Goal: Task Accomplishment & Management: Use online tool/utility

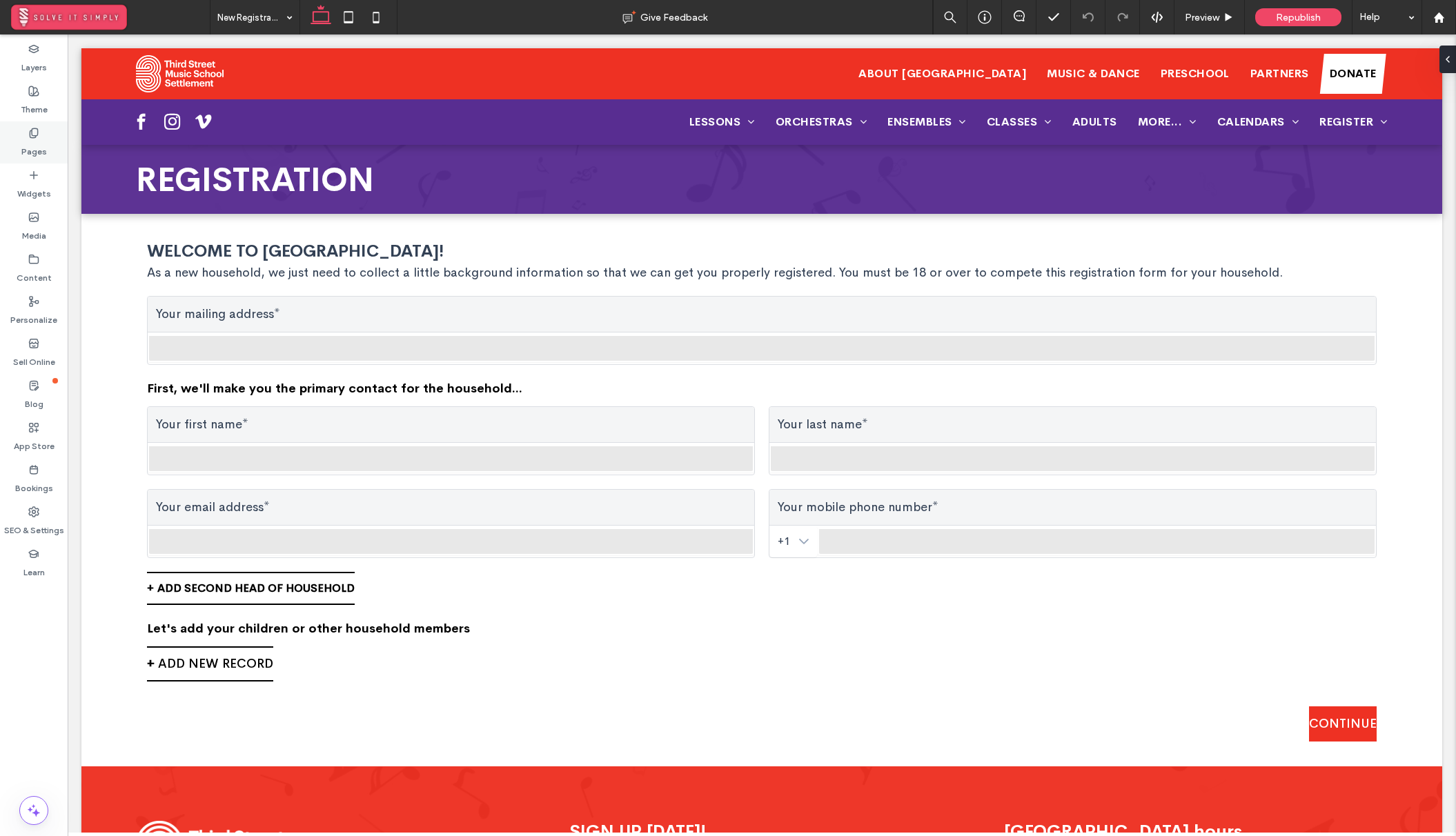
click at [34, 139] on label "Pages" at bounding box center [34, 148] width 26 height 19
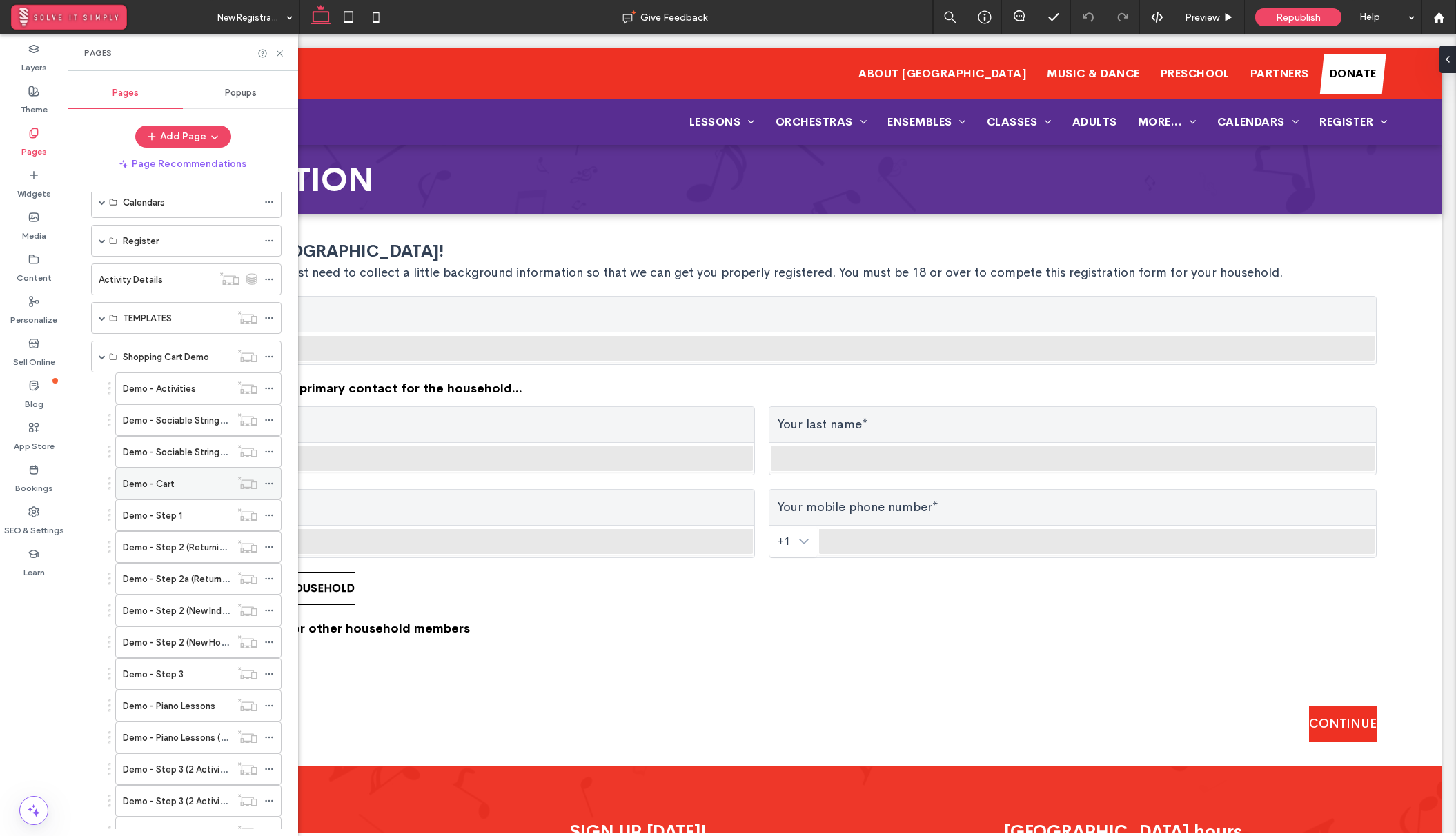
scroll to position [629, 0]
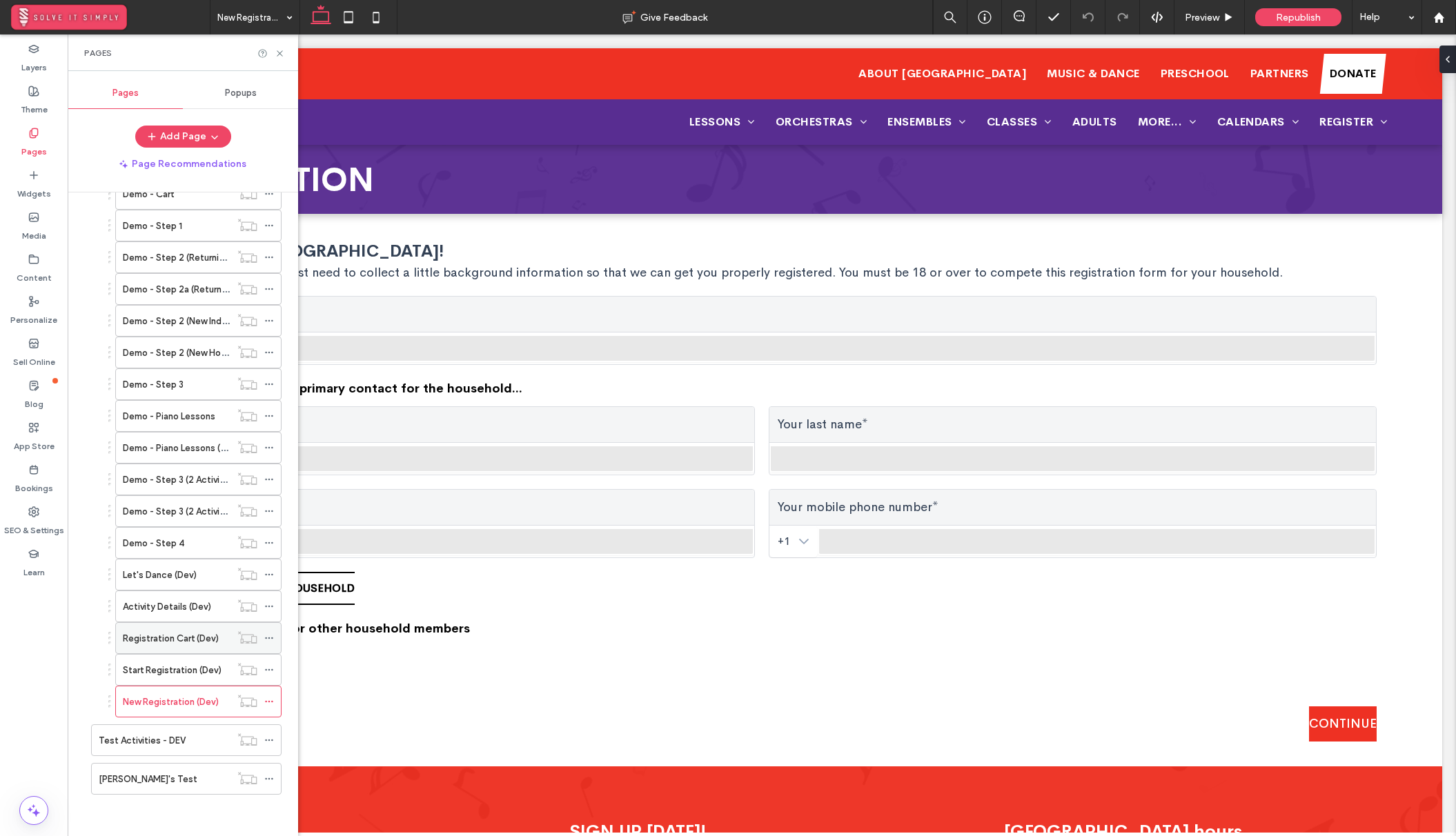
click at [194, 642] on label "Registration Cart (Dev)" at bounding box center [171, 638] width 96 height 24
click at [279, 60] on div "Pages" at bounding box center [182, 53] width 230 height 37
click at [282, 52] on icon at bounding box center [279, 53] width 10 height 10
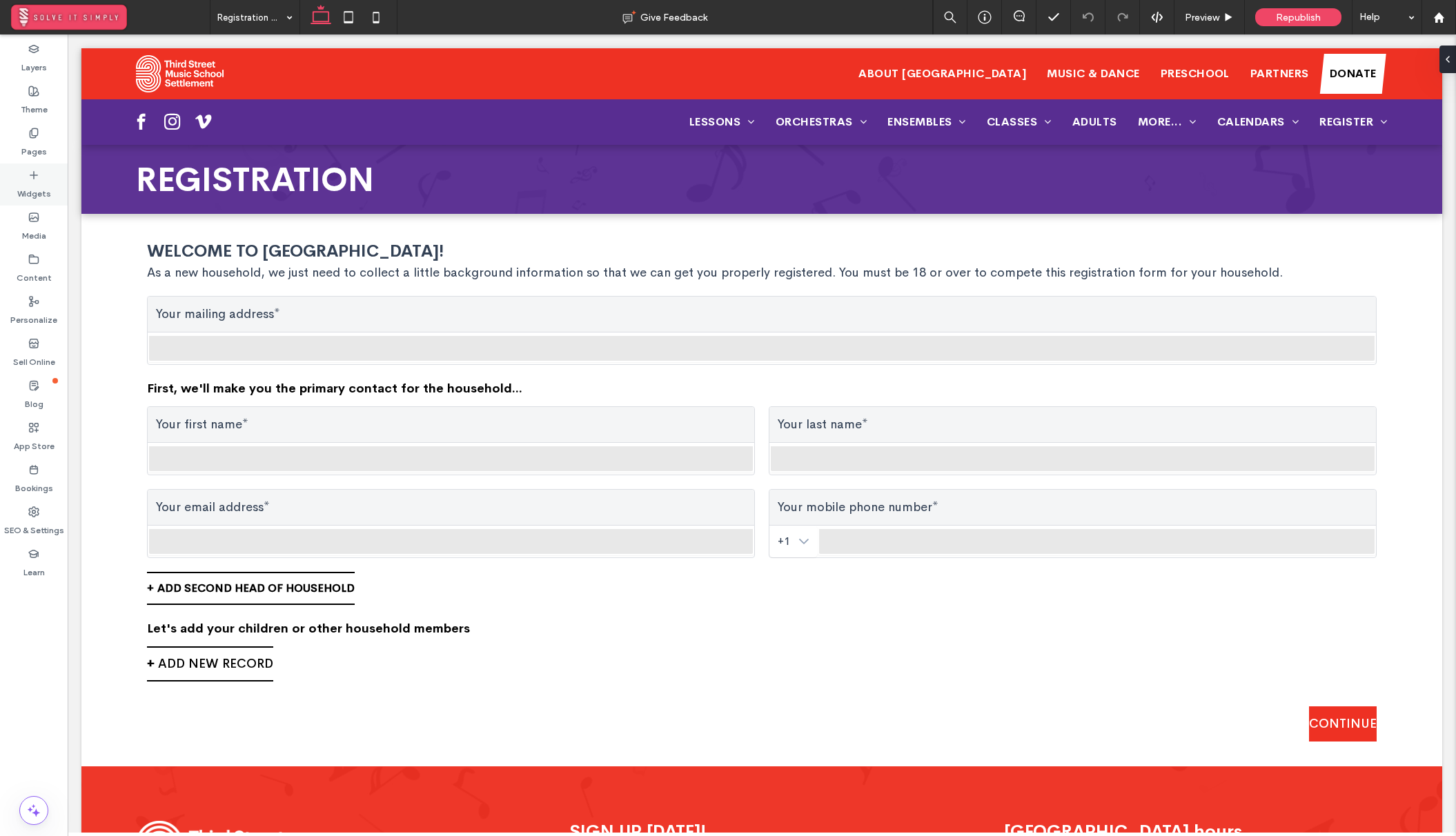
click at [34, 180] on icon at bounding box center [34, 175] width 11 height 11
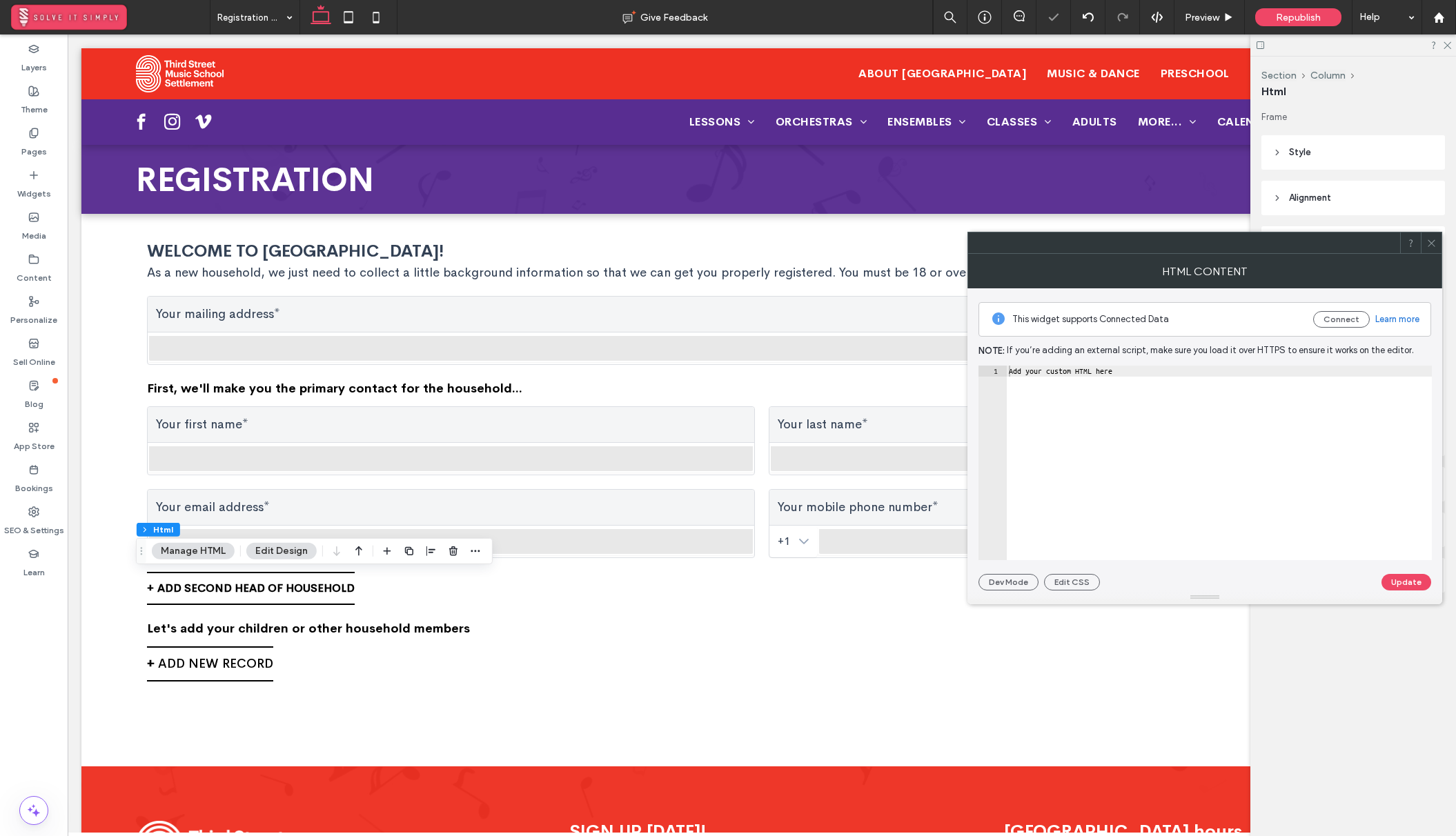
type textarea "**********"
click at [1058, 377] on div "Add your custom HTML here" at bounding box center [1219, 473] width 425 height 216
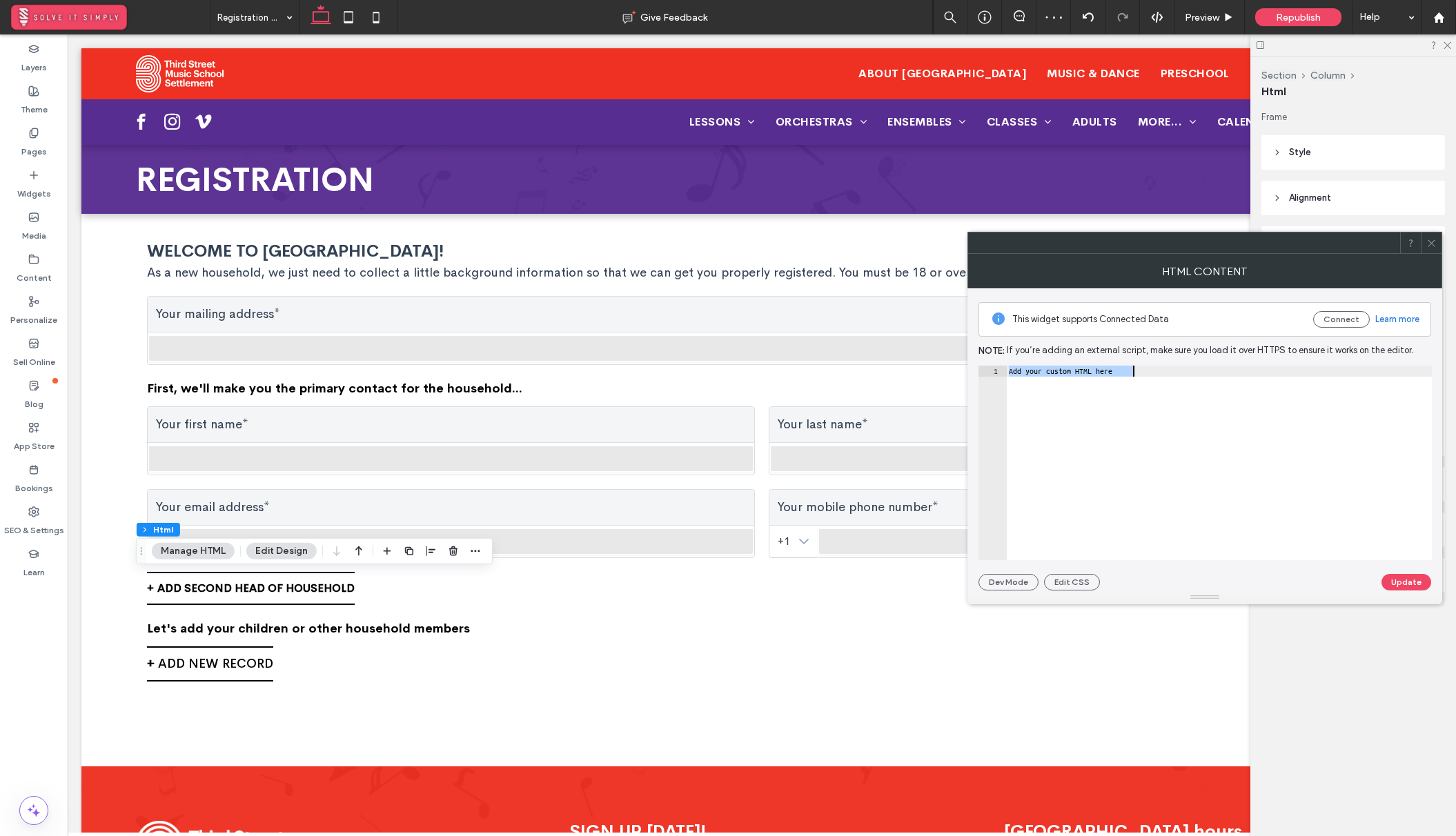
paste textarea "Cursor at row 1"
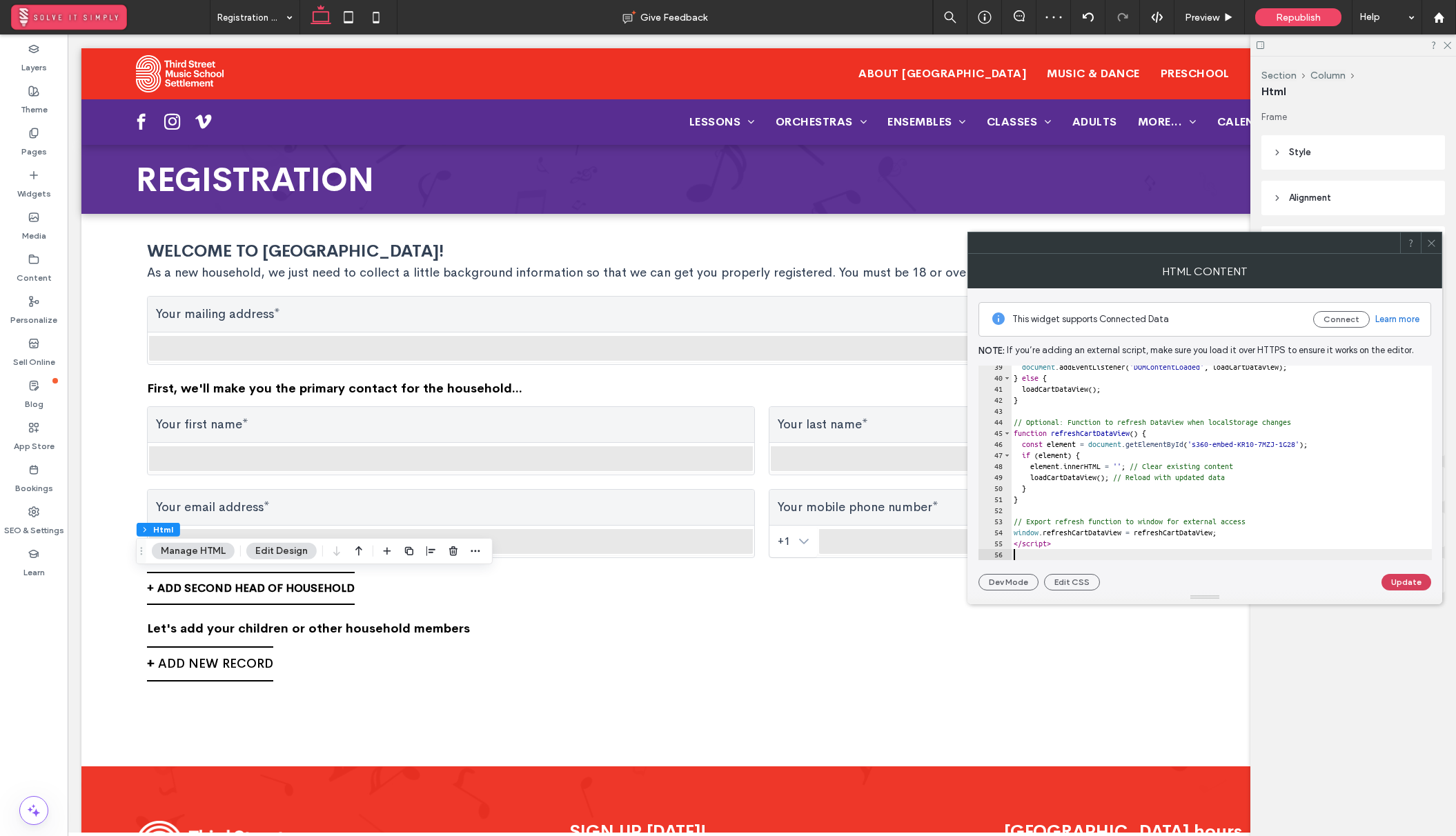
click at [1402, 581] on button "Update" at bounding box center [1406, 582] width 49 height 17
click at [1428, 242] on icon at bounding box center [1431, 243] width 10 height 10
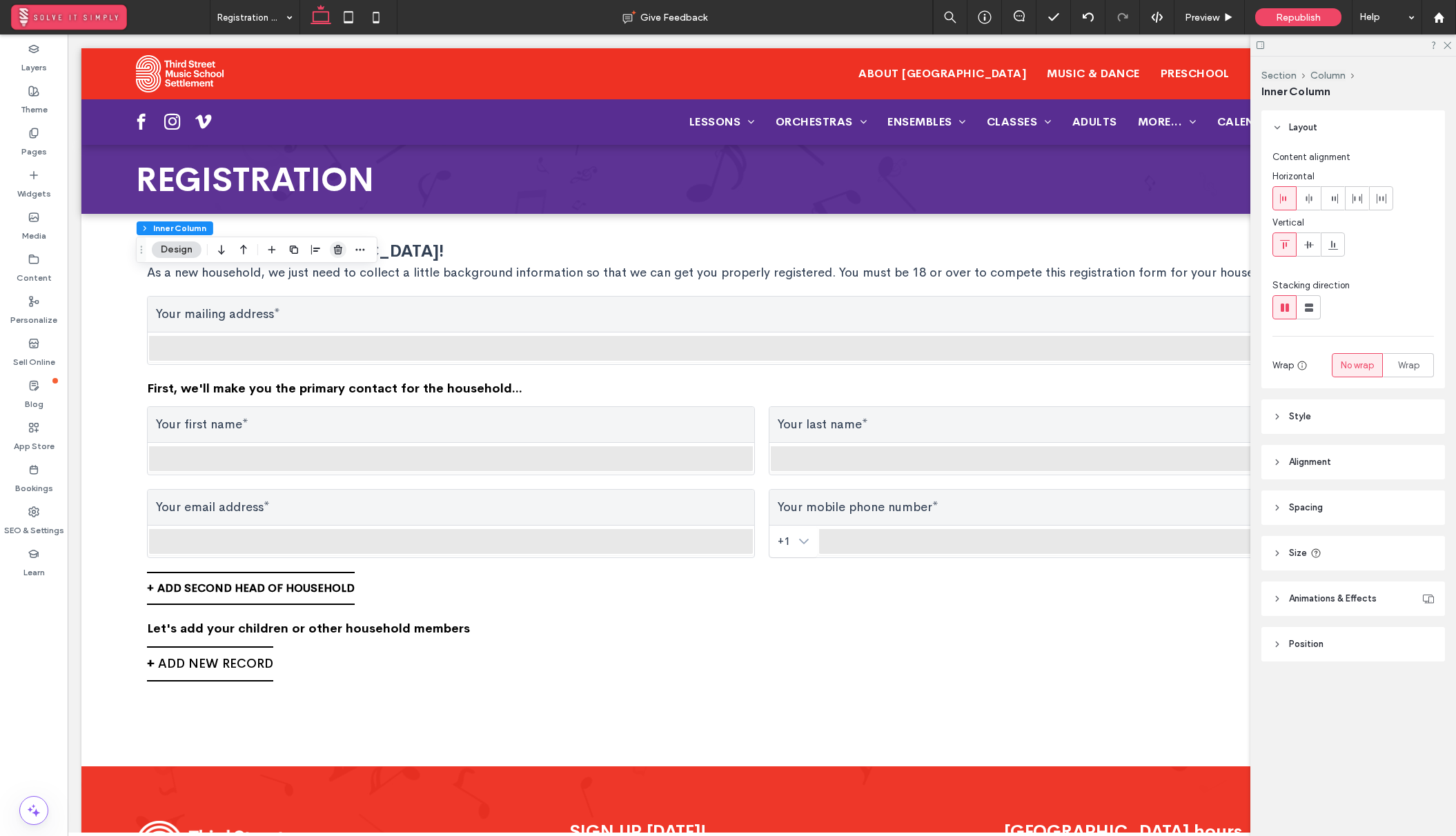
click at [341, 251] on icon "button" at bounding box center [338, 250] width 11 height 11
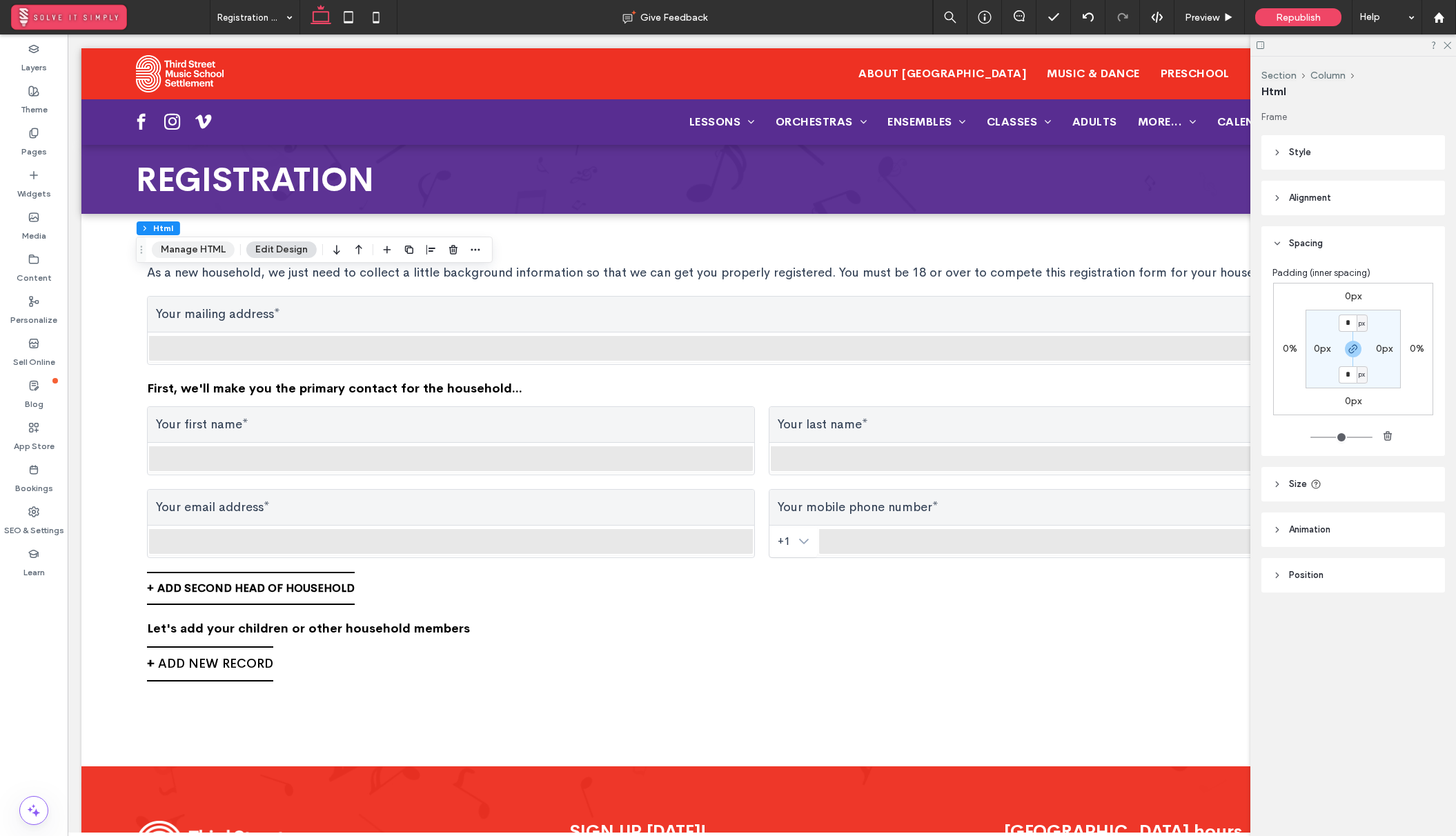
click at [206, 249] on button "Manage HTML" at bounding box center [193, 250] width 83 height 17
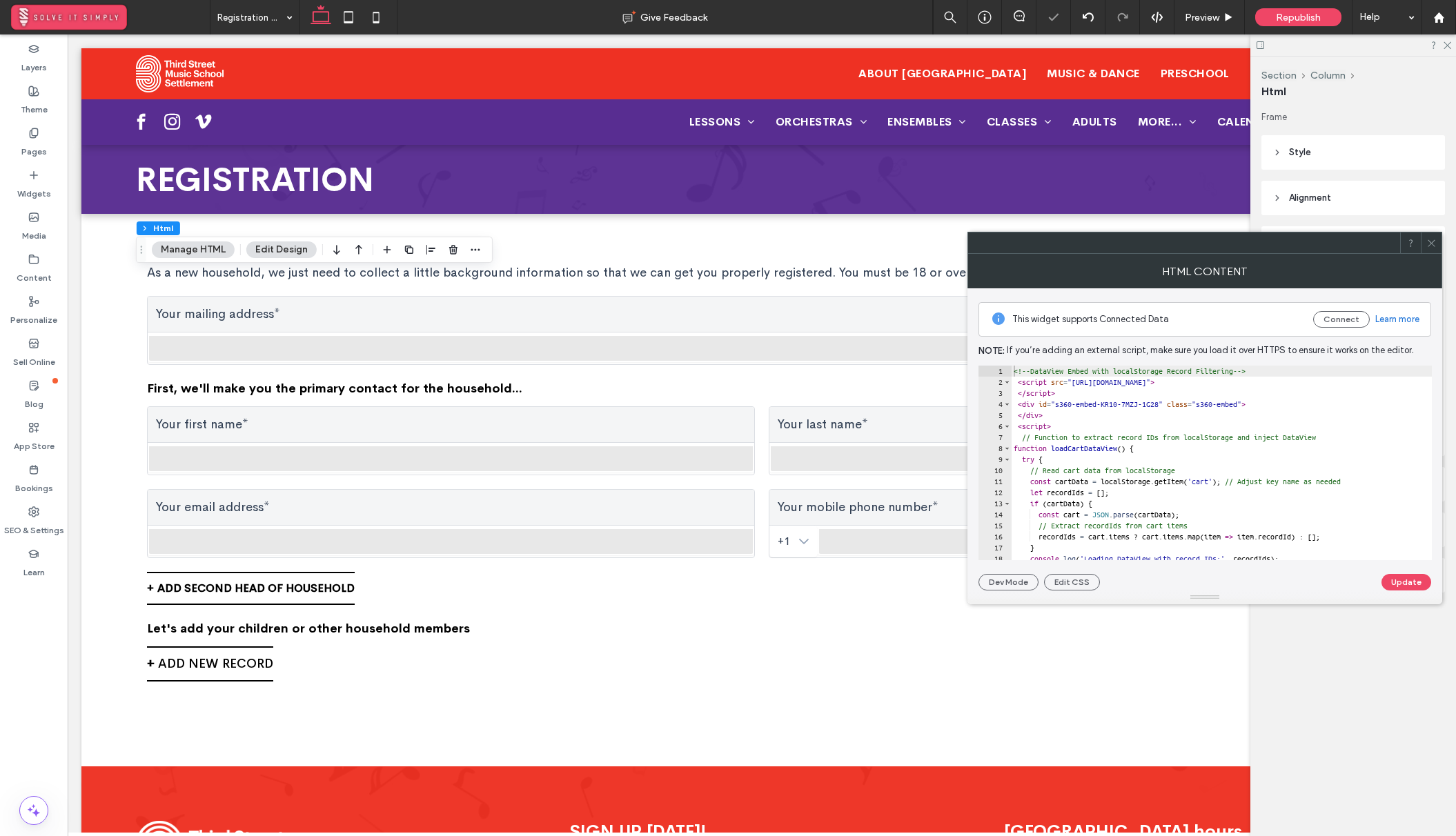
click at [1152, 439] on div "<!-- DataView Embed with localStorage Record Filtering --> < script src = "http…" at bounding box center [1234, 473] width 448 height 216
type textarea "**********"
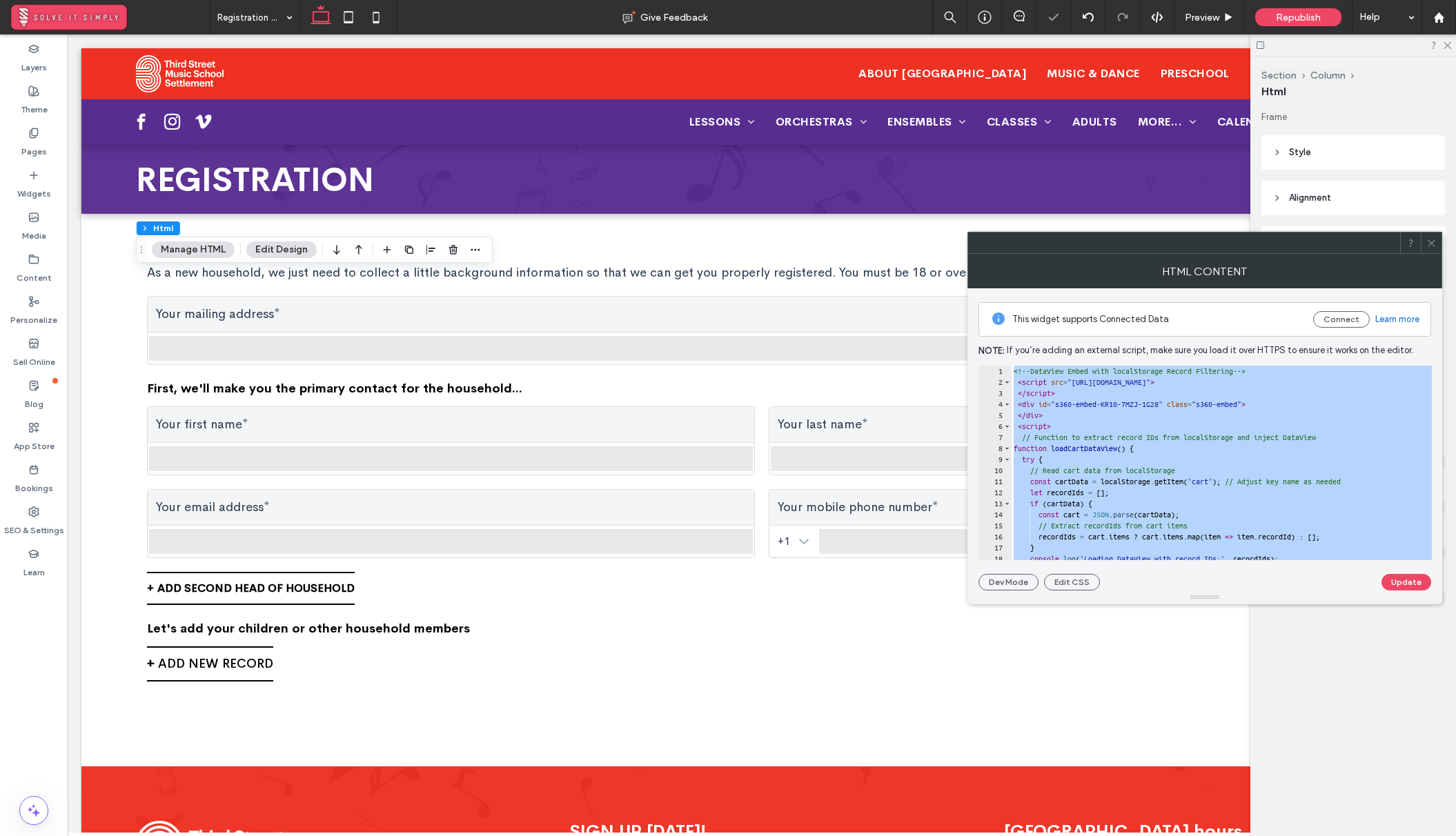
paste textarea "Cursor at row 49"
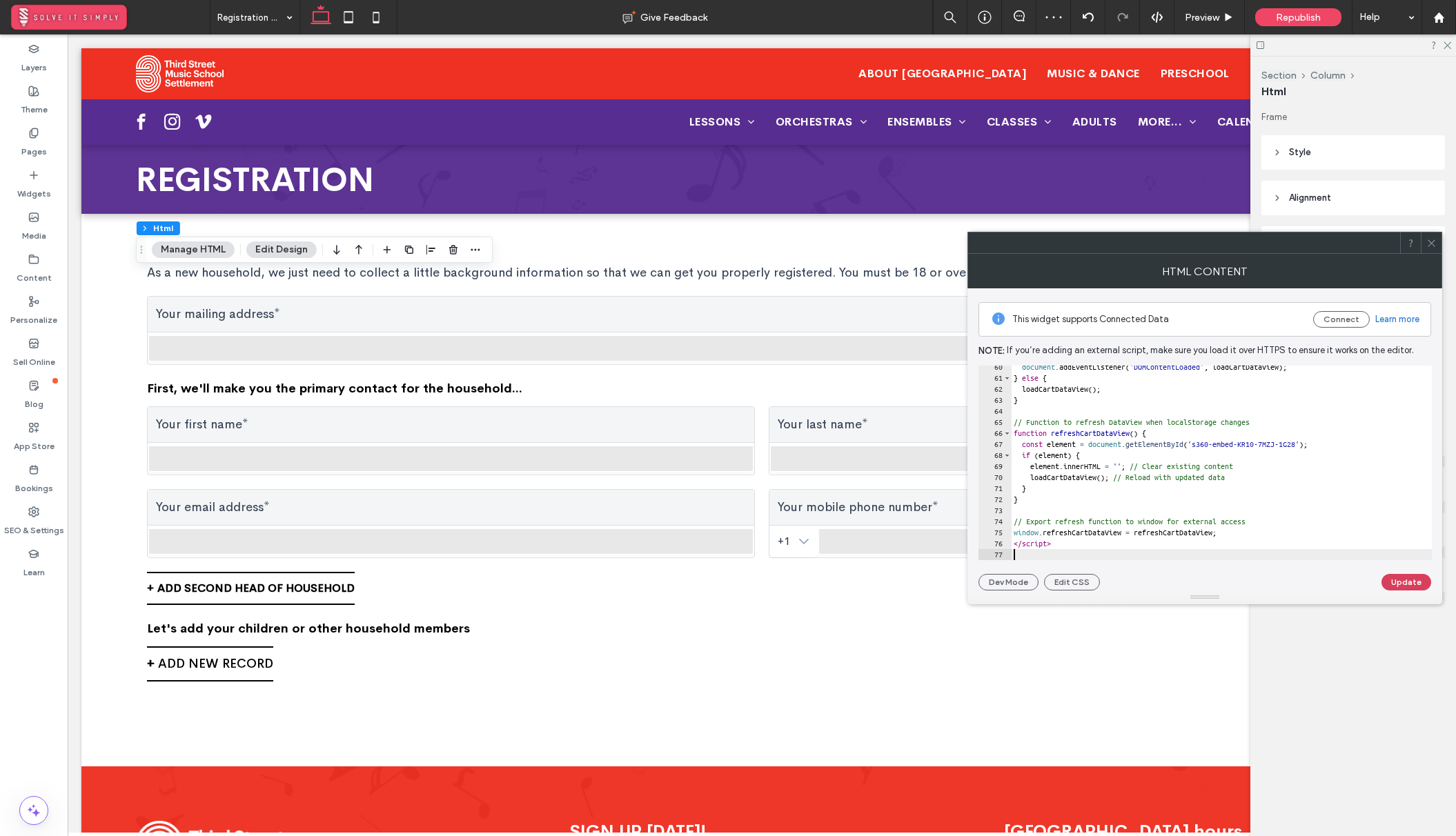
click at [1404, 583] on button "Update" at bounding box center [1406, 582] width 49 height 17
click at [1427, 242] on icon at bounding box center [1431, 243] width 10 height 10
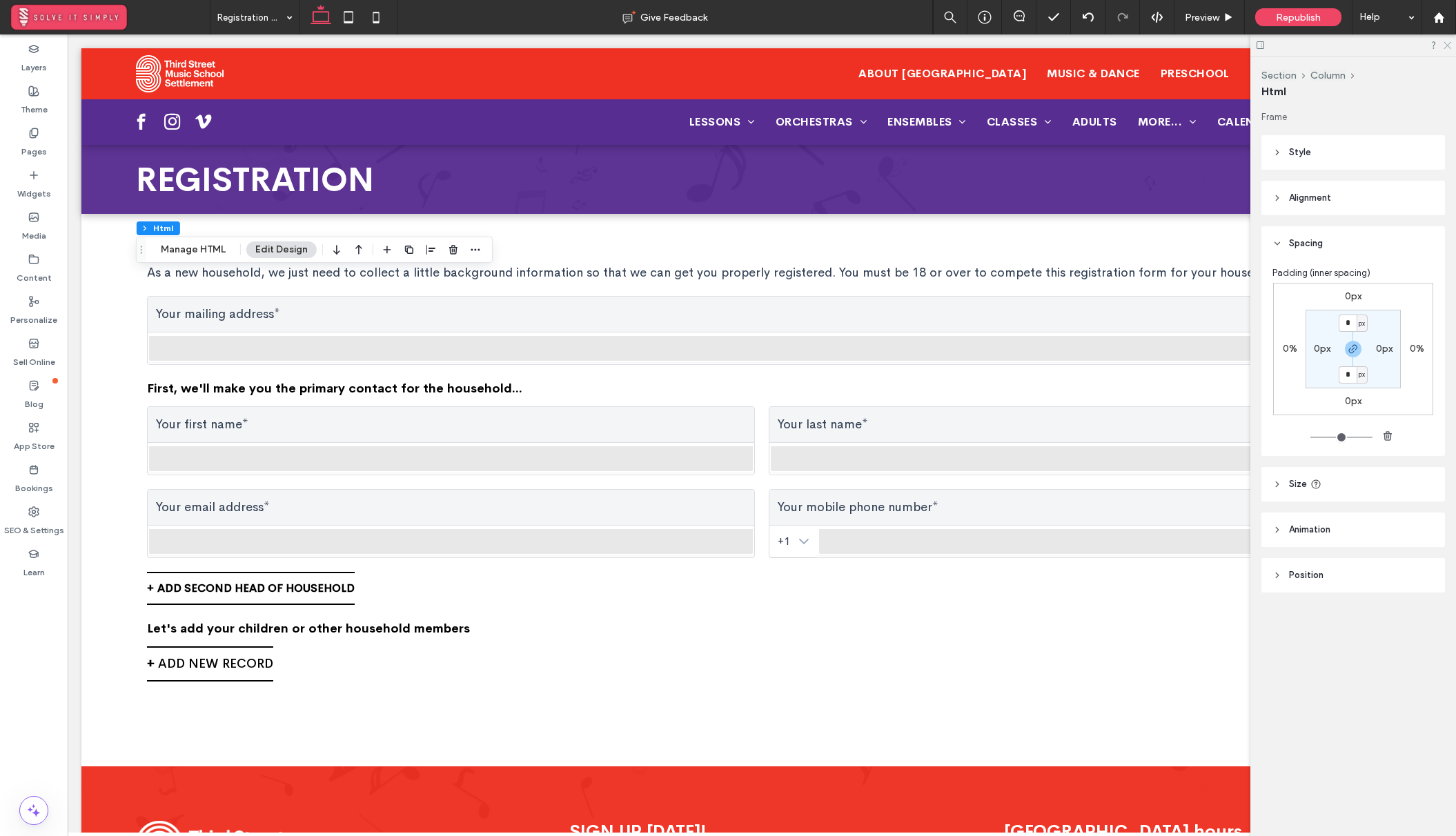
click at [1448, 46] on icon at bounding box center [1446, 44] width 9 height 9
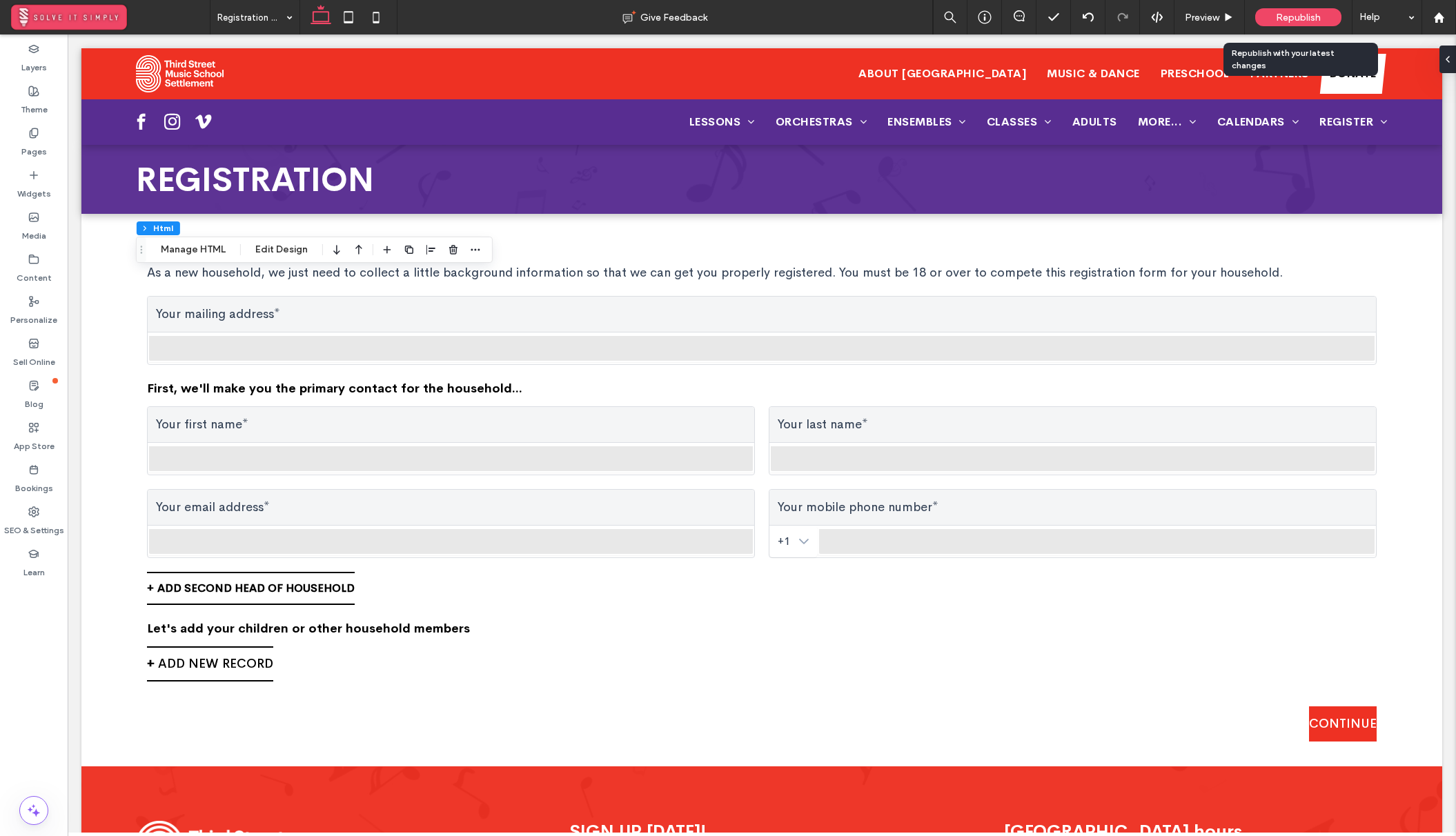
click at [1305, 22] on span "Republish" at bounding box center [1298, 17] width 45 height 12
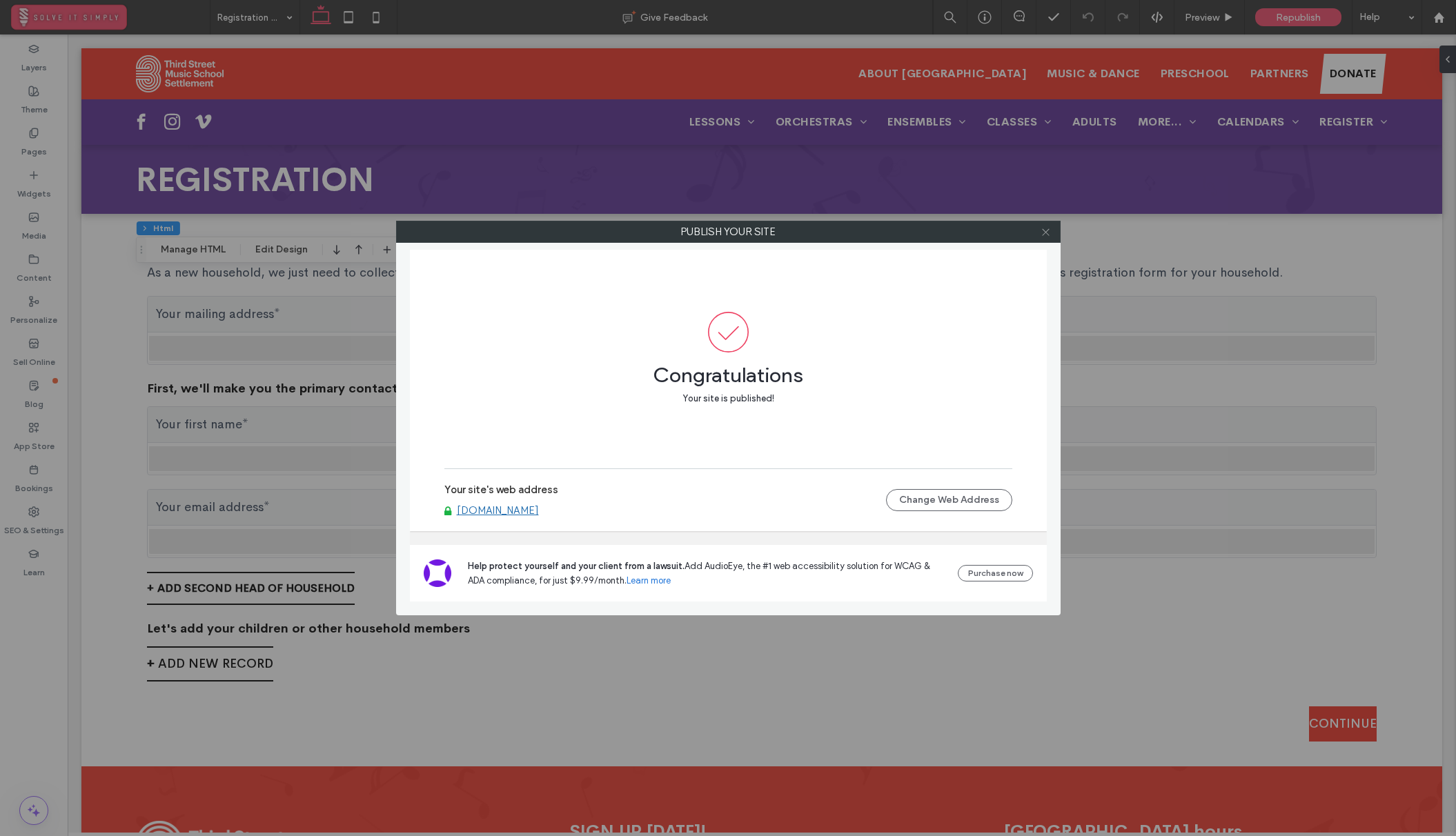
click at [1042, 229] on use at bounding box center [1045, 232] width 7 height 7
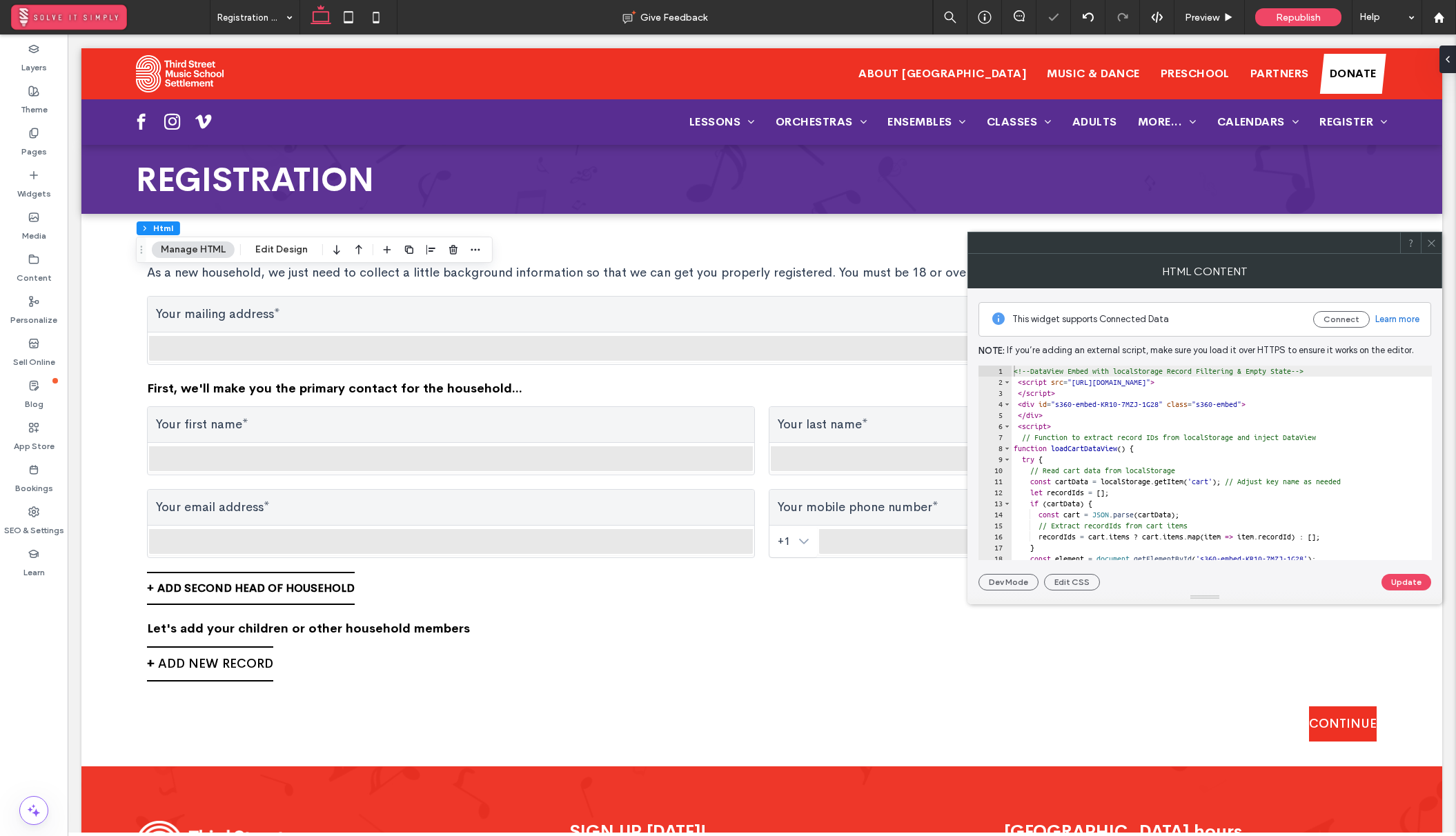
click at [1042, 420] on div "<!-- DataView Embed with localStorage Record Filtering & Empty State --> < scri…" at bounding box center [1264, 473] width 507 height 216
type textarea "**********"
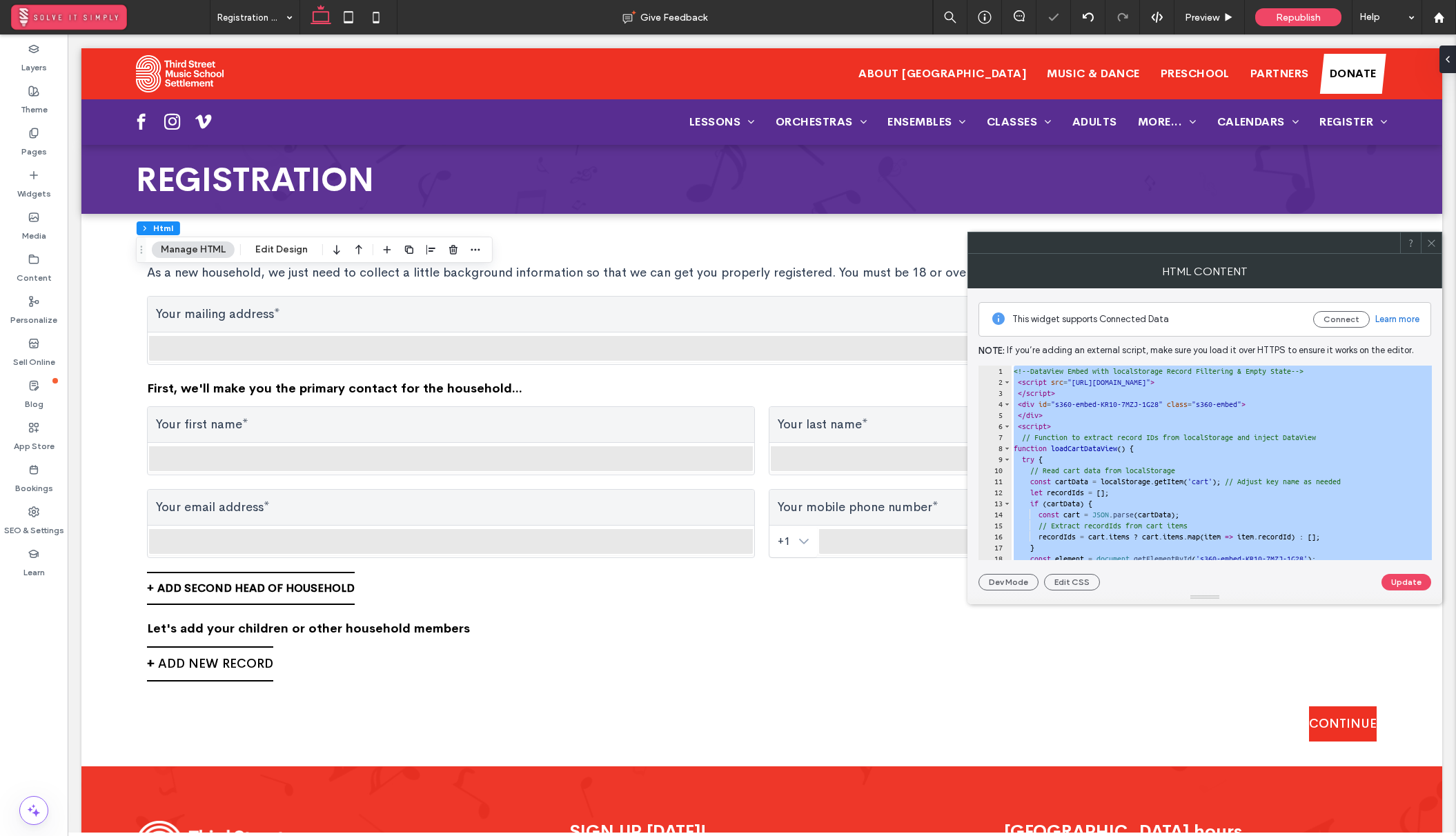
paste textarea "Cursor at row 66"
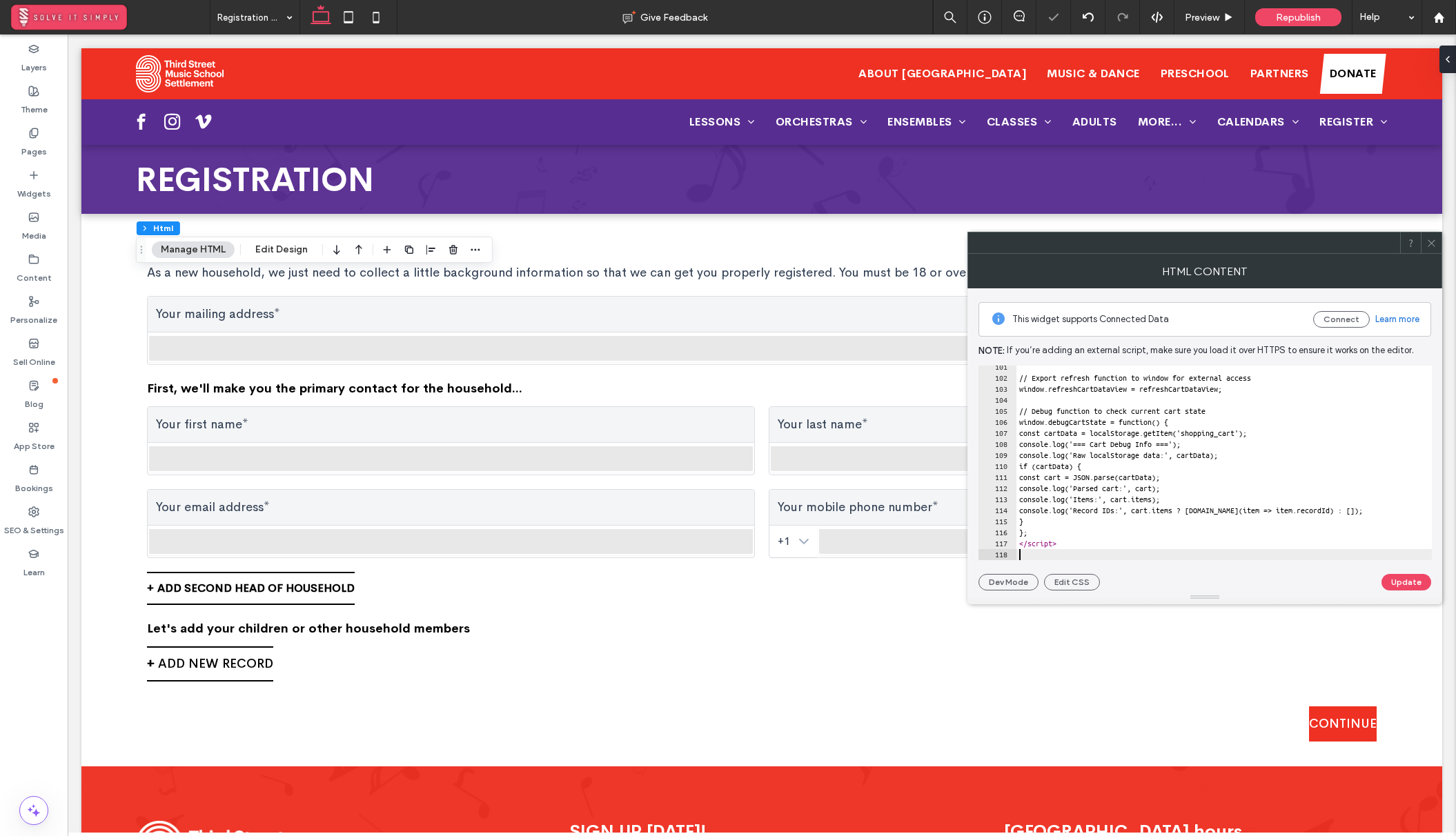
scroll to position [1107, 0]
click at [1400, 581] on button "Update" at bounding box center [1406, 582] width 49 height 17
click at [1429, 249] on span at bounding box center [1431, 243] width 10 height 21
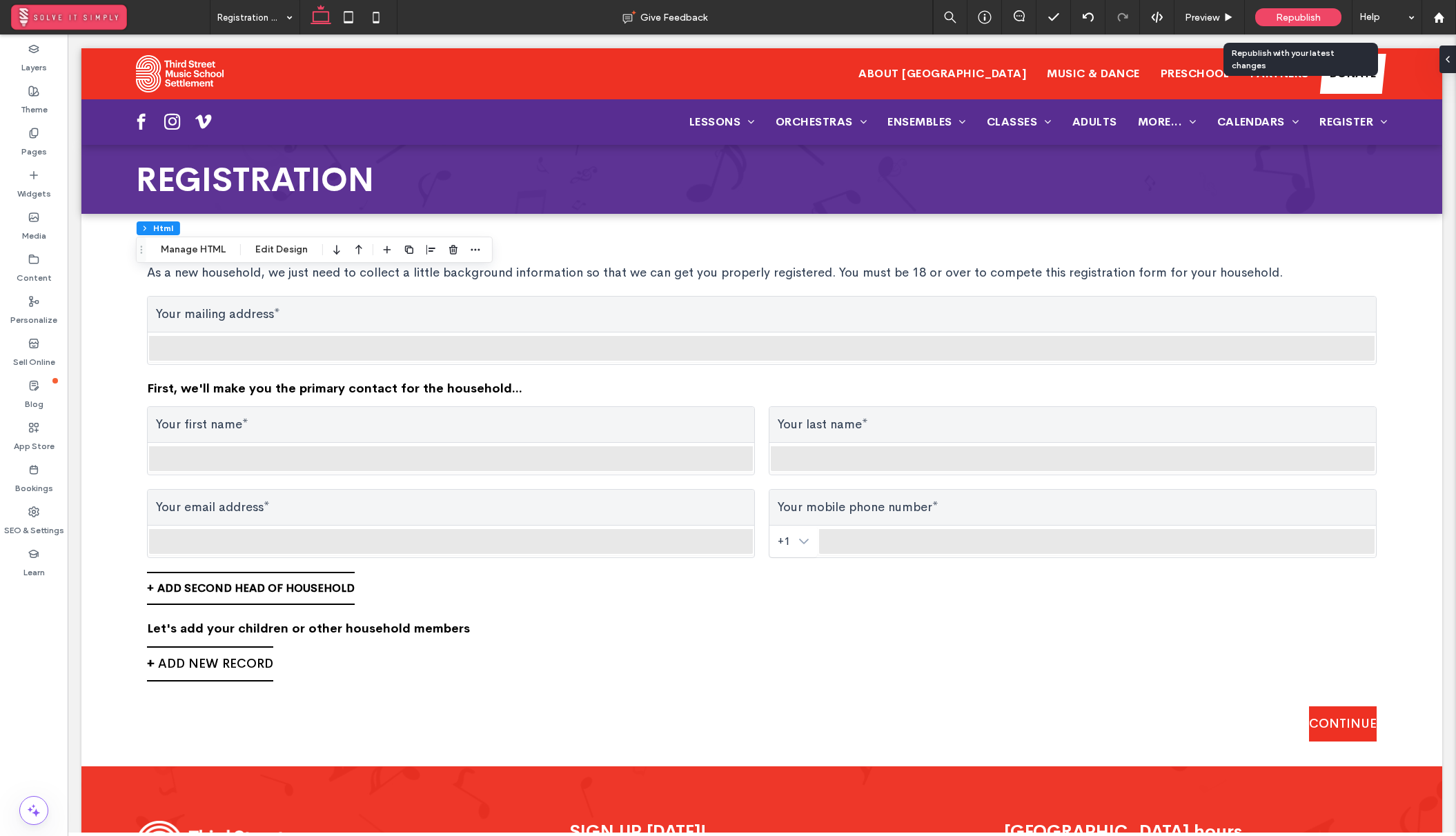
click at [1268, 17] on div "Republish" at bounding box center [1298, 17] width 86 height 18
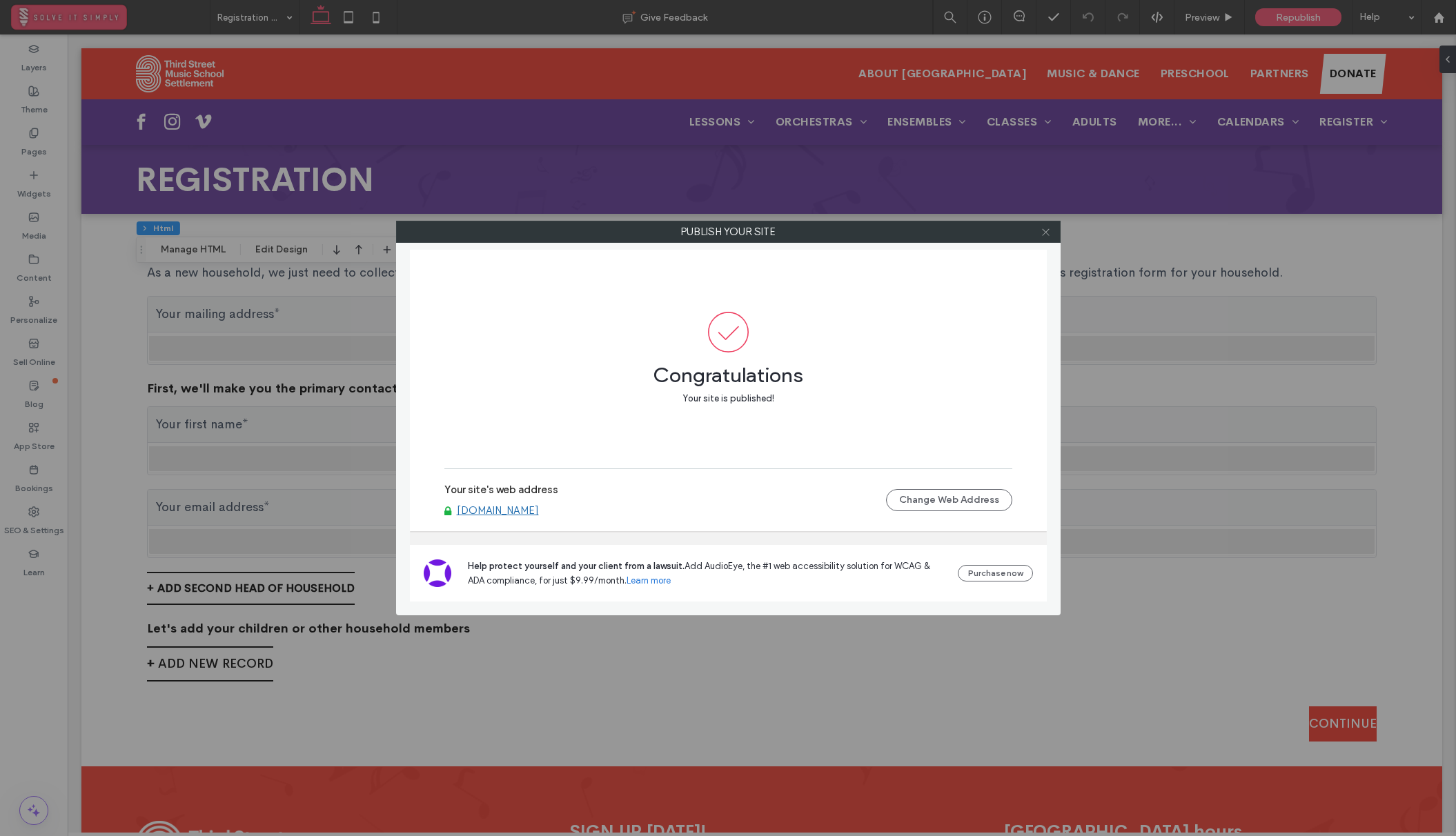
click at [1043, 234] on use at bounding box center [1045, 232] width 7 height 7
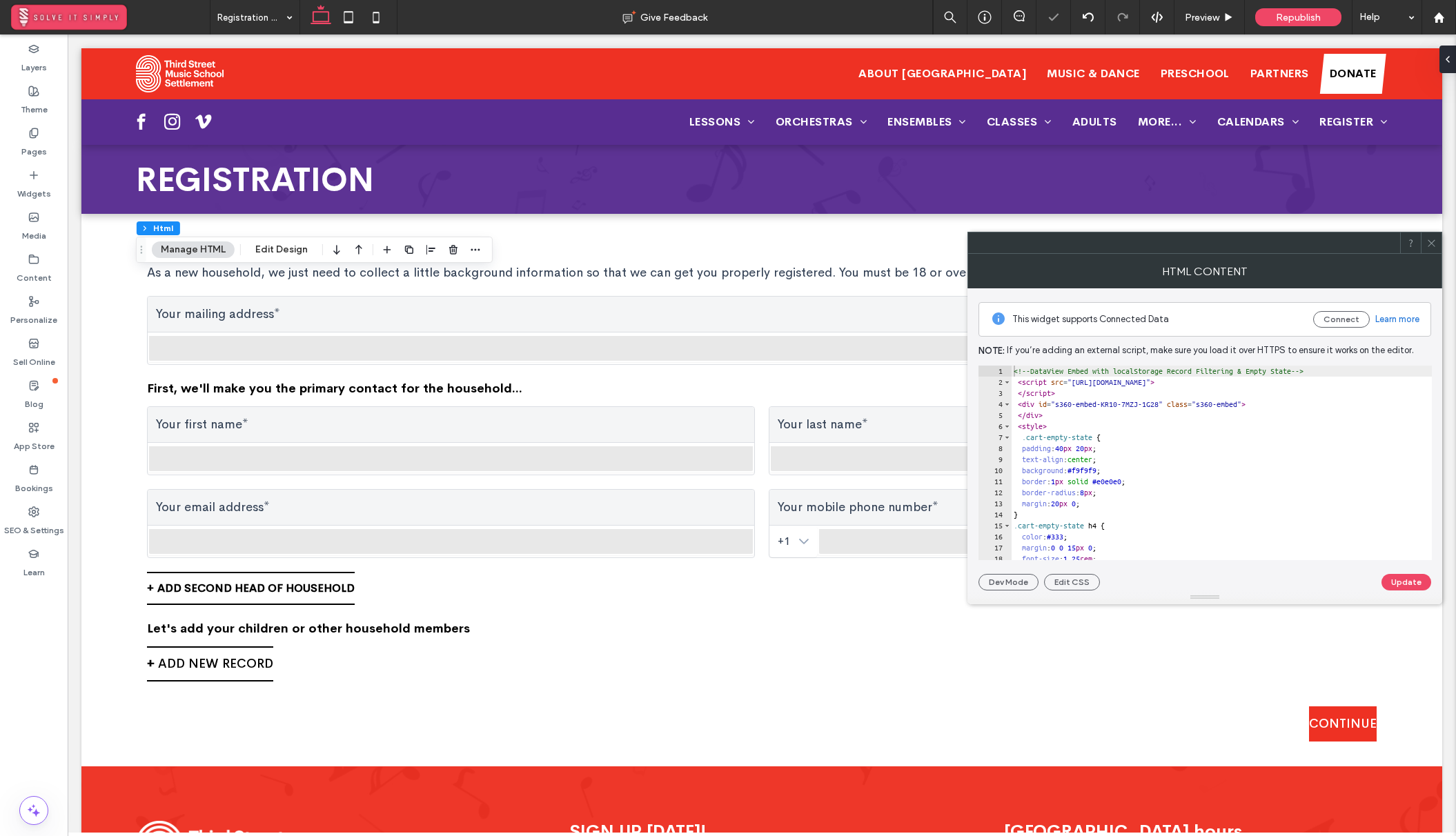
click at [1154, 425] on div "<!-- DataView Embed with localStorage Record Filtering & Empty State --> < scri…" at bounding box center [1234, 473] width 448 height 216
type textarea "**********"
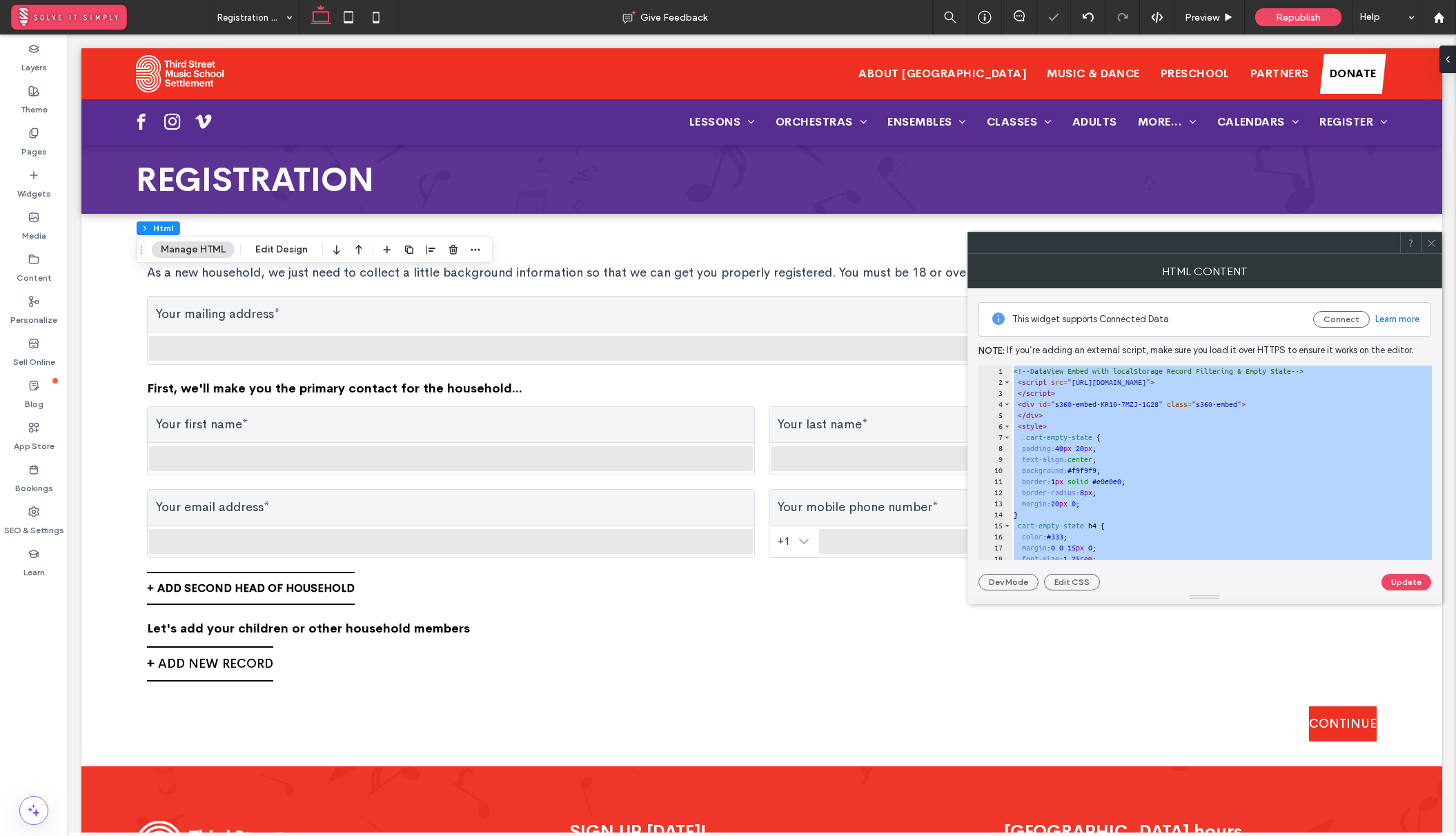
paste textarea "Cursor at row 101"
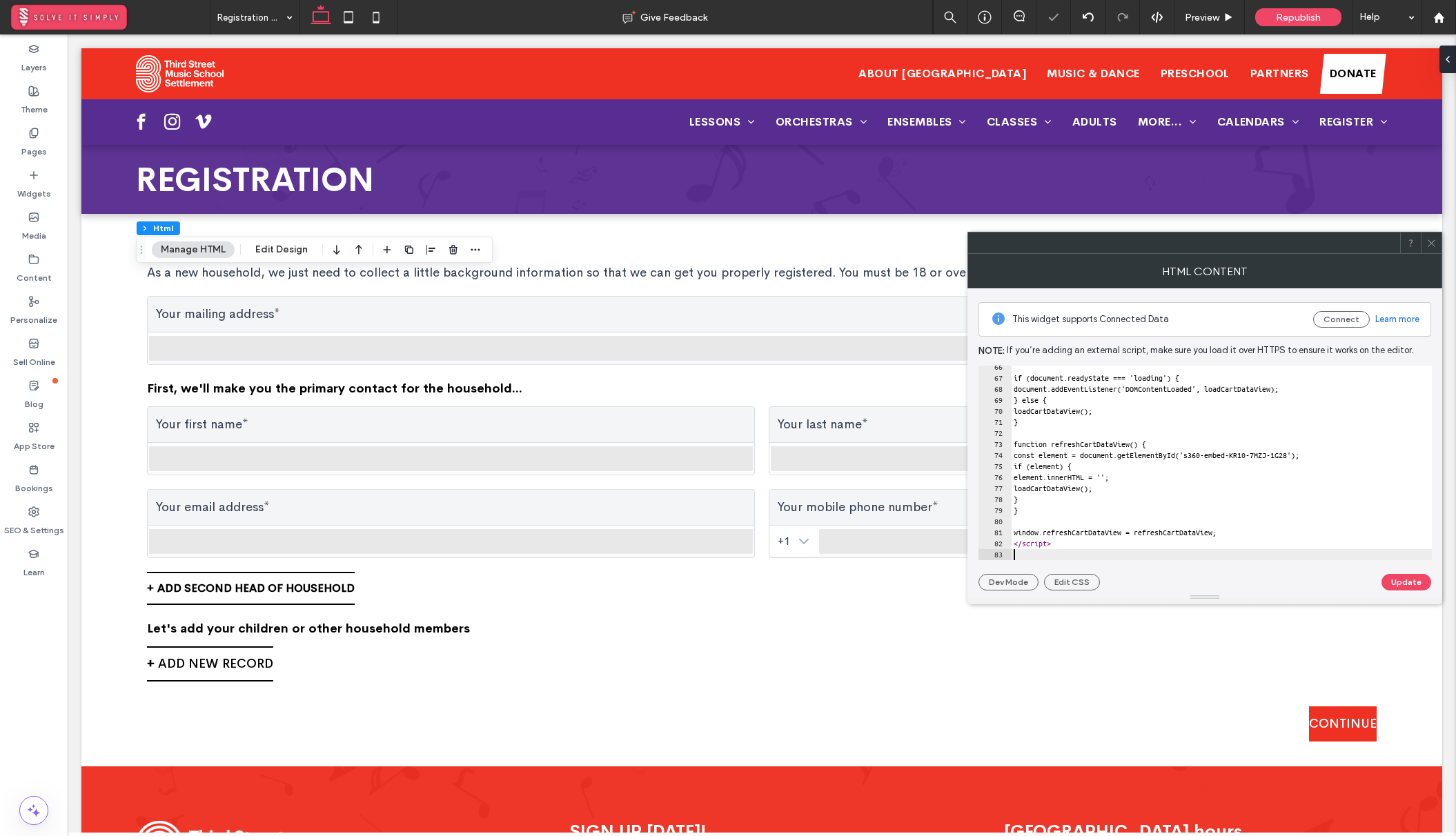
scroll to position [721, 0]
click at [1420, 579] on button "Update" at bounding box center [1406, 582] width 49 height 17
click at [1432, 243] on icon at bounding box center [1431, 243] width 10 height 10
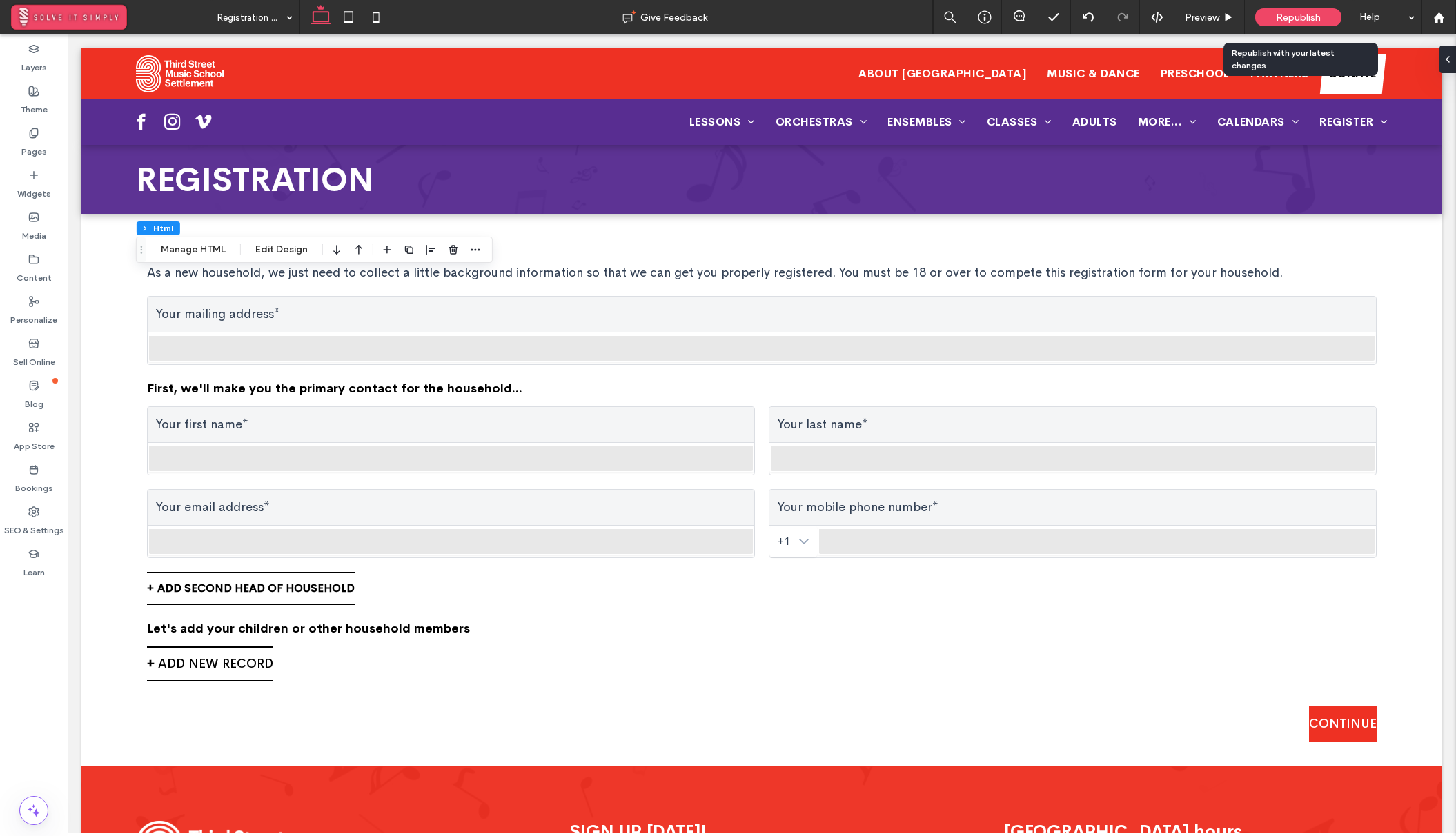
click at [1294, 19] on span "Republish" at bounding box center [1298, 17] width 45 height 12
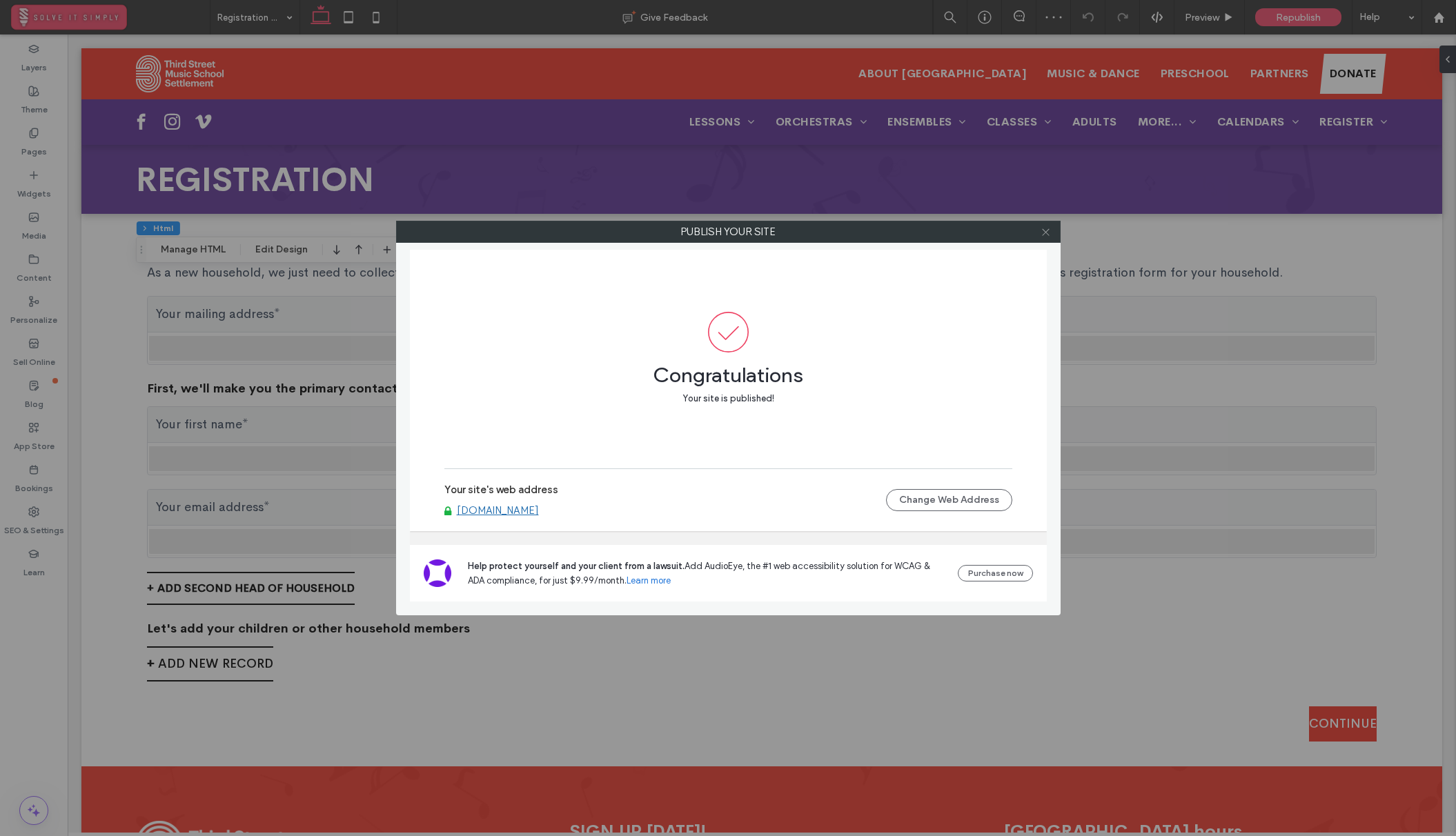
click at [1044, 235] on icon at bounding box center [1045, 232] width 10 height 10
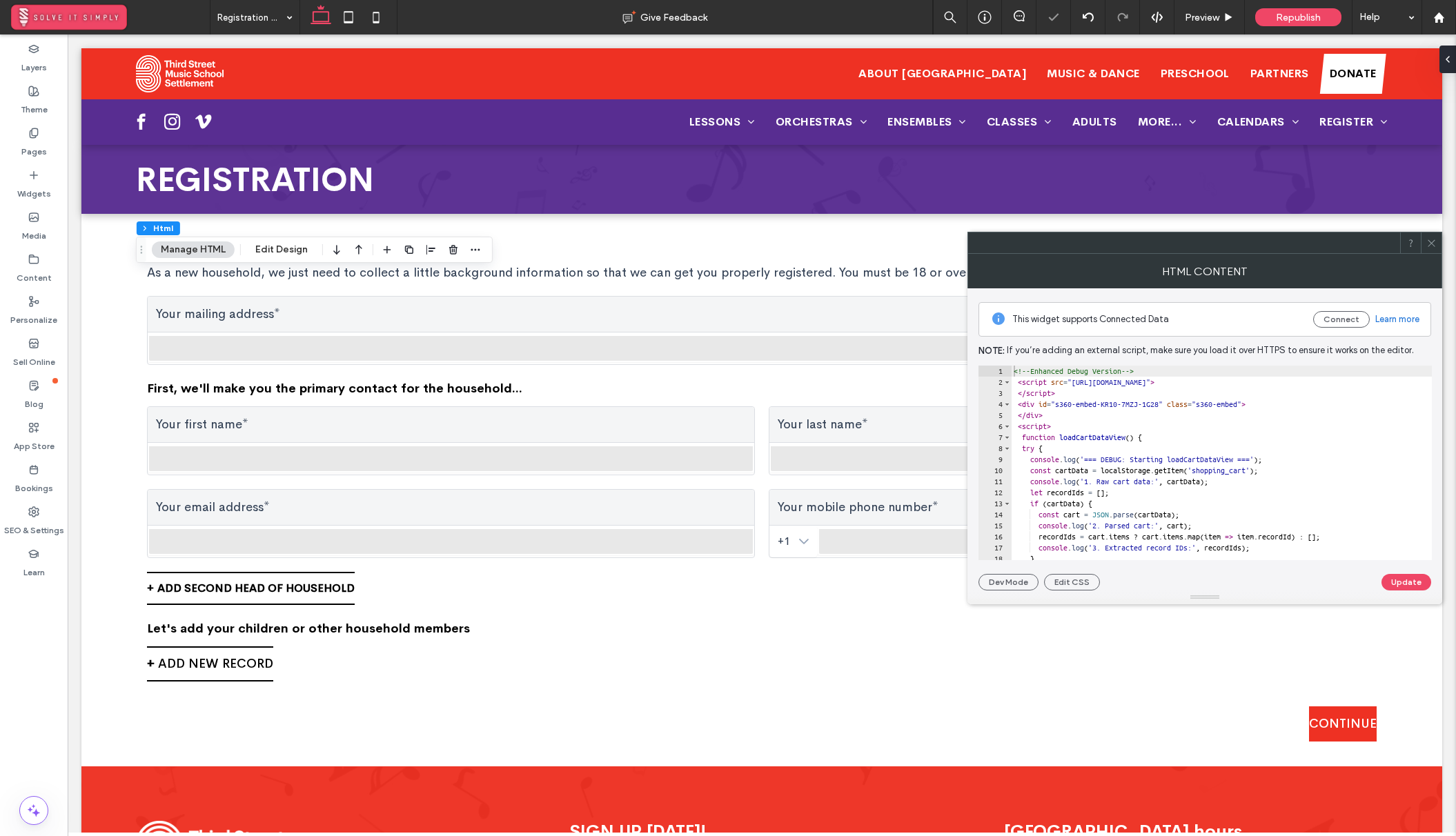
click at [1089, 412] on div "<!-- Enhanced Debug Version --> < script src = "https://dev.view.simply360.app/…" at bounding box center [1234, 473] width 448 height 216
type textarea "**********"
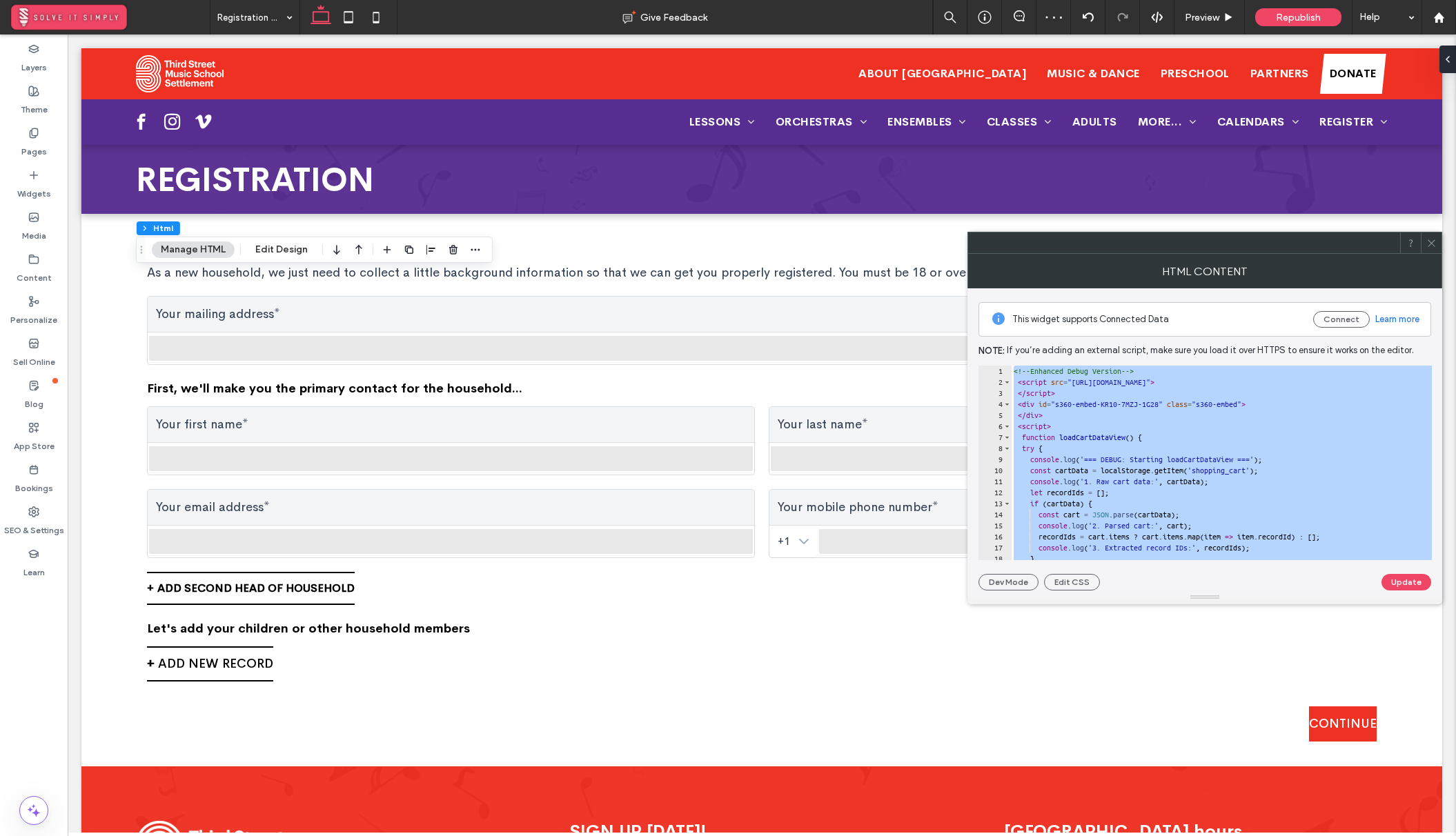
paste textarea "Cursor at row 67"
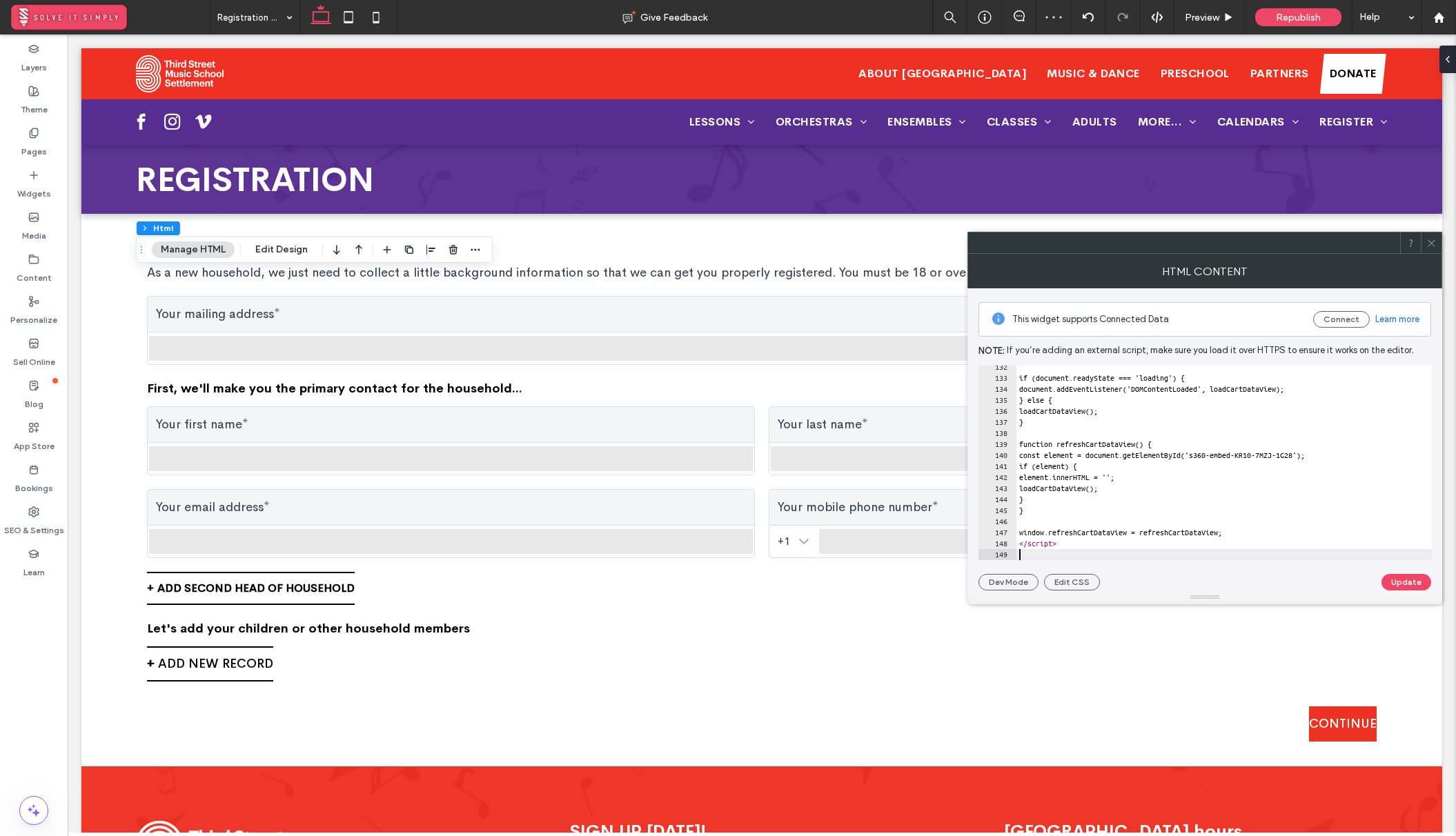
scroll to position [1450, 0]
click at [1399, 581] on button "Update" at bounding box center [1406, 582] width 49 height 17
click at [1429, 243] on icon at bounding box center [1431, 243] width 10 height 10
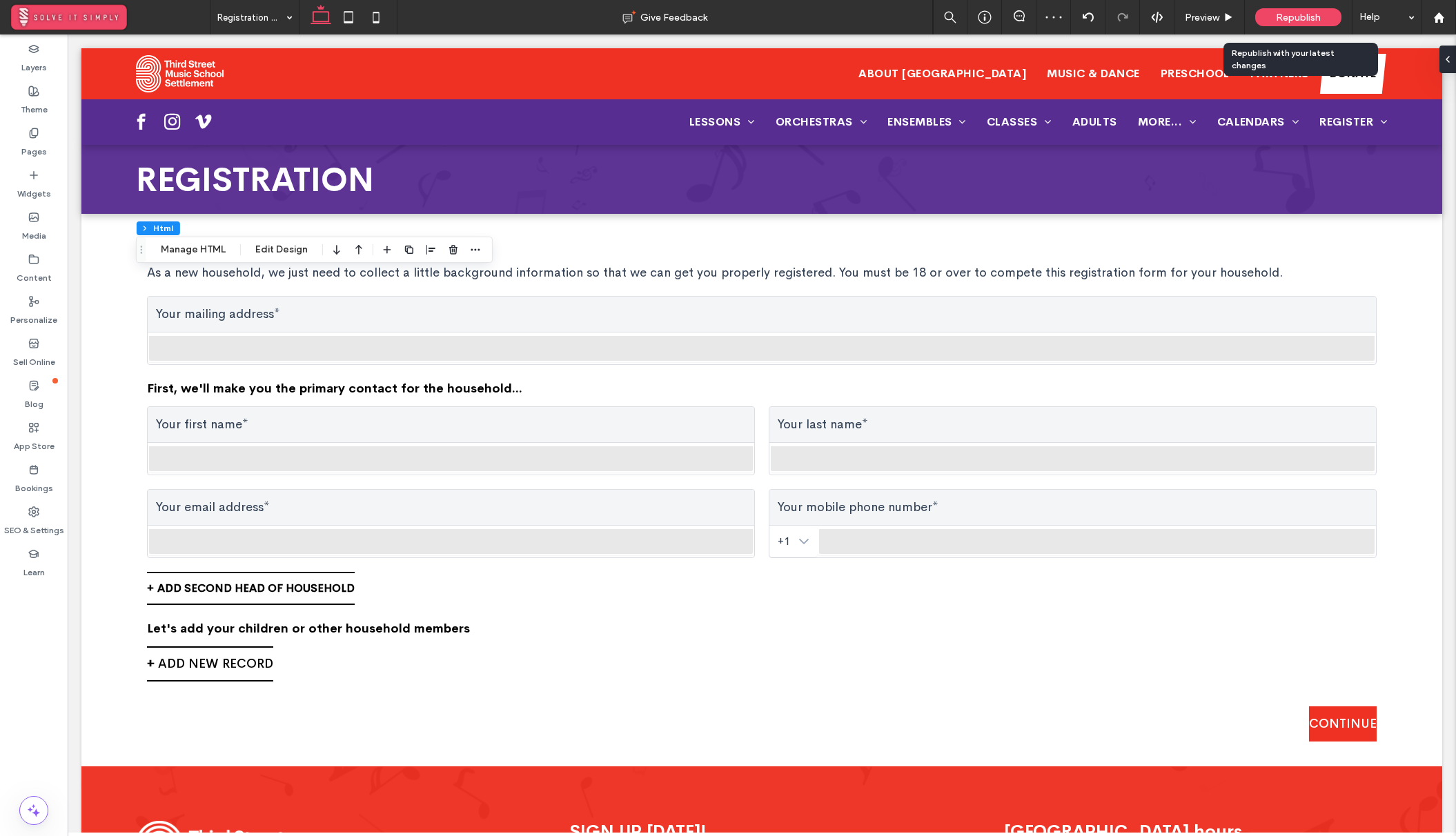
click at [1286, 12] on span "Republish" at bounding box center [1298, 17] width 45 height 12
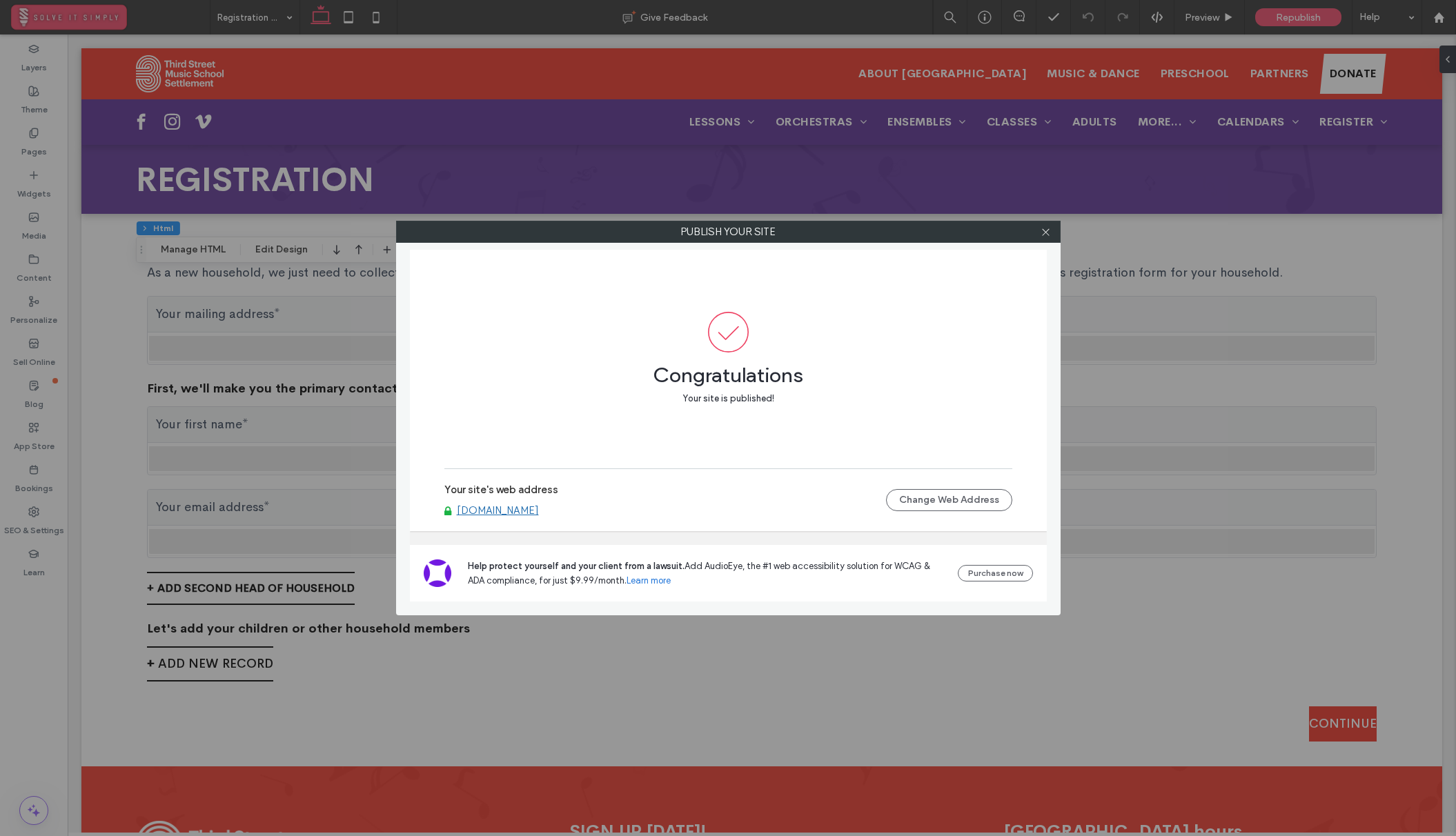
click at [563, 388] on div "Congratulations Your site is published!" at bounding box center [728, 379] width 567 height 53
click at [1044, 229] on icon at bounding box center [1045, 232] width 10 height 10
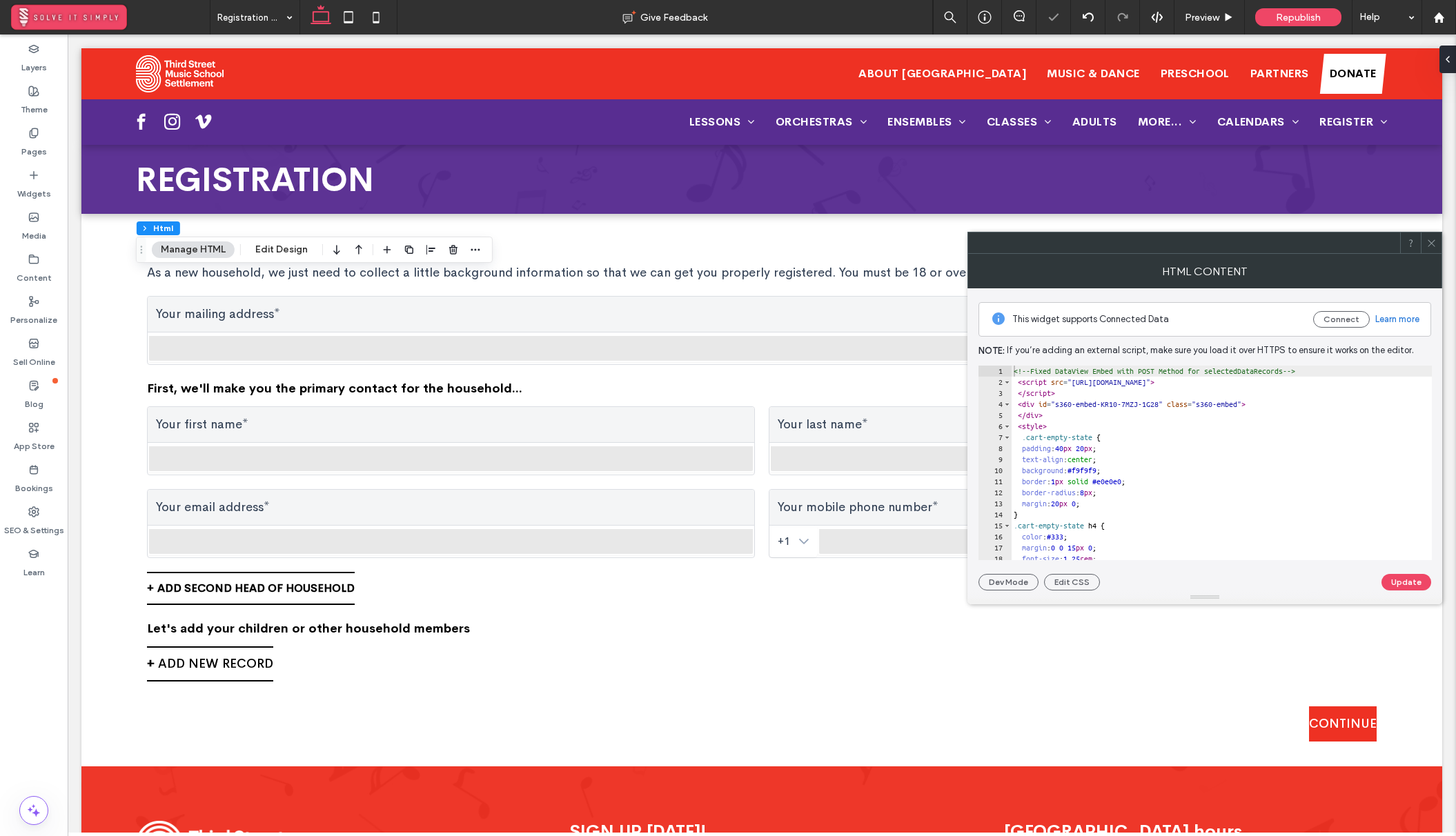
click at [1091, 423] on div "<!-- Fixed DataView Embed with POST Method for selectedDataRecords --> < script…" at bounding box center [1308, 473] width 597 height 216
type textarea "**********"
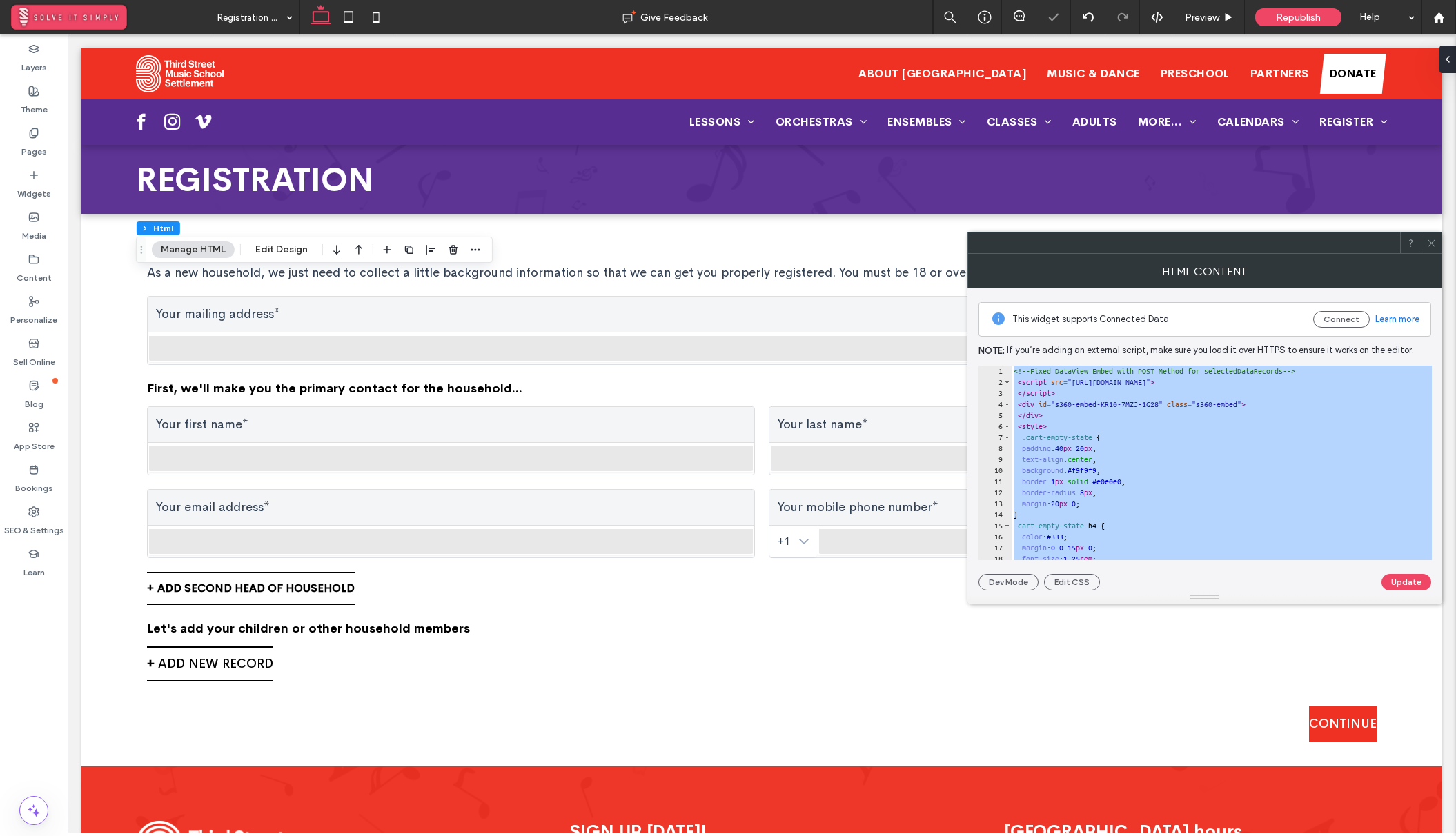
paste textarea "Cursor at row 133"
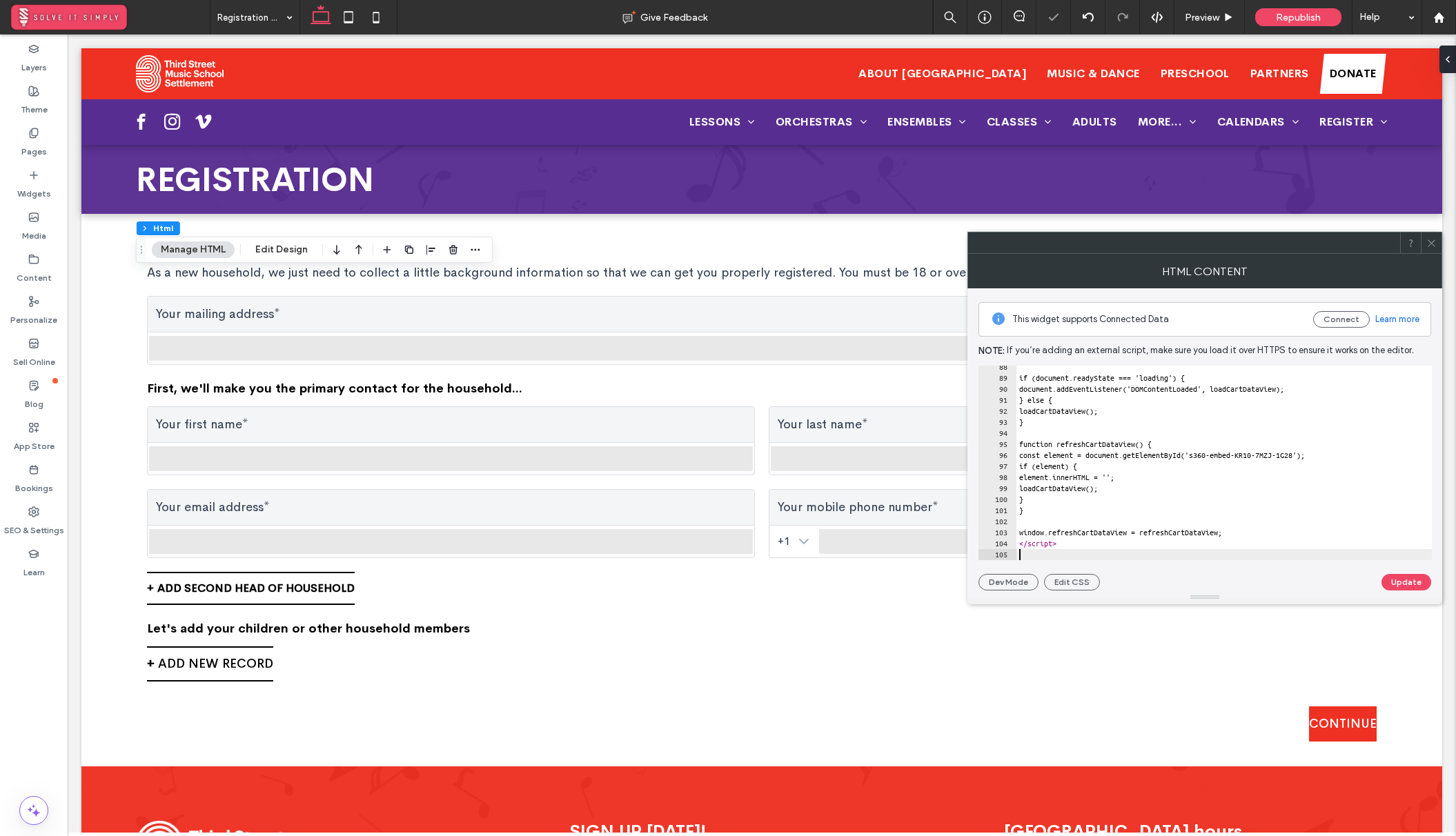
scroll to position [964, 0]
click at [1420, 582] on button "Update" at bounding box center [1406, 582] width 49 height 17
click at [1429, 242] on icon at bounding box center [1431, 243] width 10 height 10
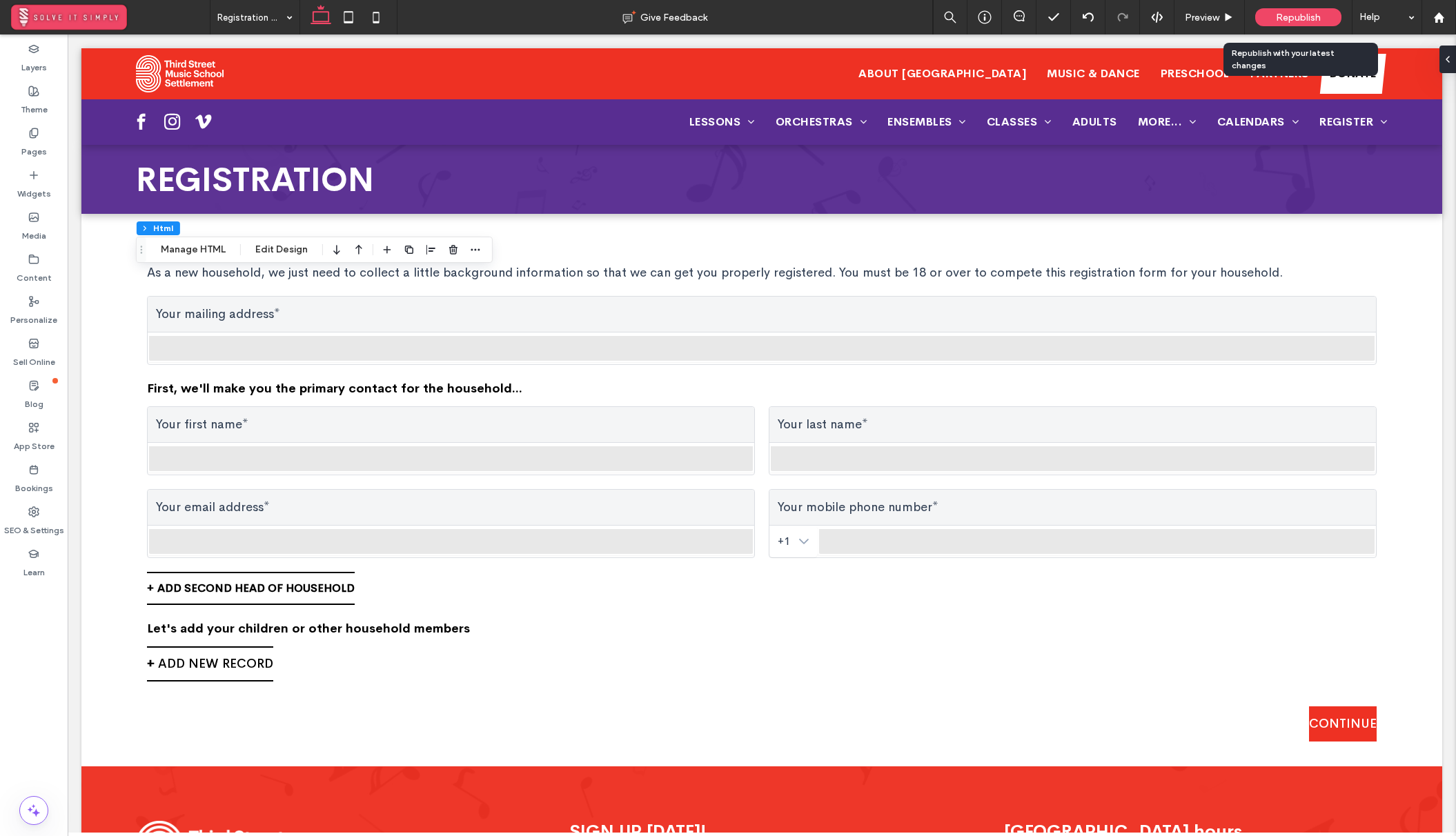
click at [1309, 14] on span "Republish" at bounding box center [1298, 17] width 45 height 12
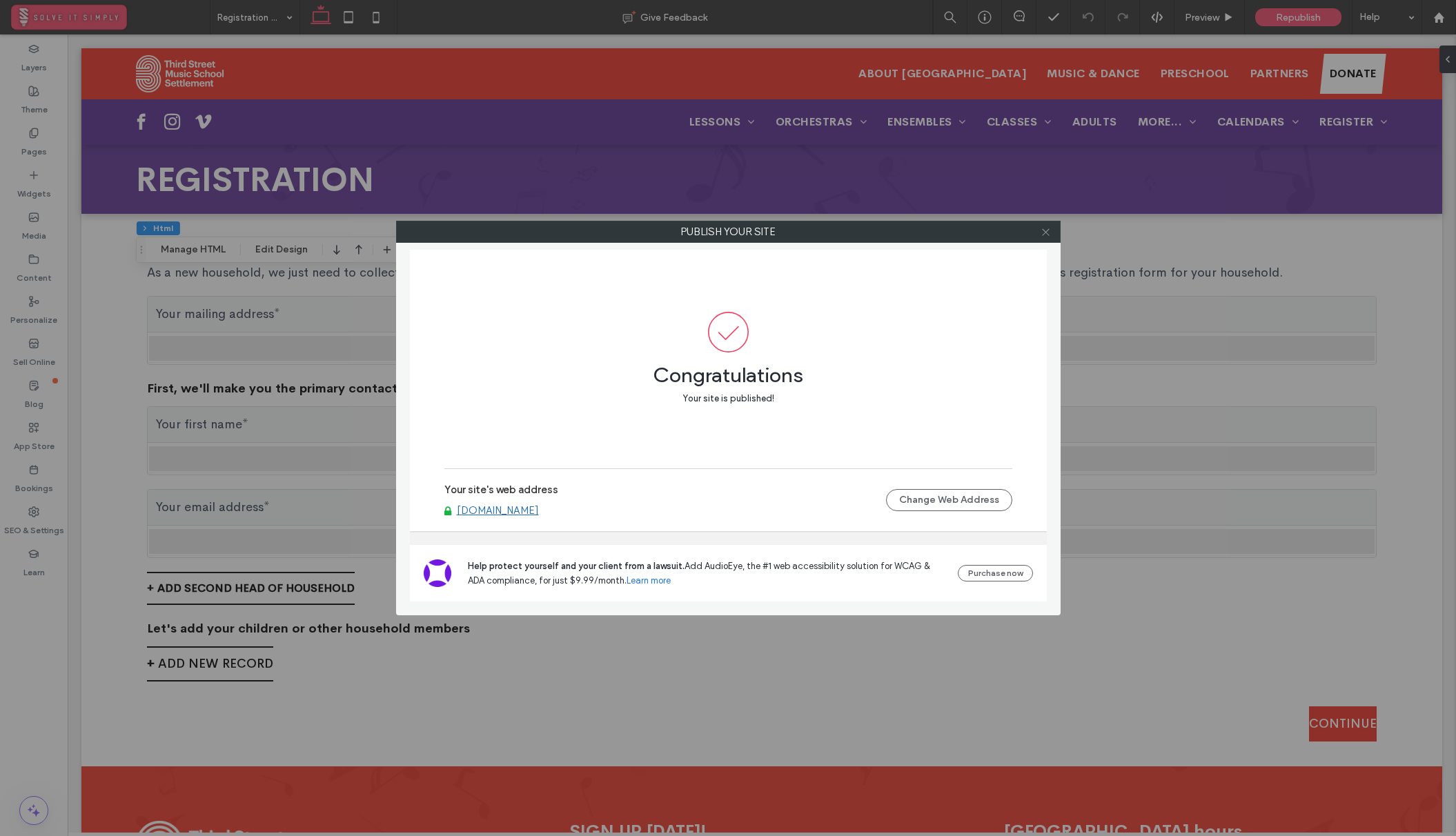
click at [1049, 233] on icon at bounding box center [1045, 232] width 10 height 10
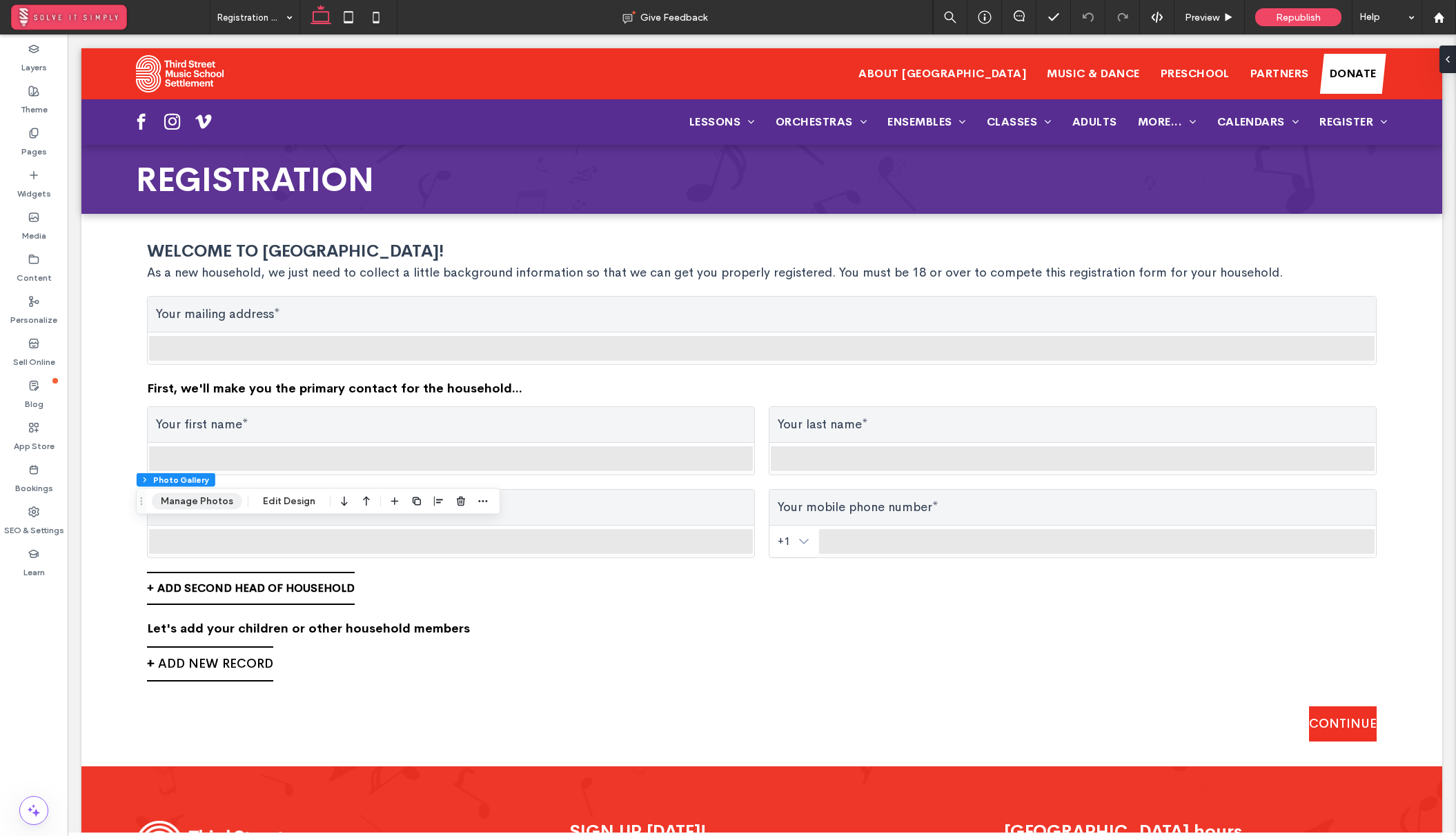
click at [210, 500] on button "Manage Photos" at bounding box center [197, 501] width 91 height 17
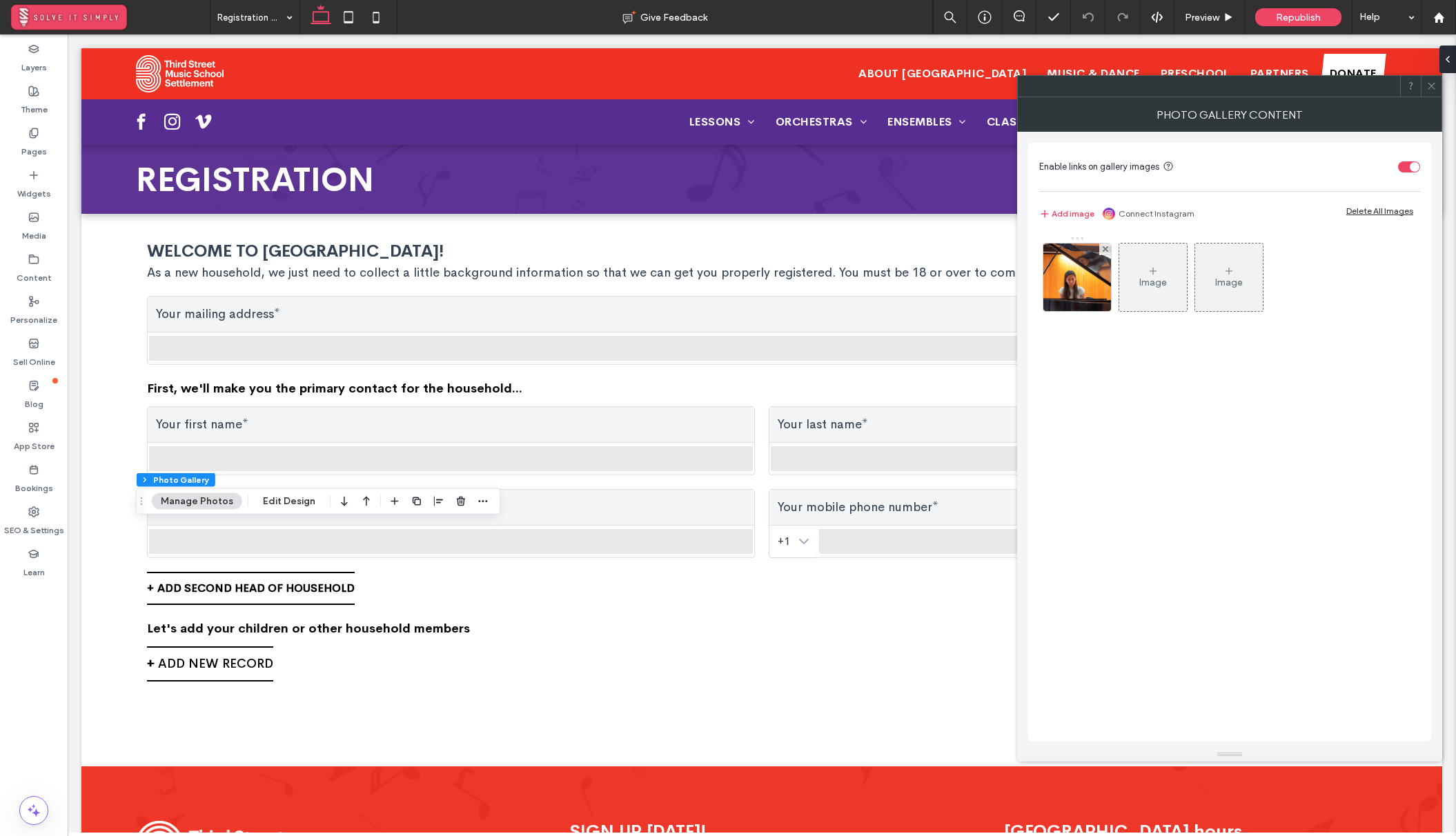
click at [1145, 274] on div "Image" at bounding box center [1152, 277] width 68 height 65
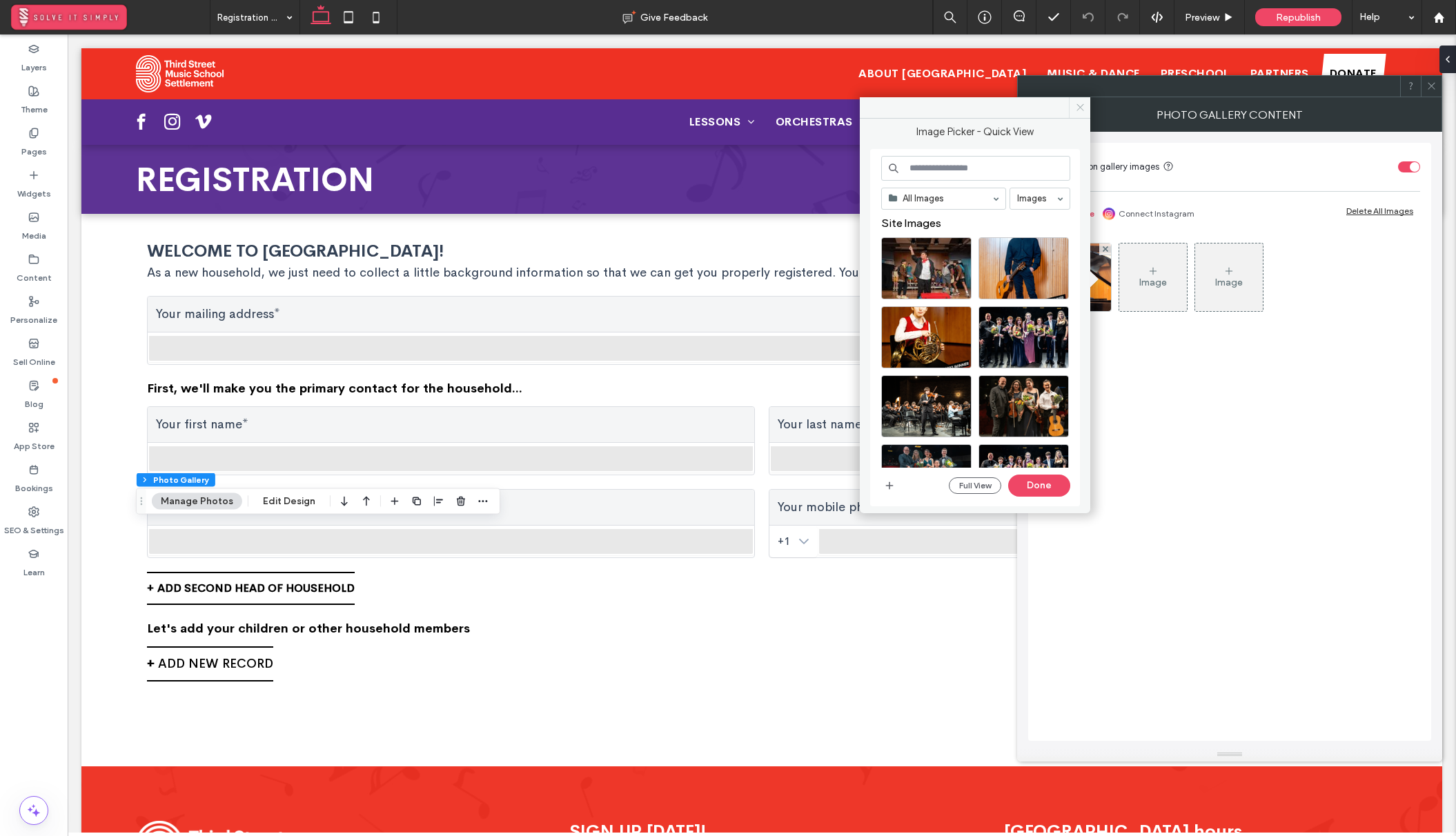
click at [1080, 110] on icon at bounding box center [1080, 107] width 10 height 10
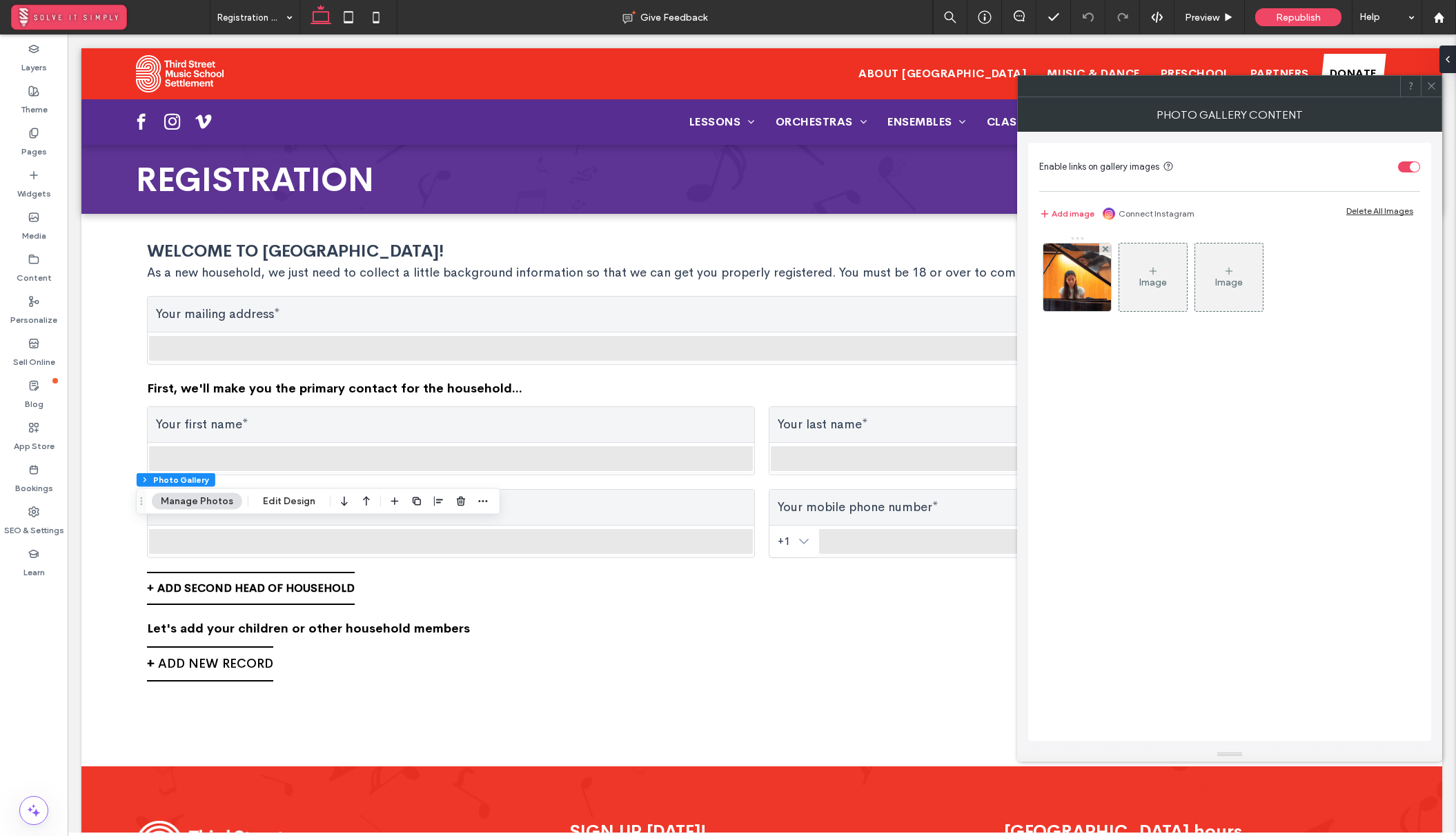
click at [1157, 271] on icon at bounding box center [1153, 271] width 11 height 11
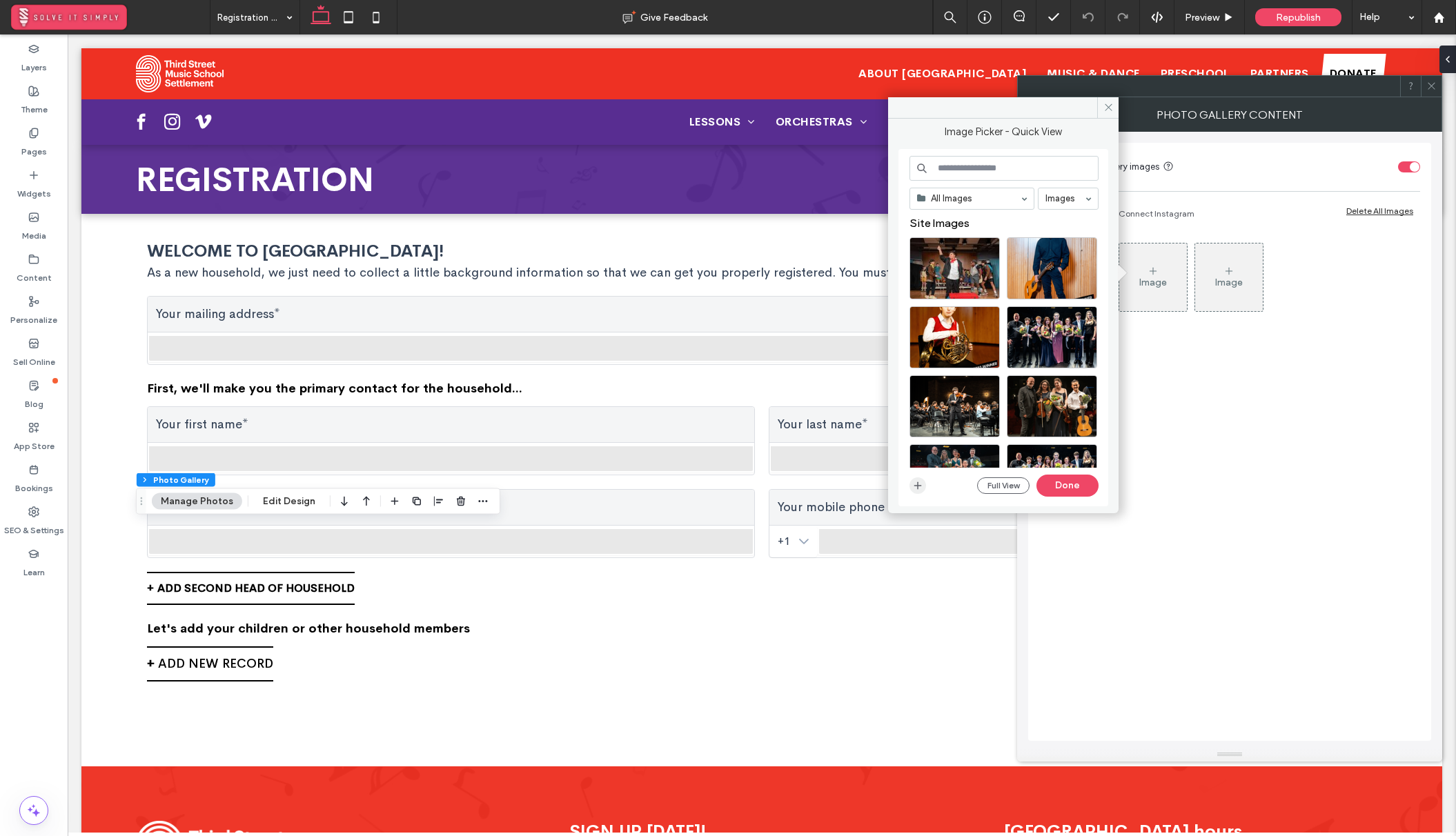
click at [918, 485] on use "button" at bounding box center [918, 485] width 8 height 8
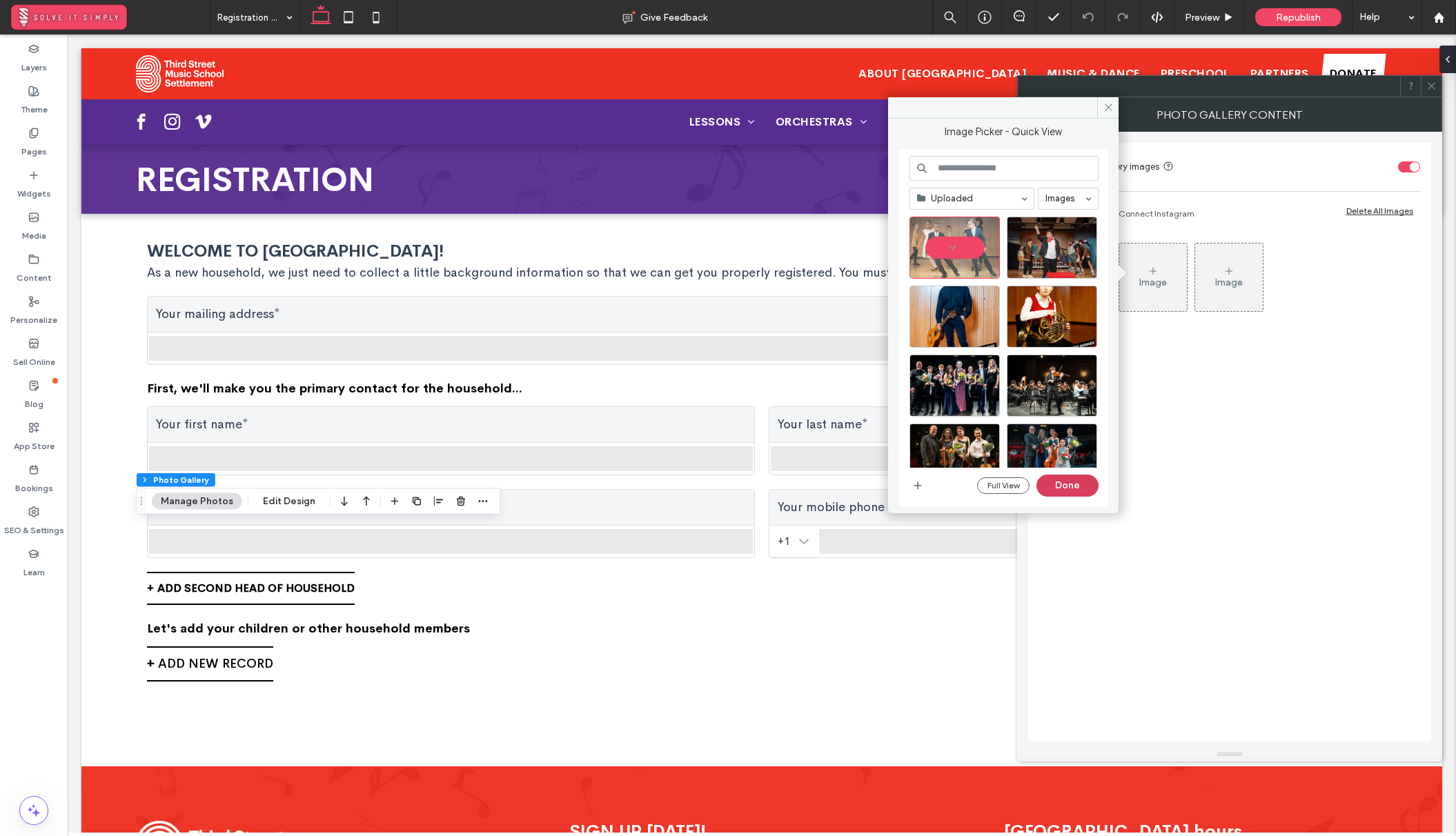
click at [1056, 480] on button "Done" at bounding box center [1067, 486] width 62 height 22
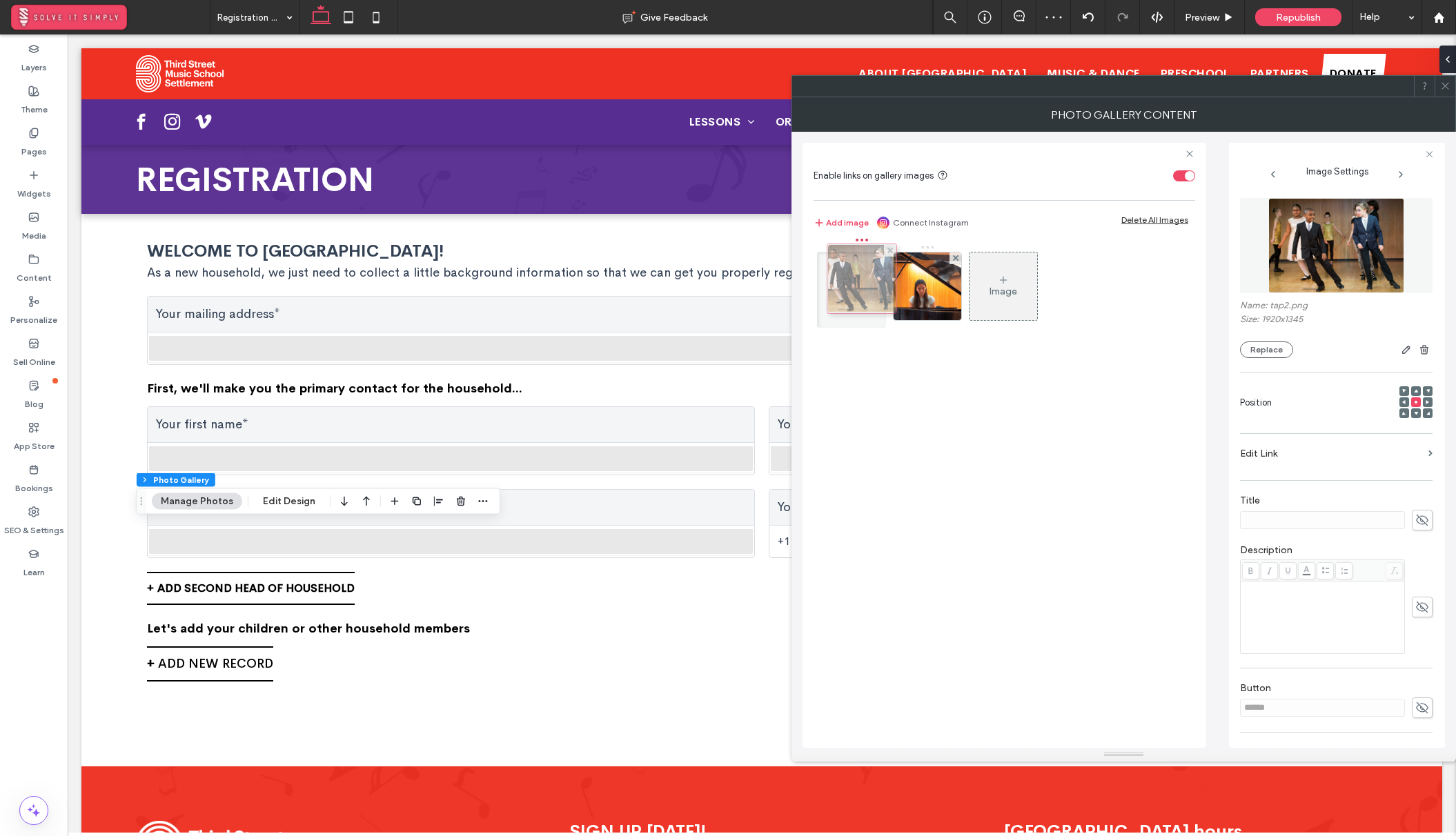
drag, startPoint x: 928, startPoint y: 297, endPoint x: 859, endPoint y: 289, distance: 69.5
click at [1419, 521] on use at bounding box center [1422, 520] width 13 height 11
click at [1304, 523] on input at bounding box center [1322, 520] width 165 height 18
paste input "**********"
type input "**********"
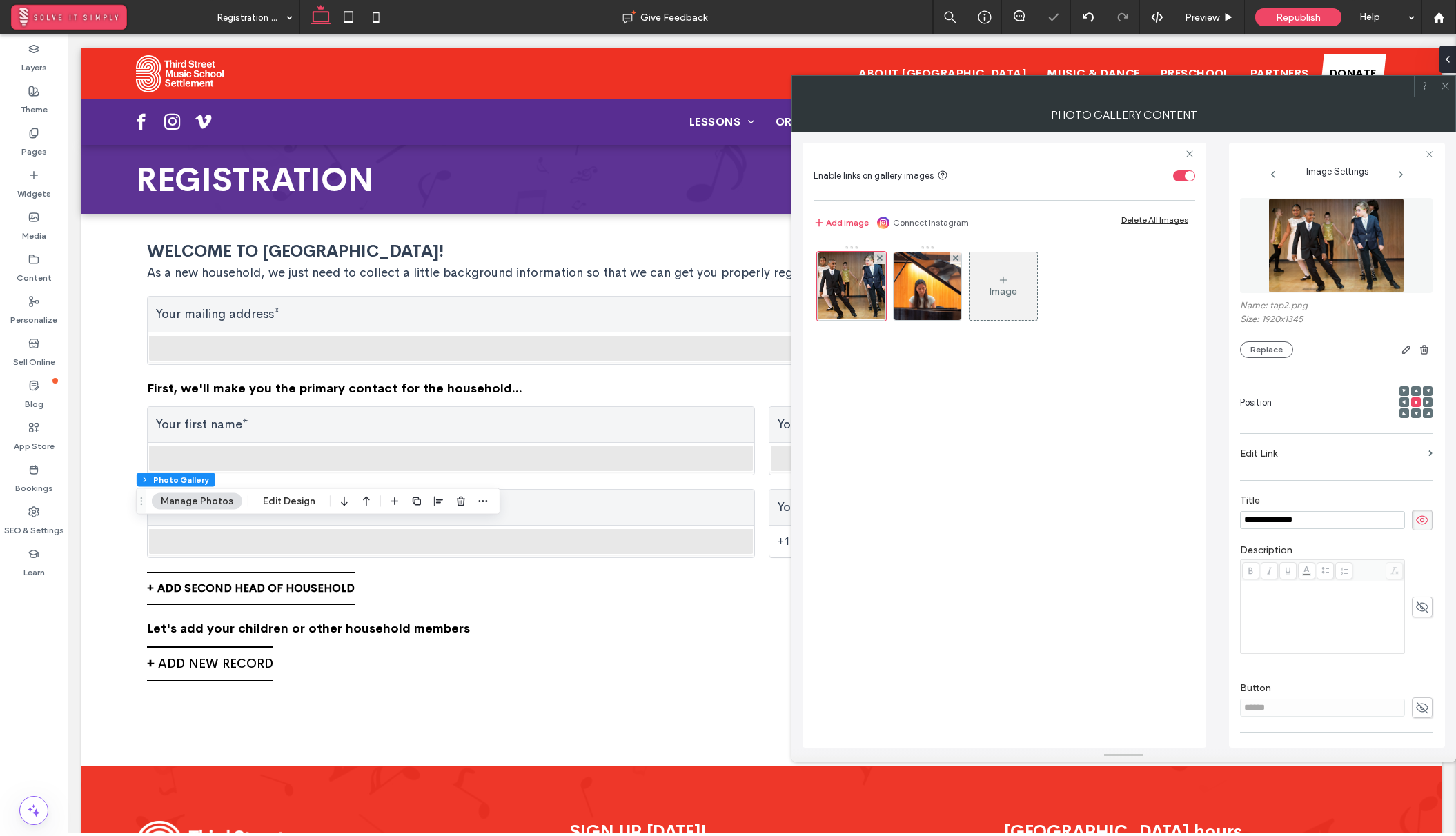
click at [1312, 541] on div "Description" at bounding box center [1336, 599] width 192 height 123
click at [1416, 707] on use at bounding box center [1422, 708] width 13 height 11
click at [1312, 710] on input "******" at bounding box center [1322, 708] width 165 height 18
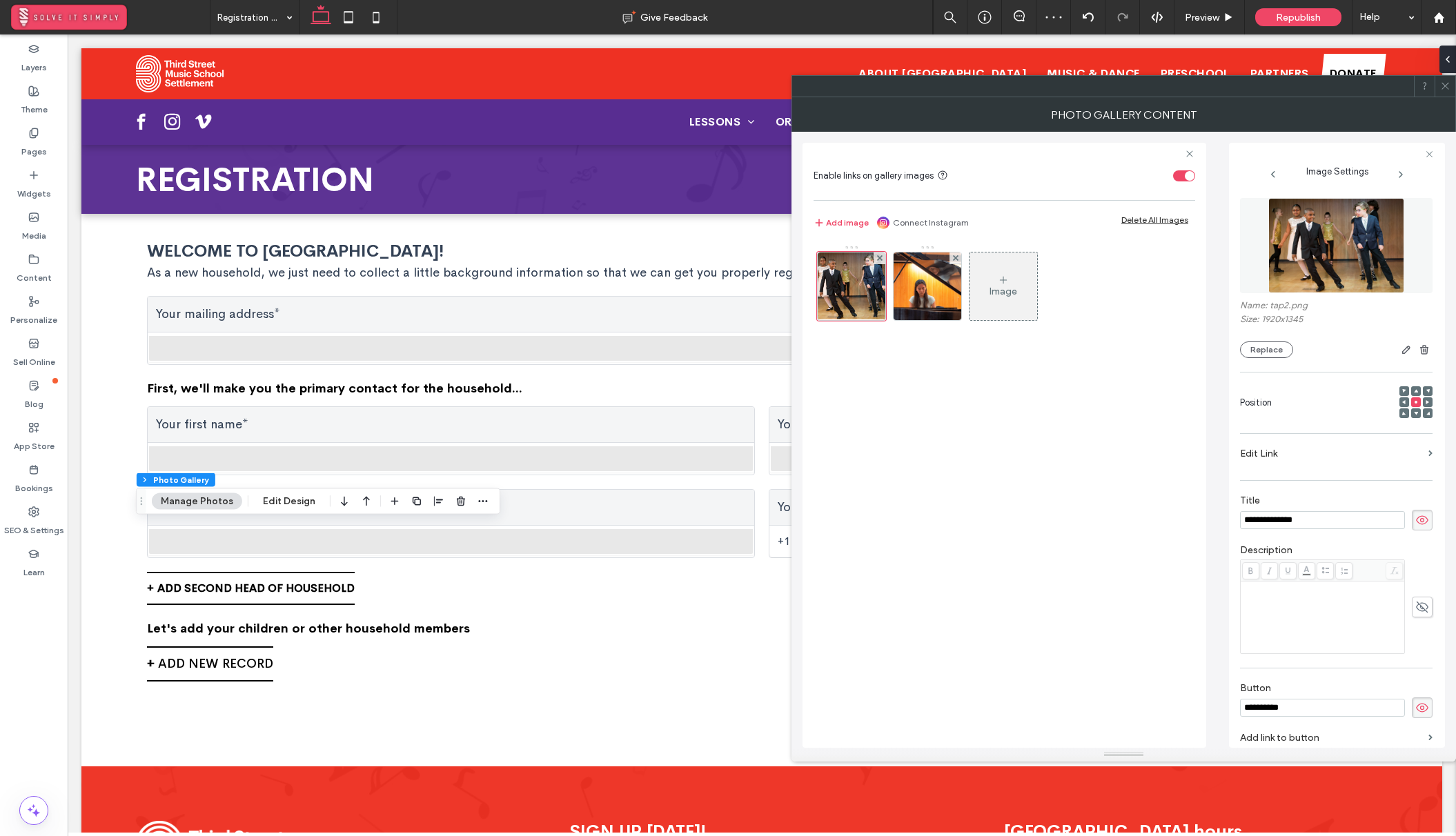
type input "**********"
drag, startPoint x: 1025, startPoint y: 418, endPoint x: 960, endPoint y: 327, distance: 111.8
click at [1025, 418] on div "Image" at bounding box center [1004, 489] width 382 height 503
click at [952, 302] on img at bounding box center [927, 286] width 97 height 68
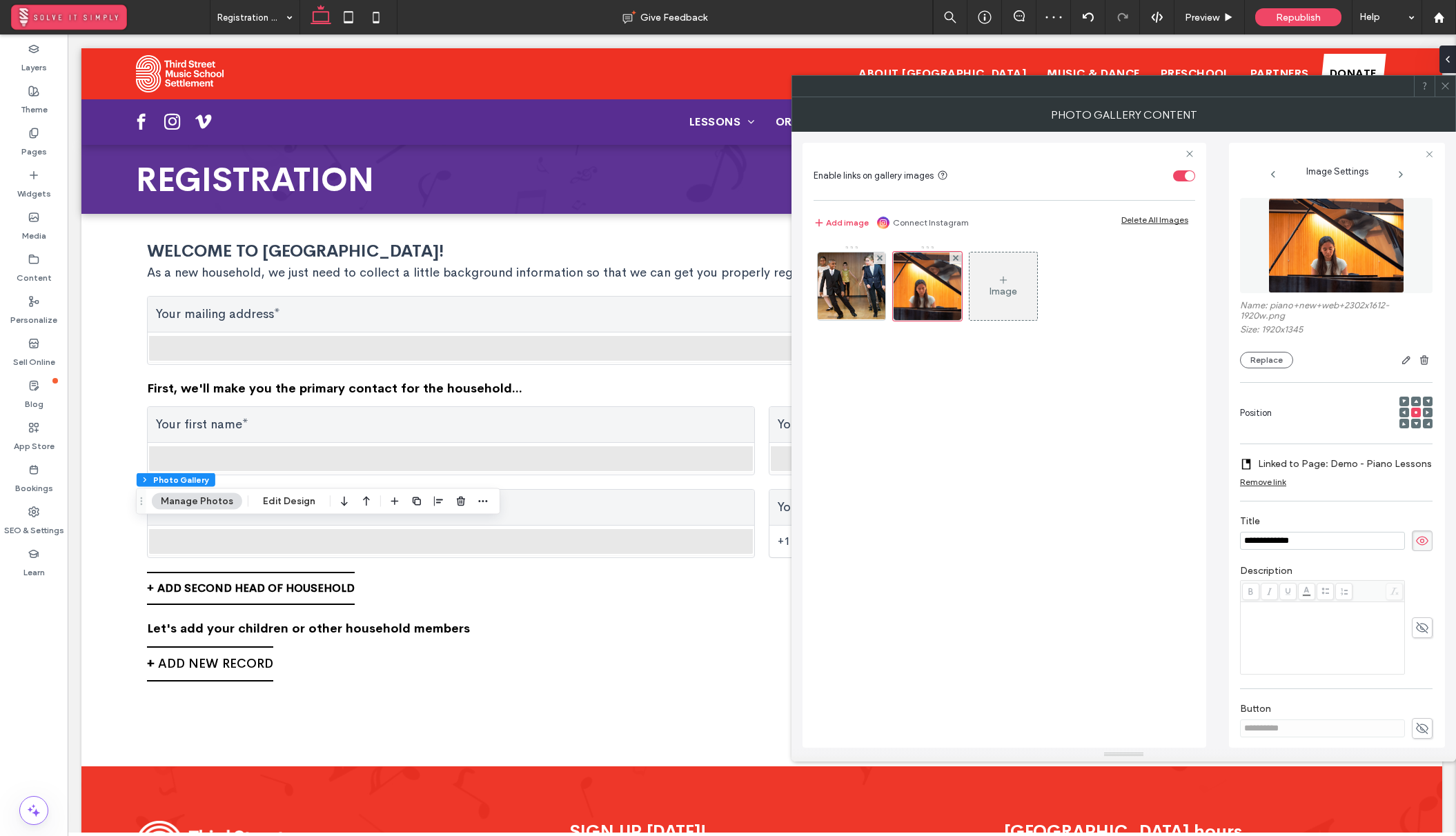
click at [1415, 728] on icon at bounding box center [1422, 728] width 14 height 15
click at [1127, 480] on div "Image" at bounding box center [1004, 489] width 382 height 503
click at [840, 290] on img at bounding box center [851, 286] width 97 height 68
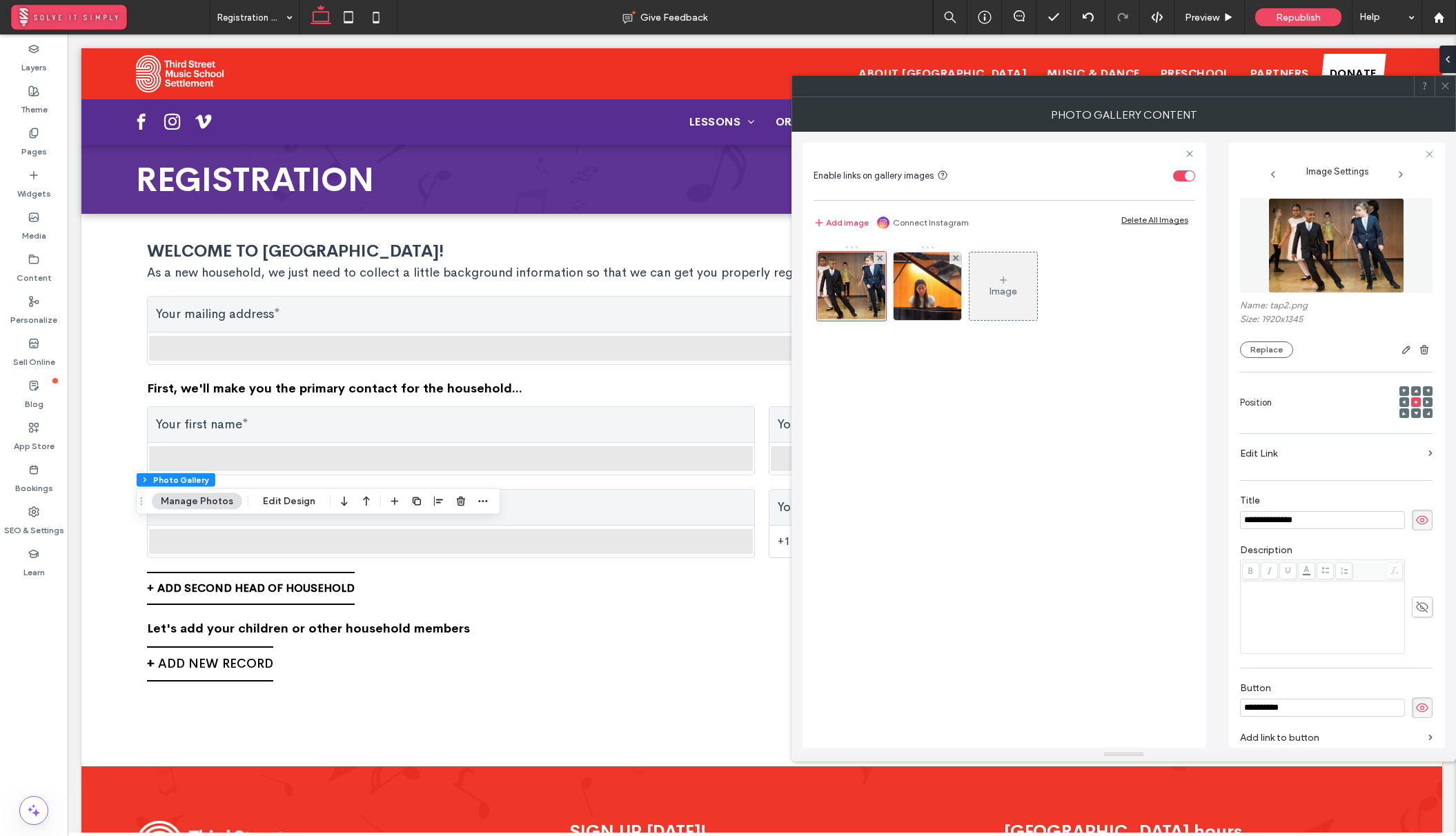
click at [918, 486] on div "Image" at bounding box center [1004, 489] width 382 height 503
click at [1443, 89] on icon at bounding box center [1445, 86] width 10 height 10
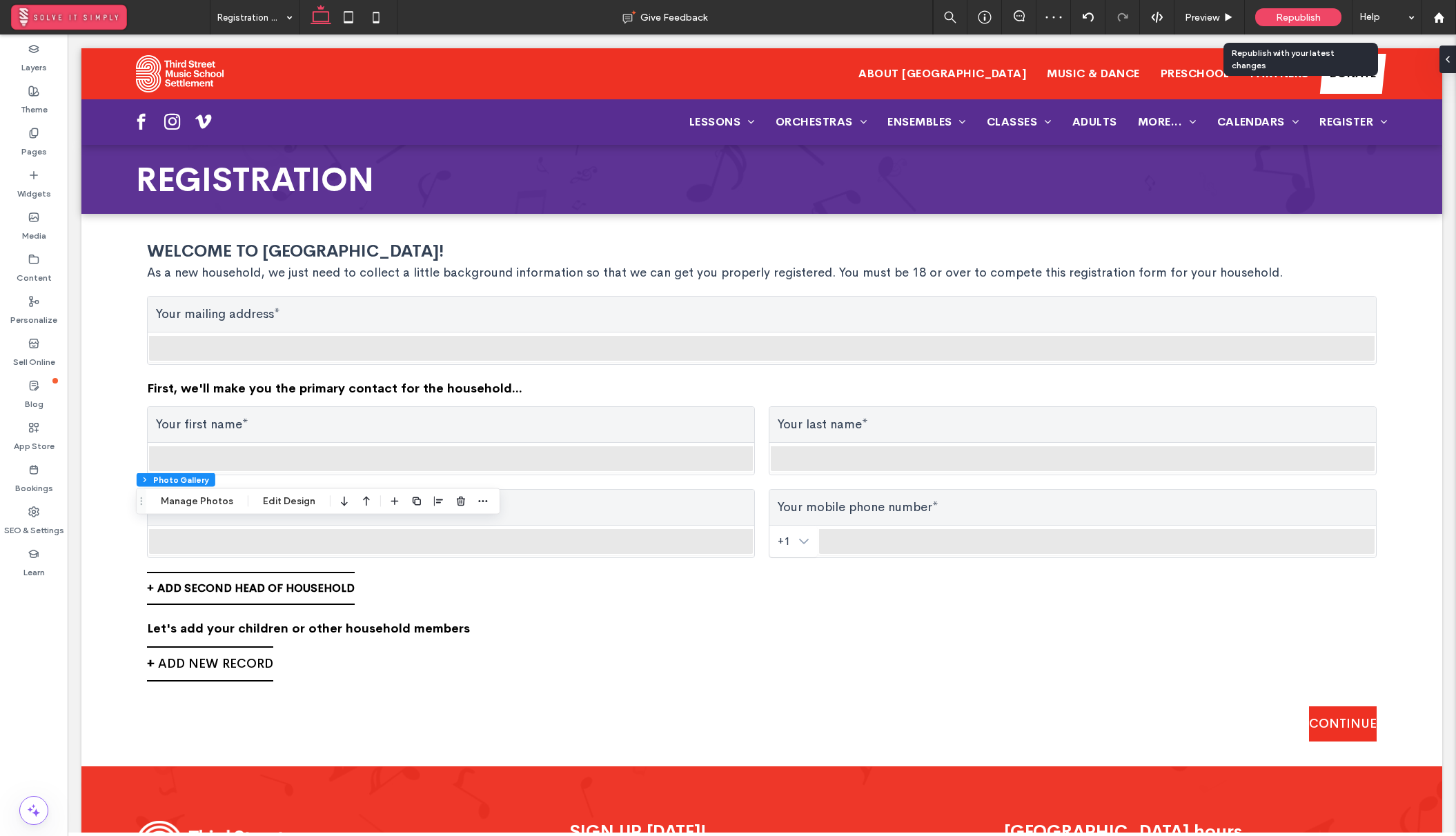
click at [1319, 14] on span "Republish" at bounding box center [1298, 17] width 45 height 12
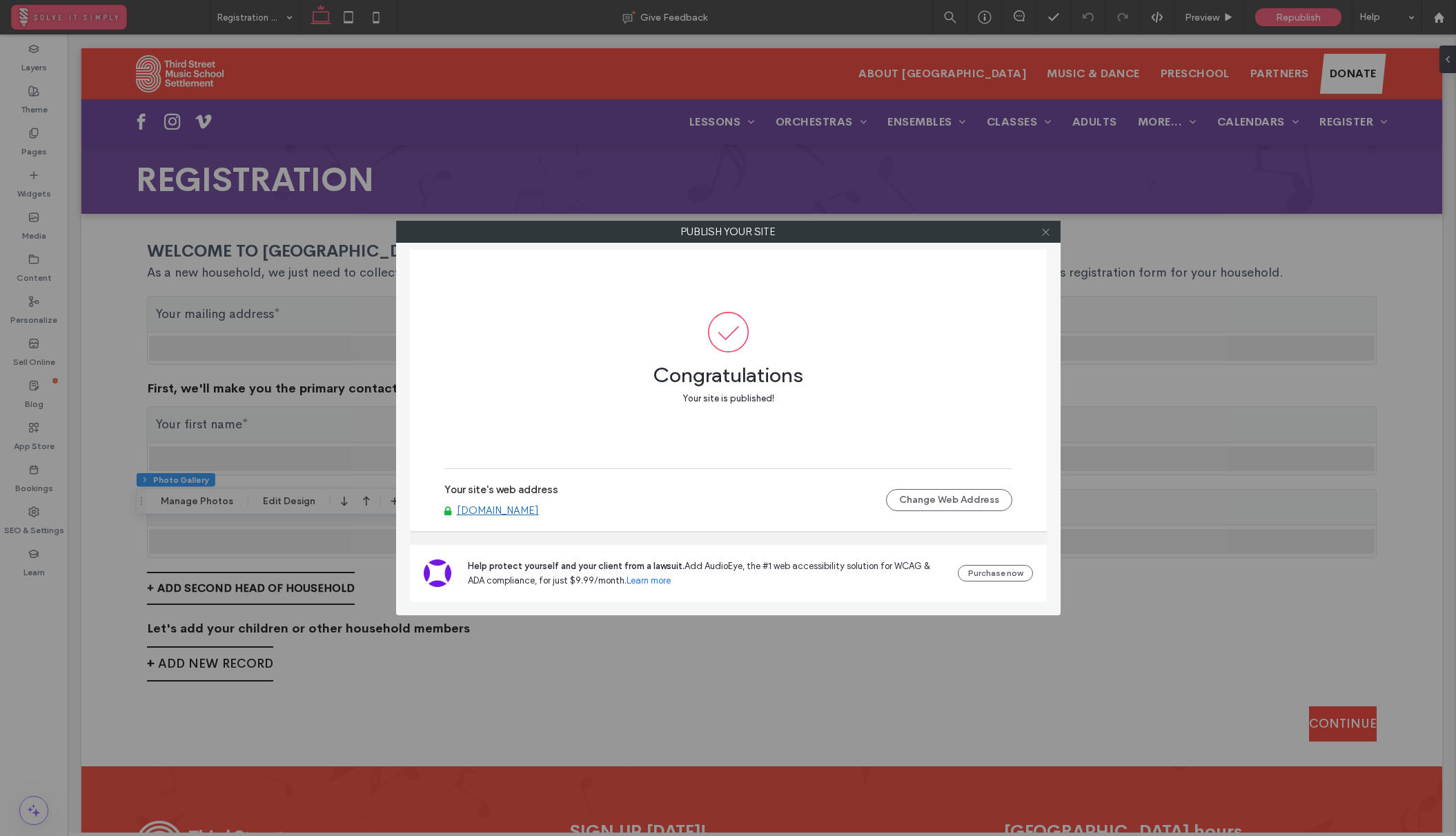
click at [1044, 234] on icon at bounding box center [1045, 232] width 10 height 10
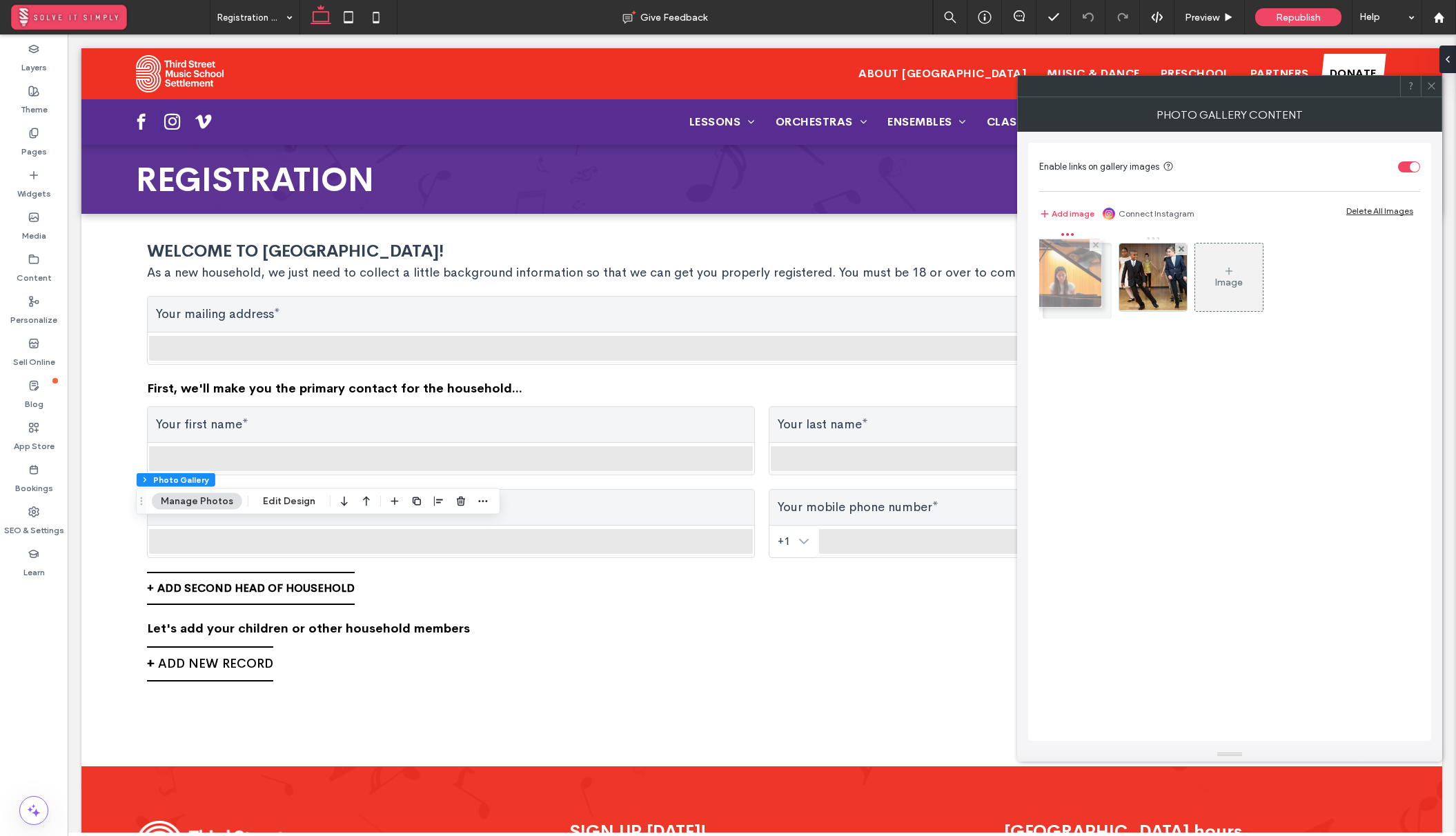
drag, startPoint x: 1155, startPoint y: 284, endPoint x: 1066, endPoint y: 280, distance: 89.1
click at [1310, 20] on span "Republish" at bounding box center [1298, 17] width 45 height 12
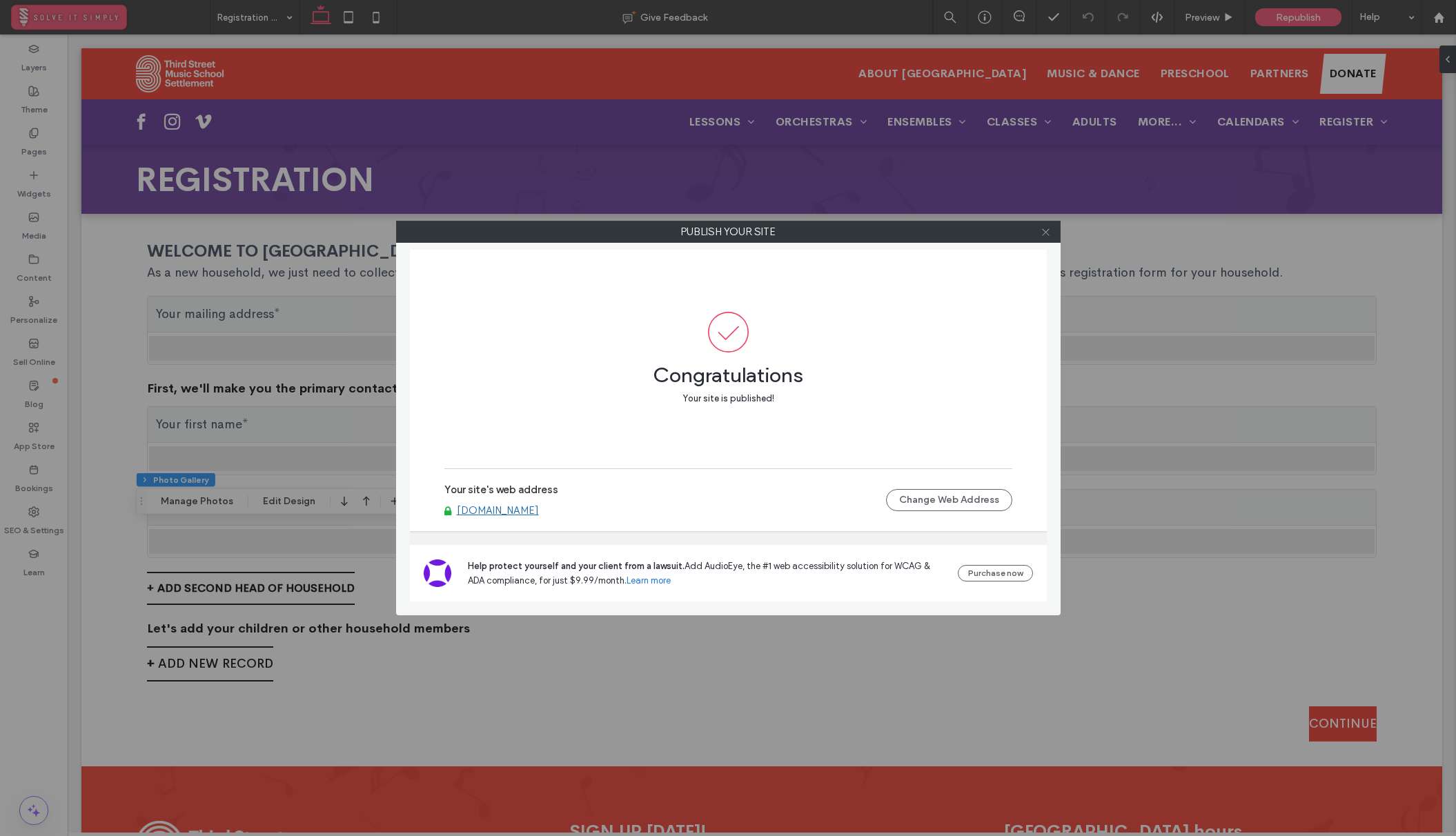
click at [1042, 233] on icon at bounding box center [1045, 232] width 10 height 10
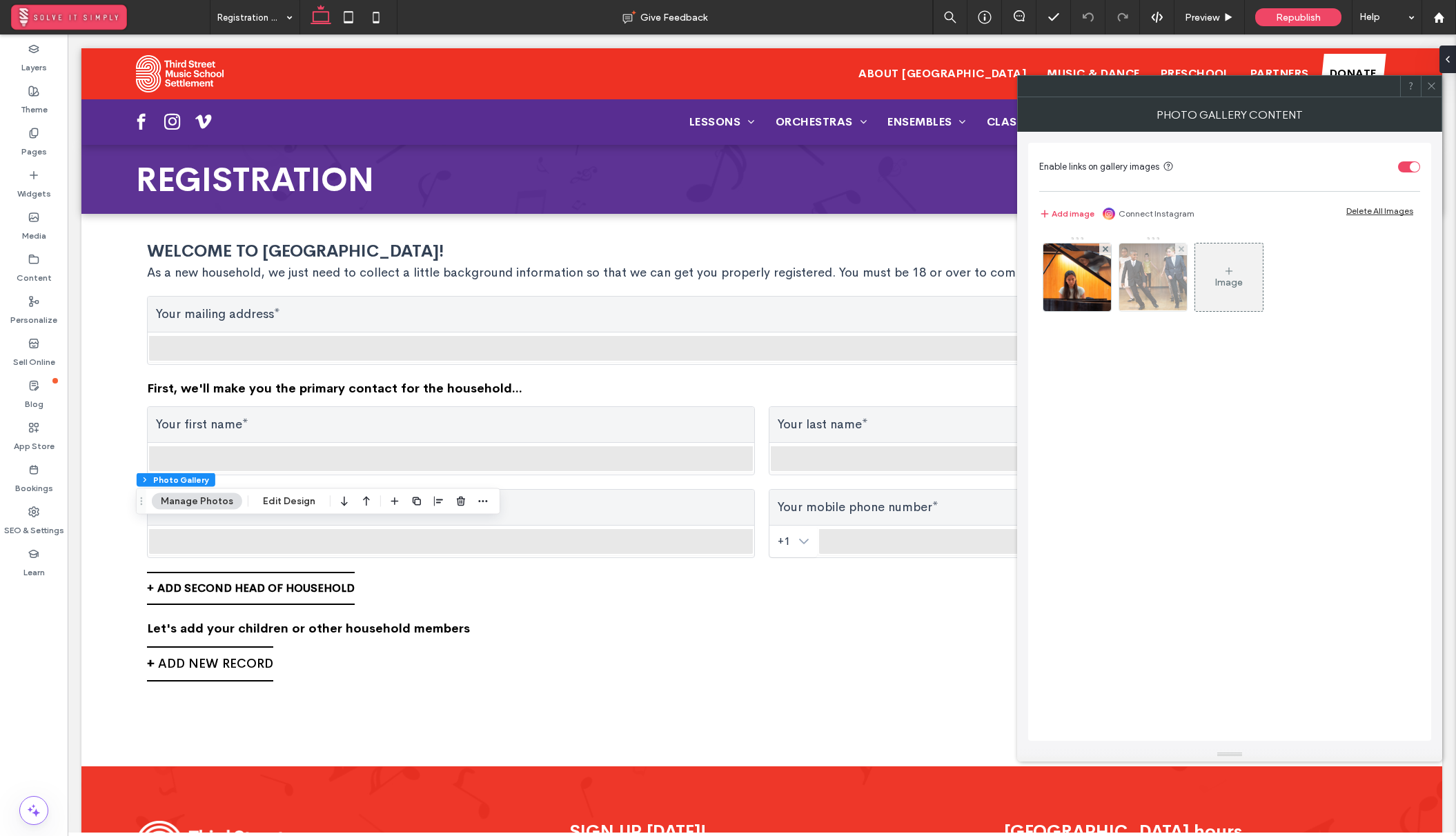
click at [1175, 261] on img at bounding box center [1152, 277] width 97 height 68
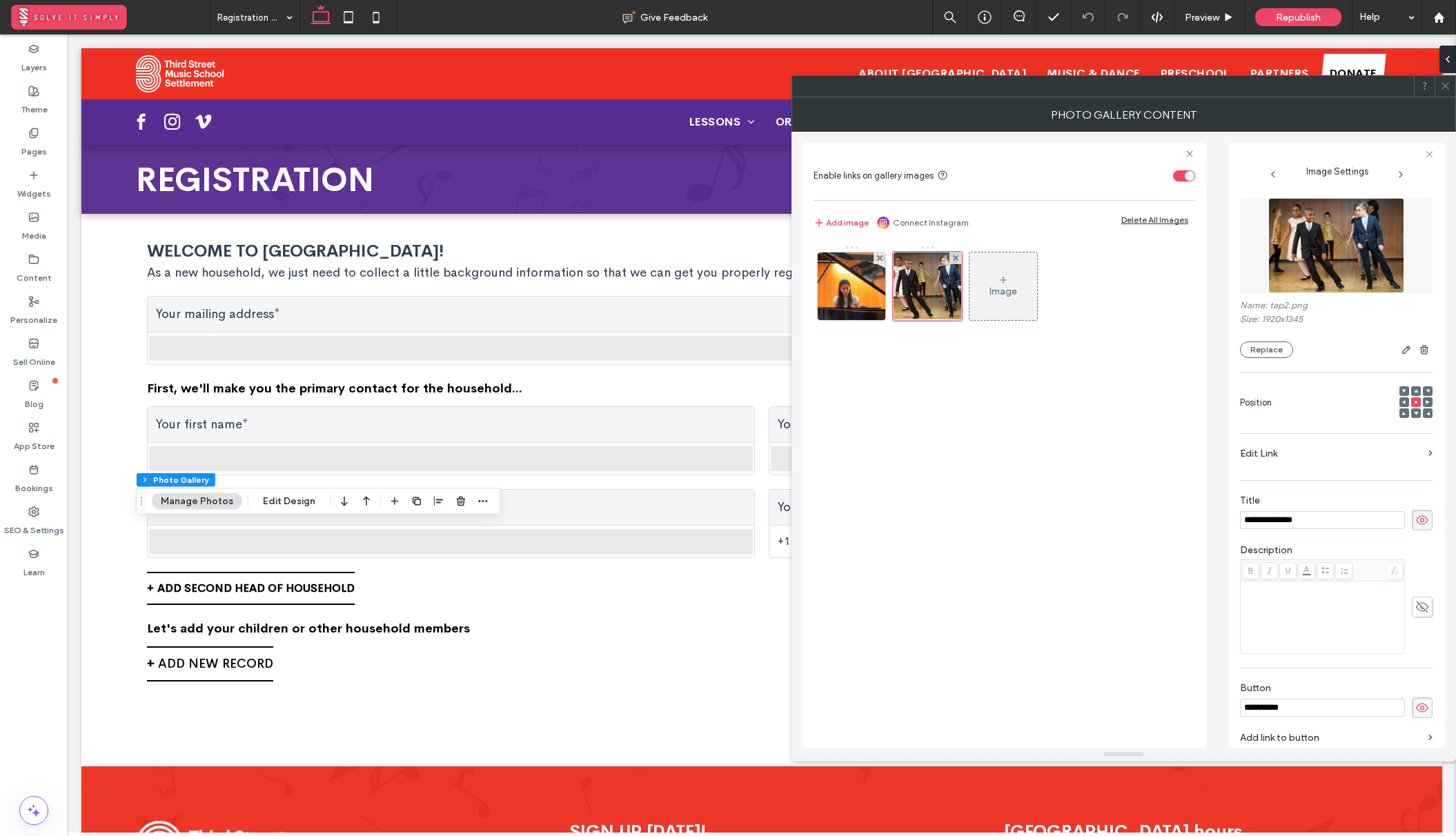
scroll to position [0, 0]
click at [1291, 433] on div "**********" at bounding box center [1336, 525] width 192 height 669
click at [1285, 452] on label "Edit Link" at bounding box center [1331, 453] width 183 height 26
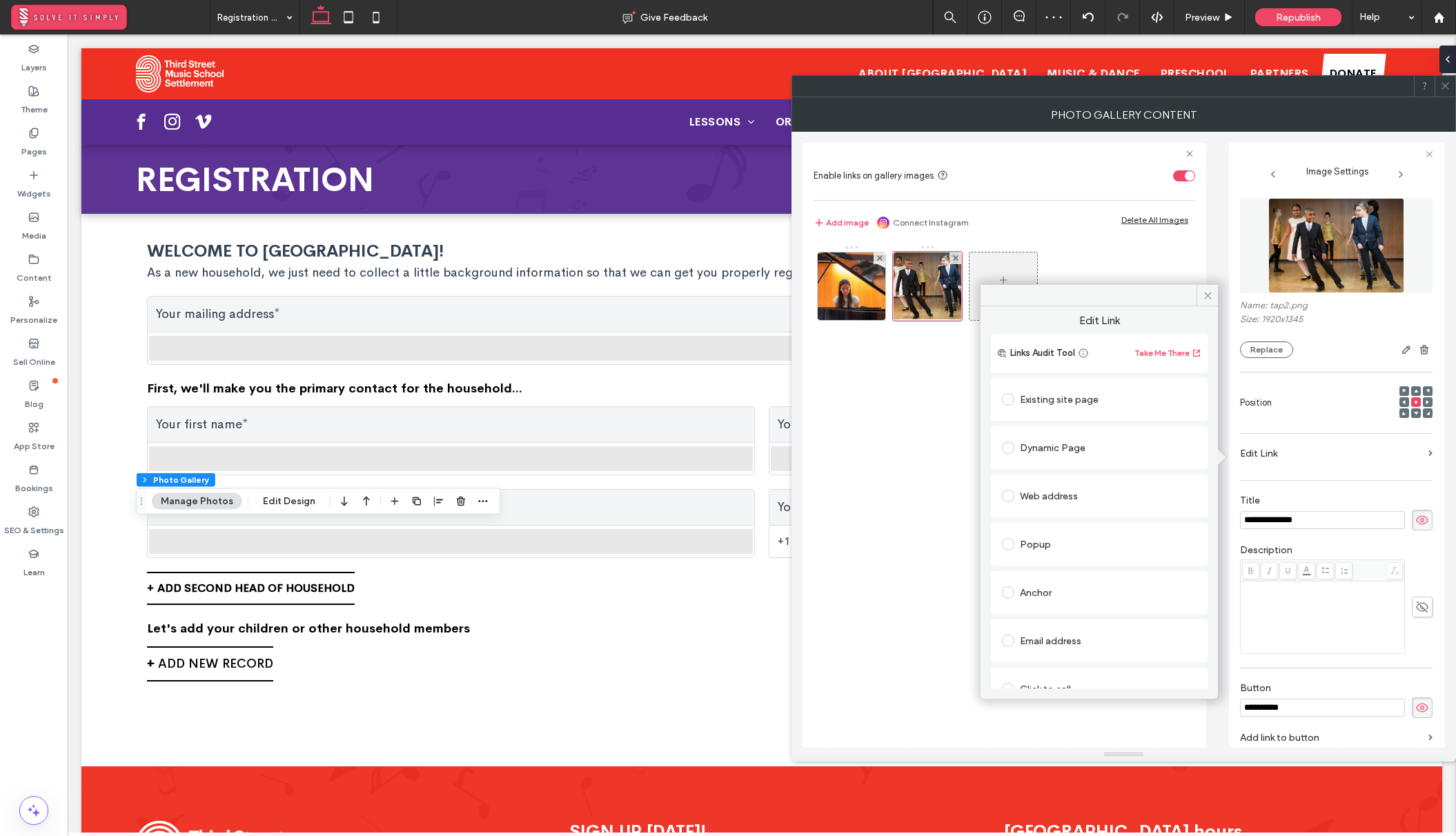
click at [1048, 504] on div "Web address" at bounding box center [1099, 496] width 194 height 22
click at [1047, 528] on input "url" at bounding box center [1099, 523] width 194 height 18
paste input "**********"
type input "**********"
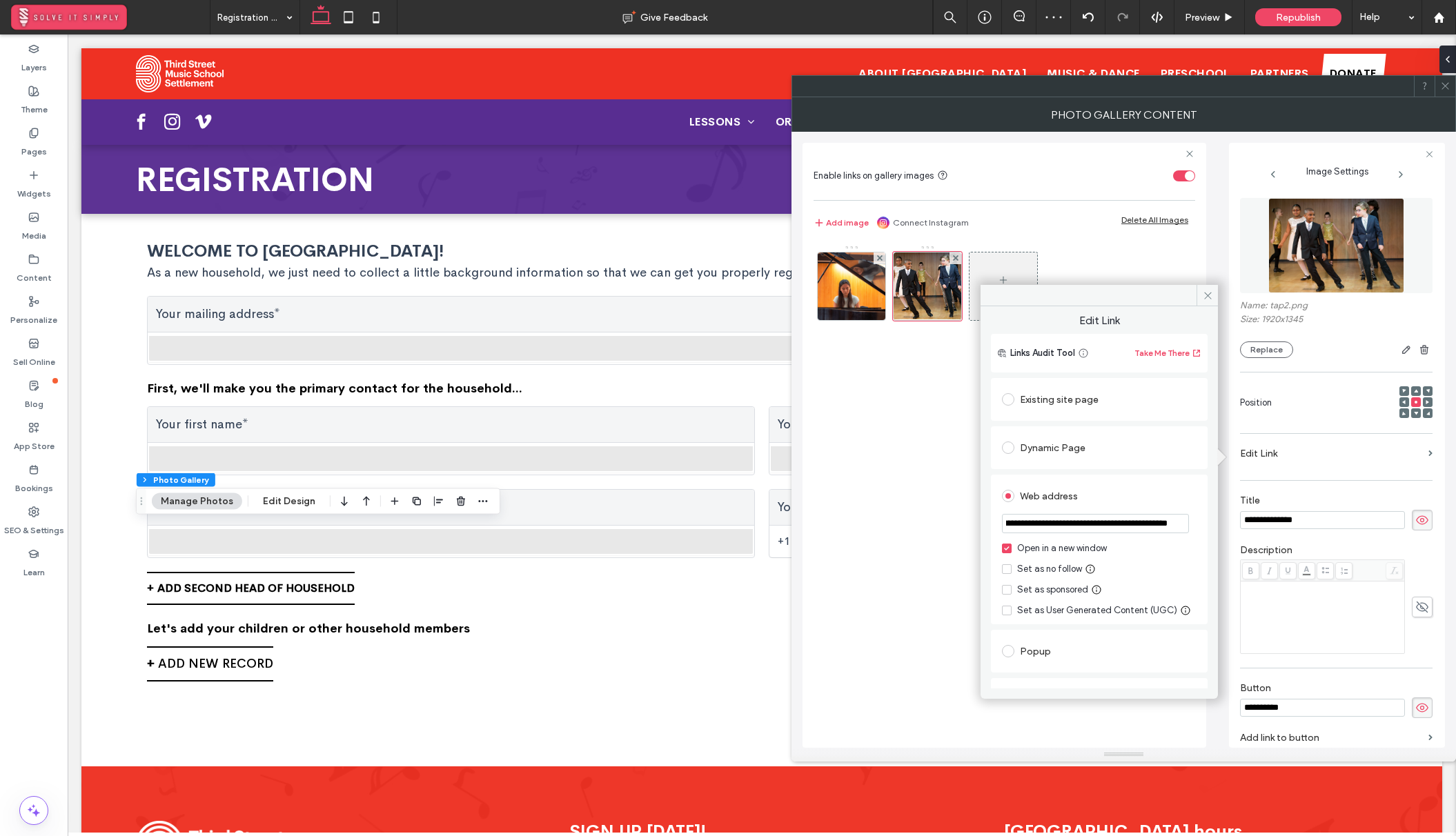
click at [1056, 544] on div "Open in a new window" at bounding box center [1061, 549] width 90 height 14
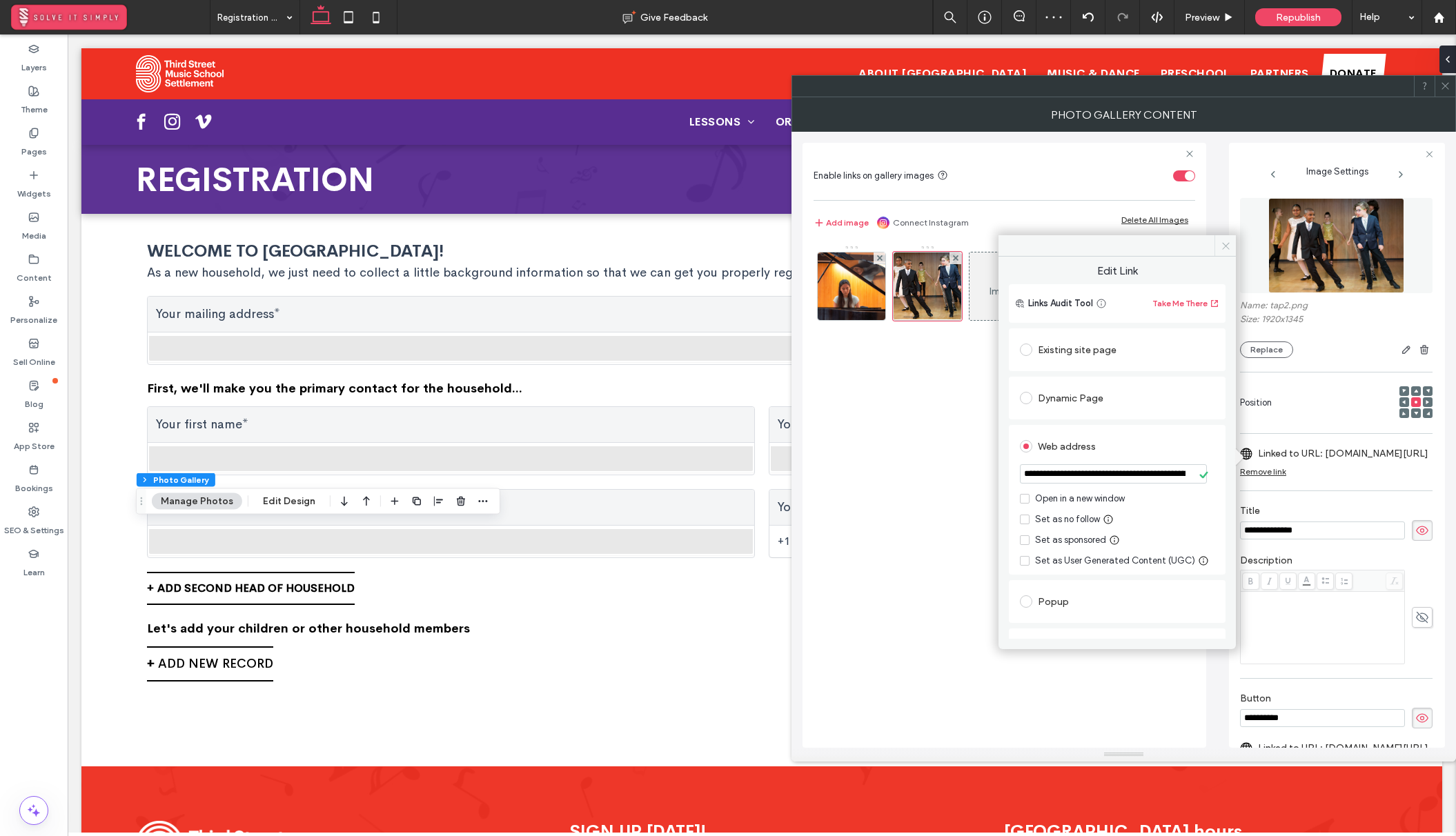
click at [1219, 248] on span at bounding box center [1225, 246] width 22 height 21
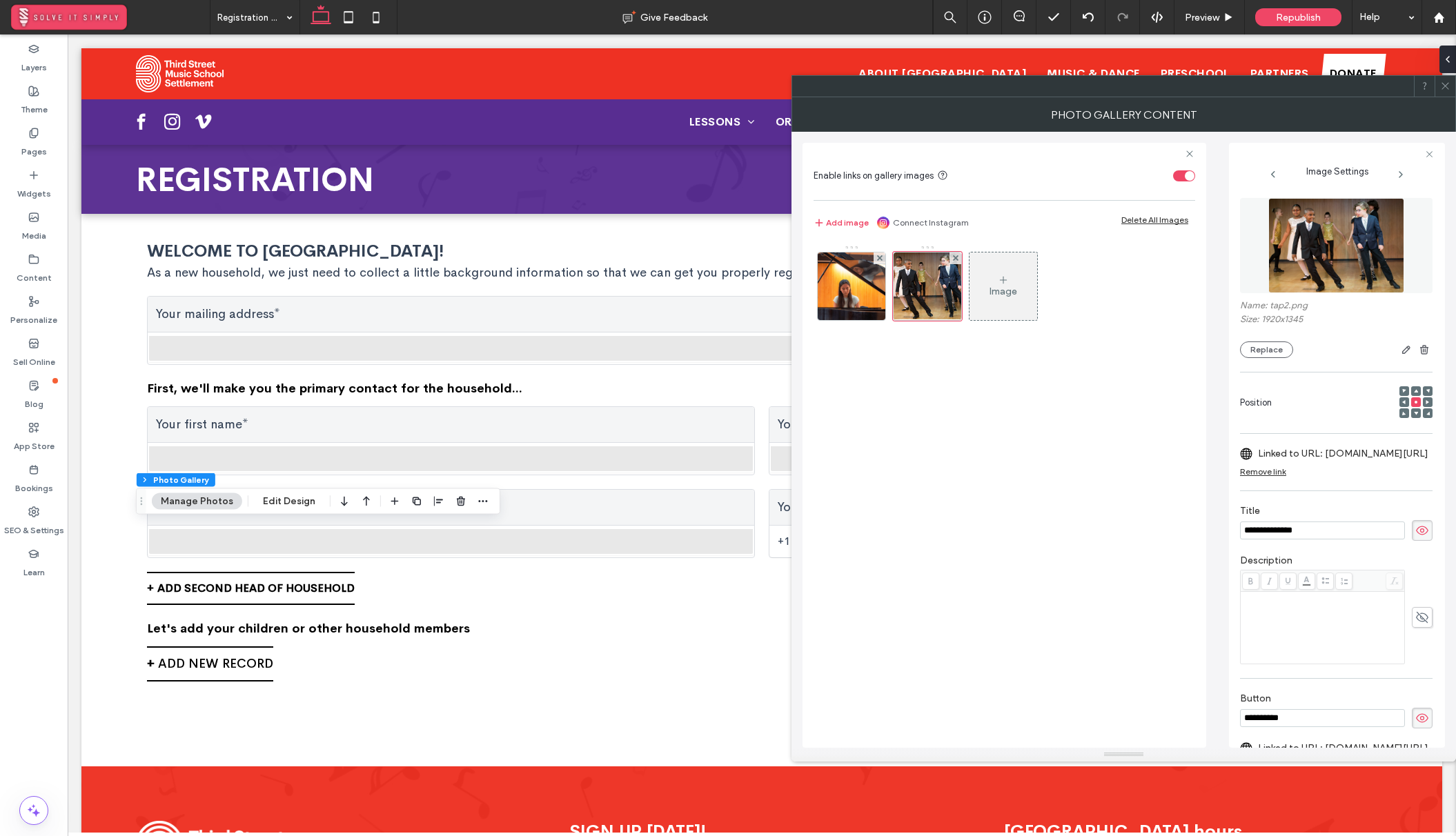
scroll to position [127, 0]
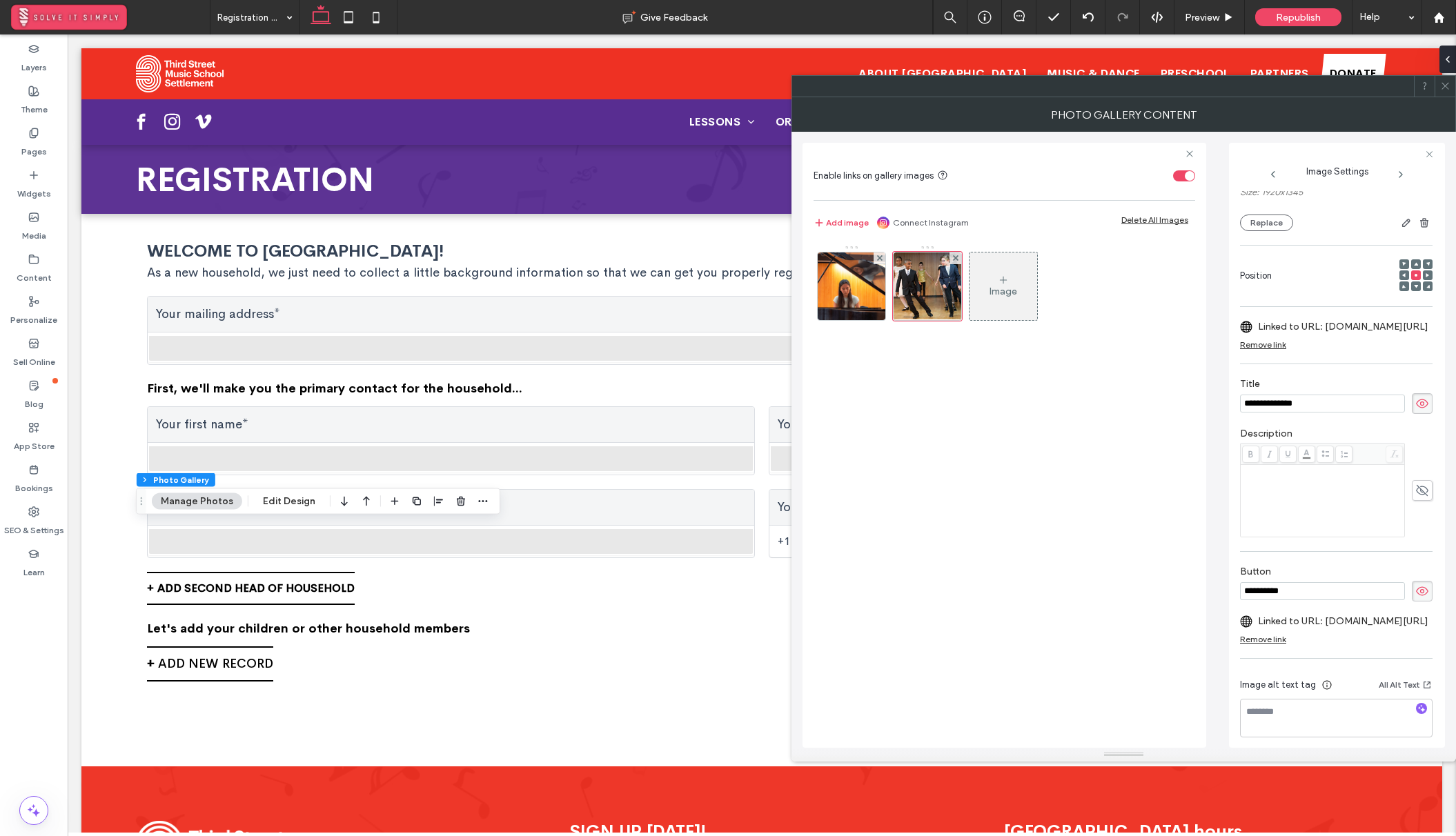
click at [1135, 340] on div "Image" at bounding box center [1003, 290] width 380 height 104
click at [1298, 19] on span "Republish" at bounding box center [1298, 17] width 45 height 12
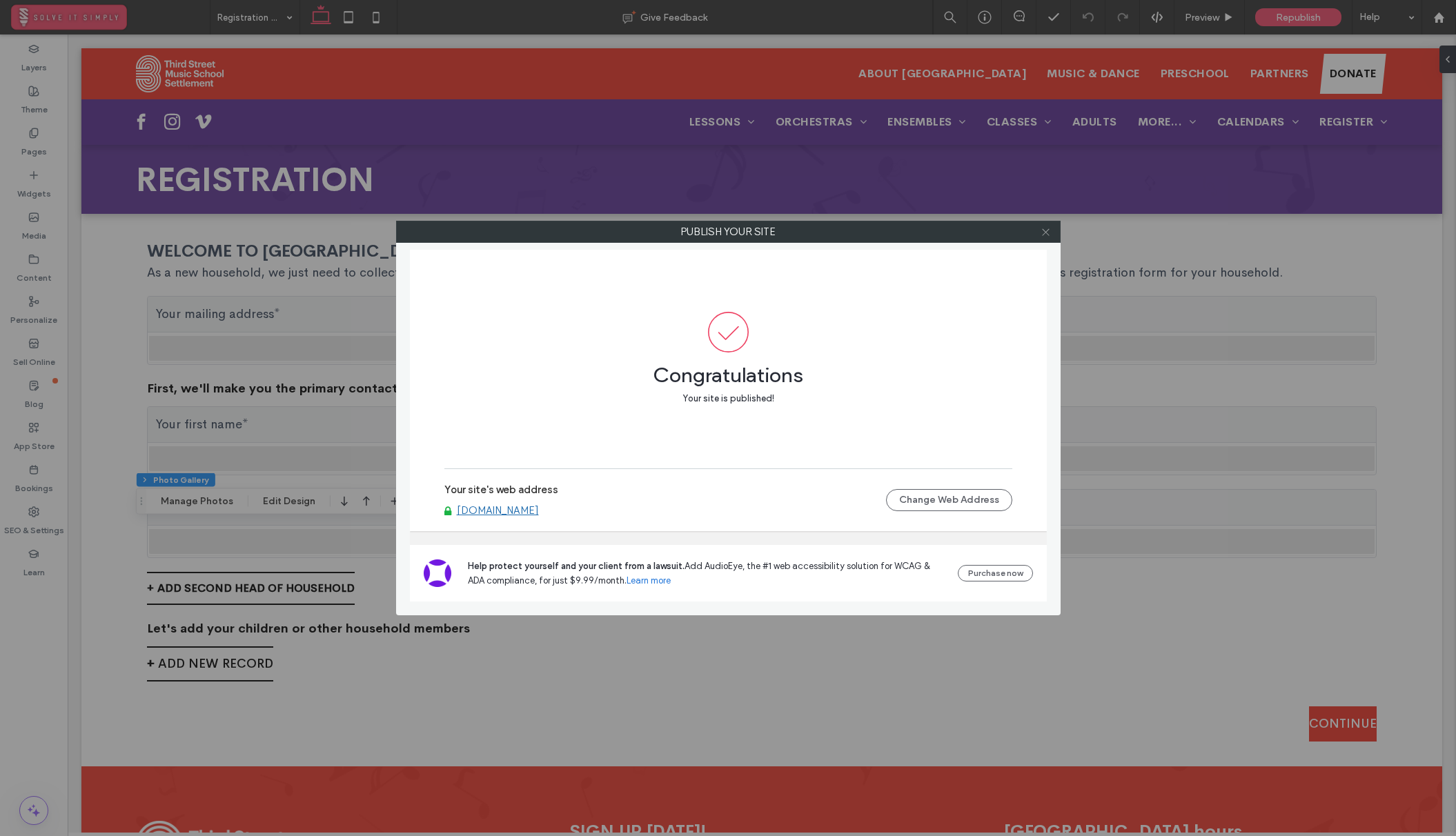
click at [1046, 233] on icon at bounding box center [1045, 232] width 10 height 10
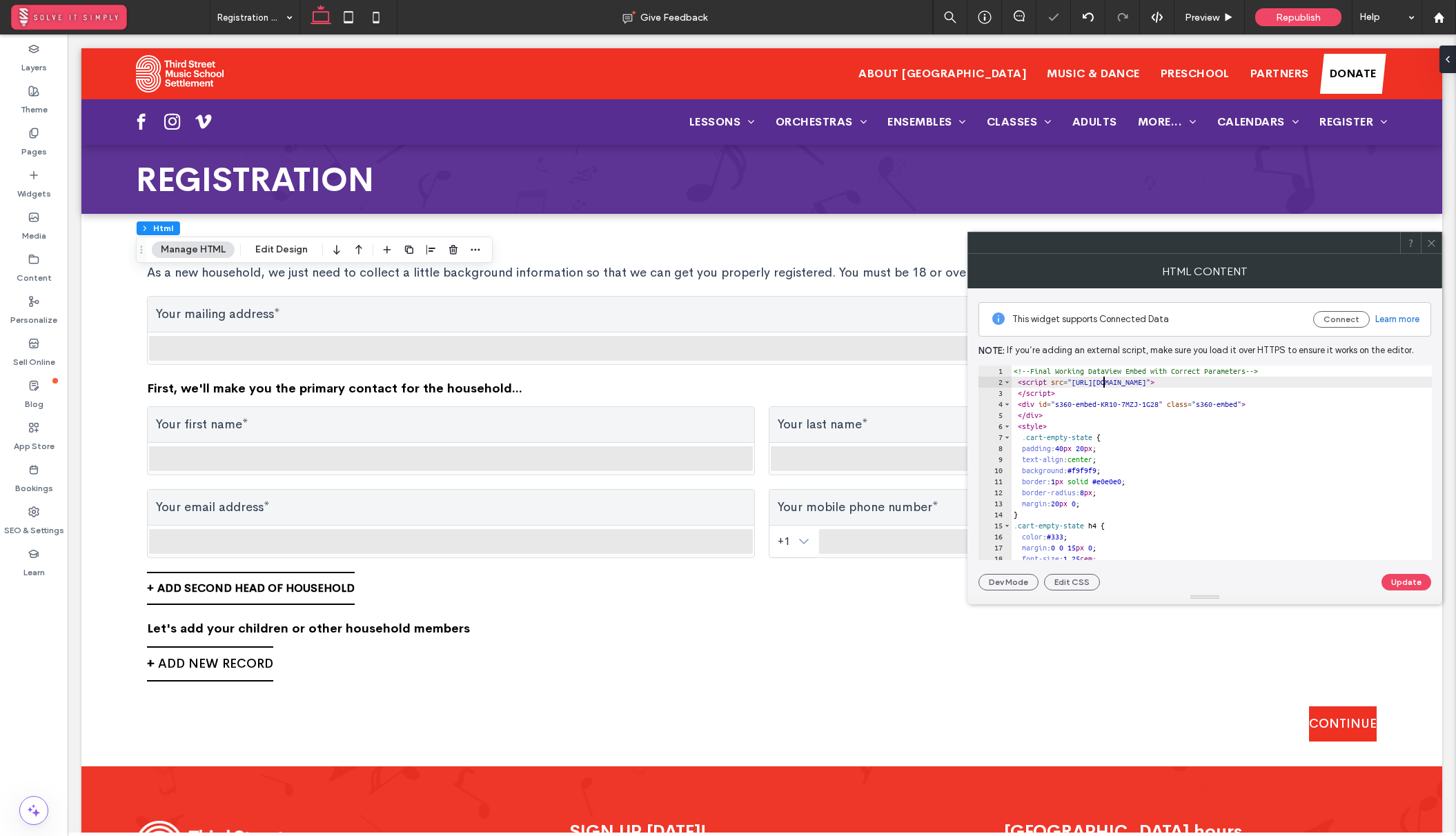
click at [1103, 384] on div "<!-- Final Working DataView Embed with Correct Parameters --> < script src = "h…" at bounding box center [1244, 473] width 468 height 216
type textarea "**********"
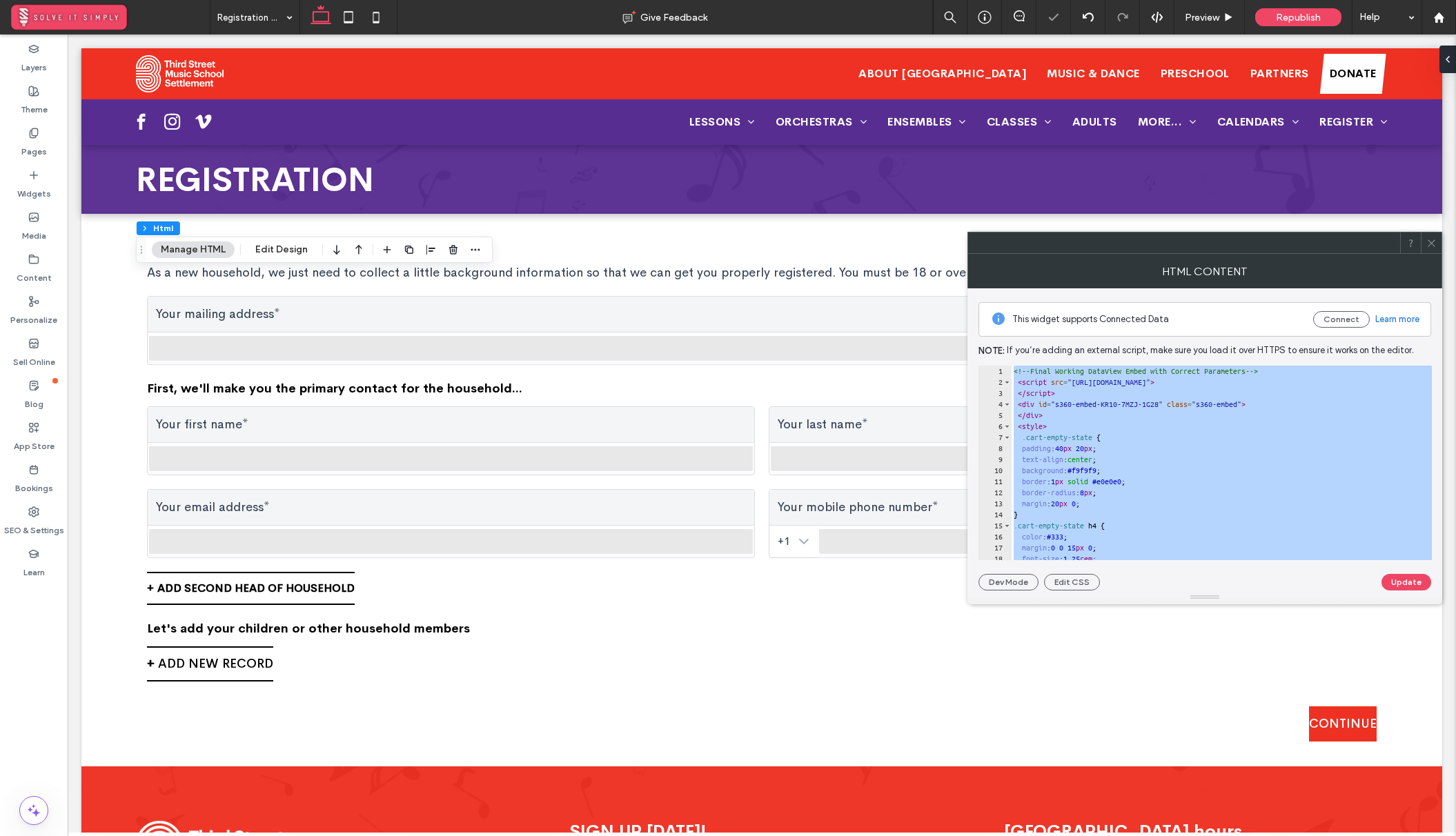
paste textarea "Cursor at row 89"
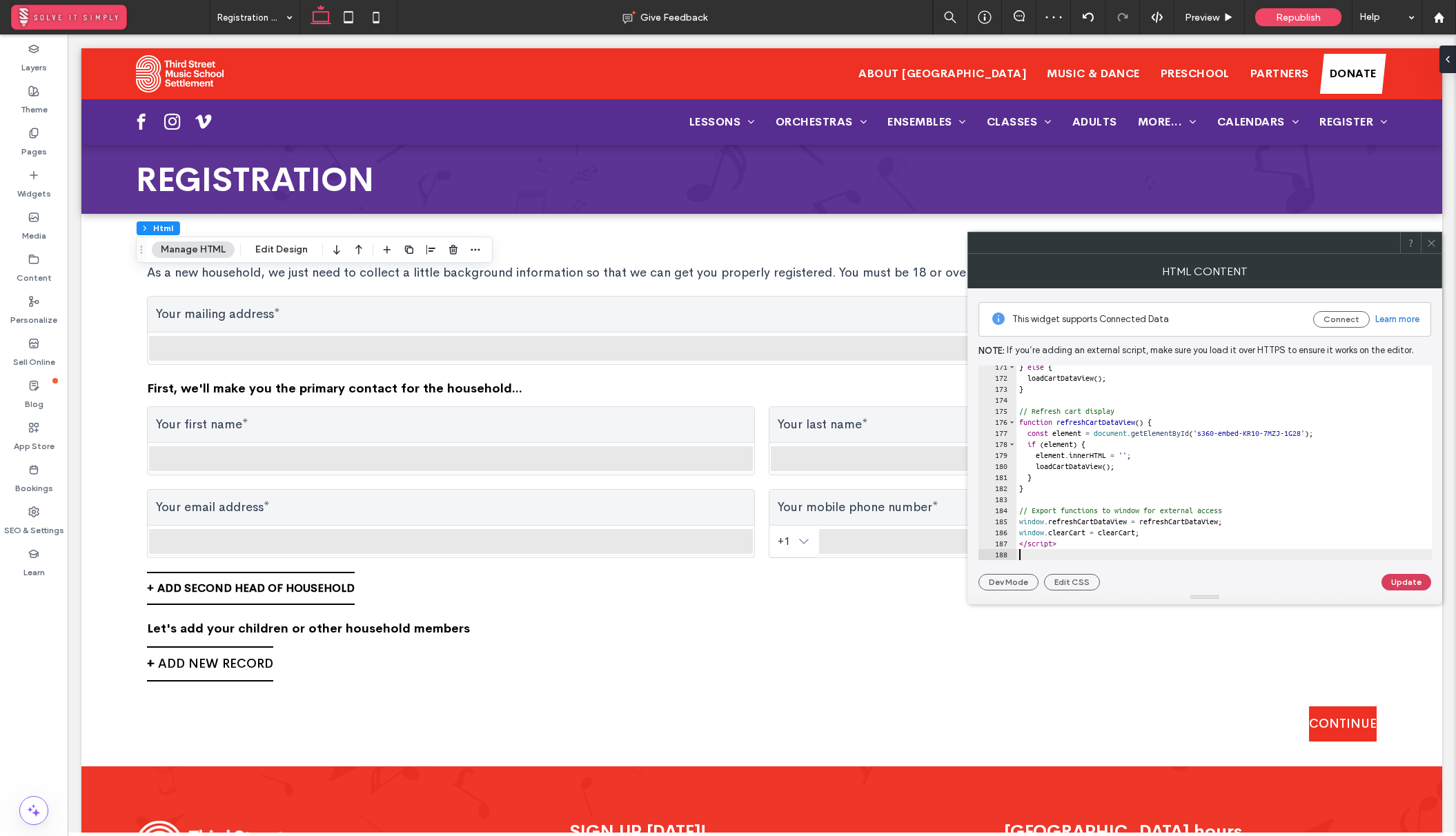
click at [1394, 576] on button "Update" at bounding box center [1406, 582] width 49 height 17
click at [1430, 240] on icon at bounding box center [1431, 243] width 10 height 10
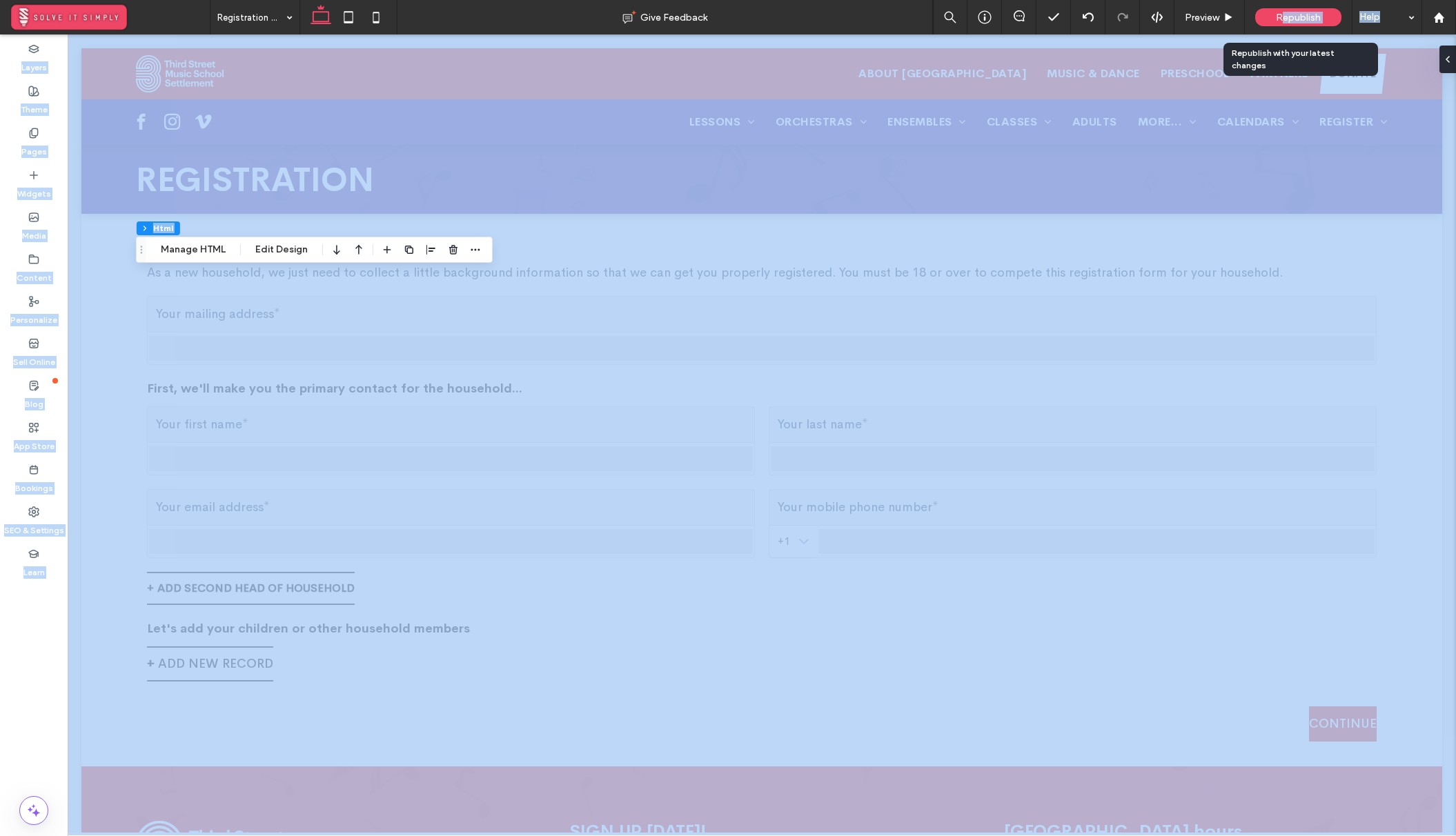
drag, startPoint x: 1329, startPoint y: 18, endPoint x: 1284, endPoint y: 17, distance: 45.0
click at [1284, 17] on span "Republish" at bounding box center [1298, 17] width 45 height 12
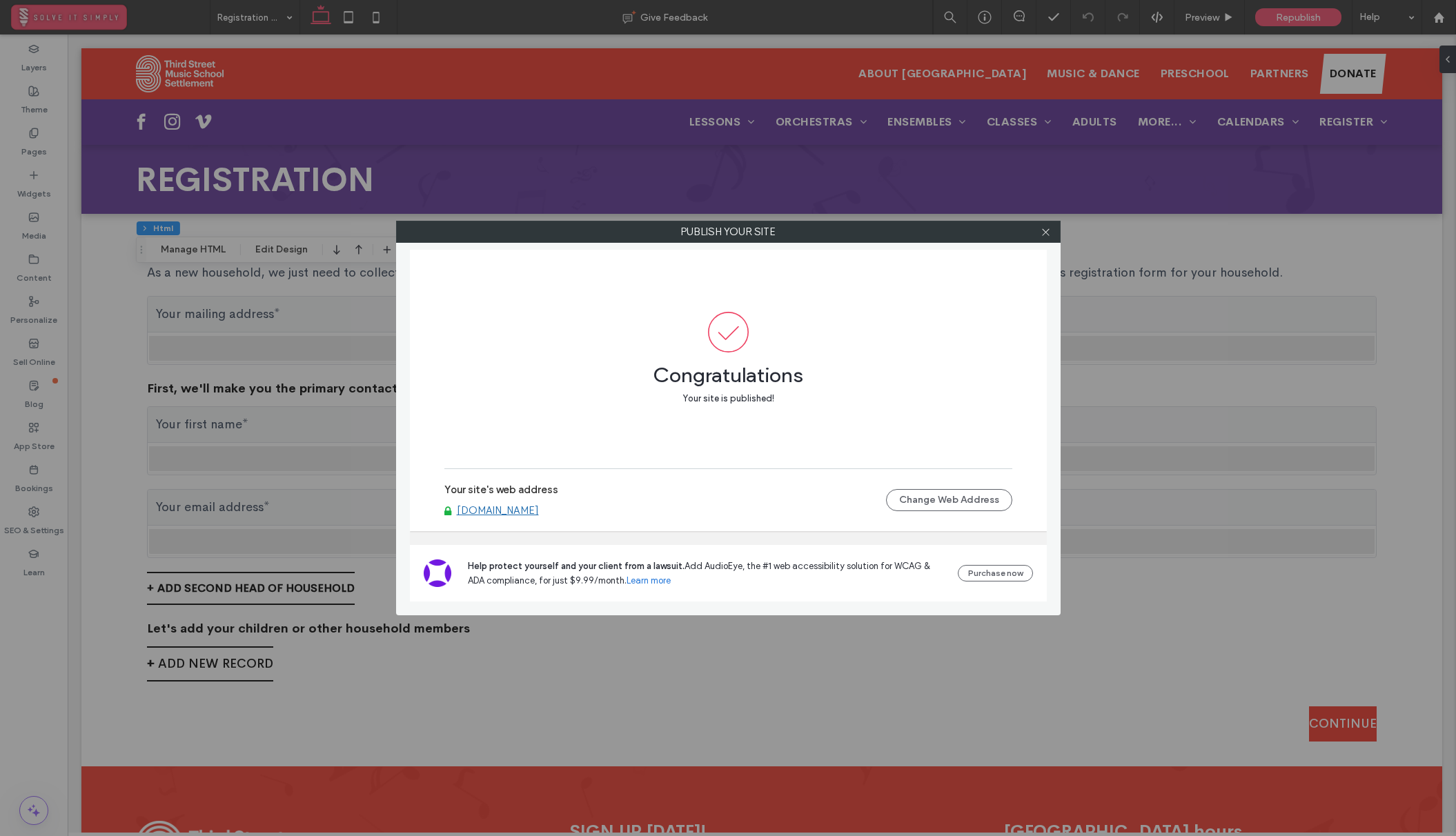
click at [21, 155] on div "Publish your site Congratulations Your site is published! Your site's web addre…" at bounding box center [728, 418] width 1456 height 836
click at [1050, 232] on icon at bounding box center [1045, 232] width 10 height 10
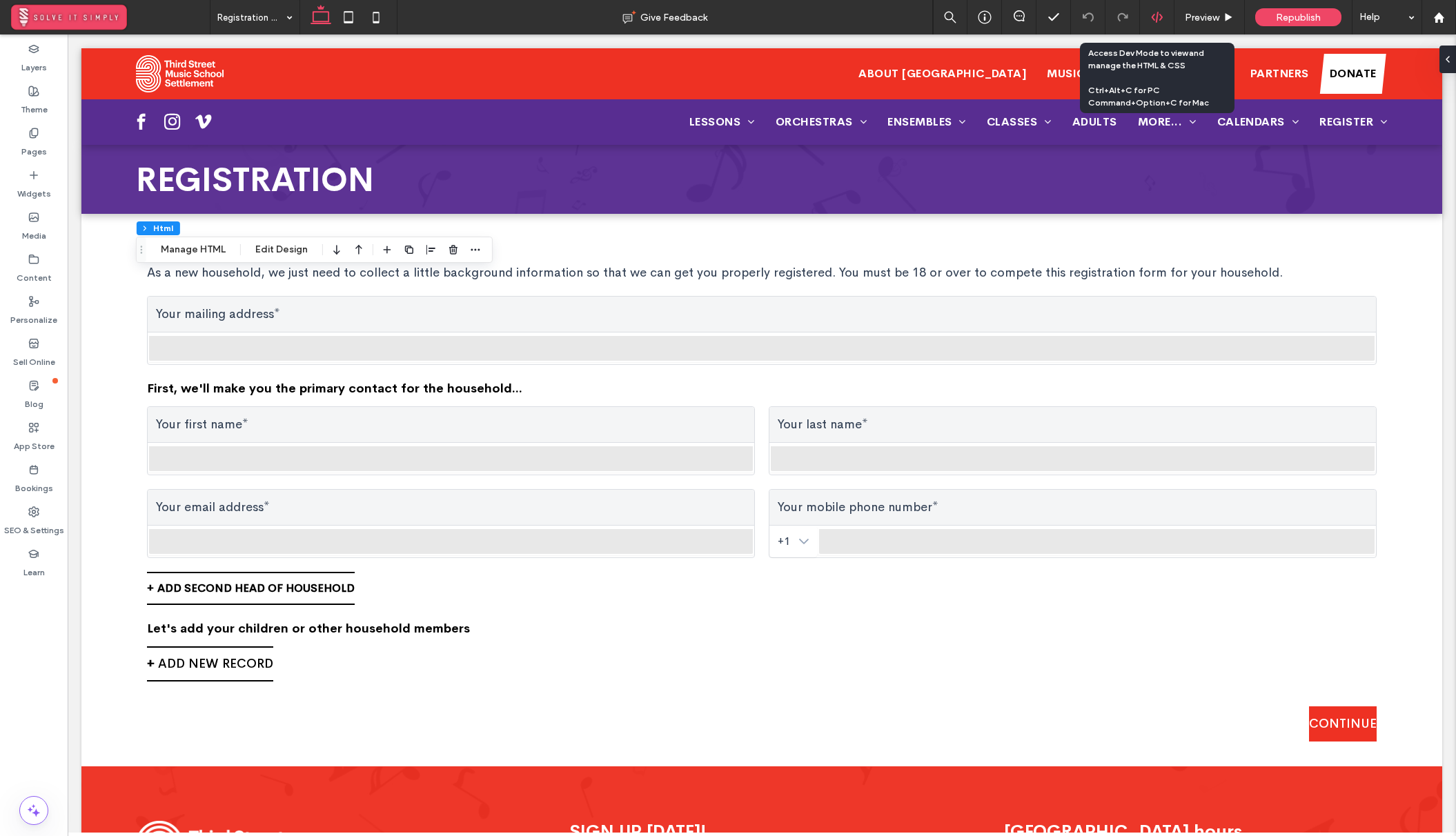
click at [1161, 17] on icon at bounding box center [1157, 17] width 13 height 13
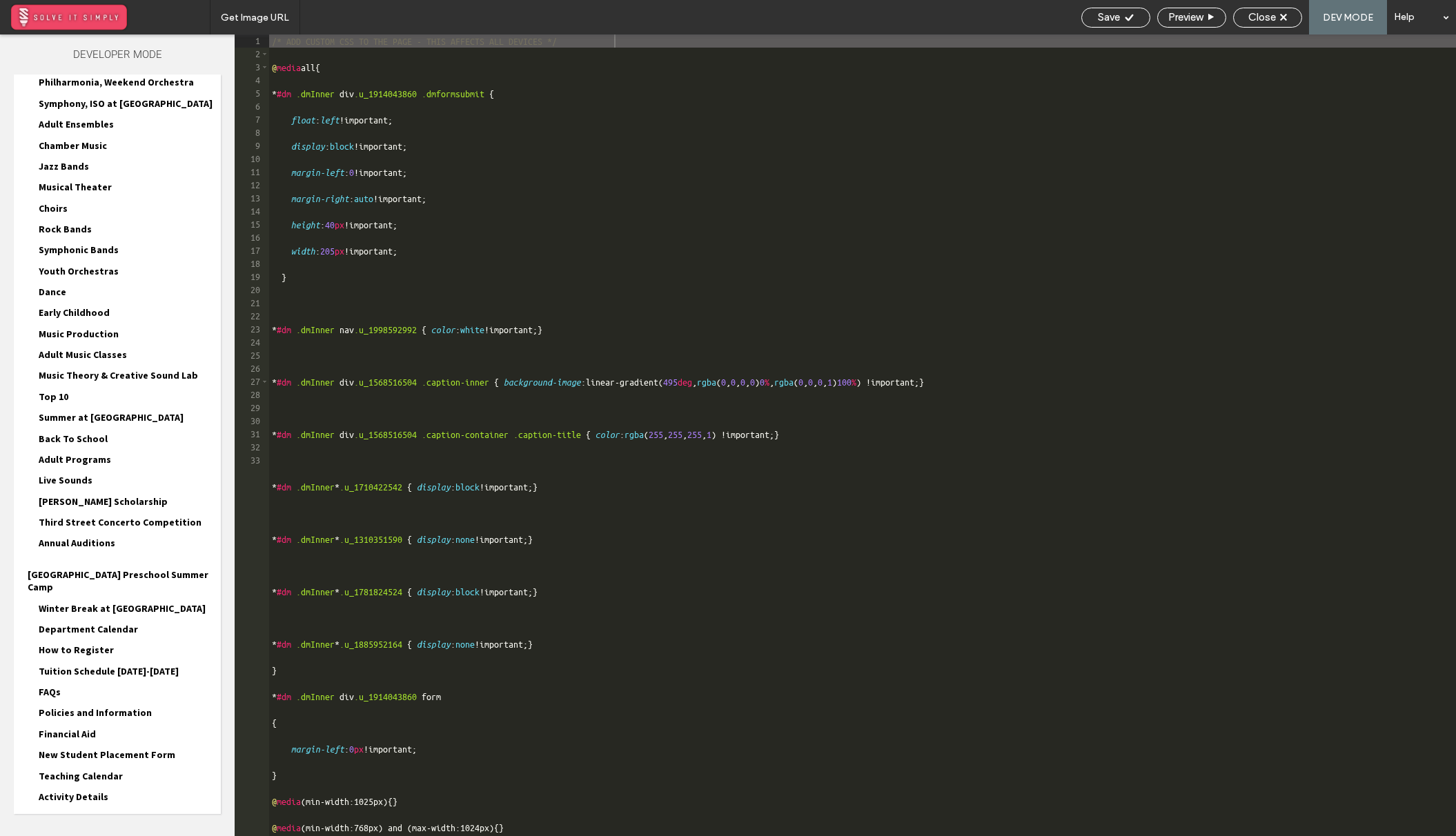
scroll to position [1331, 0]
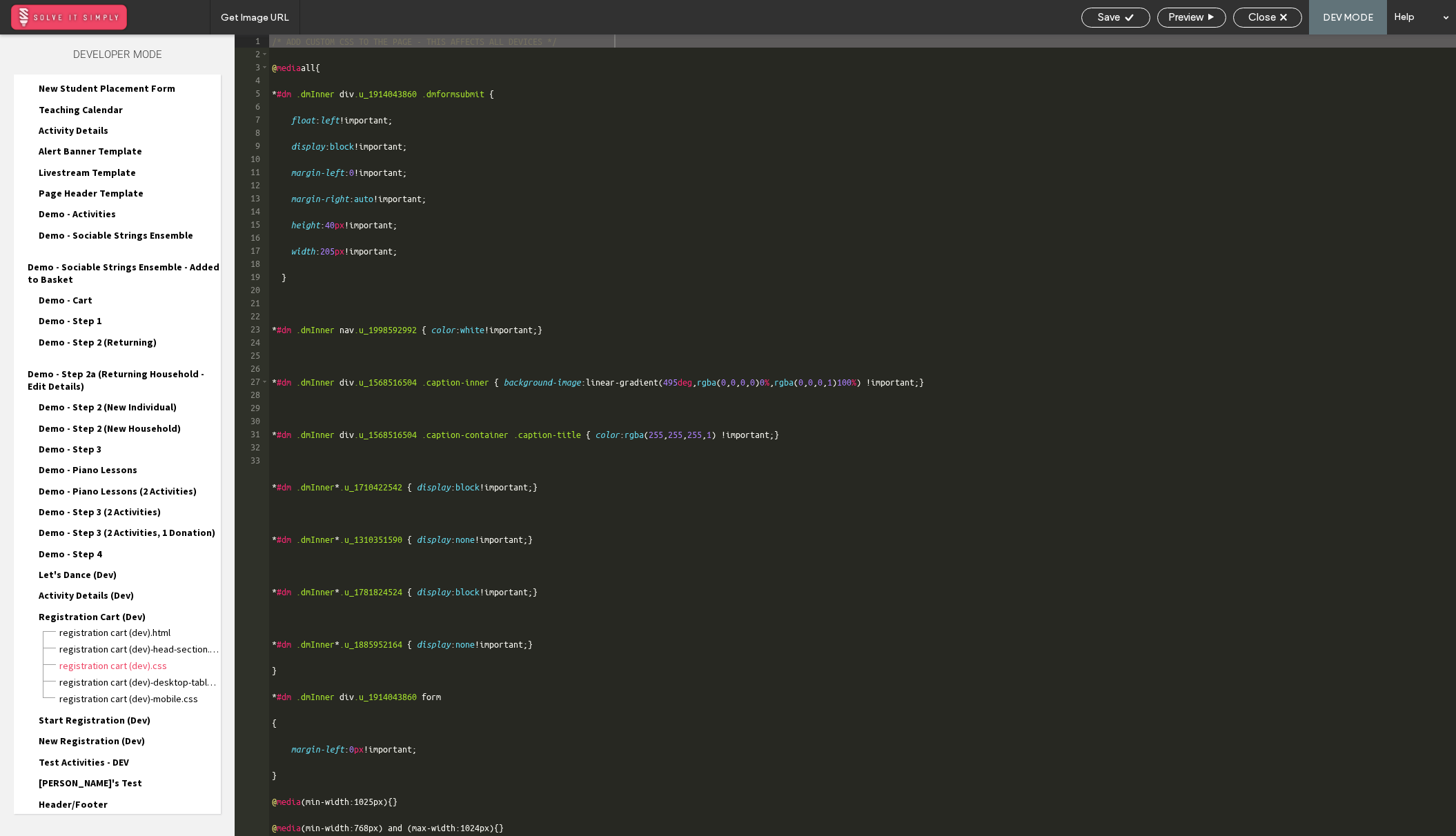
click at [91, 825] on div "Site HTML/CSS" at bounding box center [117, 842] width 207 height 35
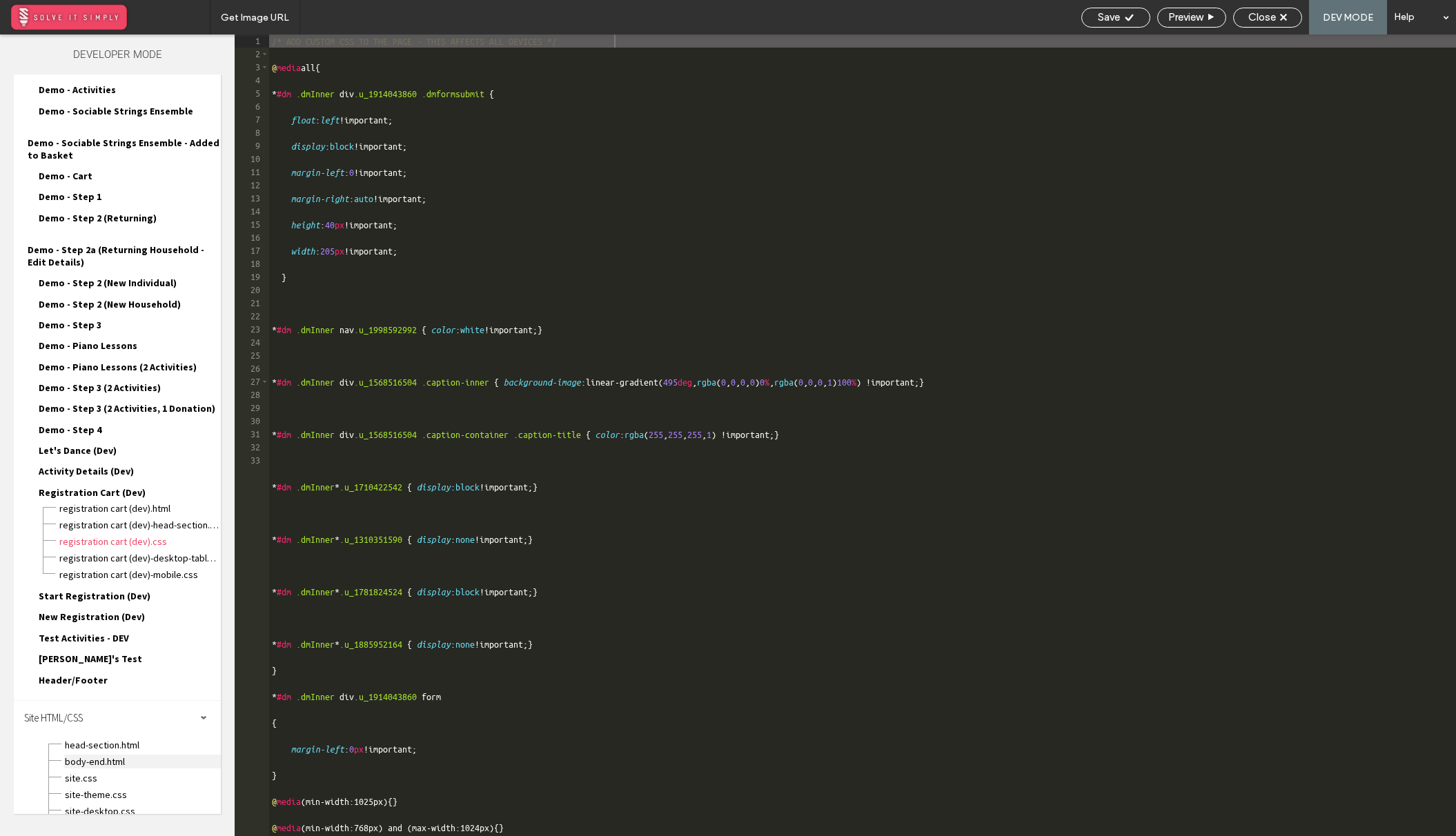
click at [104, 755] on span "body-end.html" at bounding box center [142, 762] width 157 height 14
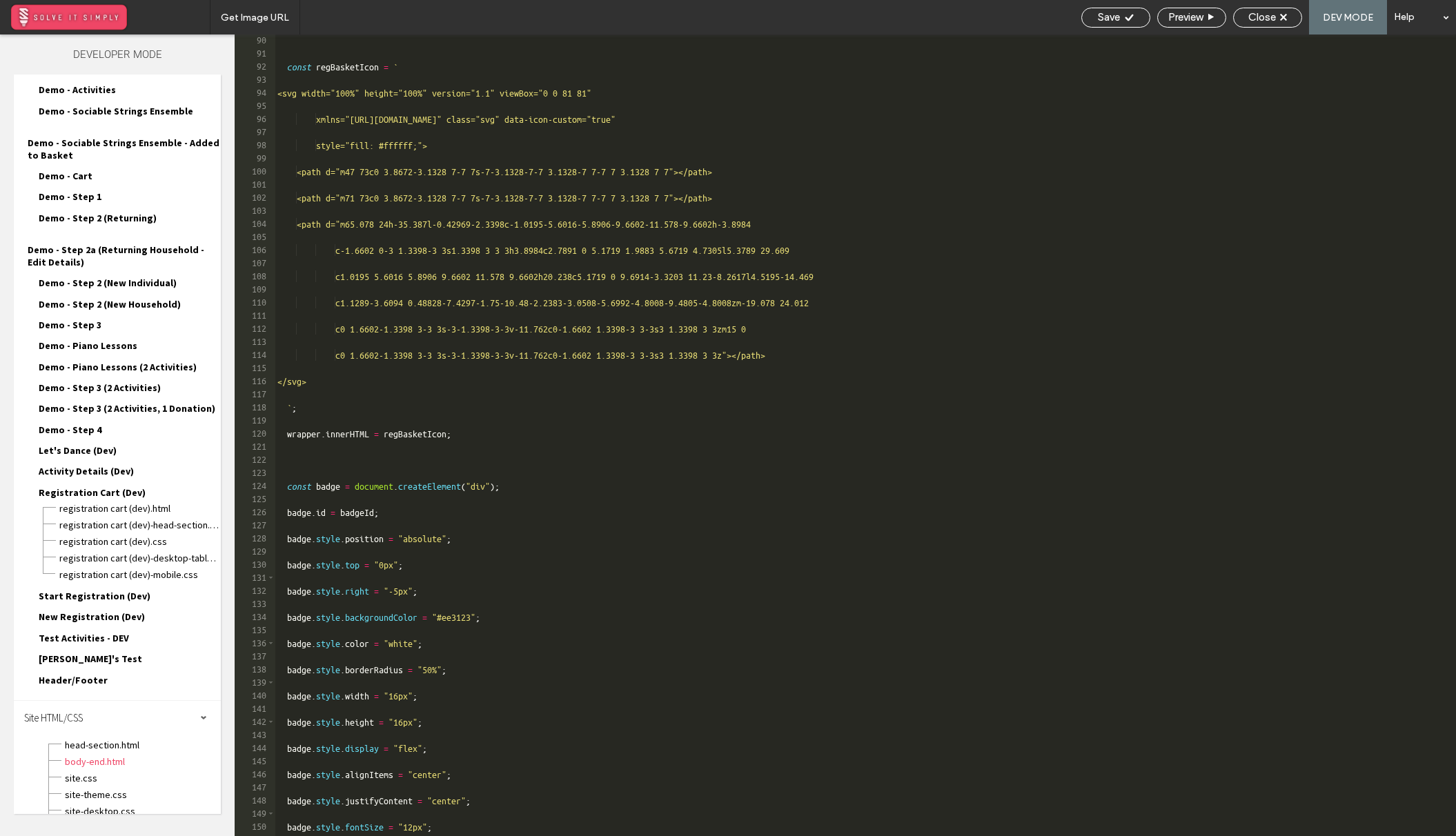
scroll to position [1126, 0]
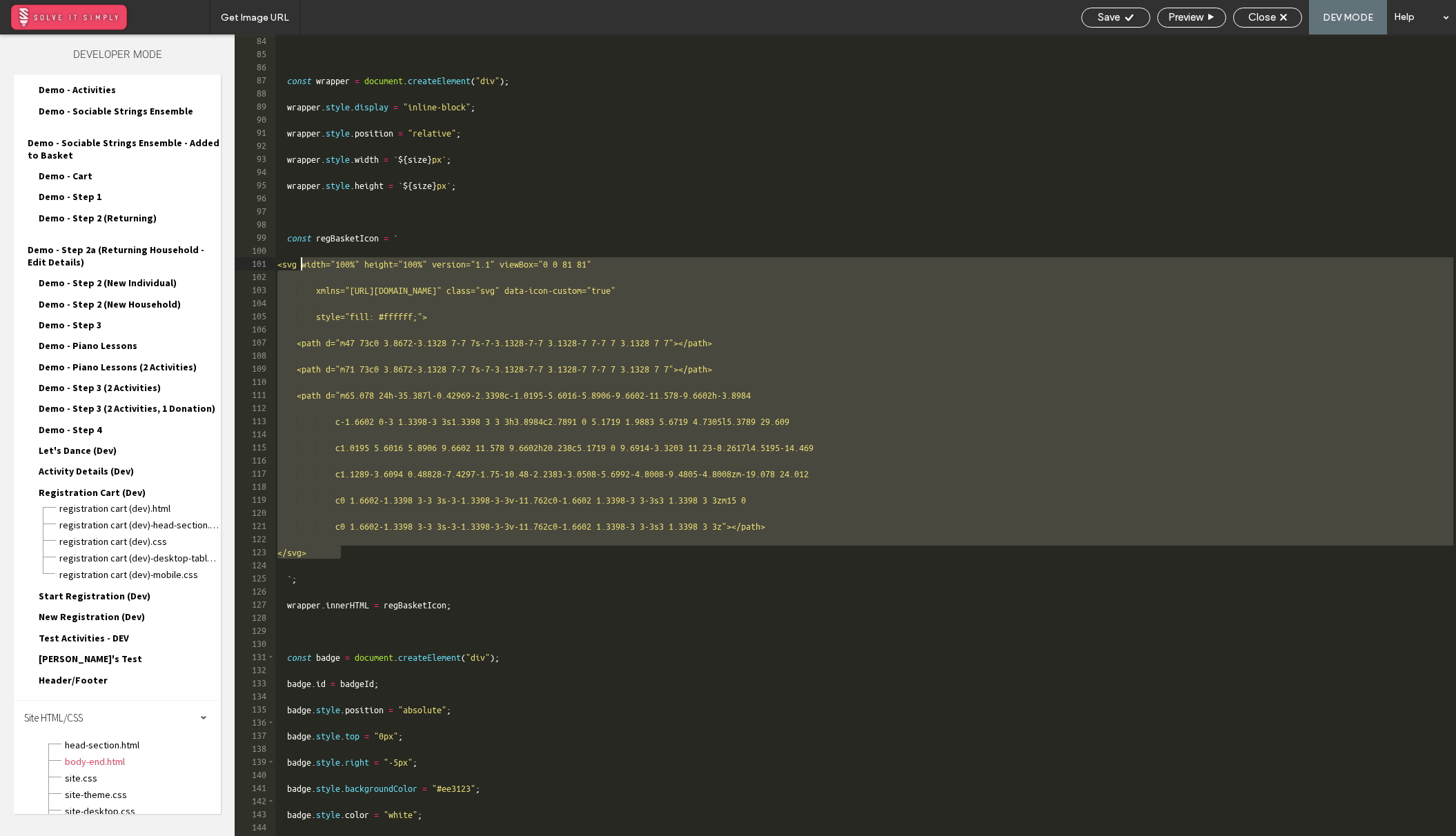
drag, startPoint x: 340, startPoint y: 549, endPoint x: 299, endPoint y: 262, distance: 289.9
click at [299, 262] on div "link . style . display = "inline-block" ; const wrapper = document . createElem…" at bounding box center [865, 435] width 1181 height 828
type textarea "**********"
click at [1261, 14] on span "Close" at bounding box center [1262, 17] width 28 height 13
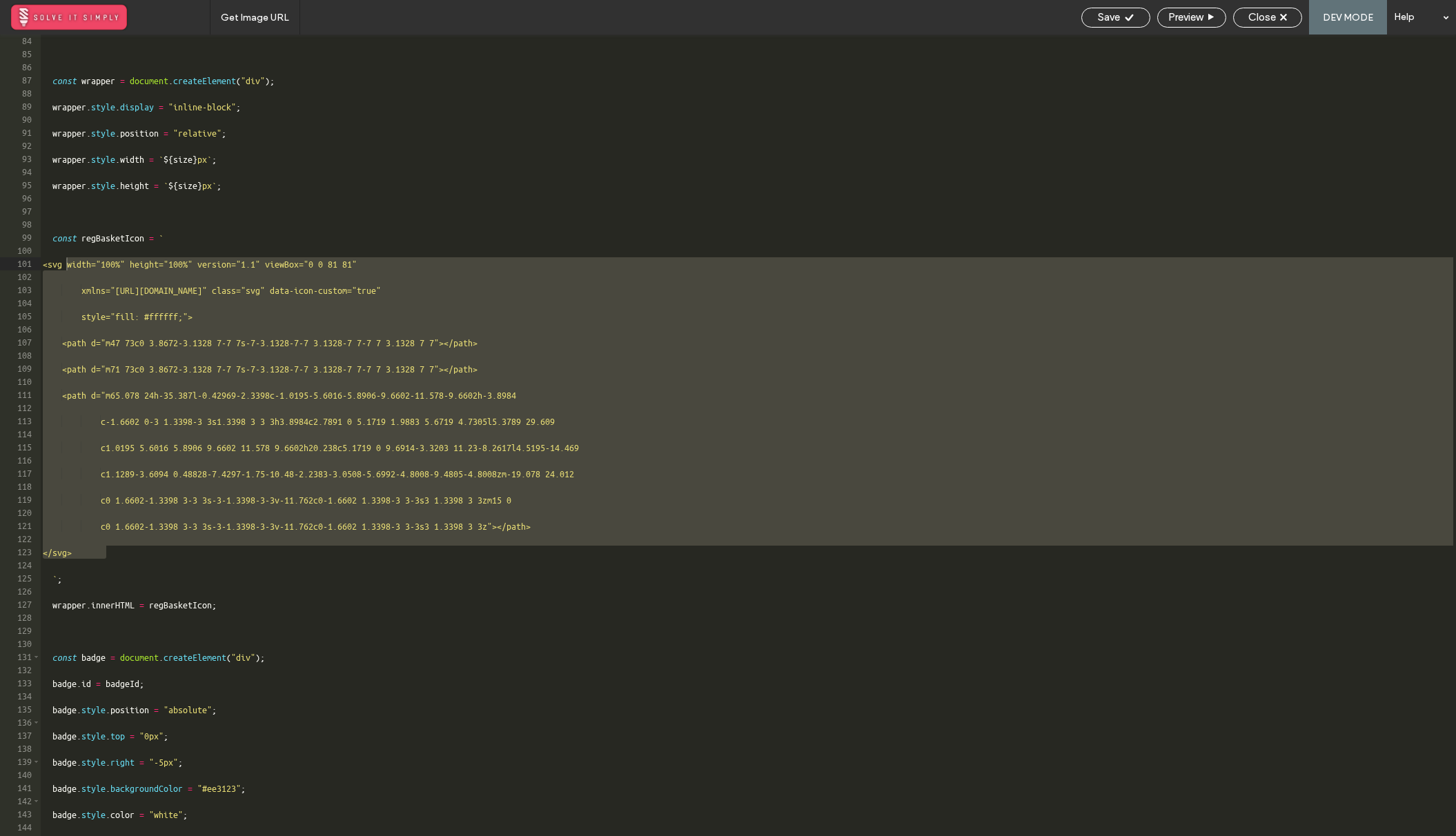
scroll to position [1421, 0]
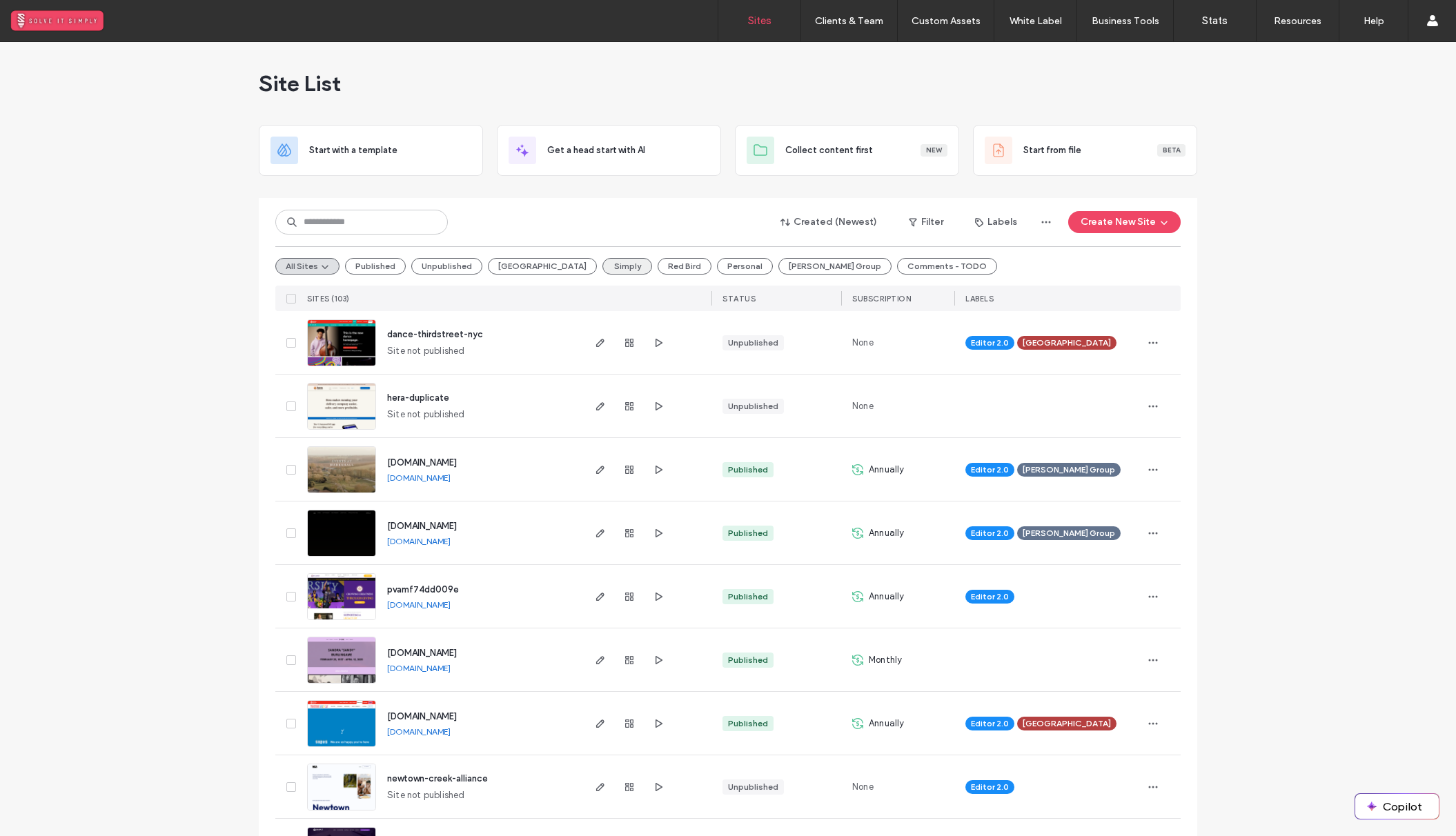
click at [602, 264] on button "Simply" at bounding box center [627, 267] width 49 height 17
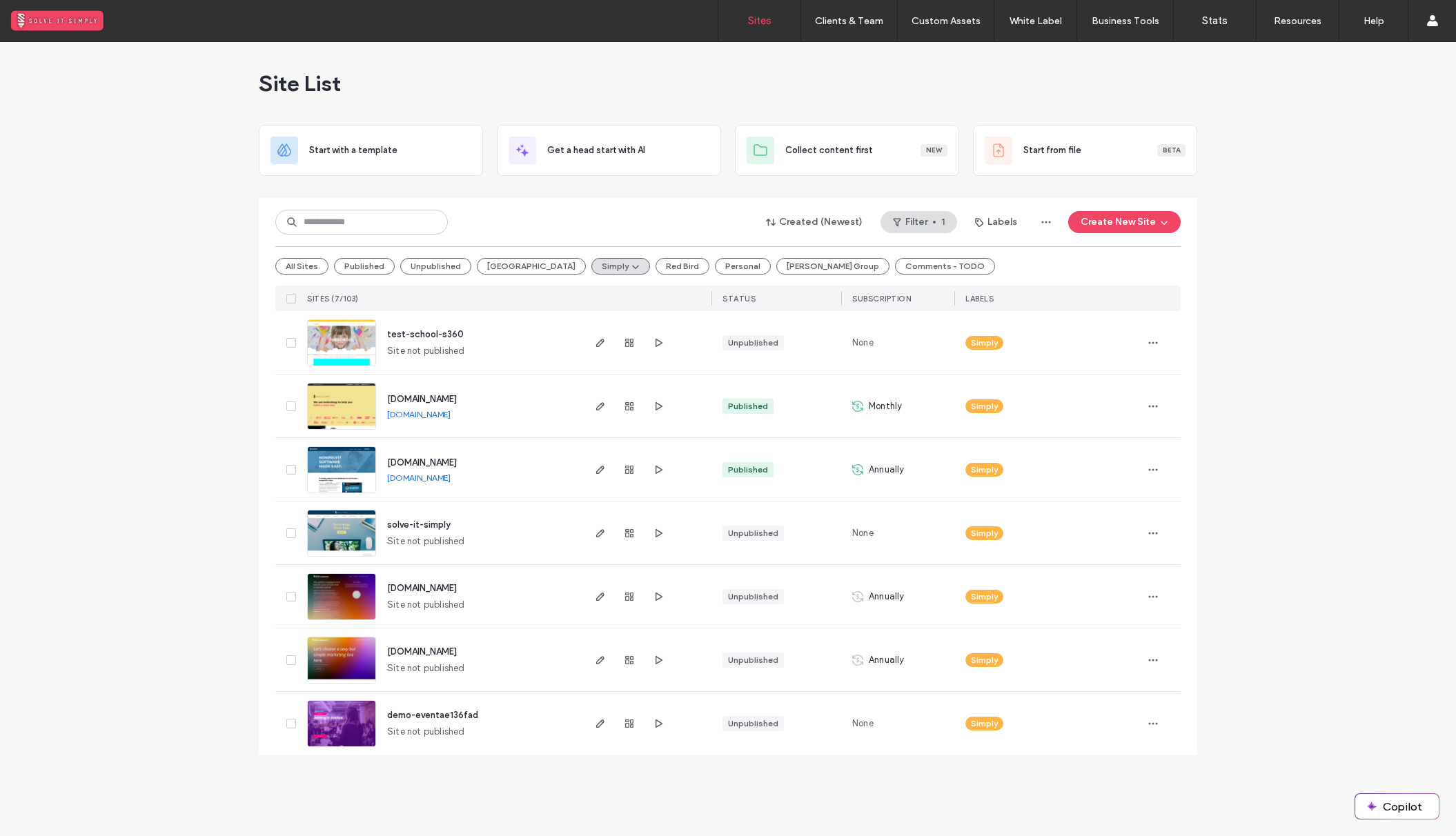
click at [457, 394] on span "www.solveitsimply.com" at bounding box center [422, 399] width 70 height 10
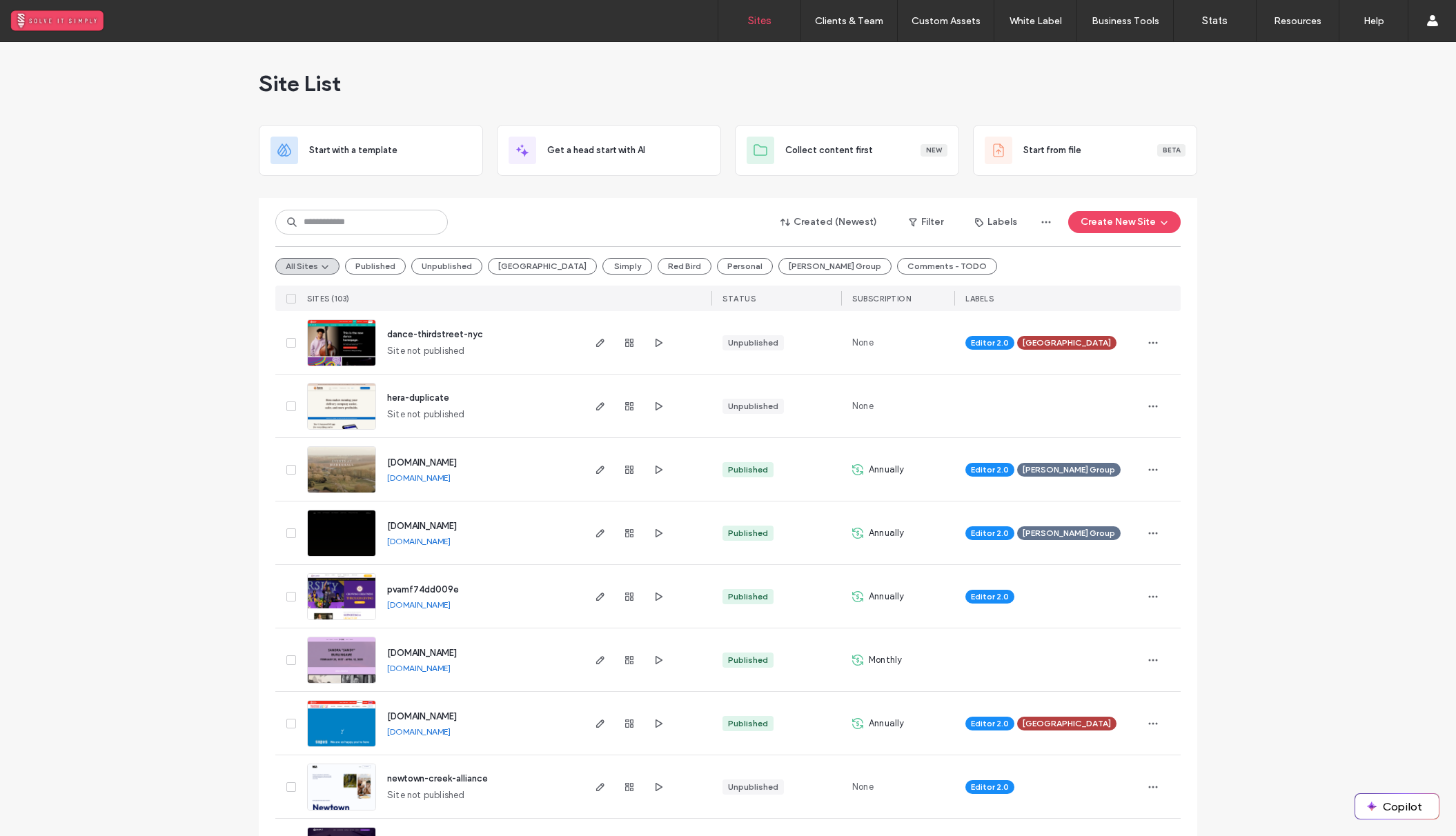
click at [602, 262] on button "Simply" at bounding box center [627, 267] width 49 height 17
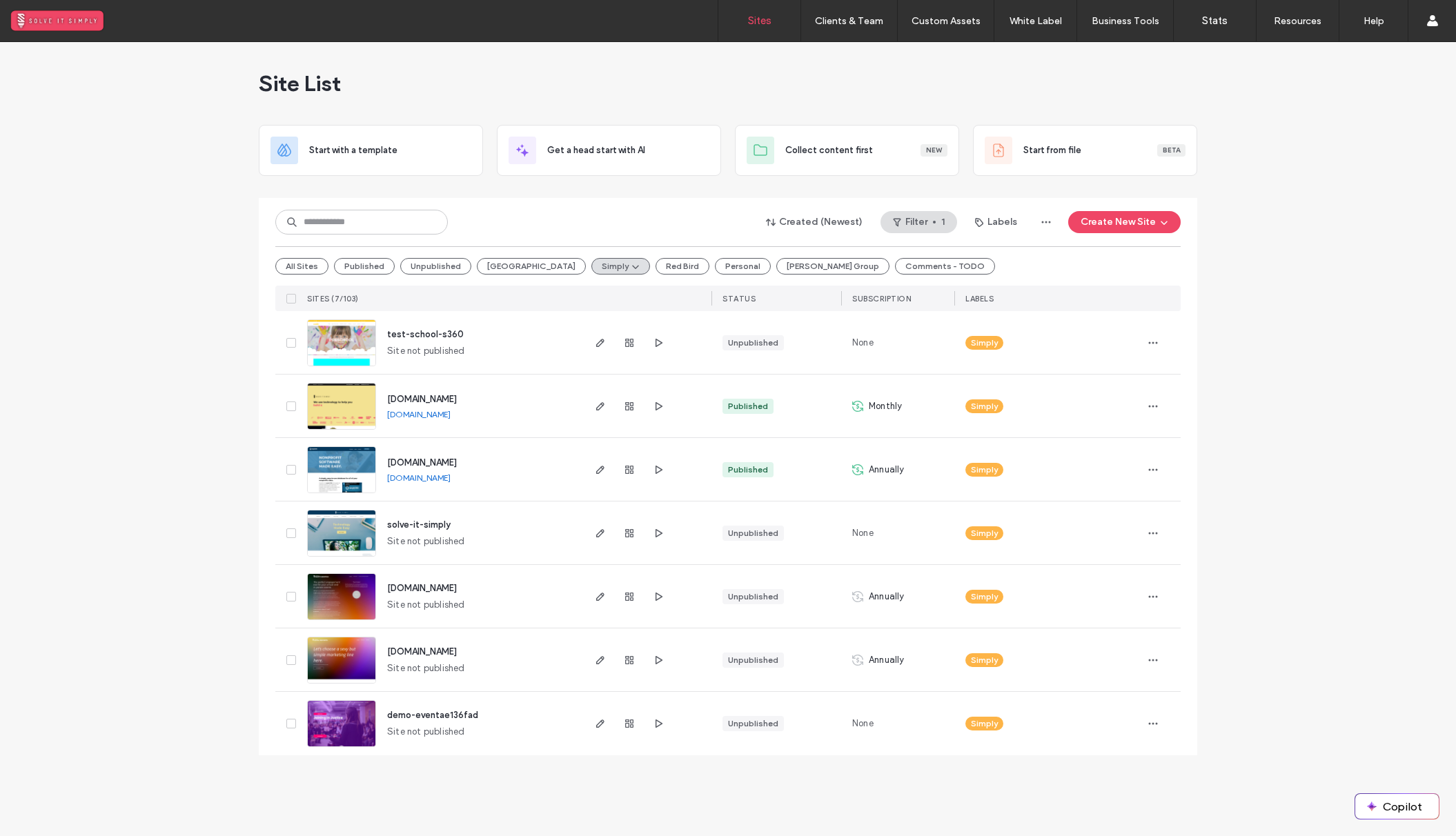
click at [446, 397] on span "www.solveitsimply.com" at bounding box center [422, 399] width 70 height 10
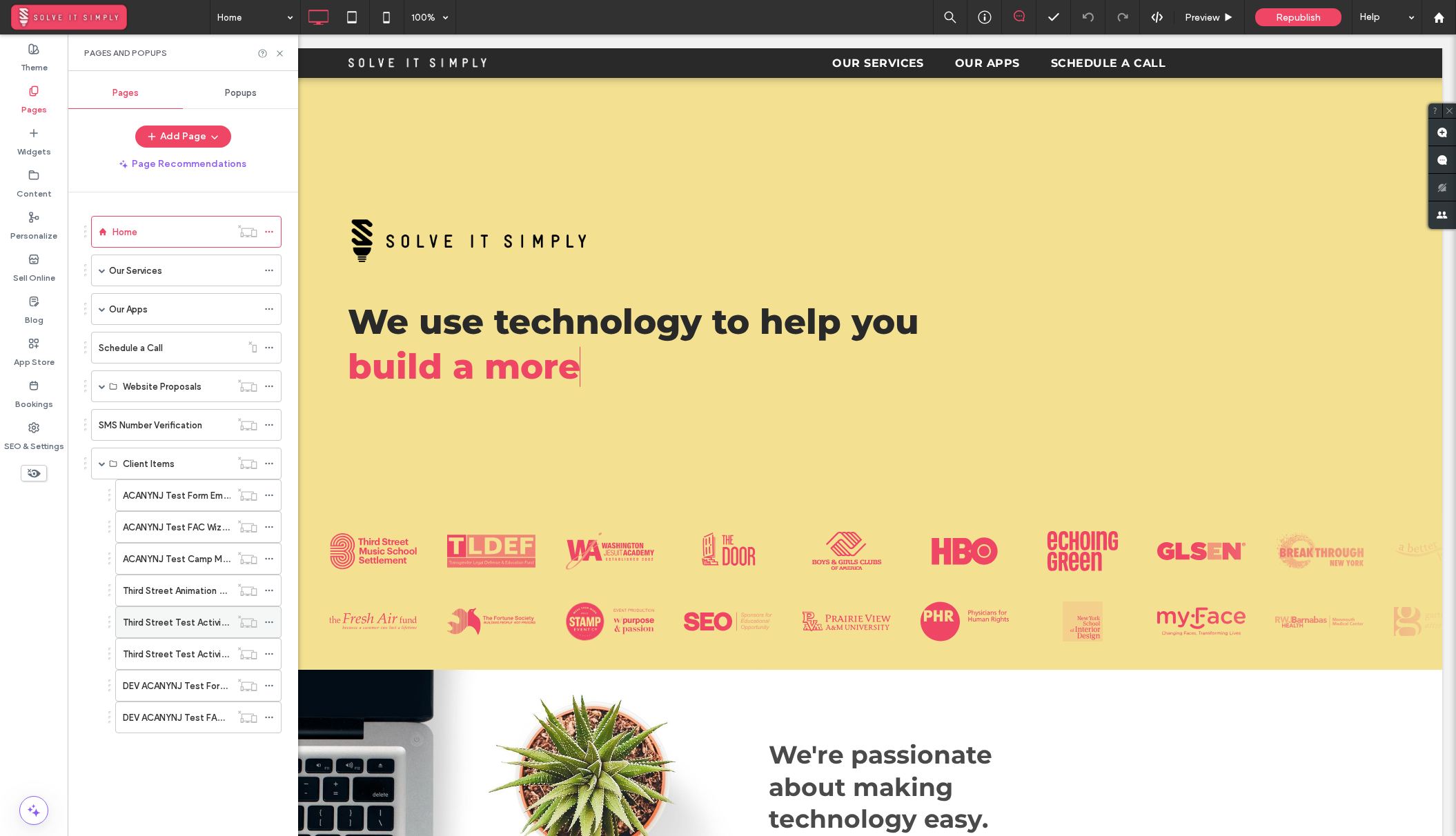
click at [188, 620] on label "Third Street Test Activities" at bounding box center [180, 622] width 114 height 24
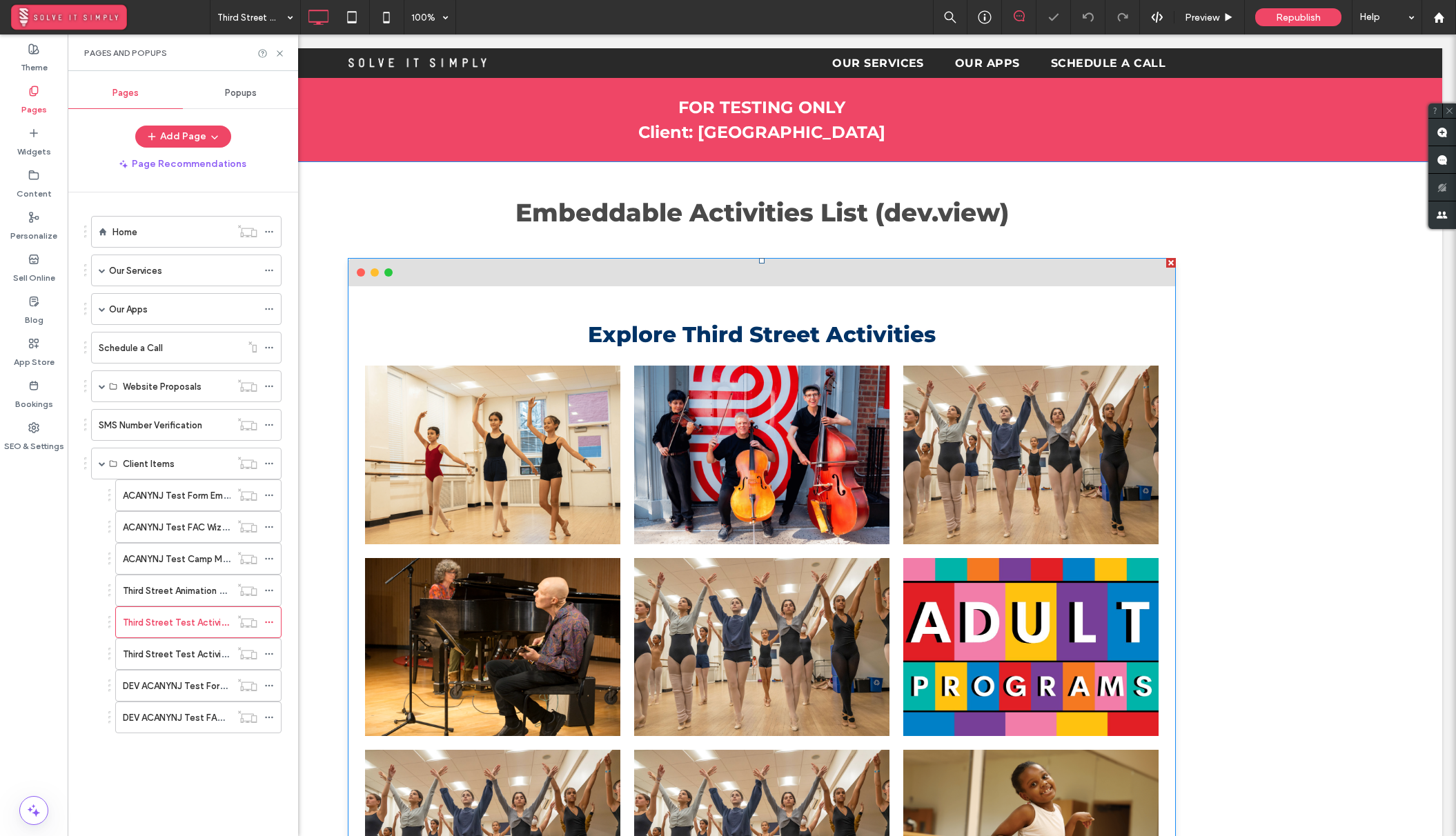
click at [764, 446] on span at bounding box center [761, 720] width 828 height 923
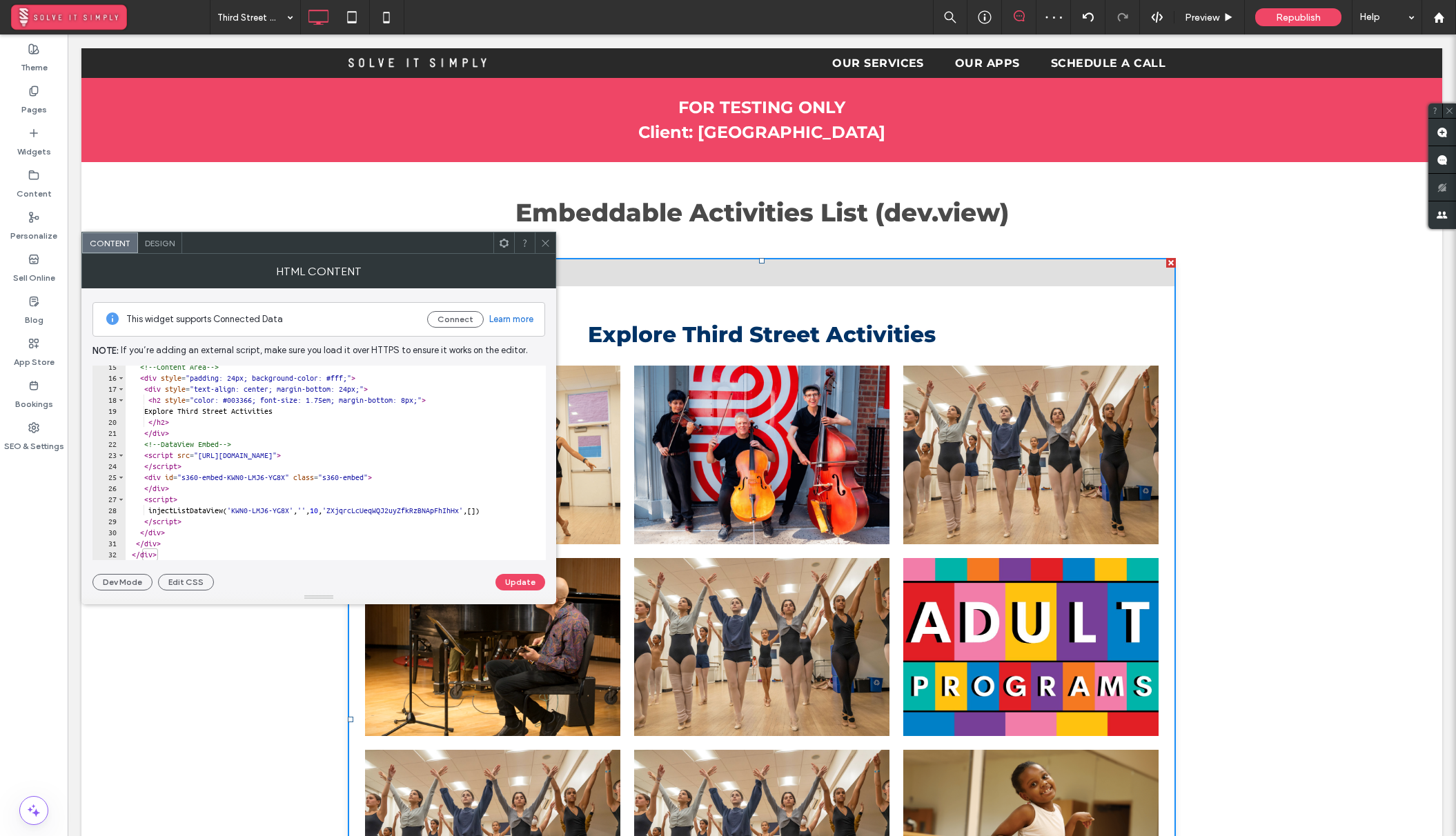
scroll to position [159, 0]
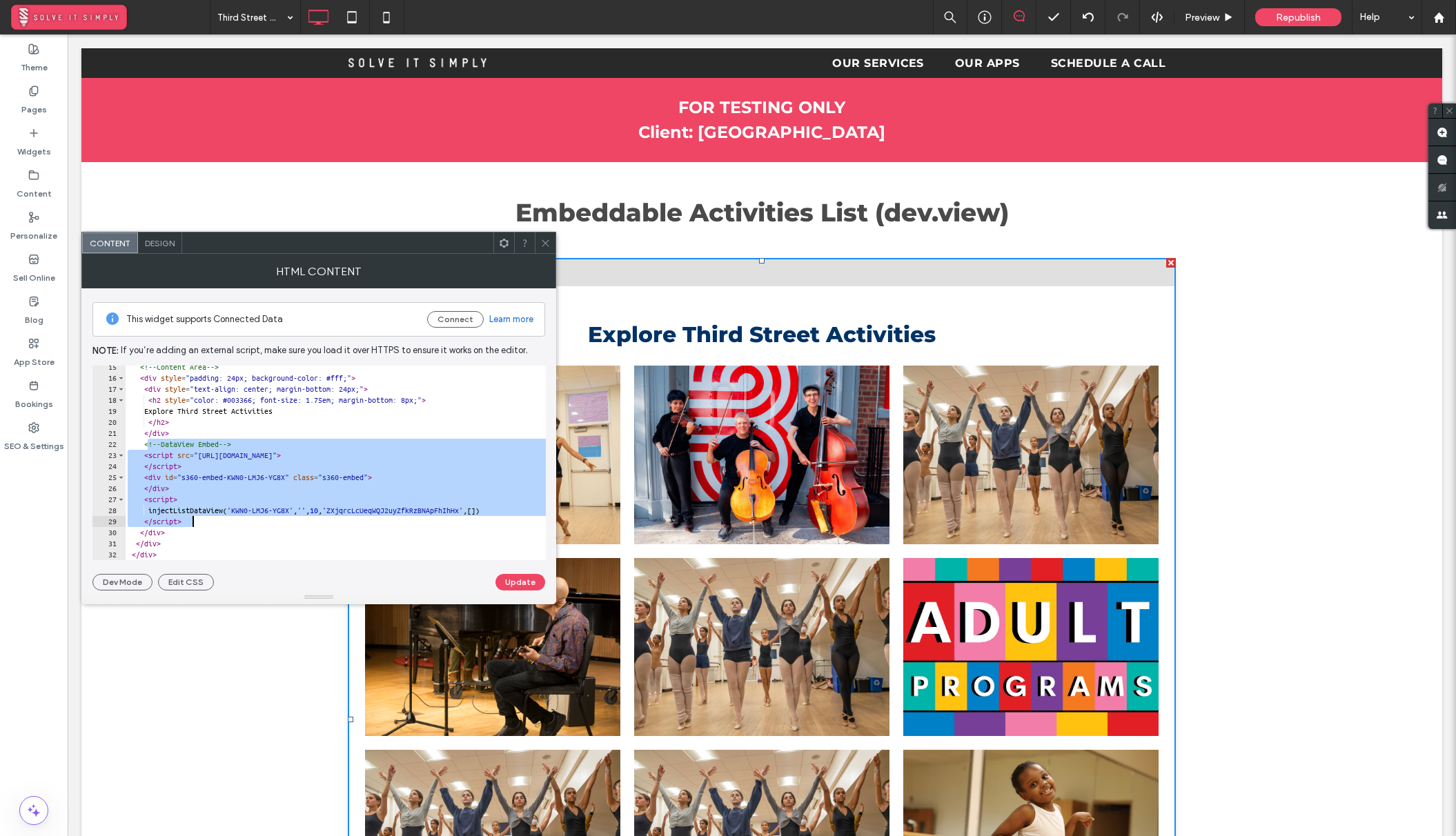
drag, startPoint x: 150, startPoint y: 443, endPoint x: 215, endPoint y: 523, distance: 103.1
click at [215, 523] on div "<!-- Content Area --> < div style = "padding: 24px; background-color: #fff;" > …" at bounding box center [418, 469] width 587 height 216
type textarea "**********"
click at [543, 245] on use at bounding box center [545, 243] width 7 height 7
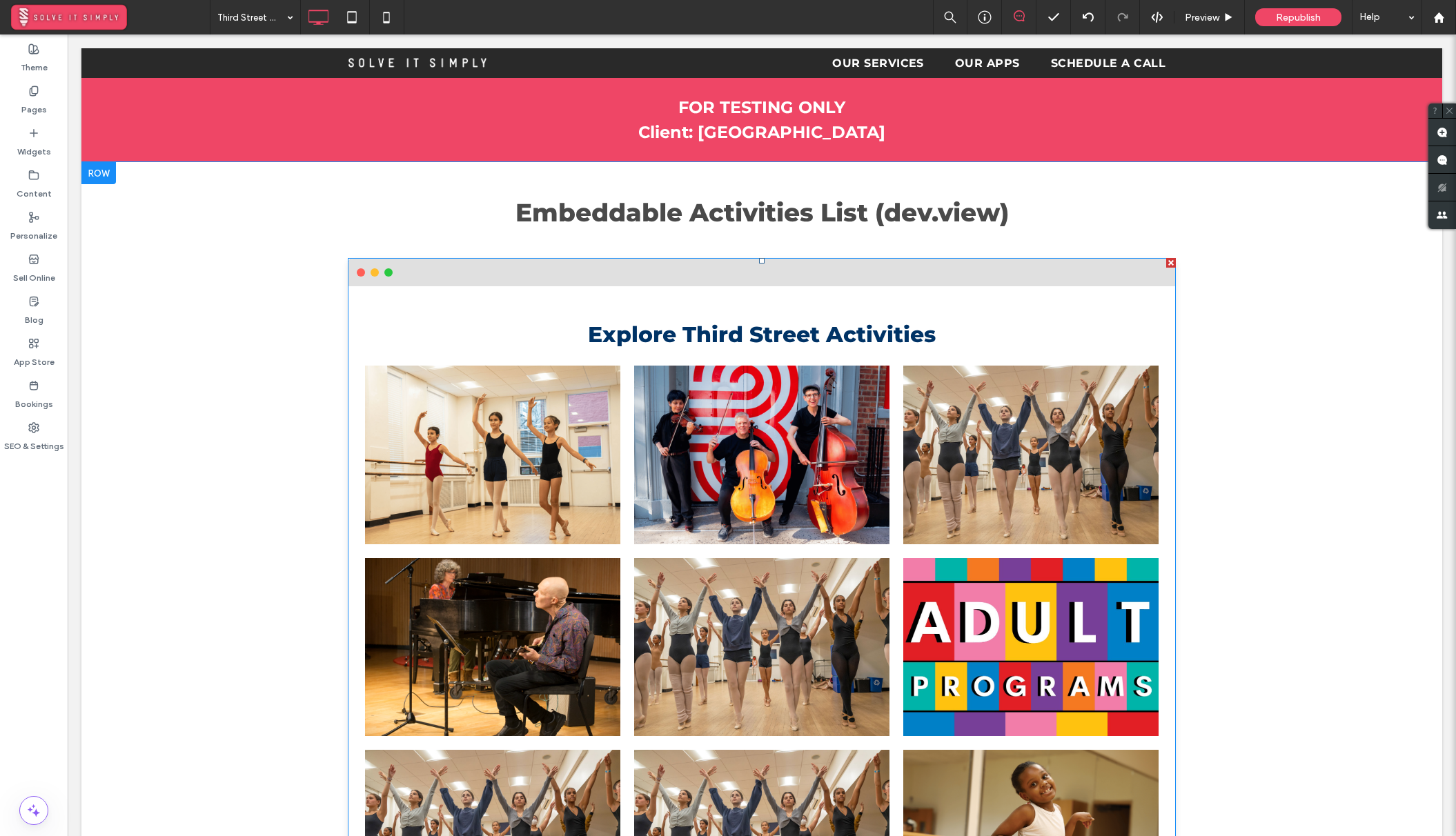
click at [713, 540] on span at bounding box center [761, 720] width 828 height 923
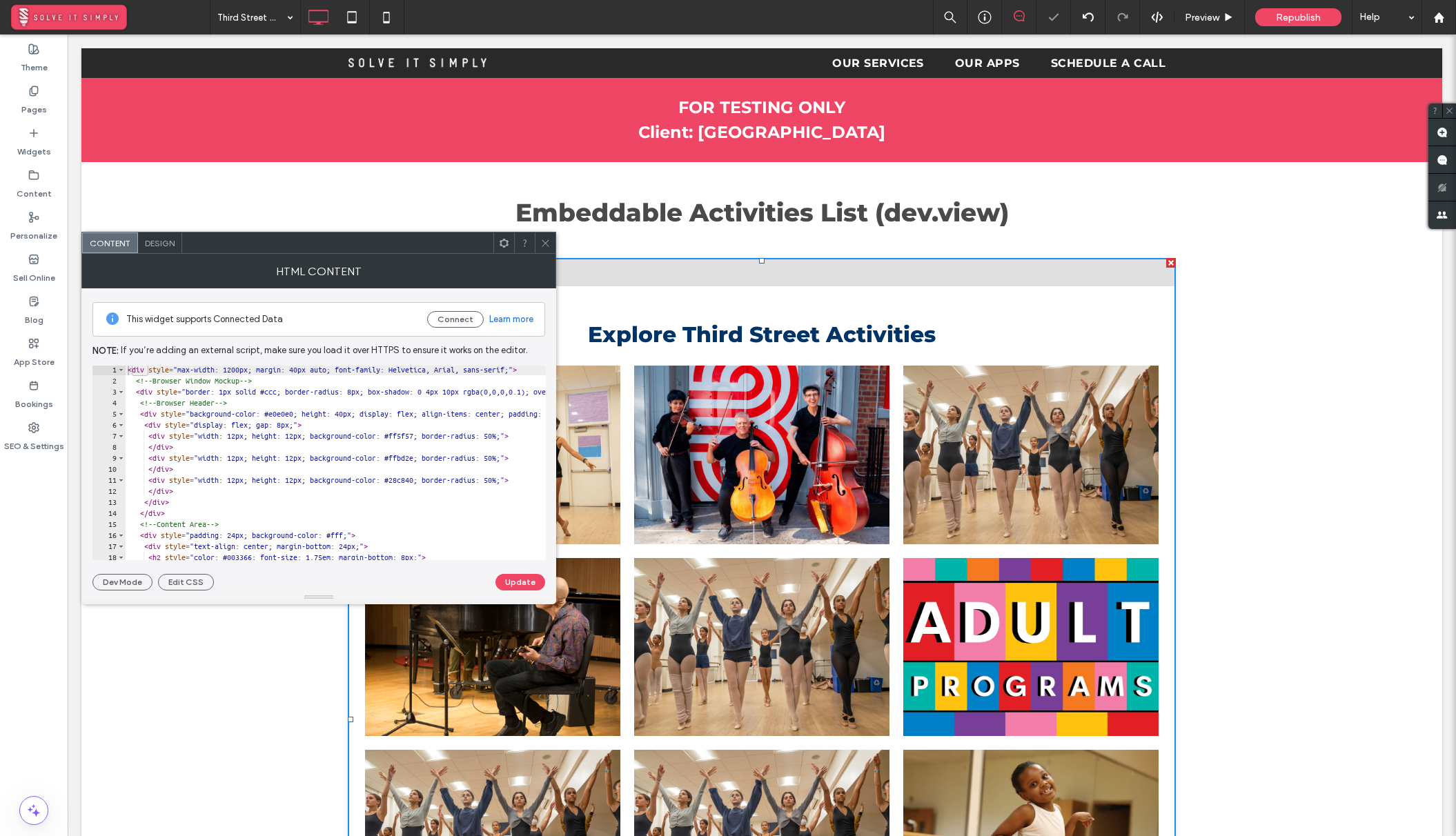
scroll to position [159, 0]
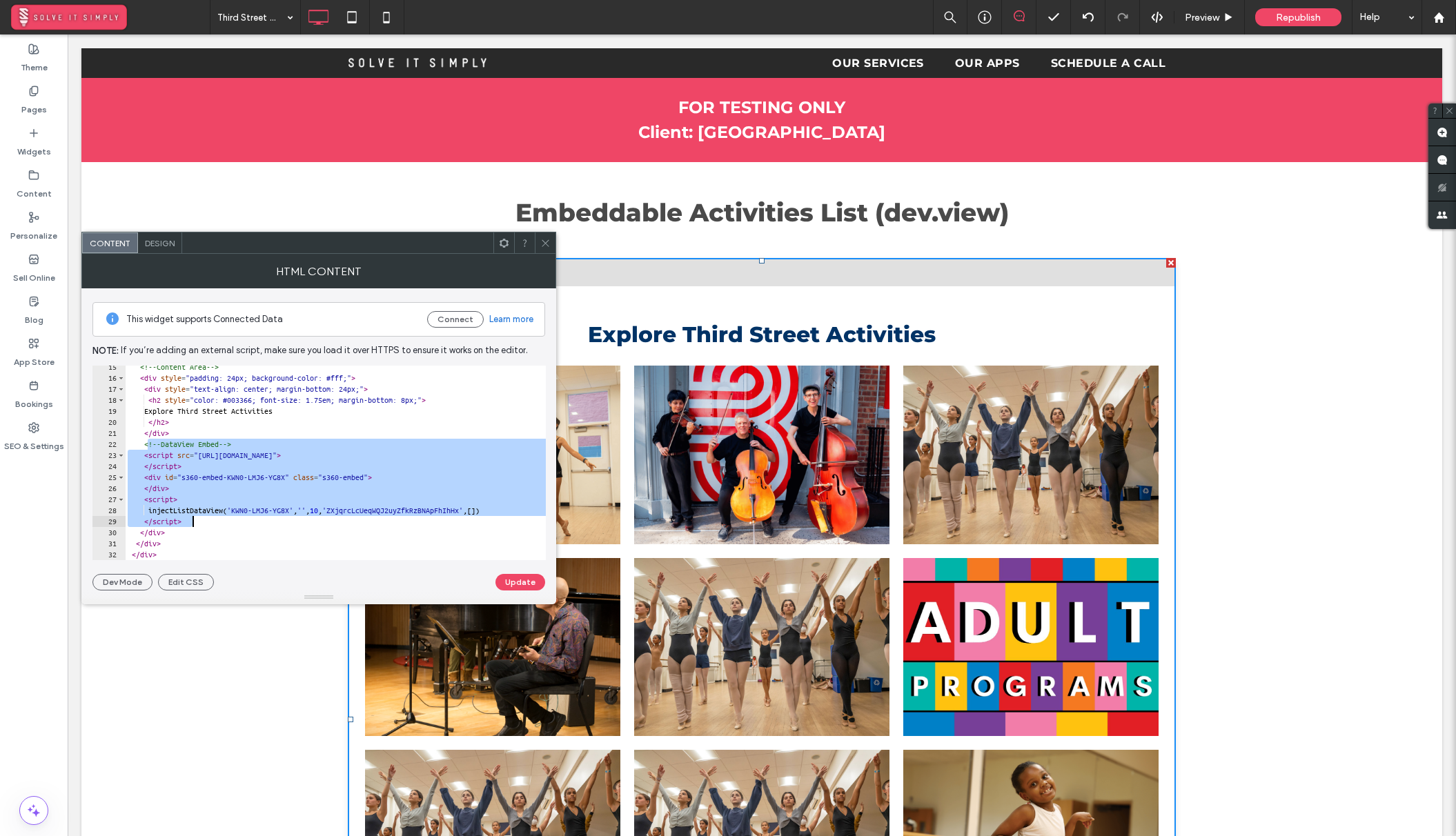
drag, startPoint x: 147, startPoint y: 442, endPoint x: 196, endPoint y: 520, distance: 92.1
click at [196, 520] on div "<!-- Content Area --> < div style = "padding: 24px; background-color: #fff;" > …" at bounding box center [418, 469] width 587 height 216
type textarea "**********"
click at [543, 244] on icon at bounding box center [545, 243] width 10 height 10
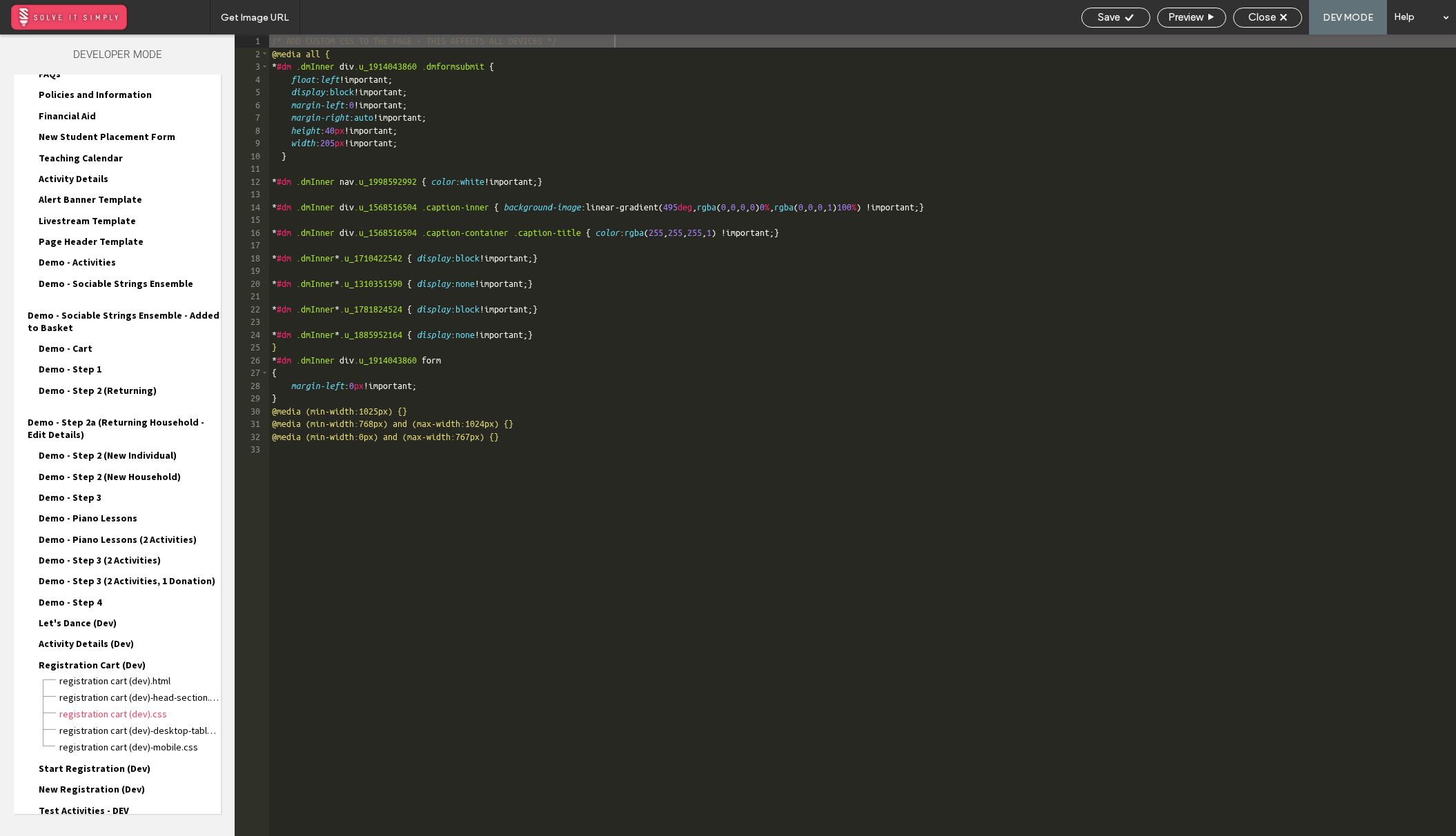
scroll to position [1331, 0]
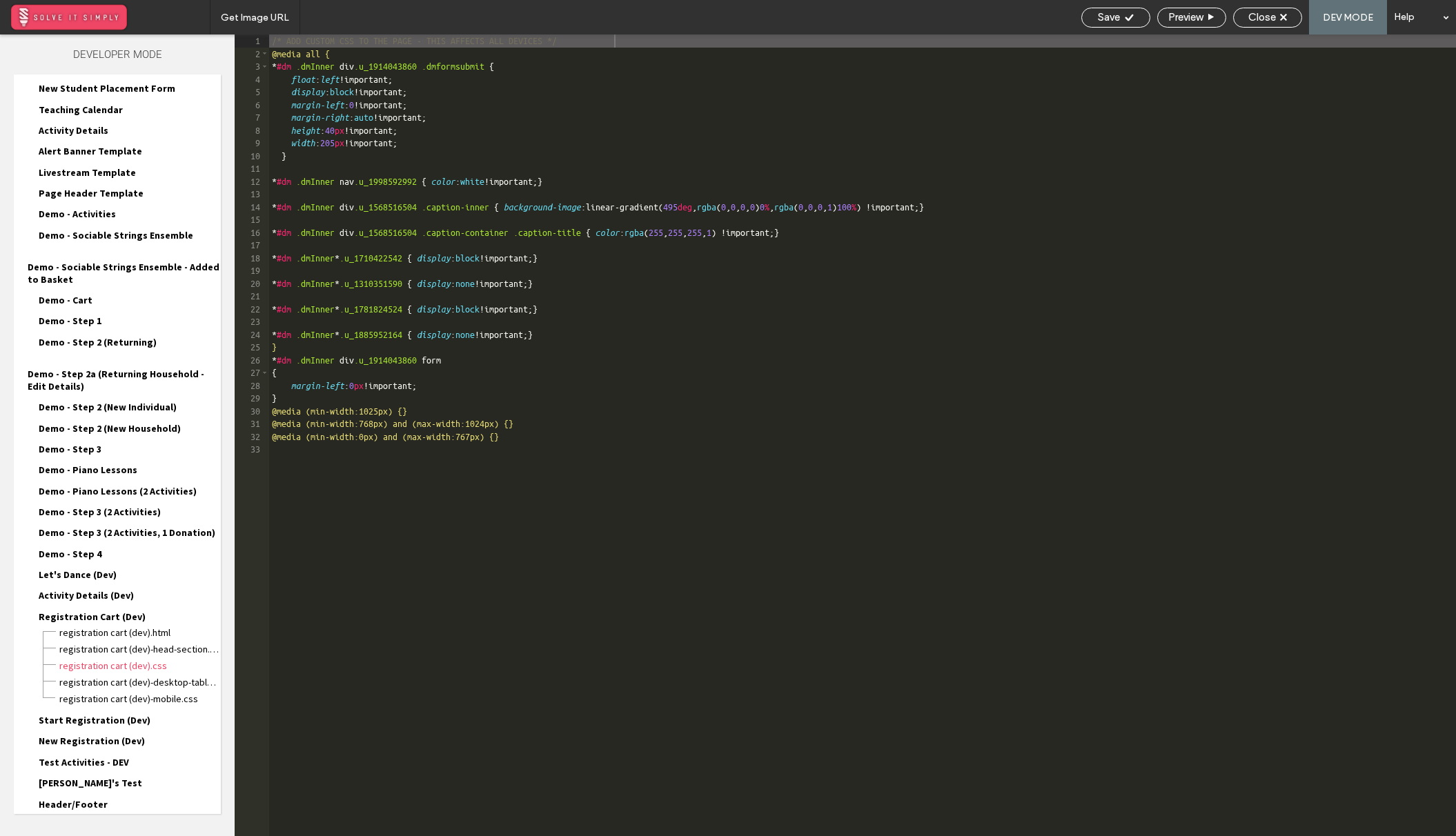
click at [112, 825] on div "Site HTML/CSS" at bounding box center [117, 842] width 207 height 35
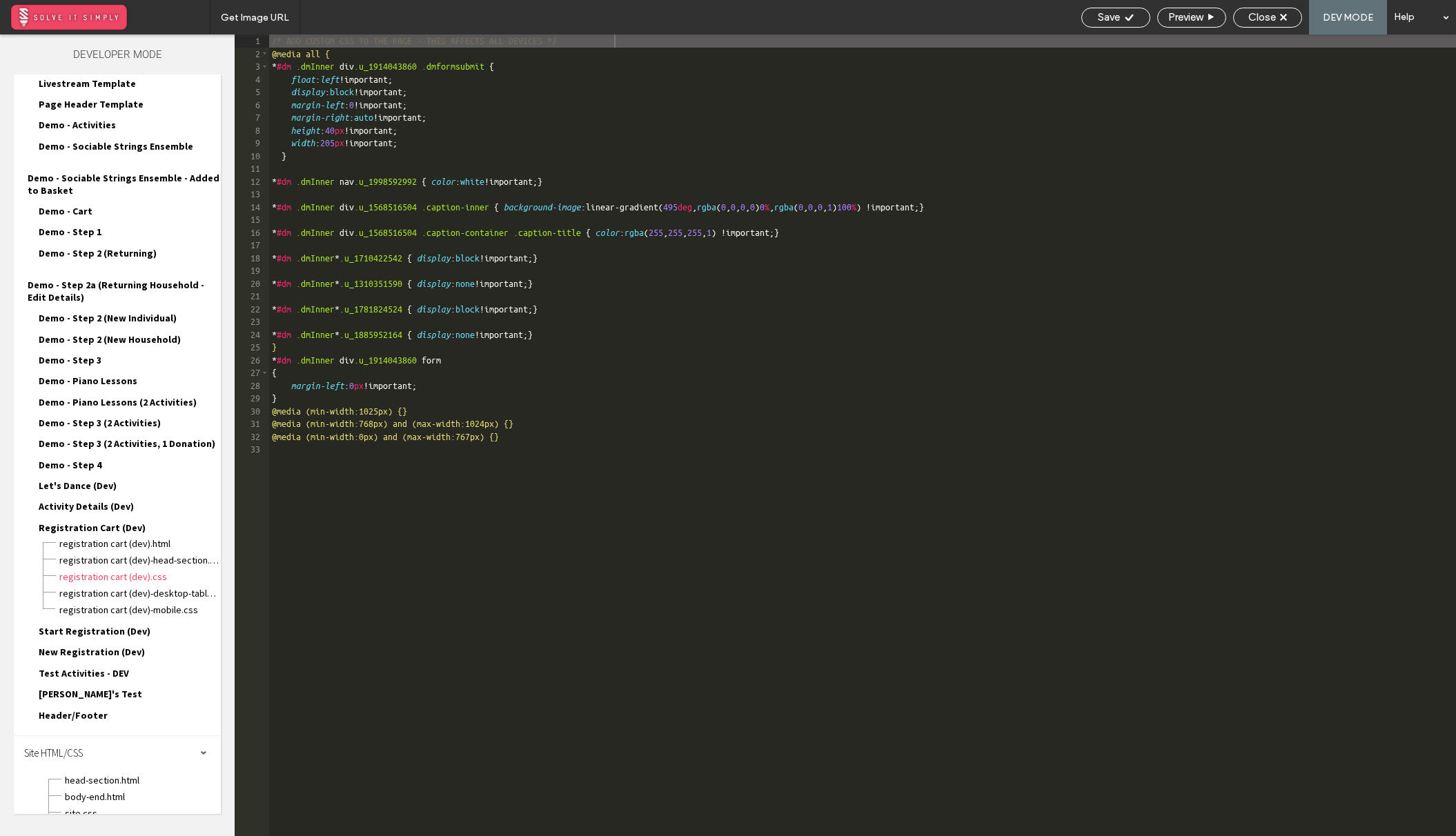
scroll to position [1456, 0]
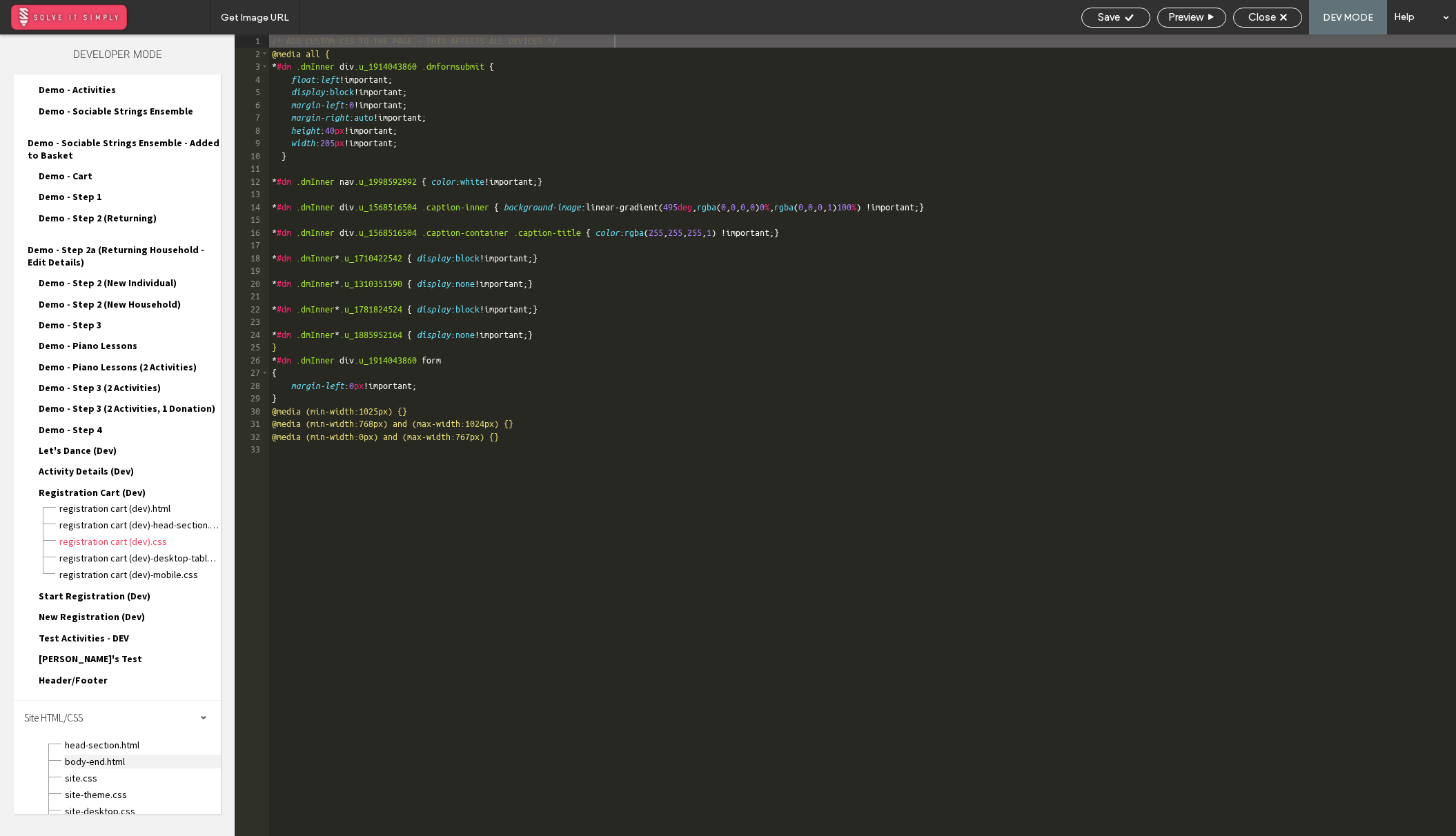
click at [103, 755] on span "body-end.html" at bounding box center [142, 762] width 157 height 14
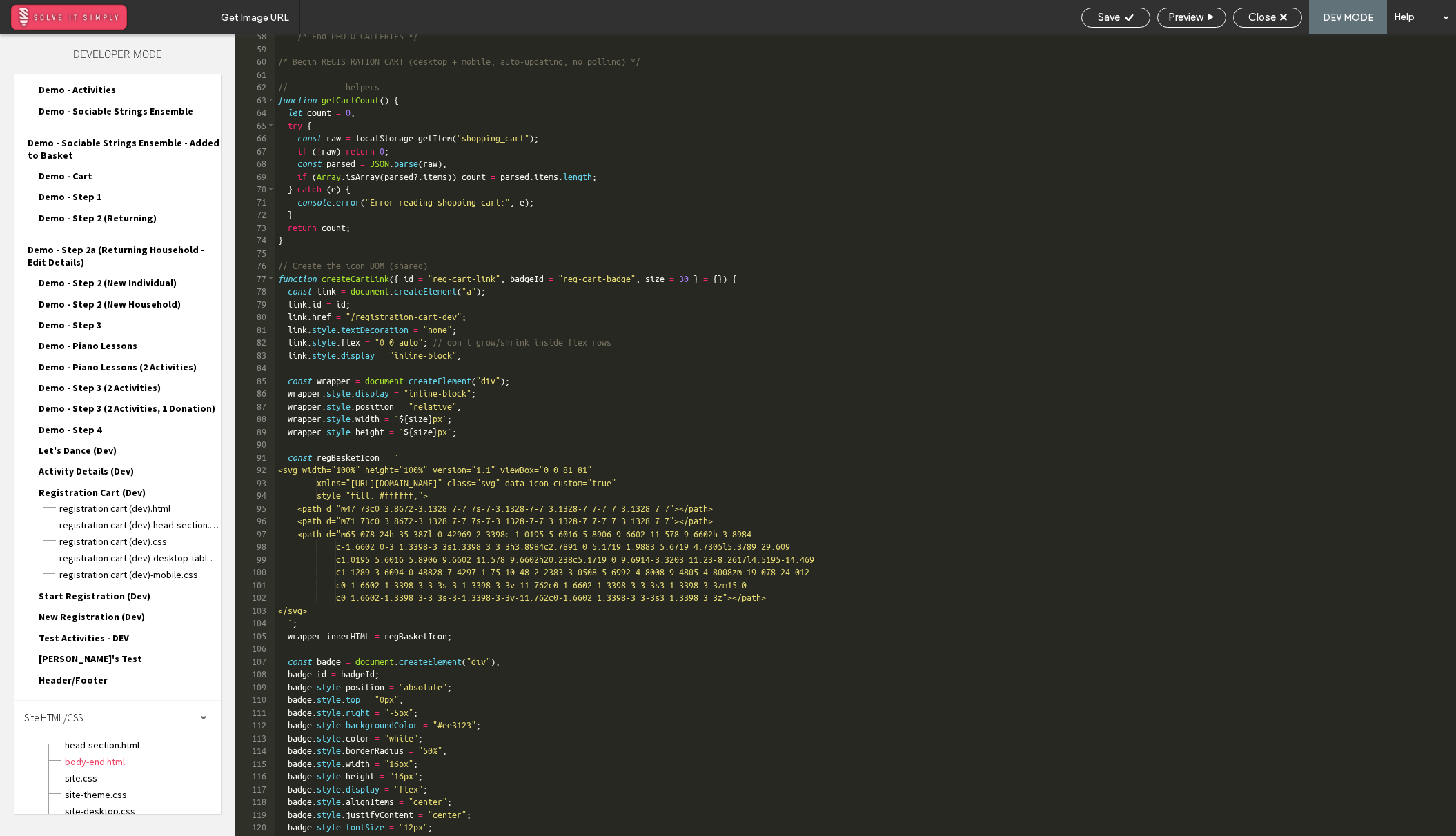
scroll to position [771, 0]
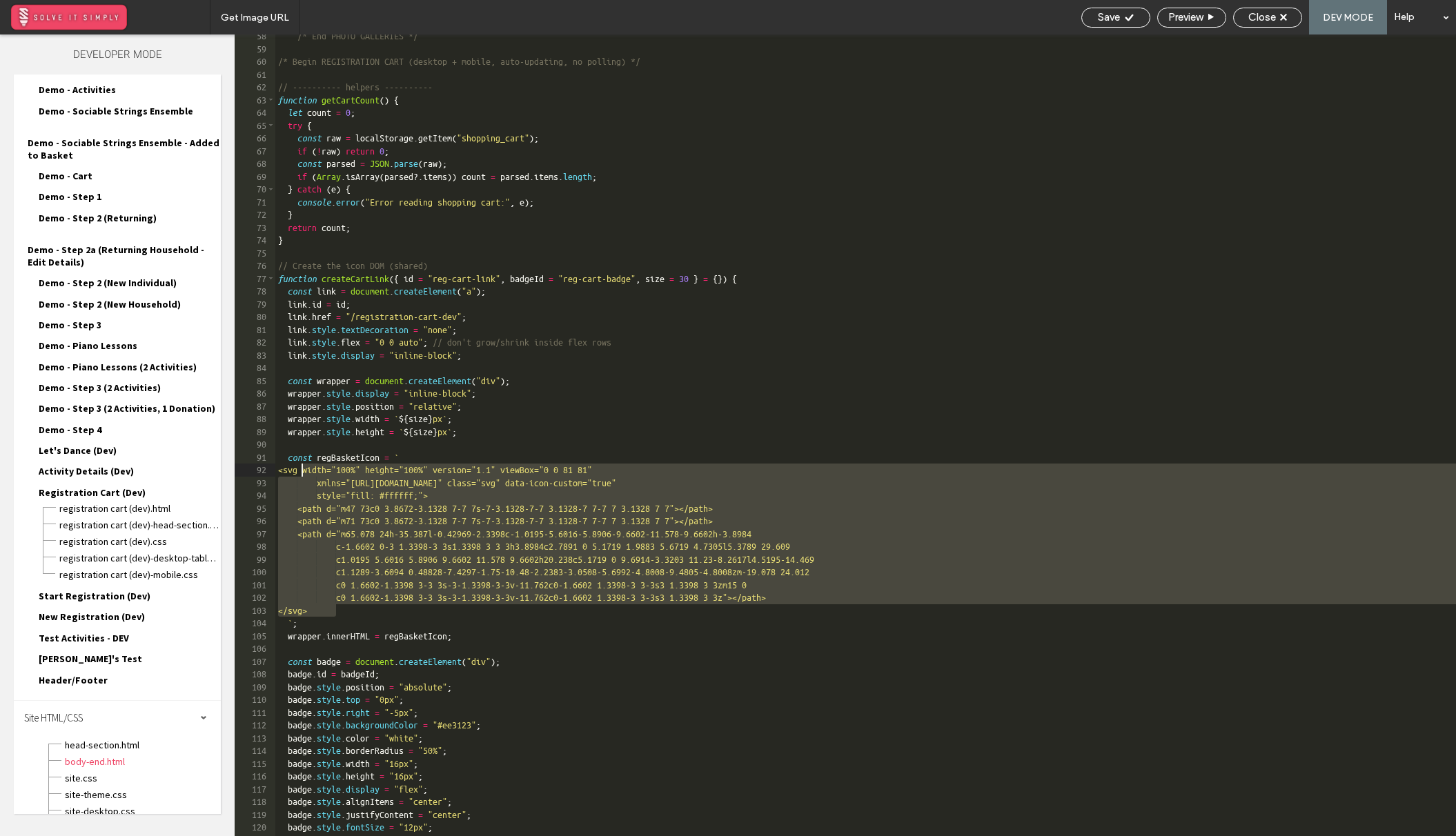
drag, startPoint x: 363, startPoint y: 610, endPoint x: 302, endPoint y: 470, distance: 152.7
click at [302, 470] on div "/* End PHOTO GALLERIES */ /* Begin REGISTRATION CART (desktop + mobile, auto-up…" at bounding box center [865, 443] width 1180 height 827
click at [1283, 14] on icon at bounding box center [1283, 17] width 7 height 7
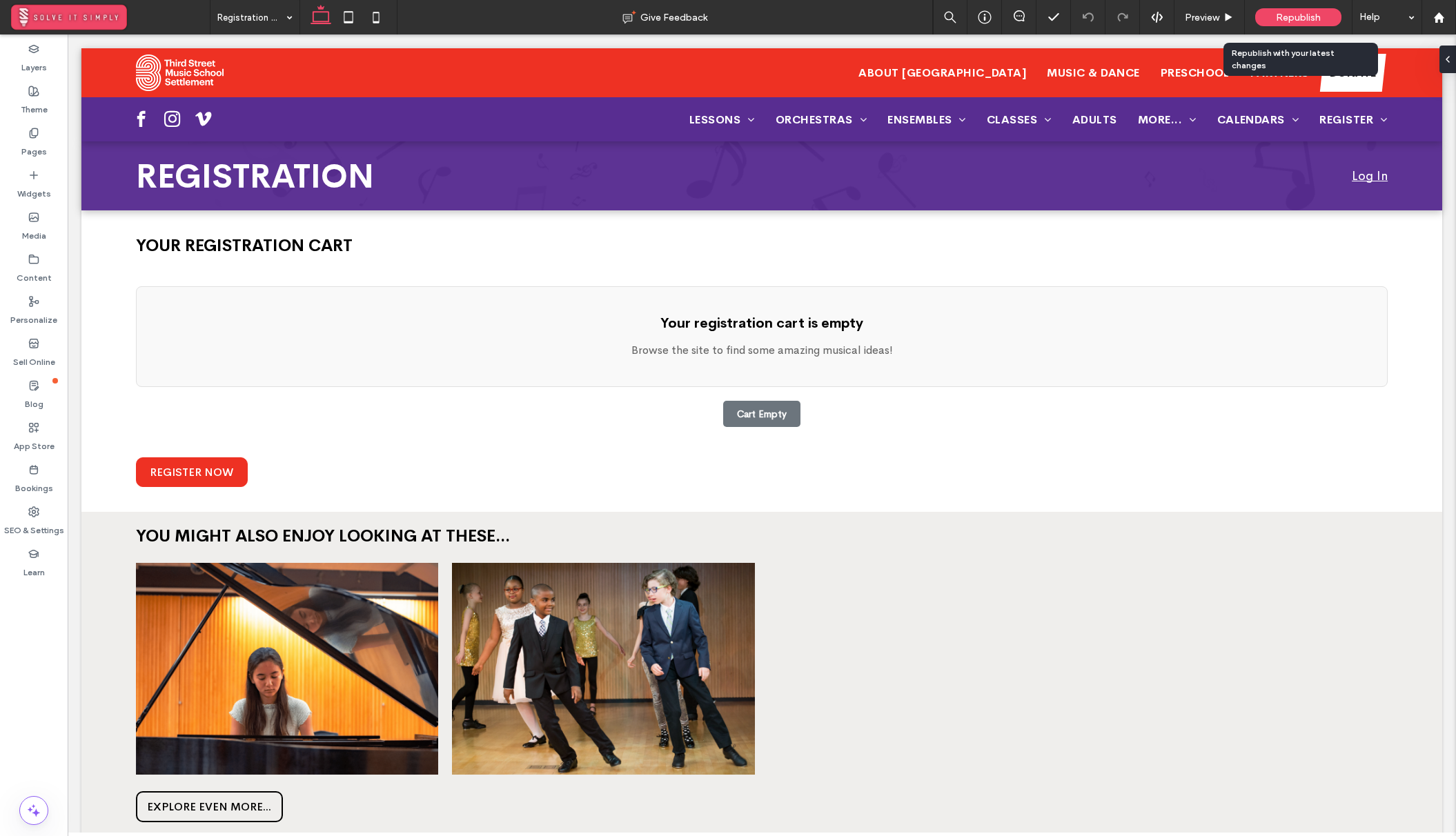
click at [1285, 17] on span "Republish" at bounding box center [1298, 17] width 45 height 12
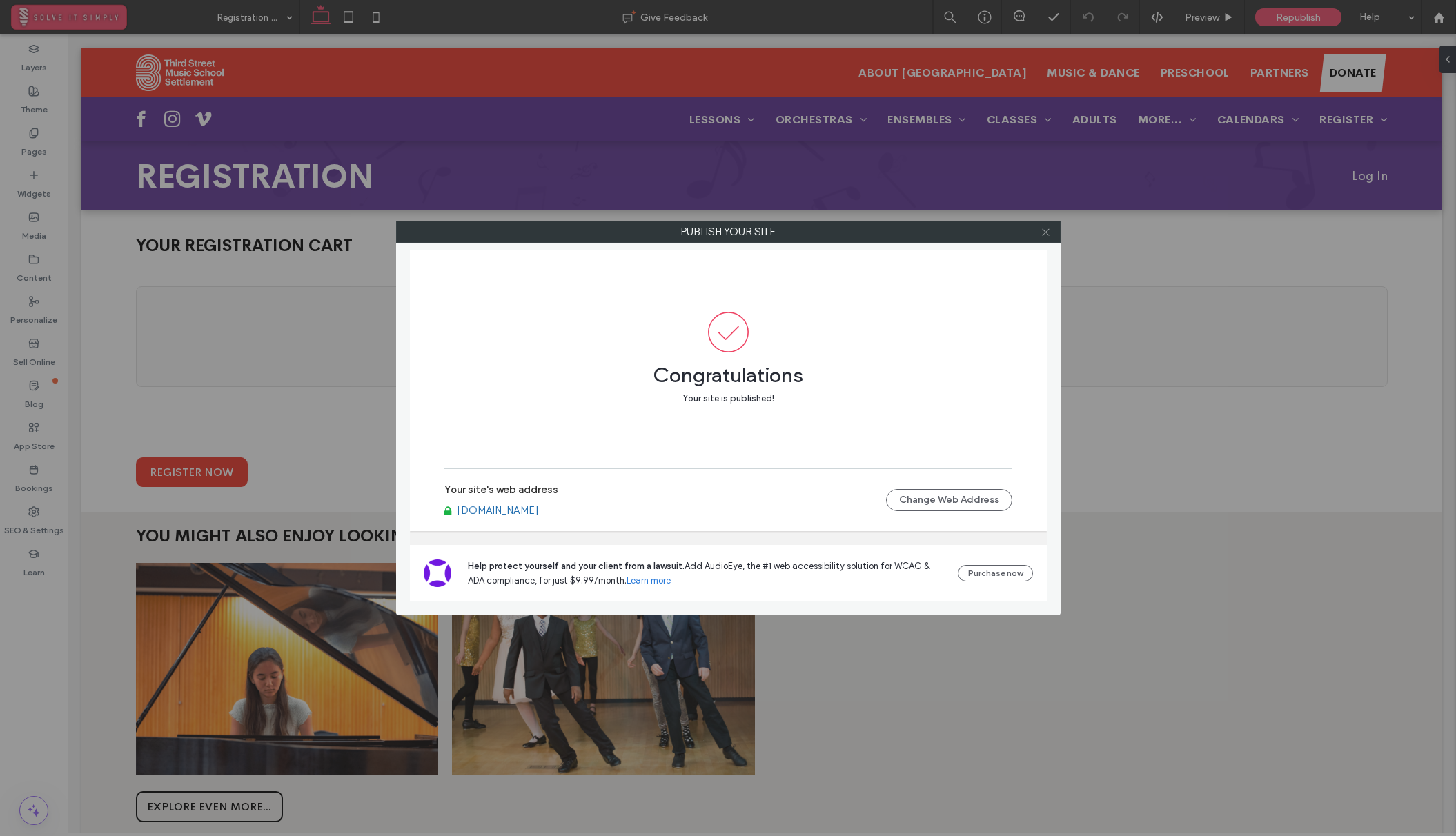
click at [1045, 230] on icon at bounding box center [1045, 232] width 10 height 10
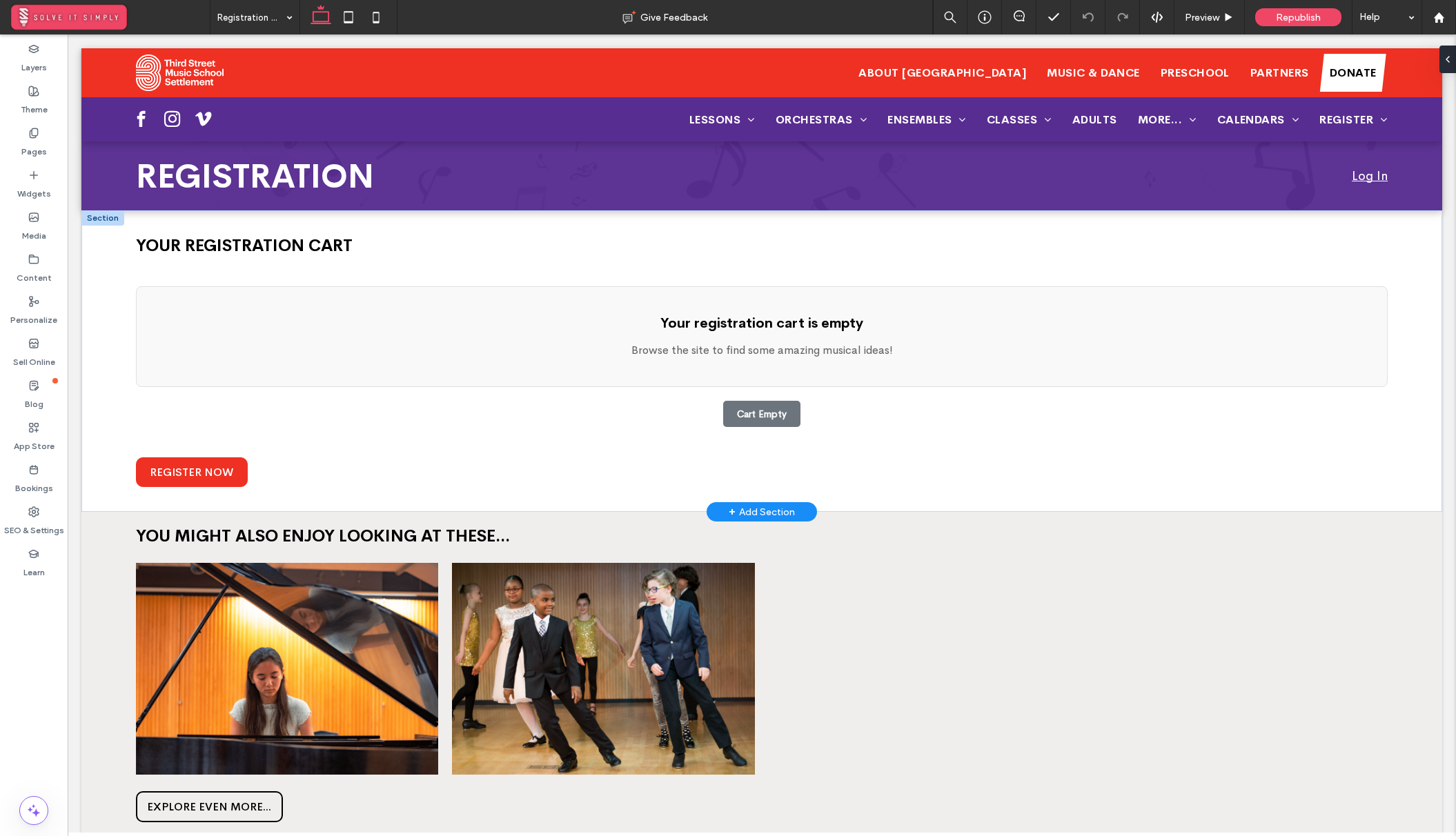
click at [595, 355] on p "Browse the site to find some amazing musical ideas!" at bounding box center [762, 350] width 1223 height 17
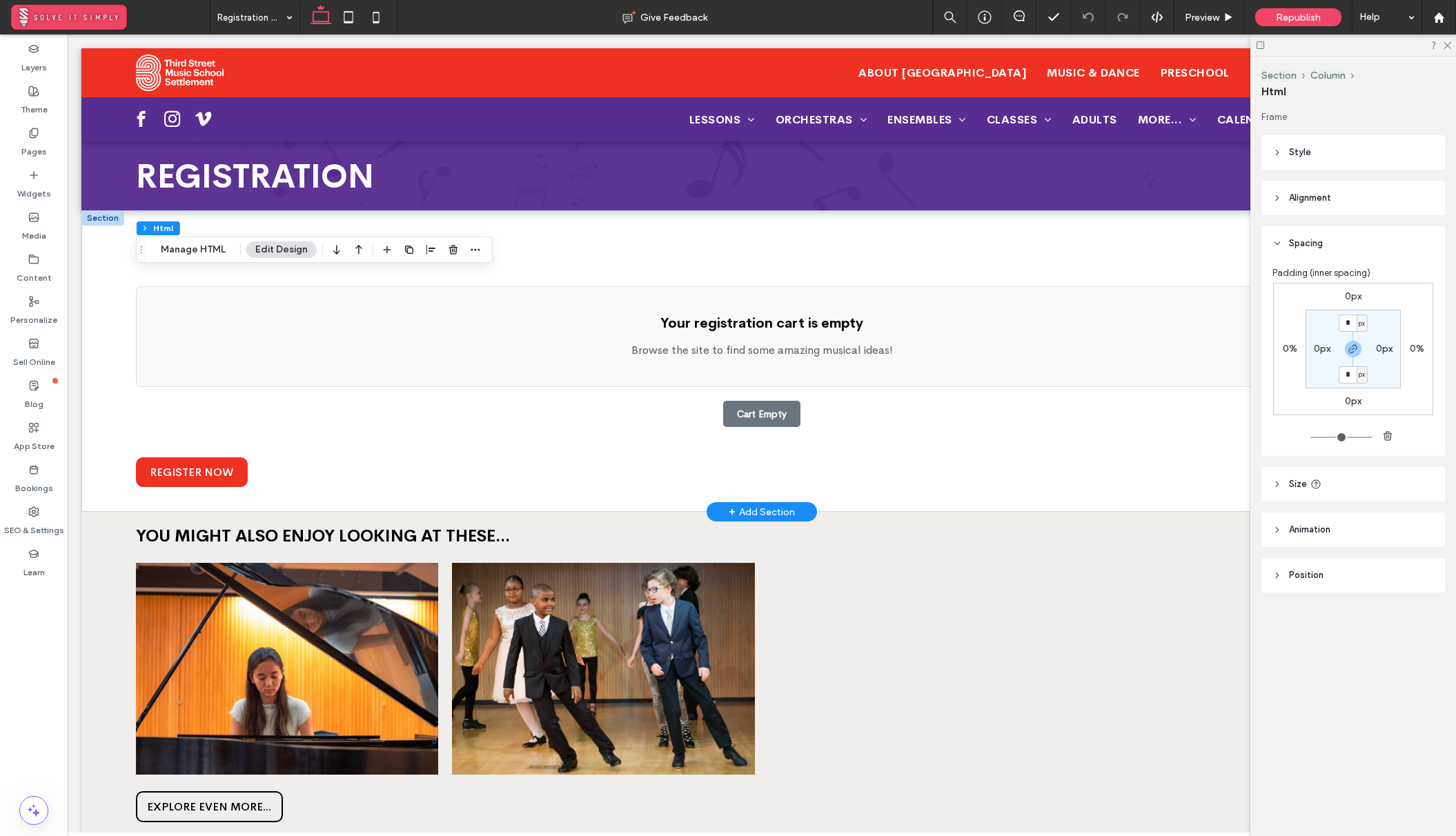
click at [595, 355] on p "Browse the site to find some amazing musical ideas!" at bounding box center [762, 350] width 1223 height 17
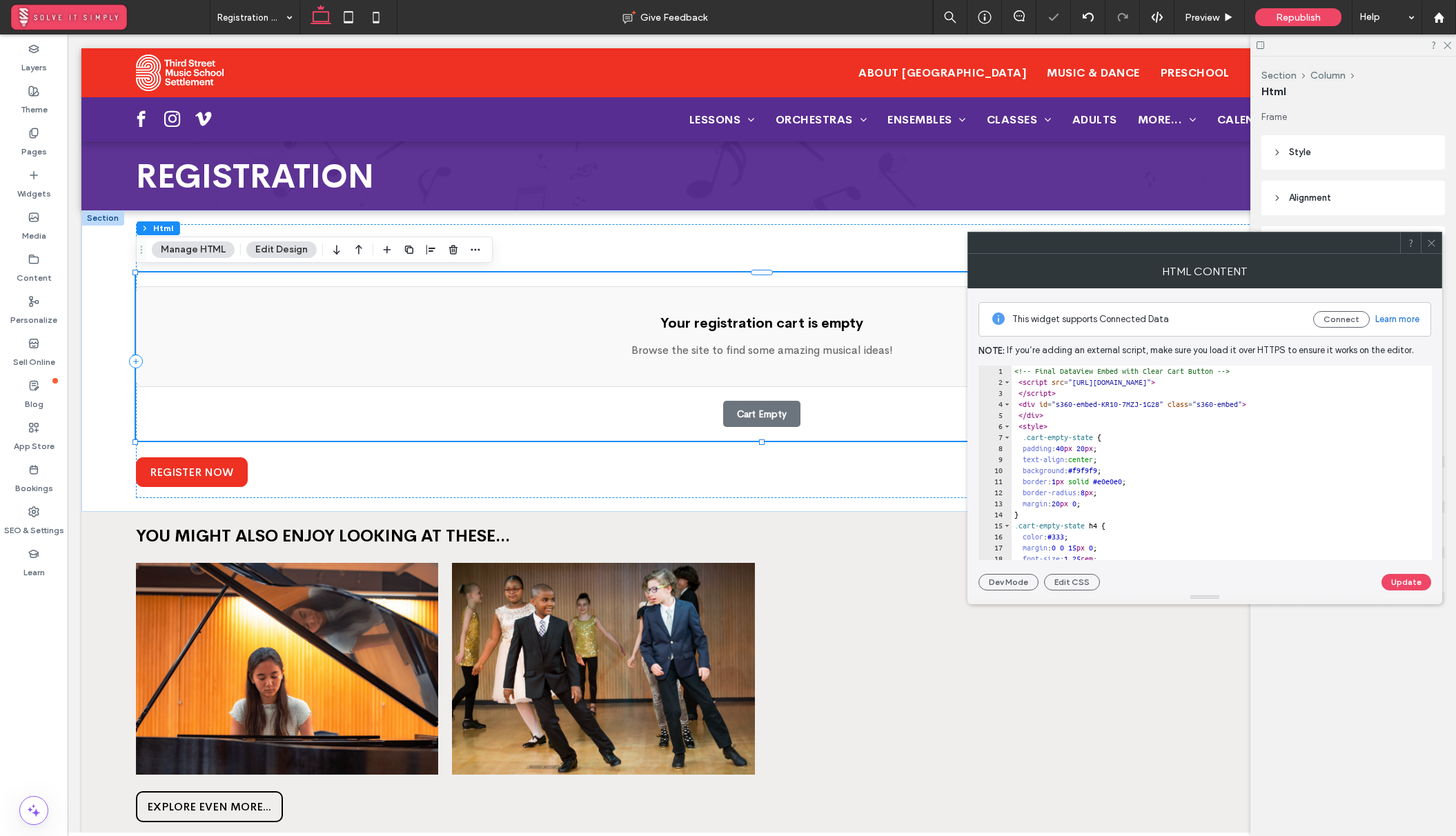
click at [1025, 410] on div "<!-- Final DataView Embed with Clear Cart Button --> < script src = "https://de…" at bounding box center [1292, 473] width 562 height 216
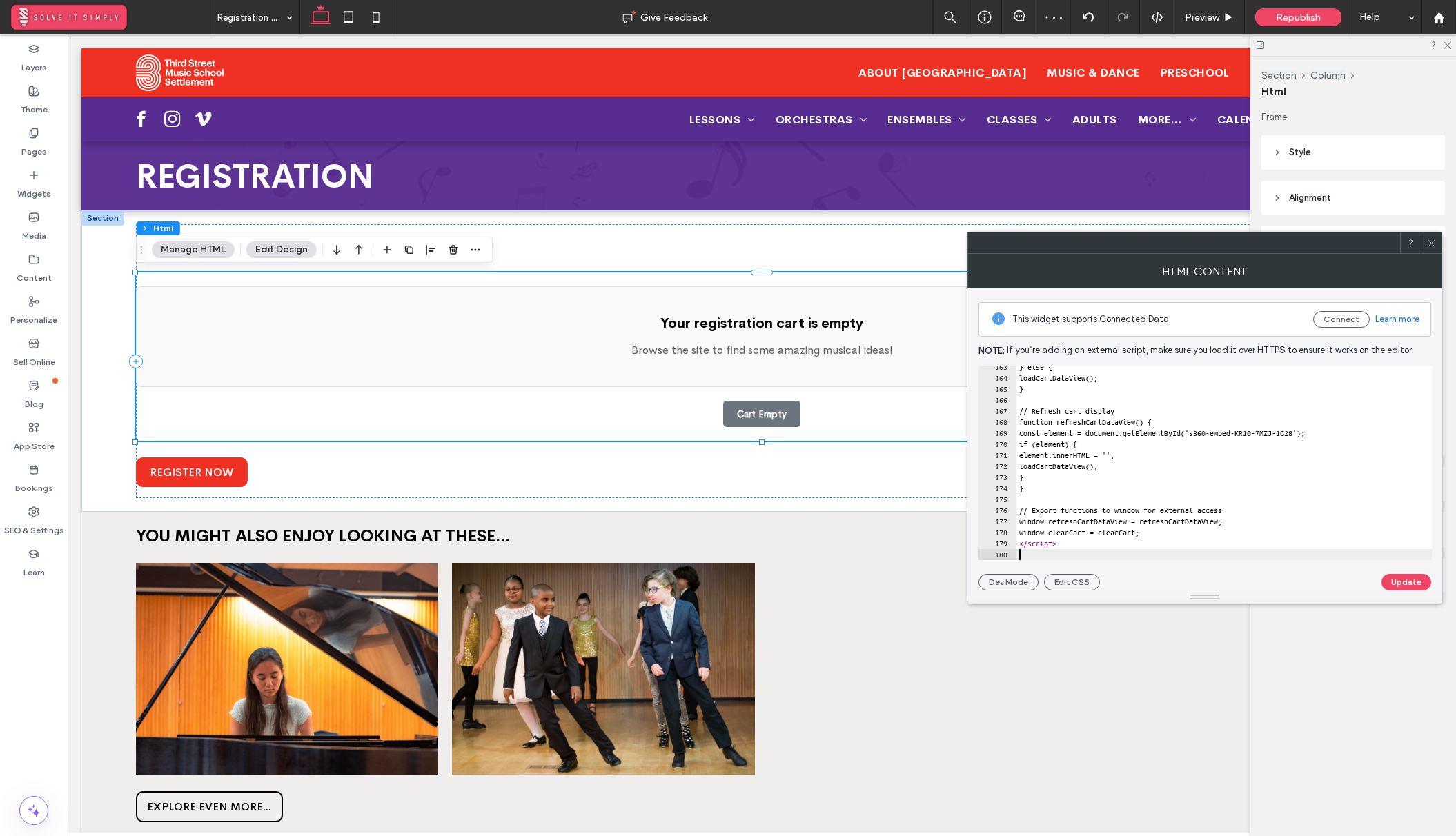
scroll to position [1792, 0]
click at [1420, 580] on button "Update" at bounding box center [1406, 582] width 49 height 17
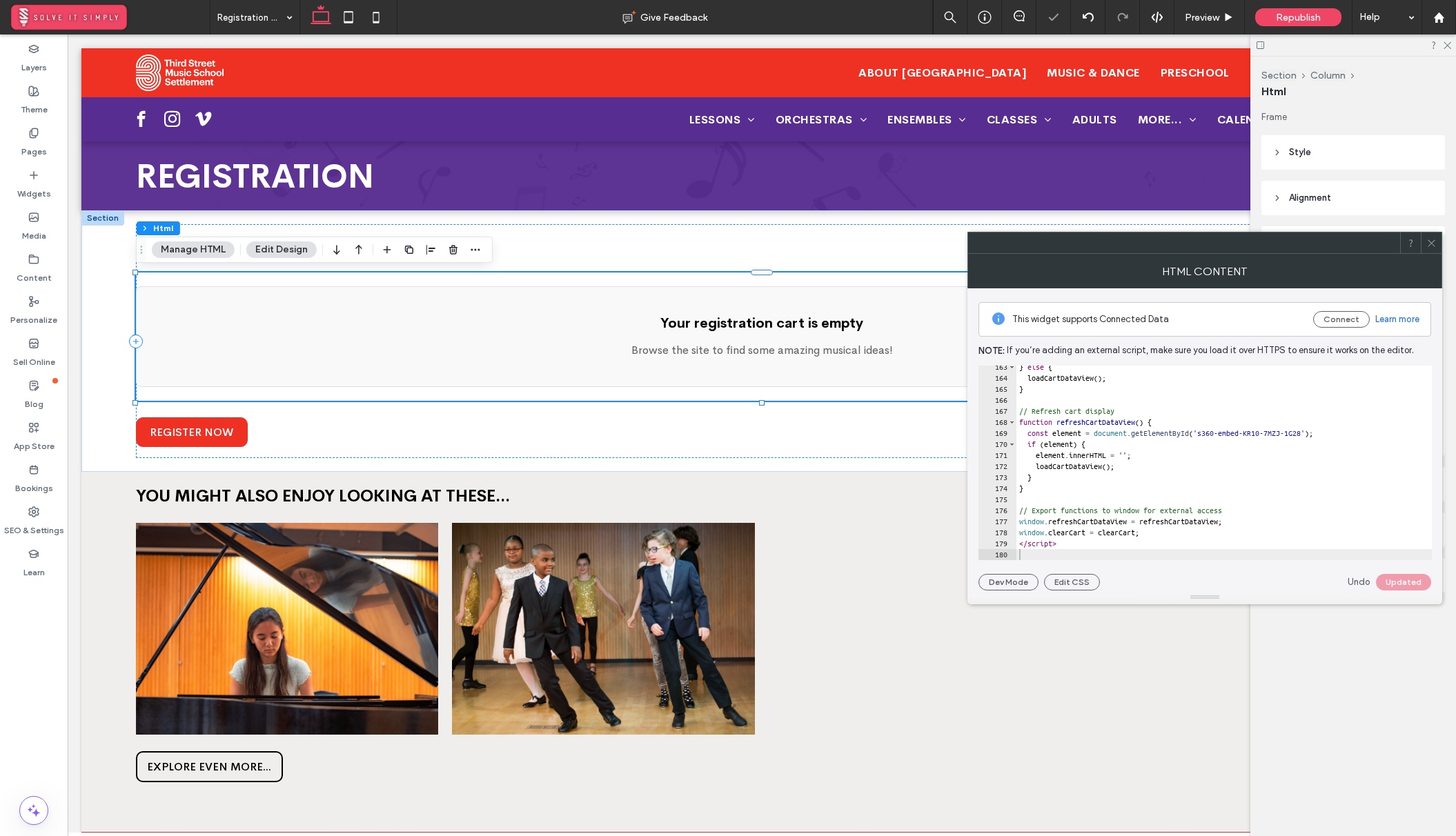
click at [1429, 246] on icon at bounding box center [1431, 243] width 10 height 10
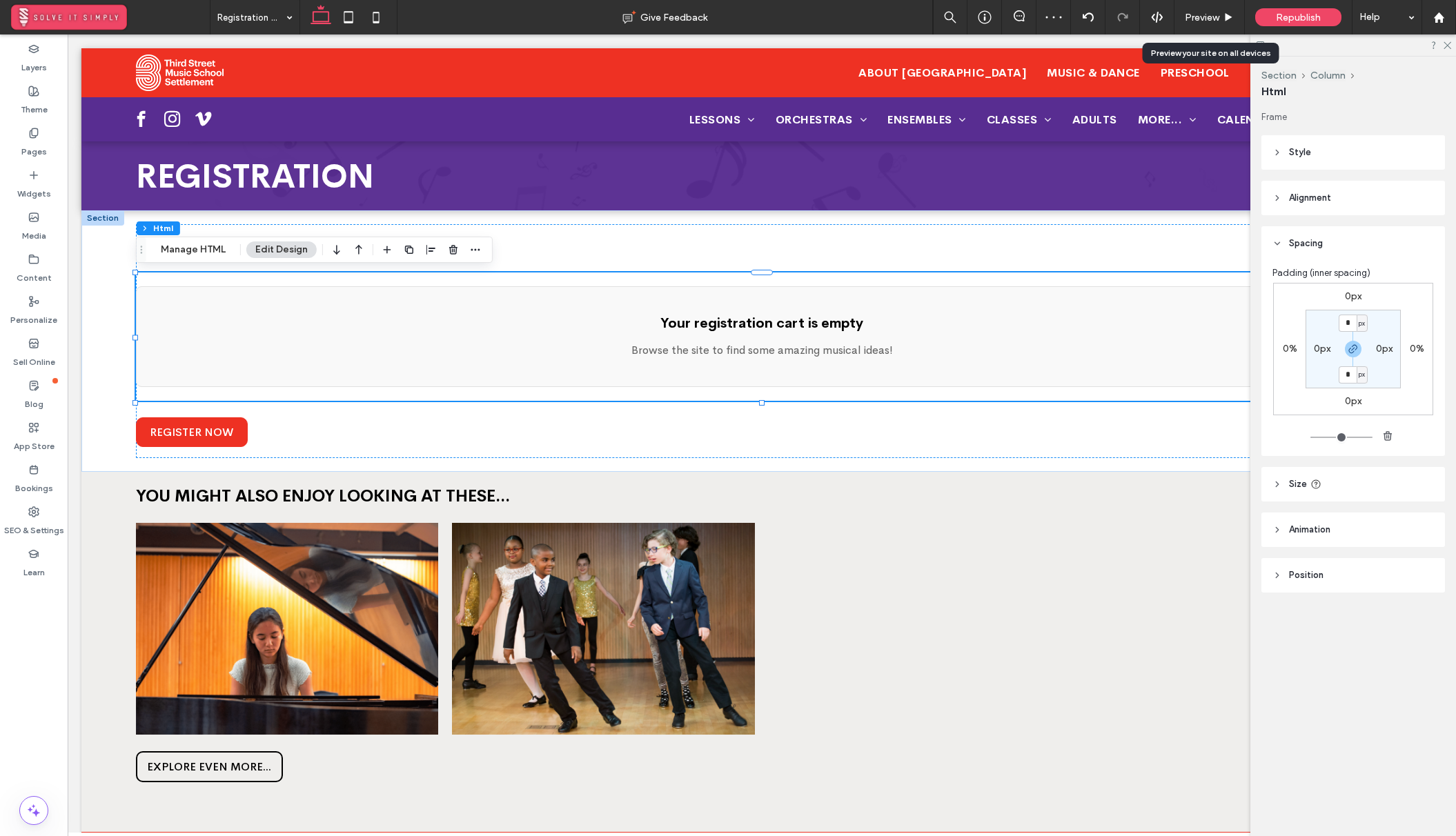
click at [1278, 15] on span "Republish" at bounding box center [1298, 17] width 45 height 12
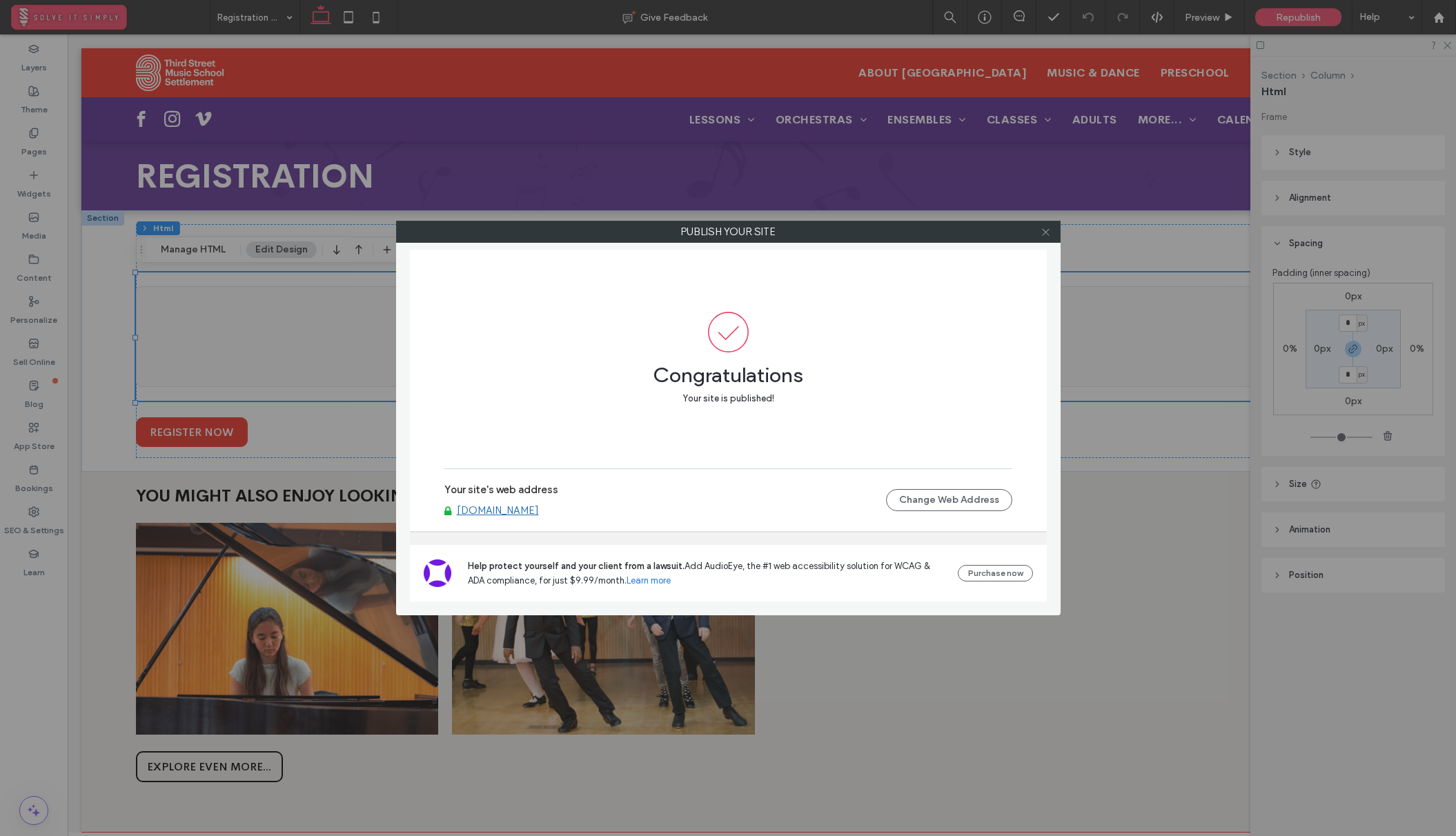
click at [1044, 228] on icon at bounding box center [1045, 232] width 10 height 10
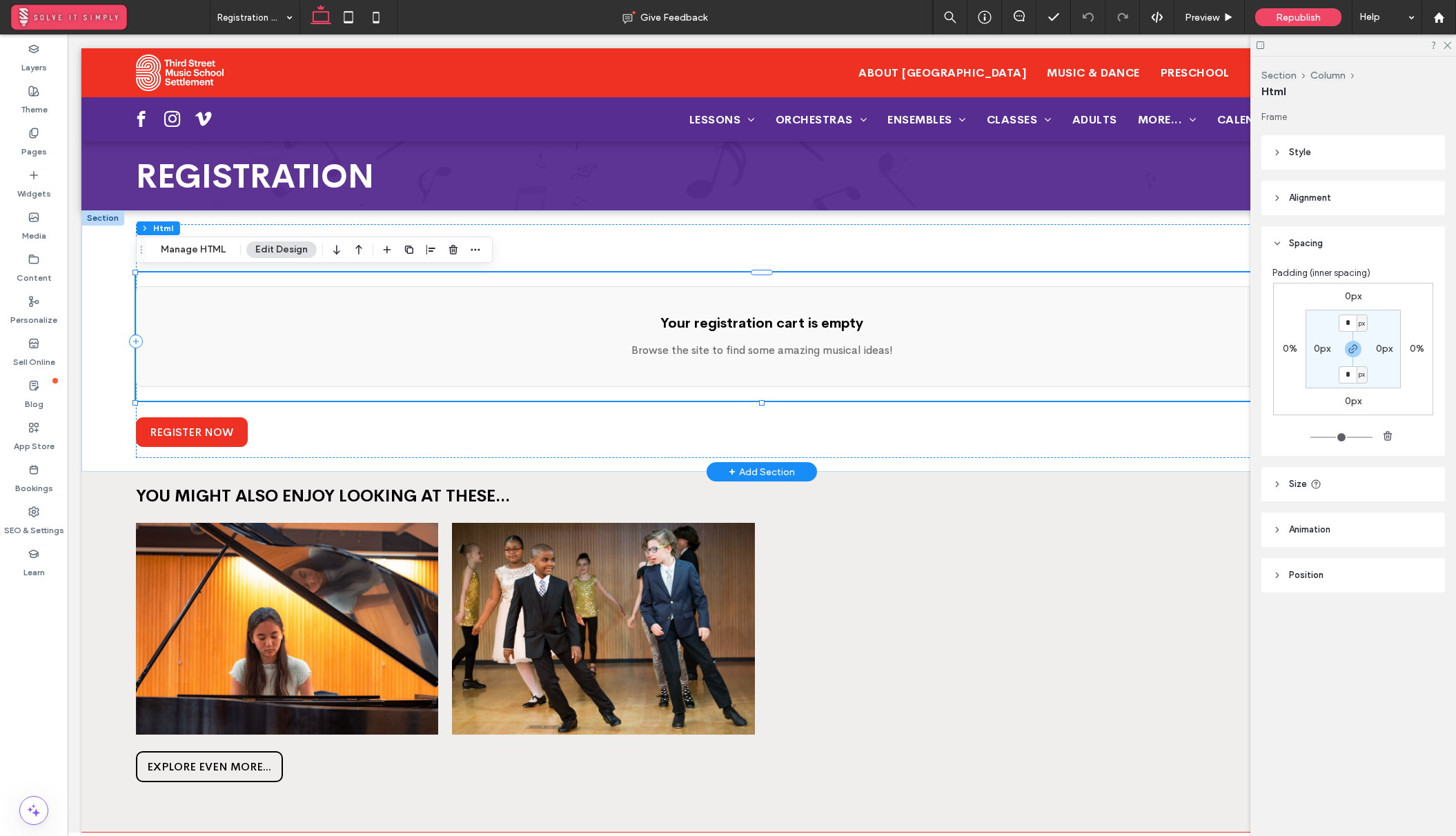
click at [347, 354] on p "Browse the site to find some amazing musical ideas!" at bounding box center [762, 350] width 1223 height 17
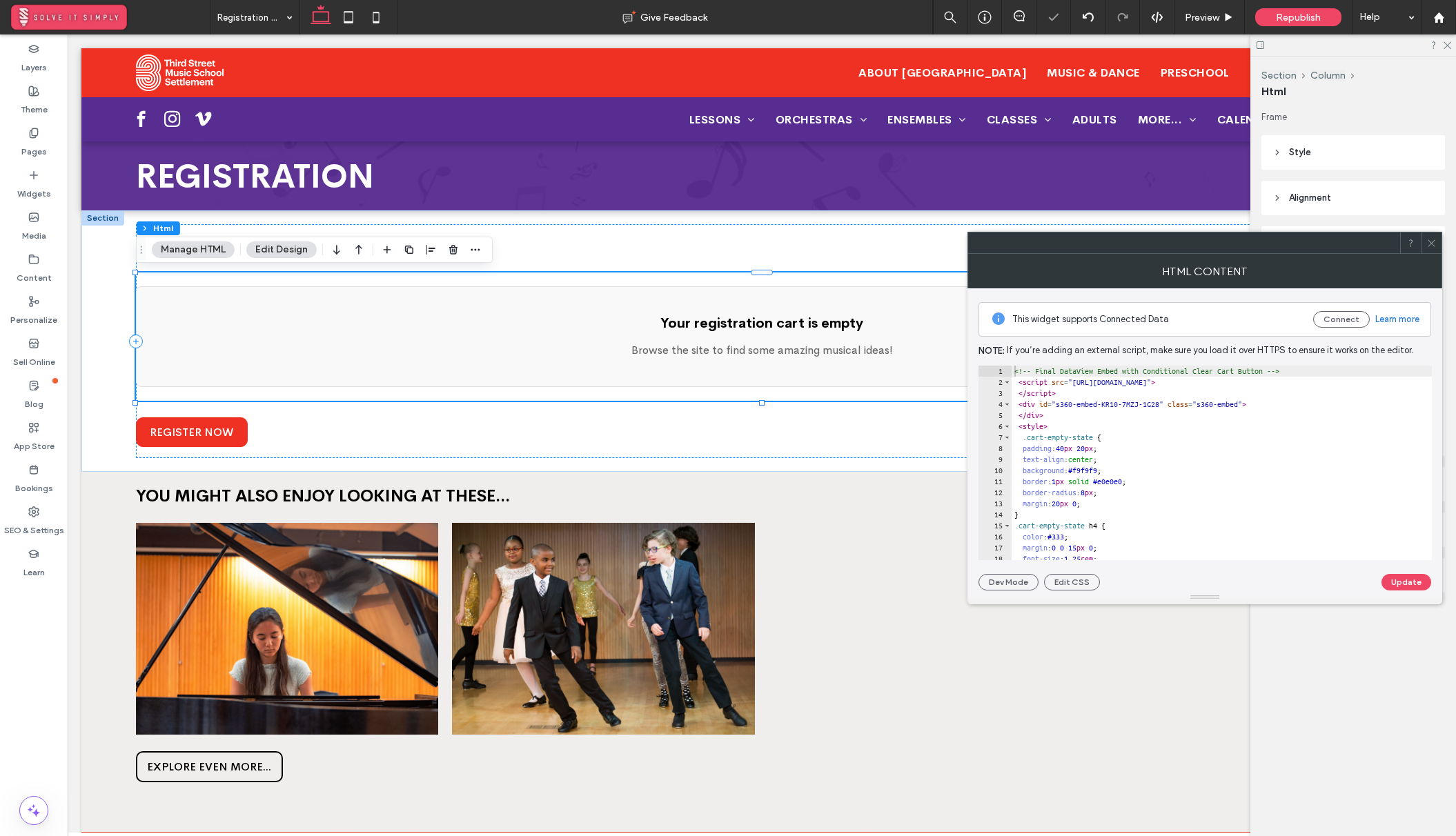
click at [1118, 457] on div "<!-- Final DataView Embed with Conditional Clear Cart Button --> < script src =…" at bounding box center [1272, 473] width 522 height 216
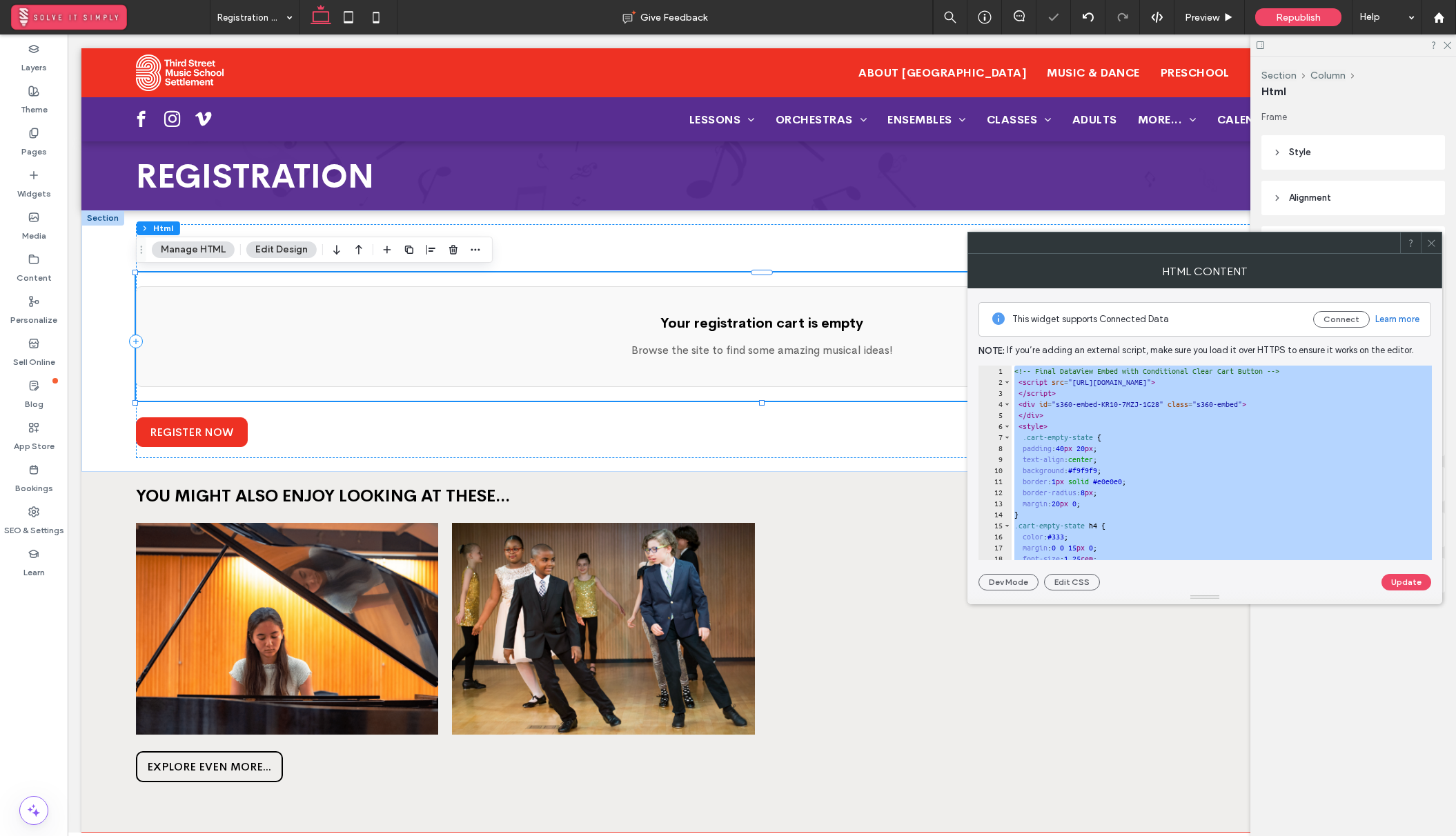
scroll to position [1814, 0]
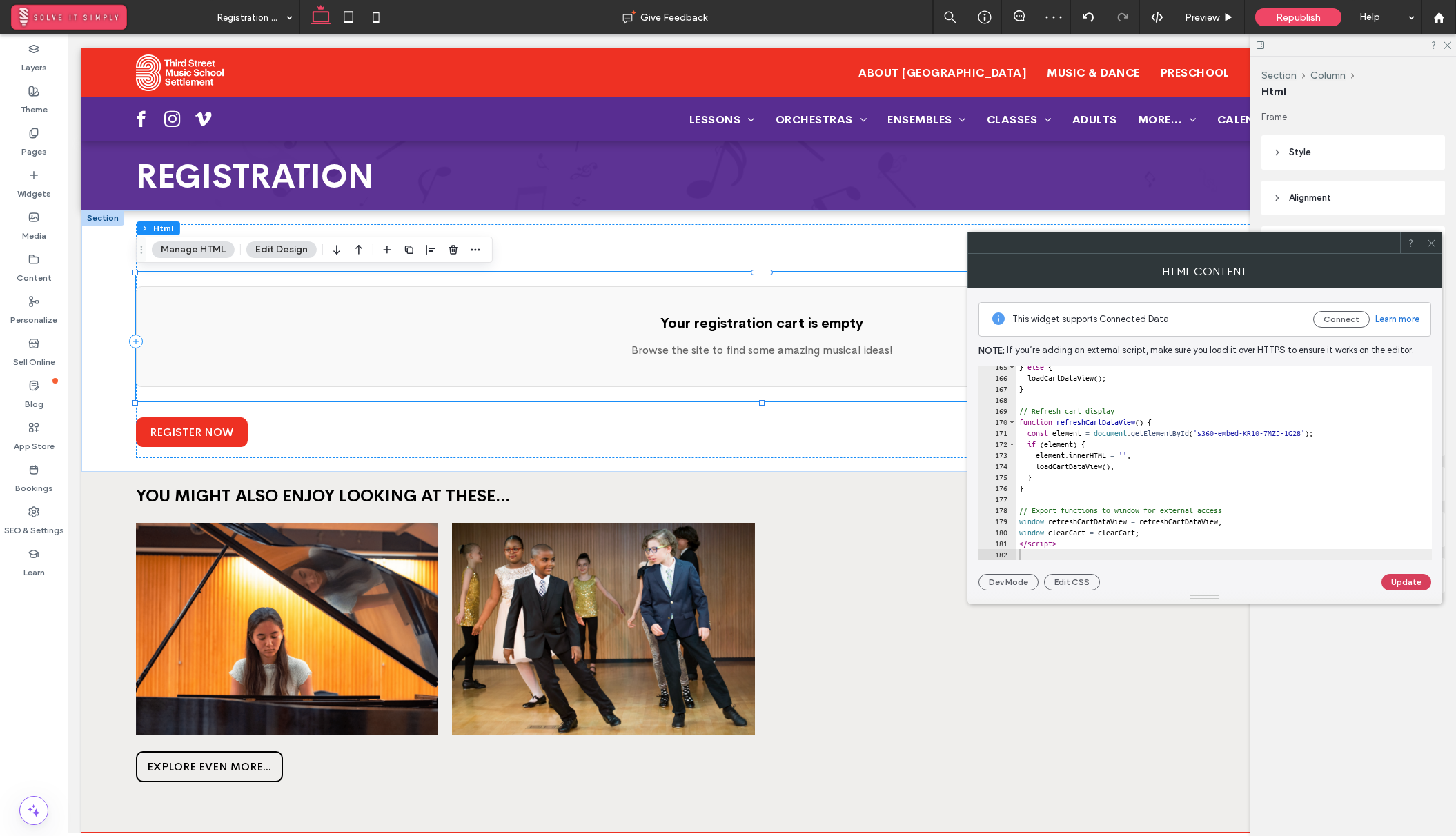
click at [1415, 581] on button "Update" at bounding box center [1406, 582] width 49 height 17
click at [1432, 242] on icon at bounding box center [1431, 243] width 10 height 10
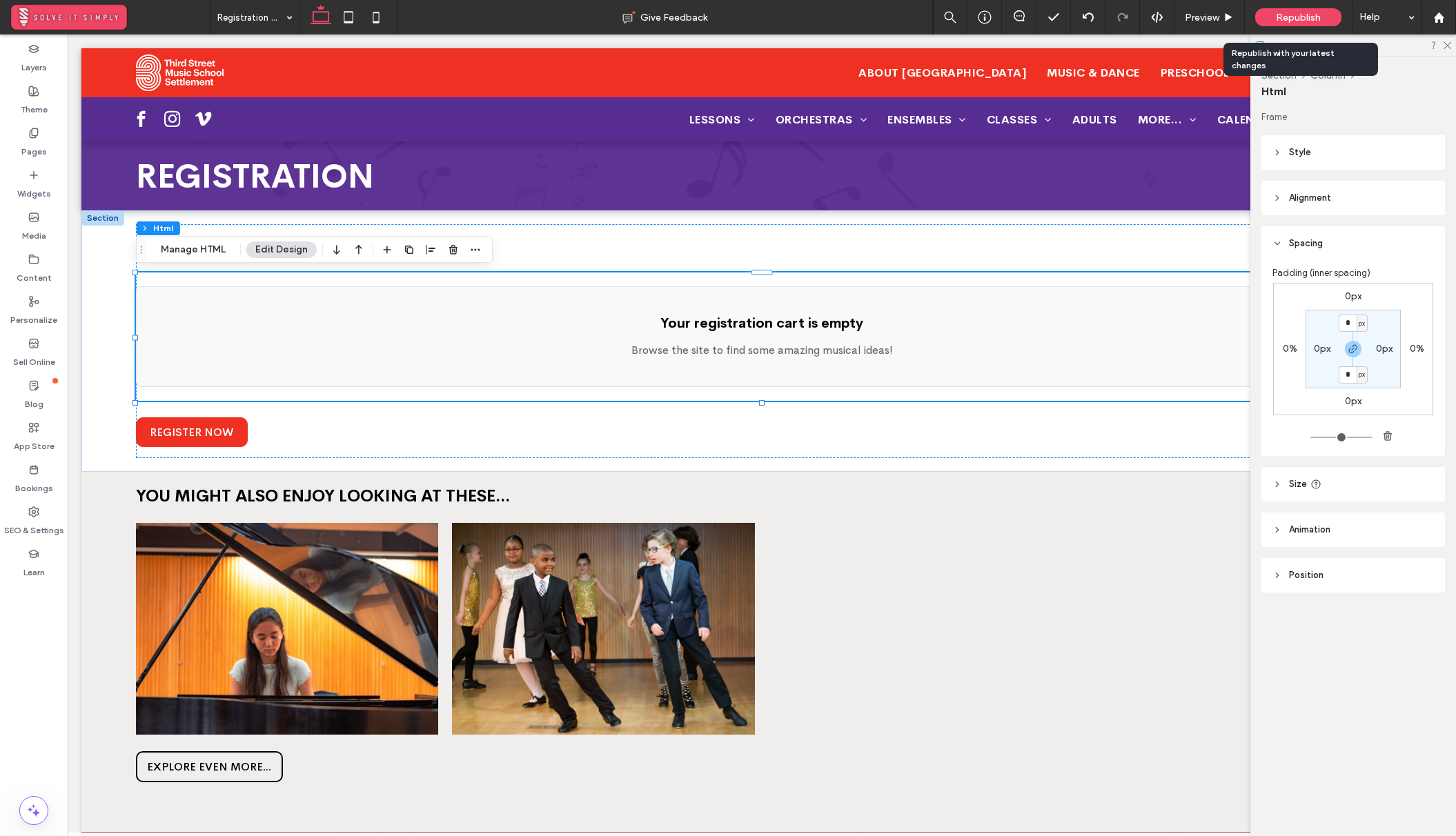
click at [1307, 14] on span "Republish" at bounding box center [1298, 17] width 45 height 12
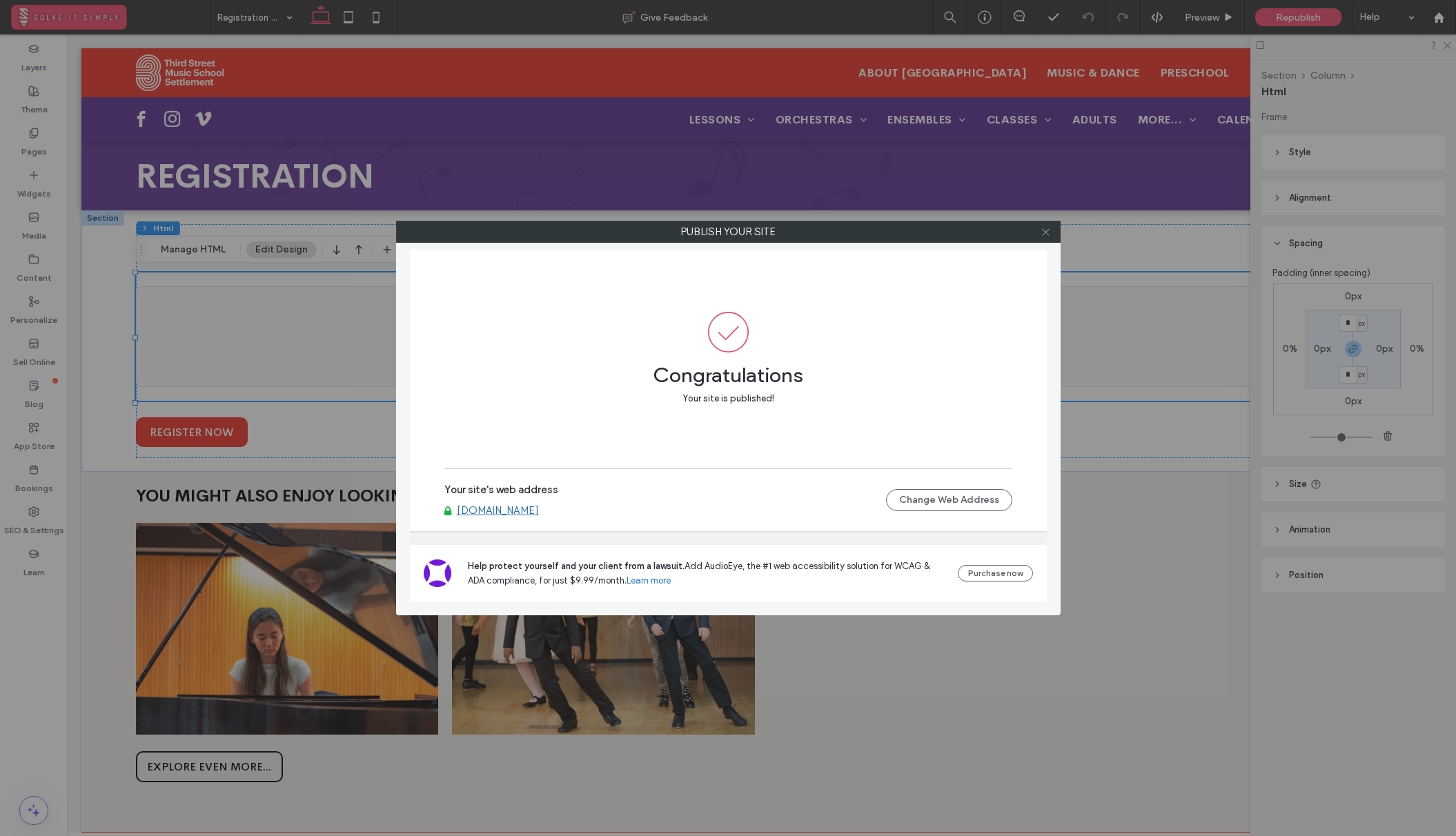
click at [1044, 229] on icon at bounding box center [1045, 232] width 10 height 10
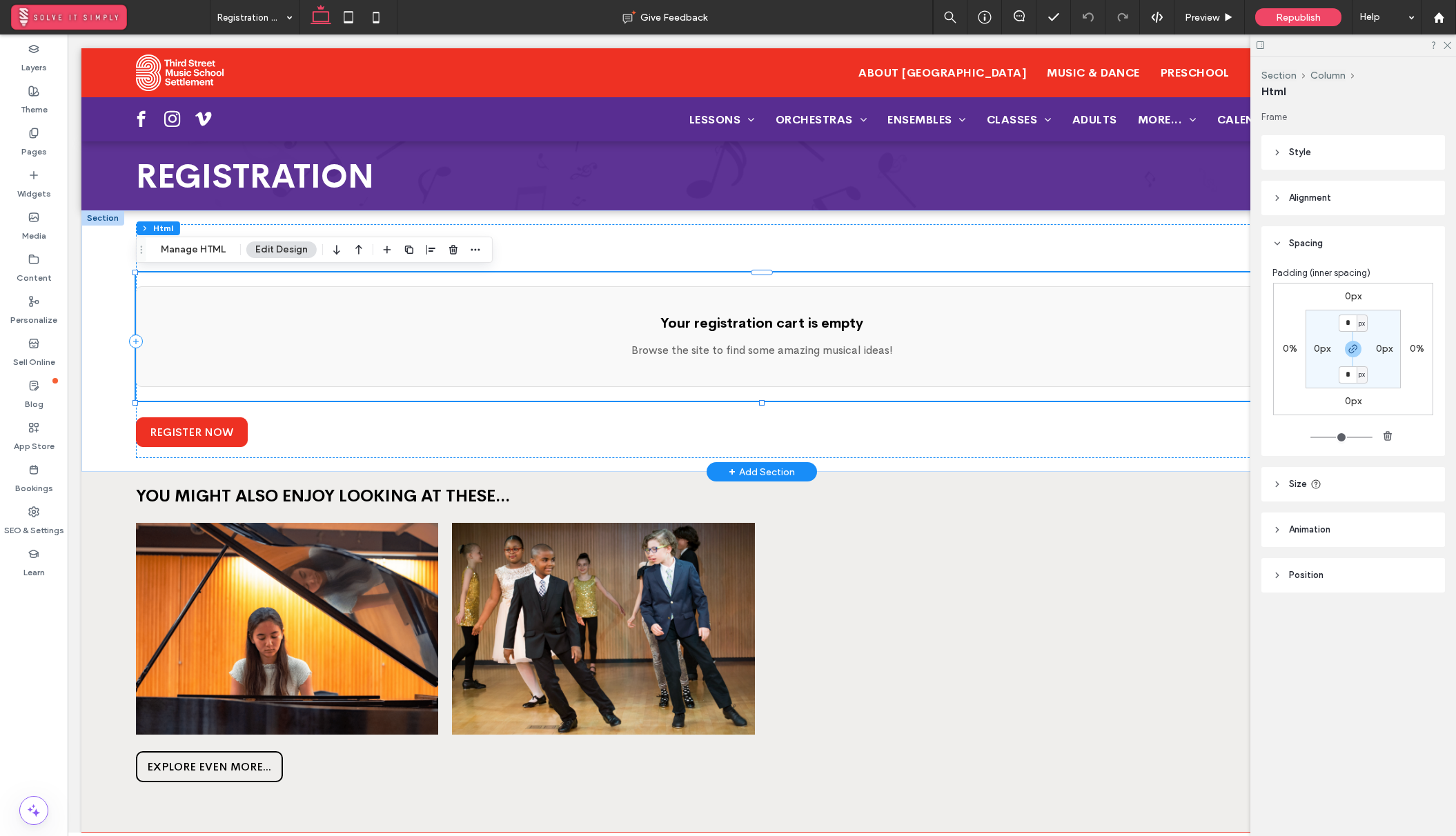
click at [660, 358] on div "Your registration cart is empty Browse the site to find some amazing musical id…" at bounding box center [761, 336] width 1251 height 101
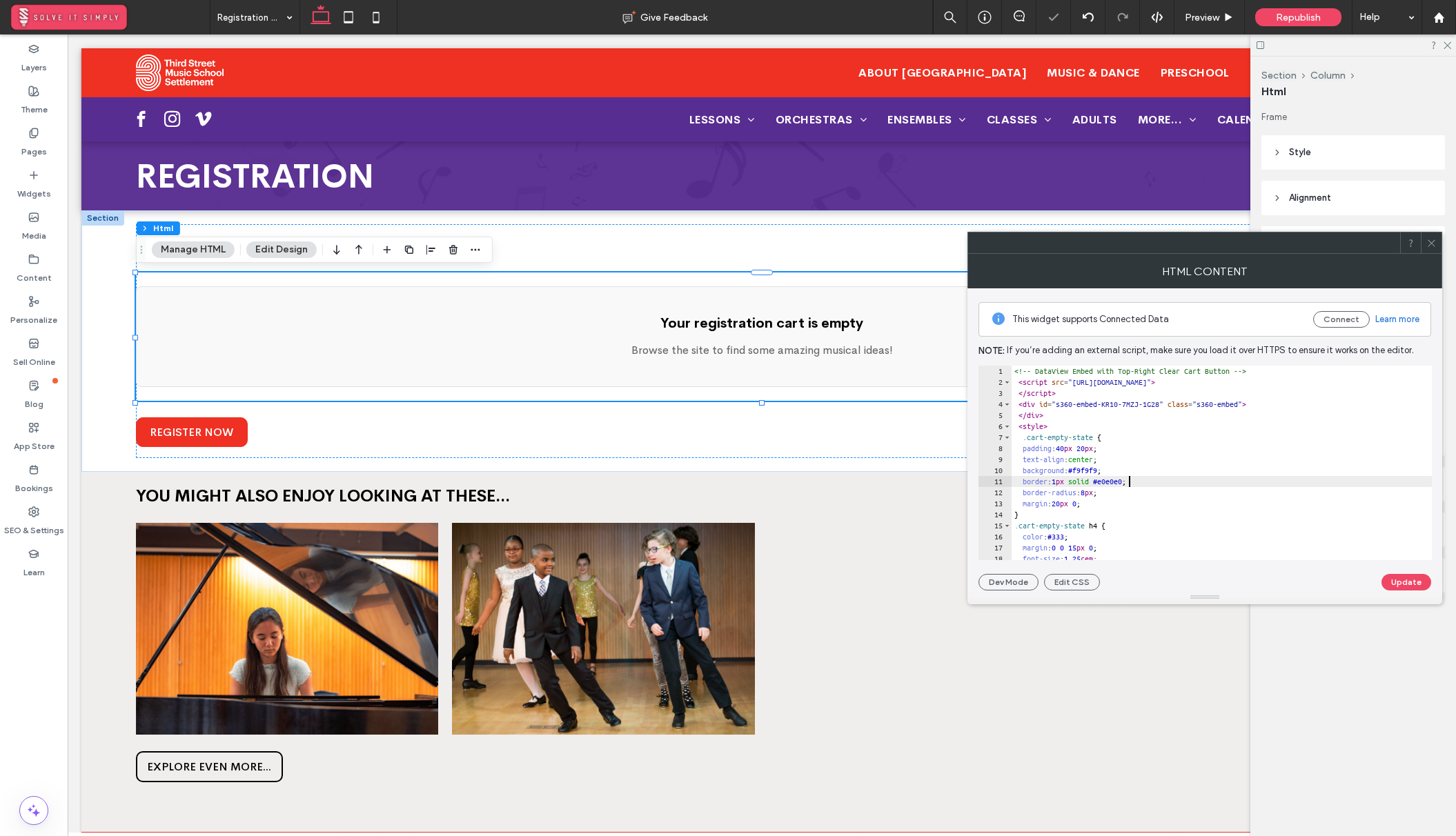
click at [1130, 478] on div "<!-- DataView Embed with Top-Right Clear Cart Button --> < script src = "https:…" at bounding box center [1381, 473] width 741 height 216
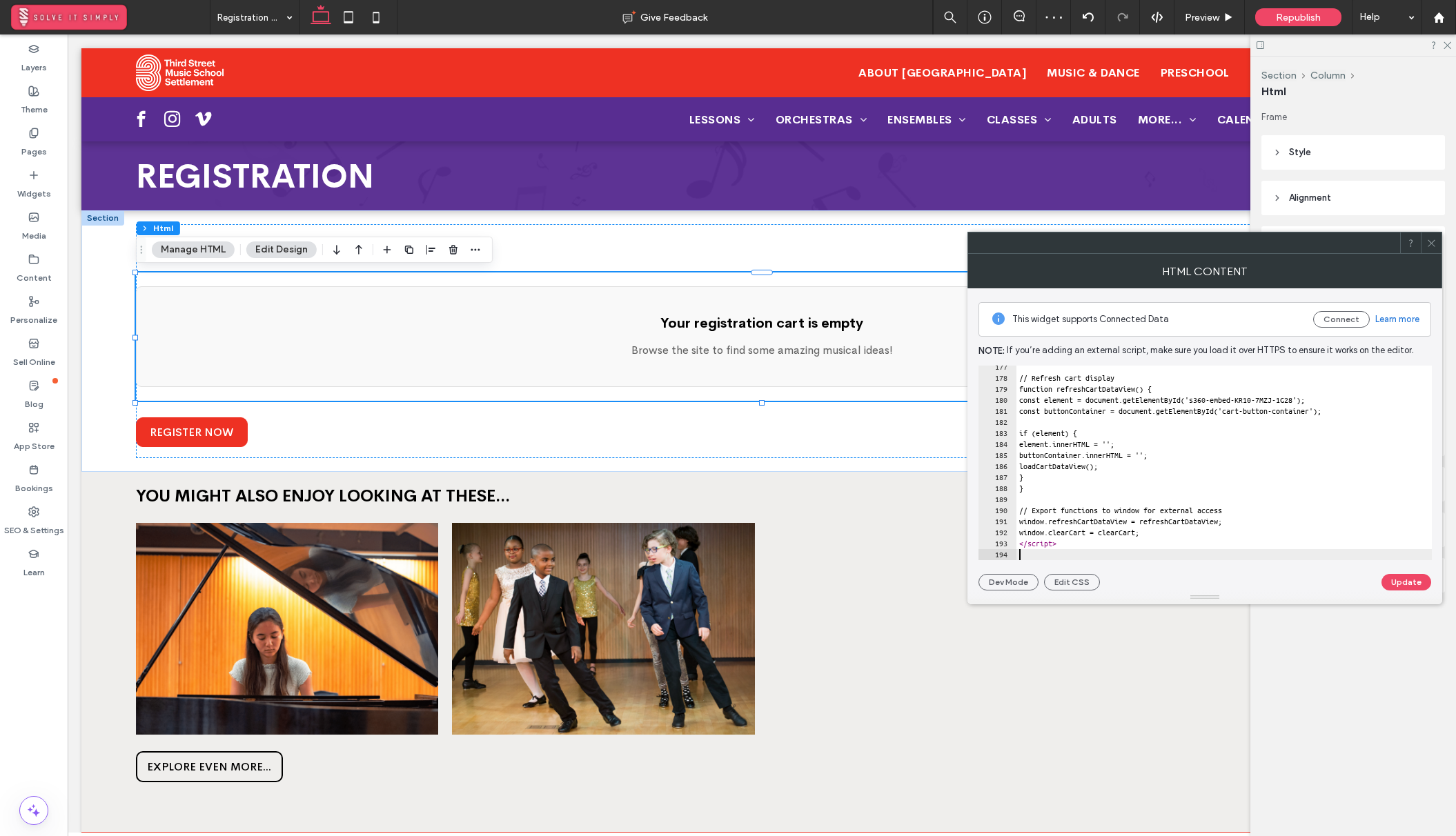
scroll to position [1946, 0]
click at [1415, 579] on button "Update" at bounding box center [1406, 582] width 49 height 17
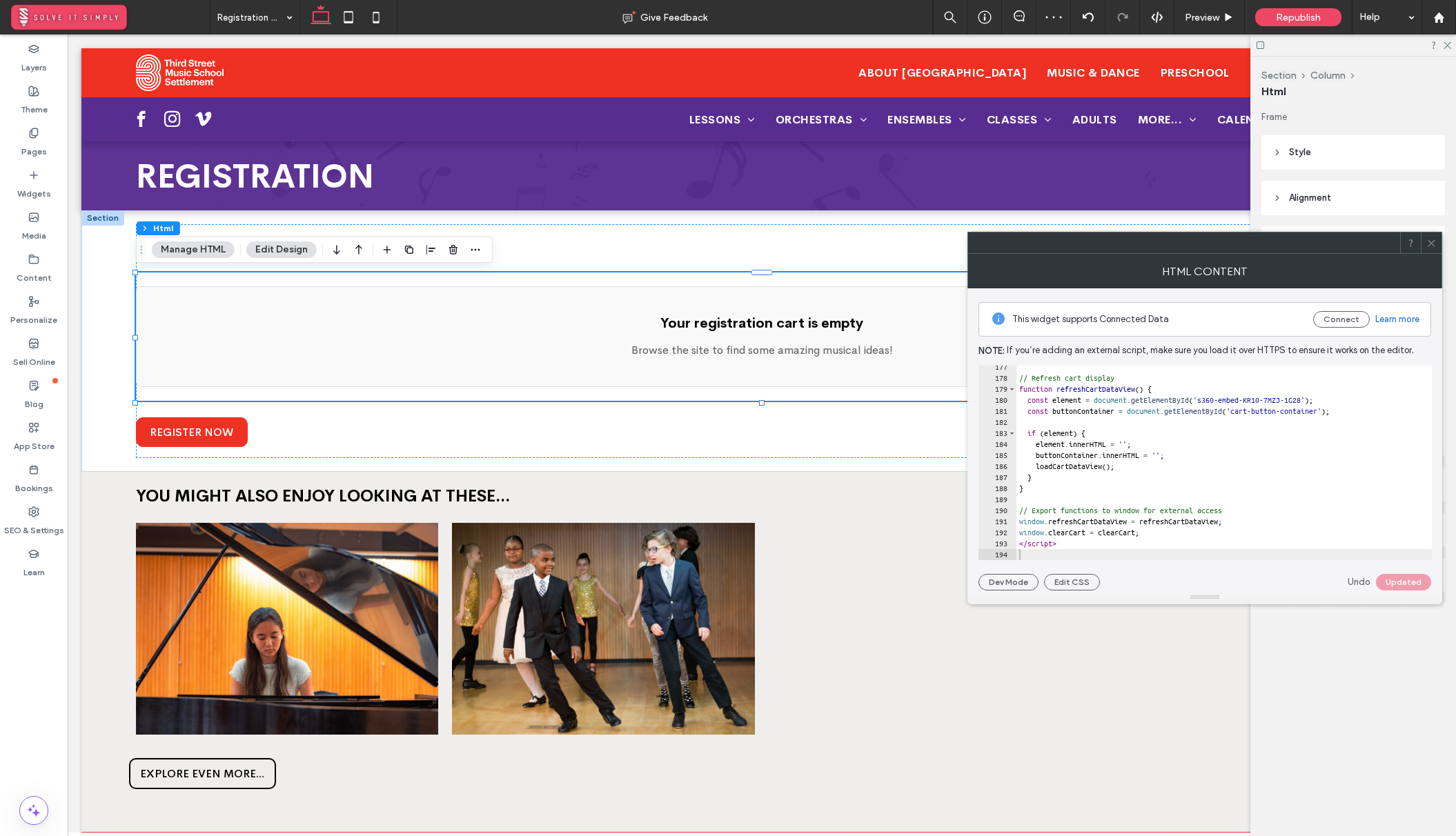
click at [1428, 242] on icon at bounding box center [1431, 243] width 10 height 10
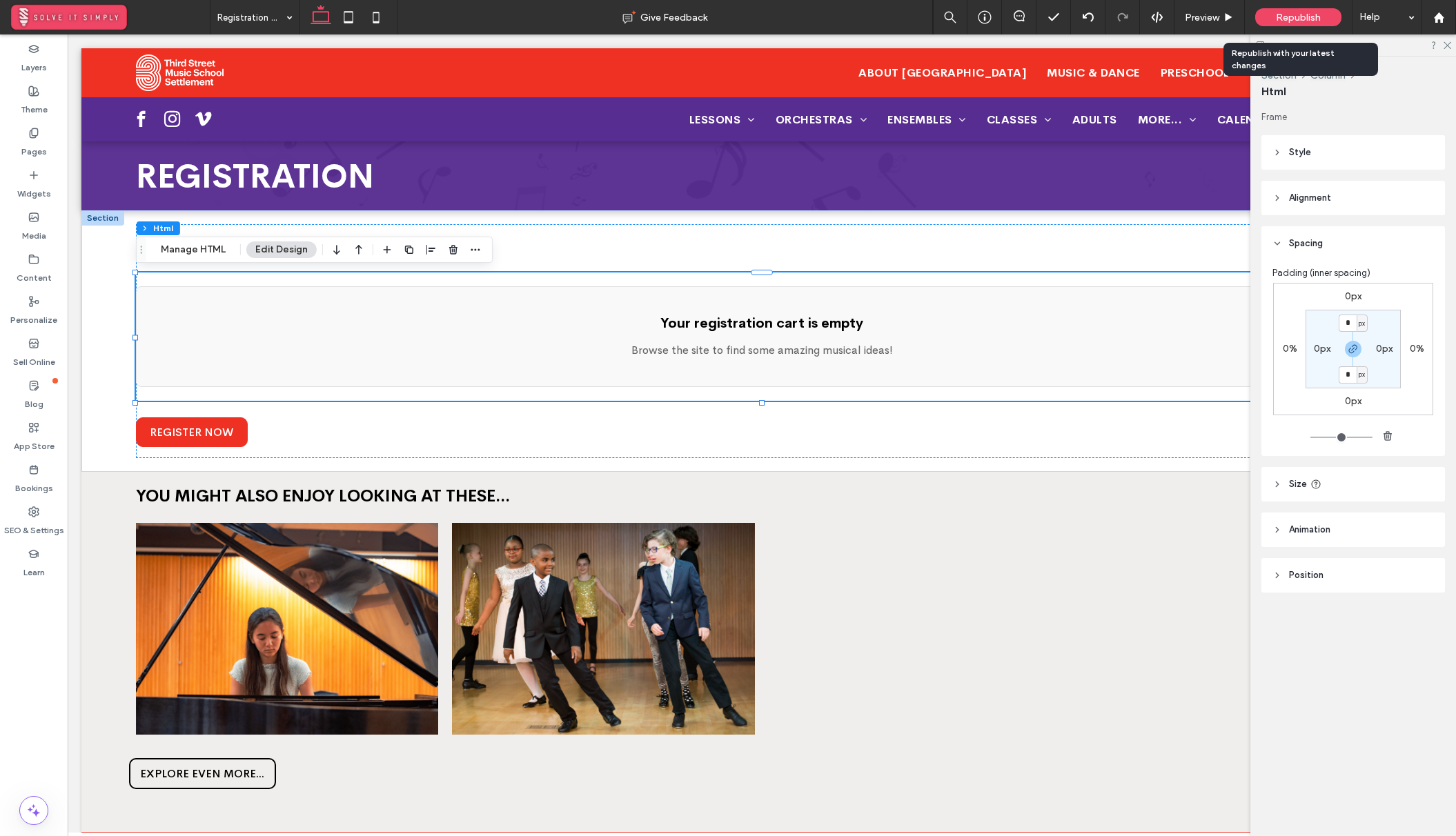
click at [1303, 24] on div "Republish" at bounding box center [1298, 17] width 86 height 18
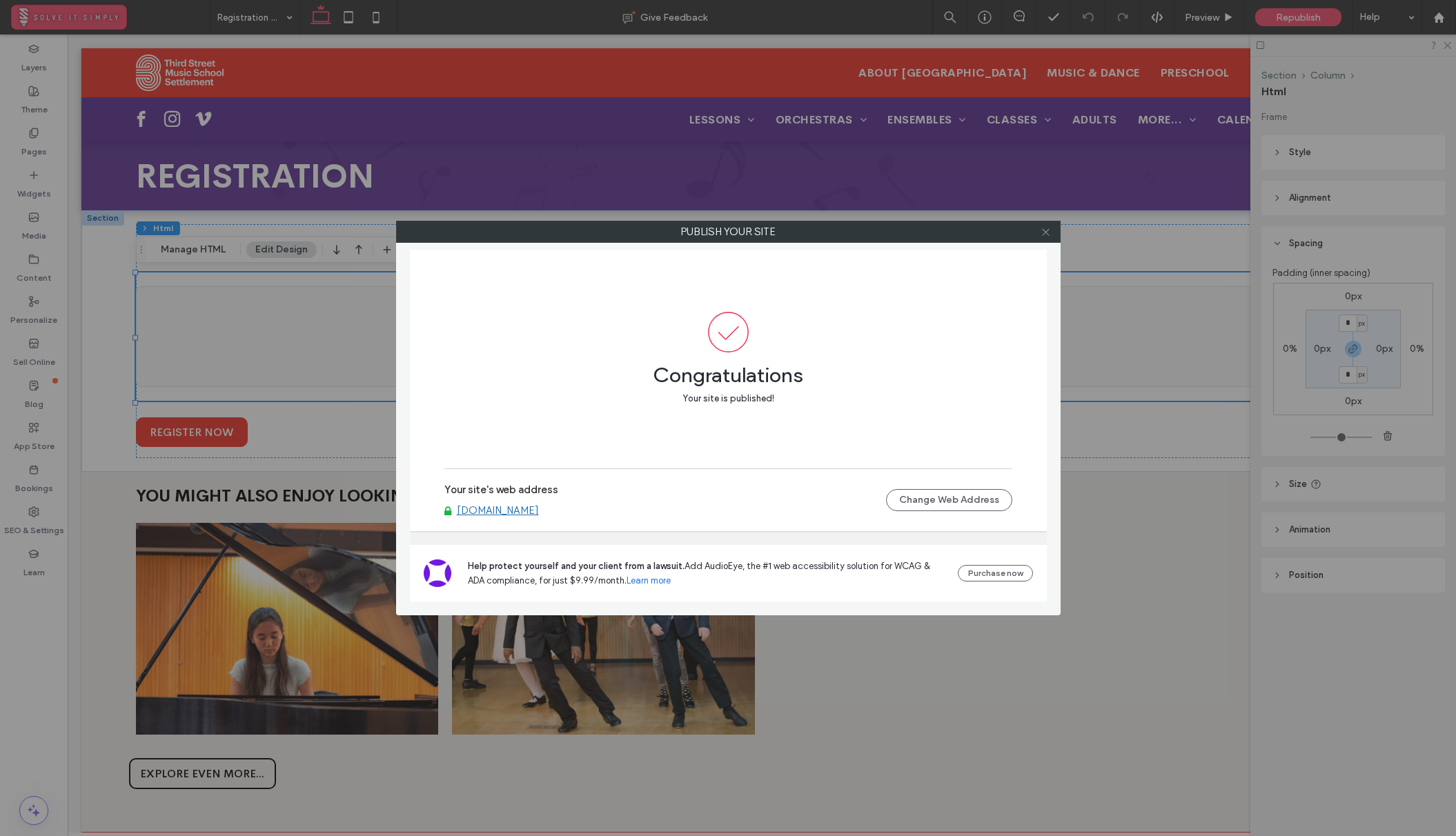
click at [1044, 227] on icon at bounding box center [1045, 232] width 10 height 10
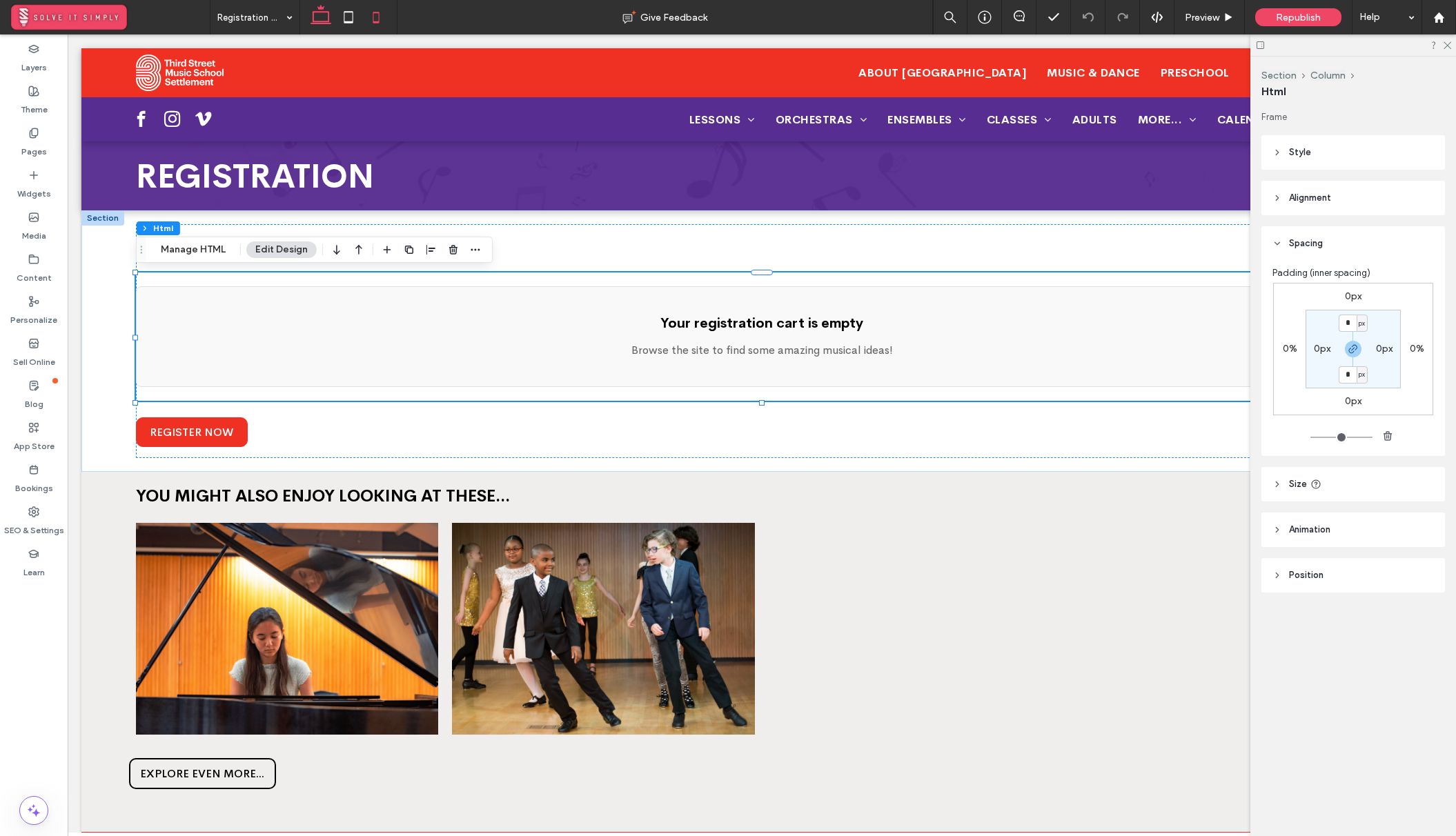
click at [370, 17] on icon at bounding box center [376, 17] width 28 height 28
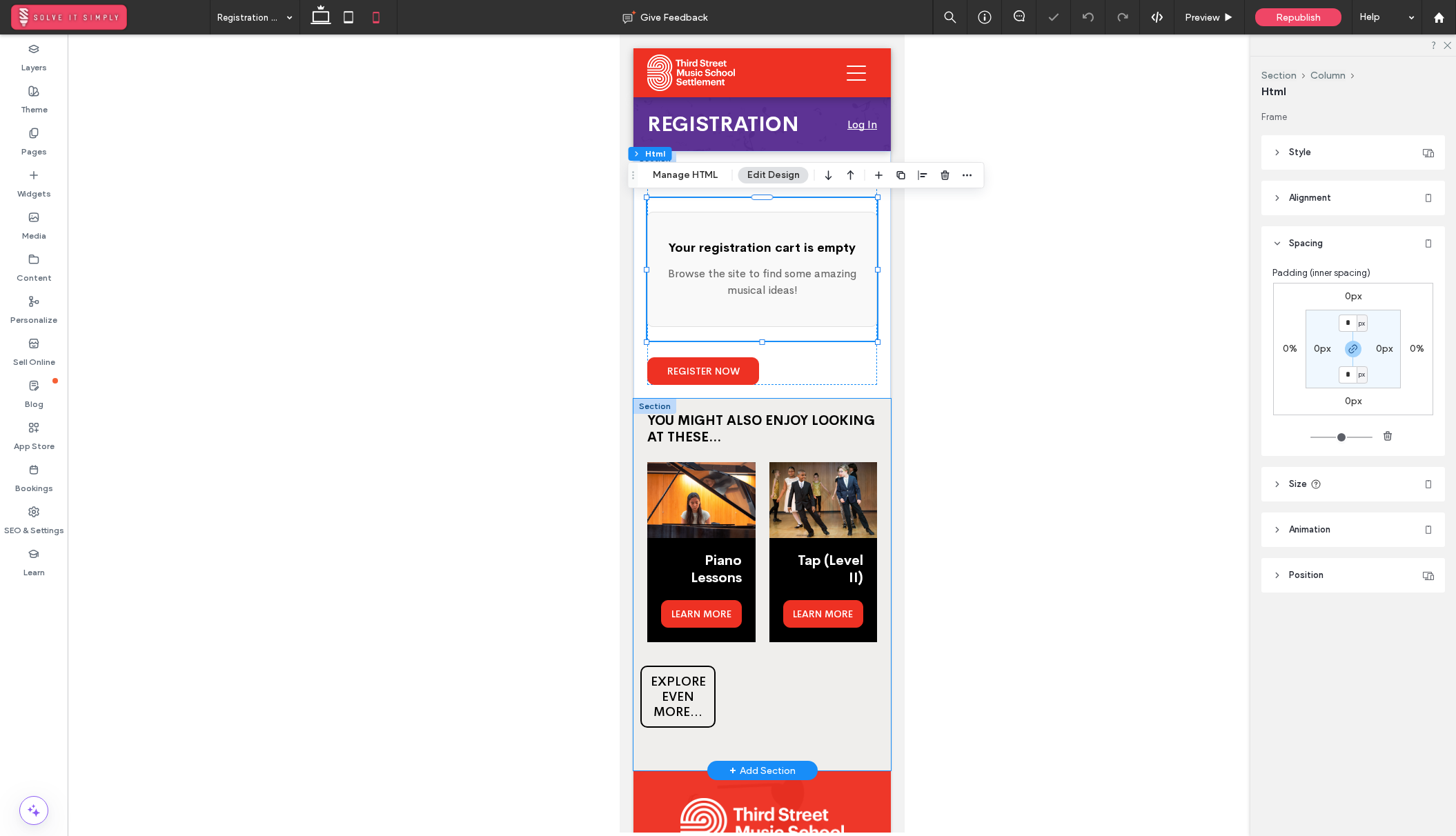
click at [821, 526] on img at bounding box center [823, 500] width 109 height 76
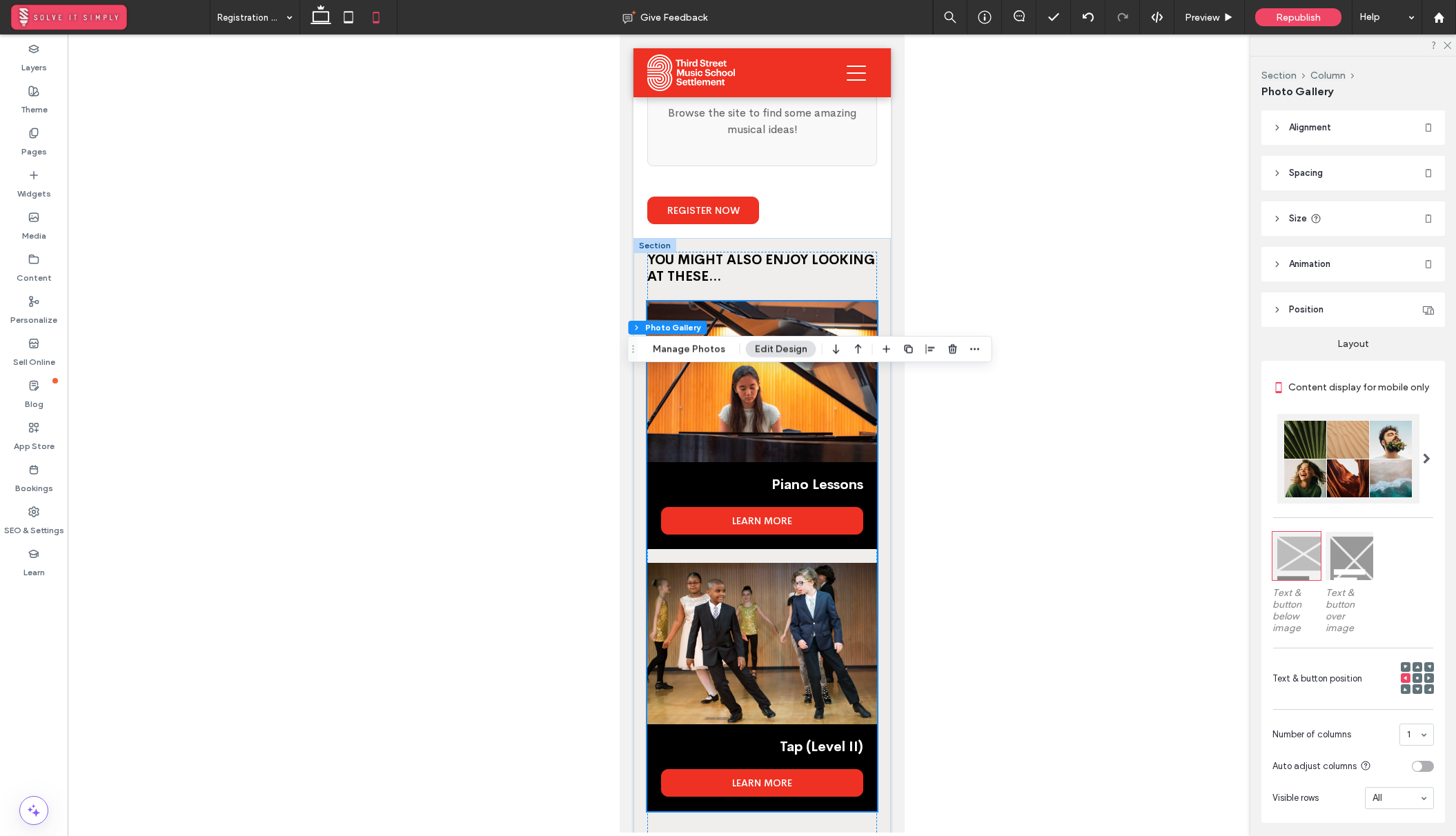
scroll to position [329, 0]
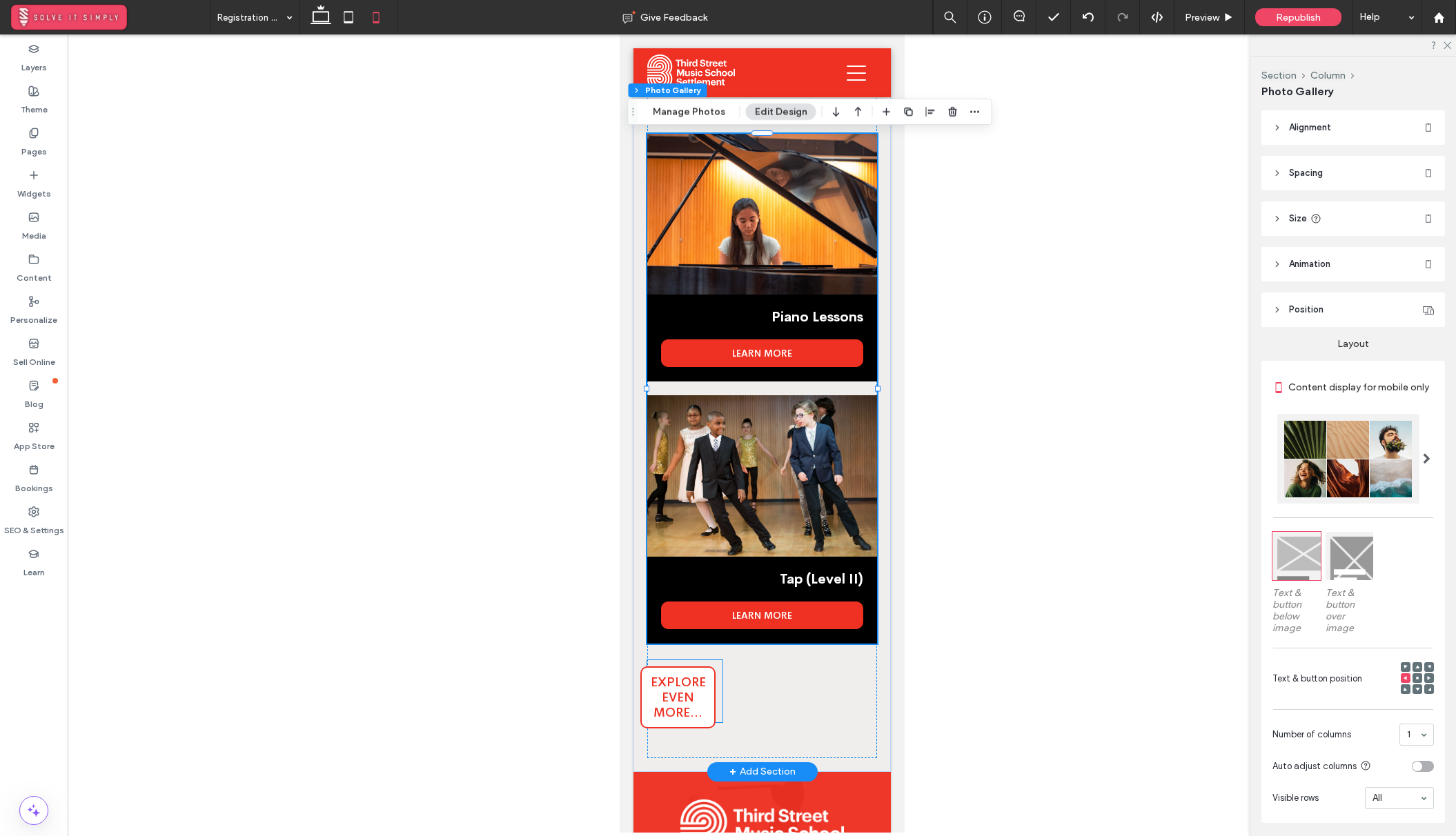
click at [696, 708] on span "EXPLORE EVEN MORE..." at bounding box center [677, 697] width 72 height 45
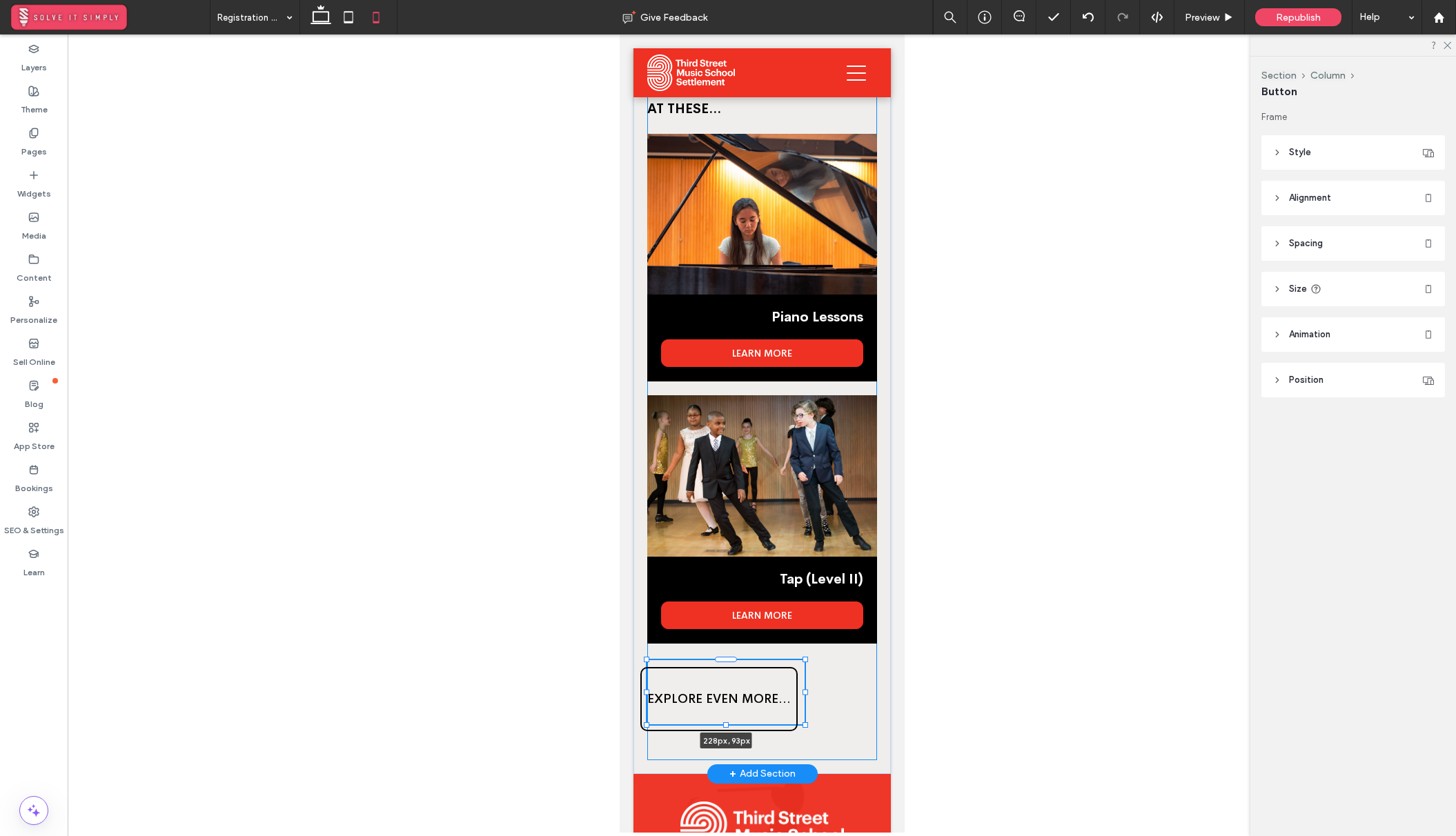
drag, startPoint x: 721, startPoint y: 692, endPoint x: 804, endPoint y: 688, distance: 83.1
click at [804, 688] on div "YOU MIGHT ALSO ENJOY LOOKING AT THESE... Piano Lessons LEARN MORE Tap (Level II…" at bounding box center [762, 422] width 258 height 704
type input "***"
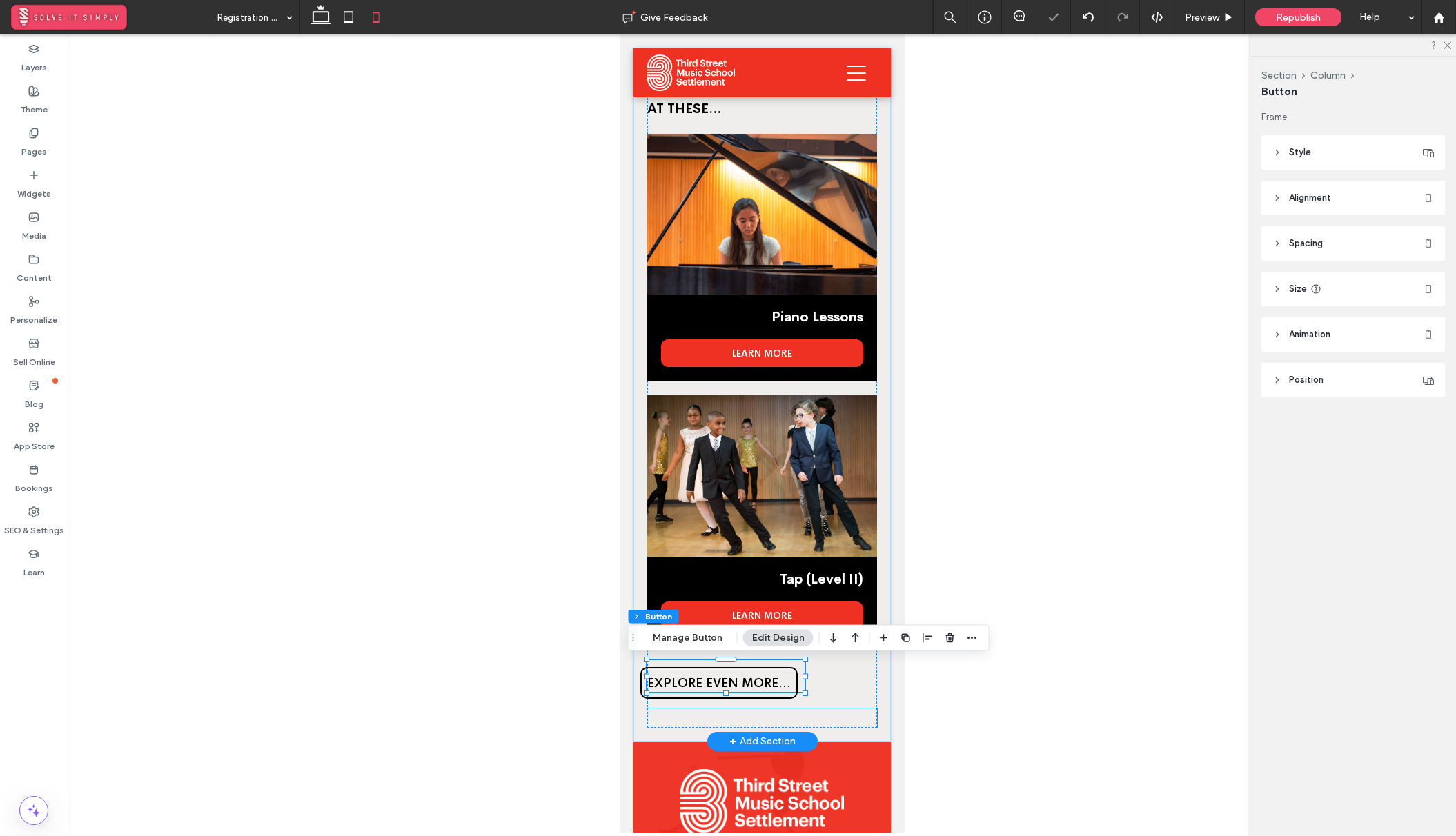
click at [855, 720] on div at bounding box center [761, 718] width 230 height 19
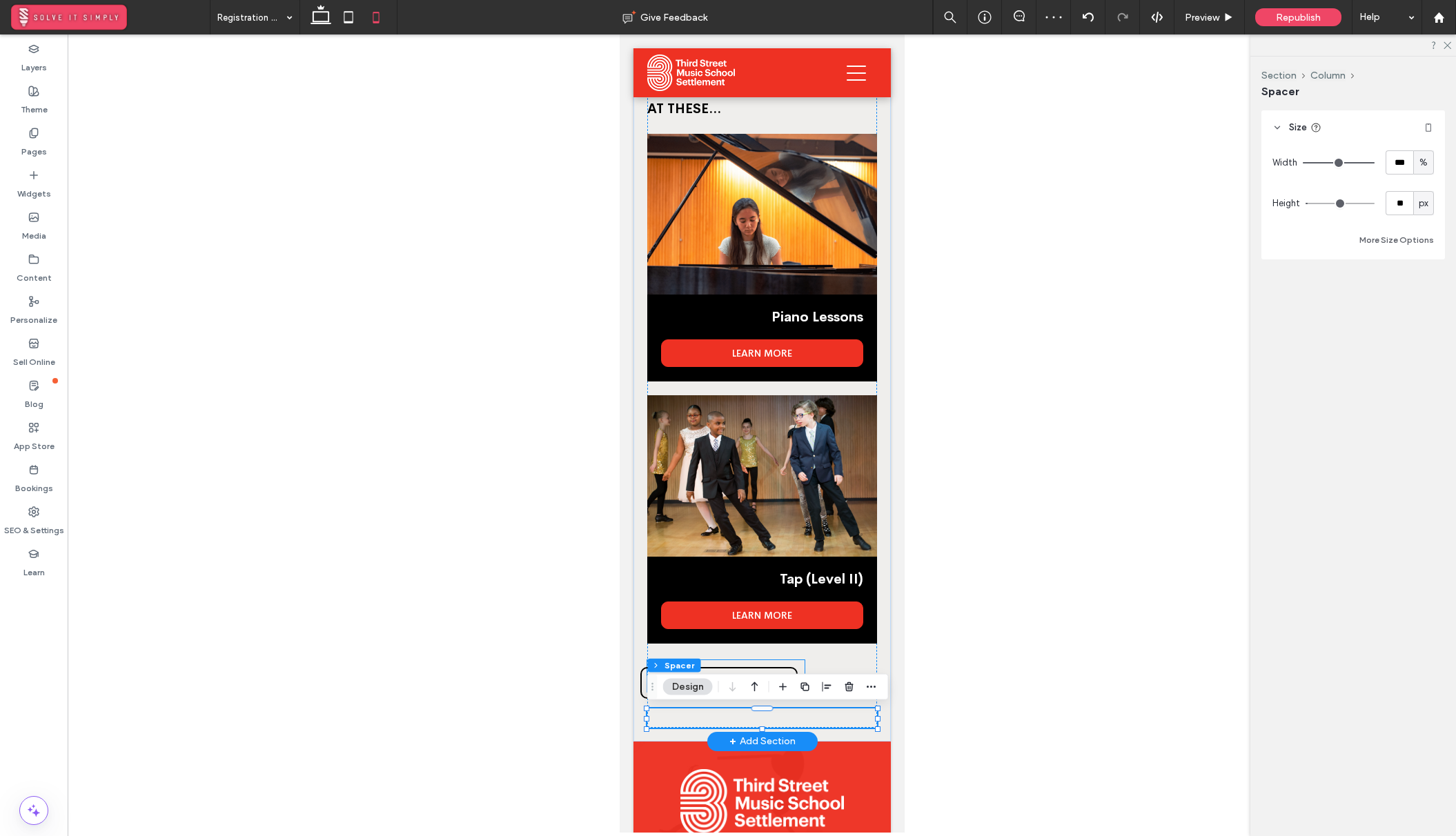
click at [753, 659] on div "YOU MIGHT ALSO ENJOY LOOKING AT THESE... Piano Lessons LEARN MORE Tap (Level II…" at bounding box center [761, 406] width 230 height 643
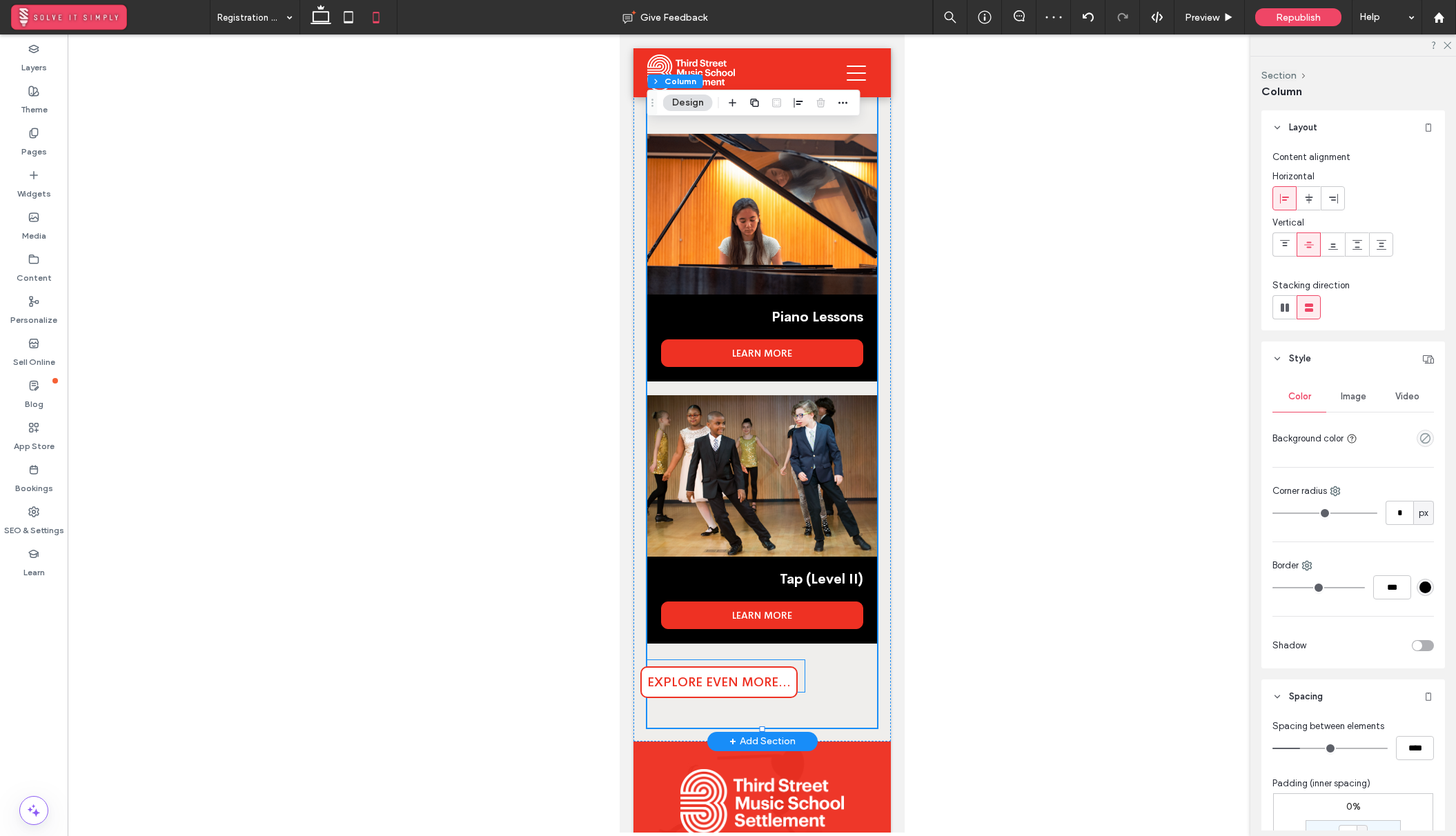
click at [733, 670] on link "EXPLORE EVEN MORE..." at bounding box center [718, 682] width 157 height 32
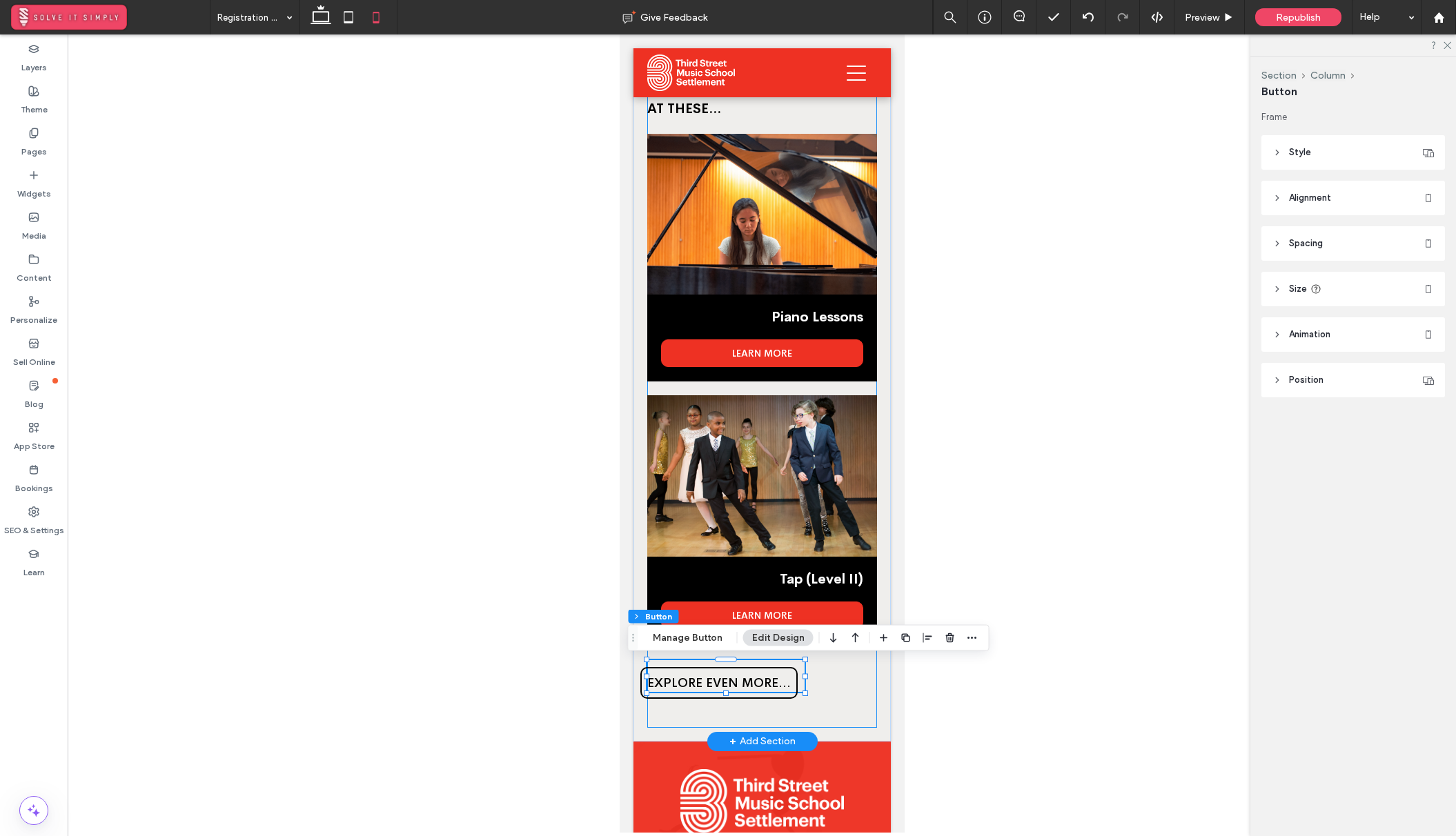
click at [825, 702] on div "YOU MIGHT ALSO ENJOY LOOKING AT THESE... Piano Lessons LEARN MORE Tap (Level II…" at bounding box center [761, 406] width 230 height 643
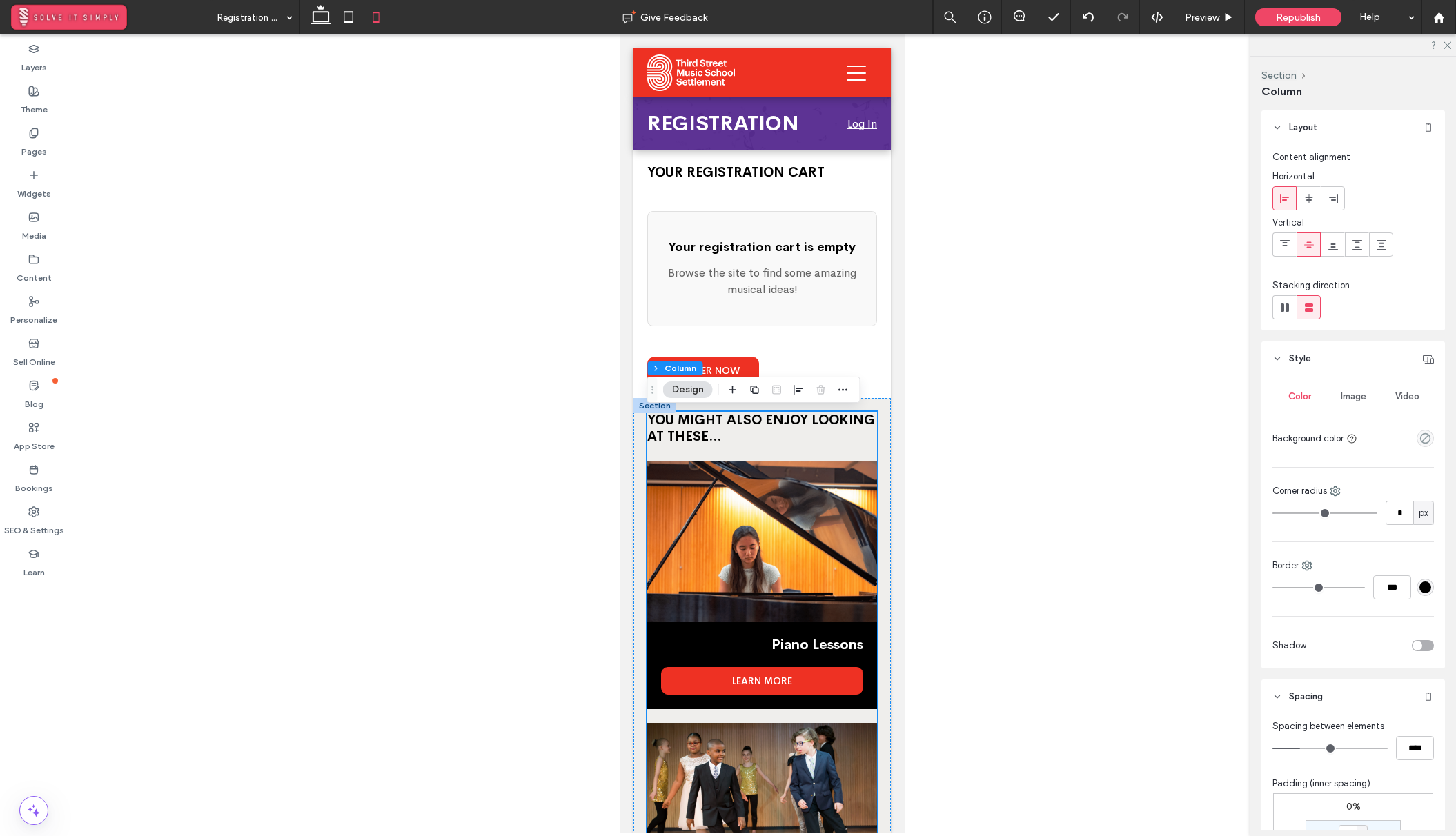
scroll to position [0, 0]
click at [639, 491] on div "YOU MIGHT ALSO ENJOY LOOKING AT THESE... Piano Lessons LEARN MORE Tap (Level II…" at bounding box center [762, 734] width 258 height 671
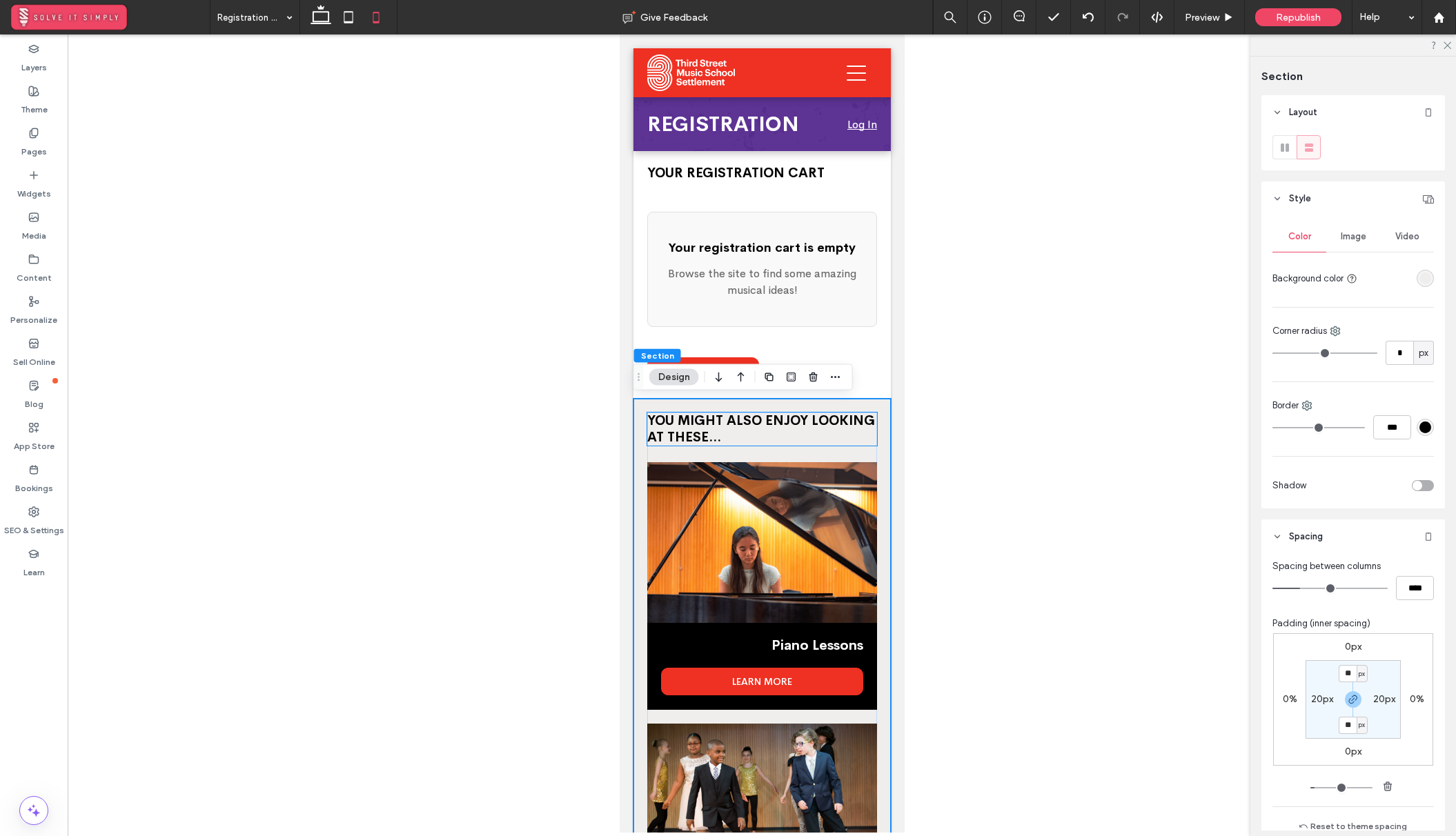
click at [808, 424] on span "YOU MIGHT ALSO ENJOY LOOKING AT THESE..." at bounding box center [760, 429] width 228 height 33
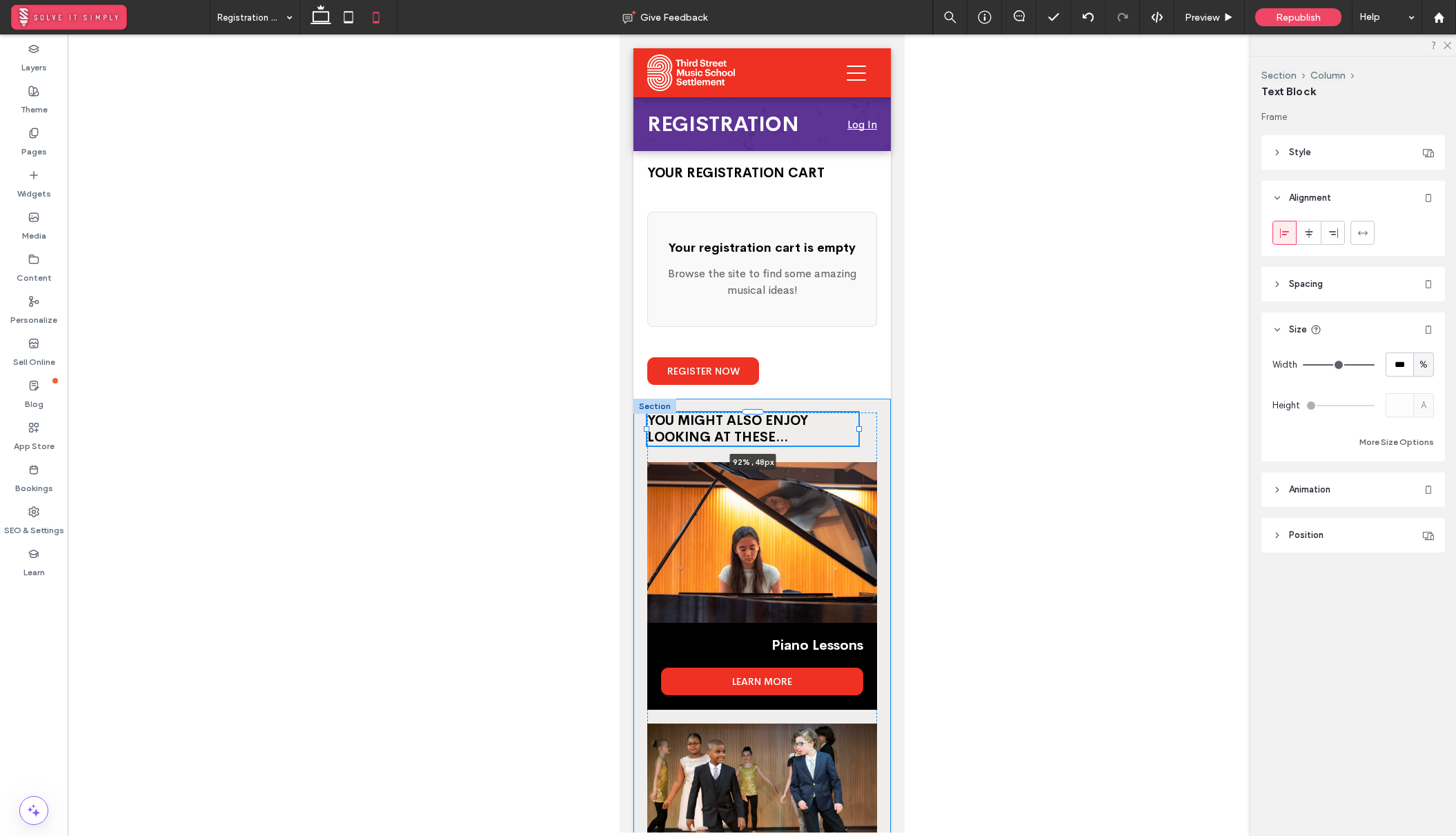
drag, startPoint x: 875, startPoint y: 431, endPoint x: 857, endPoint y: 431, distance: 18.0
click at [857, 431] on div at bounding box center [859, 429] width 6 height 6
type input "**"
type input "****"
click at [876, 429] on div "YOU MIGHT ALSO ENJOY LOOKING AT THESE... 92% , 48px Piano Lessons LEARN MORE Ta…" at bounding box center [762, 734] width 258 height 671
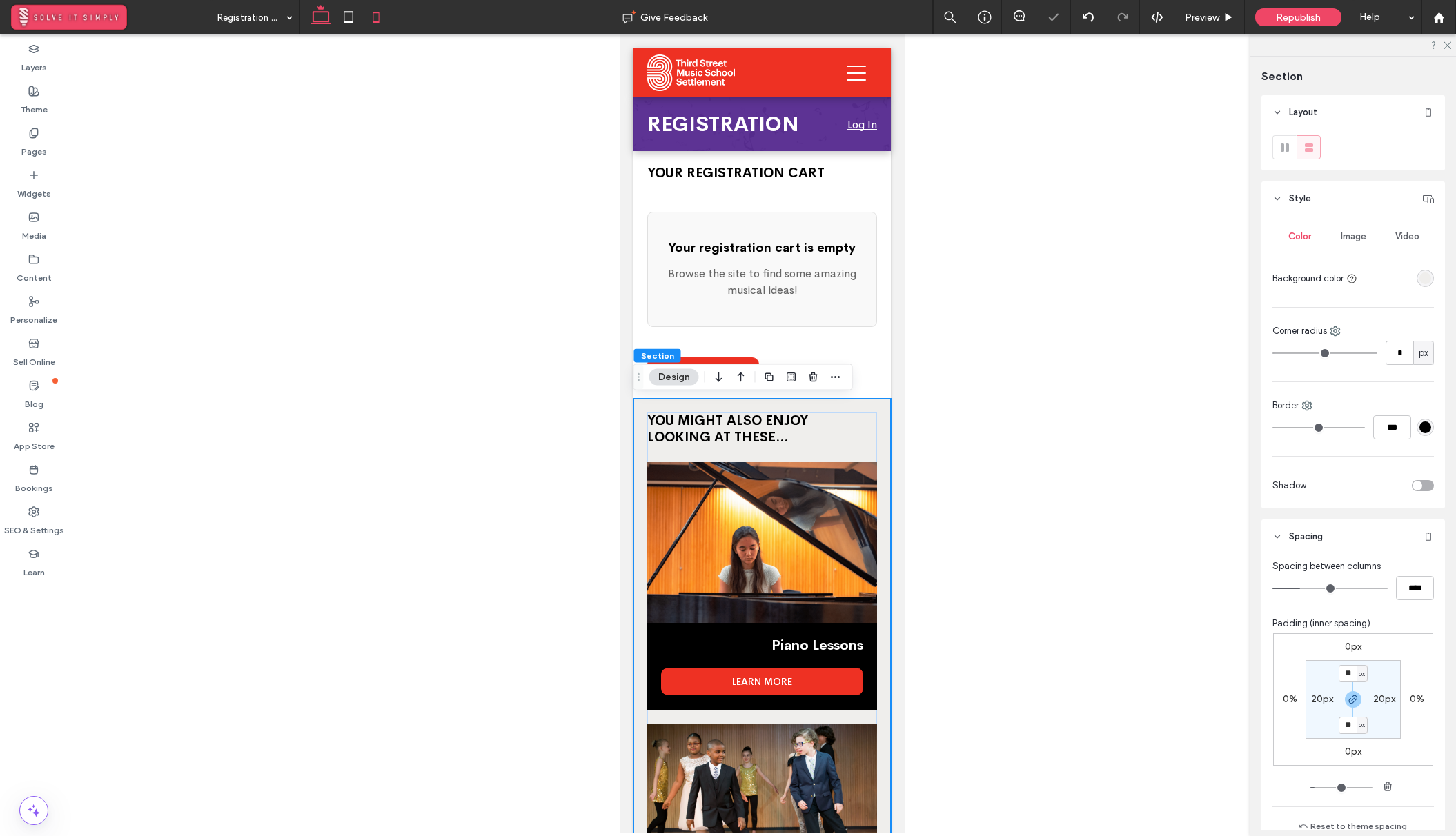
click at [322, 20] on icon at bounding box center [321, 17] width 28 height 28
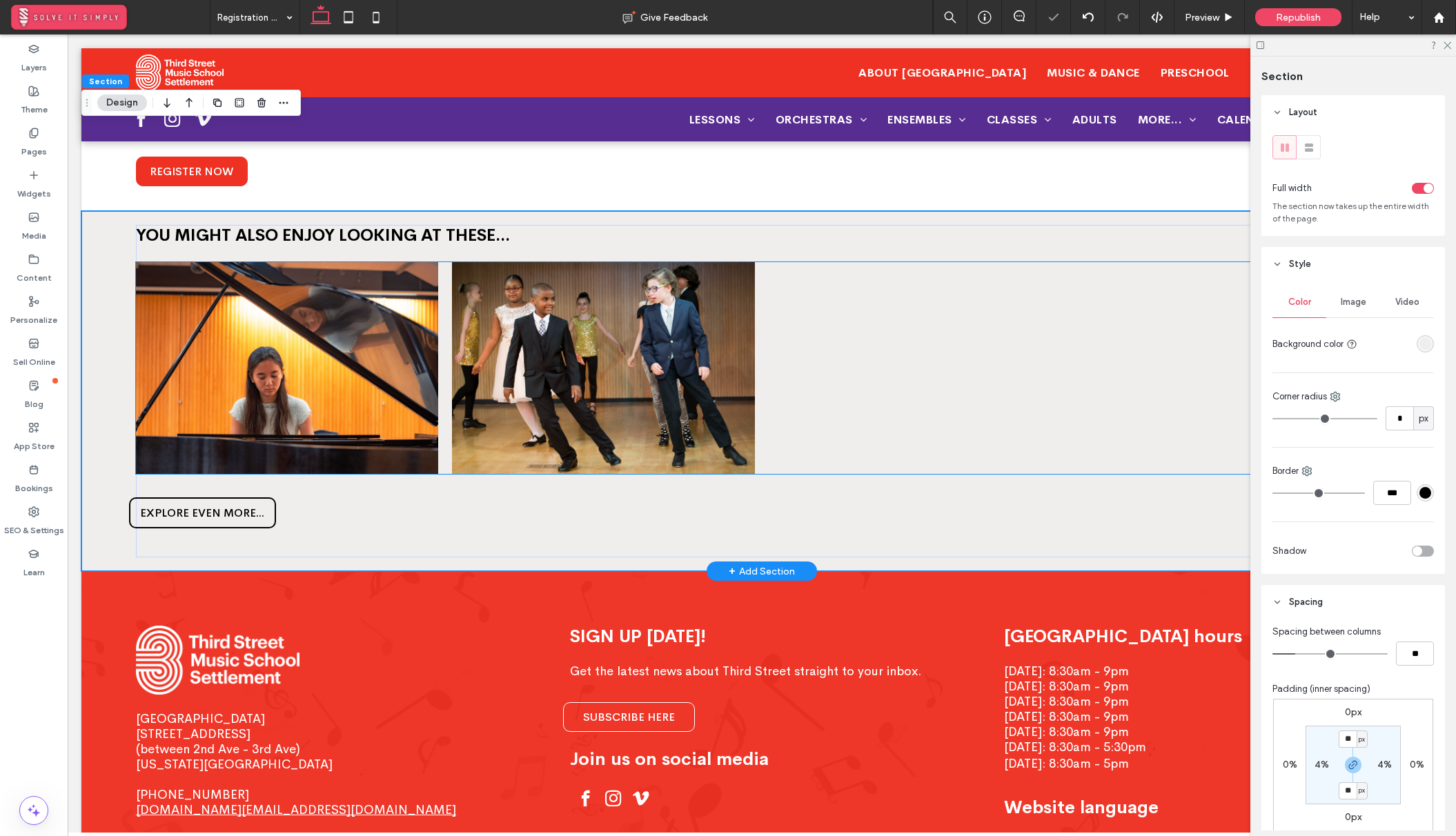
scroll to position [184, 0]
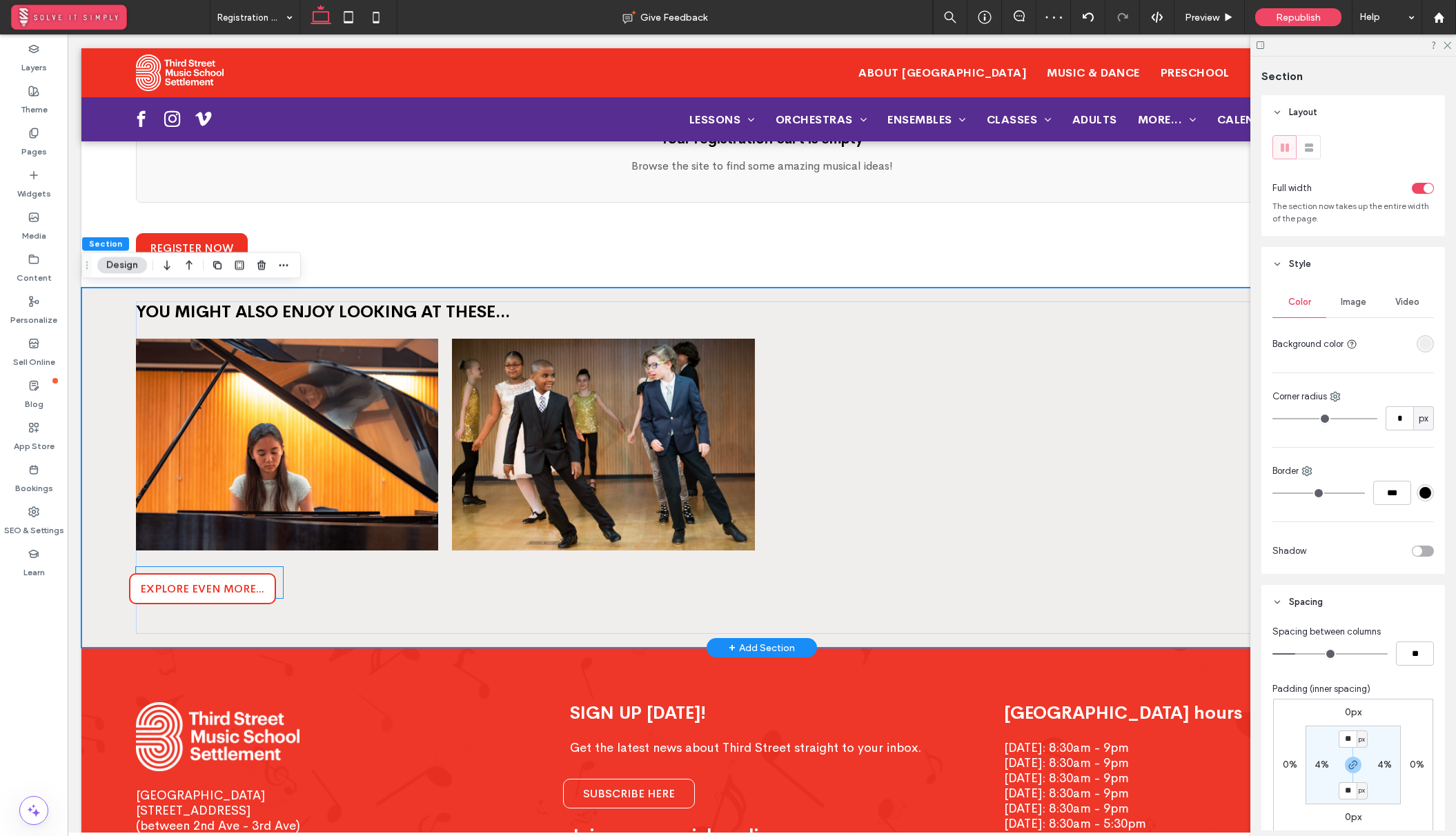
click at [259, 590] on span "EXPLORE EVEN MORE..." at bounding box center [202, 588] width 124 height 15
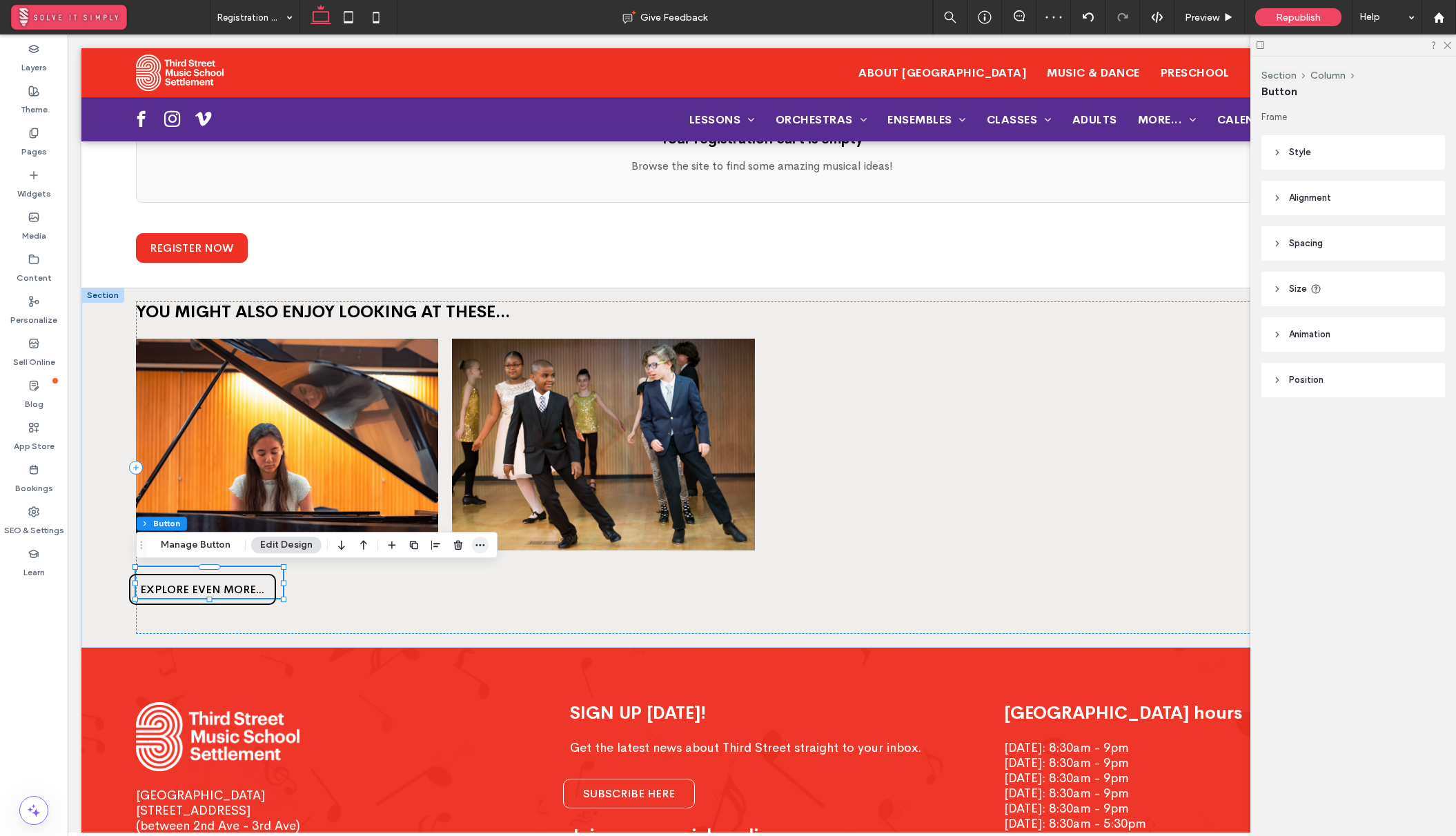
click at [475, 548] on icon "button" at bounding box center [480, 545] width 11 height 11
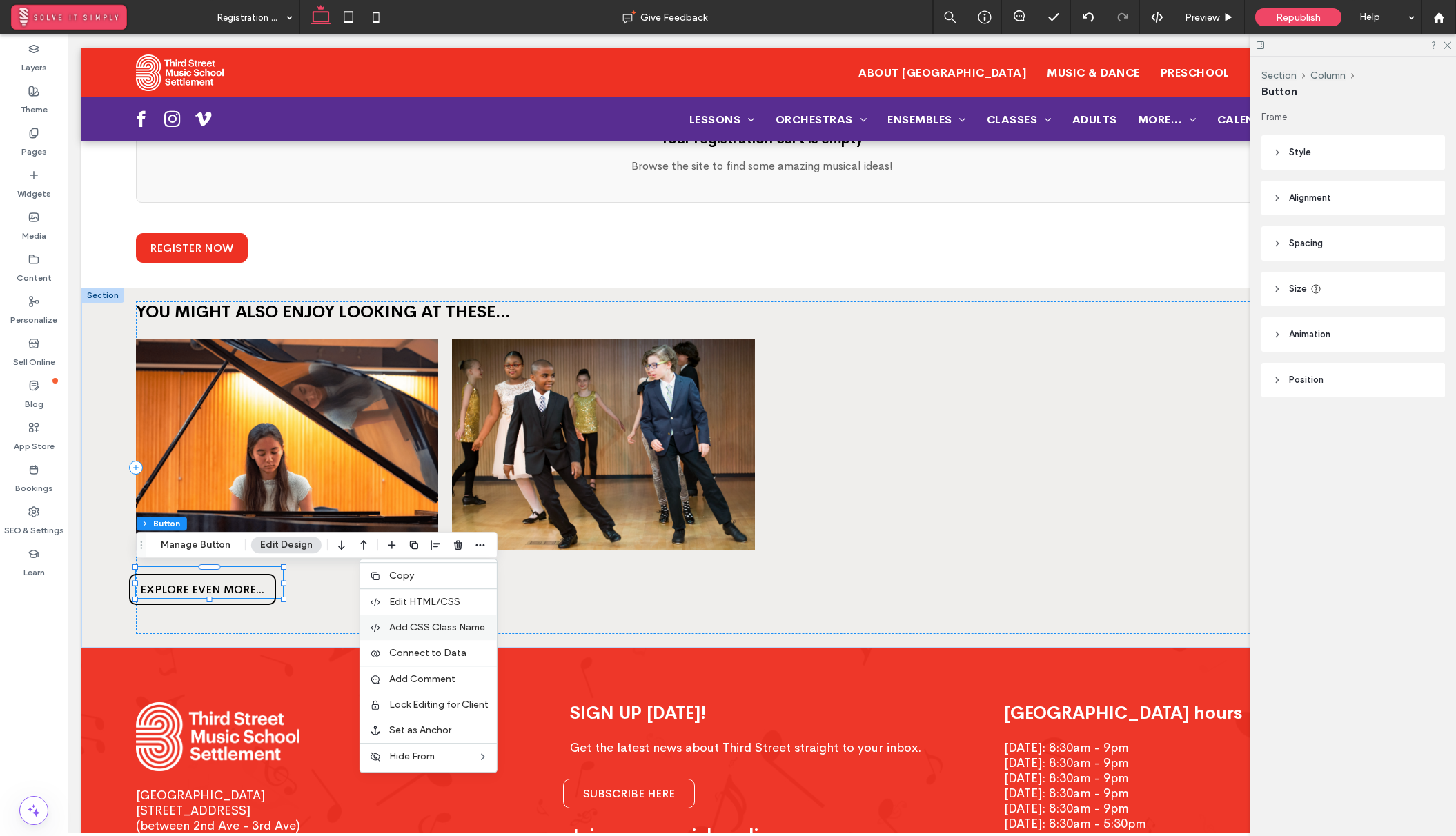
click at [446, 624] on span "Add CSS Class Name" at bounding box center [437, 627] width 96 height 12
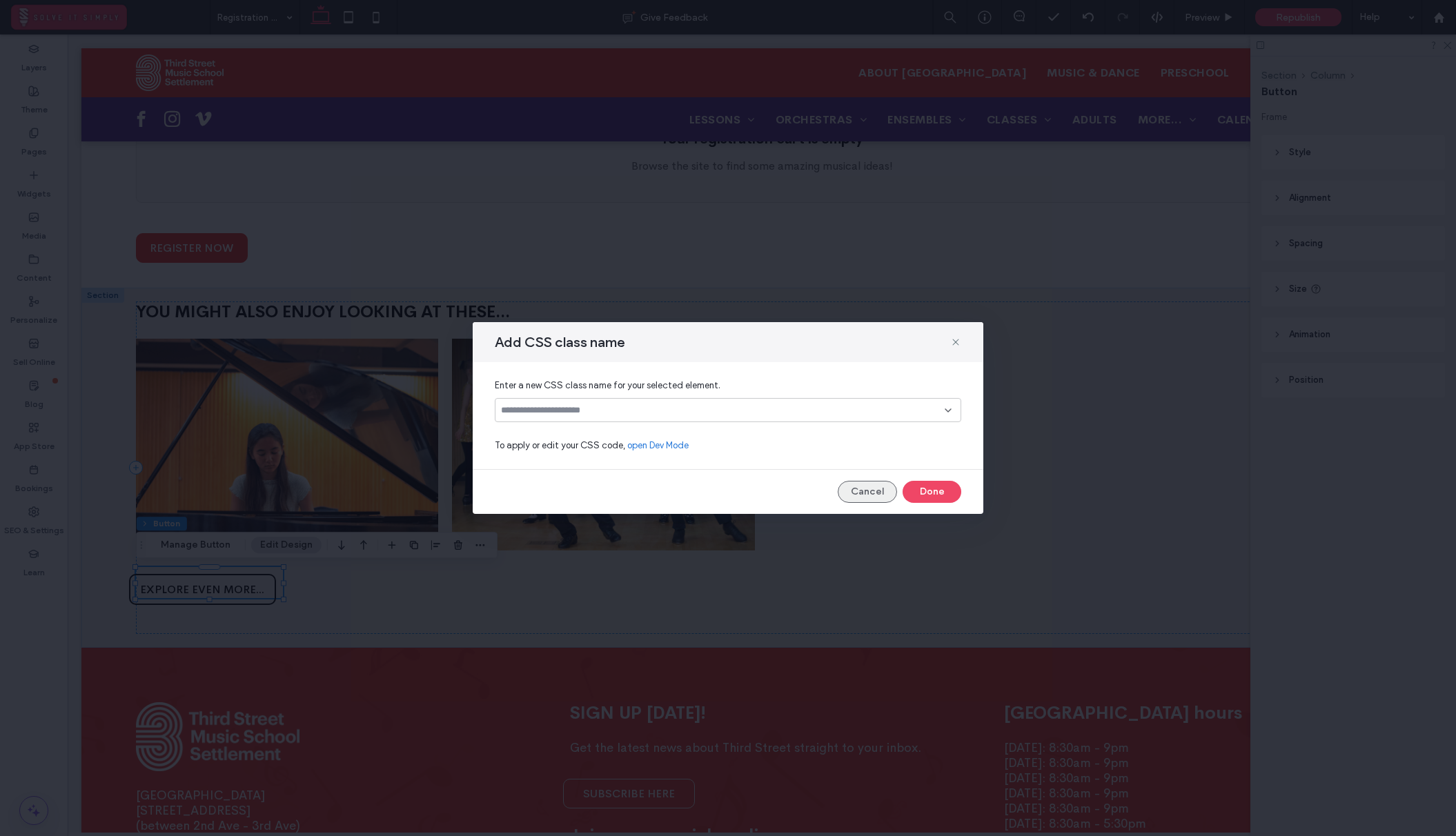
click at [882, 488] on button "Cancel" at bounding box center [867, 492] width 59 height 22
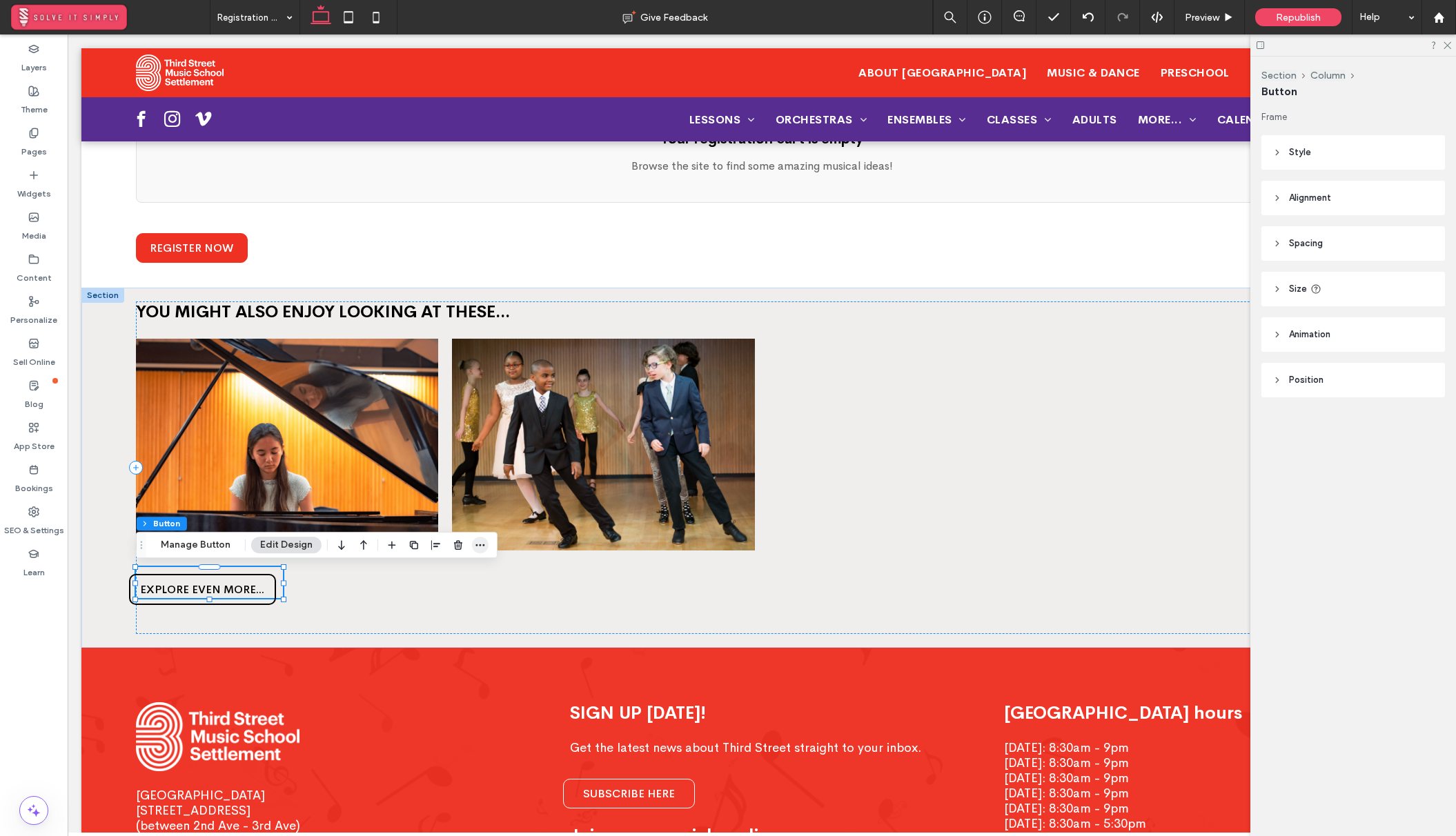
click at [475, 541] on icon "button" at bounding box center [480, 545] width 11 height 11
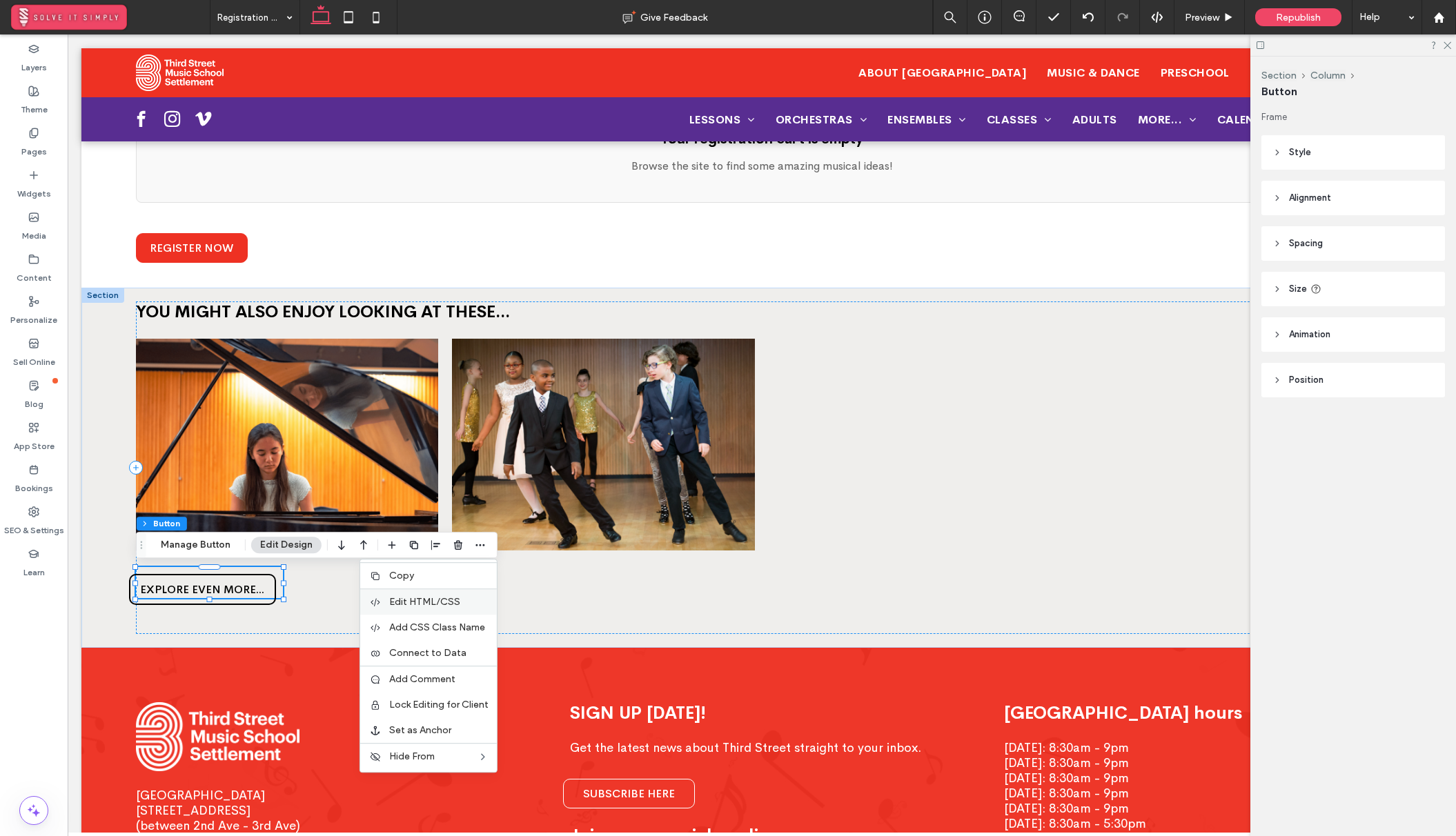
click at [451, 603] on span "Edit HTML/CSS" at bounding box center [425, 601] width 71 height 12
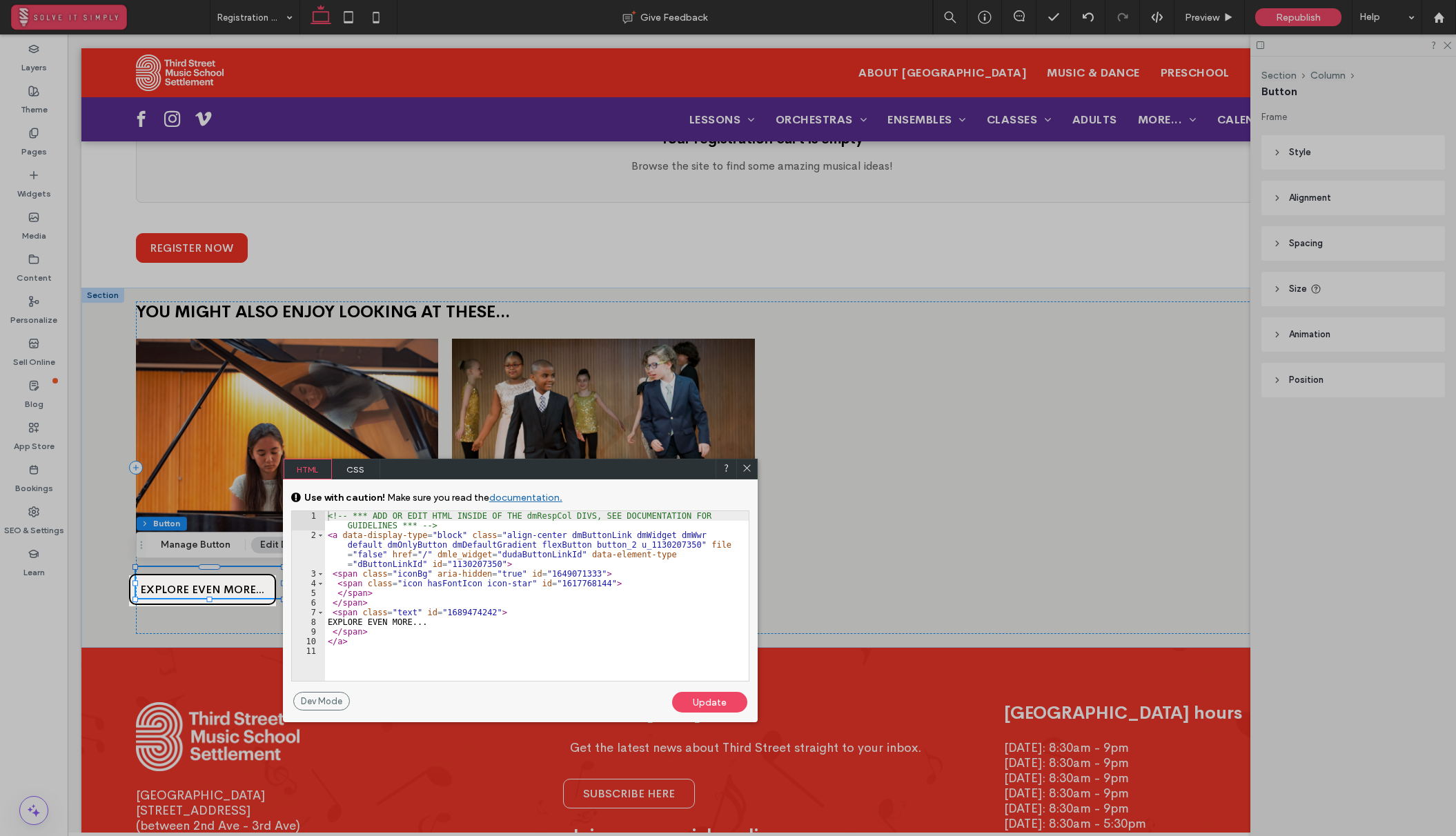
click at [366, 468] on span "CSS" at bounding box center [356, 469] width 48 height 21
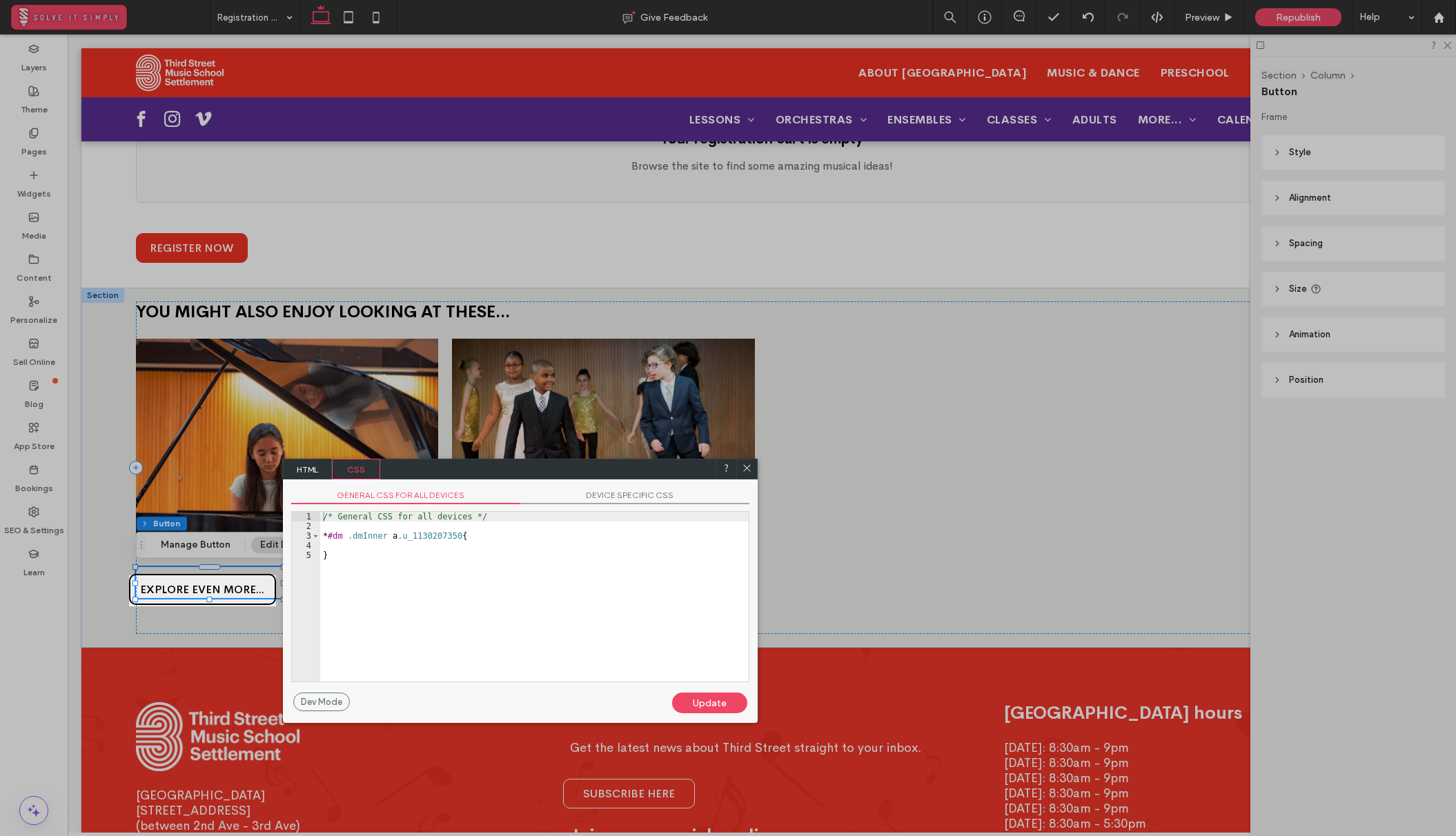
click at [590, 494] on span "DEVICE SPECIFIC CSS" at bounding box center [634, 496] width 229 height 15
click at [461, 491] on span "GENERAL CSS FOR ALL DEVICES" at bounding box center [405, 496] width 229 height 15
click at [743, 468] on icon at bounding box center [746, 468] width 10 height 10
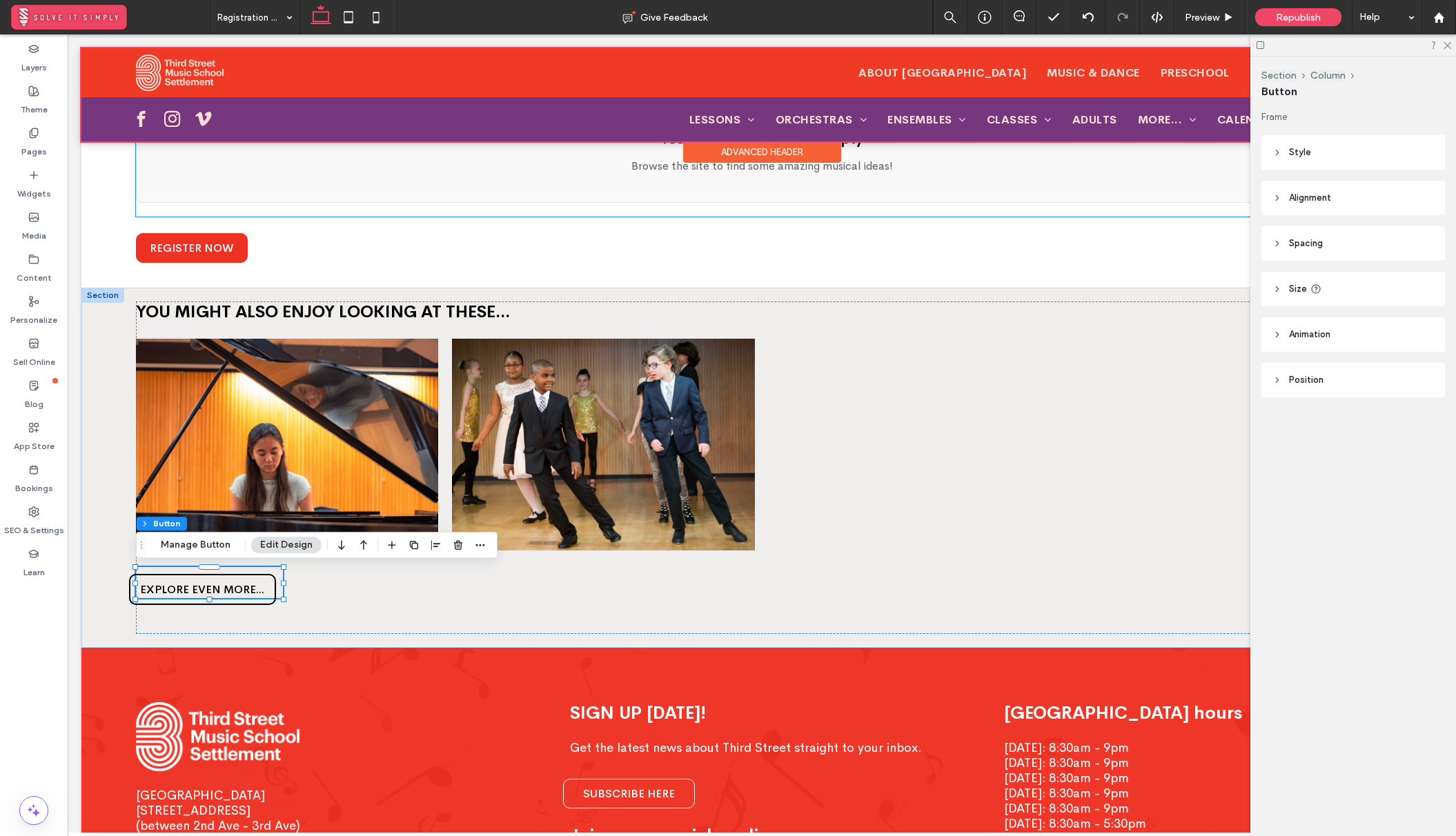
scroll to position [0, 0]
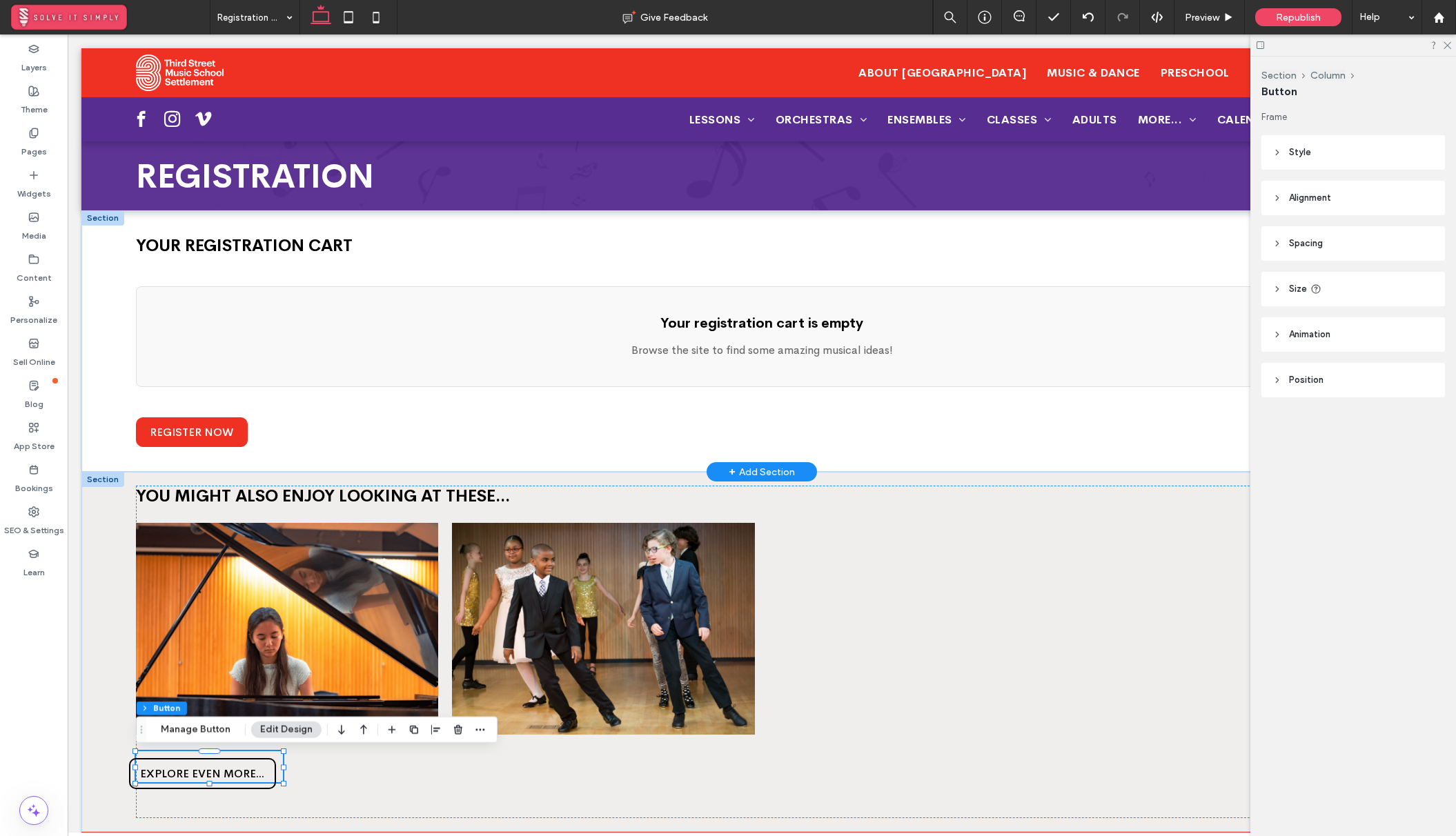
click at [772, 352] on p "Browse the site to find some amazing musical ideas!" at bounding box center [762, 350] width 1223 height 17
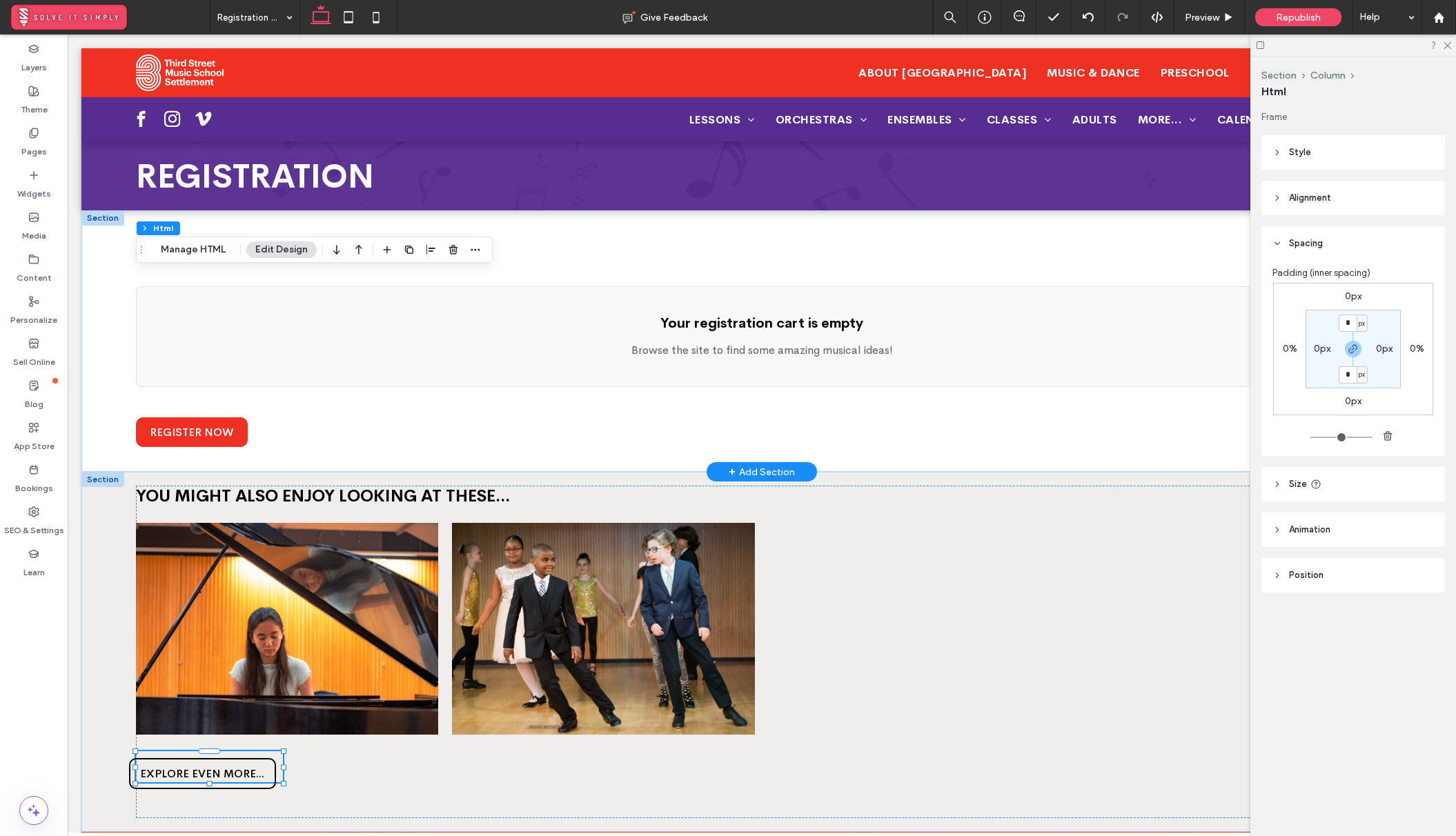
click at [772, 352] on p "Browse the site to find some amazing musical ideas!" at bounding box center [762, 350] width 1223 height 17
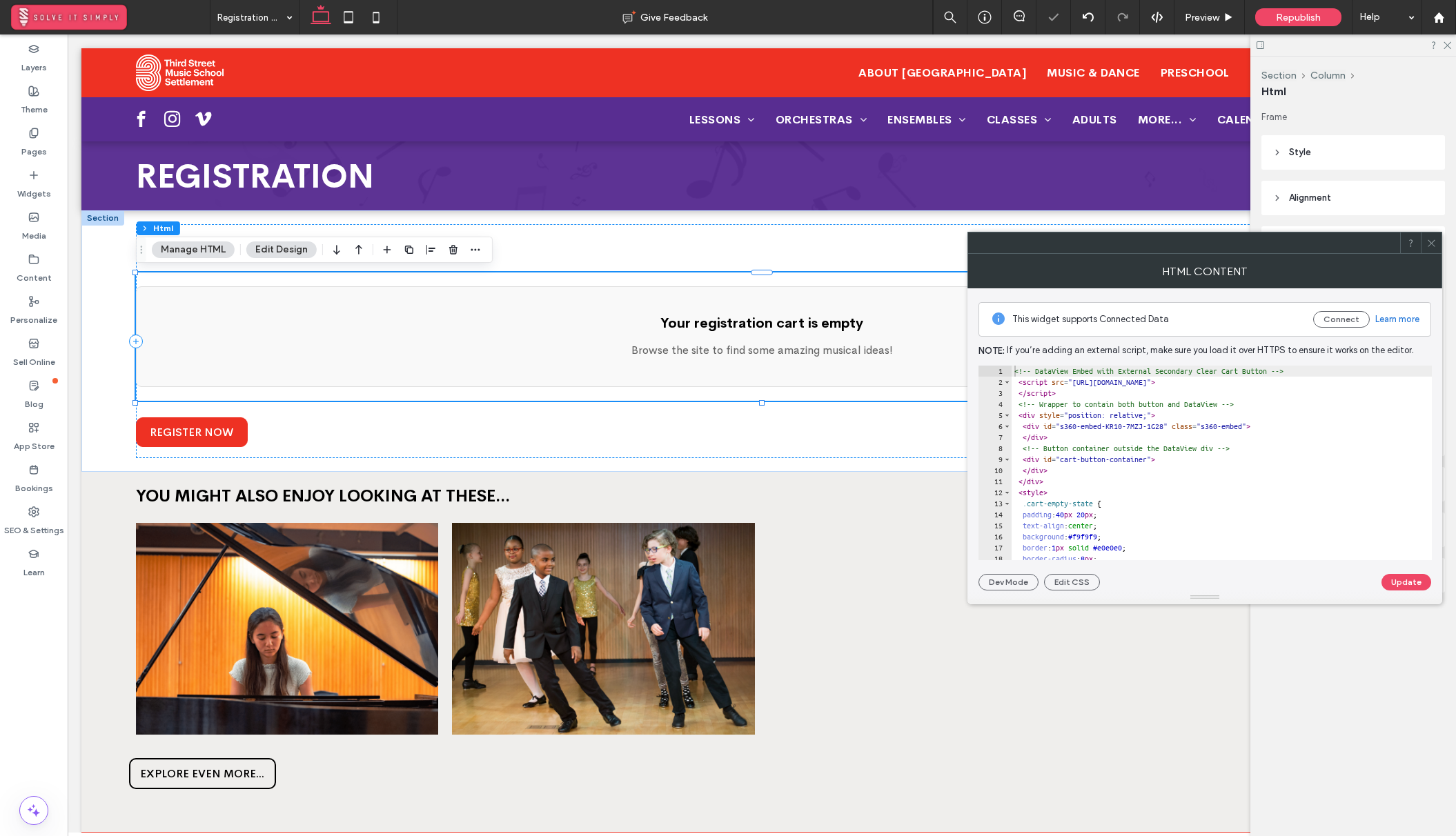
click at [1189, 475] on div "<!-- DataView Embed with External Secondary Clear Cart Button --> < script src …" at bounding box center [1349, 473] width 676 height 216
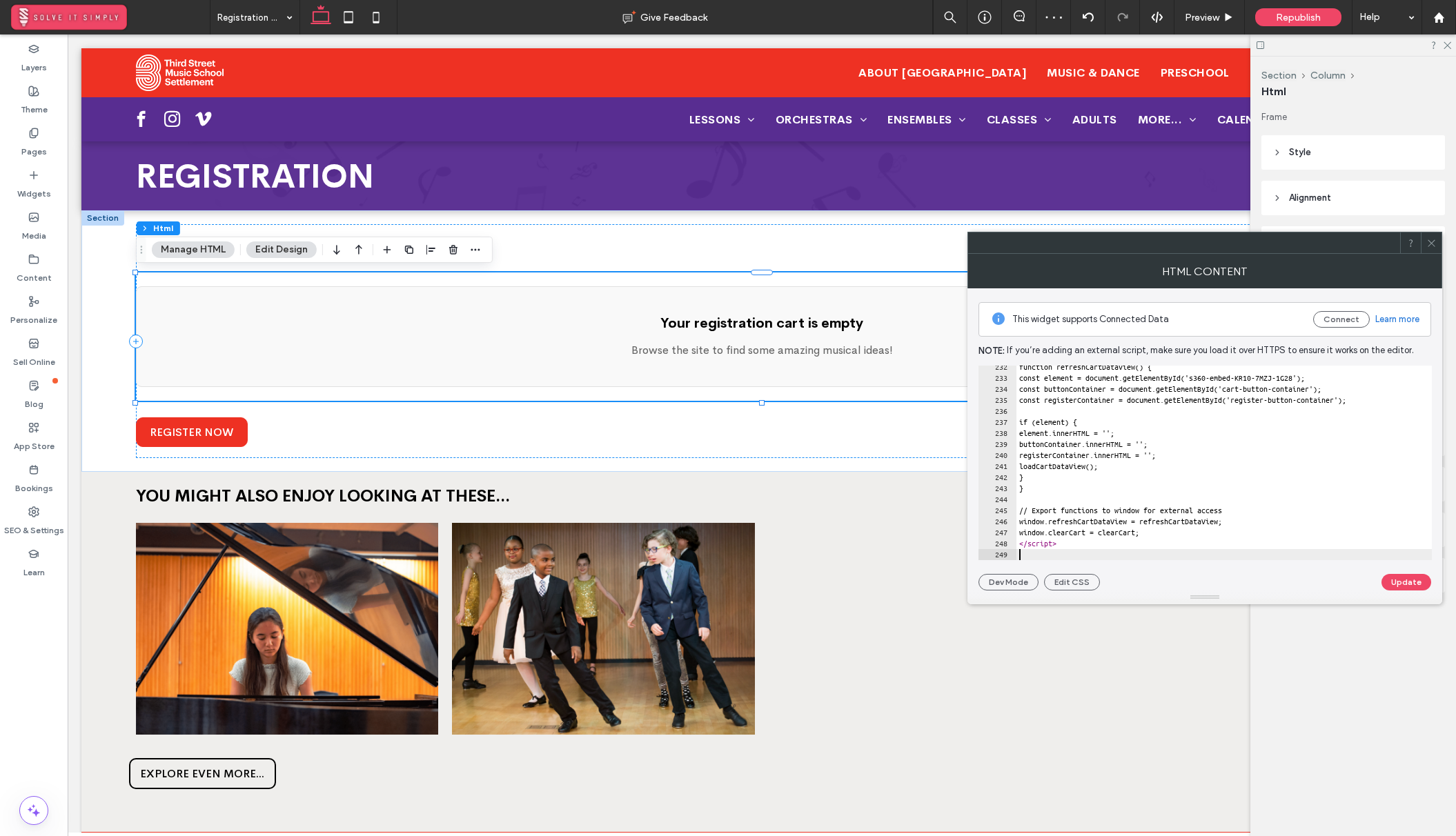
scroll to position [2553, 0]
click at [1410, 576] on button "Update" at bounding box center [1406, 582] width 49 height 17
click at [1430, 246] on icon at bounding box center [1431, 243] width 10 height 10
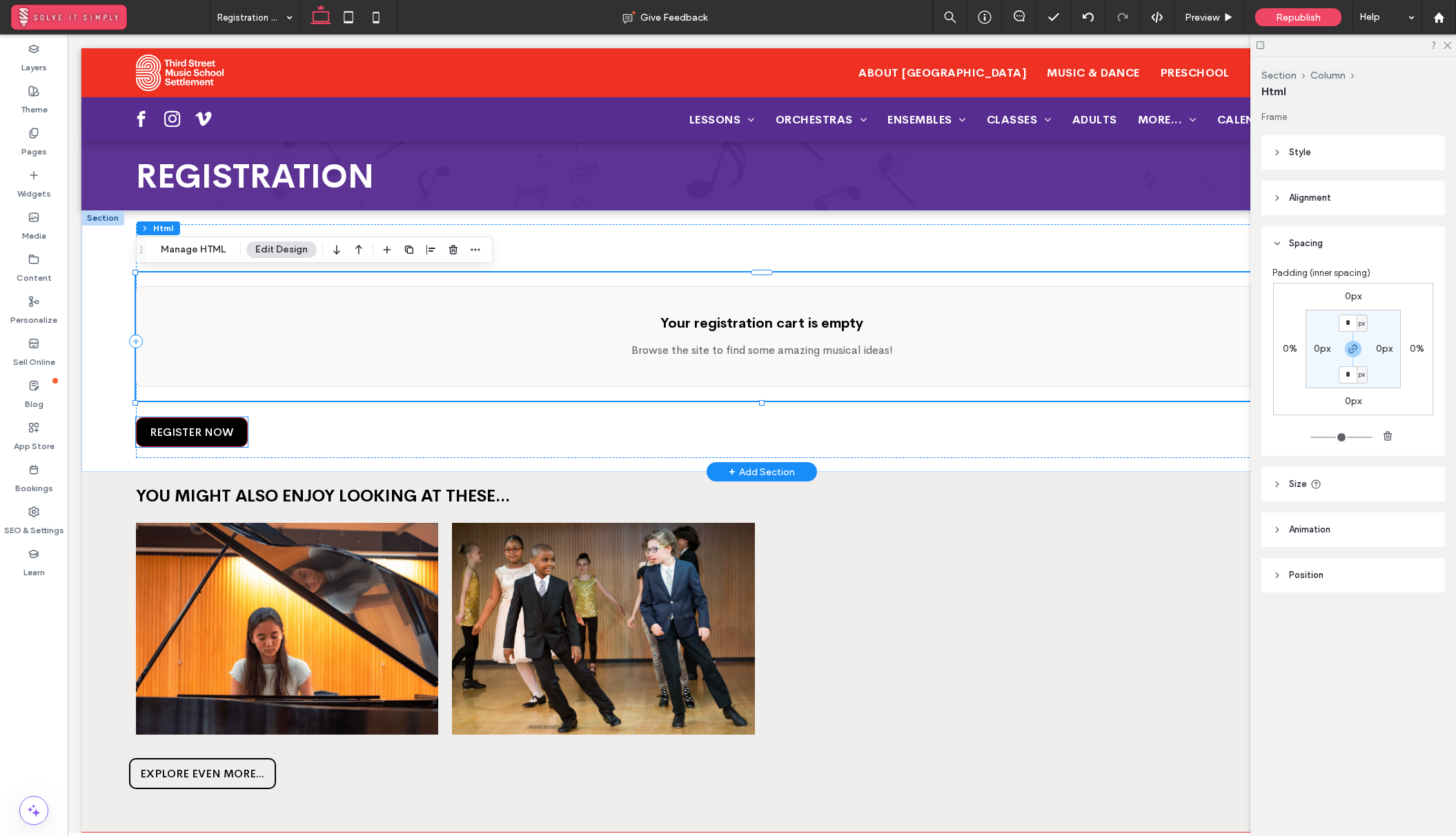
click at [184, 425] on span "REGISTER NOW" at bounding box center [191, 432] width 84 height 15
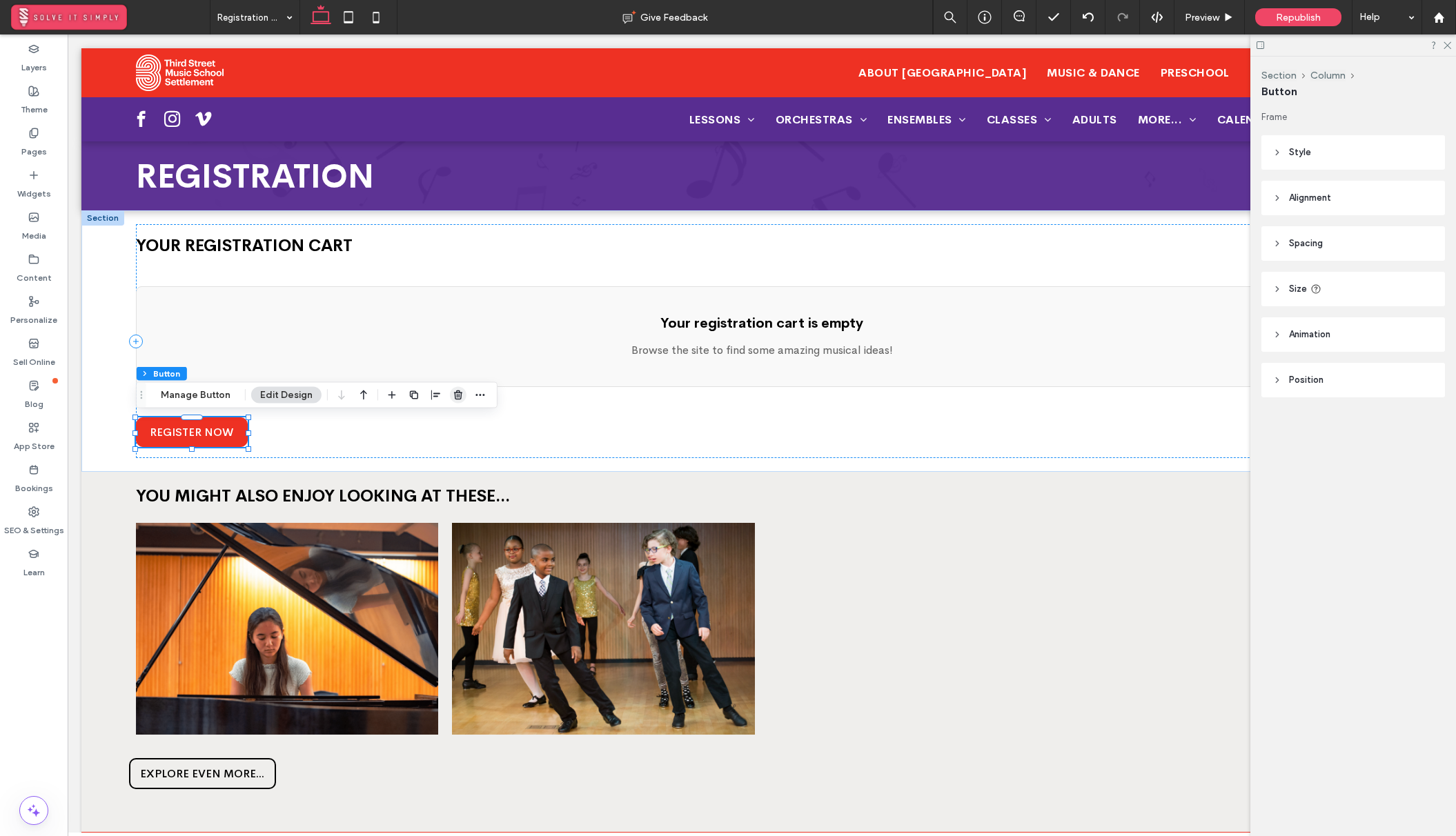
click at [454, 392] on use "button" at bounding box center [458, 395] width 8 height 9
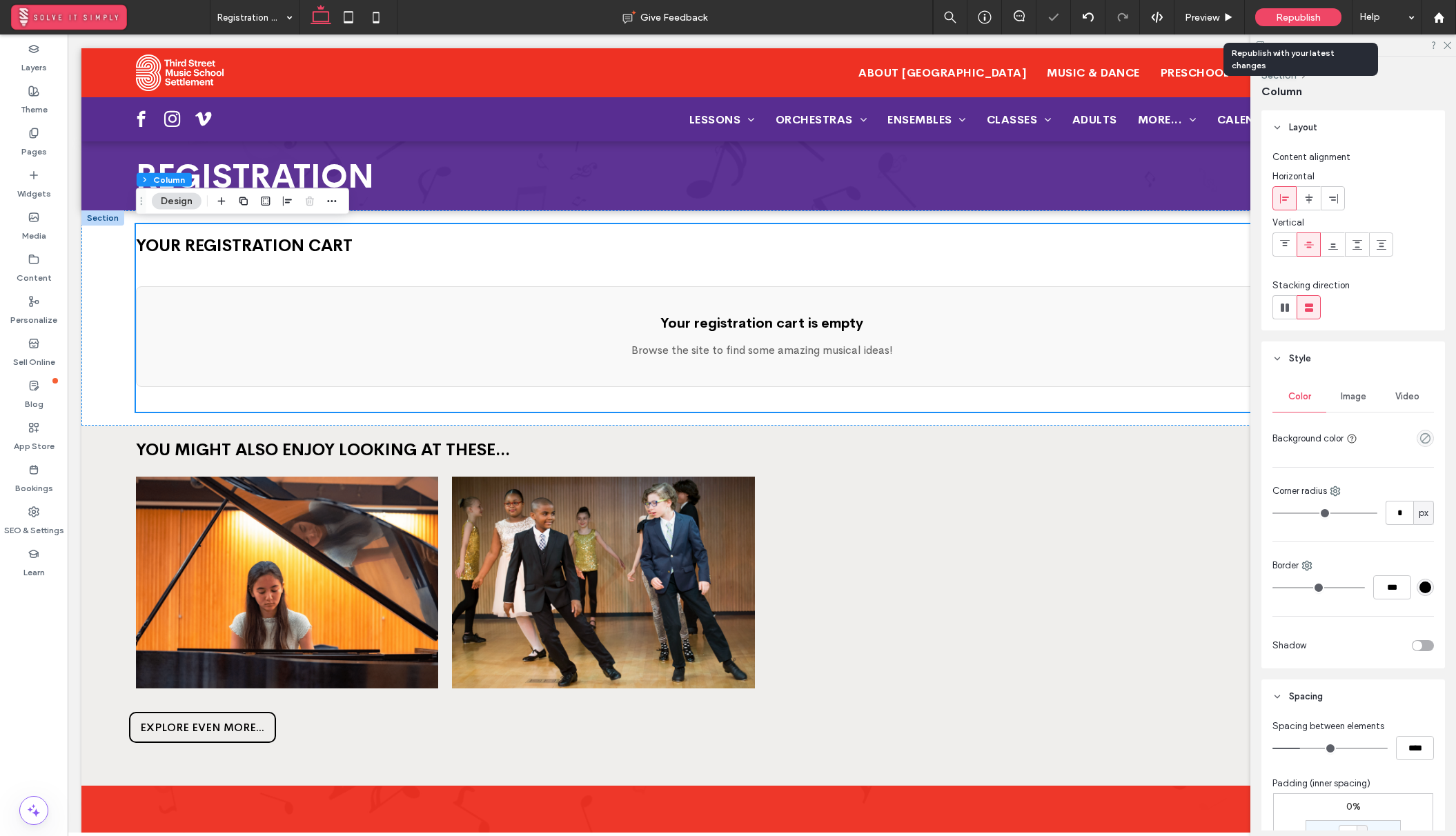
click at [1306, 17] on span "Republish" at bounding box center [1298, 17] width 45 height 12
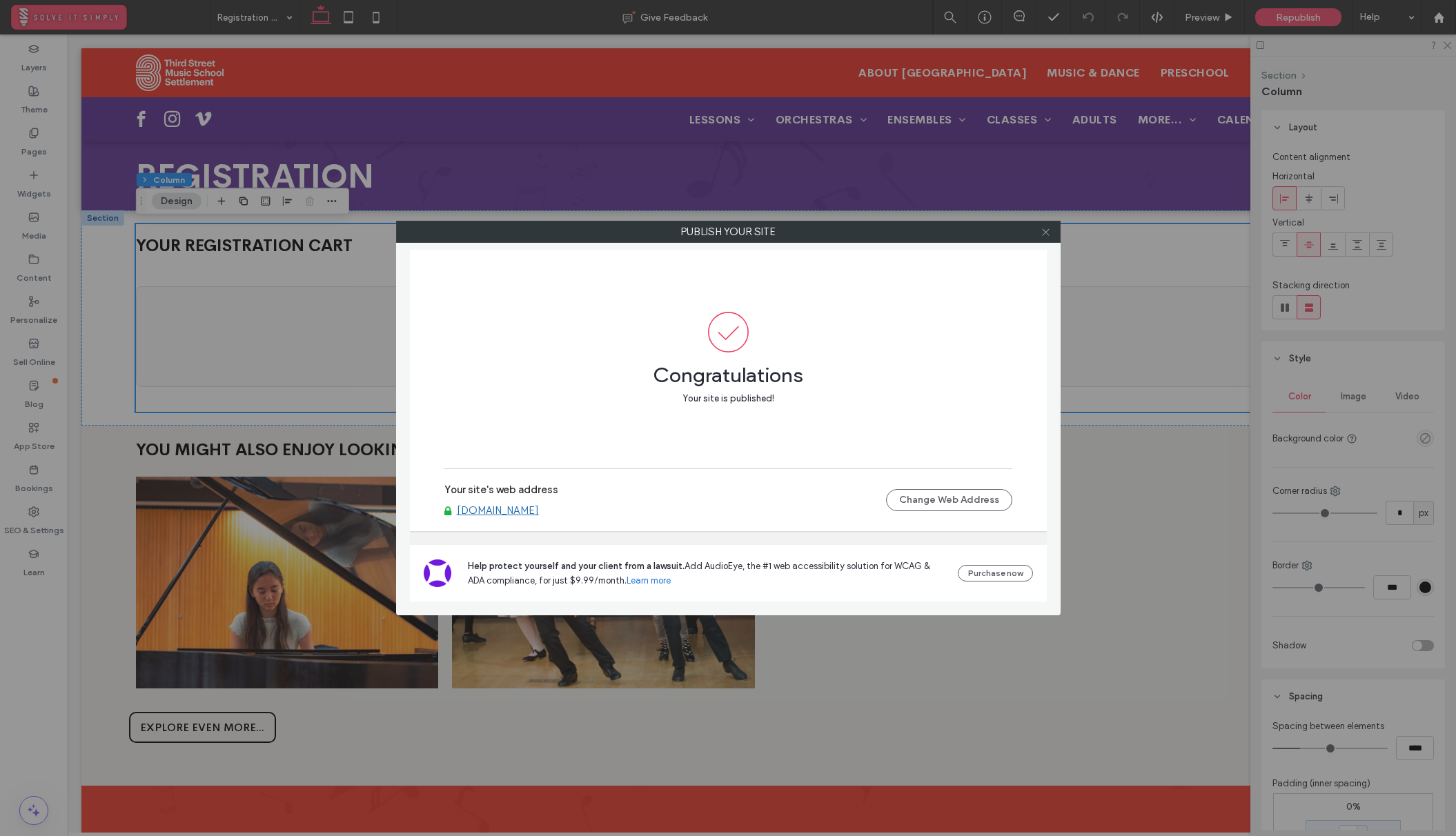
click at [1044, 230] on icon at bounding box center [1045, 232] width 10 height 10
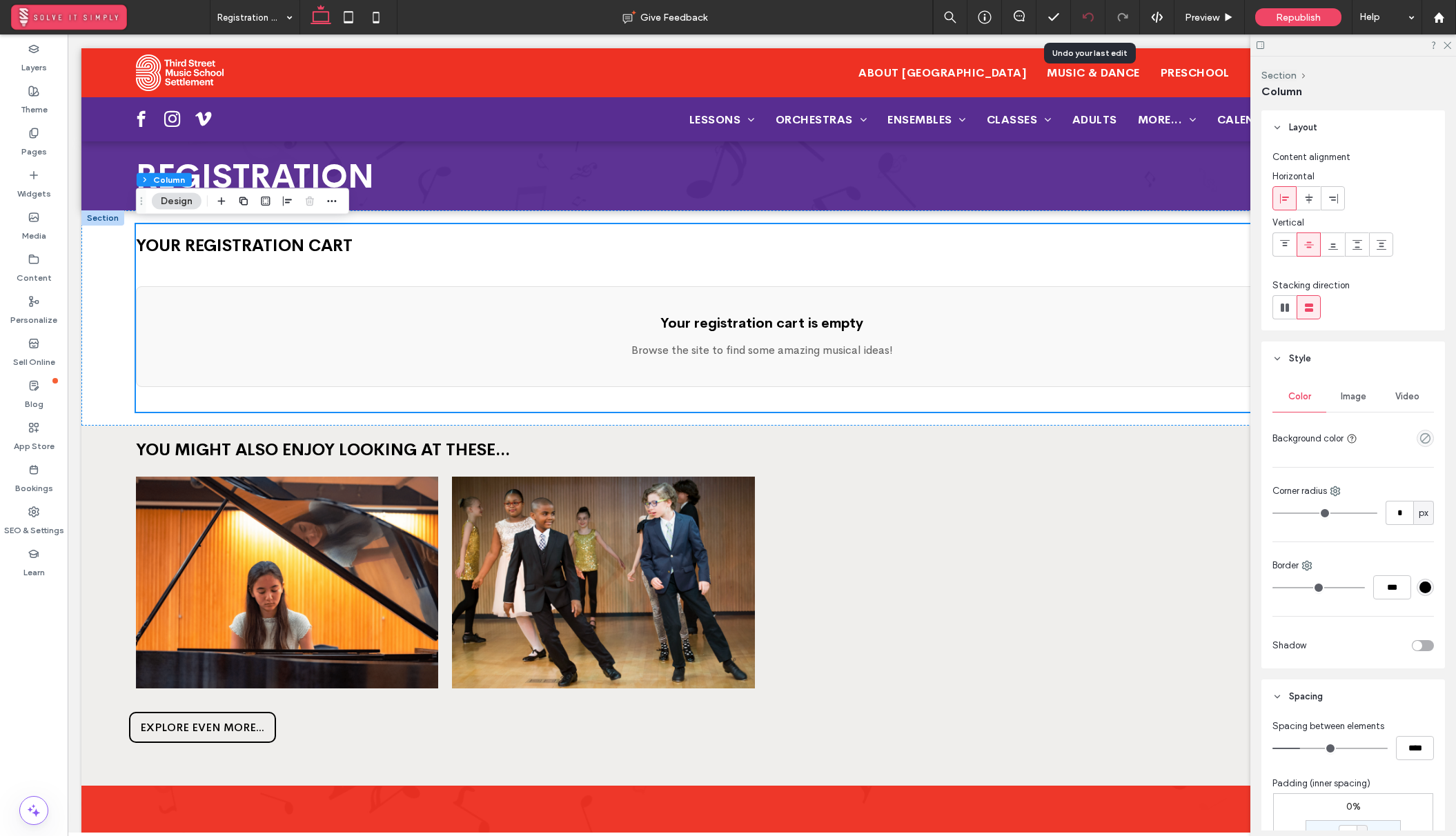
click at [1078, 20] on div at bounding box center [1088, 17] width 34 height 11
click at [18, 179] on div "Widgets" at bounding box center [33, 184] width 68 height 42
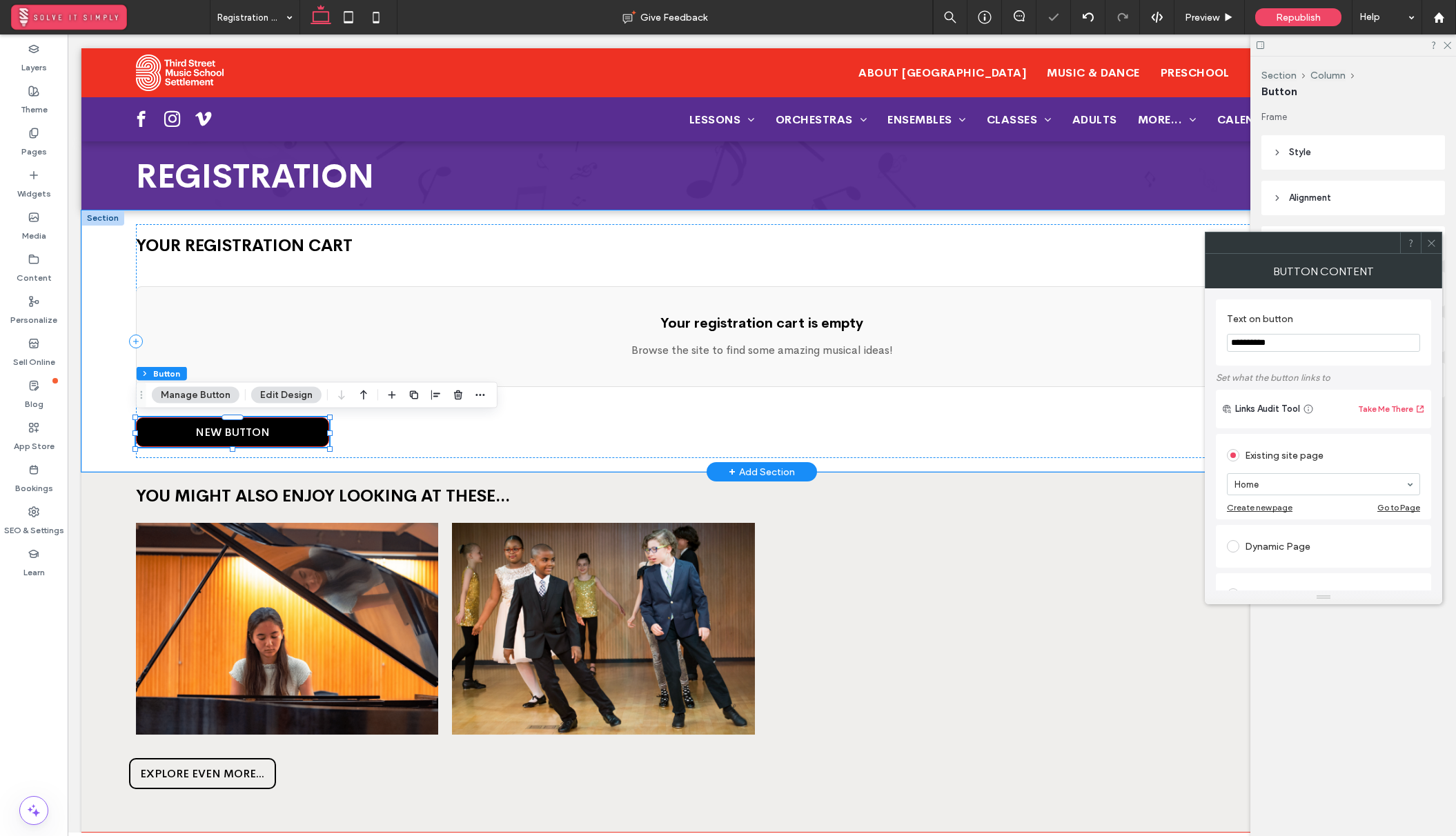
click at [237, 431] on span "New Button" at bounding box center [232, 432] width 75 height 15
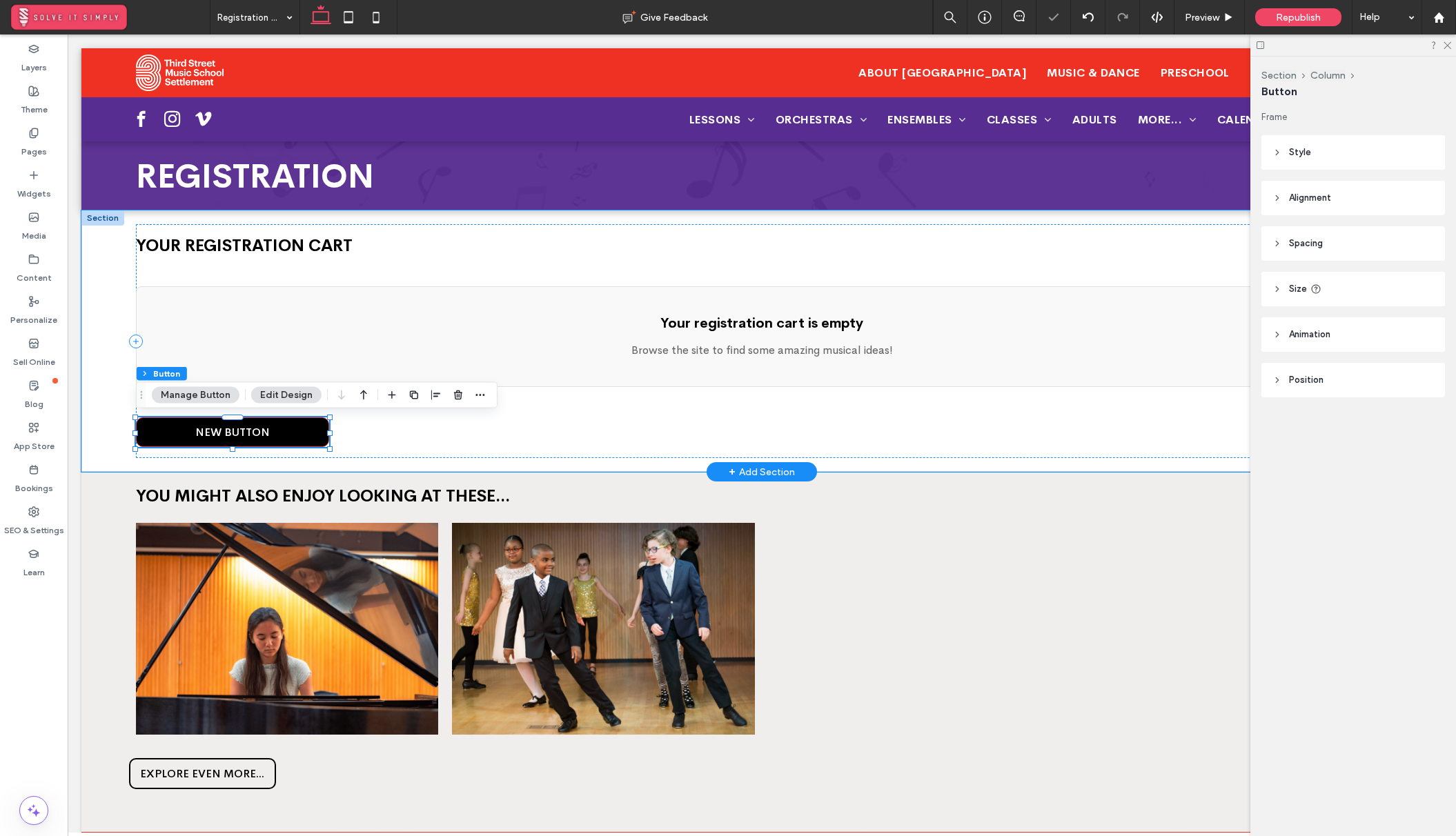
click at [237, 431] on span "New Button" at bounding box center [232, 432] width 75 height 15
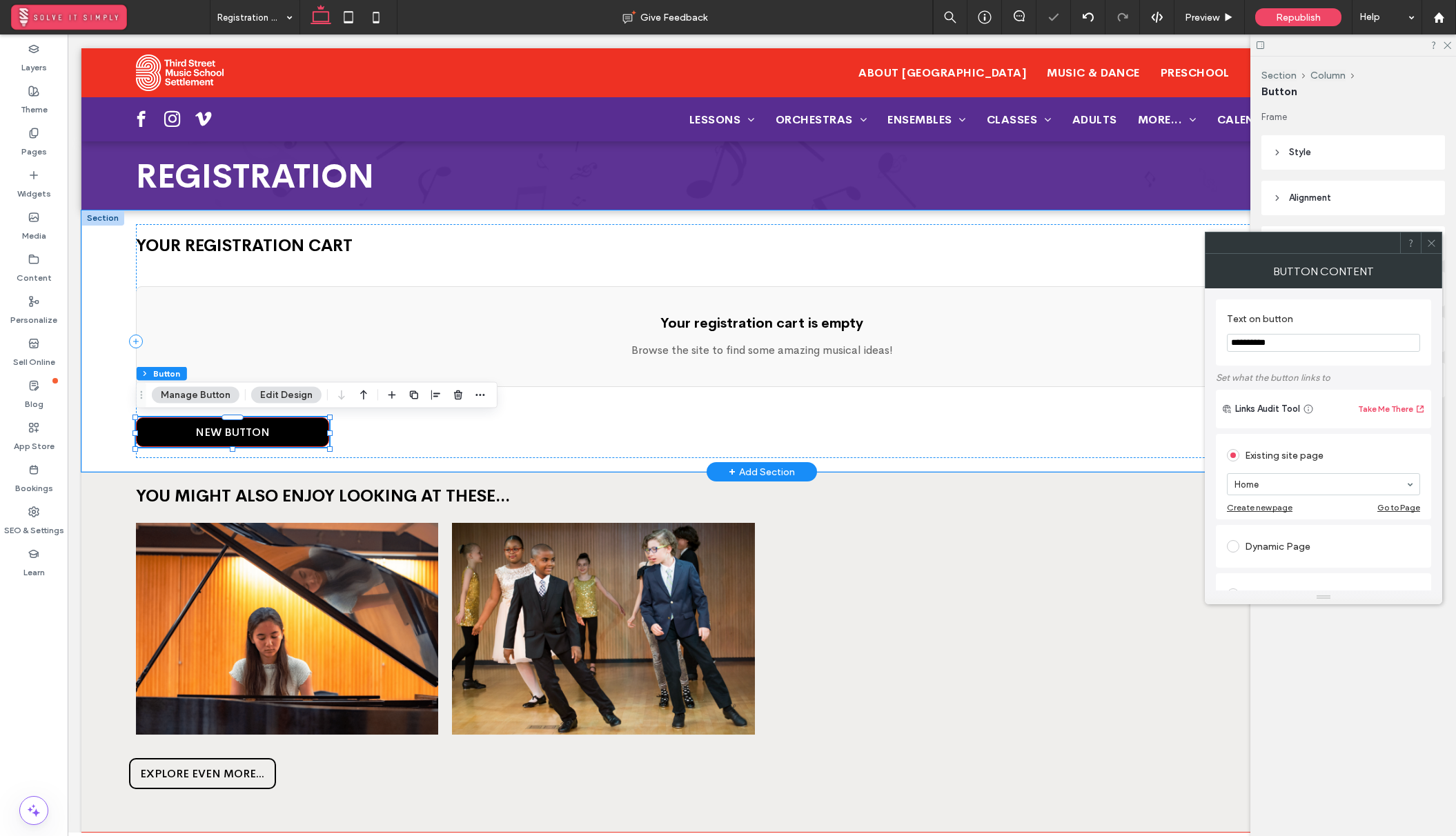
type input "*"
click at [1354, 339] on input "**********" at bounding box center [1323, 343] width 193 height 18
type input "**********"
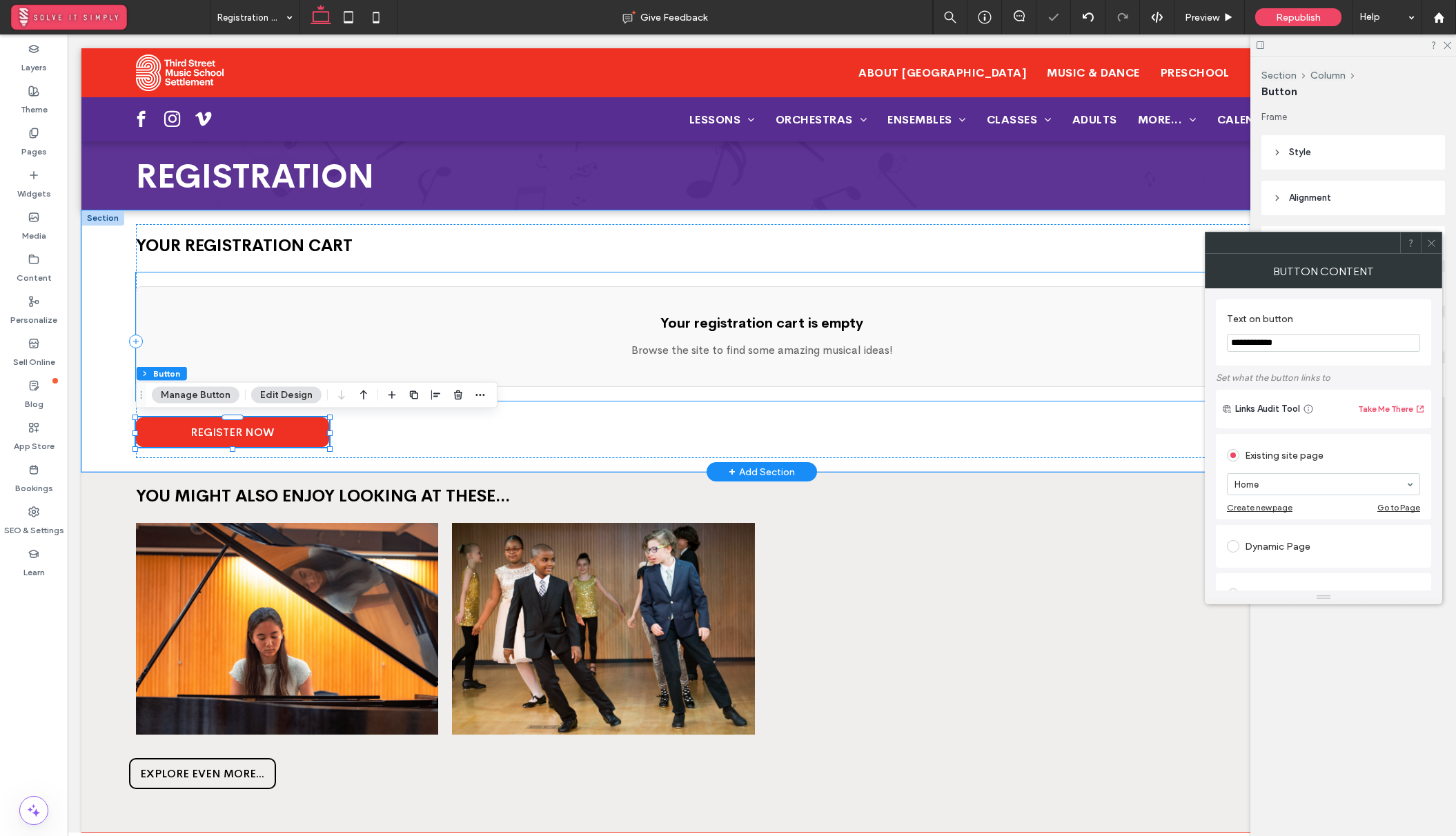
click at [1144, 415] on div "YOUR REGISTRATION CART Your registration cart is empty Browse the site to find …" at bounding box center [761, 341] width 1251 height 234
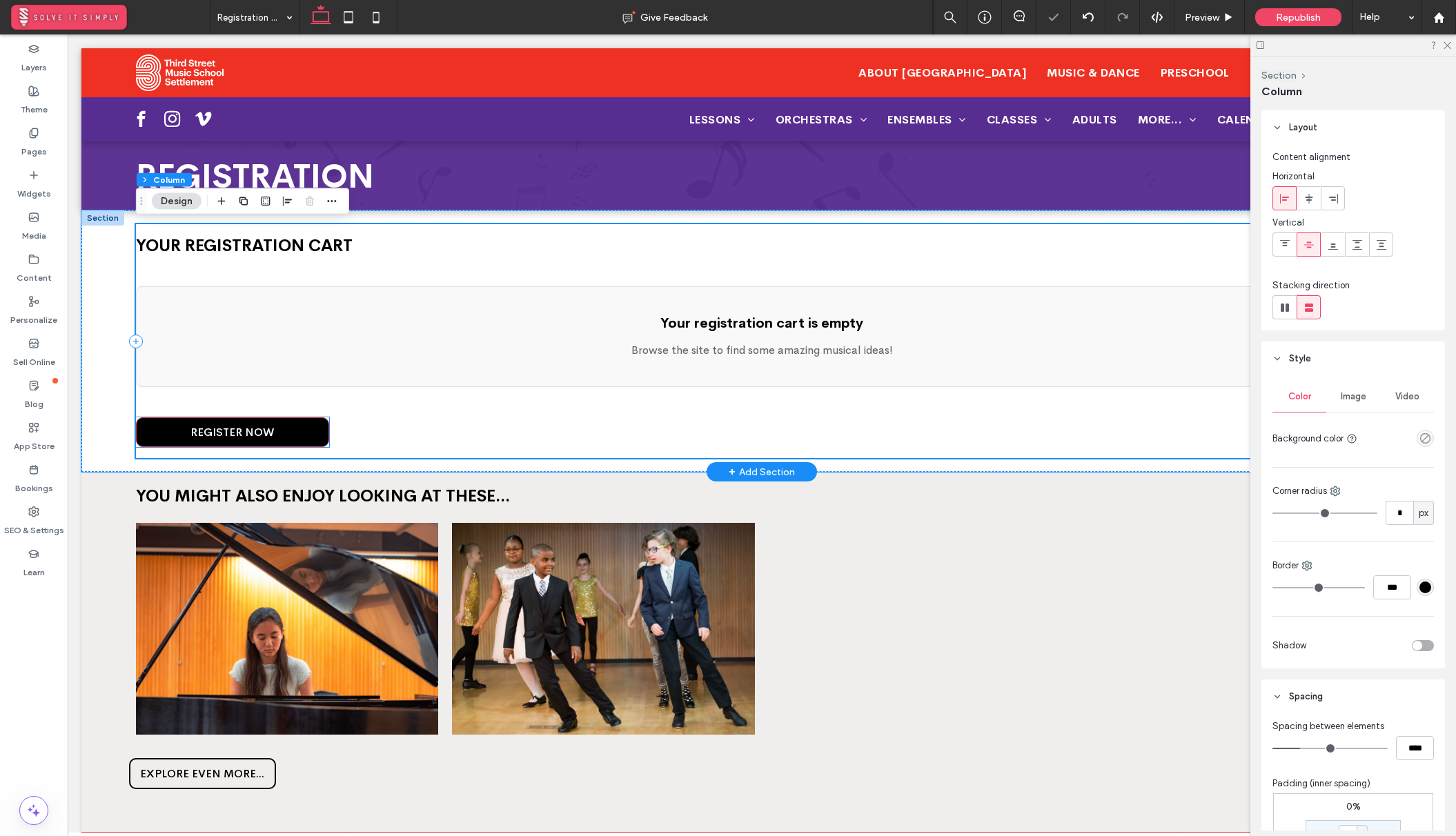
click at [298, 430] on link "REGISTER NOW" at bounding box center [232, 432] width 193 height 30
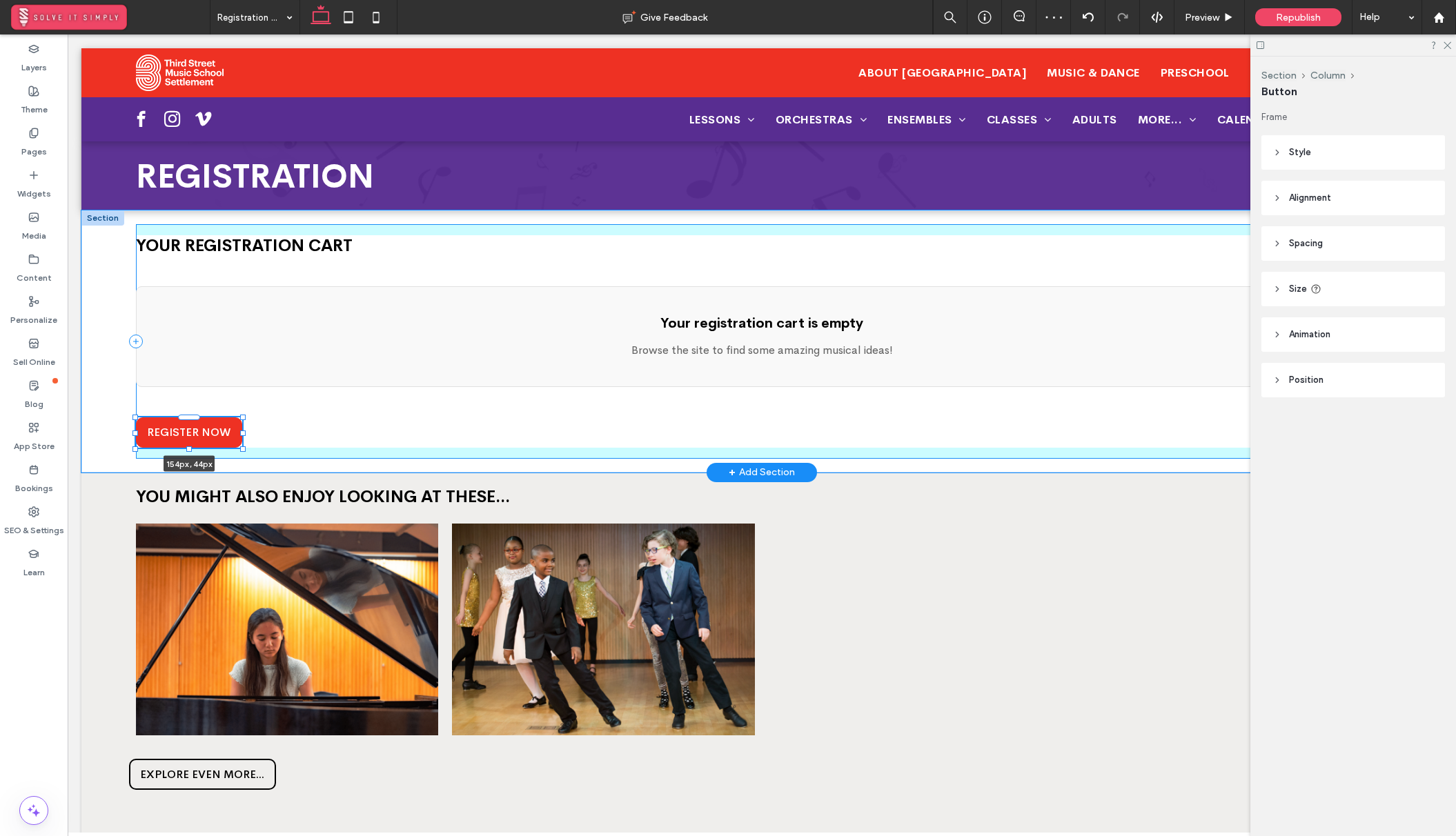
drag, startPoint x: 328, startPoint y: 429, endPoint x: 241, endPoint y: 432, distance: 87.1
click at [241, 432] on div at bounding box center [243, 433] width 6 height 6
type input "***"
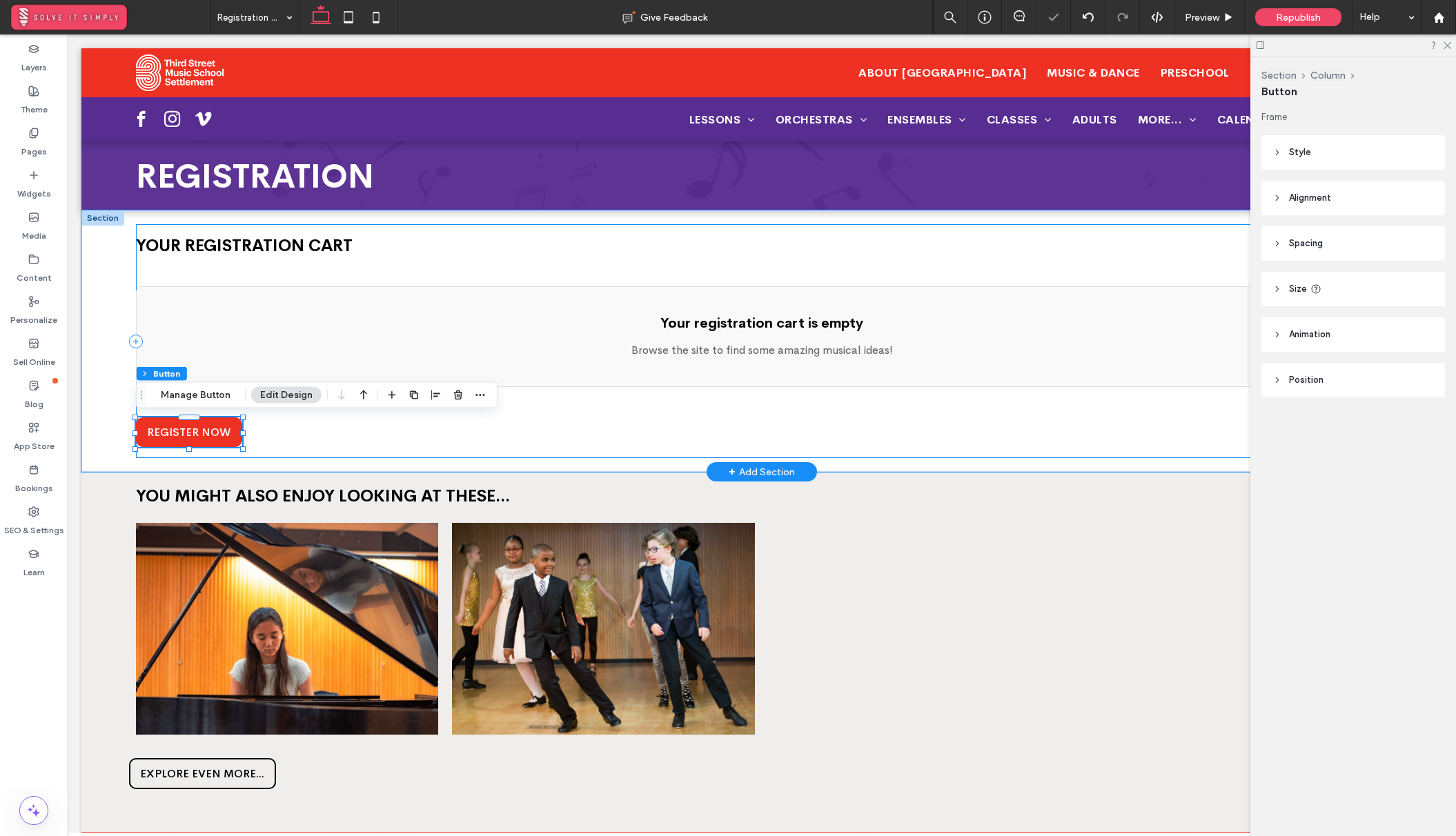
click at [279, 423] on div "YOUR REGISTRATION CART Your registration cart is empty Browse the site to find …" at bounding box center [761, 341] width 1251 height 234
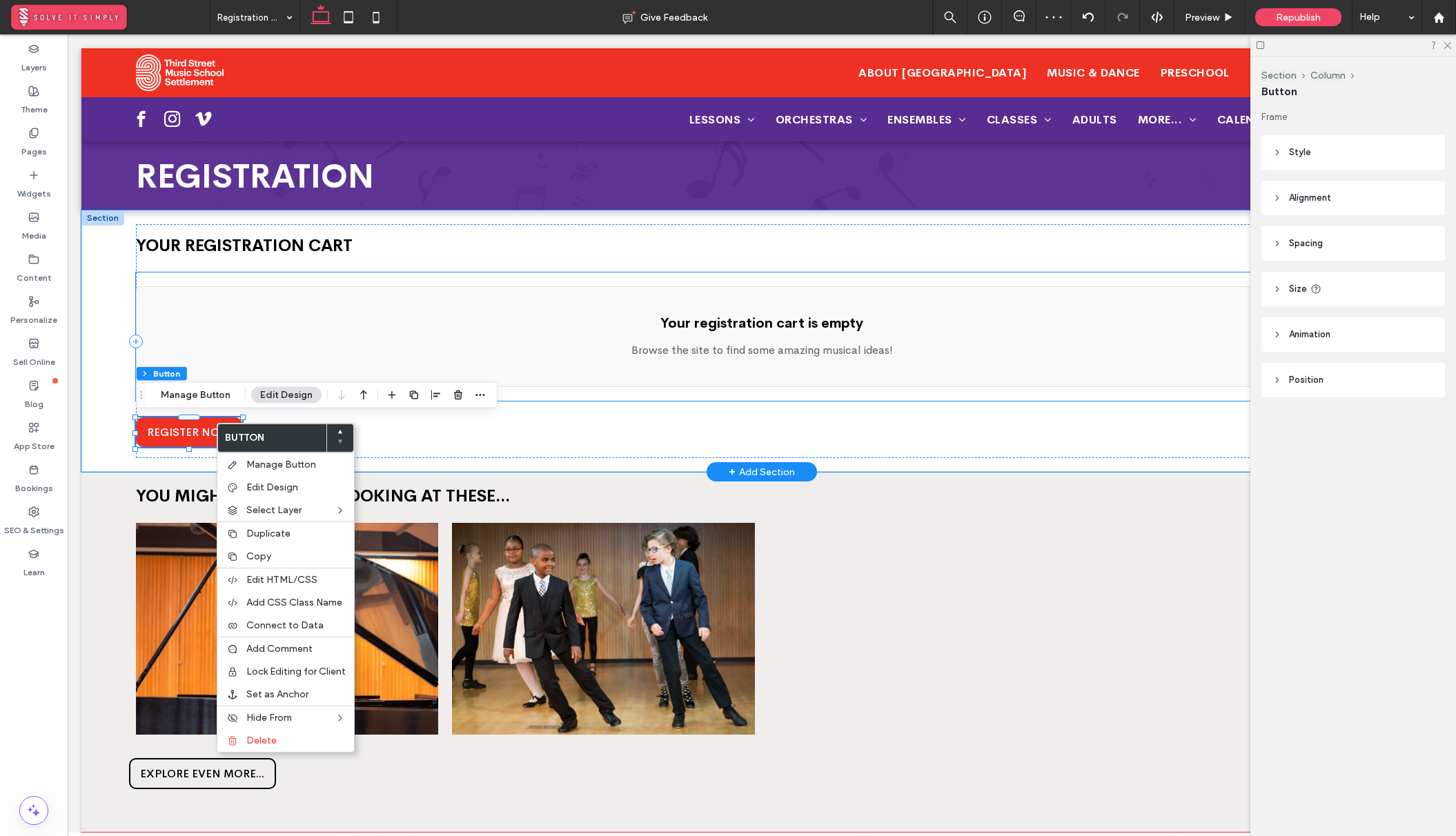
click at [570, 412] on div "Your registration cart is empty Browse the site to find some amazing musical id…" at bounding box center [761, 350] width 1251 height 128
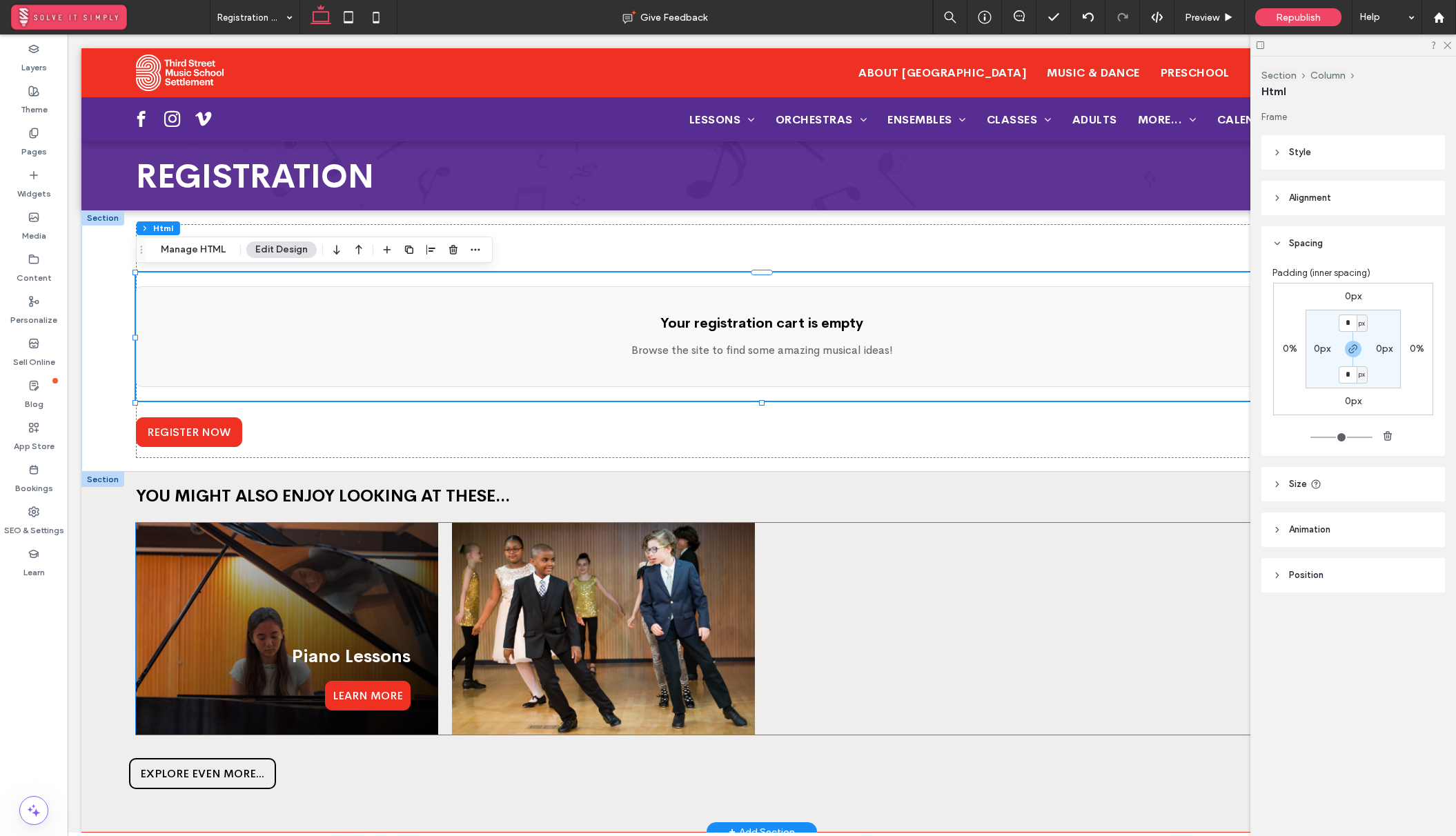
click at [136, 626] on img at bounding box center [287, 629] width 303 height 212
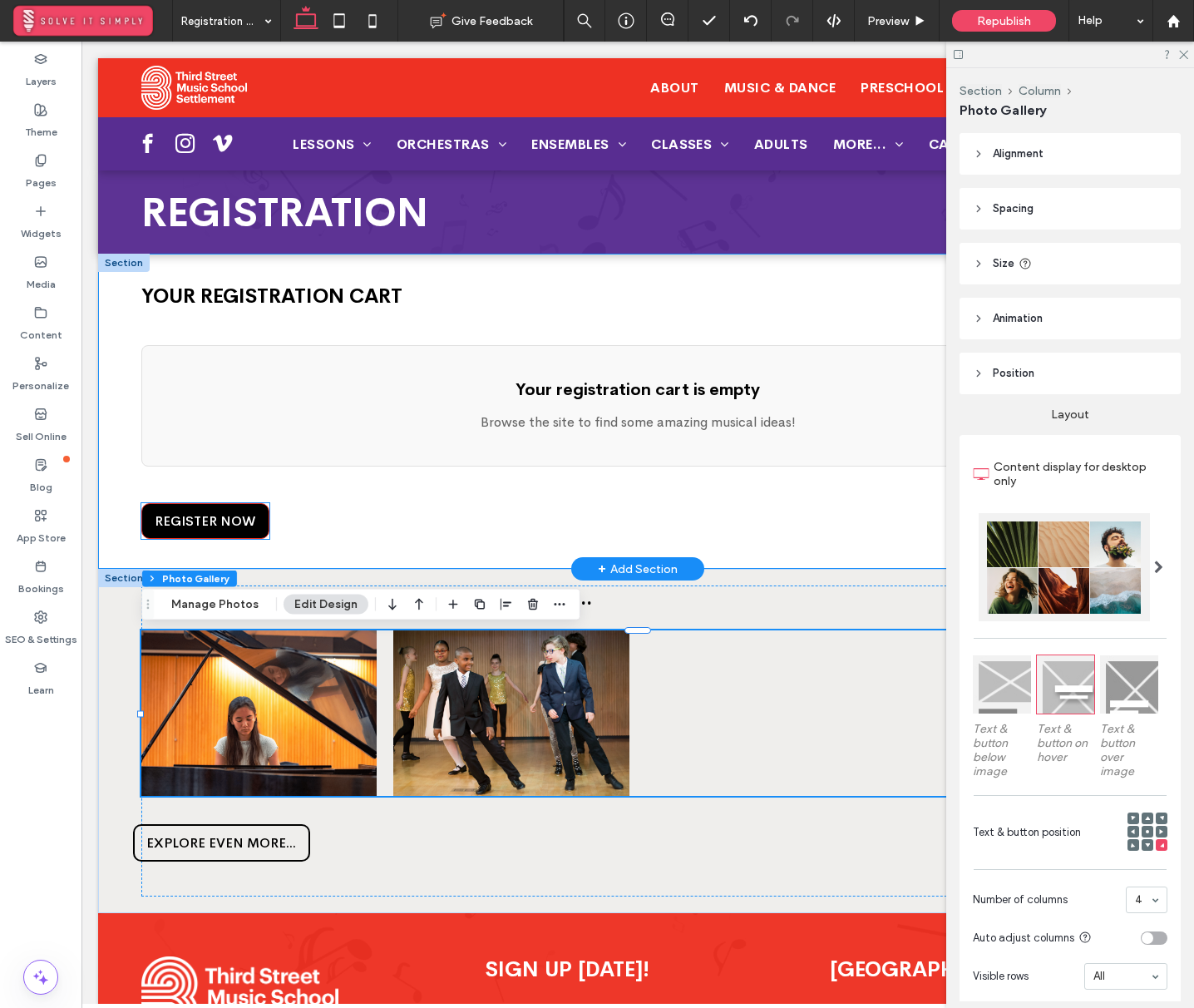
click at [224, 525] on span "REGISTER NOW" at bounding box center [205, 520] width 101 height 18
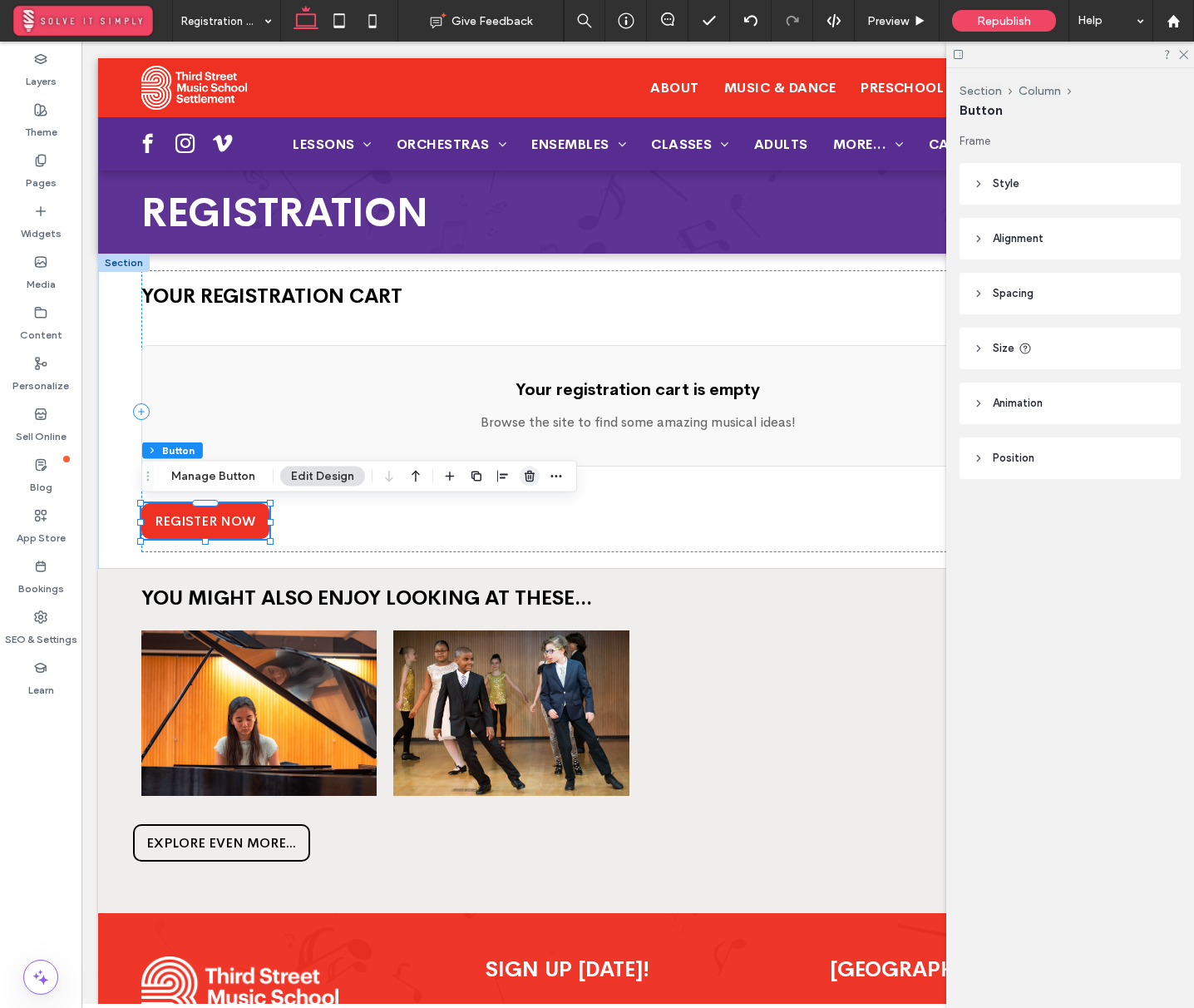
click at [526, 478] on icon "button" at bounding box center [529, 477] width 13 height 13
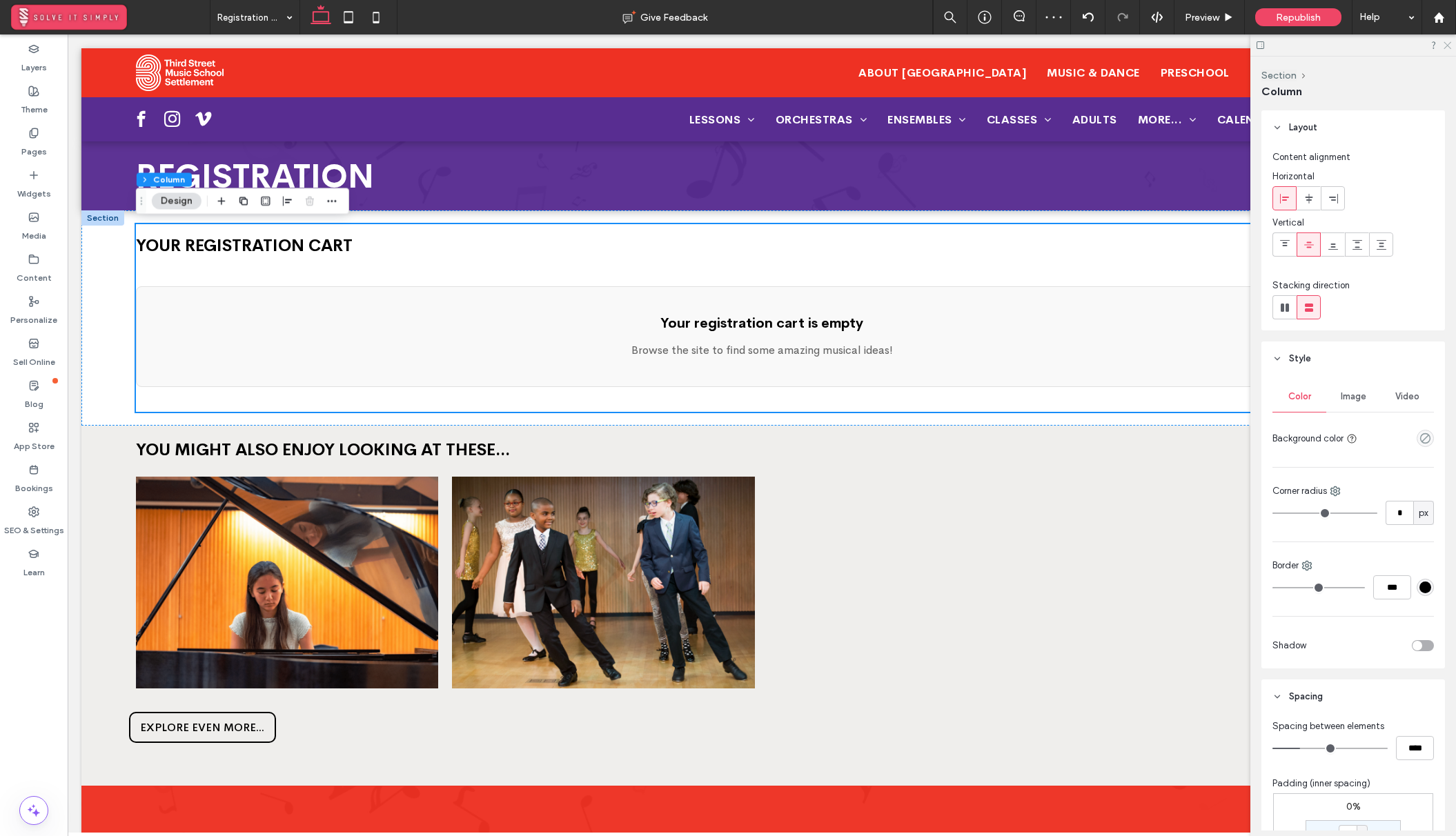
click at [1445, 42] on use at bounding box center [1447, 45] width 8 height 8
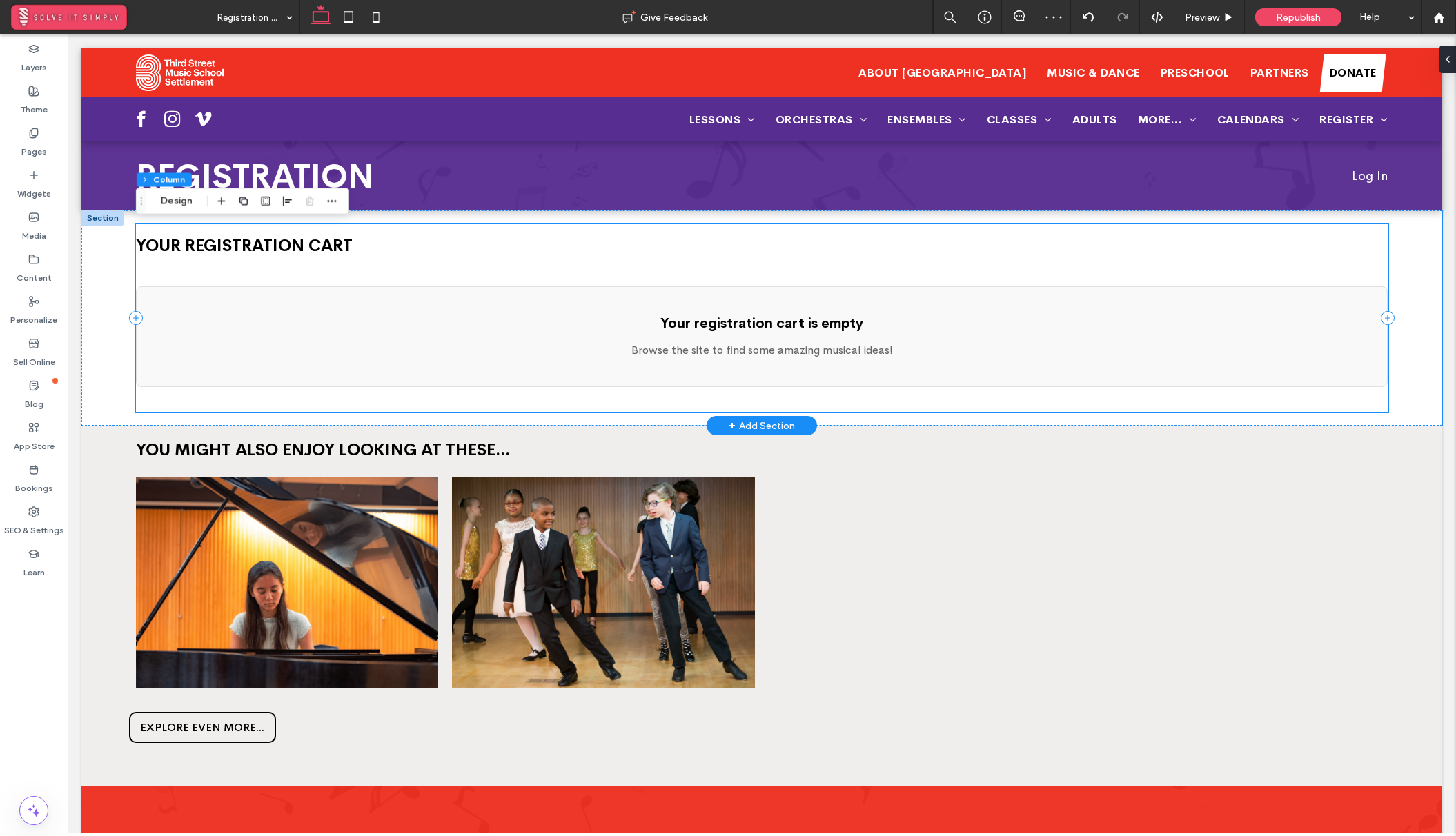
click at [516, 347] on p "Browse the site to find some amazing musical ideas!" at bounding box center [762, 350] width 1223 height 17
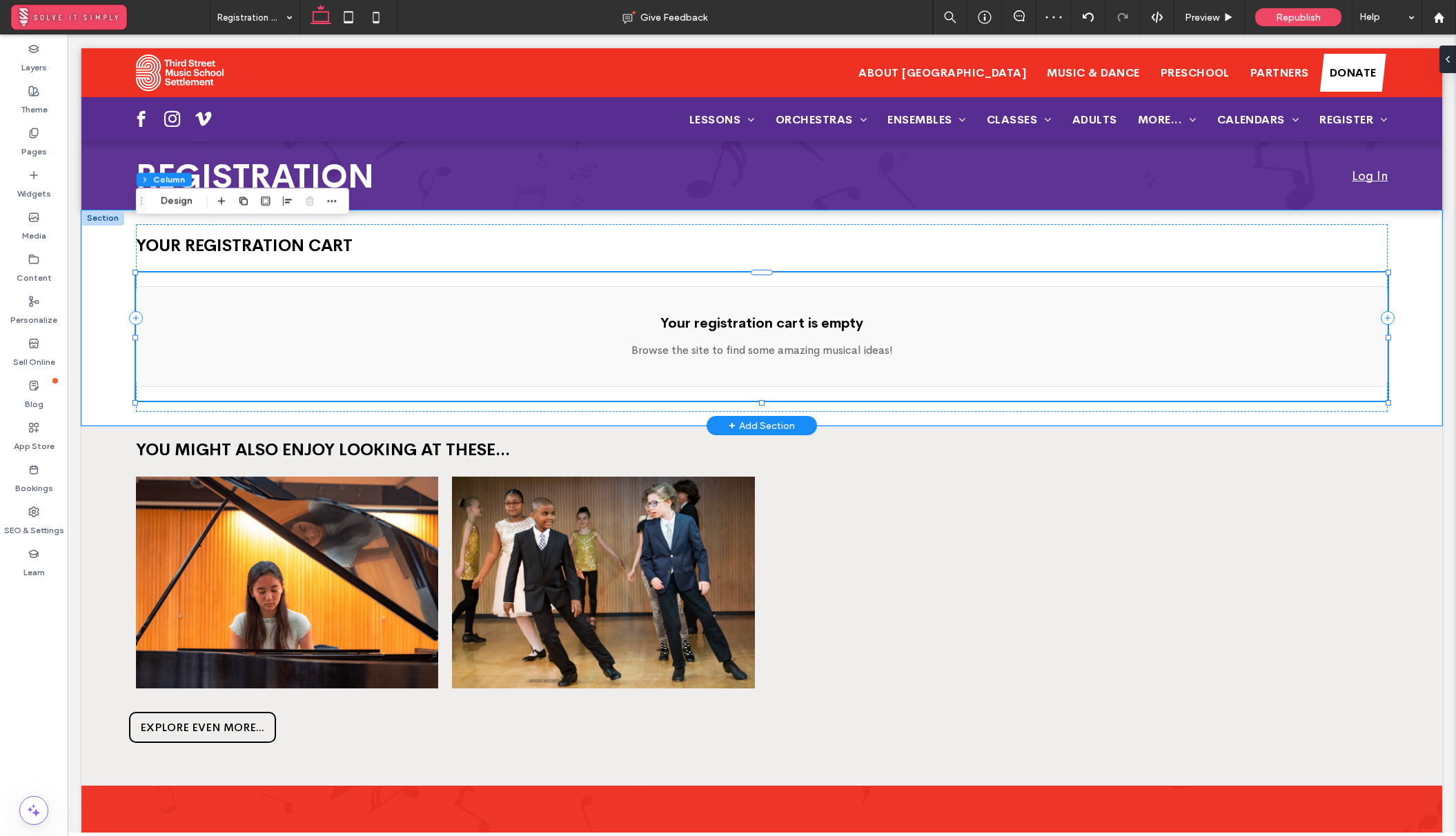
click at [516, 347] on p "Browse the site to find some amazing musical ideas!" at bounding box center [762, 350] width 1223 height 17
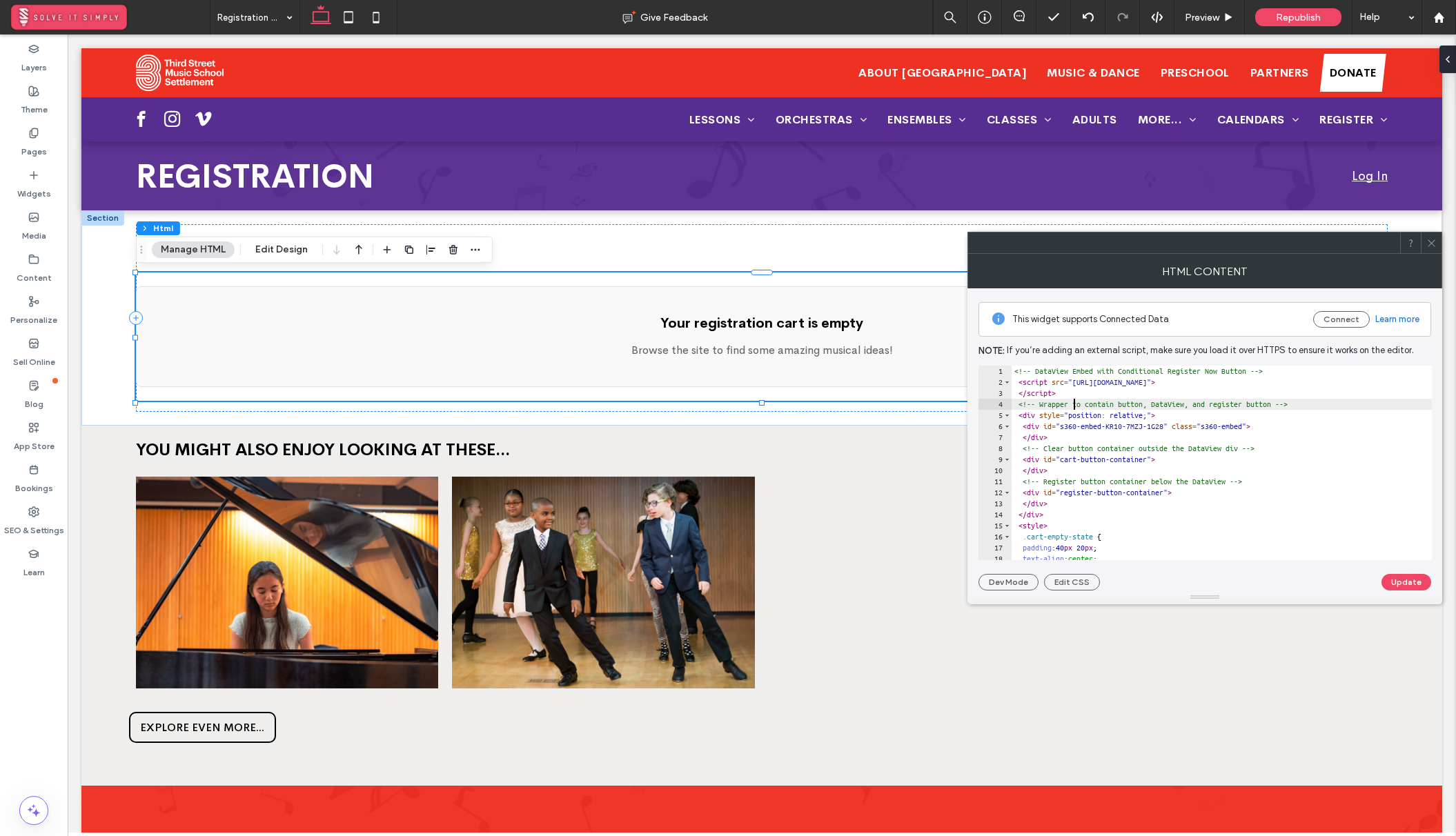
click at [1077, 404] on div "<!-- DataView Embed with Conditional Register Now Button --> < script src = "ht…" at bounding box center [1349, 473] width 676 height 216
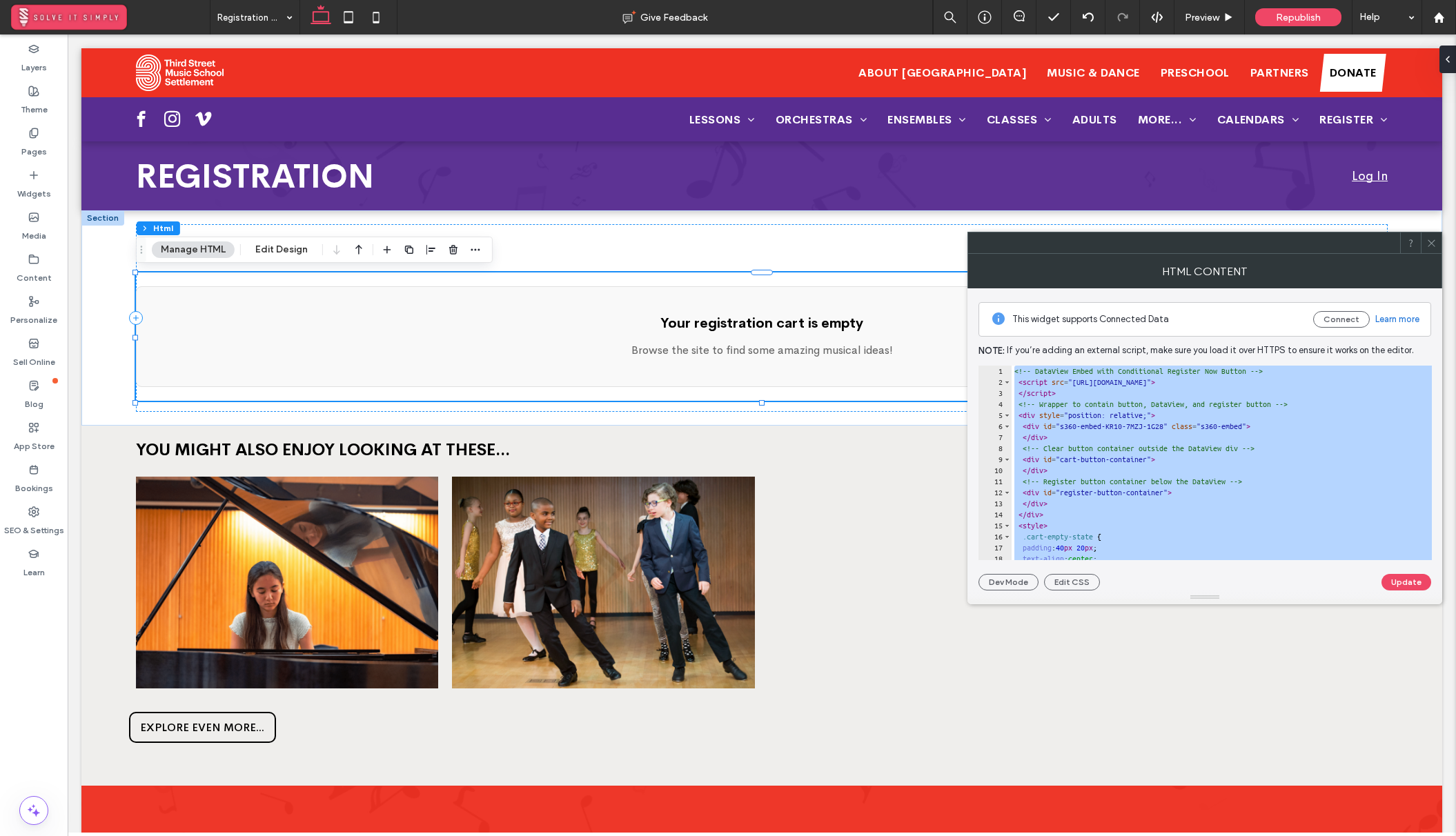
scroll to position [2807, 0]
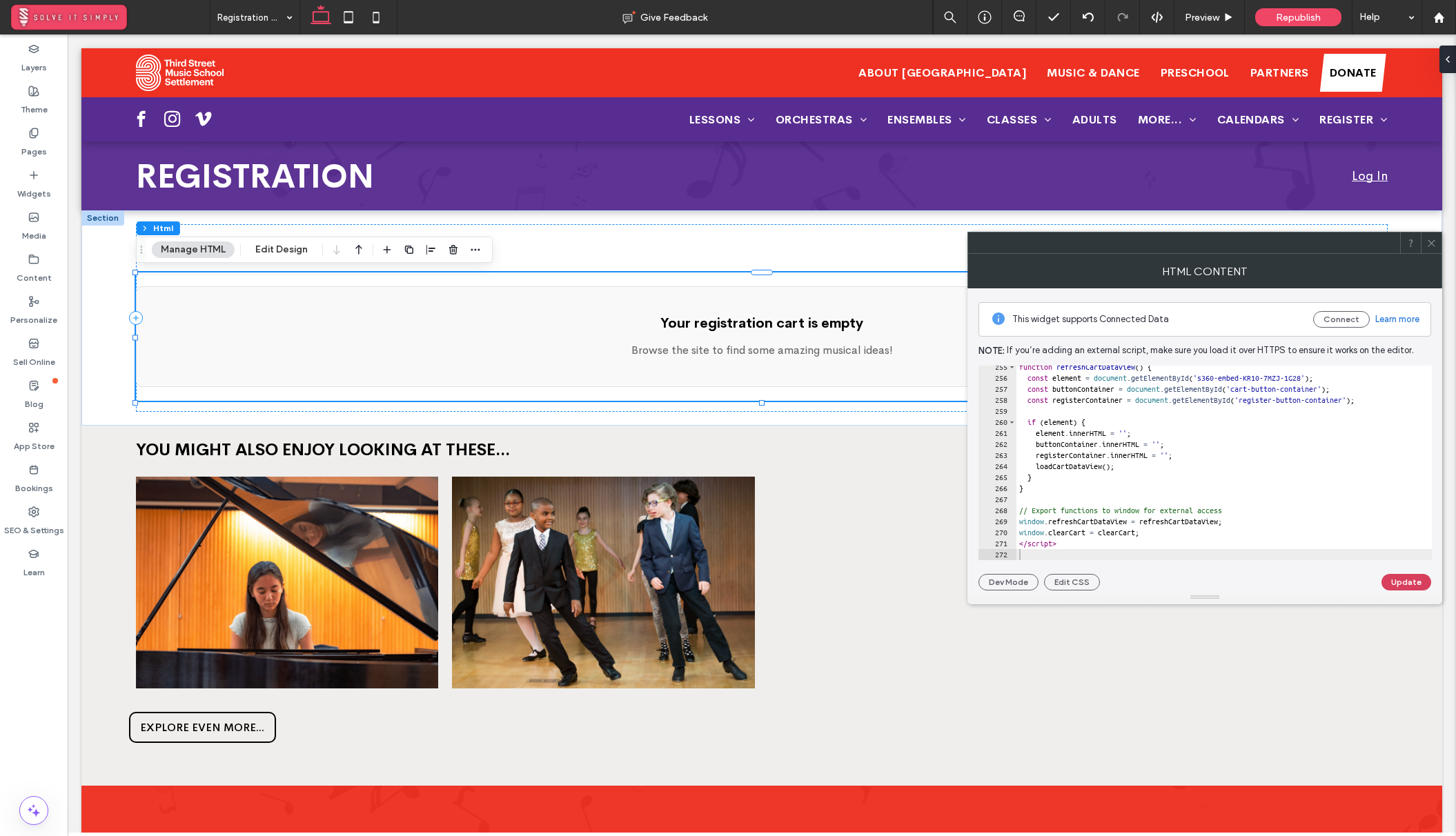
click at [1397, 583] on button "Update" at bounding box center [1406, 582] width 49 height 17
click at [1436, 246] on icon at bounding box center [1431, 243] width 10 height 10
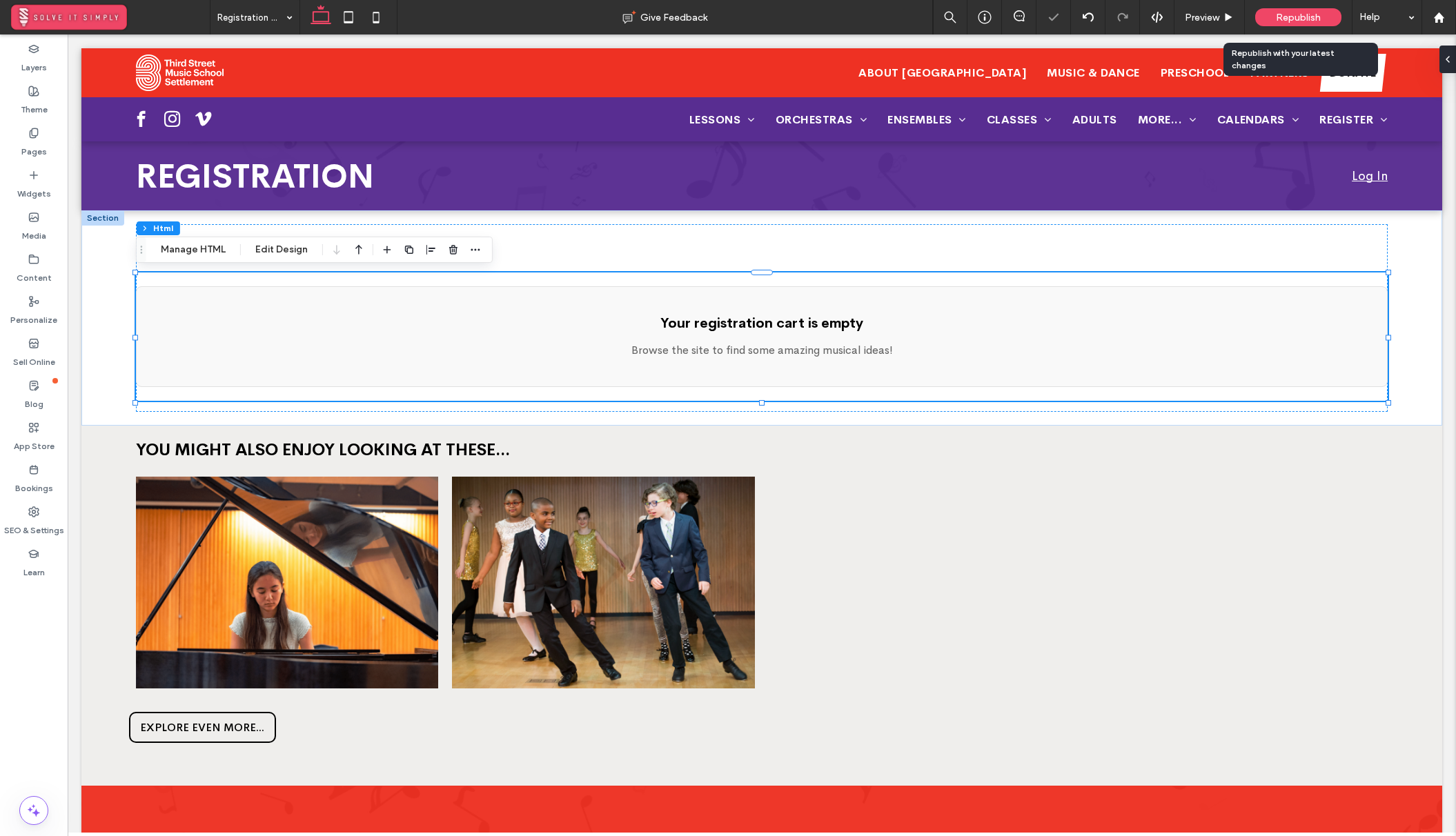
click at [1282, 13] on span "Republish" at bounding box center [1298, 17] width 45 height 12
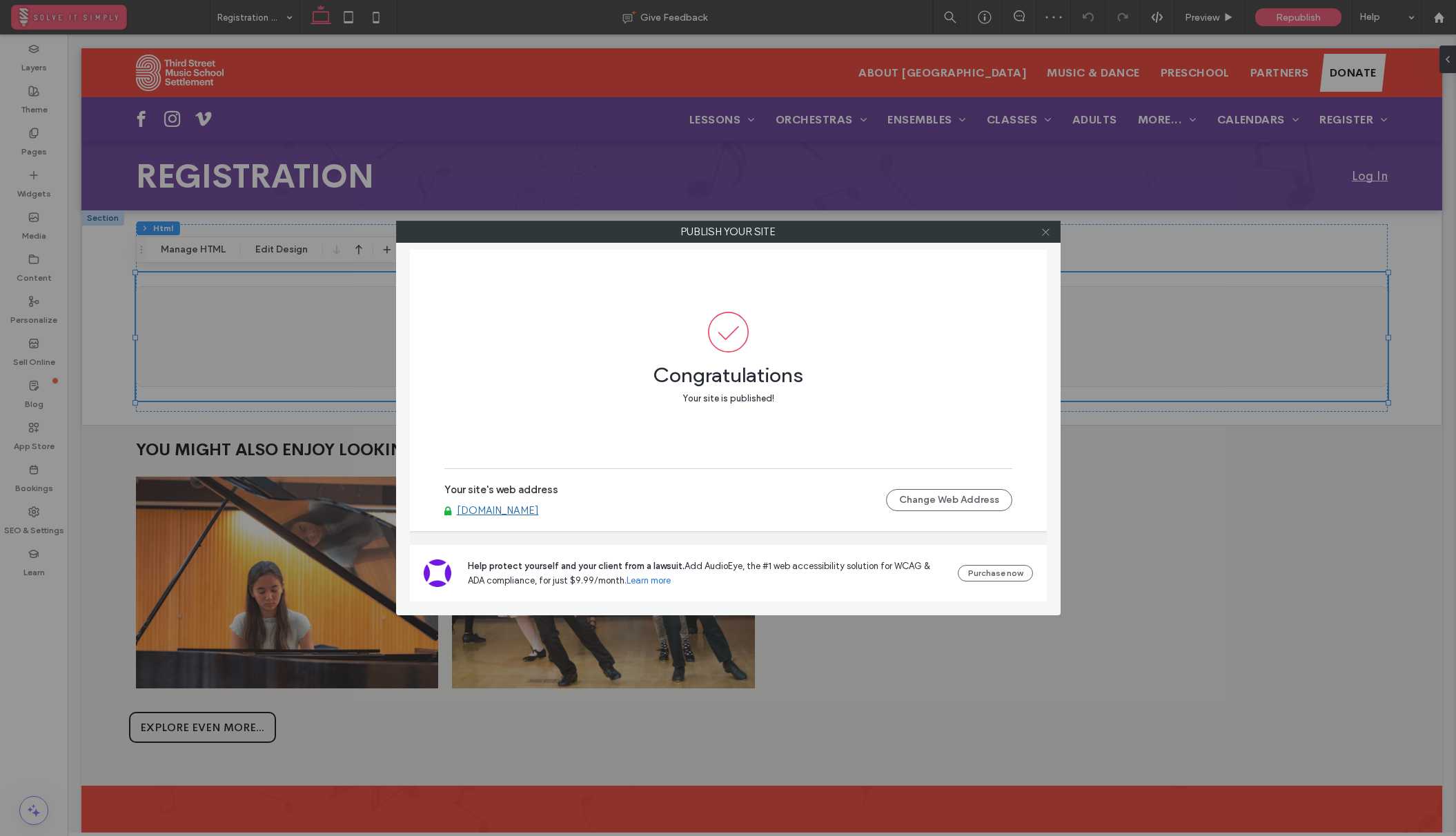
click at [1049, 229] on icon at bounding box center [1045, 232] width 10 height 10
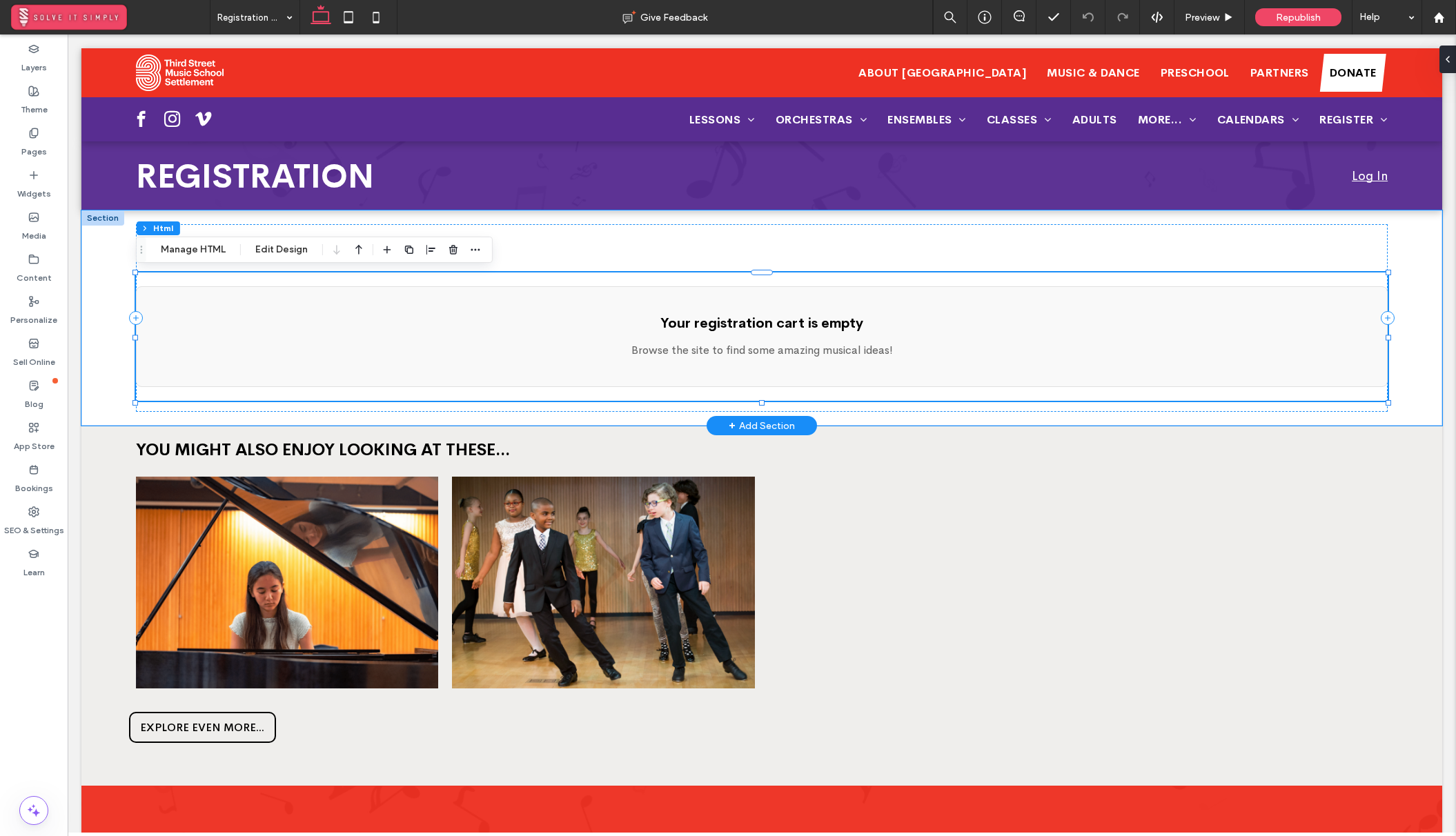
click at [573, 358] on p "Browse the site to find some amazing musical ideas!" at bounding box center [762, 350] width 1223 height 17
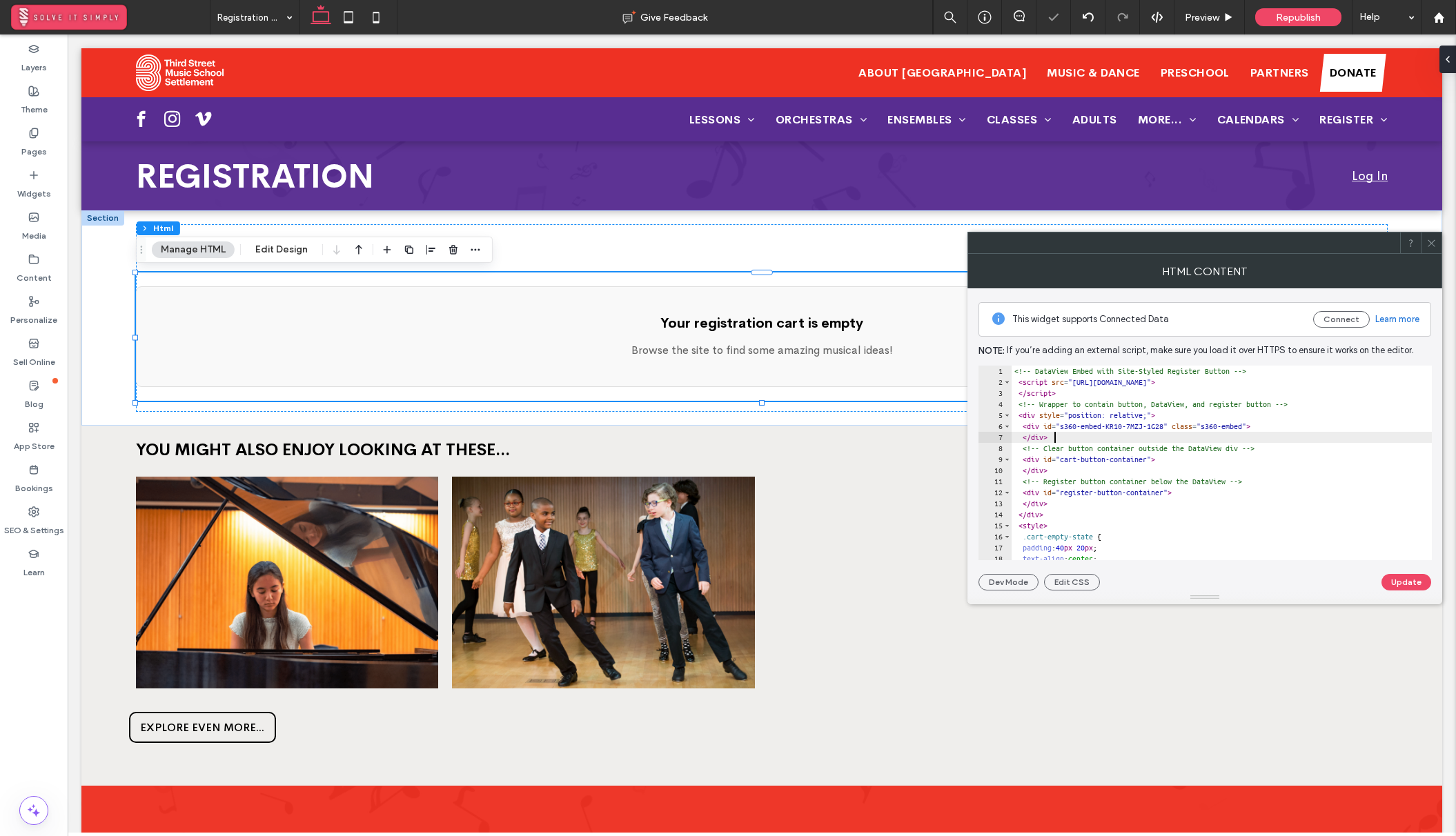
click at [1121, 441] on div "<!-- DataView Embed with Site-Styled Register Button --> < script src = "https:…" at bounding box center [1411, 473] width 800 height 216
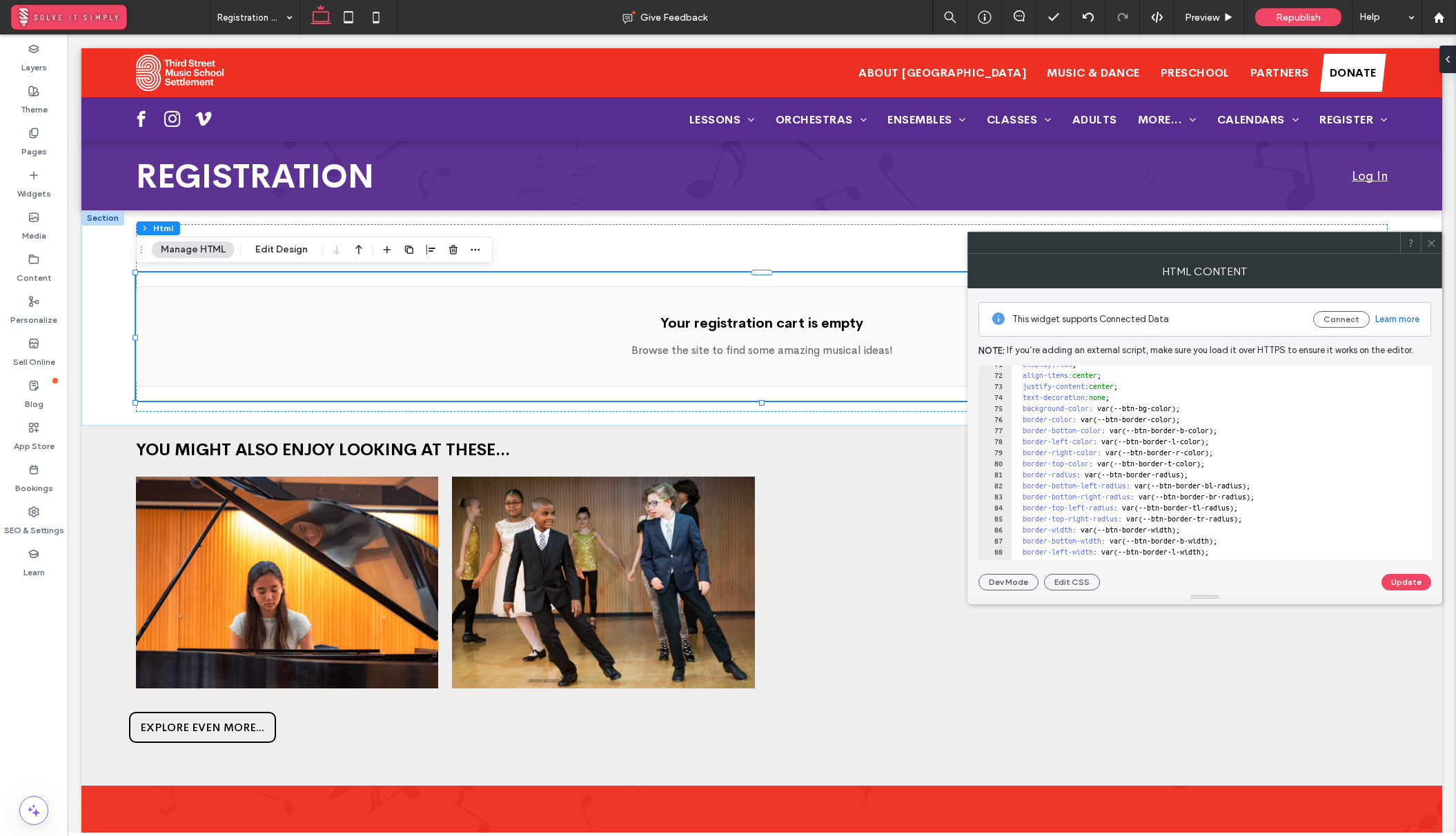
scroll to position [697, 0]
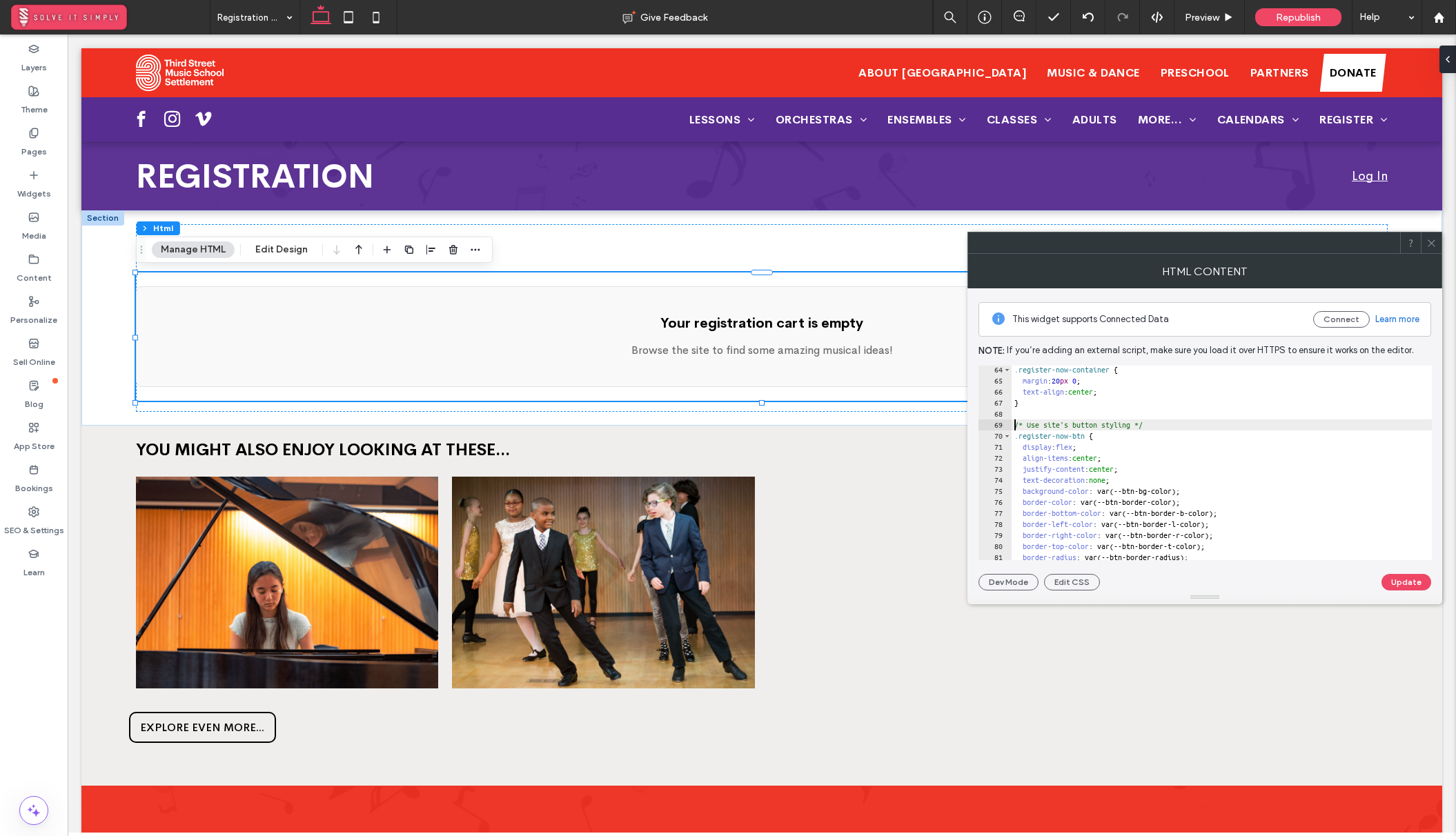
click at [1014, 426] on div ".register-now-container { margin : 20 px 0 ; text-align : center ; } /* Use sit…" at bounding box center [1411, 472] width 800 height 216
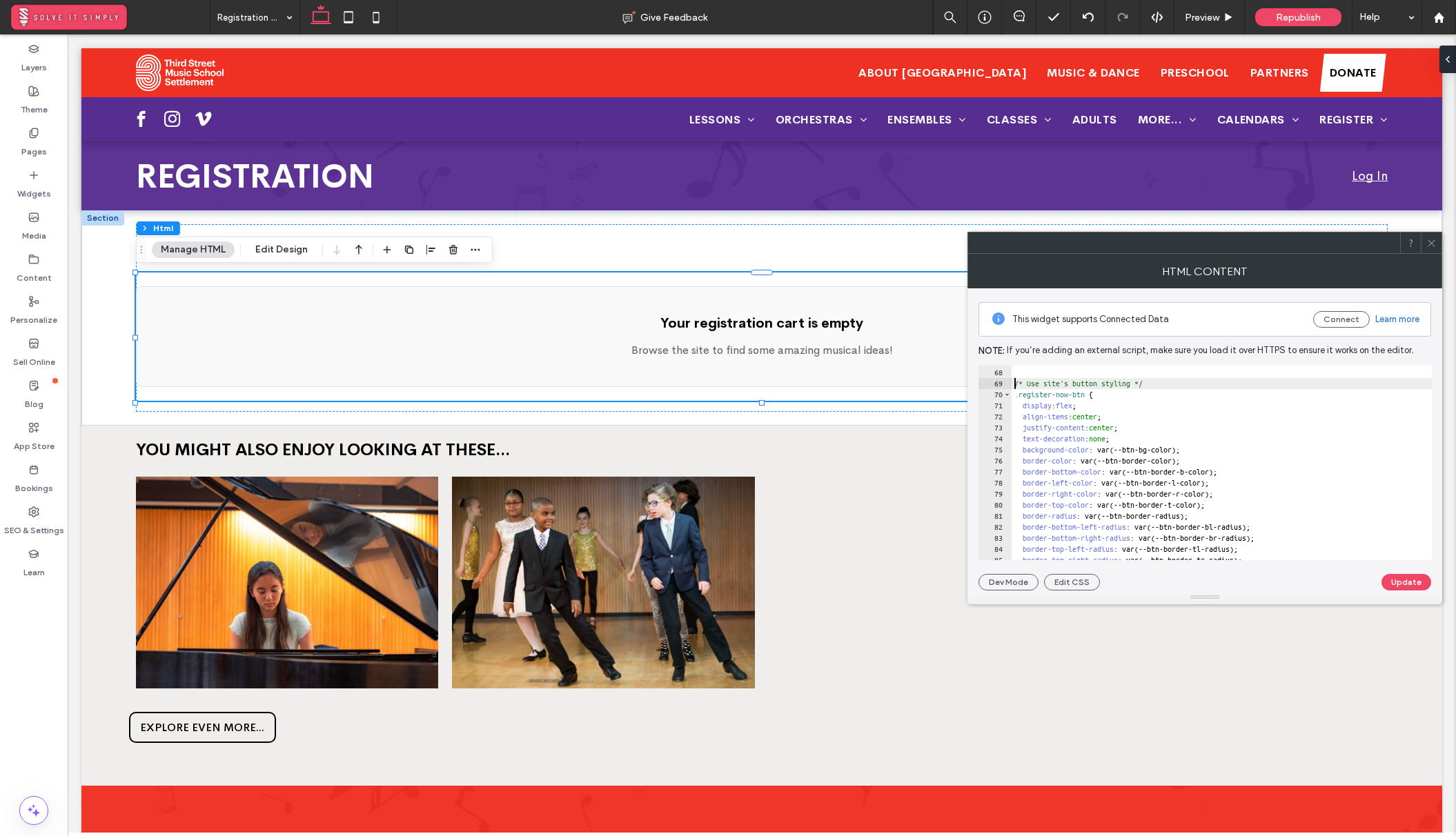
scroll to position [738, 0]
click at [1014, 397] on div "} /* Use site's button styling */ .register-now-btn { display : flex ; align-it…" at bounding box center [1411, 464] width 800 height 216
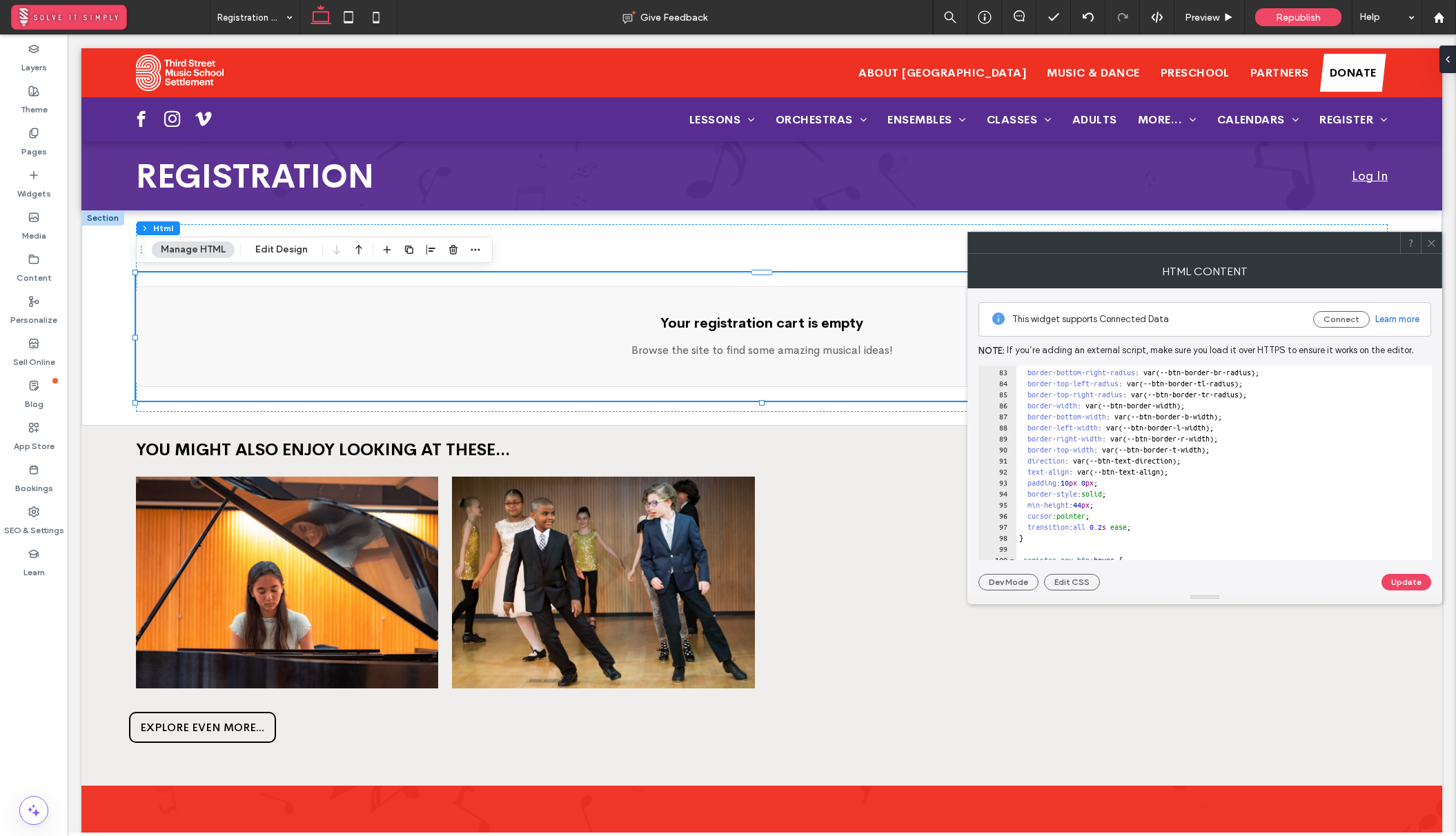
scroll to position [945, 0]
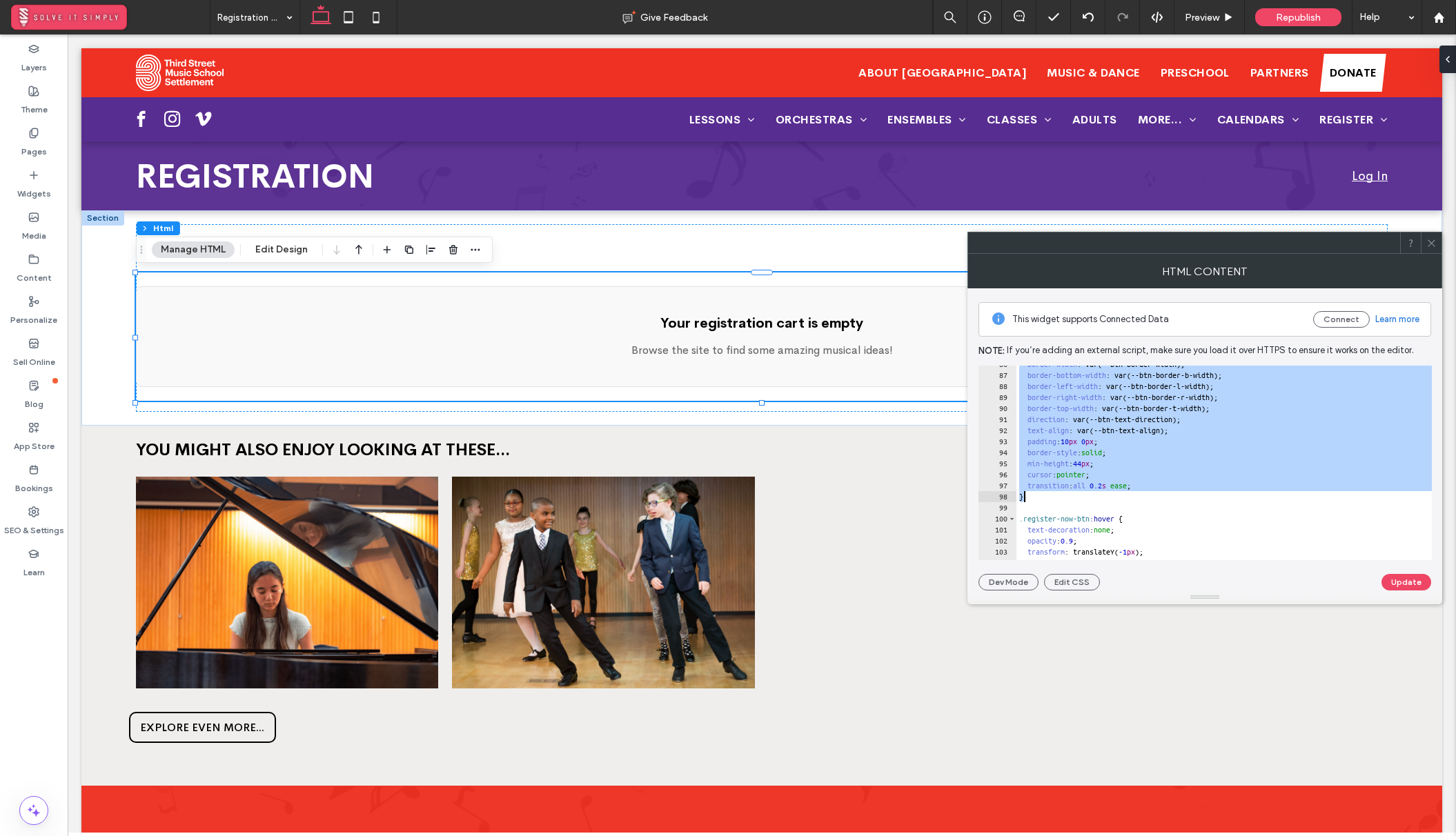
click at [1033, 494] on div "border-width : var(--btn-border-width); border-bottom-width : var(--btn-border-…" at bounding box center [1416, 466] width 800 height 216
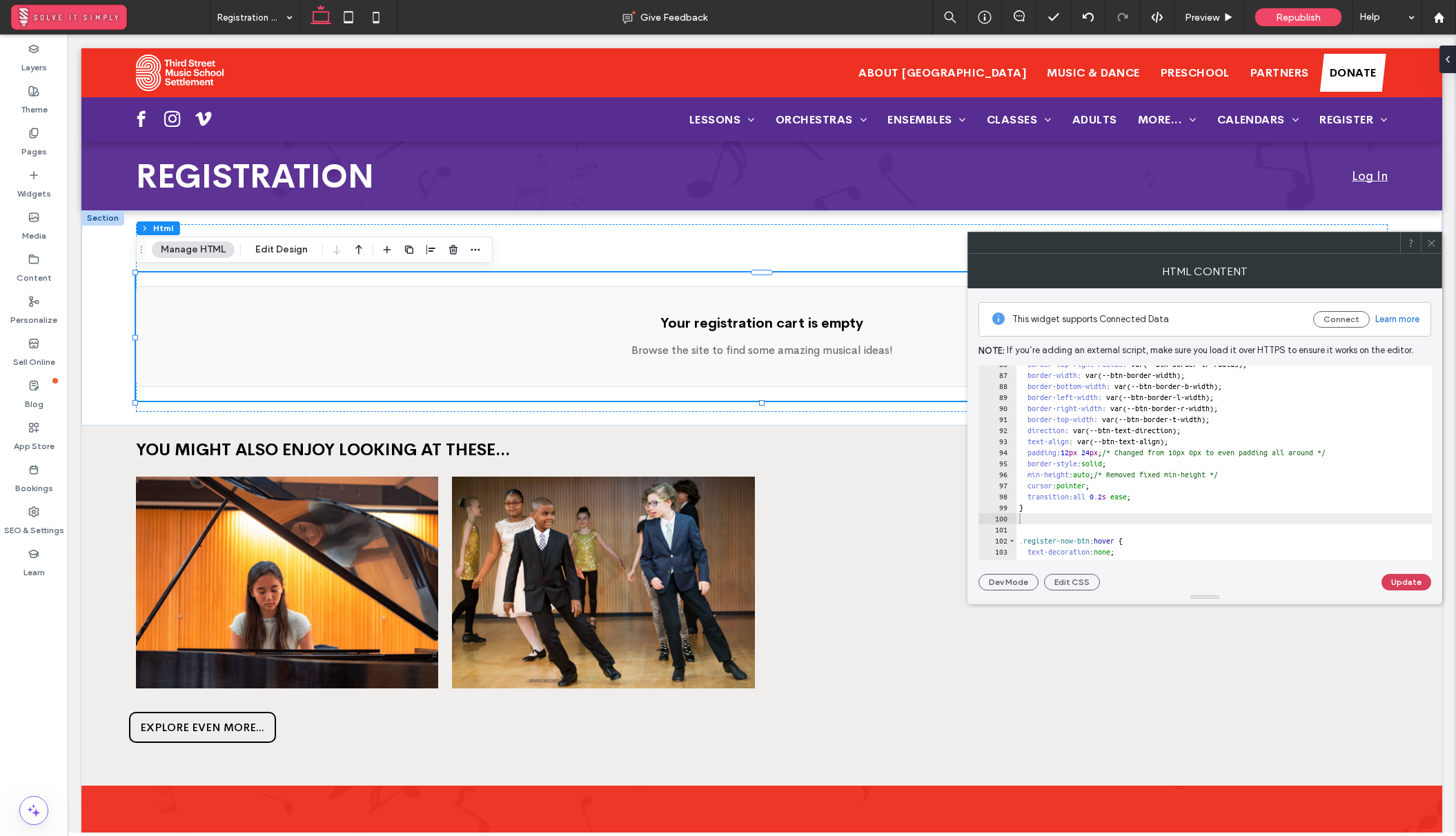
click at [1410, 585] on button "Update" at bounding box center [1406, 582] width 49 height 17
click at [1431, 246] on icon at bounding box center [1431, 243] width 10 height 10
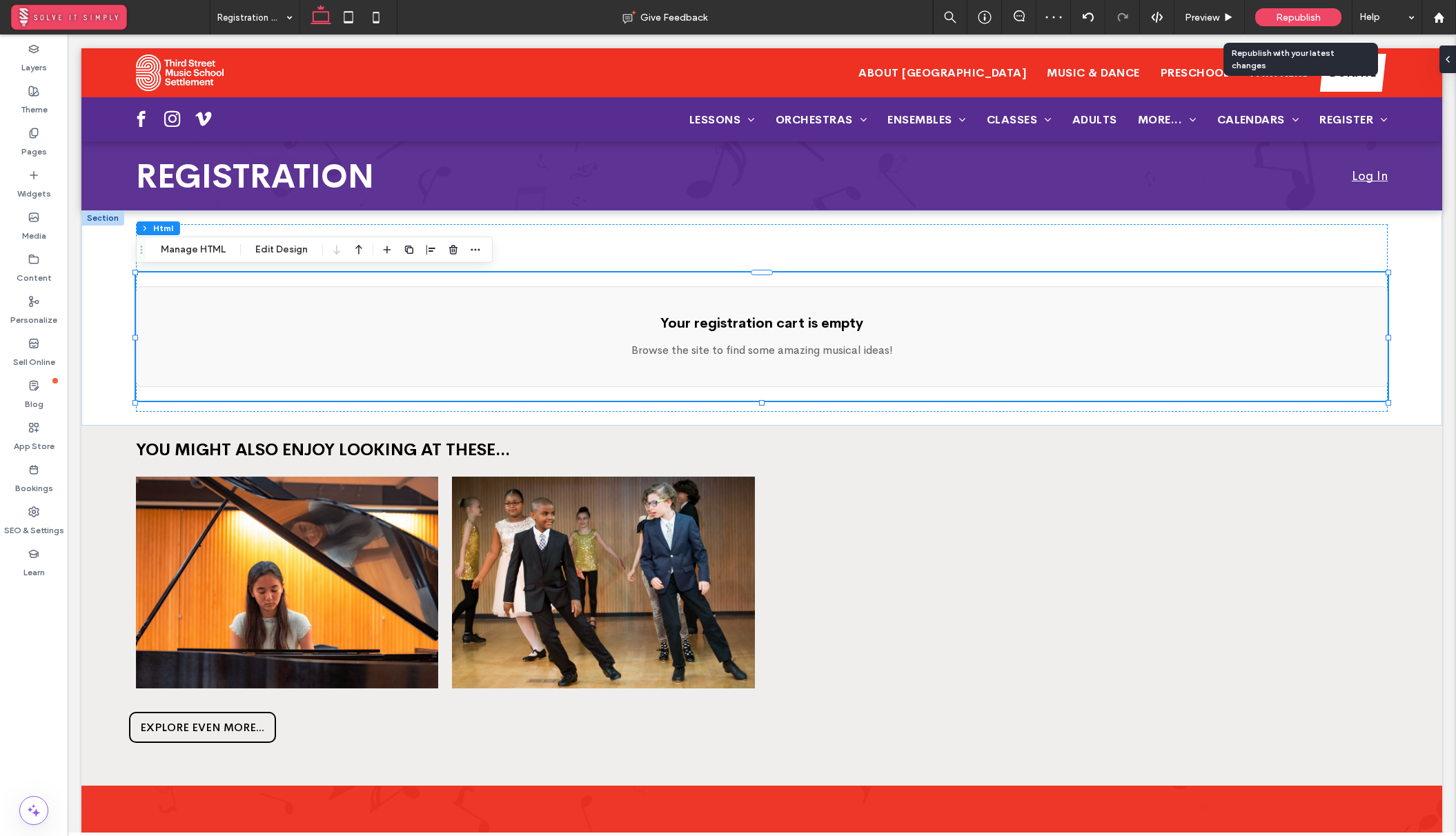
click at [1265, 10] on div "Republish" at bounding box center [1298, 17] width 86 height 18
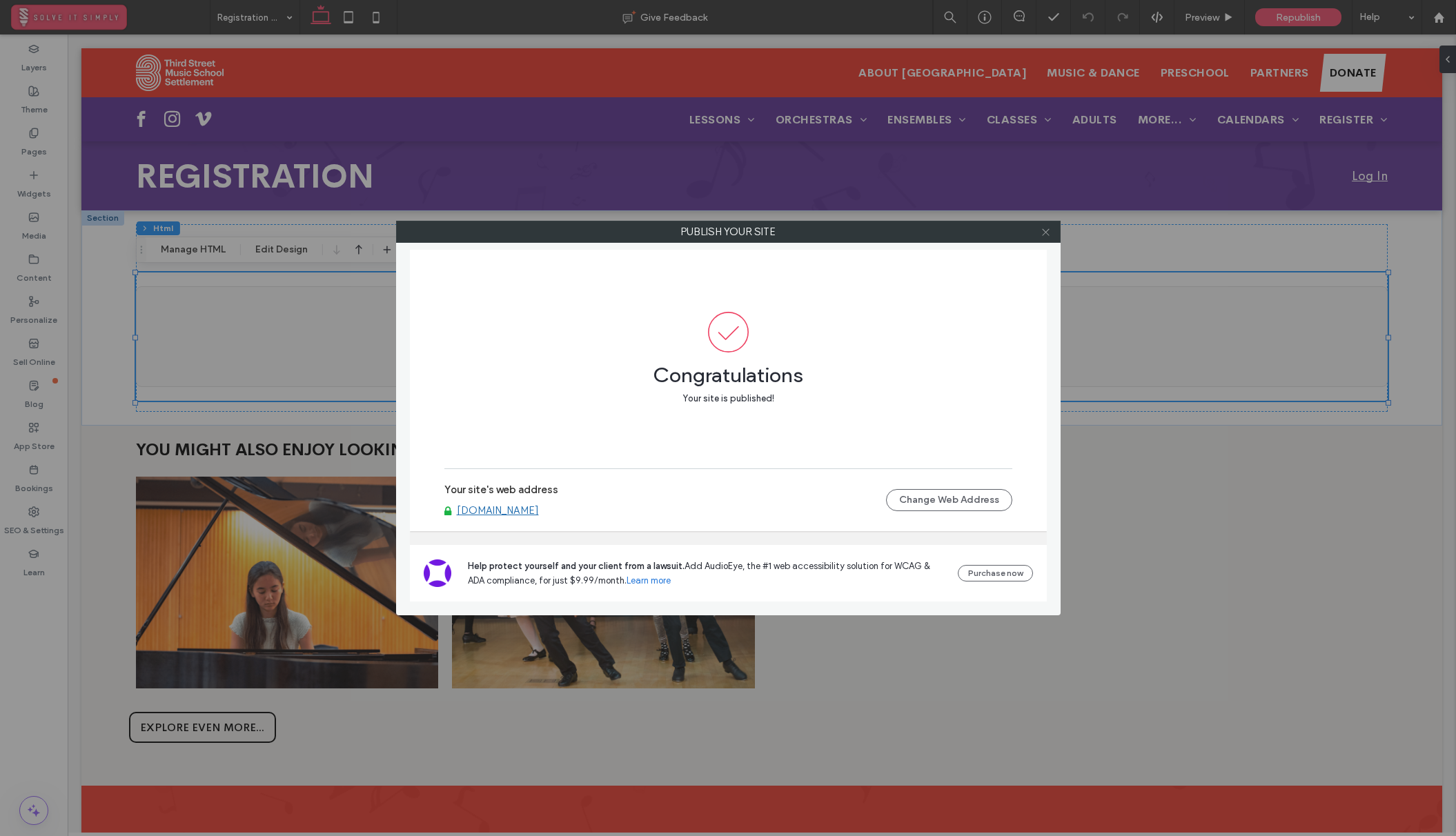
click at [1047, 227] on icon at bounding box center [1045, 232] width 10 height 10
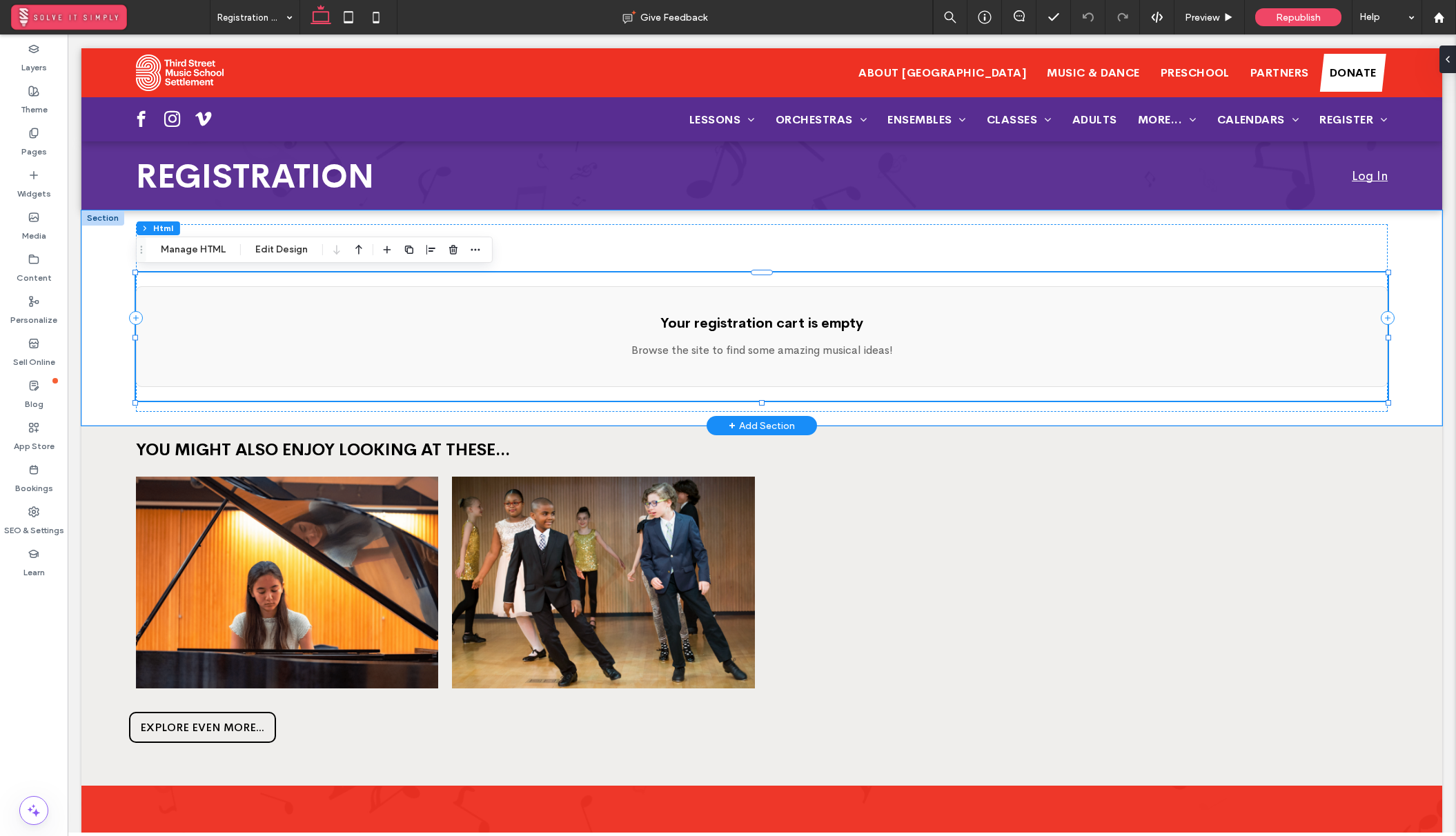
click at [740, 370] on div "Your registration cart is empty Browse the site to find some amazing musical id…" at bounding box center [761, 336] width 1251 height 101
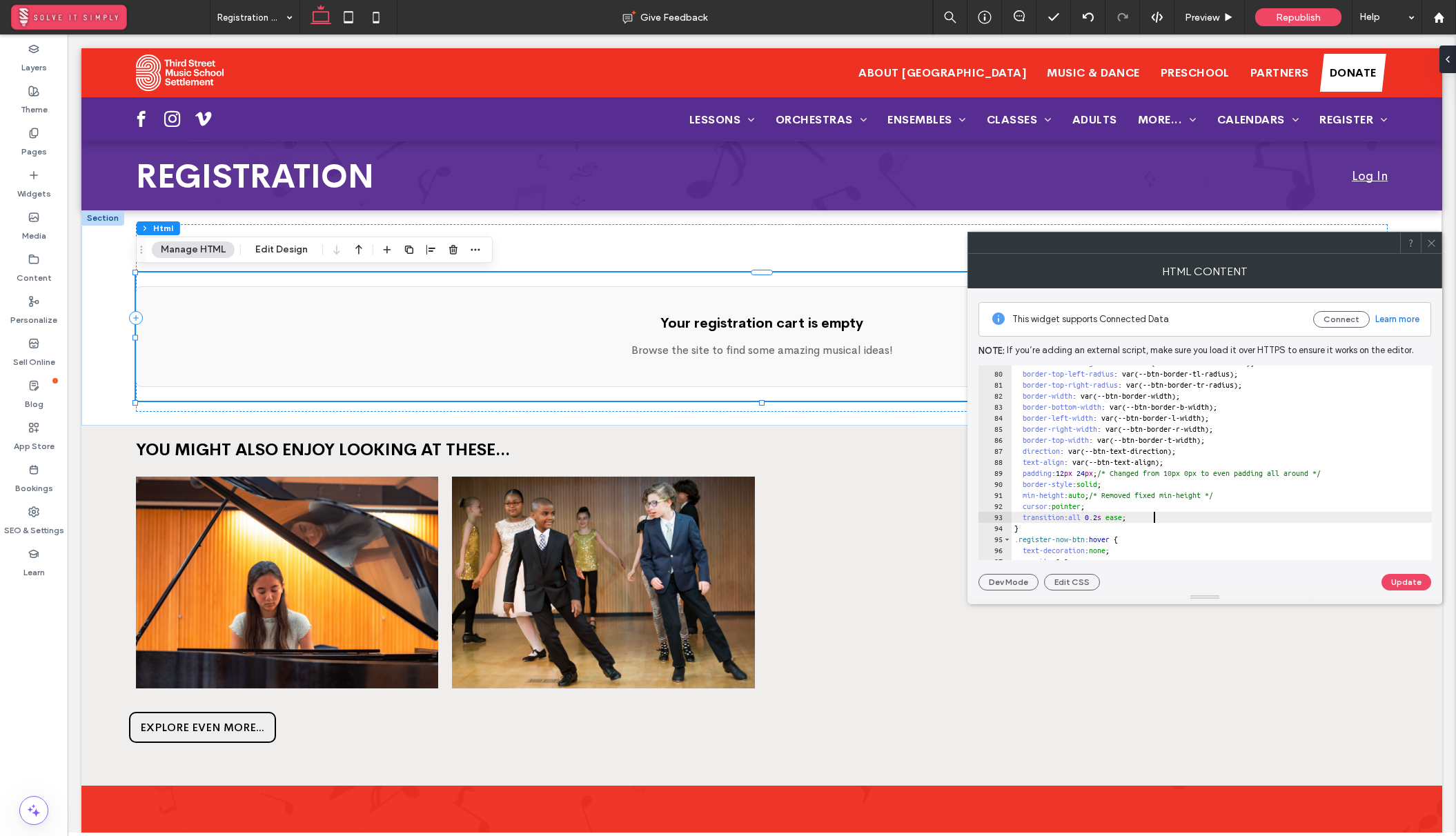
scroll to position [0, 0]
click at [1187, 519] on div "border-bottom-right-radius : var(--btn-border-br-radius); border-top-left-radiu…" at bounding box center [1411, 465] width 800 height 216
type textarea "**"
click at [1409, 585] on button "Update" at bounding box center [1406, 582] width 49 height 17
click at [1292, 21] on span "Republish" at bounding box center [1298, 17] width 45 height 12
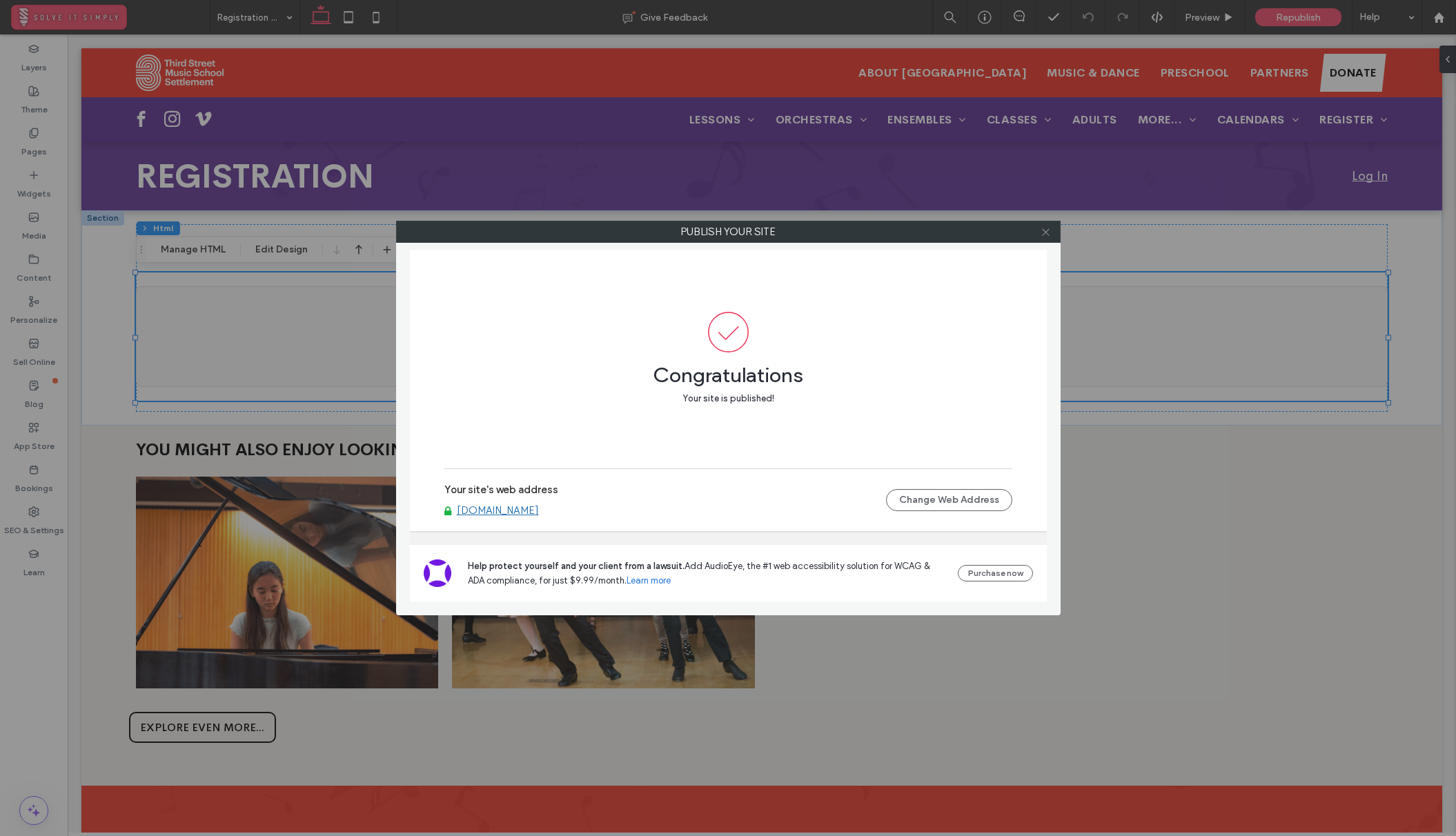
click at [1042, 232] on icon at bounding box center [1045, 232] width 10 height 10
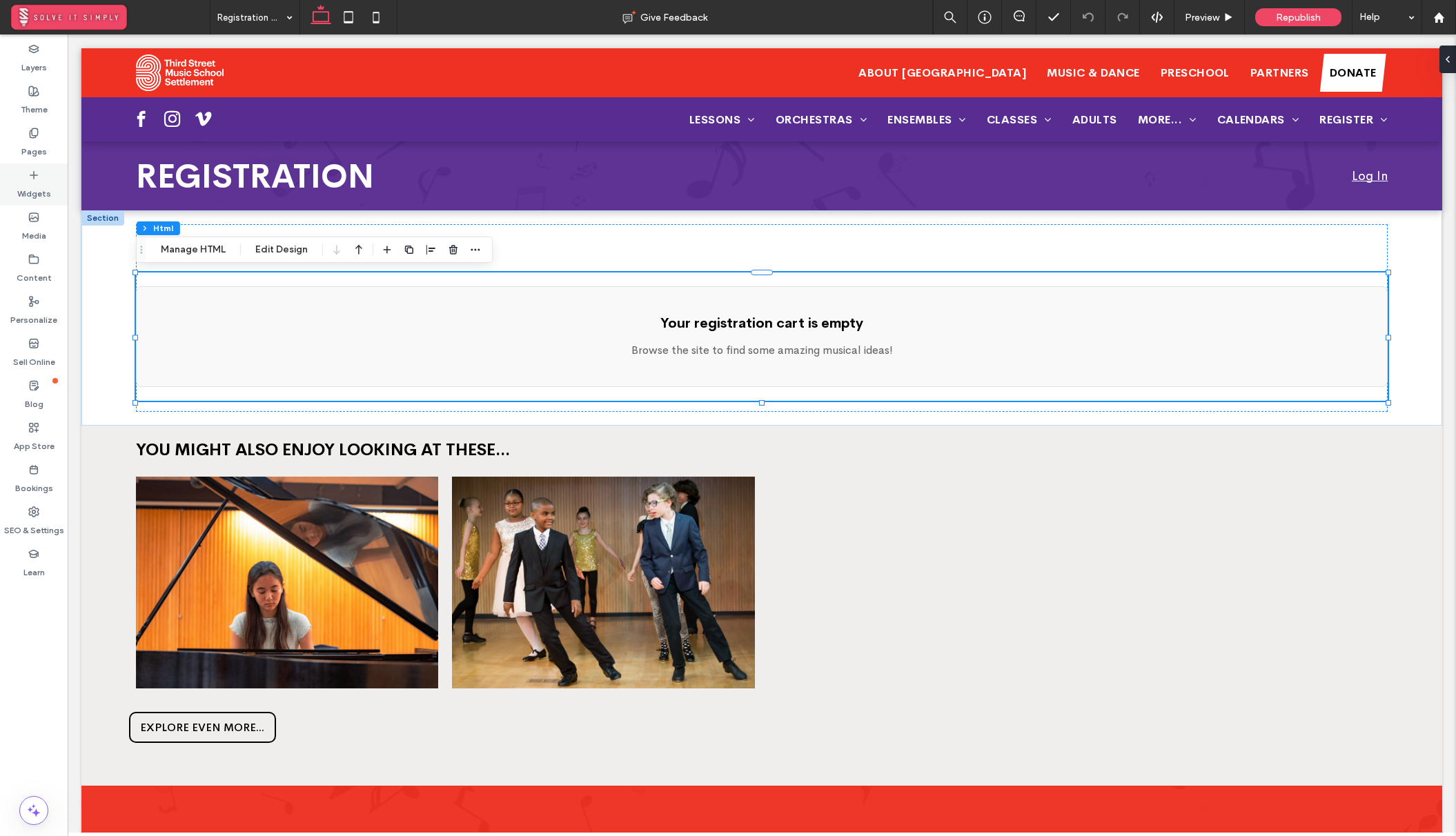
click at [27, 179] on div "Widgets" at bounding box center [33, 184] width 68 height 42
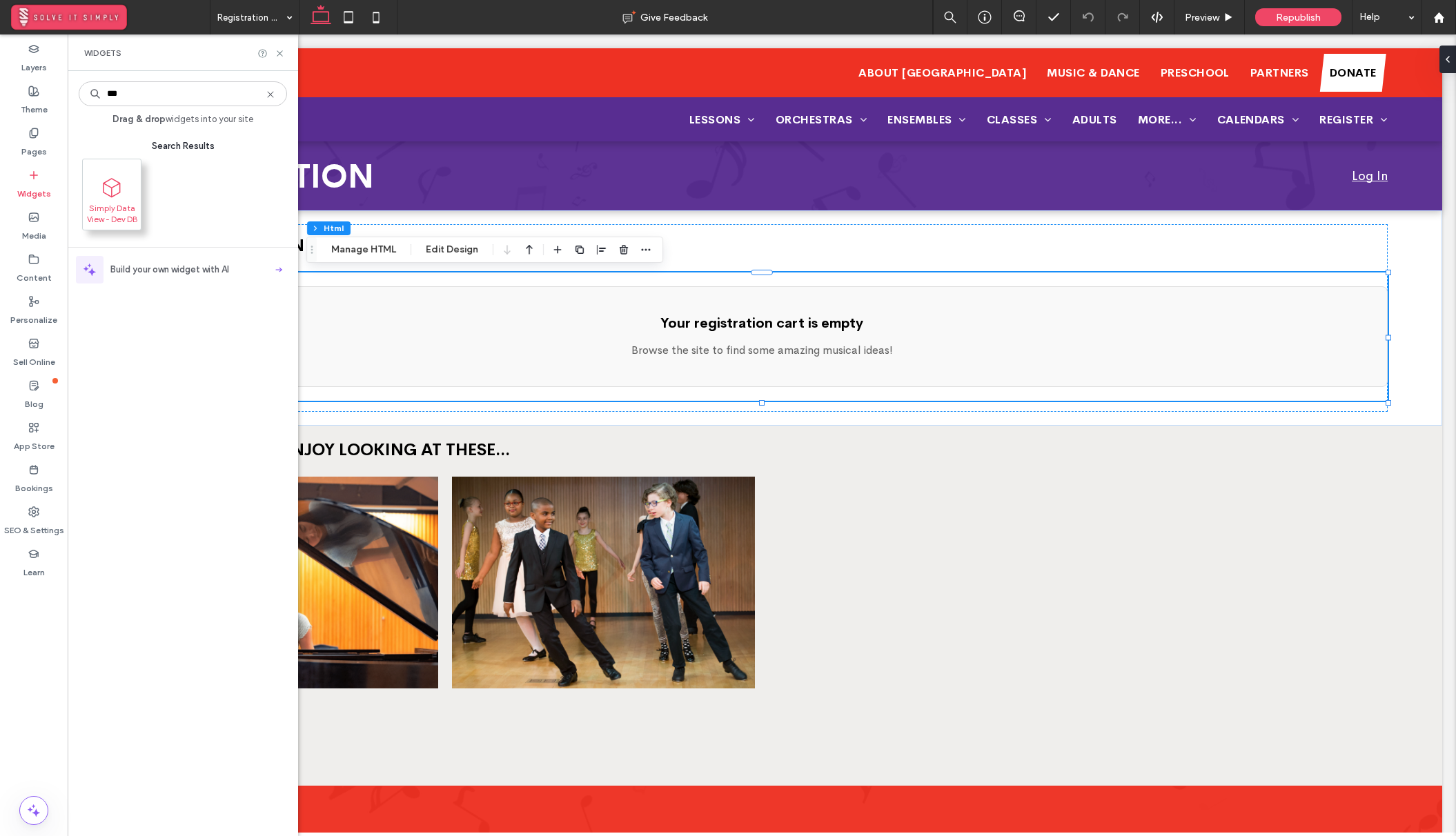
type input "***"
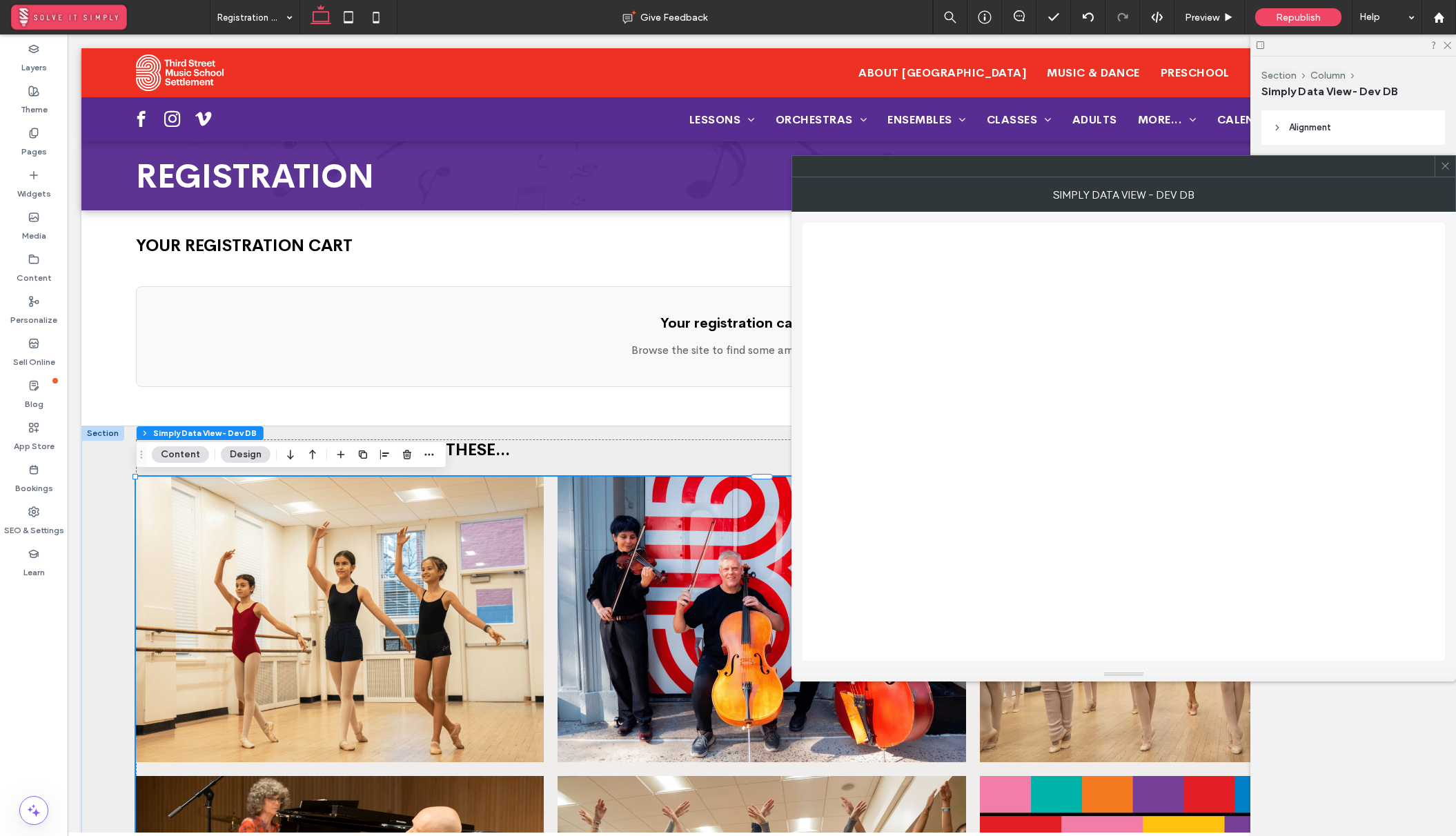
click at [1443, 168] on icon at bounding box center [1445, 166] width 10 height 10
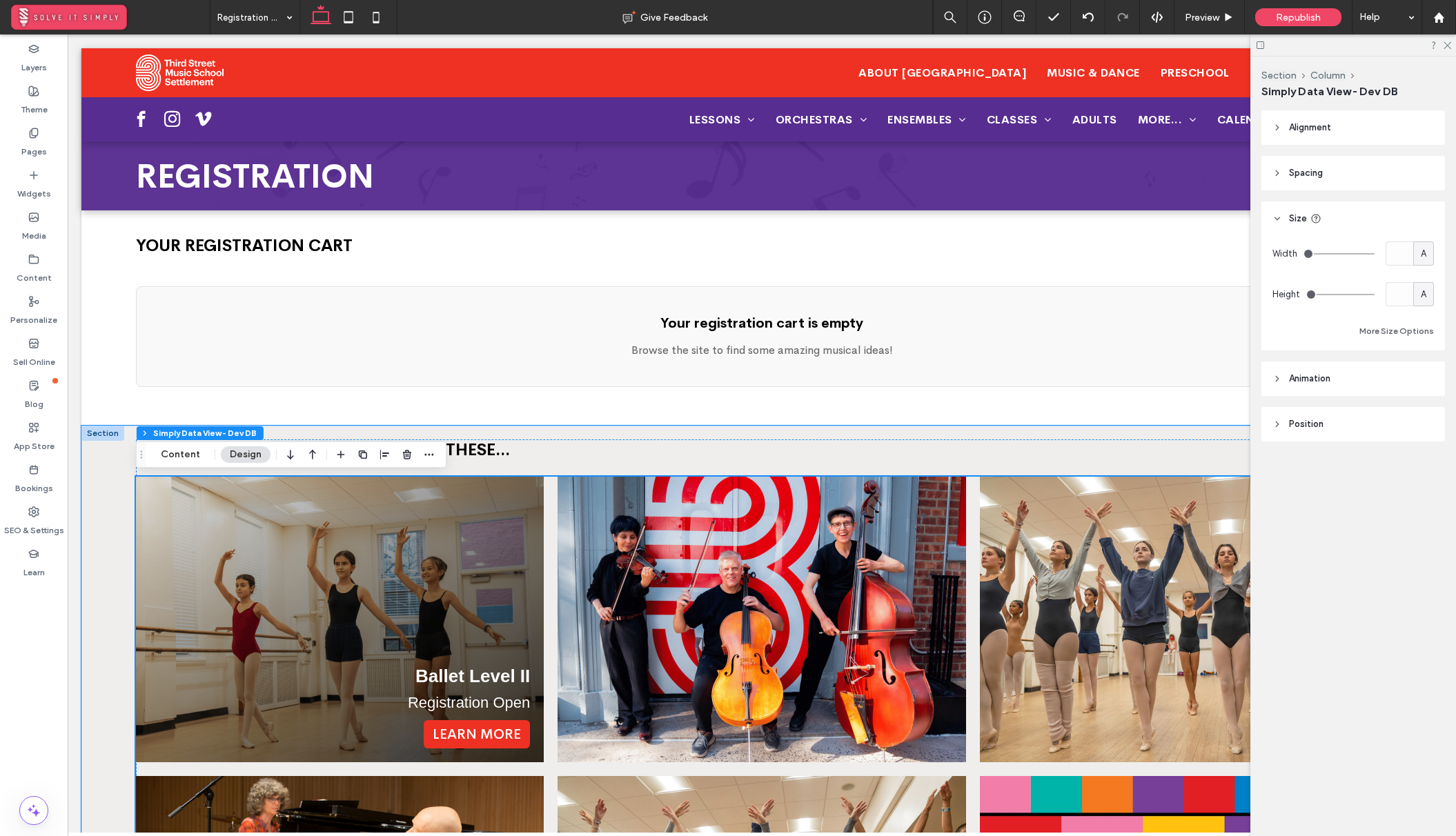
scroll to position [121, 0]
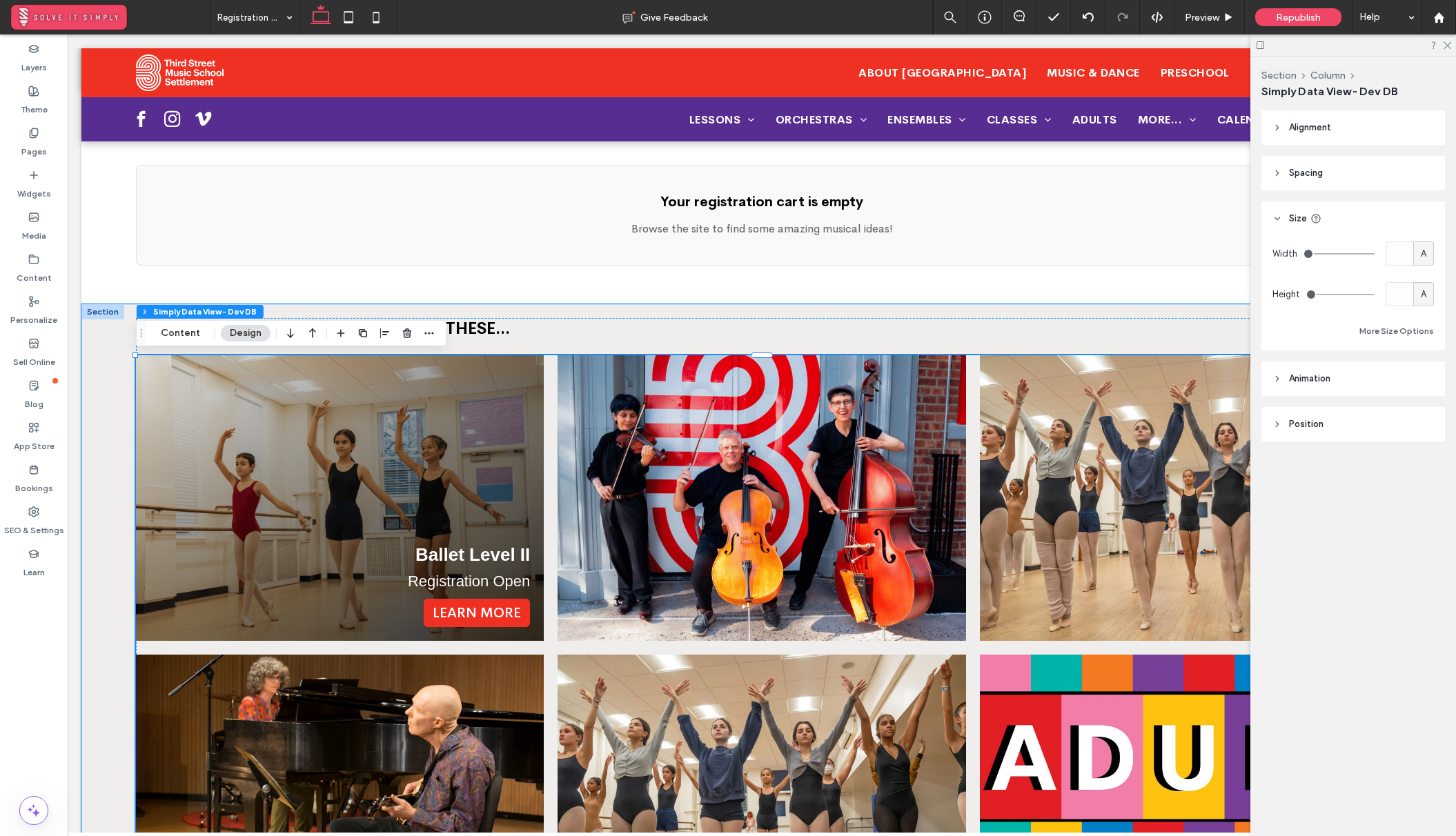
click at [477, 507] on div "Ballet Level II Registration Open Learn More" at bounding box center [340, 498] width 408 height 285
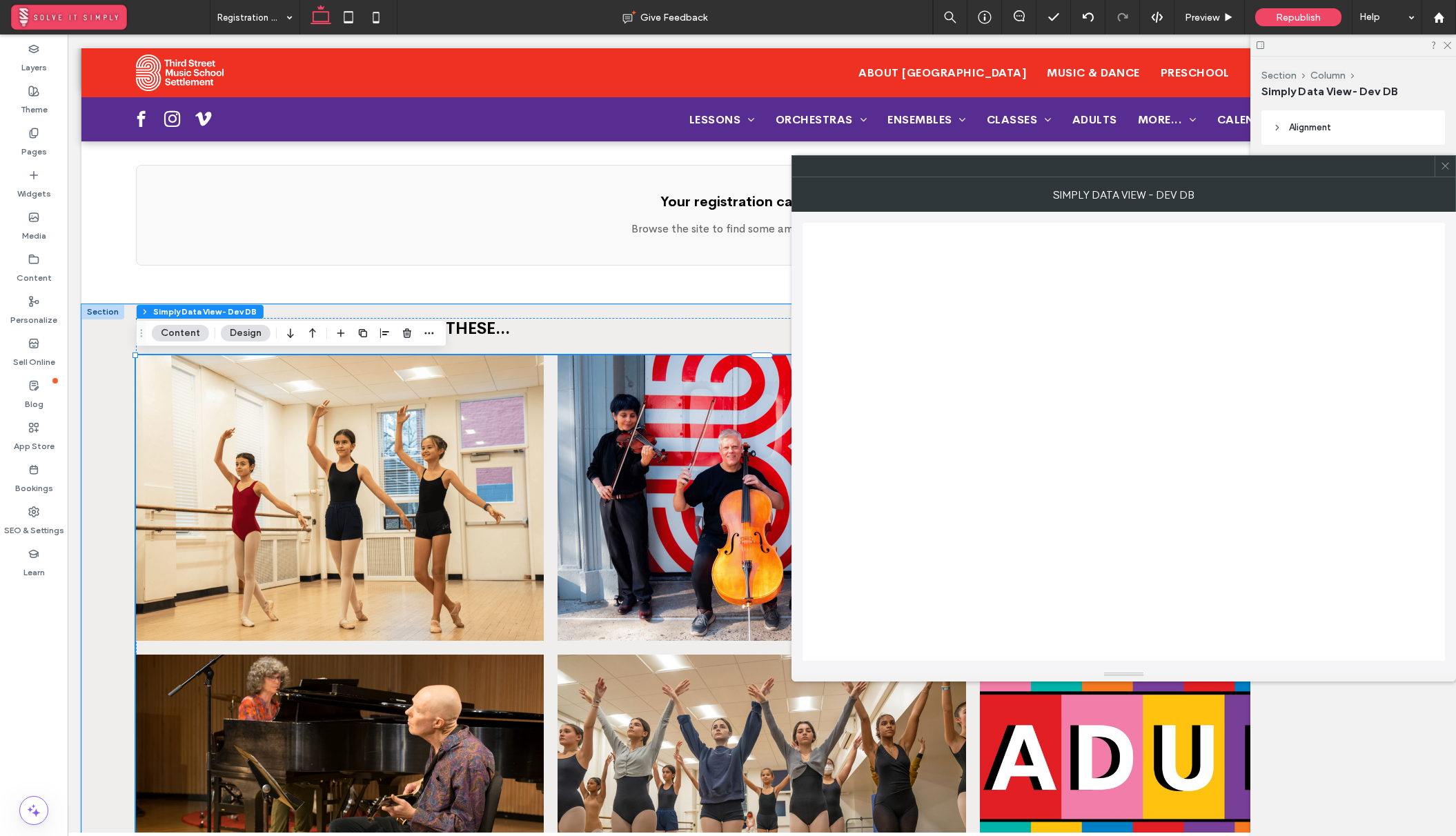
click at [1449, 167] on icon at bounding box center [1445, 166] width 10 height 10
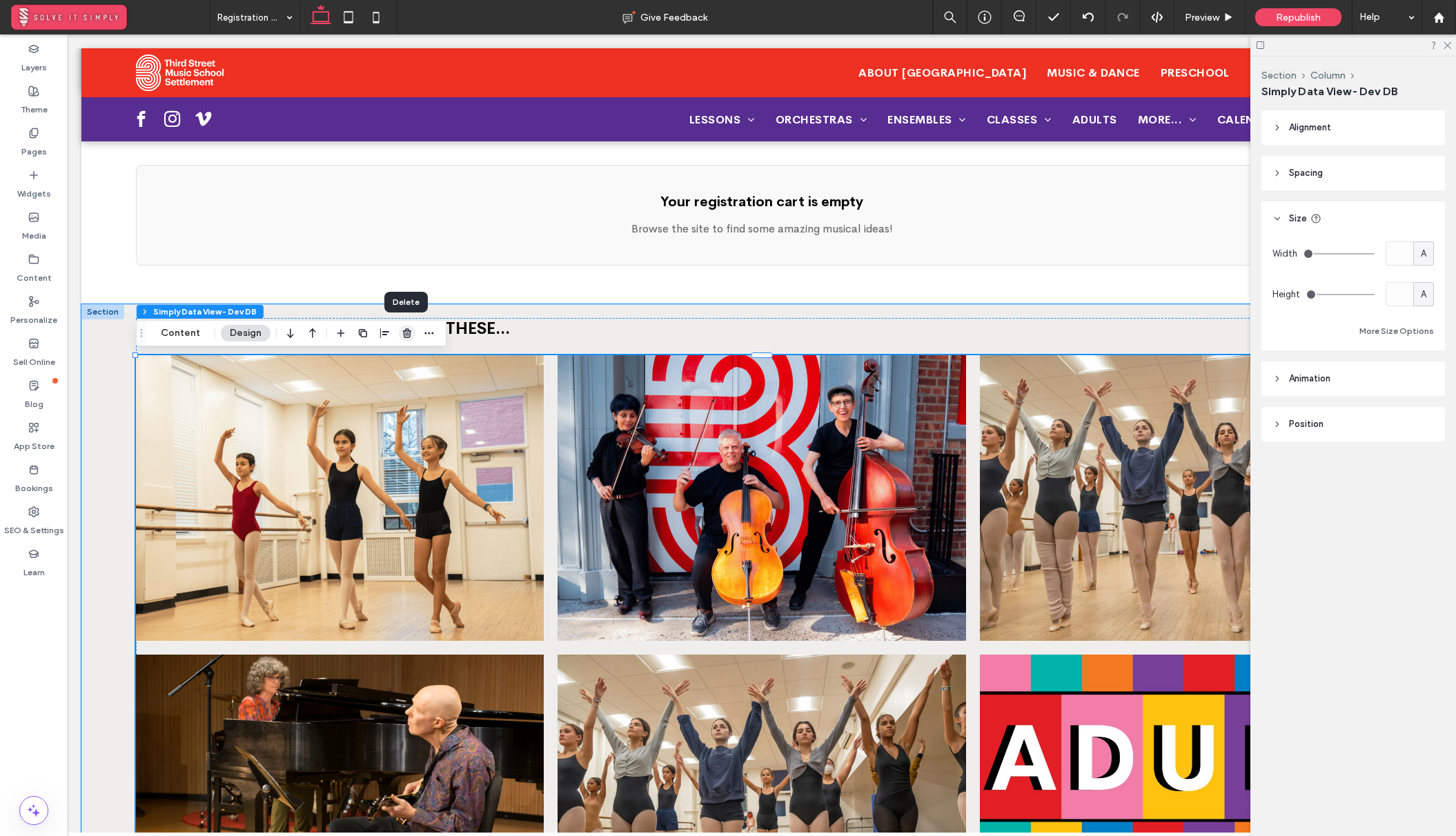
click at [402, 329] on icon "button" at bounding box center [407, 333] width 11 height 11
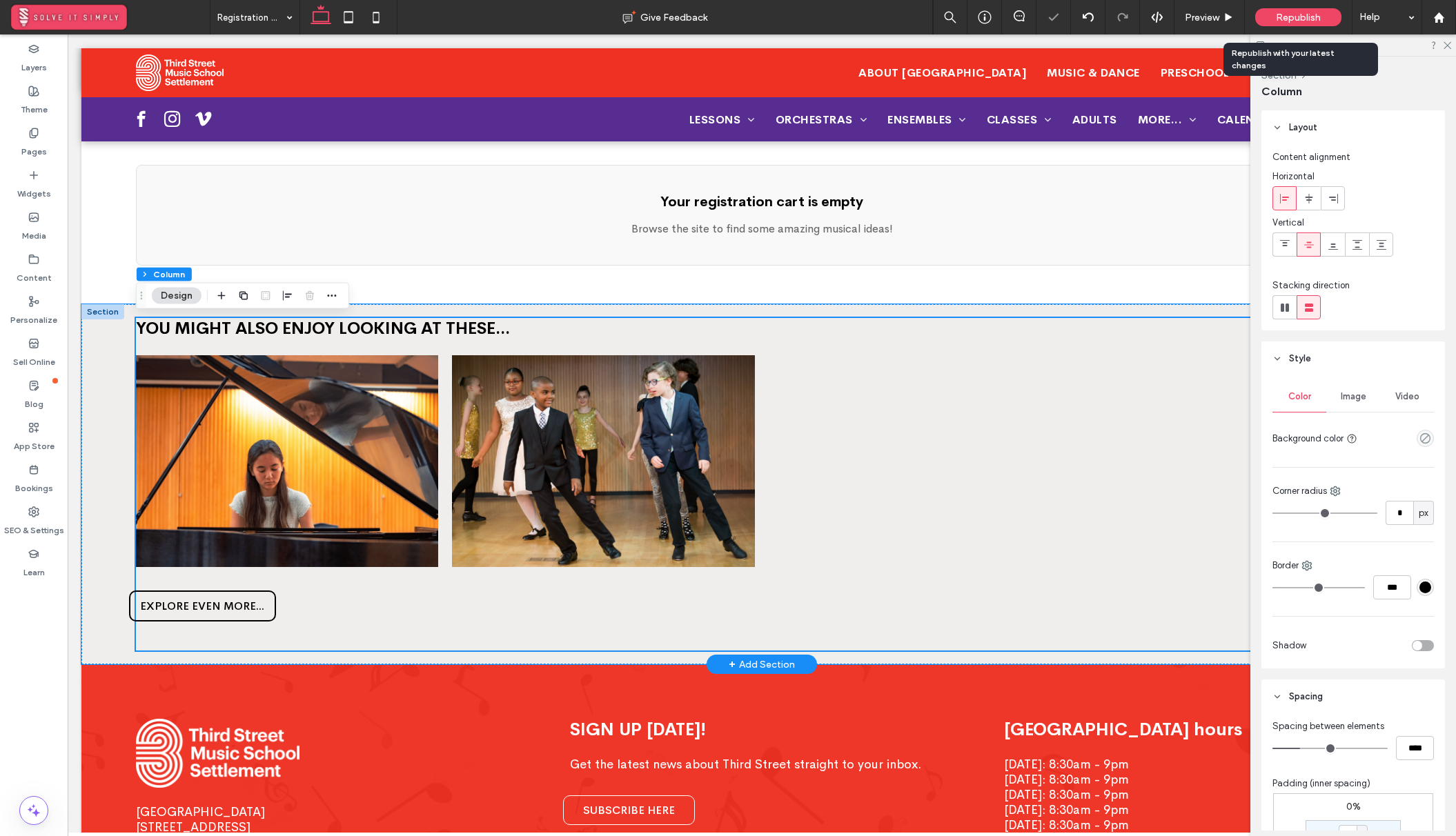
click at [1313, 14] on span "Republish" at bounding box center [1298, 17] width 45 height 12
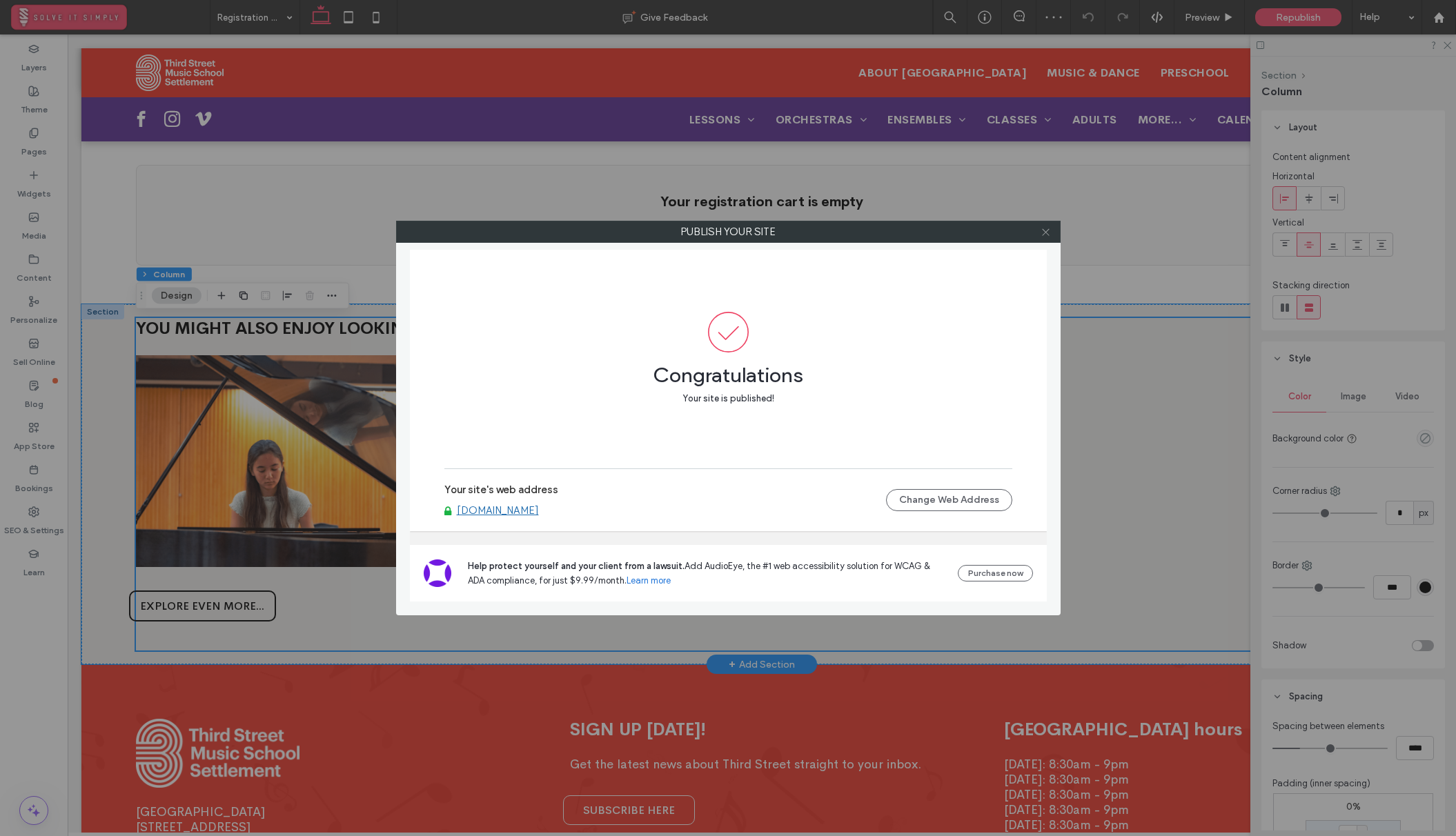
click at [1044, 235] on icon at bounding box center [1045, 232] width 10 height 10
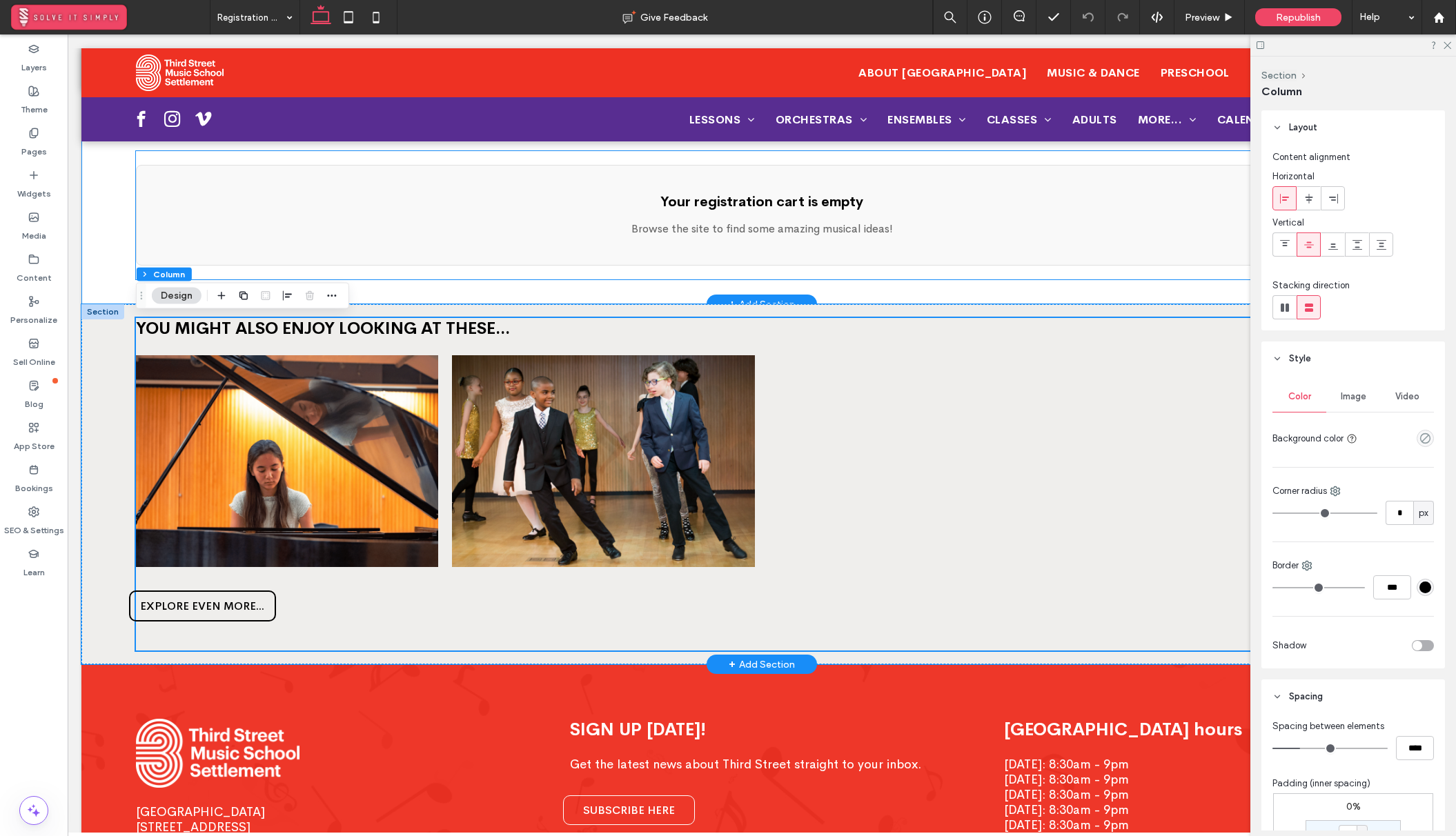
click at [621, 230] on p "Browse the site to find some amazing musical ideas!" at bounding box center [762, 229] width 1223 height 17
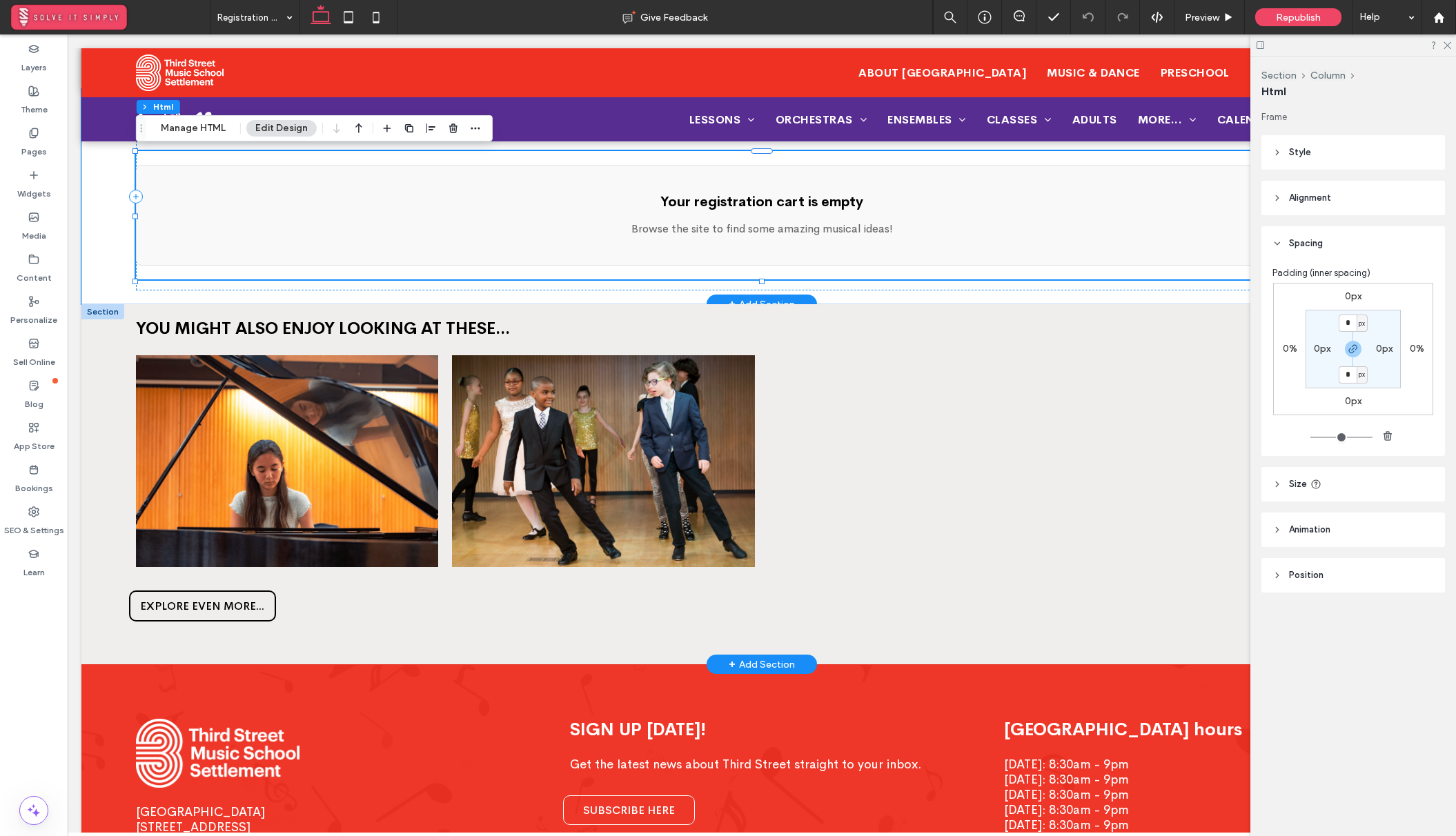
click at [621, 230] on p "Browse the site to find some amazing musical ideas!" at bounding box center [762, 229] width 1223 height 17
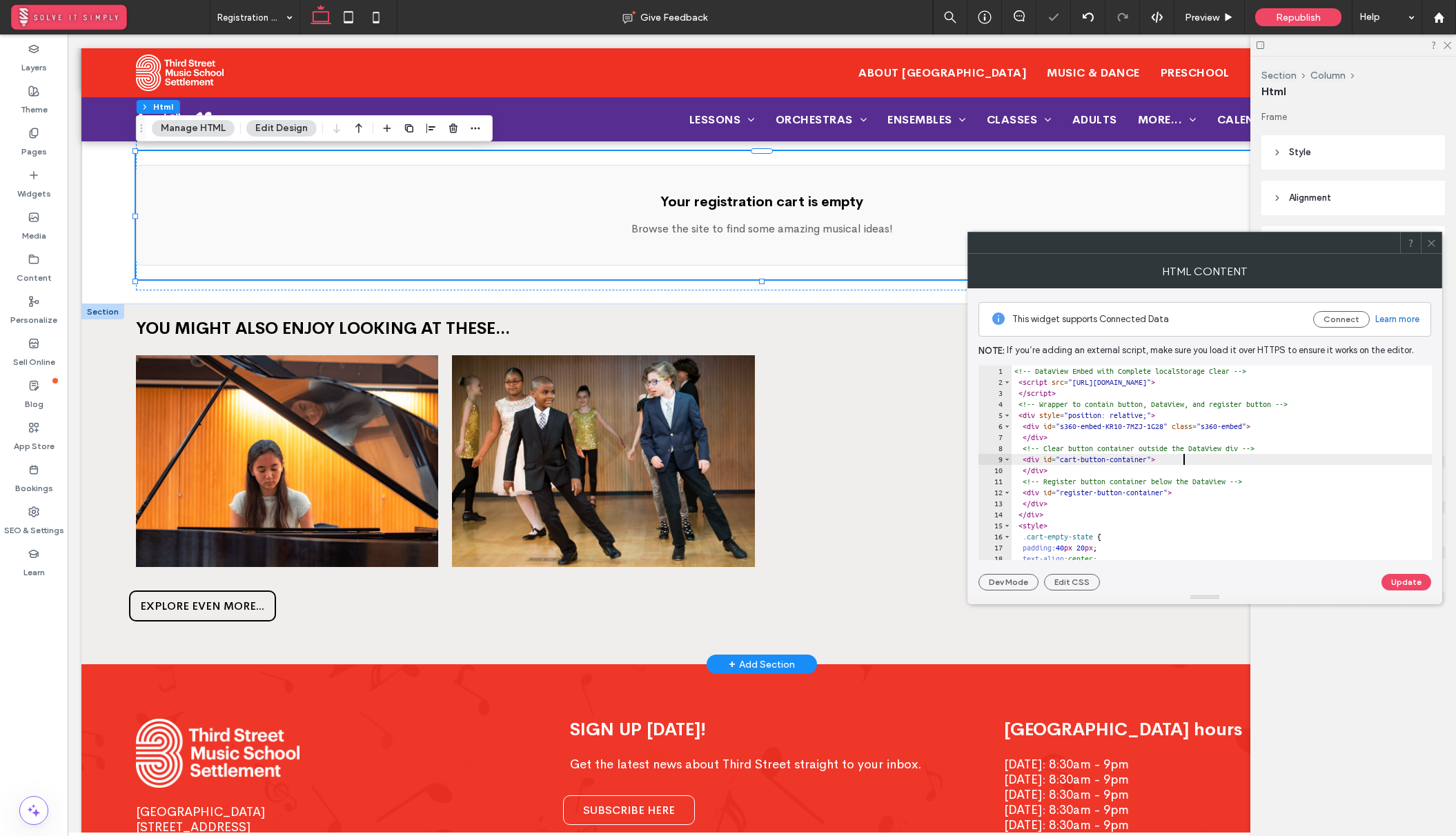
click at [1206, 462] on div "<!-- DataView Embed with Complete localStorage Clear --> < script src = "[URL][…" at bounding box center [1411, 473] width 800 height 216
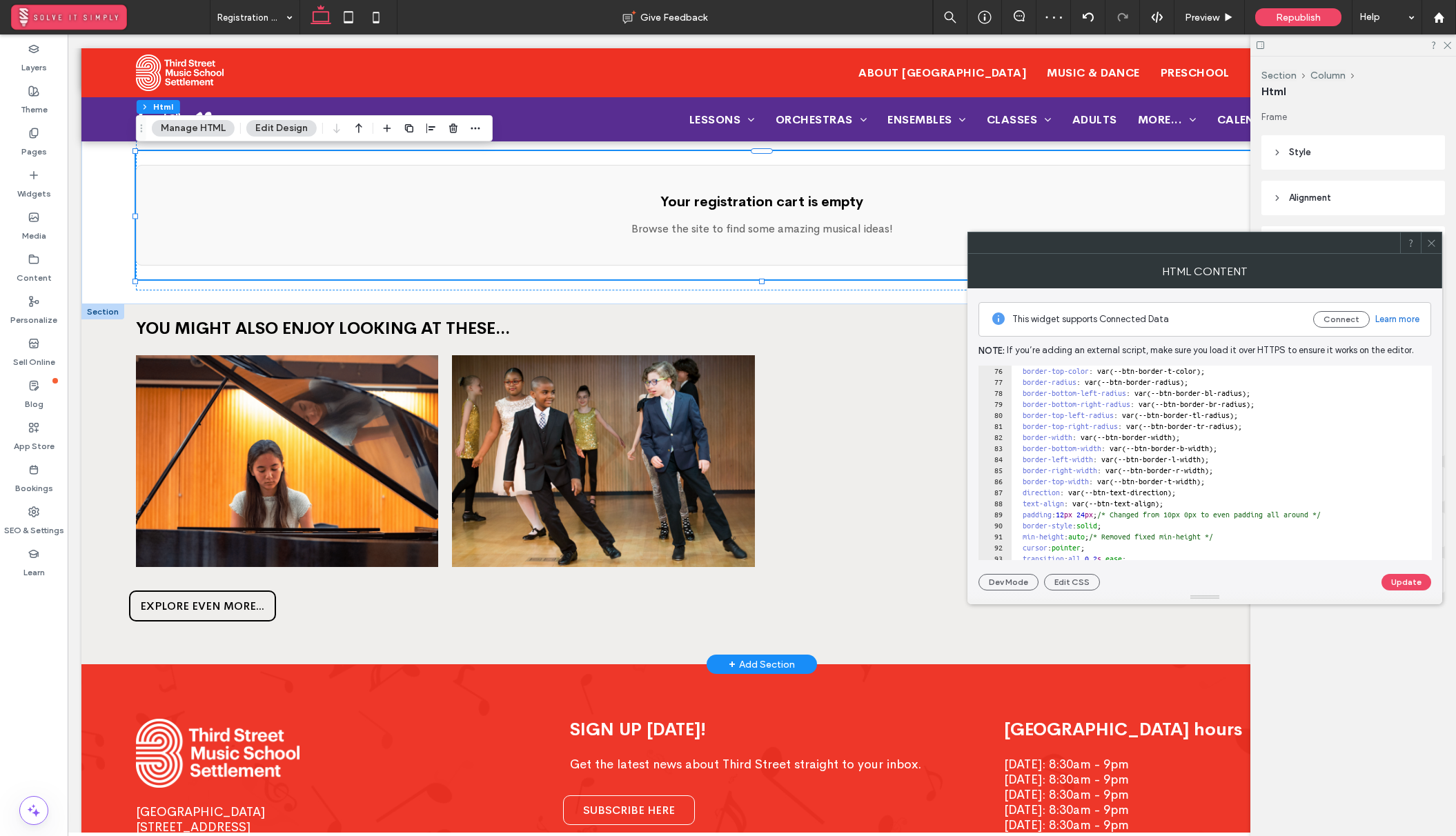
scroll to position [910, 0]
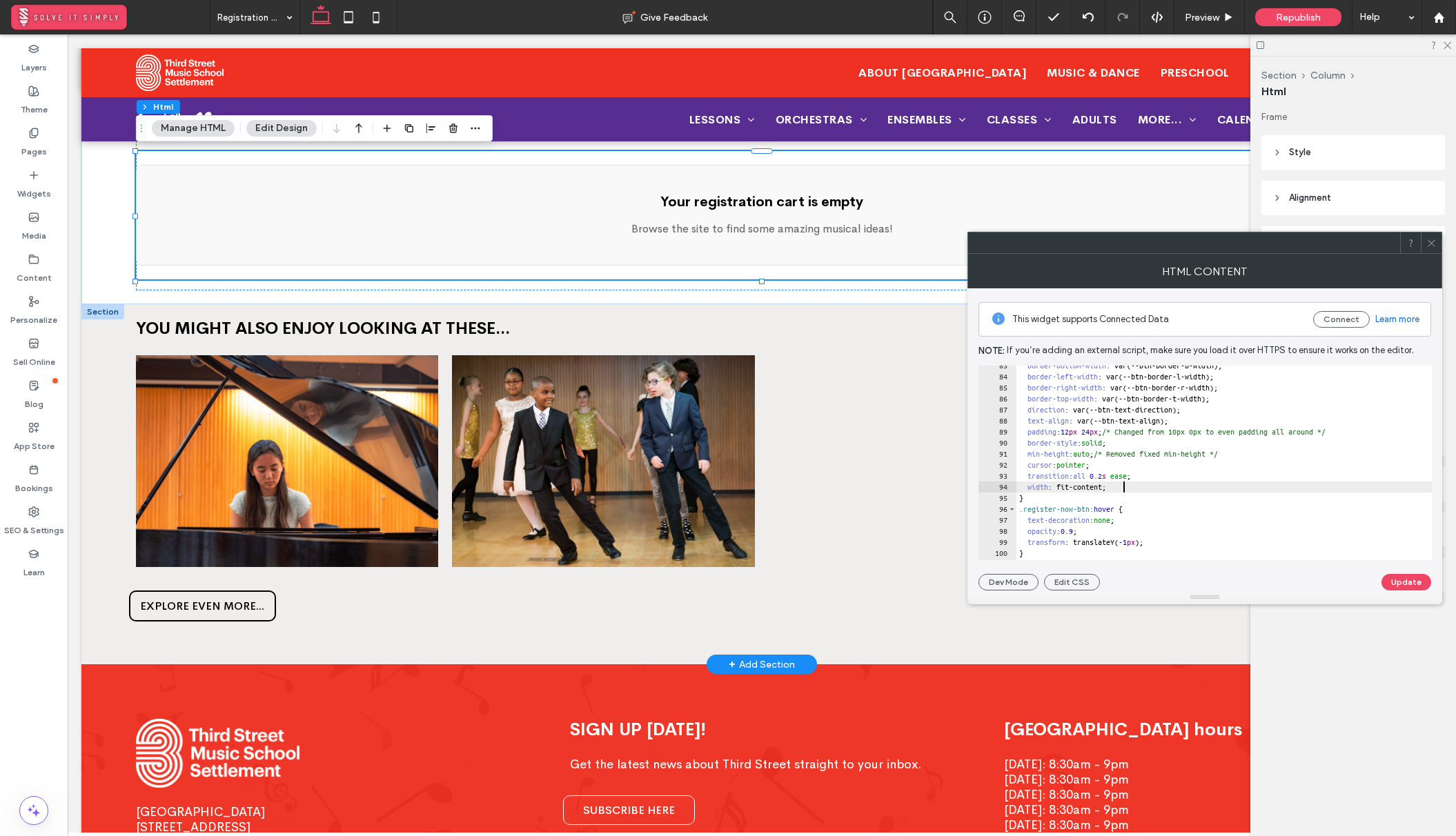
click at [1186, 486] on div "border-bottom-width : var(--btn-border-b-width); border-left-width : var(--btn-…" at bounding box center [1416, 468] width 800 height 216
type textarea "**"
click at [1412, 581] on button "Update" at bounding box center [1406, 582] width 49 height 17
click at [1287, 15] on span "Republish" at bounding box center [1298, 17] width 45 height 12
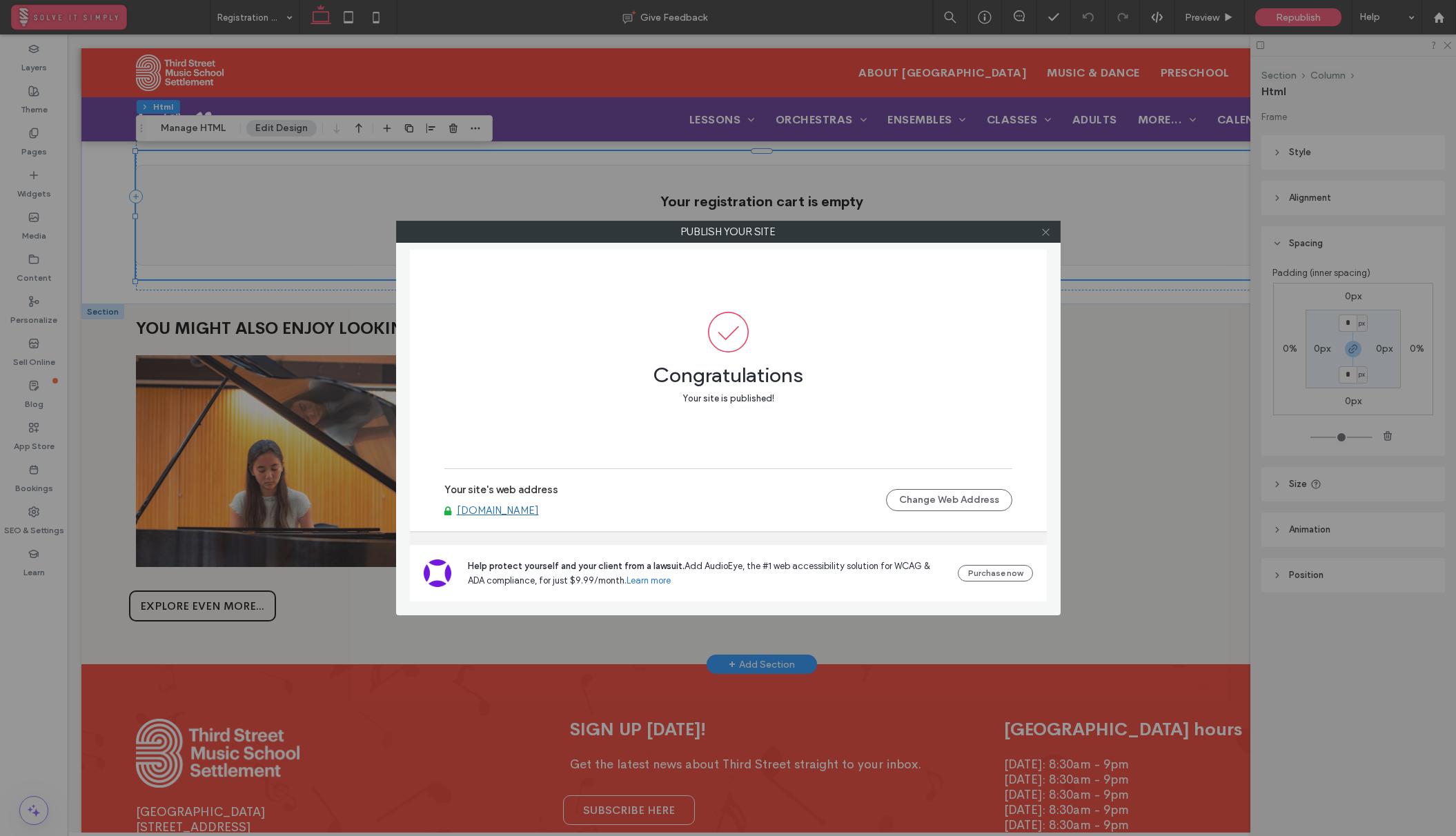
click at [1048, 230] on icon at bounding box center [1045, 232] width 10 height 10
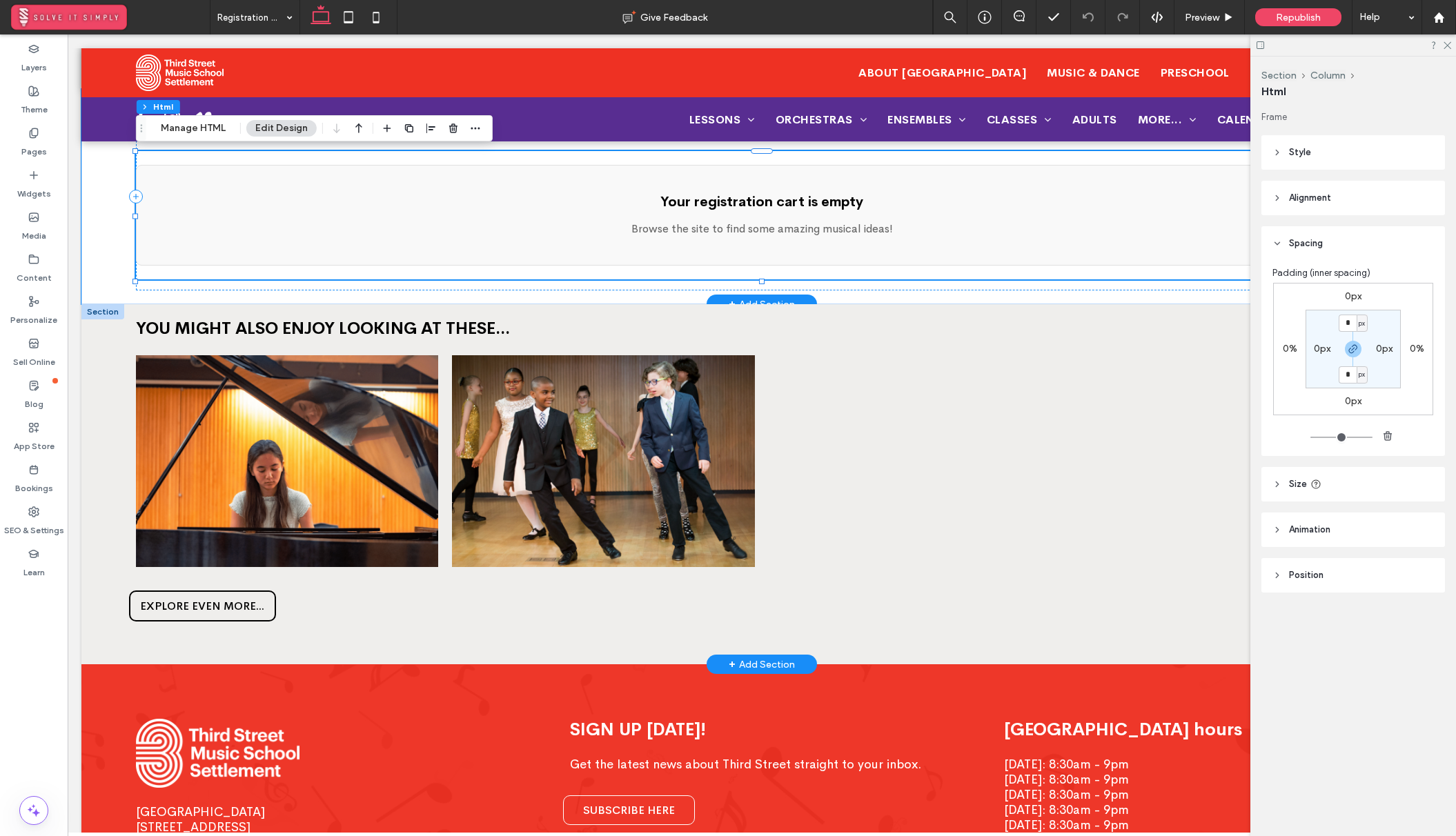
click at [744, 228] on p "Browse the site to find some amazing musical ideas!" at bounding box center [762, 229] width 1223 height 17
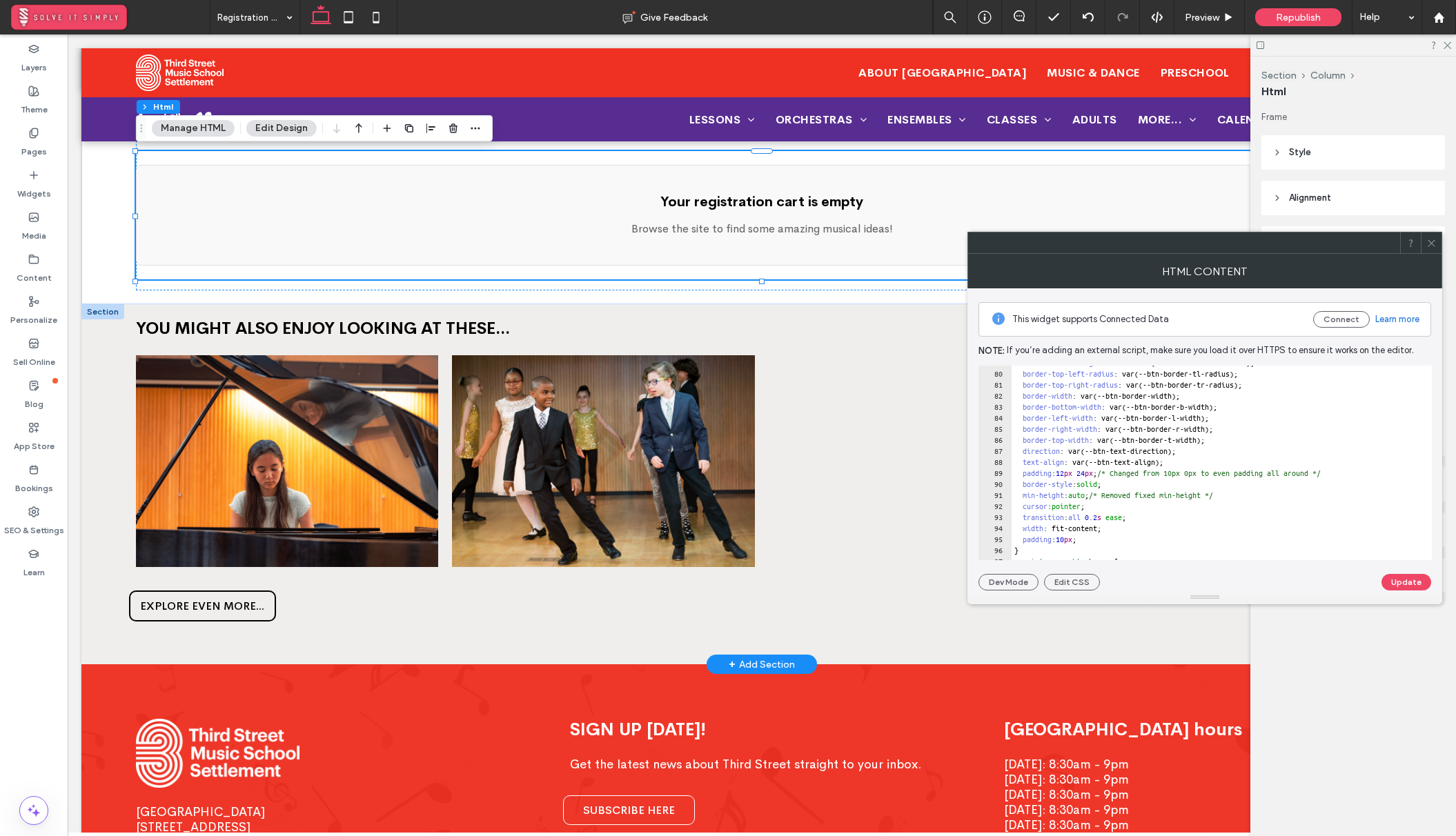
scroll to position [0, 0]
click at [1116, 473] on div "border-bottom-right-radius : var(--btn-border-br-radius); border-top-left-radiu…" at bounding box center [1411, 465] width 800 height 216
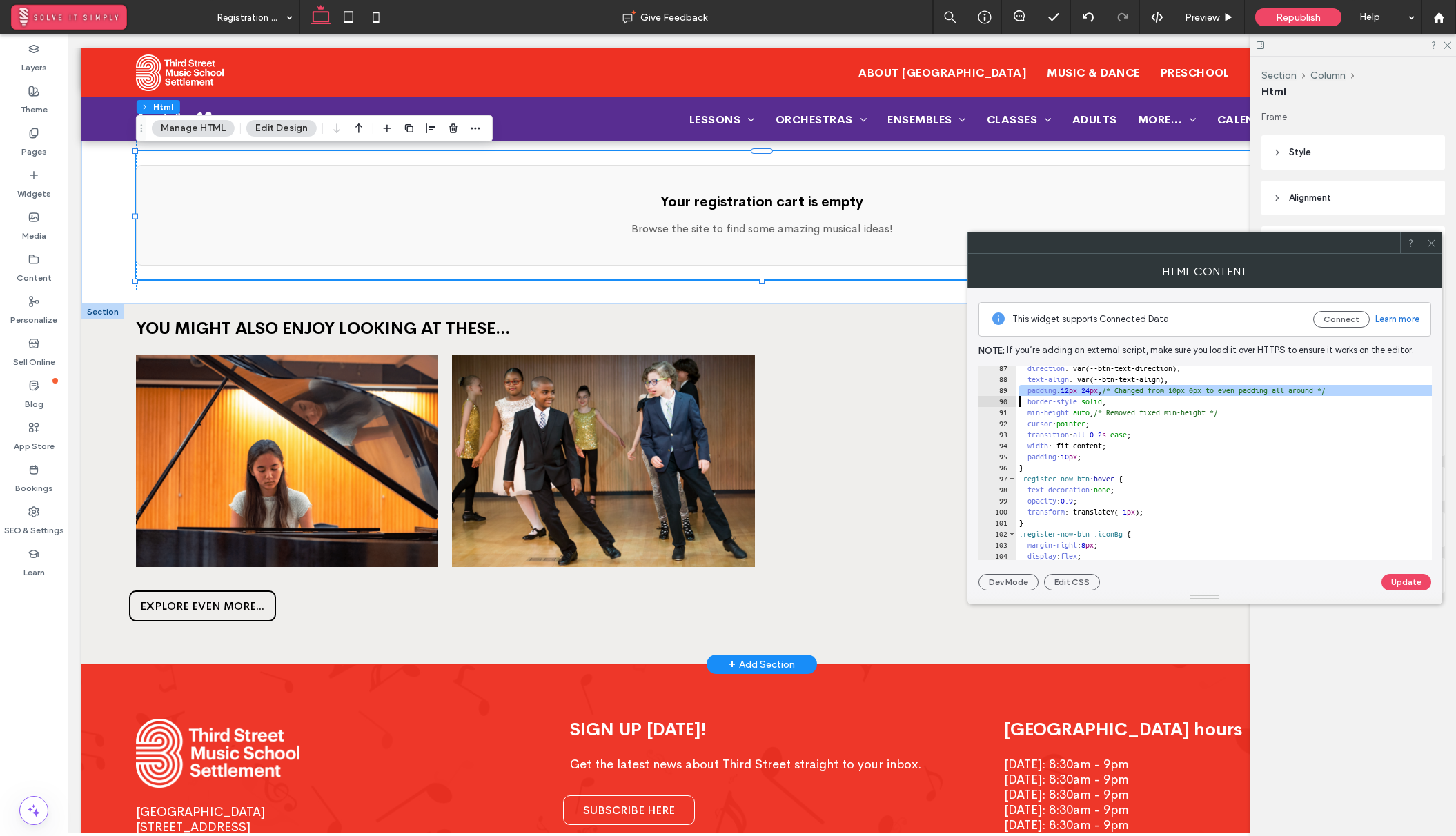
scroll to position [952, 0]
click at [1077, 413] on div "direction : var(--btn-text-direction); text-align : var(--btn-text-align); padd…" at bounding box center [1416, 471] width 800 height 216
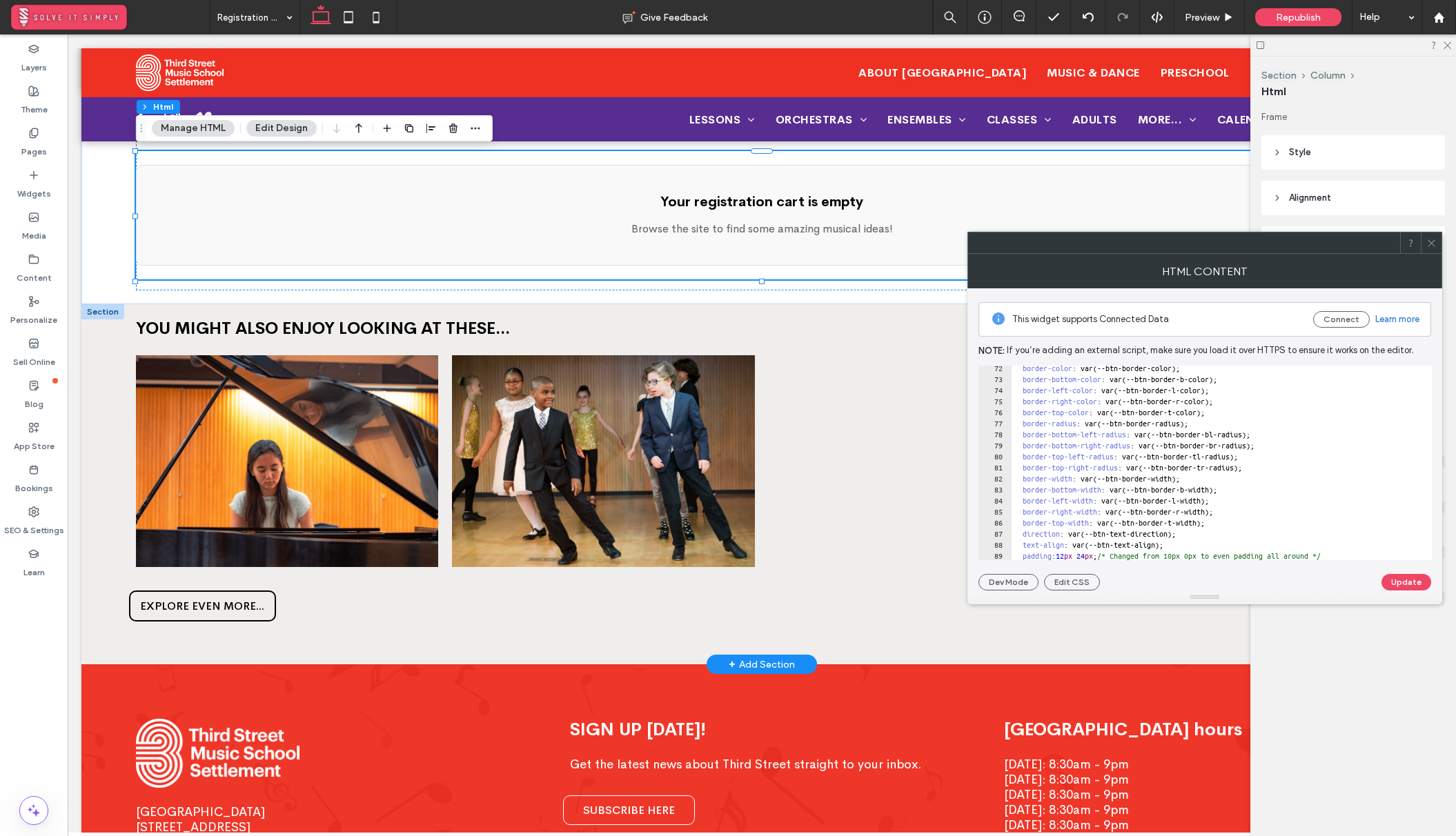
scroll to position [704, 0]
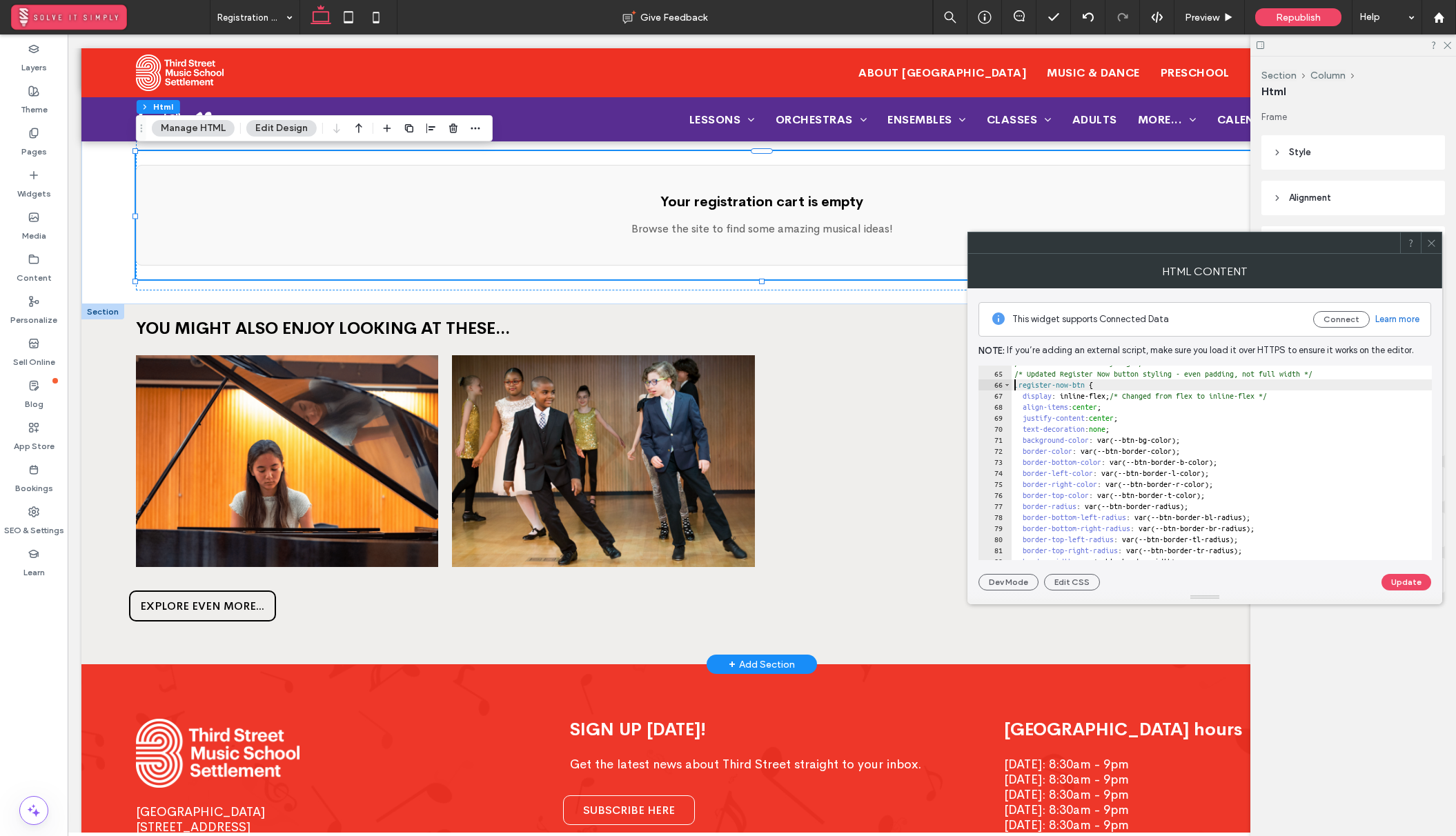
click at [1012, 386] on div "/* Use site's button styling */ /* Updated Register Now button styling - even p…" at bounding box center [1411, 465] width 800 height 216
paste textarea
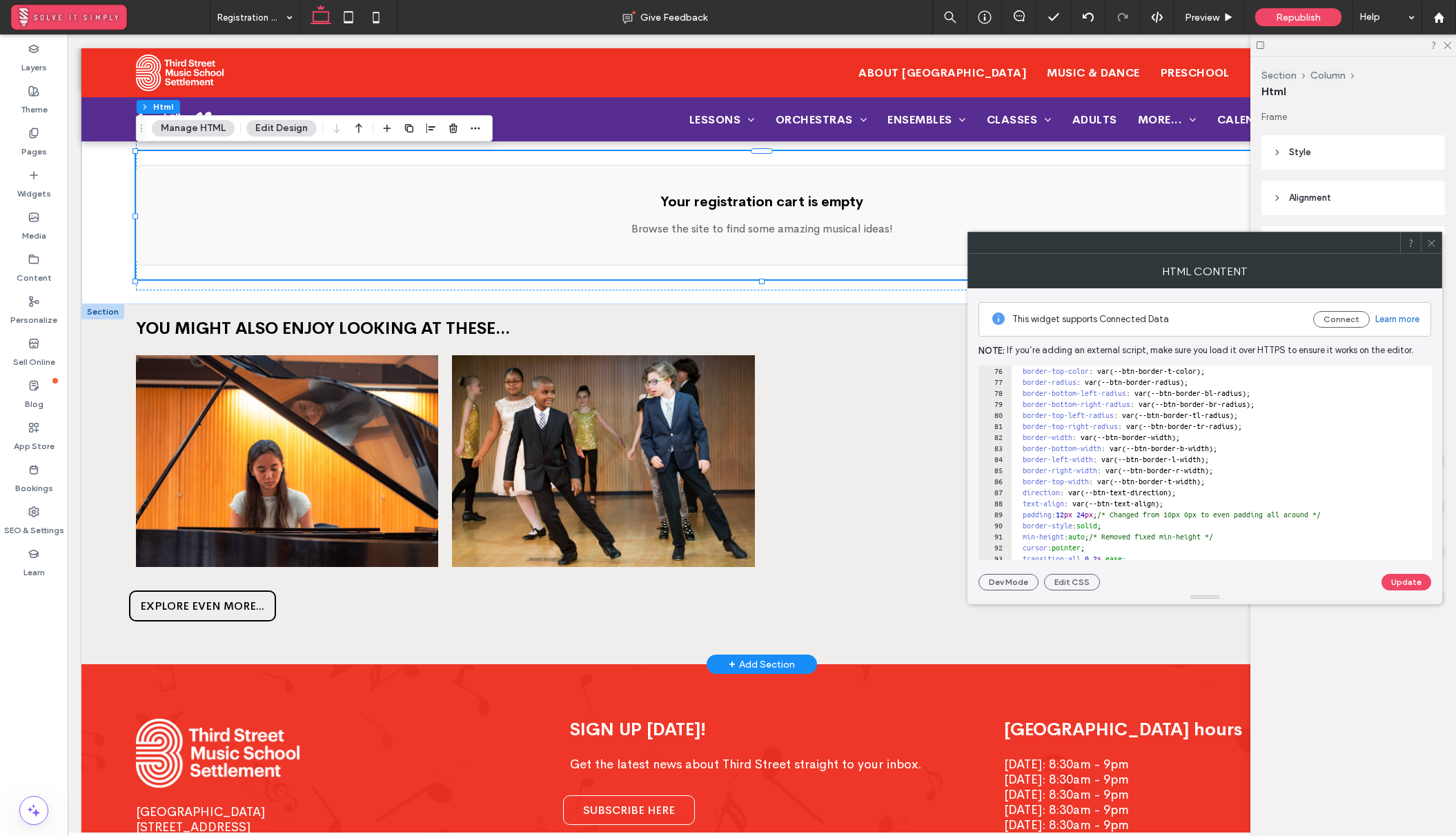
scroll to position [869, 0]
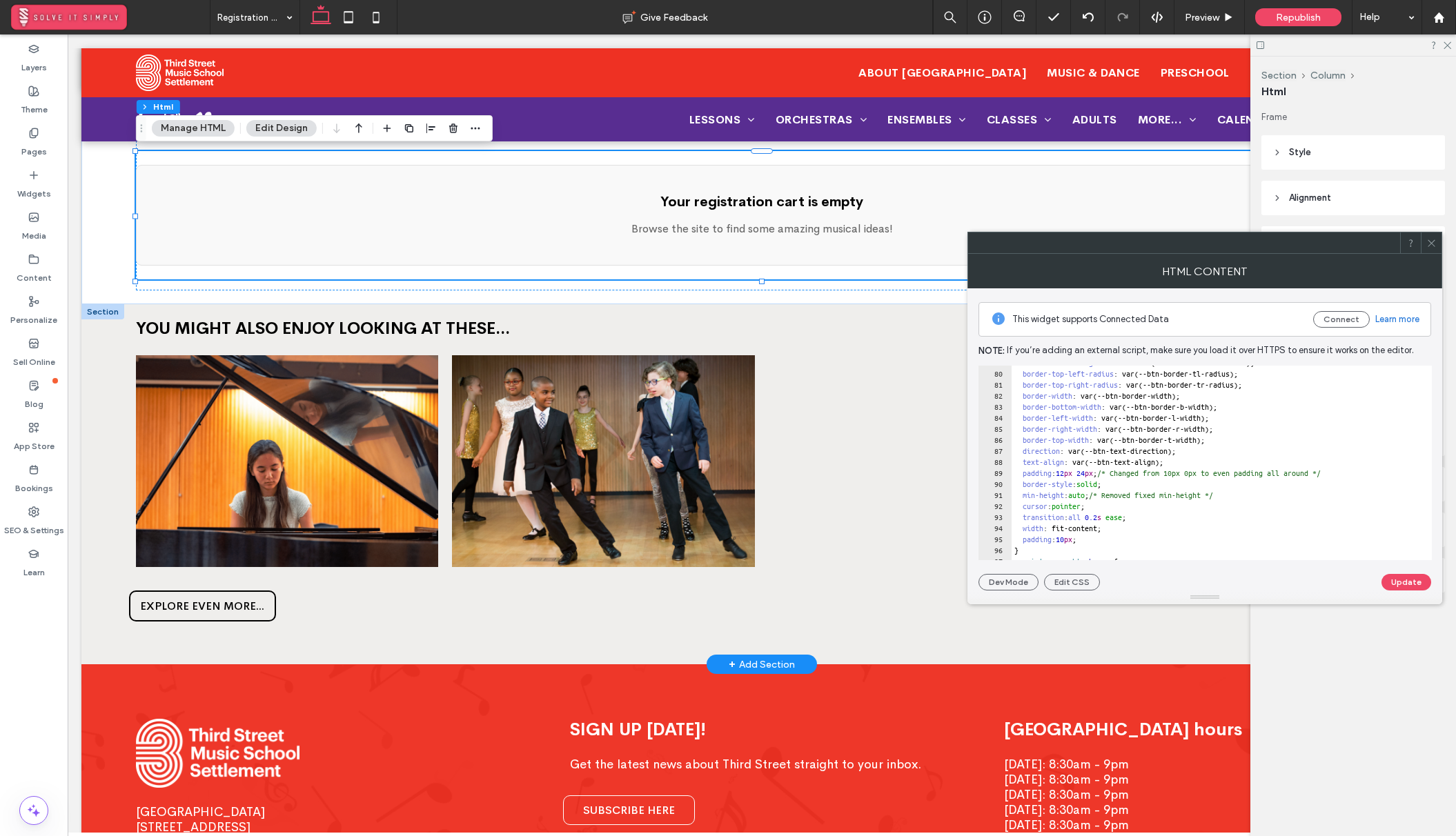
click at [1096, 542] on div "border-bottom-right-radius : var(--btn-border-br-radius); border-top-left-radiu…" at bounding box center [1411, 465] width 800 height 216
click at [1086, 538] on div "border-bottom-right-radius : var(--btn-border-br-radius); border-top-left-radiu…" at bounding box center [1411, 465] width 800 height 216
type textarea "**"
click at [1419, 587] on button "Update" at bounding box center [1406, 582] width 49 height 17
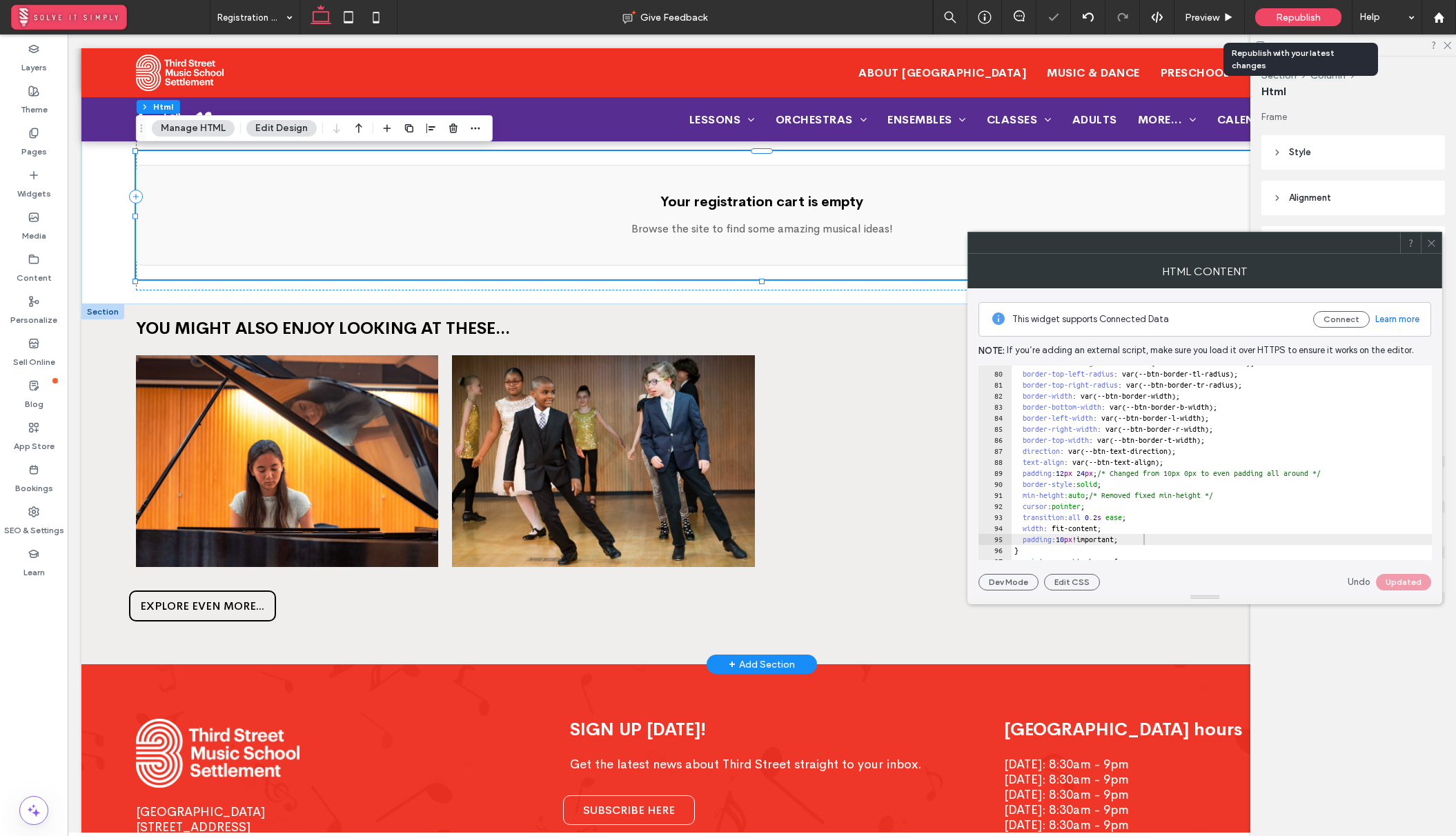
click at [1278, 15] on span "Republish" at bounding box center [1298, 17] width 45 height 12
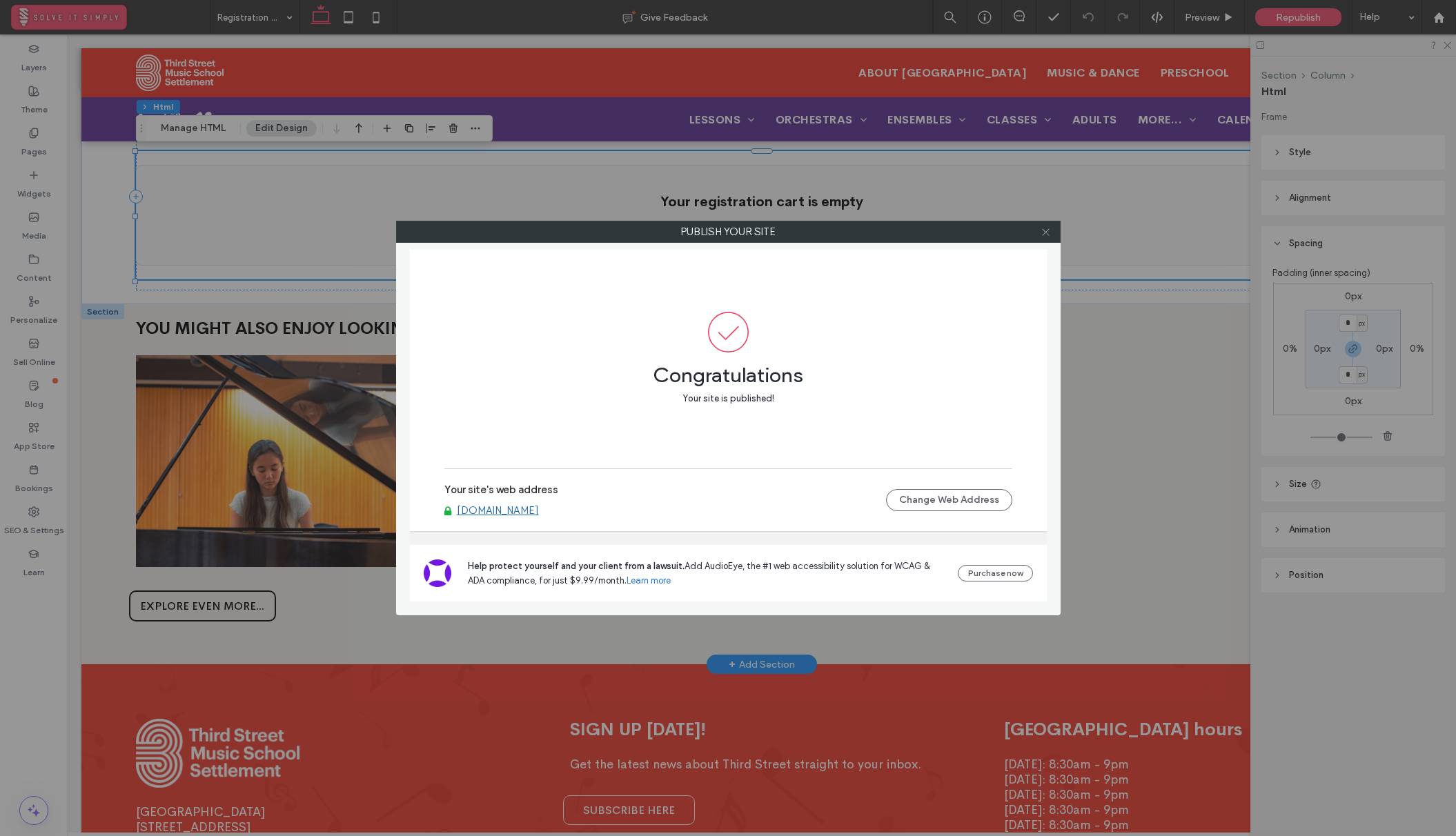
click at [1049, 224] on span at bounding box center [1045, 232] width 10 height 21
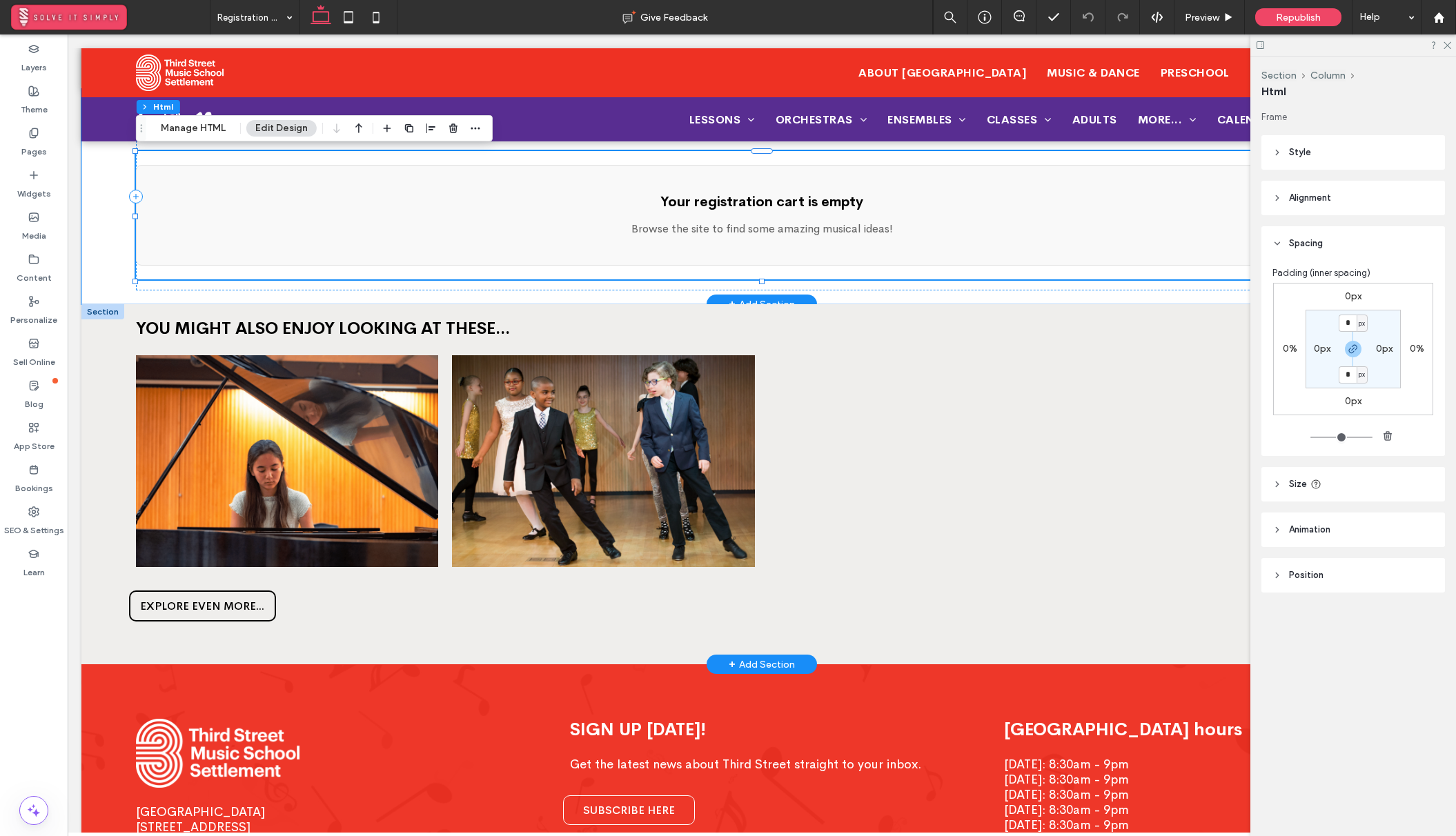
click at [826, 210] on h4 "Your registration cart is empty" at bounding box center [762, 201] width 1223 height 17
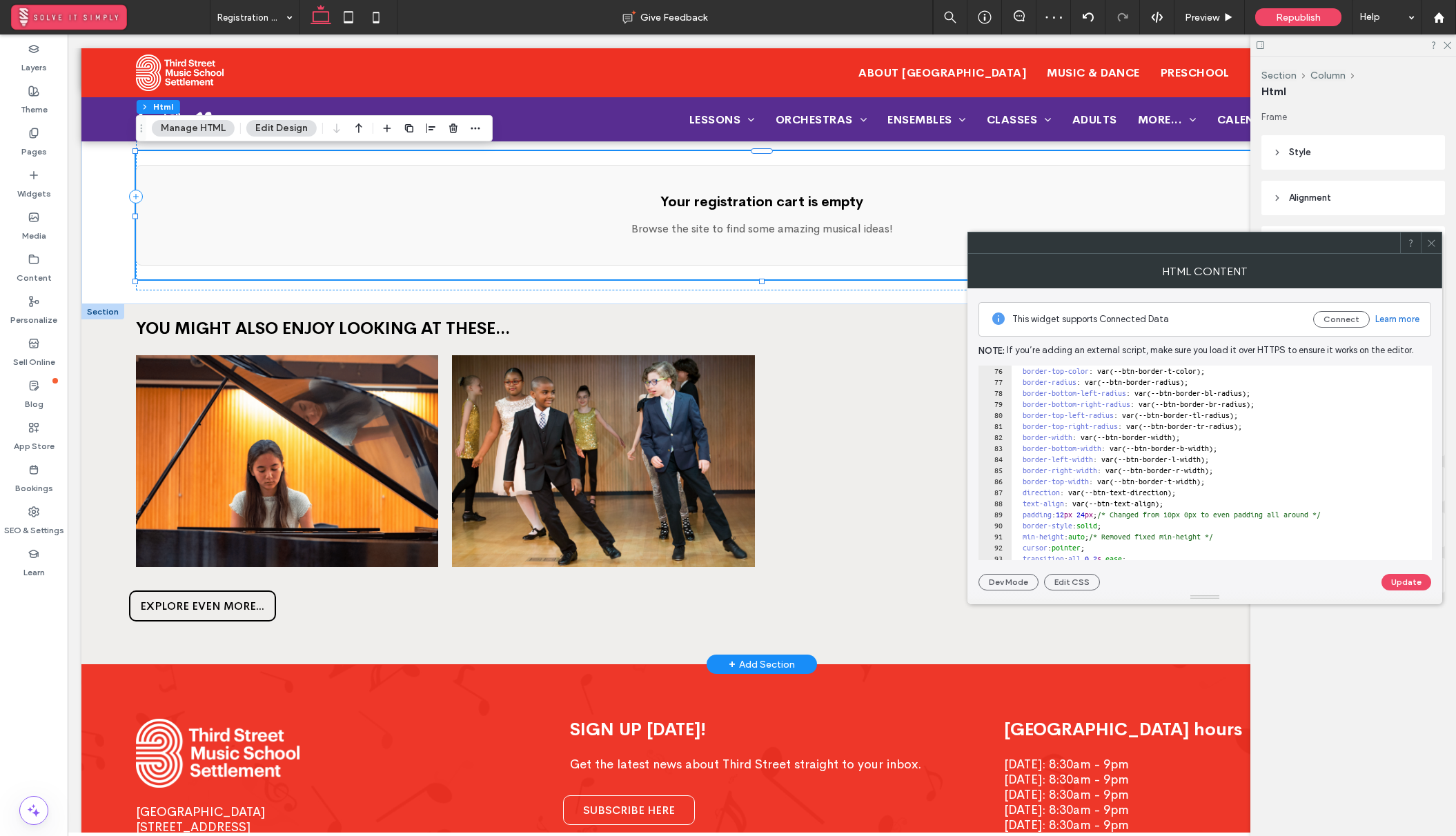
scroll to position [910, 0]
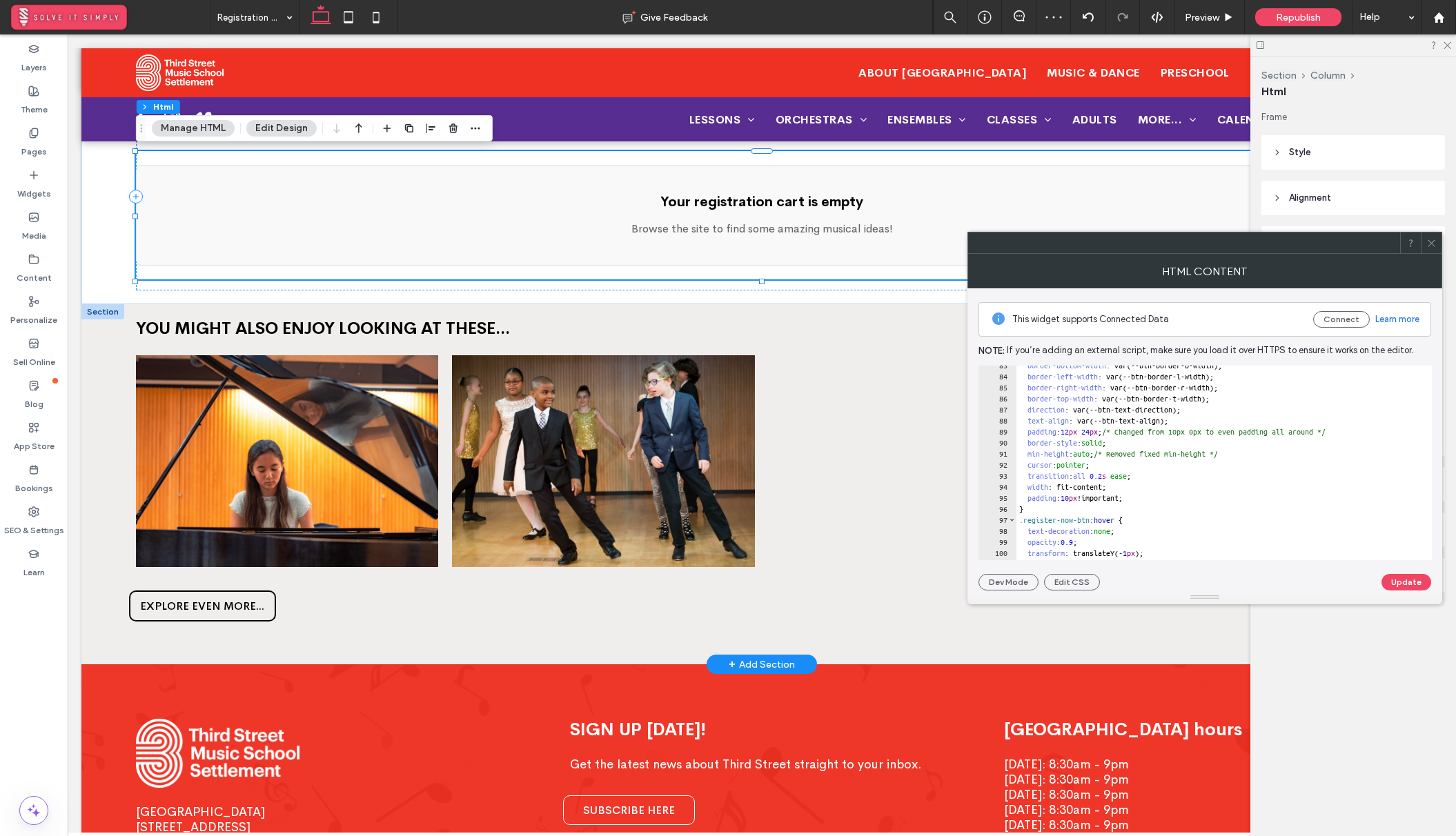
click at [1191, 476] on div "border-bottom-width : var(--btn-border-b-width); border-left-width : var(--btn-…" at bounding box center [1416, 468] width 800 height 216
click at [1171, 487] on div "border-bottom-width : var(--btn-border-b-width); border-left-width : var(--btn-…" at bounding box center [1416, 468] width 800 height 216
type textarea "**"
click at [1397, 583] on button "Update" at bounding box center [1406, 582] width 49 height 17
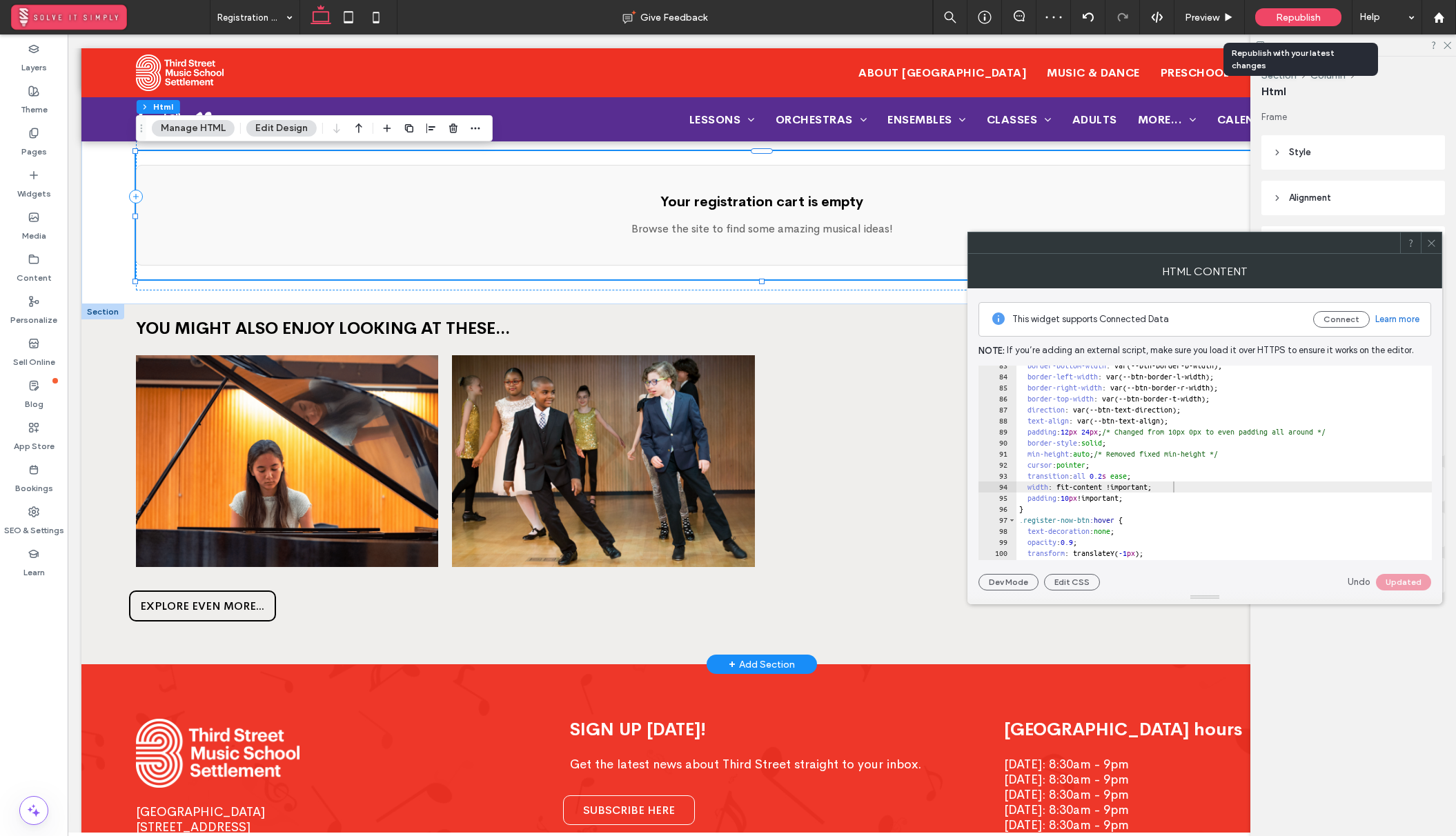
click at [1310, 22] on span "Republish" at bounding box center [1298, 17] width 45 height 12
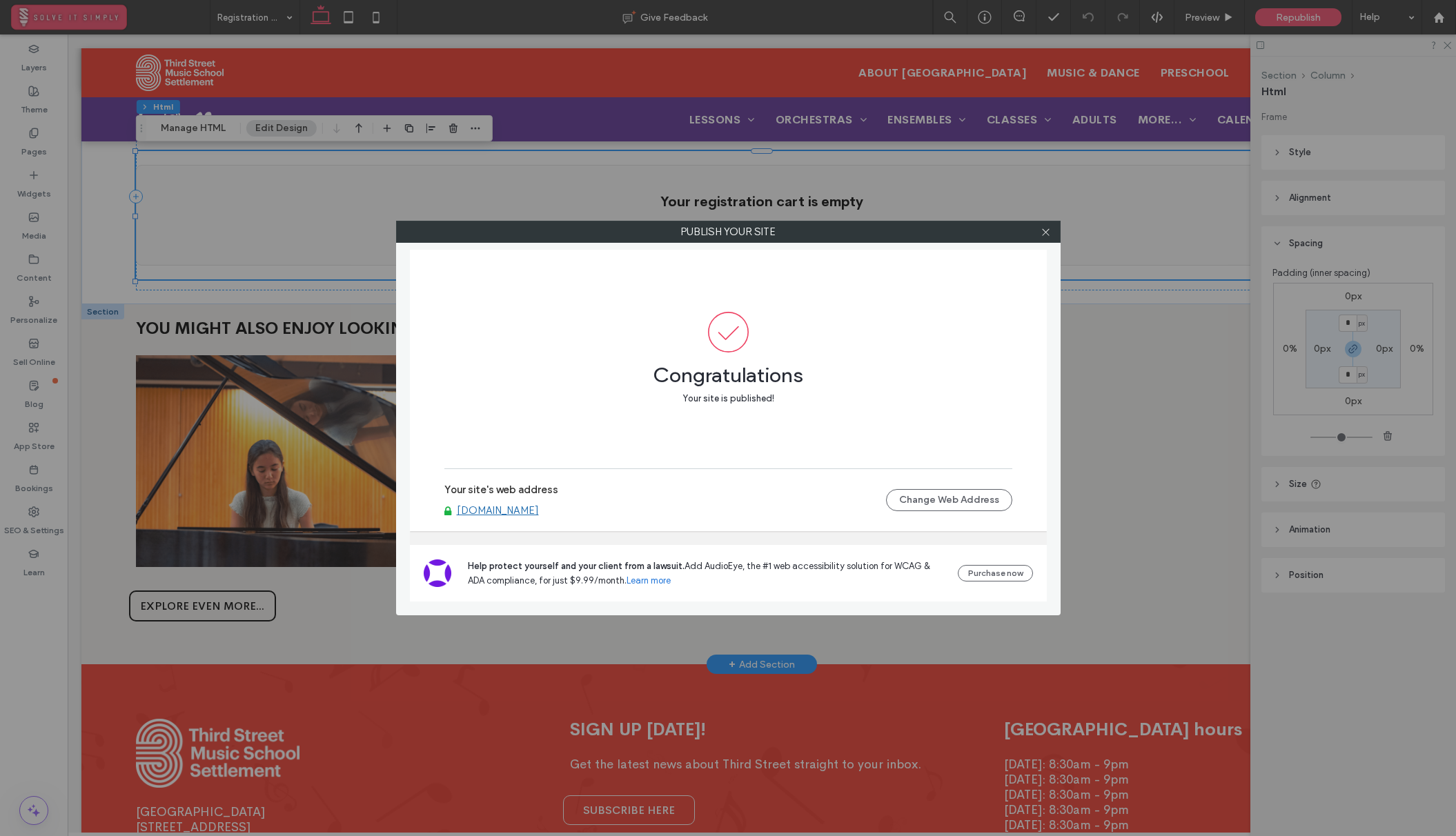
click at [1037, 233] on div at bounding box center [1046, 232] width 21 height 21
click at [1042, 231] on icon at bounding box center [1045, 232] width 10 height 10
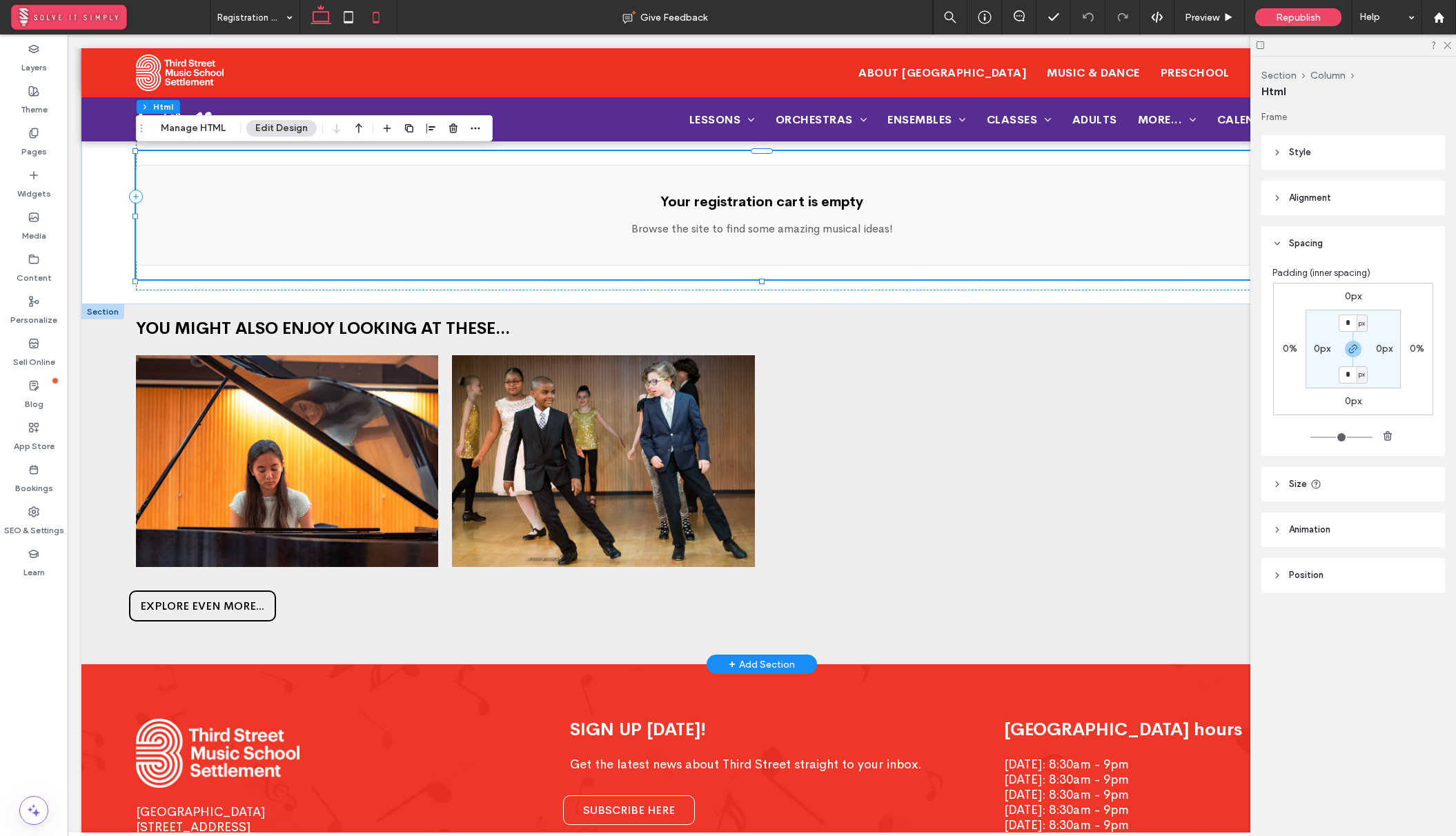
click at [374, 25] on icon at bounding box center [376, 17] width 28 height 28
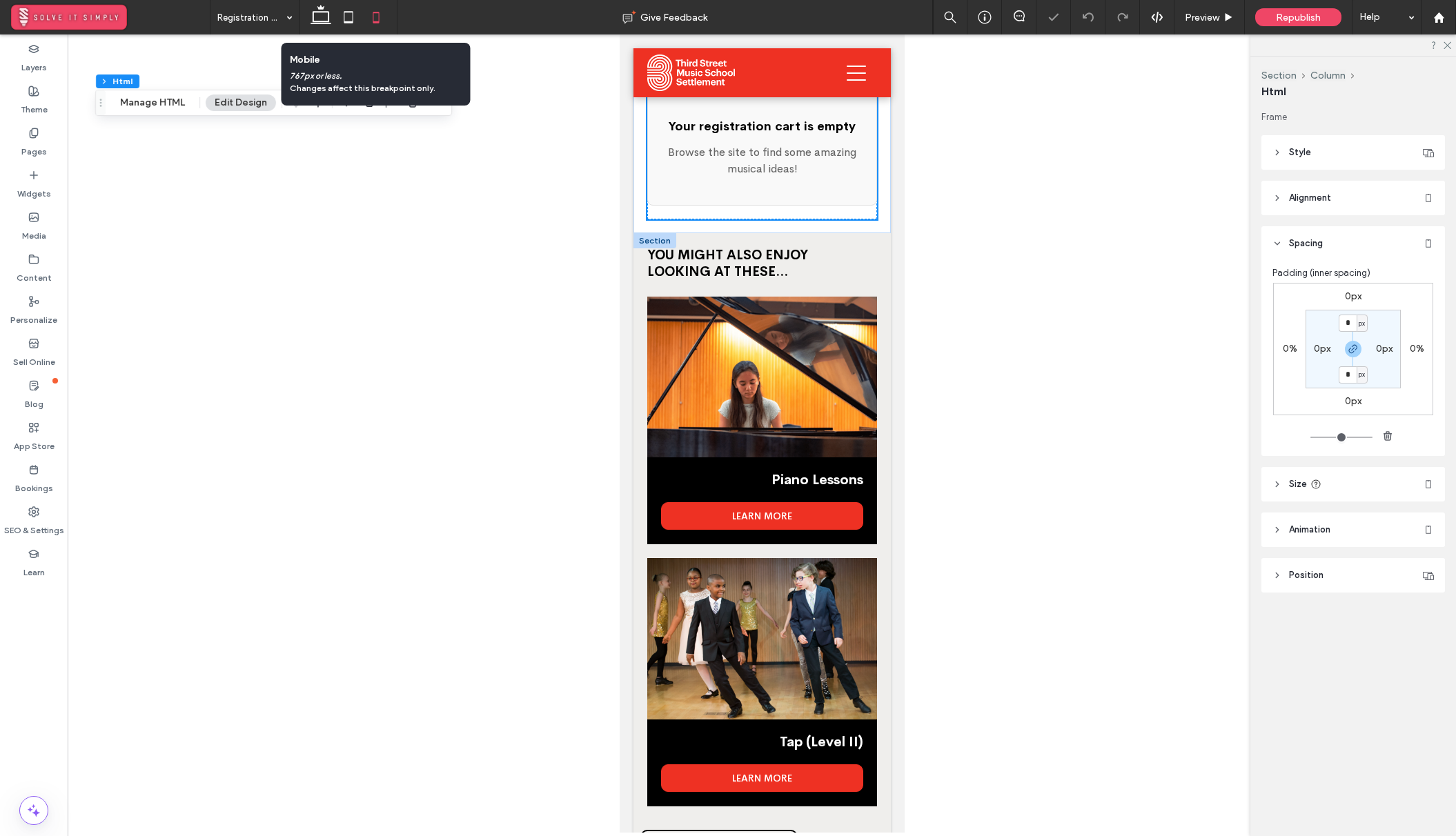
scroll to position [77, 0]
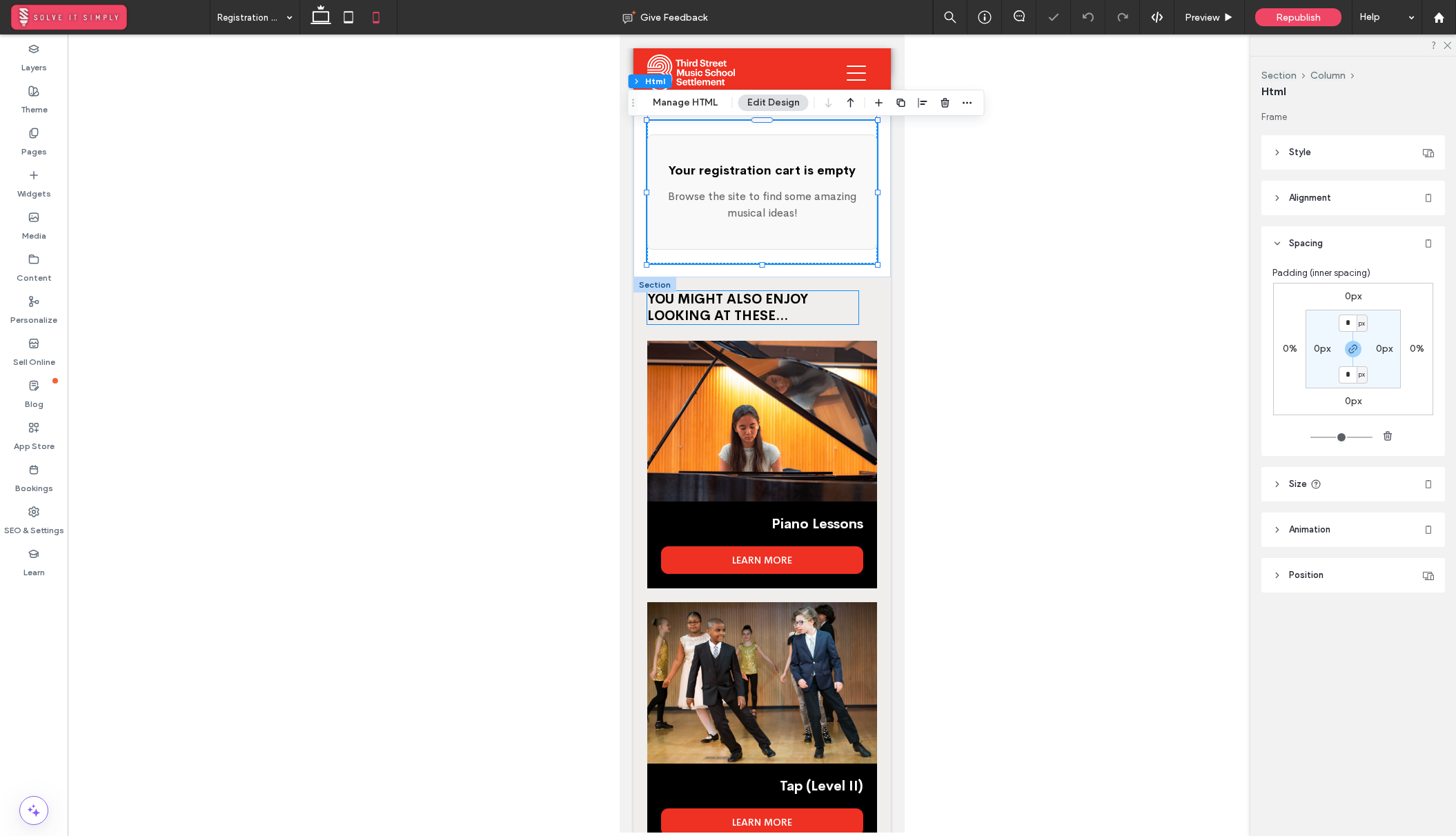
click at [833, 315] on p "YOU MIGHT ALSO ENJOY LOOKING AT THESE..." at bounding box center [751, 308] width 211 height 33
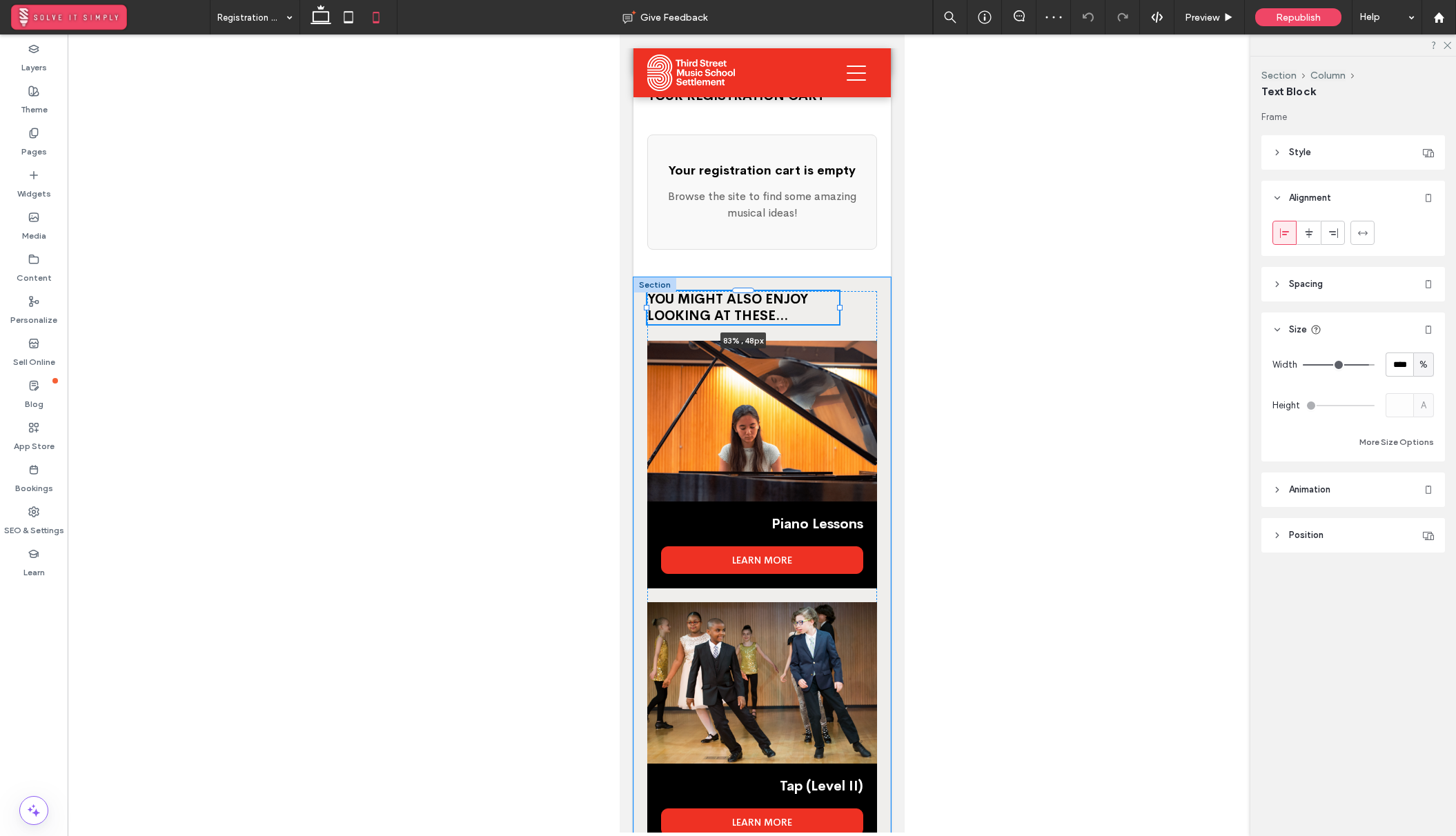
drag, startPoint x: 857, startPoint y: 310, endPoint x: 838, endPoint y: 308, distance: 19.1
click at [838, 308] on div at bounding box center [839, 308] width 6 height 6
type input "**"
type input "****"
click at [875, 310] on div "YOU MIGHT ALSO ENJOY LOOKING AT THESE... 83% , 48px Piano Lessons LEARN MORE Ta…" at bounding box center [761, 613] width 230 height 643
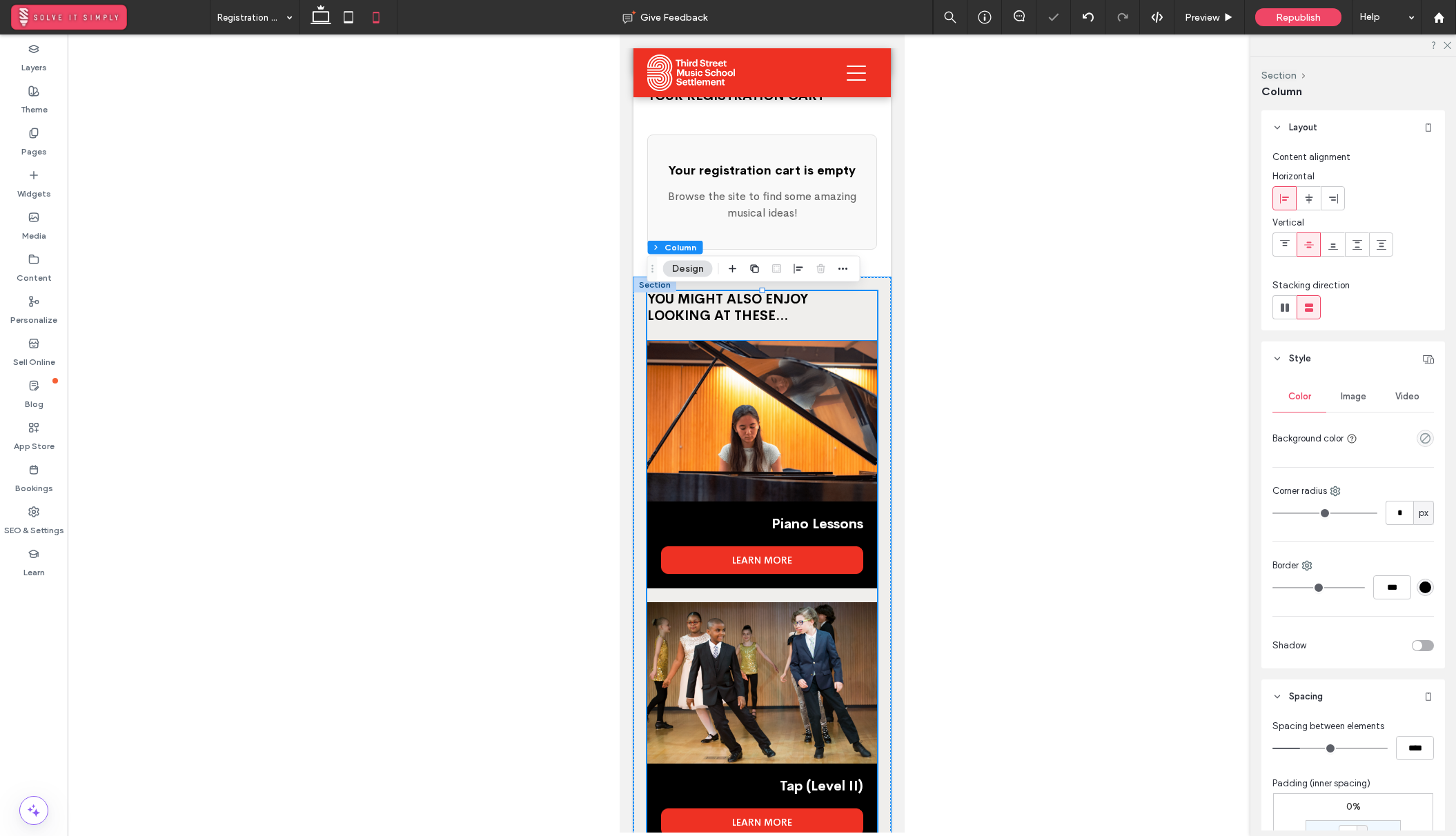
click at [811, 411] on img at bounding box center [761, 420] width 230 height 161
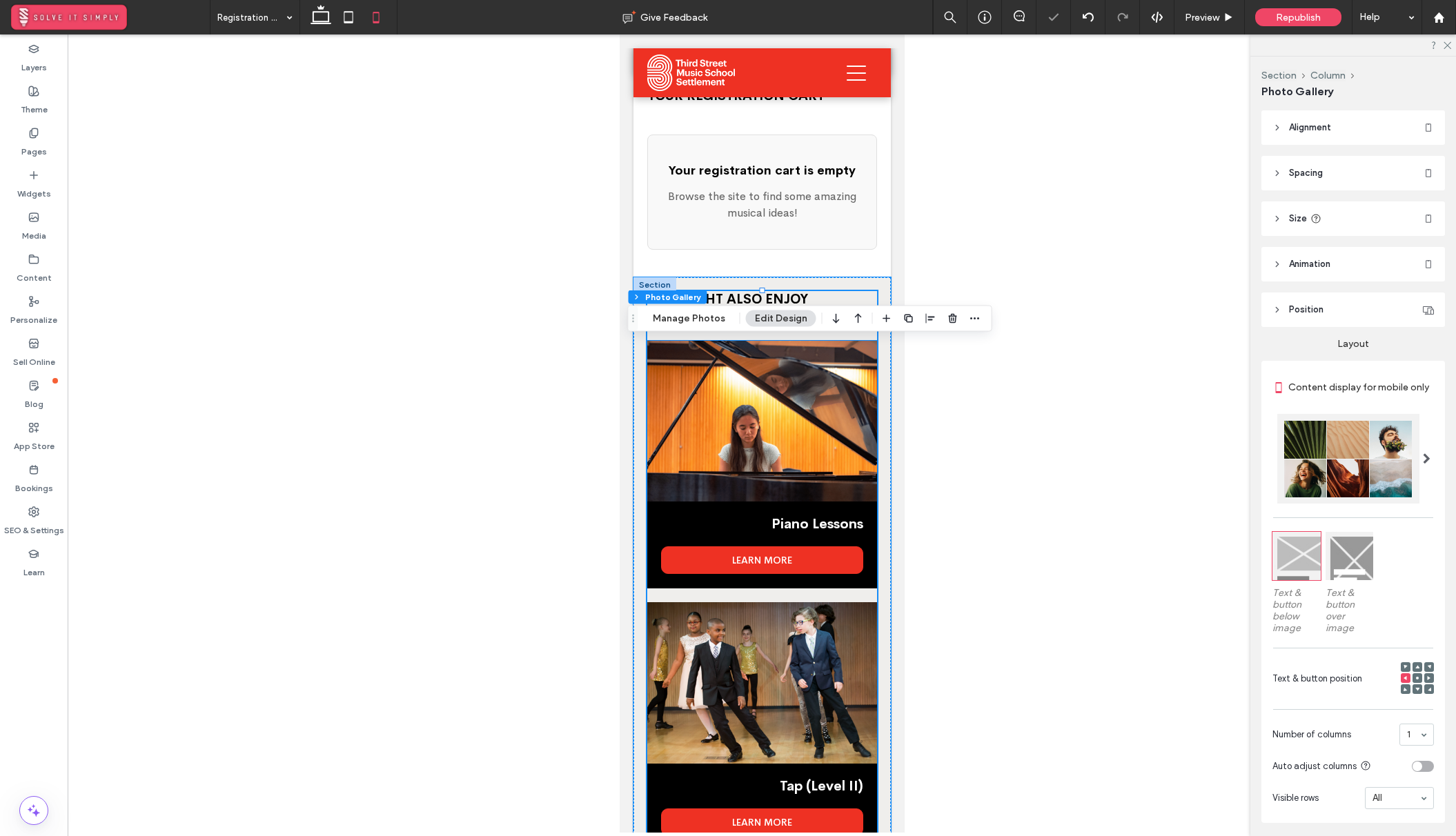
click at [811, 411] on img at bounding box center [761, 420] width 230 height 161
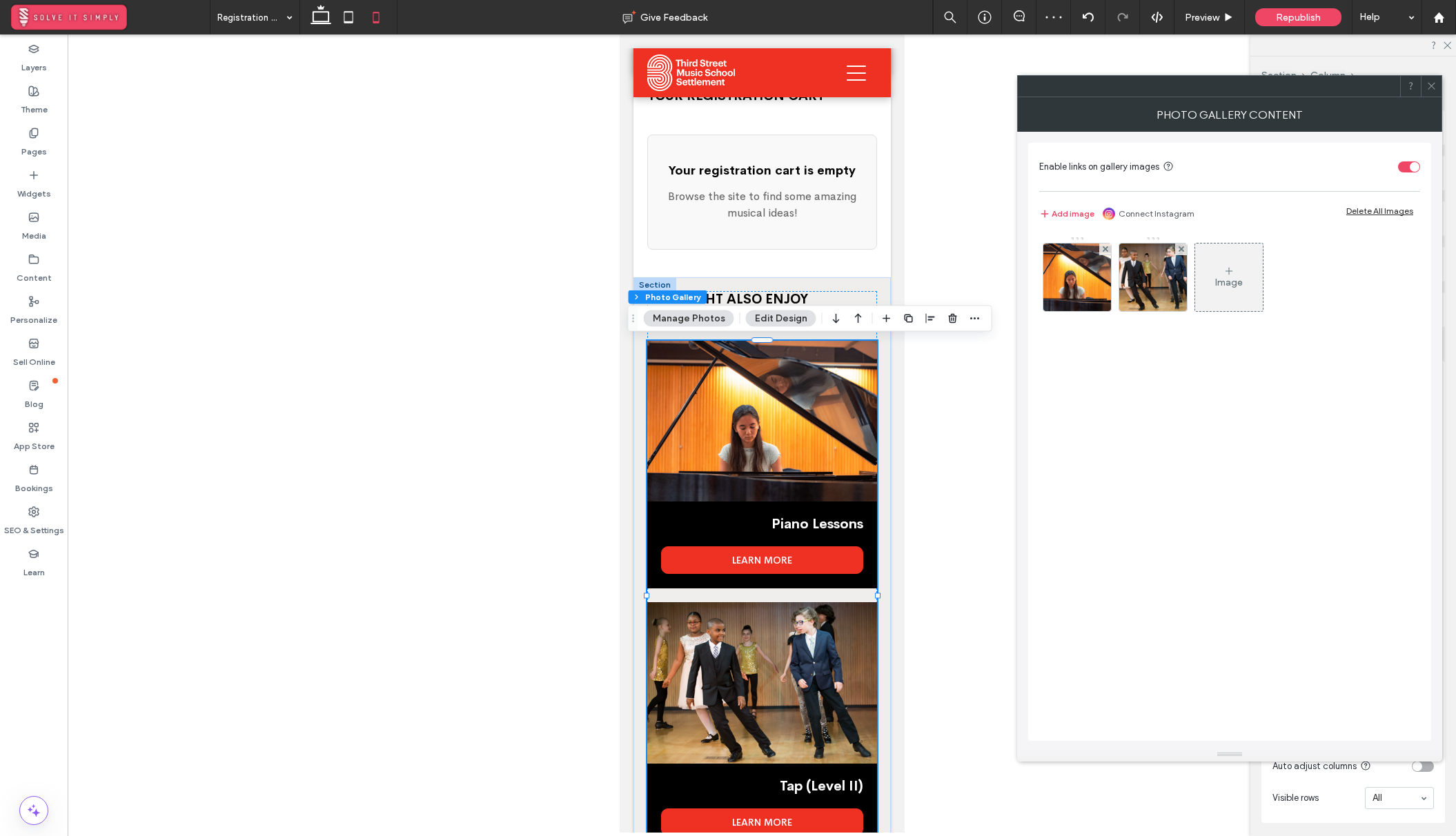
click at [1223, 262] on div "Image" at bounding box center [1228, 277] width 68 height 65
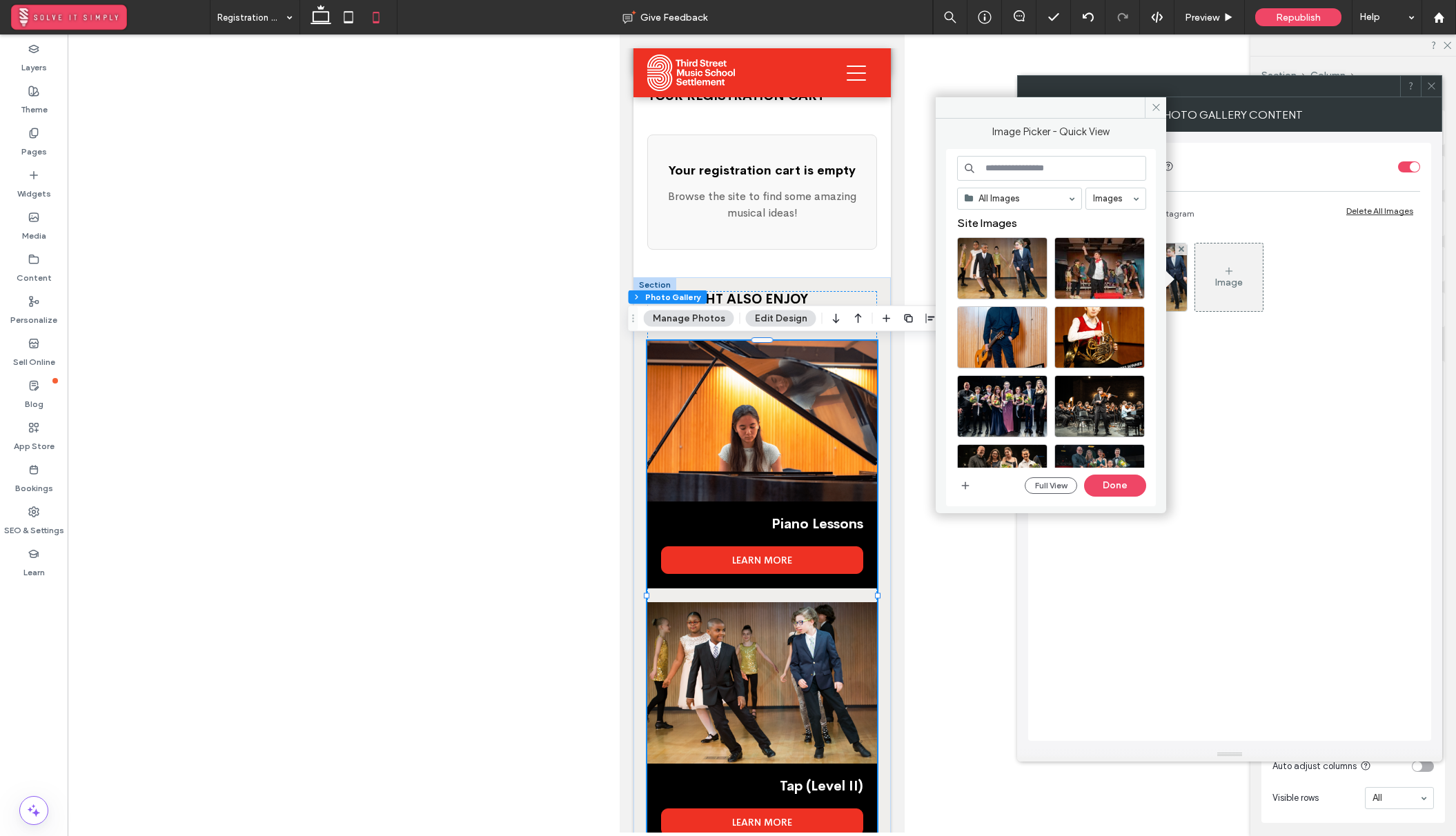
click at [1025, 171] on input at bounding box center [1051, 168] width 189 height 25
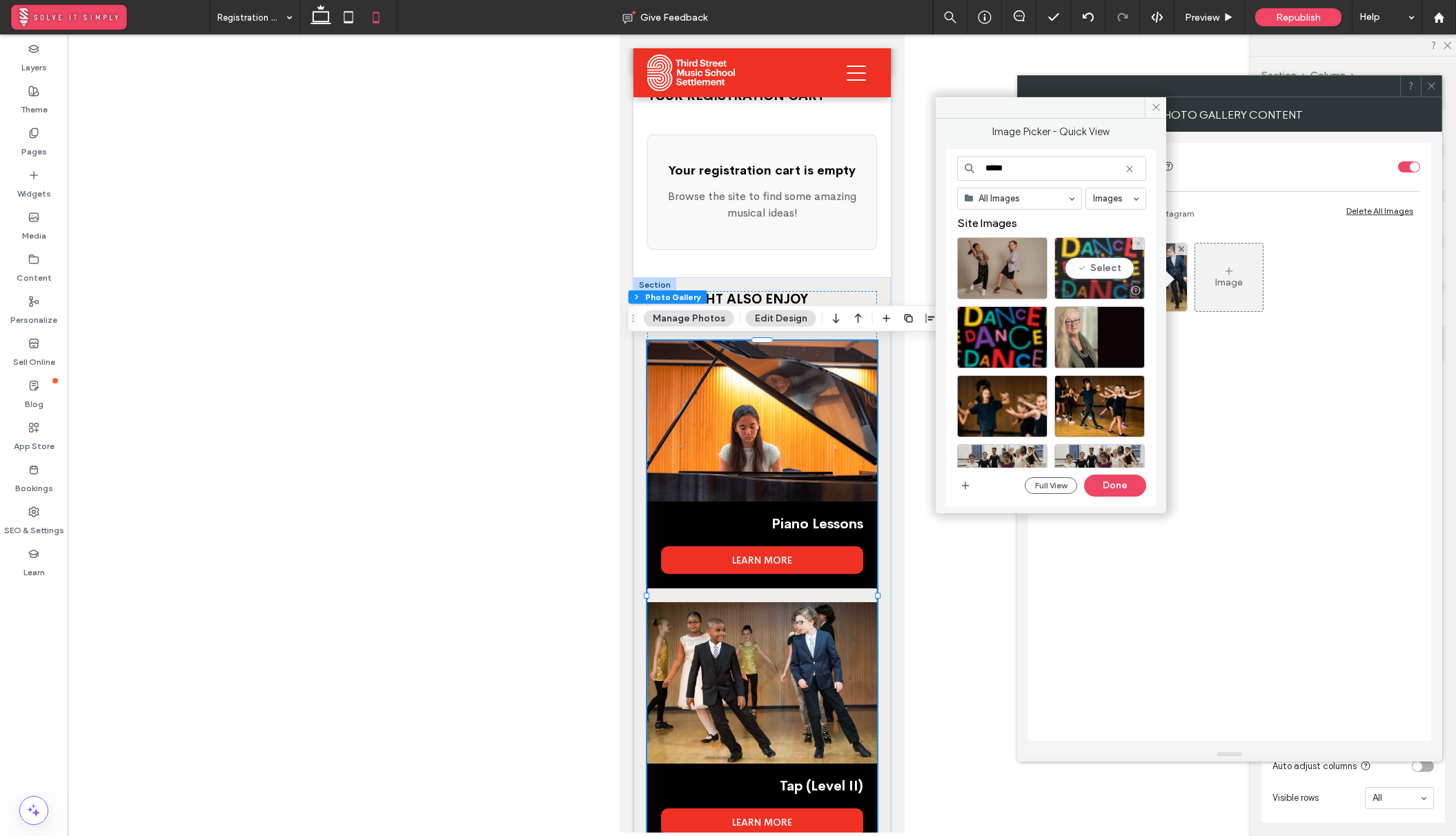
type input "*****"
click at [1101, 267] on div "Select" at bounding box center [1099, 268] width 91 height 62
click at [1119, 475] on button "Done" at bounding box center [1115, 486] width 62 height 22
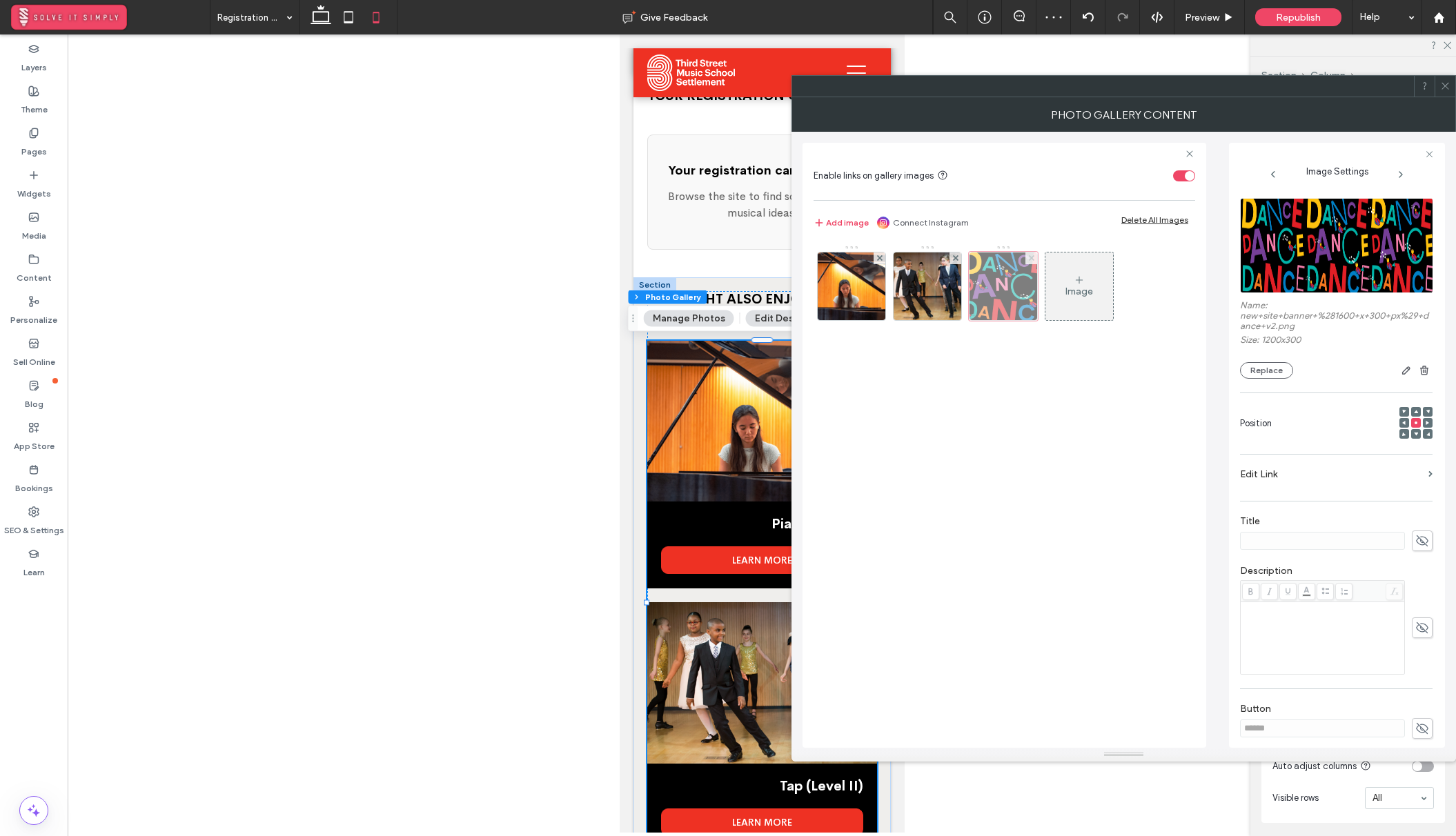
click at [1028, 258] on icon at bounding box center [1031, 258] width 6 height 6
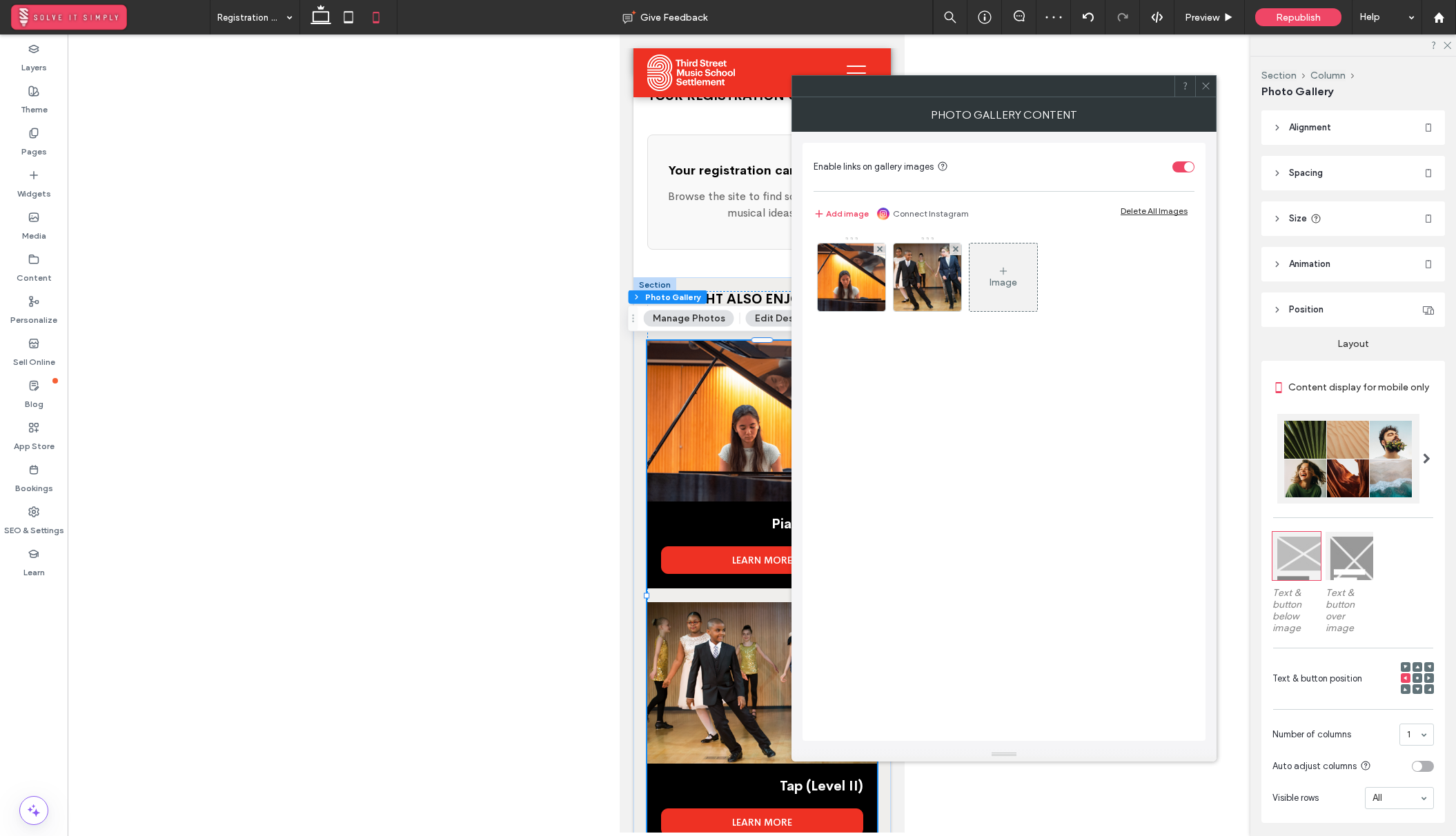
click at [1019, 271] on div "Image" at bounding box center [1003, 277] width 68 height 65
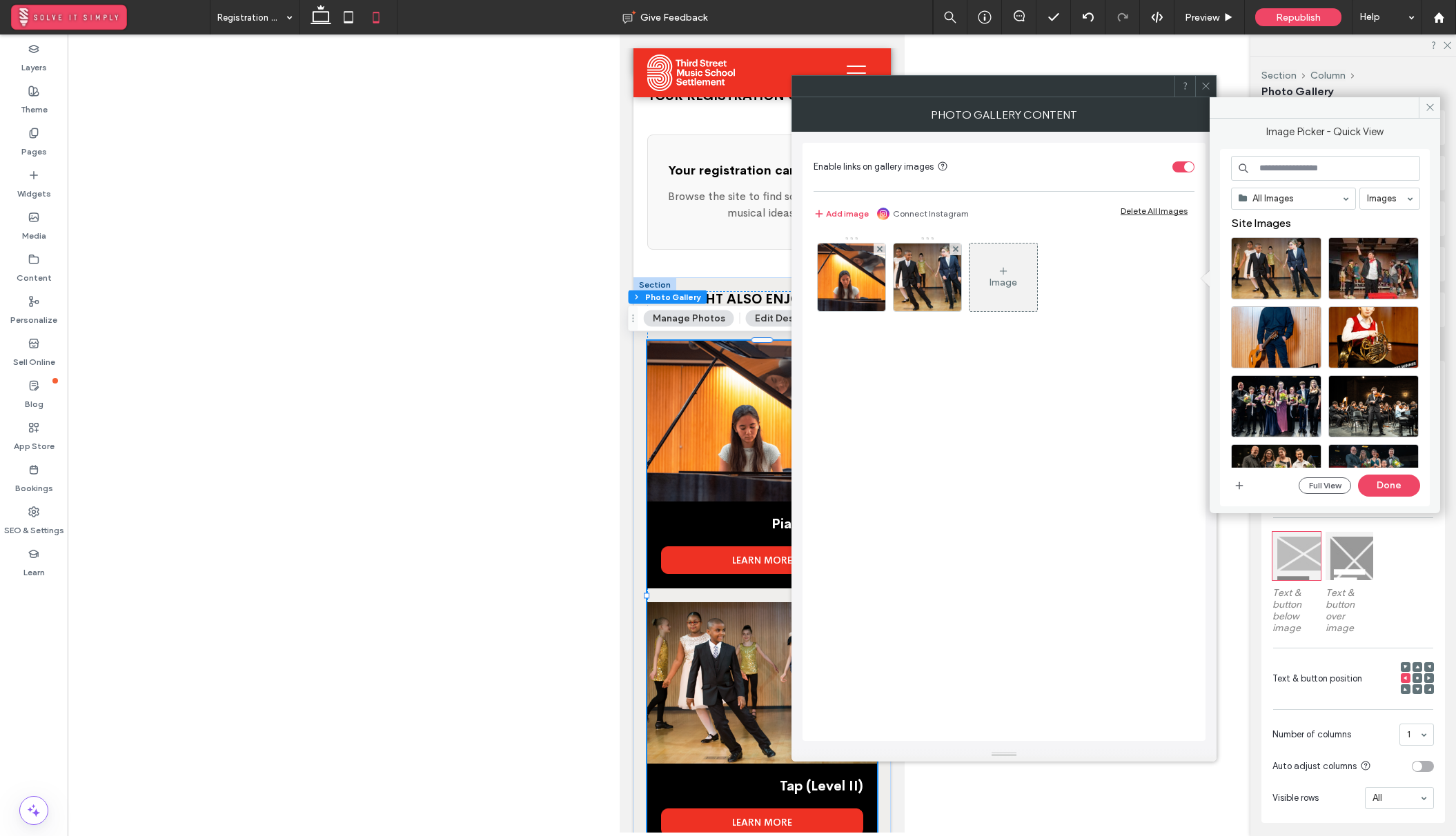
click at [1267, 159] on input at bounding box center [1325, 168] width 189 height 25
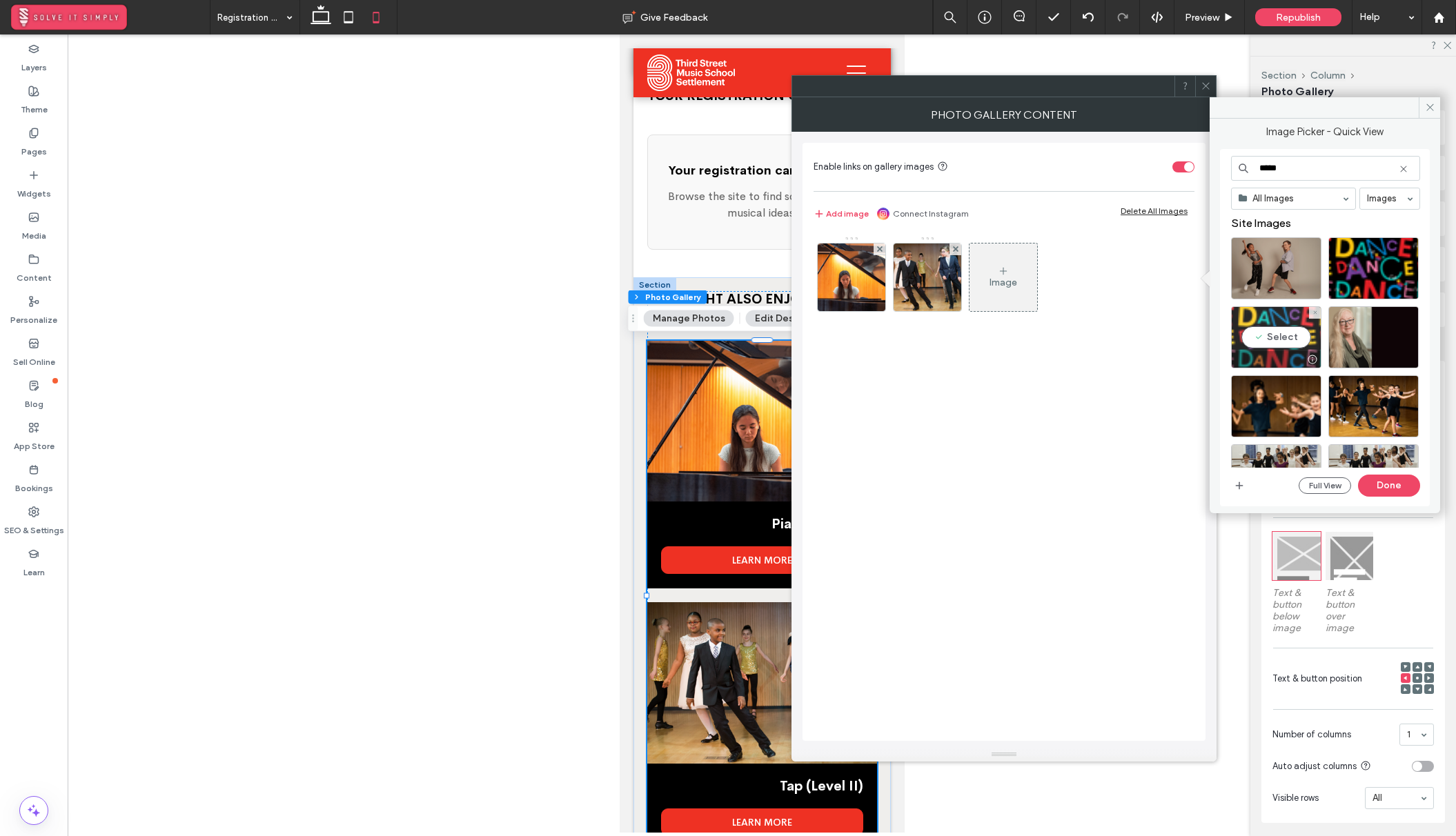
type input "*****"
click at [1301, 340] on div "Select" at bounding box center [1276, 337] width 91 height 62
click at [1377, 480] on button "Done" at bounding box center [1388, 486] width 62 height 22
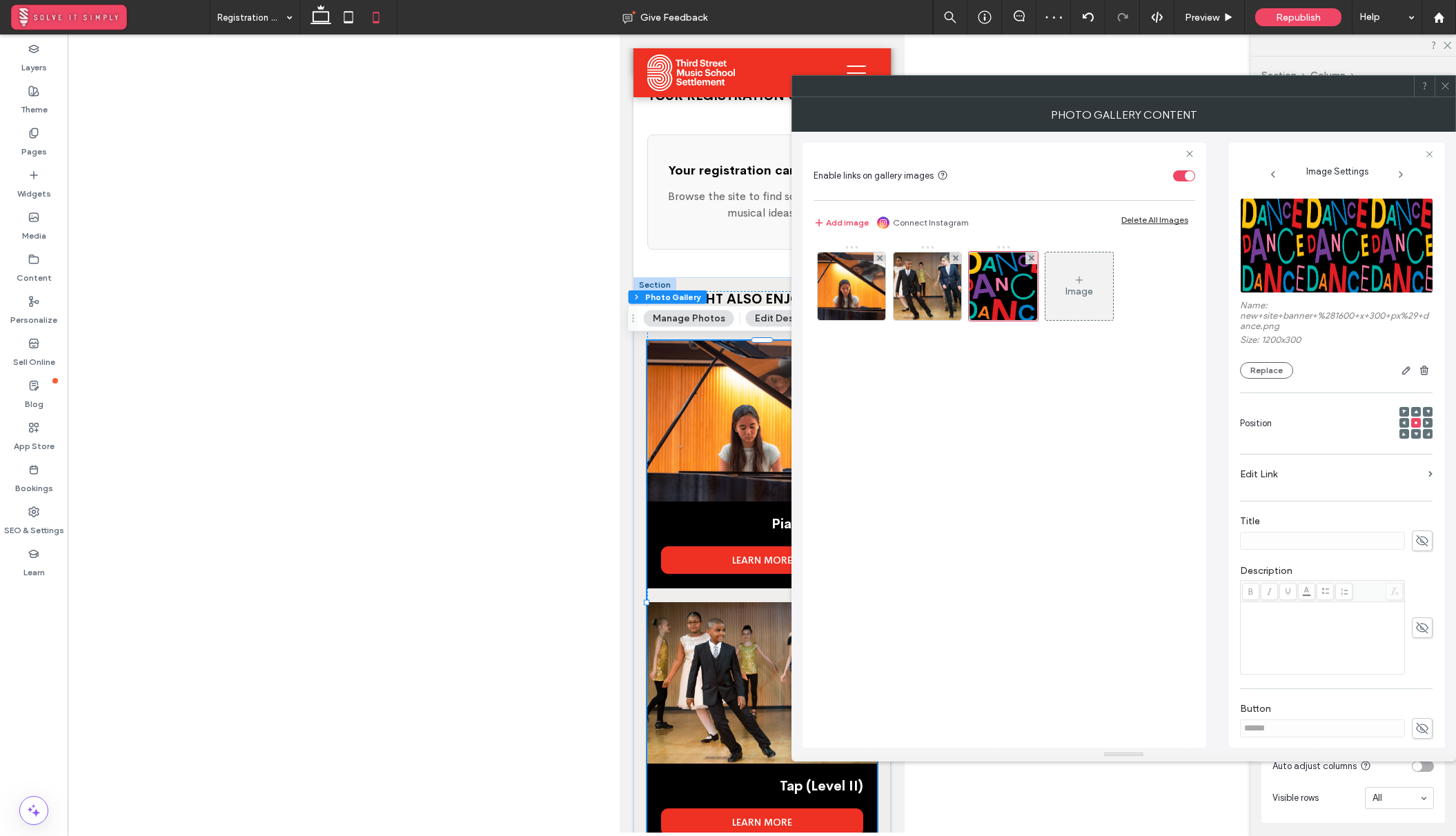
click at [1330, 471] on label "Edit Link" at bounding box center [1331, 474] width 183 height 26
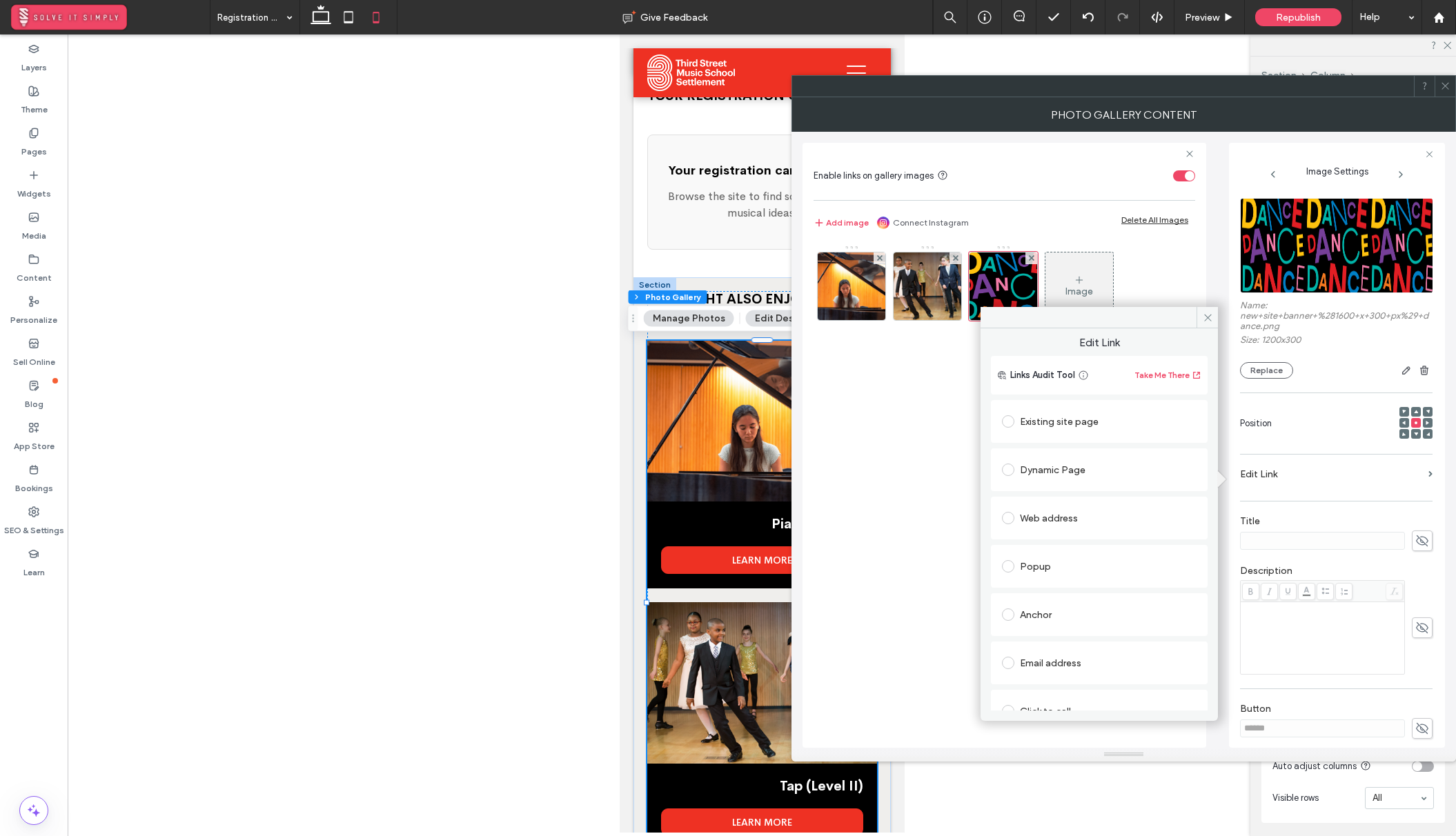
click at [1075, 422] on div "Existing site page" at bounding box center [1099, 422] width 194 height 22
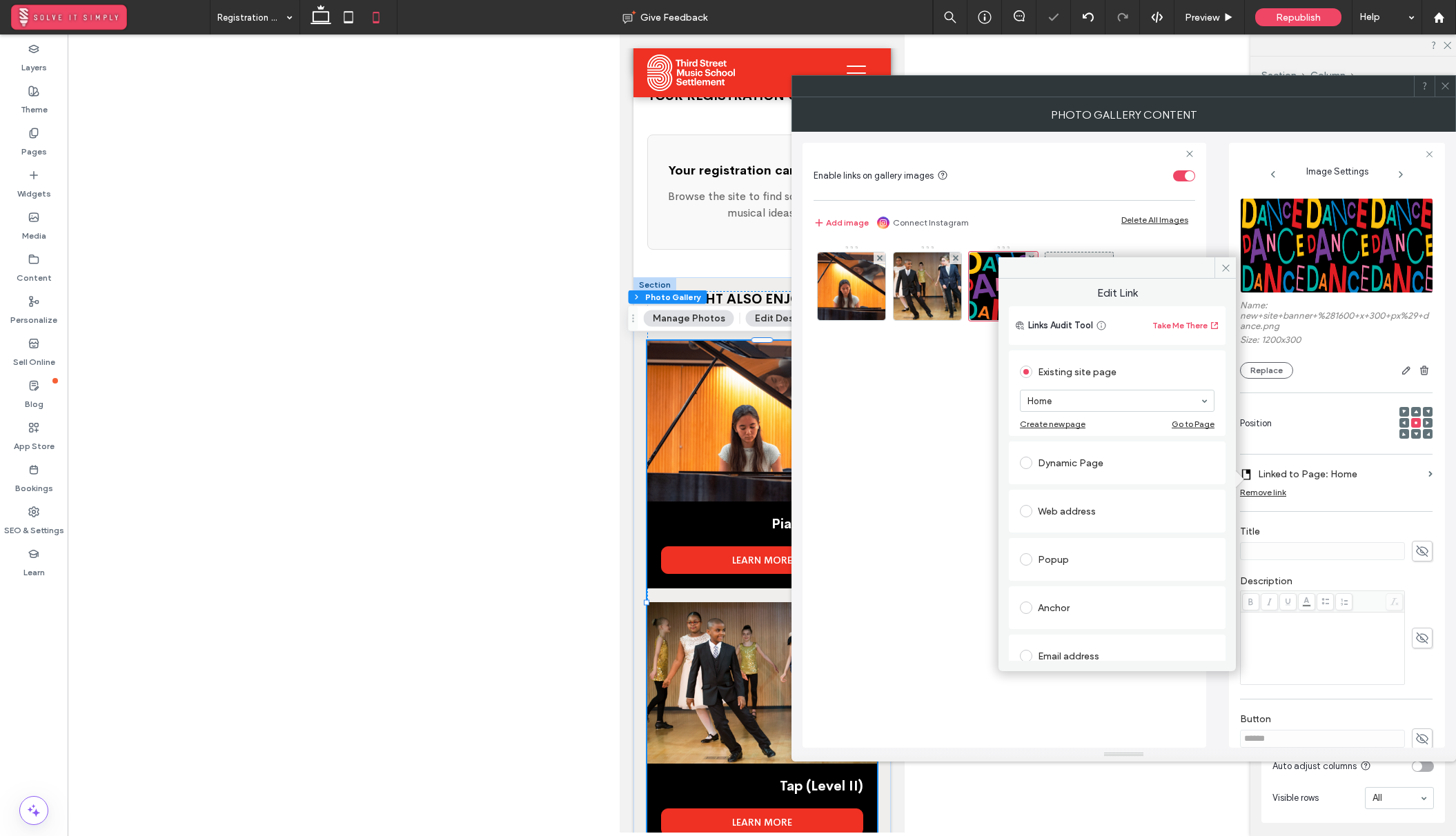
click at [1063, 452] on div "Dynamic Page" at bounding box center [1116, 463] width 194 height 22
click at [1086, 375] on div "Existing site page" at bounding box center [1116, 372] width 194 height 22
type input "*****"
click at [1228, 267] on icon at bounding box center [1226, 267] width 10 height 10
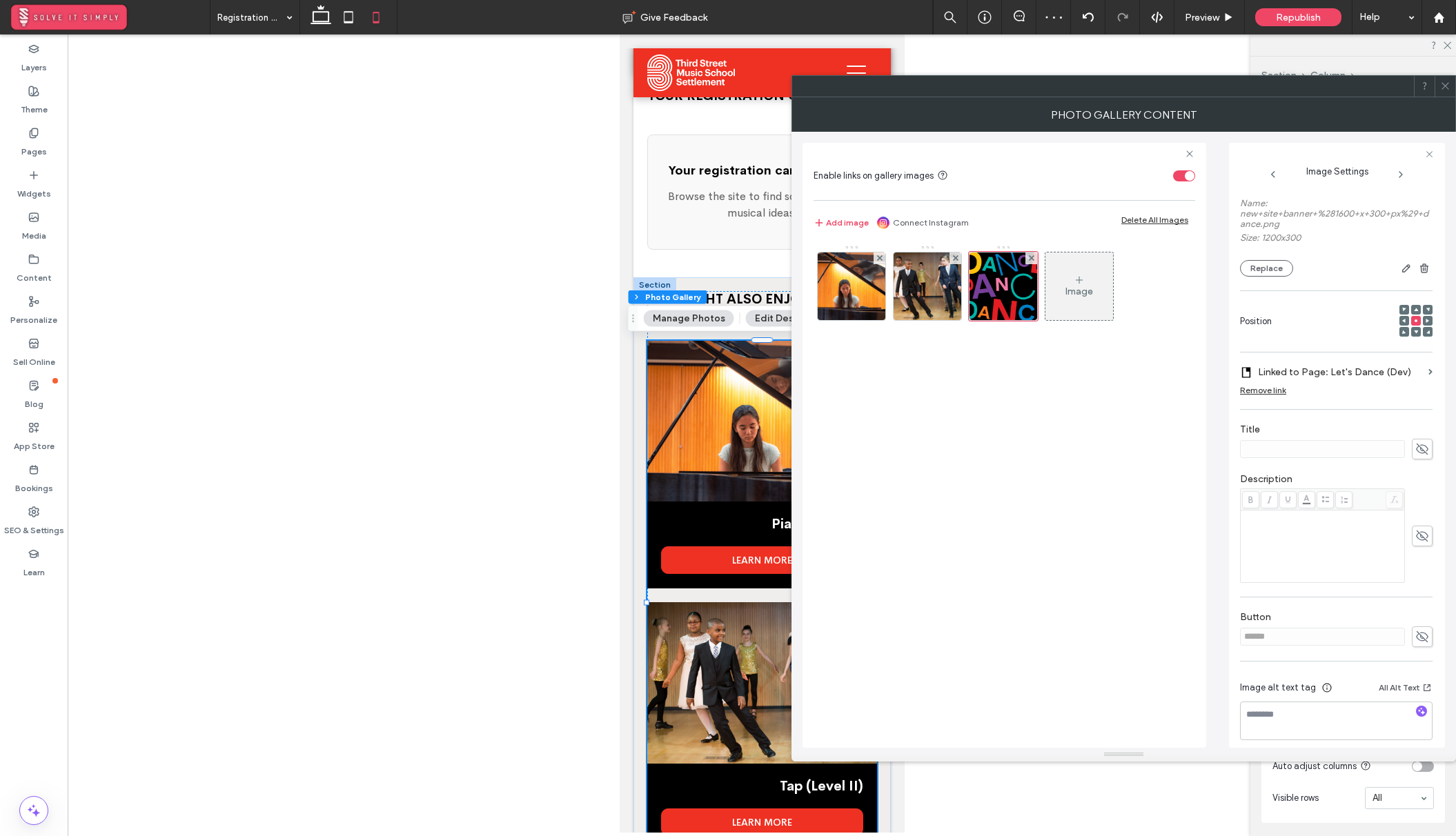
scroll to position [115, 0]
click at [1416, 622] on use at bounding box center [1422, 626] width 13 height 11
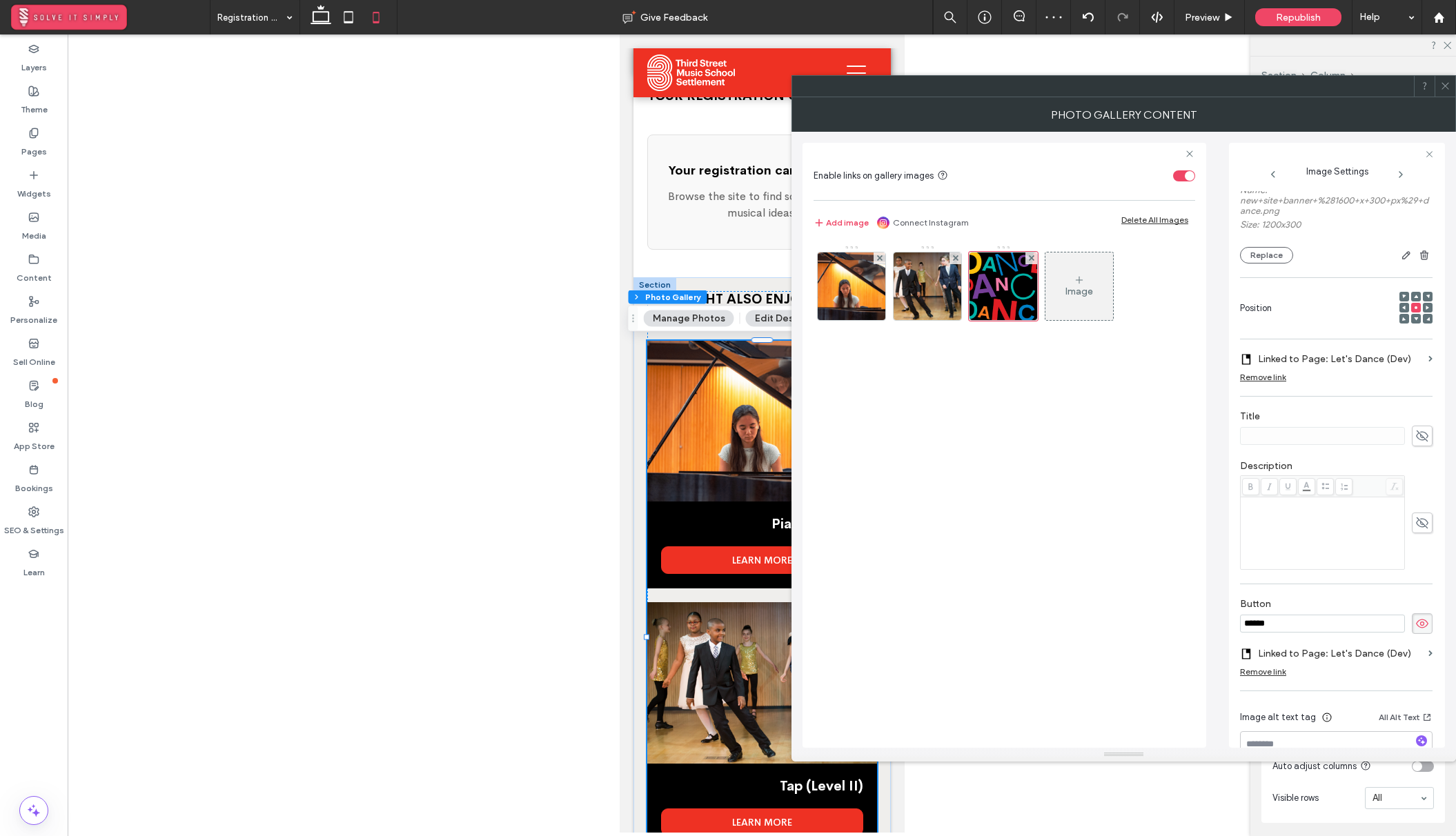
click at [1356, 630] on input "******" at bounding box center [1322, 624] width 165 height 18
type input "**********"
click at [1415, 432] on icon at bounding box center [1422, 436] width 14 height 15
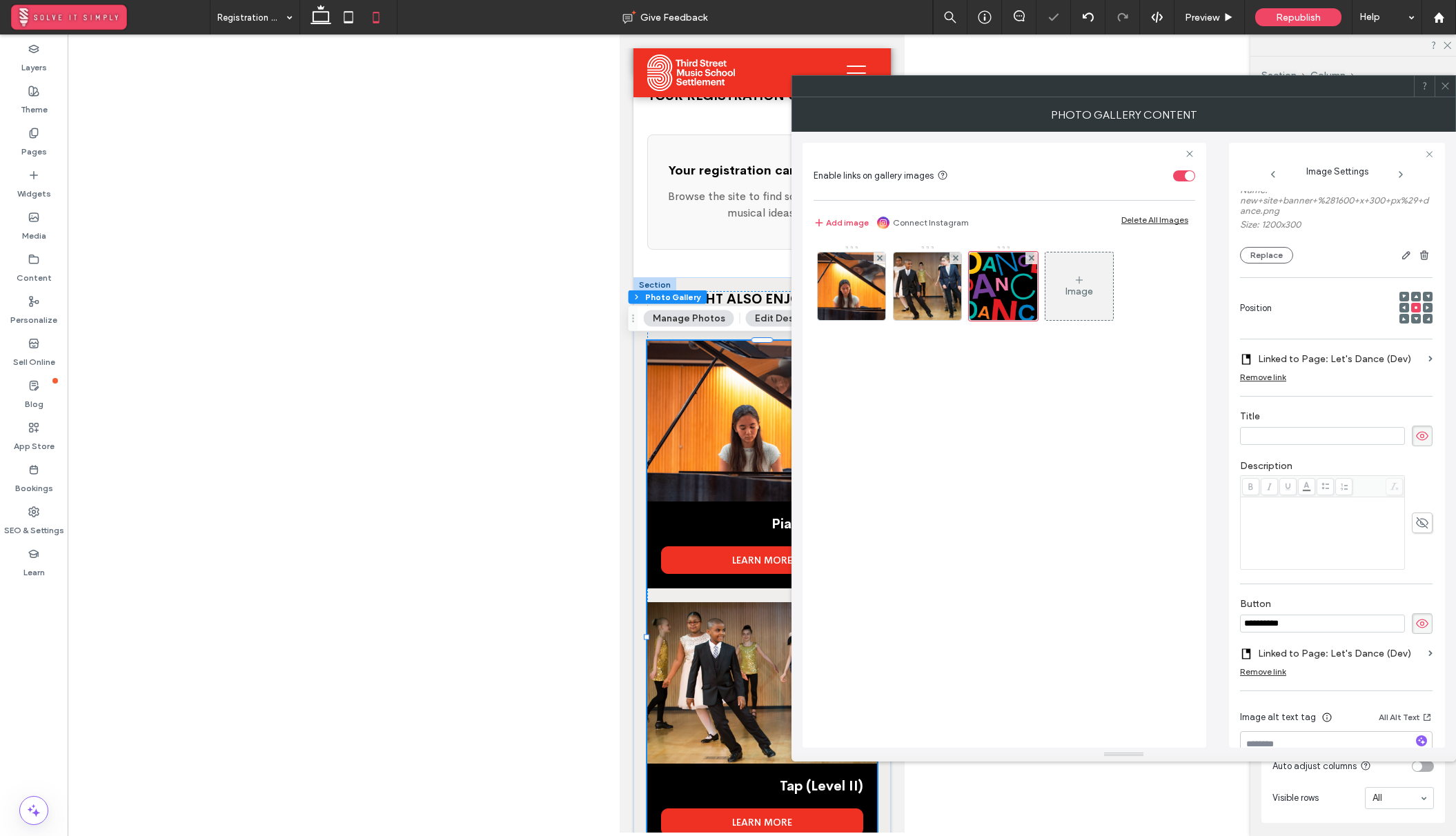
click at [1314, 442] on input at bounding box center [1322, 436] width 165 height 18
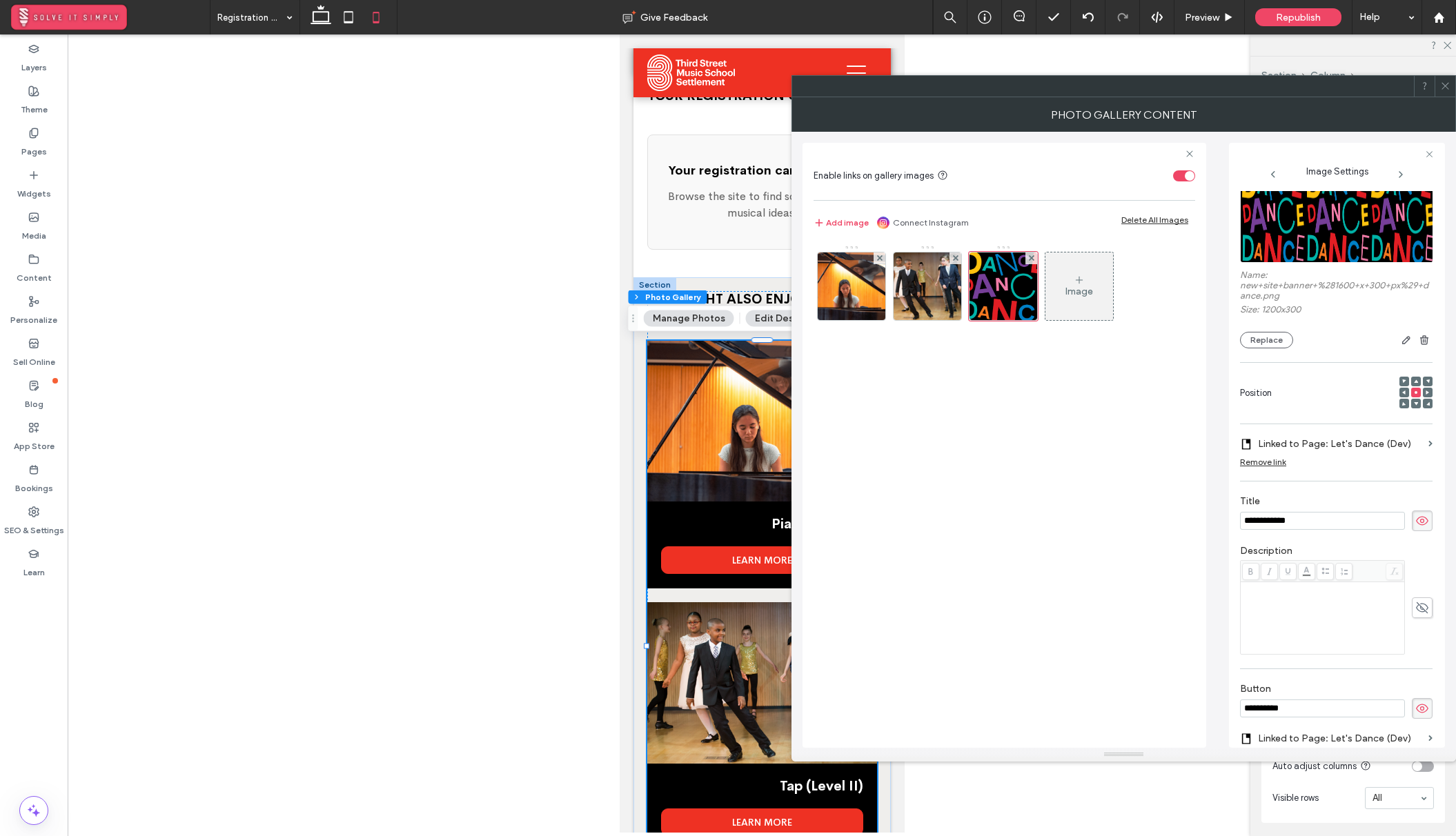
scroll to position [0, 0]
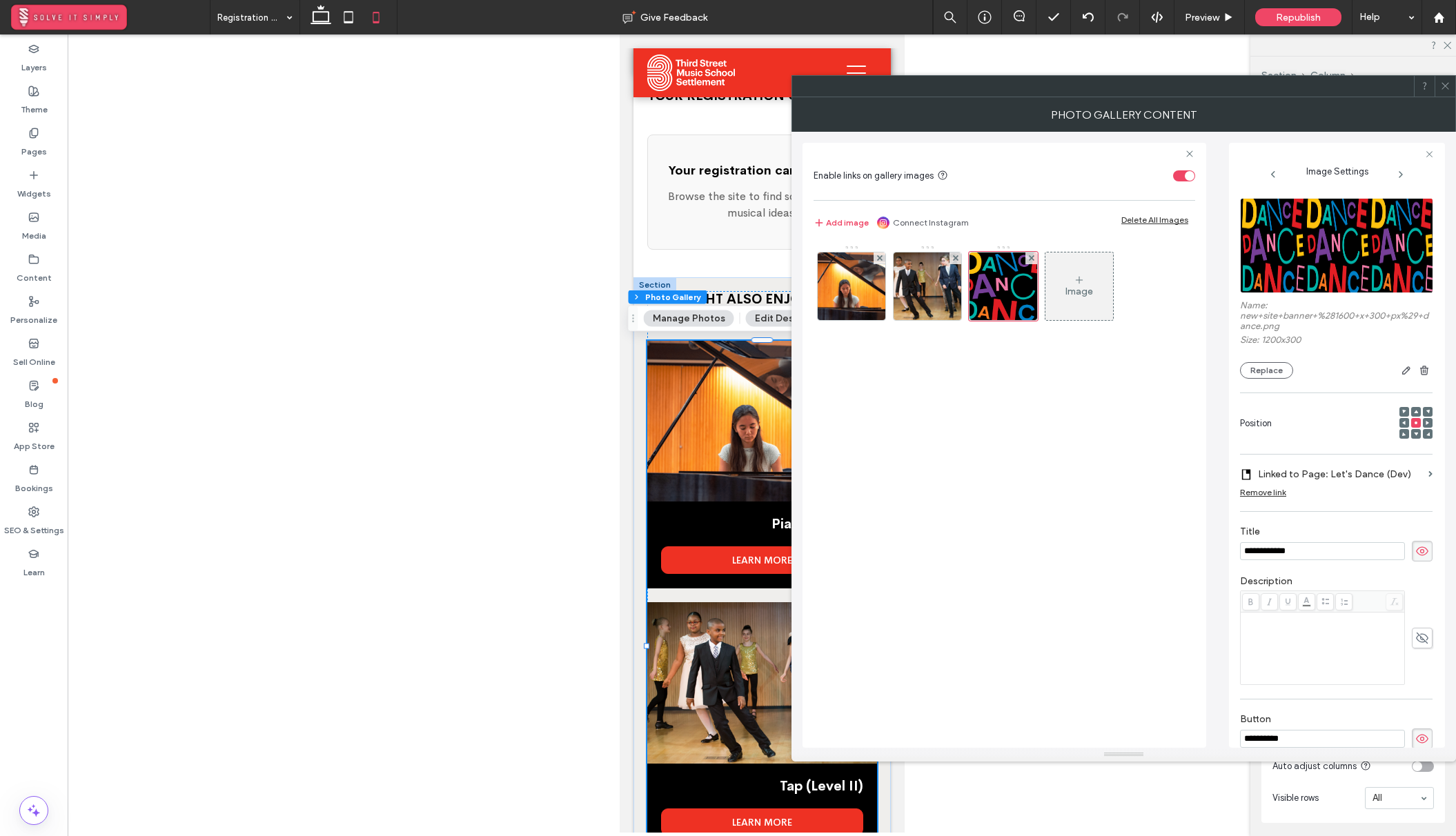
type input "**********"
click at [1445, 84] on icon at bounding box center [1445, 86] width 10 height 10
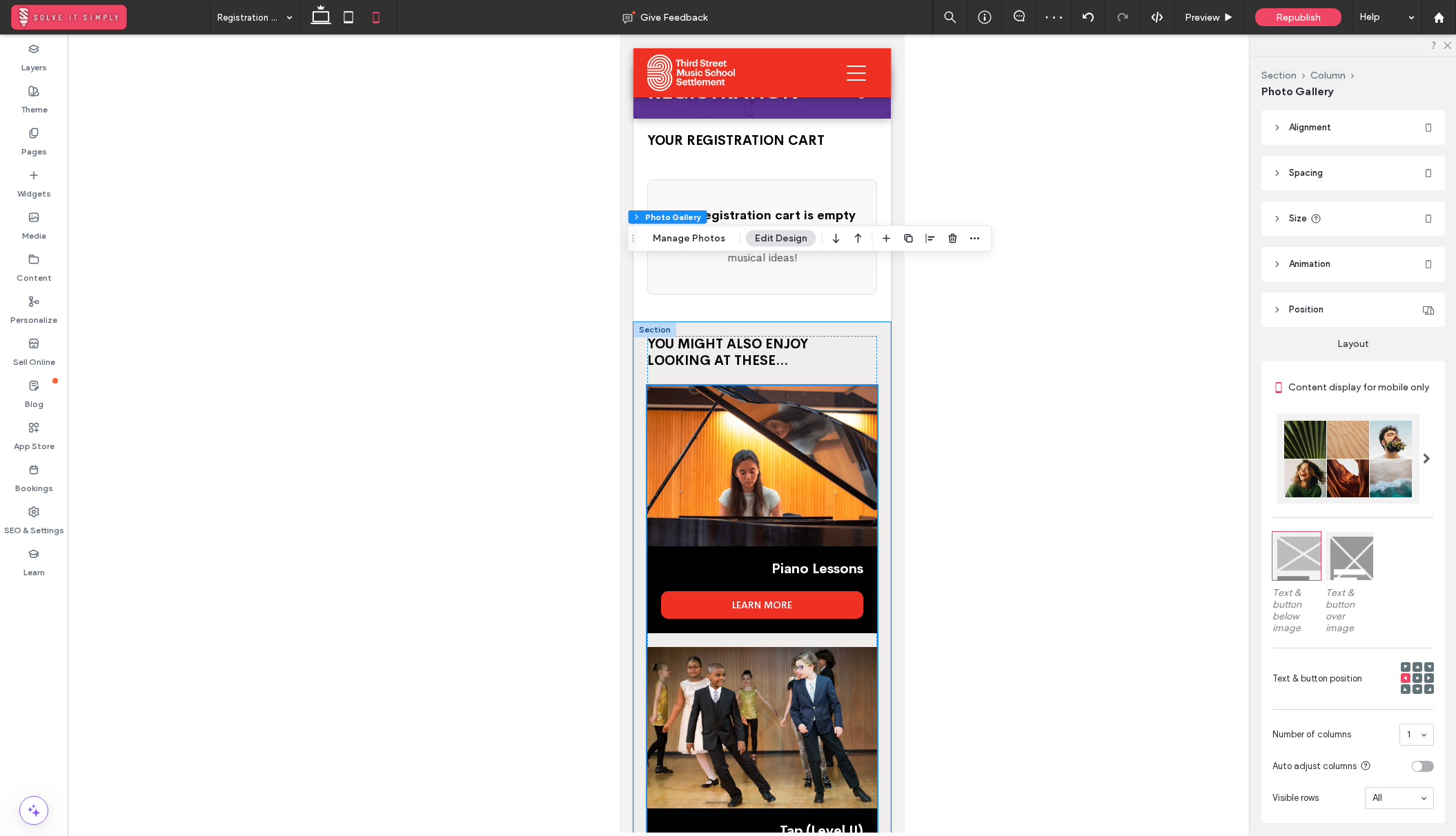
scroll to position [31, 0]
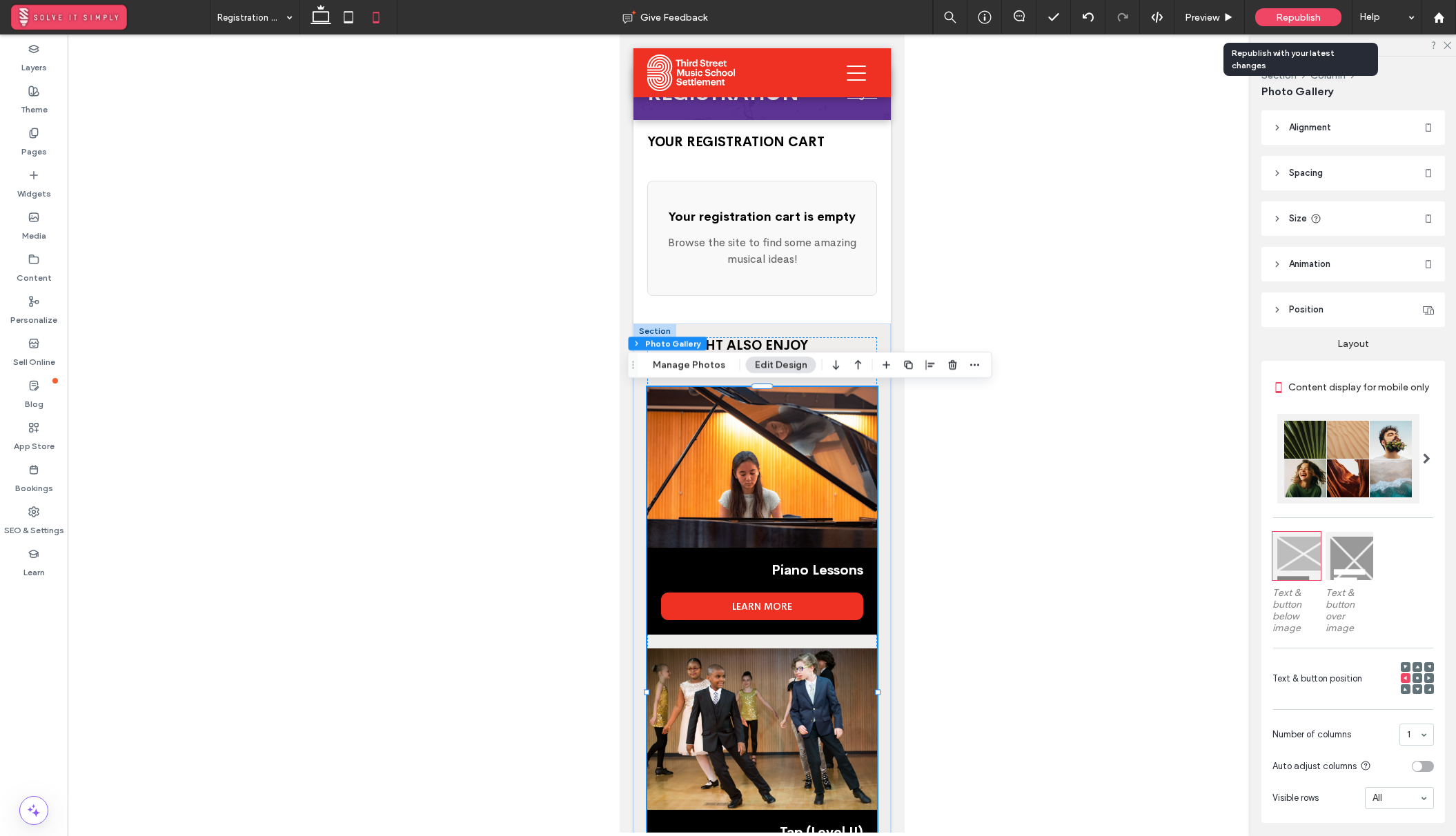
click at [1291, 12] on span "Republish" at bounding box center [1298, 17] width 45 height 12
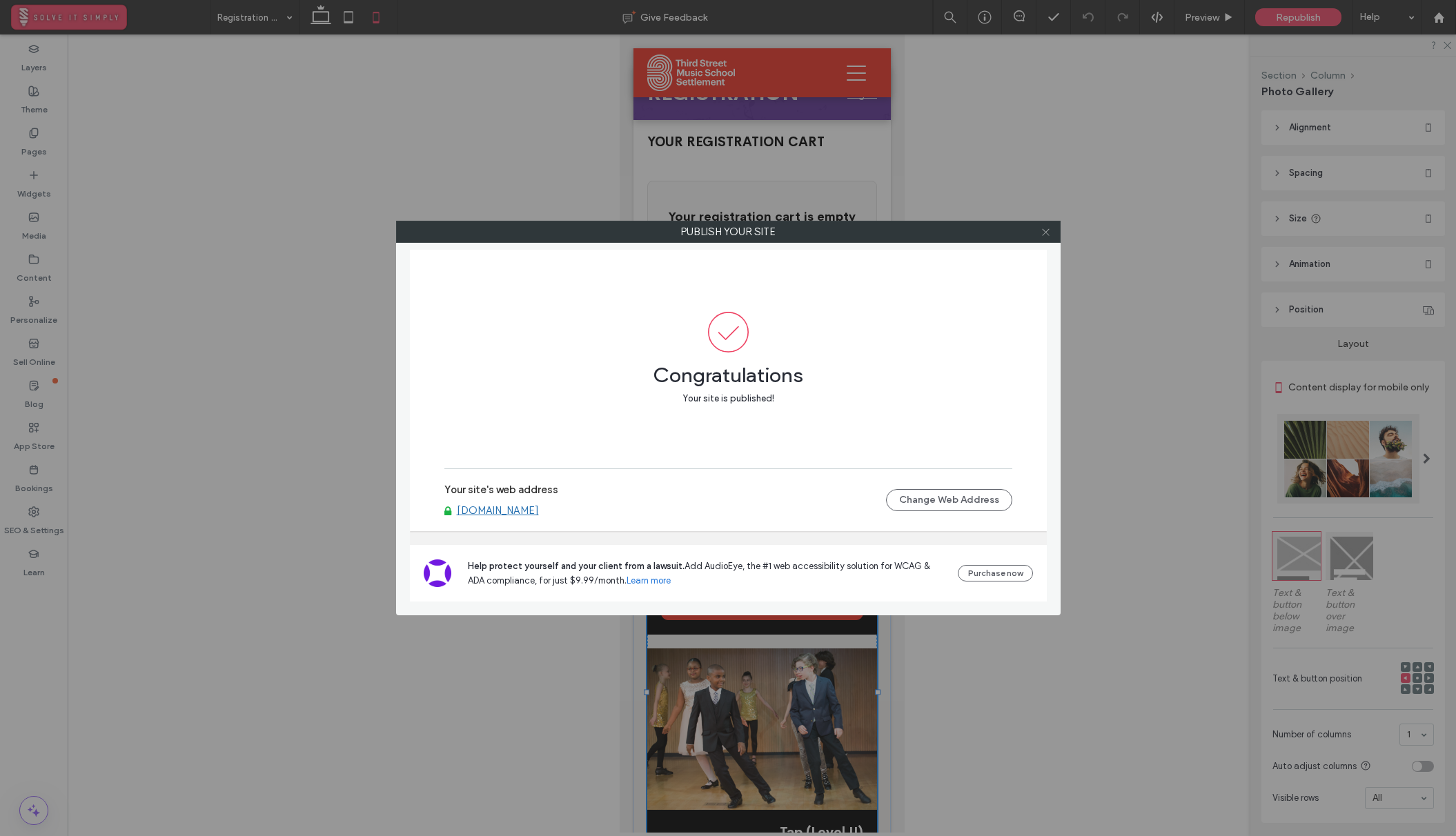
click at [1045, 232] on use at bounding box center [1045, 232] width 7 height 7
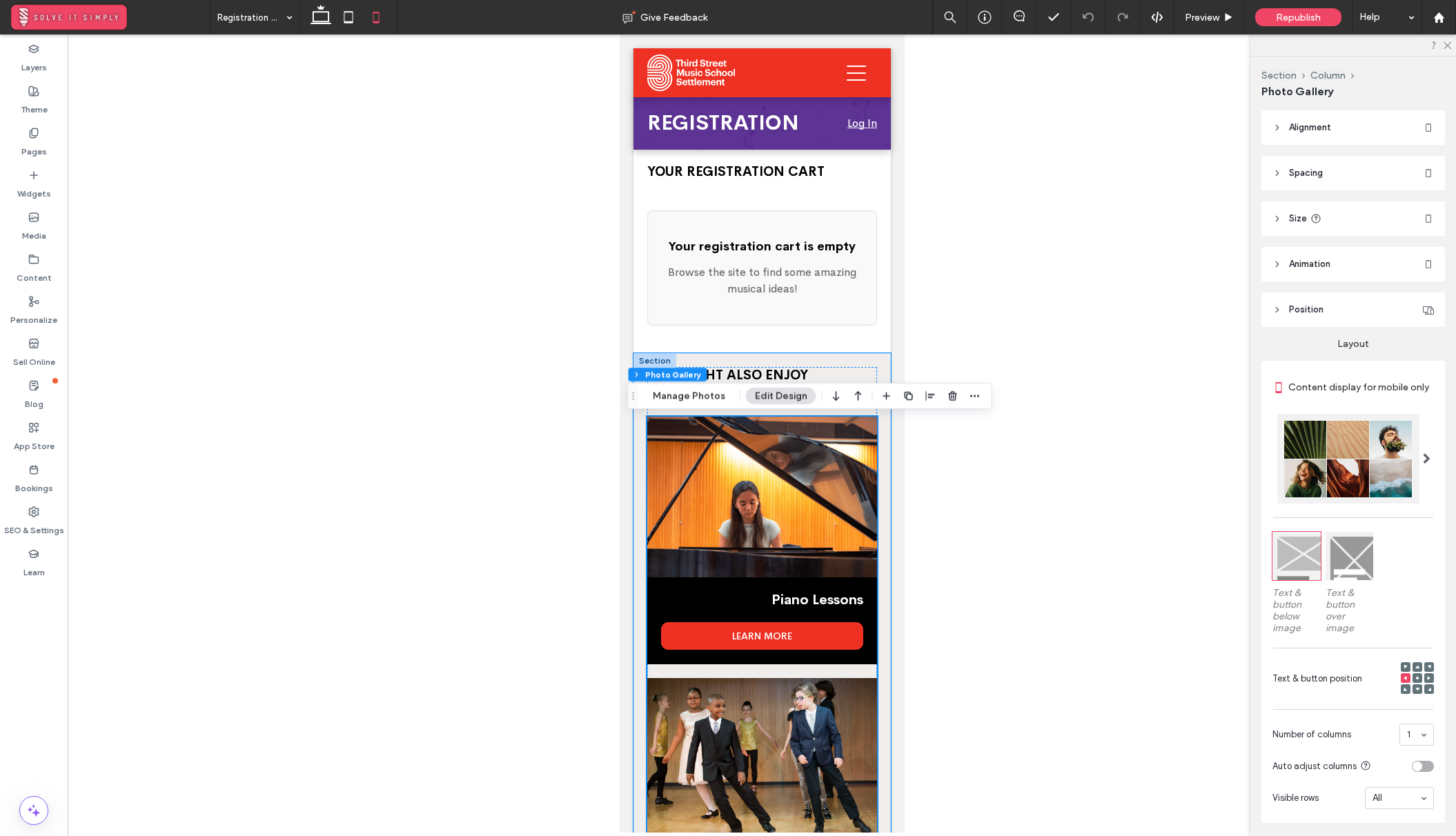
scroll to position [0, 0]
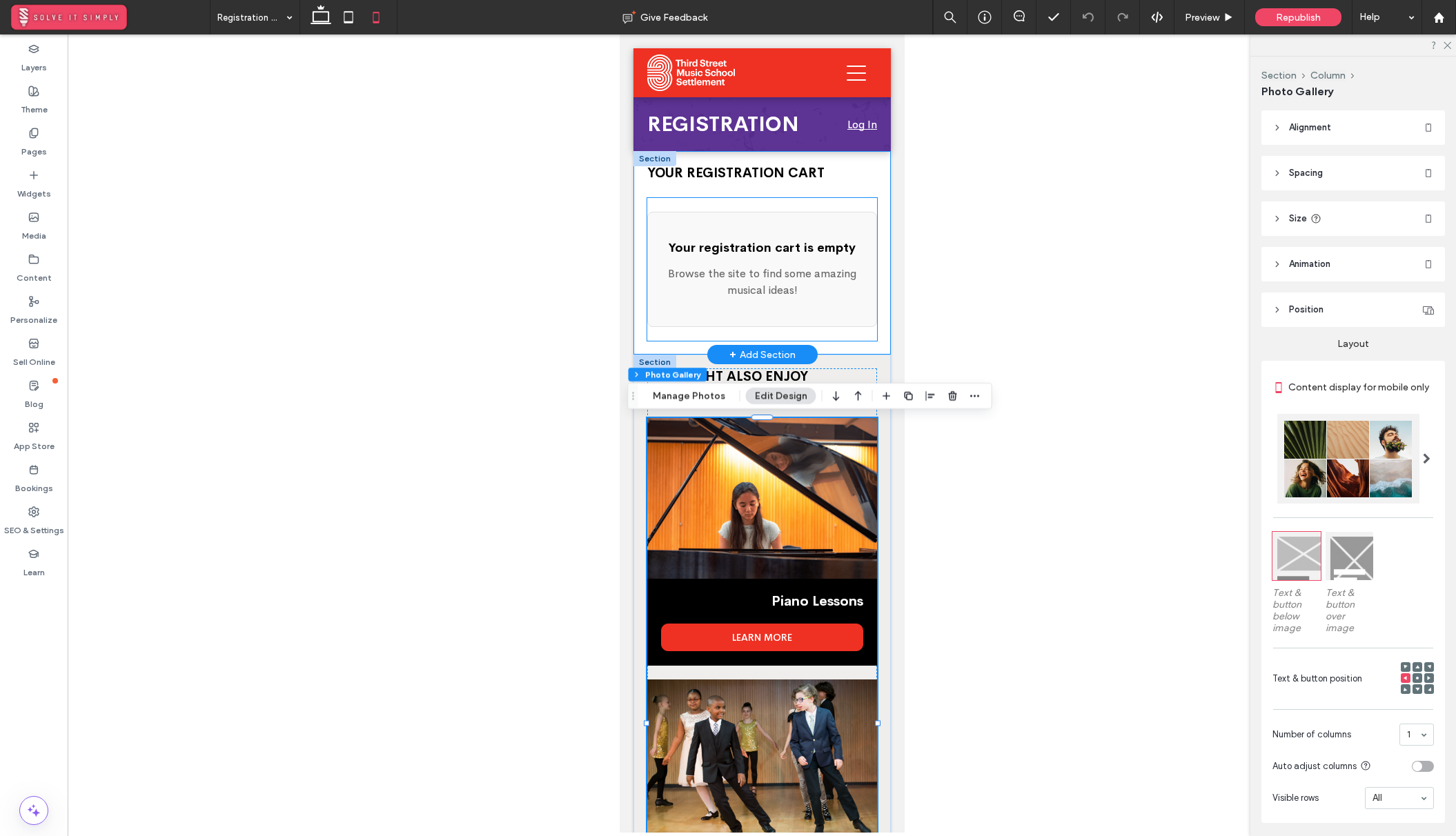
click at [743, 284] on p "Browse the site to find some amazing musical ideas!" at bounding box center [761, 282] width 201 height 33
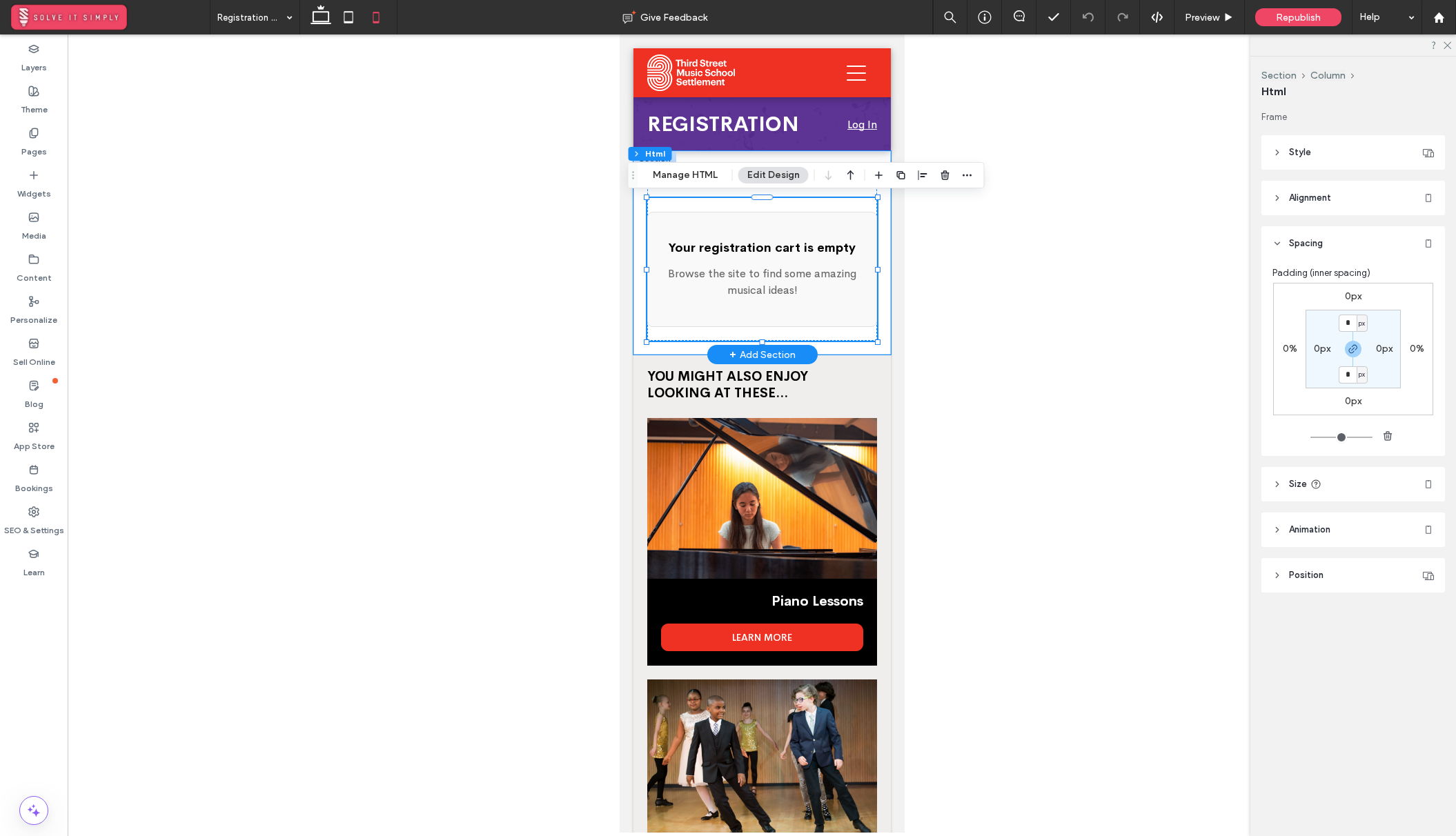
click at [838, 278] on p "Browse the site to find some amazing musical ideas!" at bounding box center [761, 282] width 201 height 33
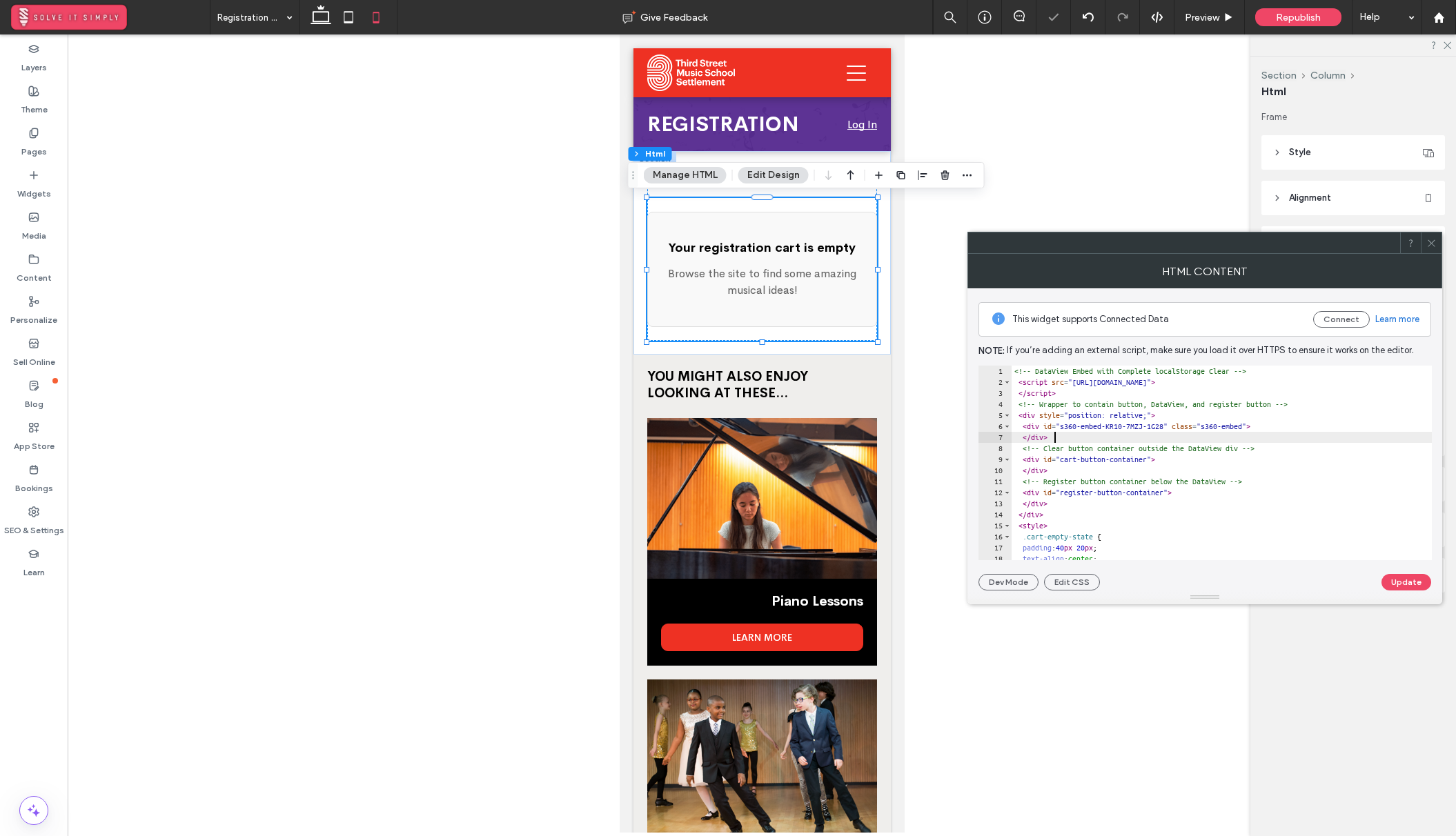
click at [1243, 432] on div "<!-- DataView Embed with Complete localStorage Clear --> < script src = "[URL][…" at bounding box center [1411, 473] width 800 height 216
type input "*****"
click at [1123, 522] on div "<!-- DataView Embed with Complete localStorage Clear --> < script src = "[URL][…" at bounding box center [1411, 473] width 800 height 216
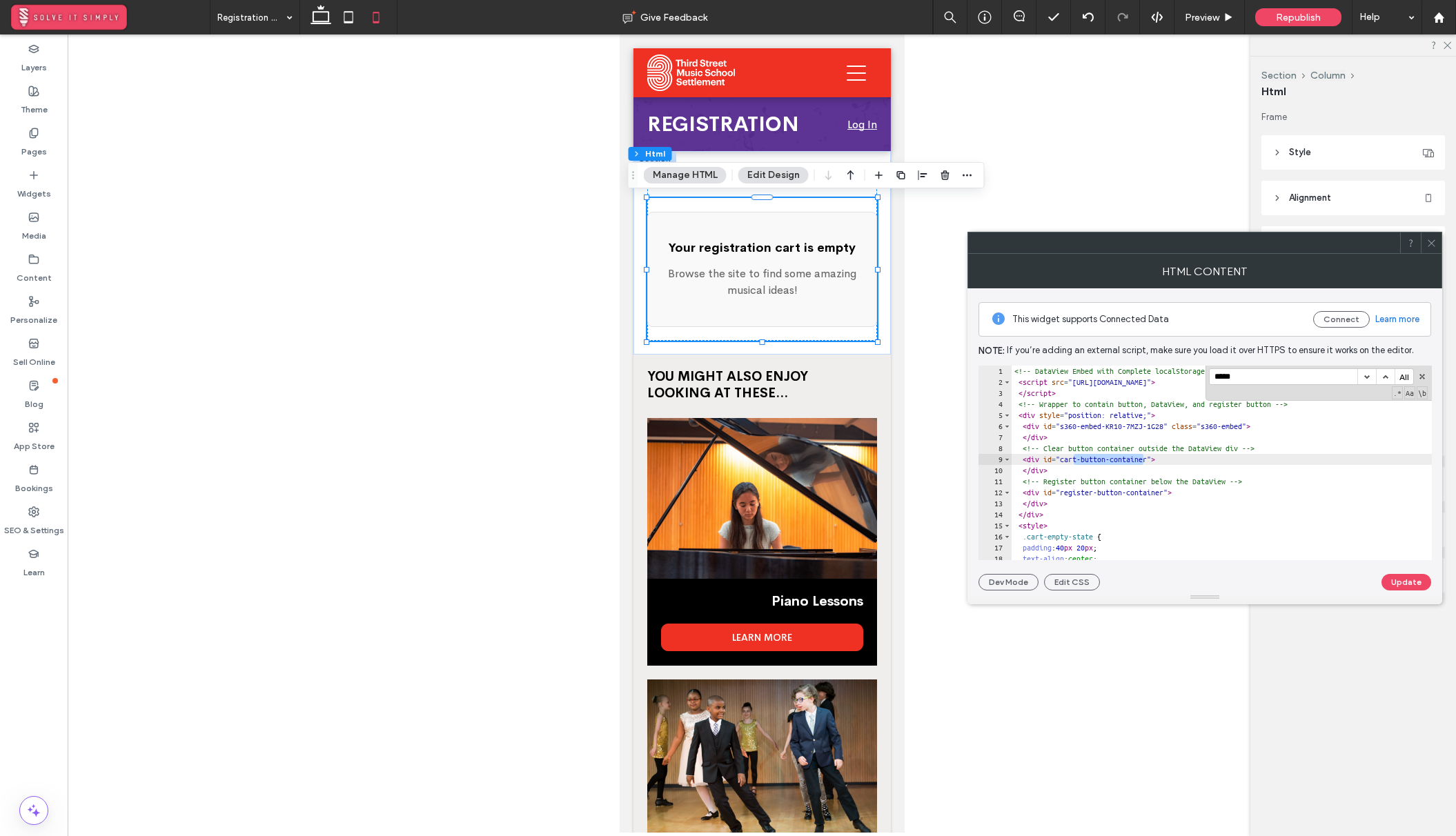
drag, startPoint x: 1076, startPoint y: 461, endPoint x: 1142, endPoint y: 461, distance: 66.0
click at [1142, 461] on div "<!-- DataView Embed with Complete localStorage Clear --> < script src = "[URL][…" at bounding box center [1411, 473] width 800 height 216
click at [1196, 461] on div "<!-- DataView Embed with Complete localStorage Clear --> < script src = "[URL][…" at bounding box center [1411, 473] width 800 height 216
drag, startPoint x: 1088, startPoint y: 499, endPoint x: 1156, endPoint y: 492, distance: 68.4
click at [1156, 492] on div "<!-- DataView Embed with Complete localStorage Clear --> < script src = "[URL][…" at bounding box center [1411, 473] width 800 height 216
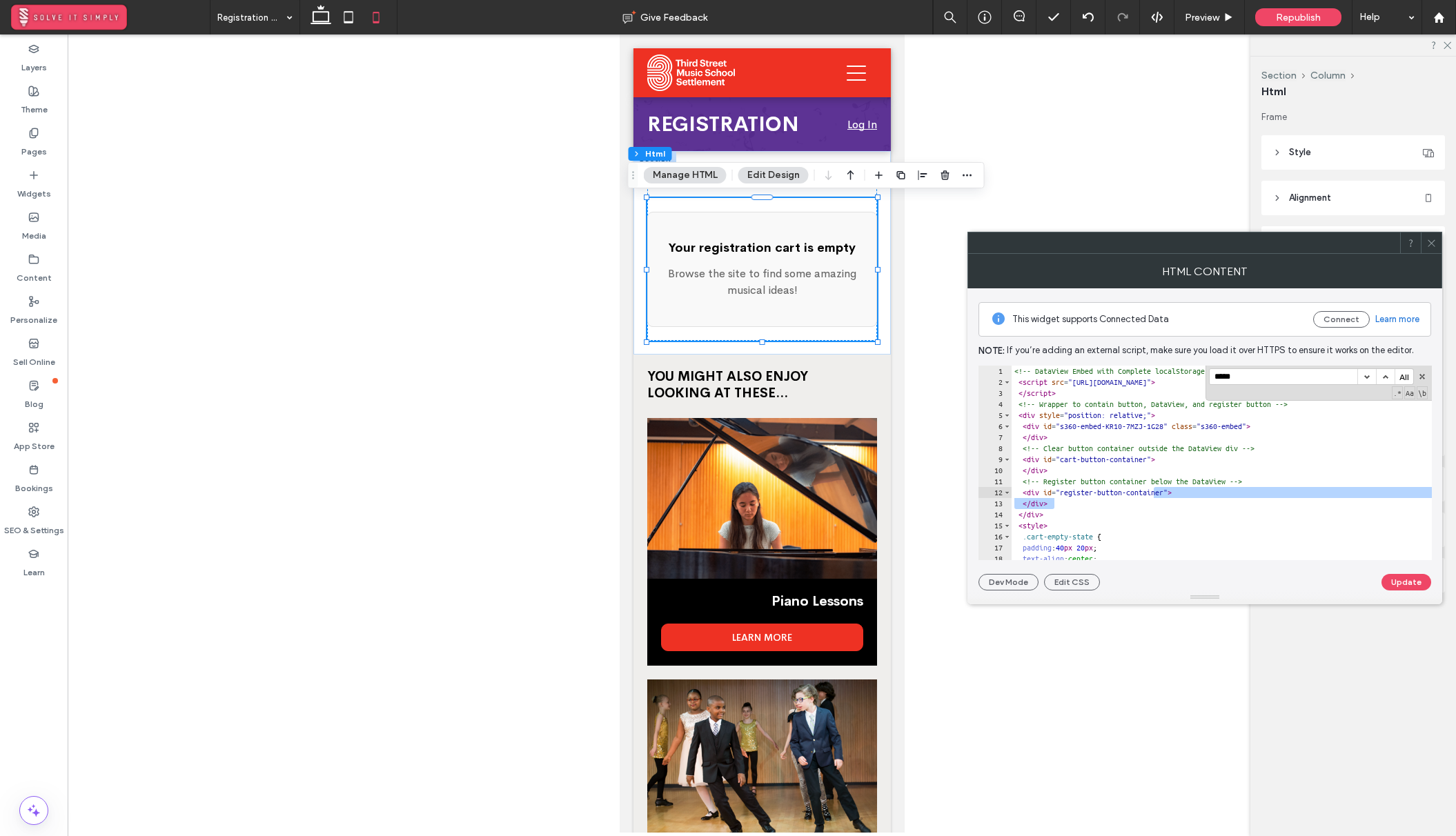
click at [1097, 491] on div "<!-- DataView Embed with Complete localStorage Clear --> < script src = "[URL][…" at bounding box center [1411, 473] width 800 height 216
click at [1239, 377] on input "*****" at bounding box center [1283, 377] width 148 height 15
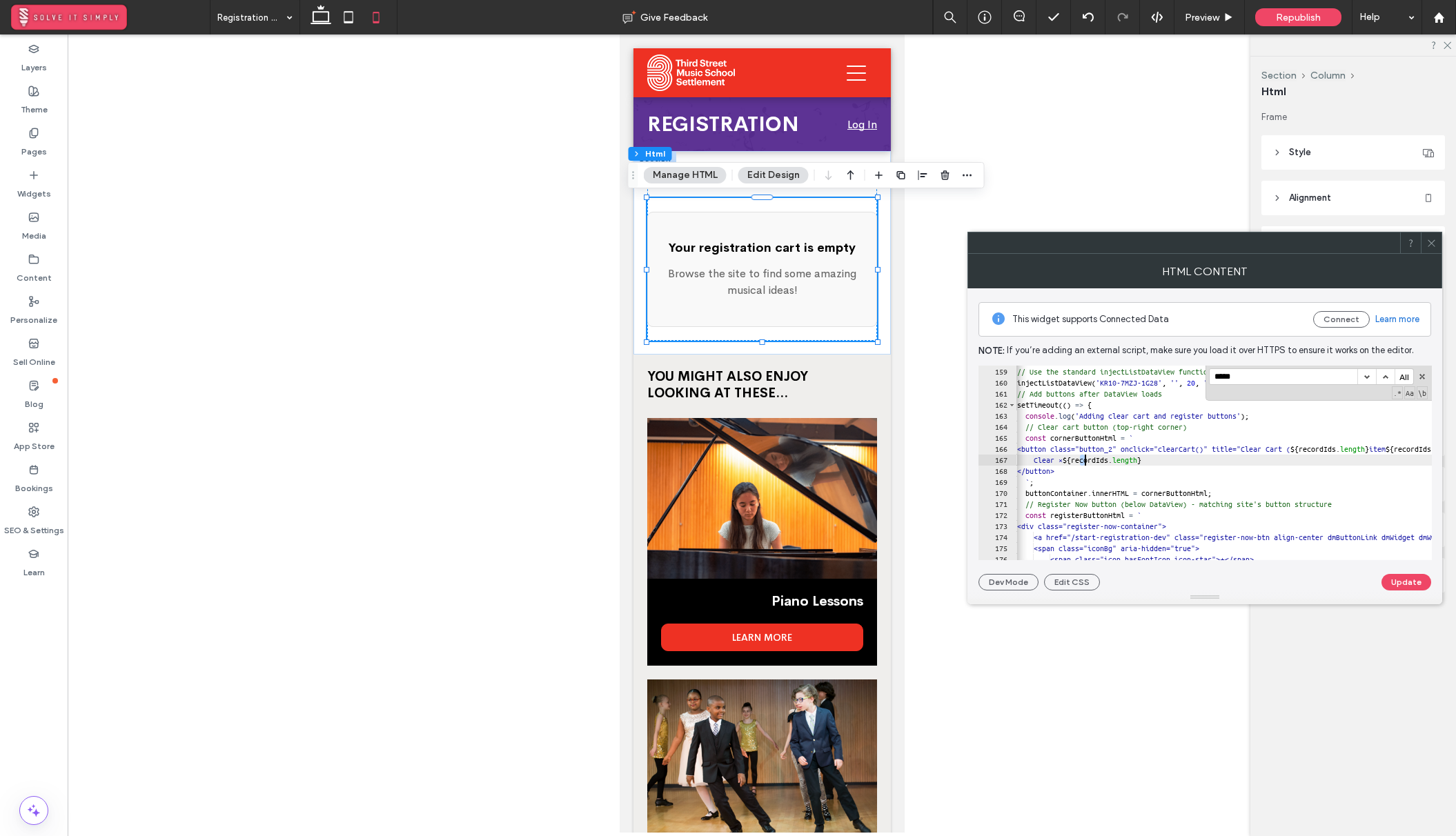
click at [1083, 461] on div "element . innerHTML = '' ; // Use the standard injectListDataView function inje…" at bounding box center [1398, 463] width 800 height 216
click at [1061, 461] on div "element . innerHTML = '' ; // Use the standard injectListDataView function inje…" at bounding box center [1398, 463] width 800 height 216
click at [1106, 458] on div "element . innerHTML = '' ; // Use the standard injectListDataView function inje…" at bounding box center [1398, 463] width 800 height 216
click at [1208, 462] on div "element . innerHTML = '' ; // Use the standard injectListDataView function inje…" at bounding box center [1398, 463] width 800 height 216
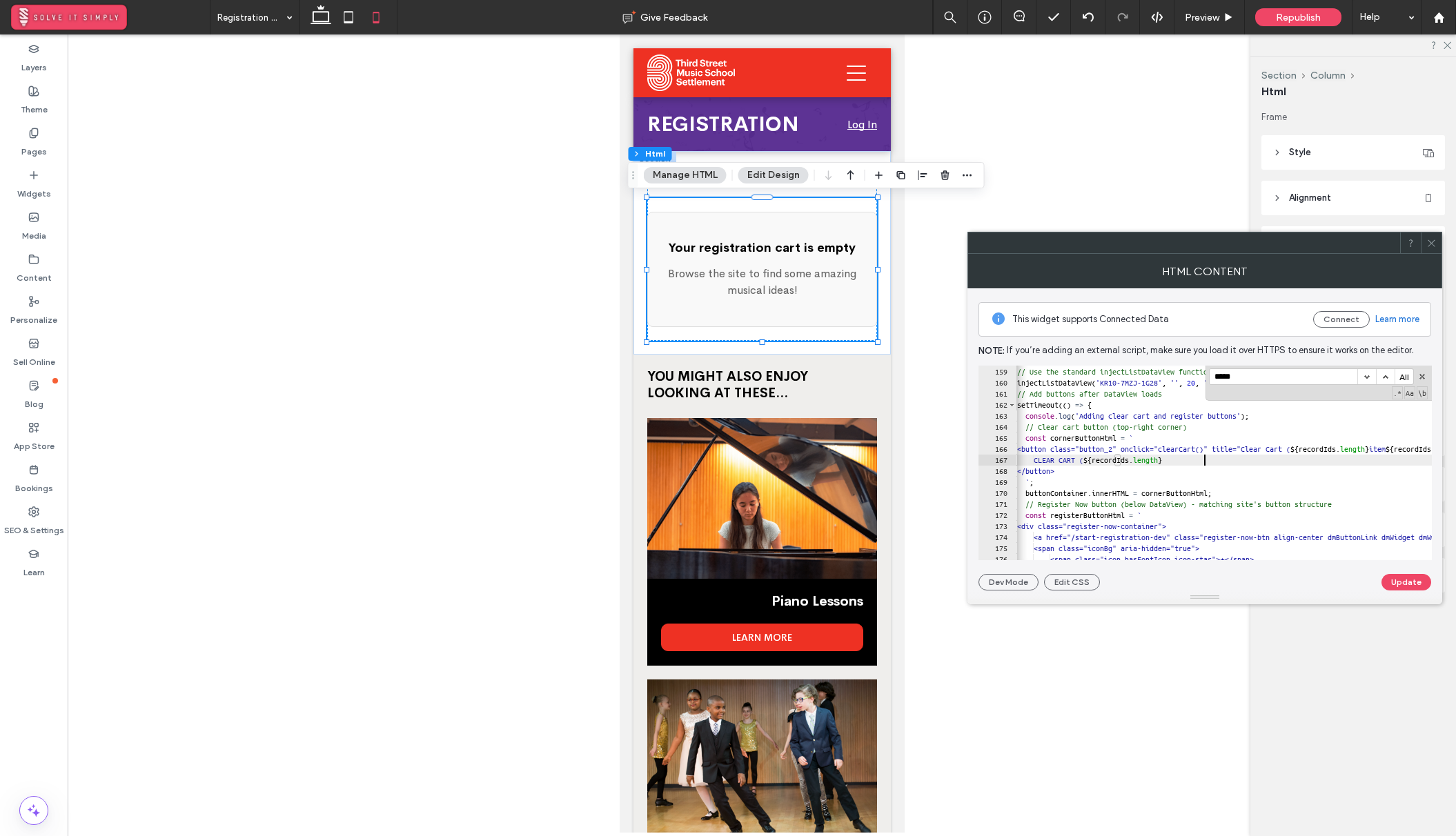
type textarea "**"
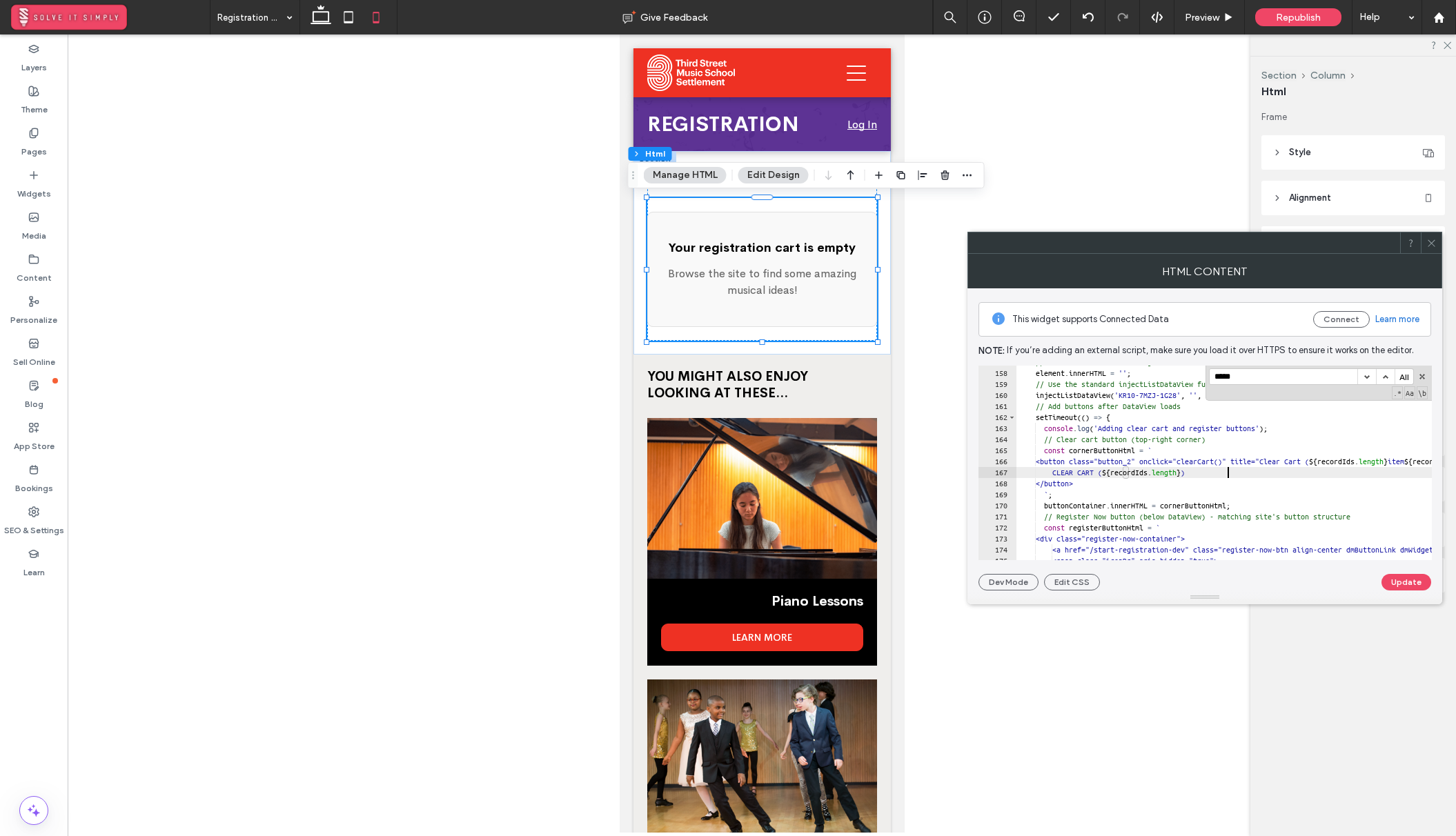
click at [1366, 377] on button "button" at bounding box center [1366, 377] width 19 height 15
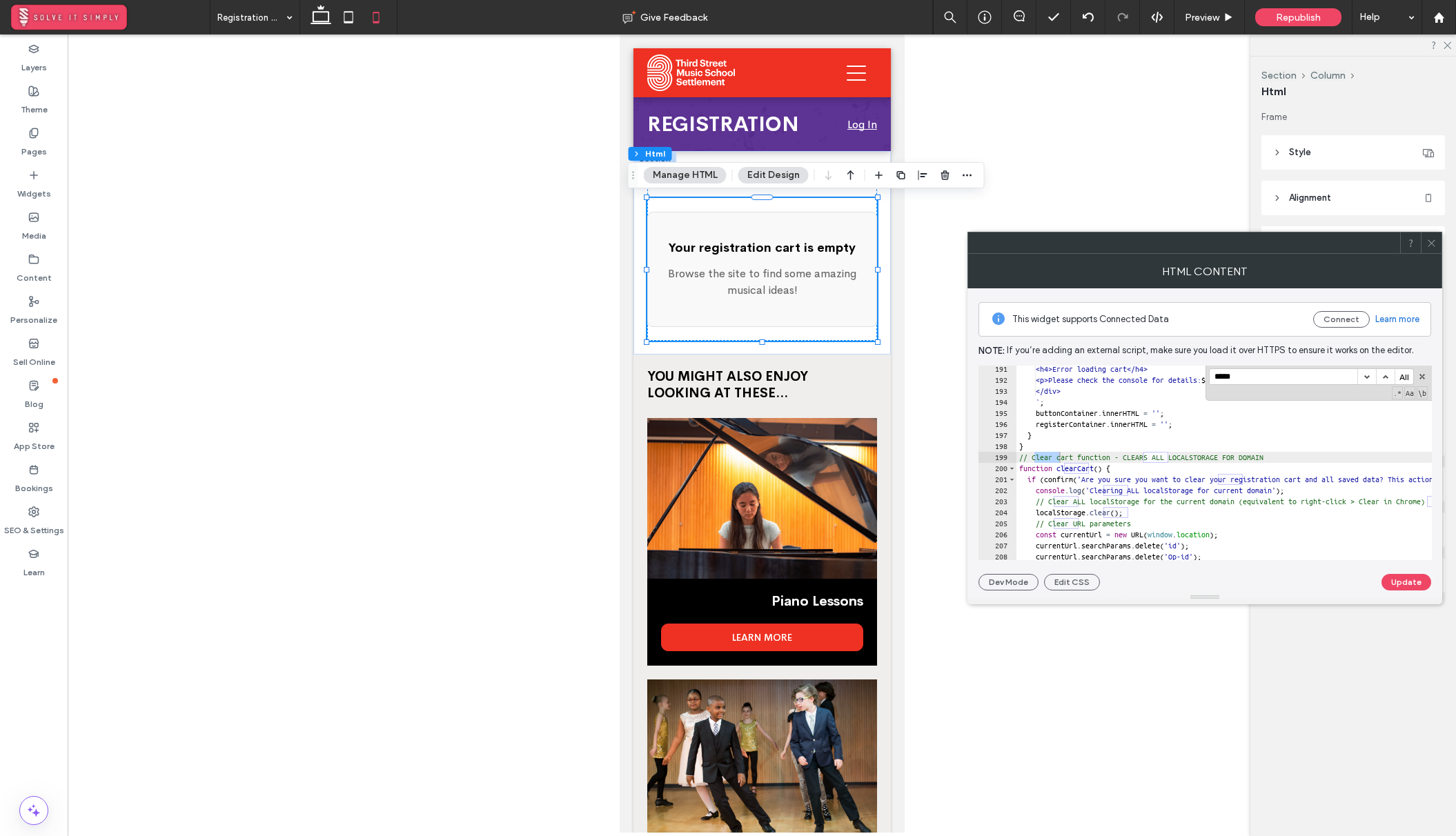
click at [1366, 377] on button "button" at bounding box center [1366, 377] width 19 height 15
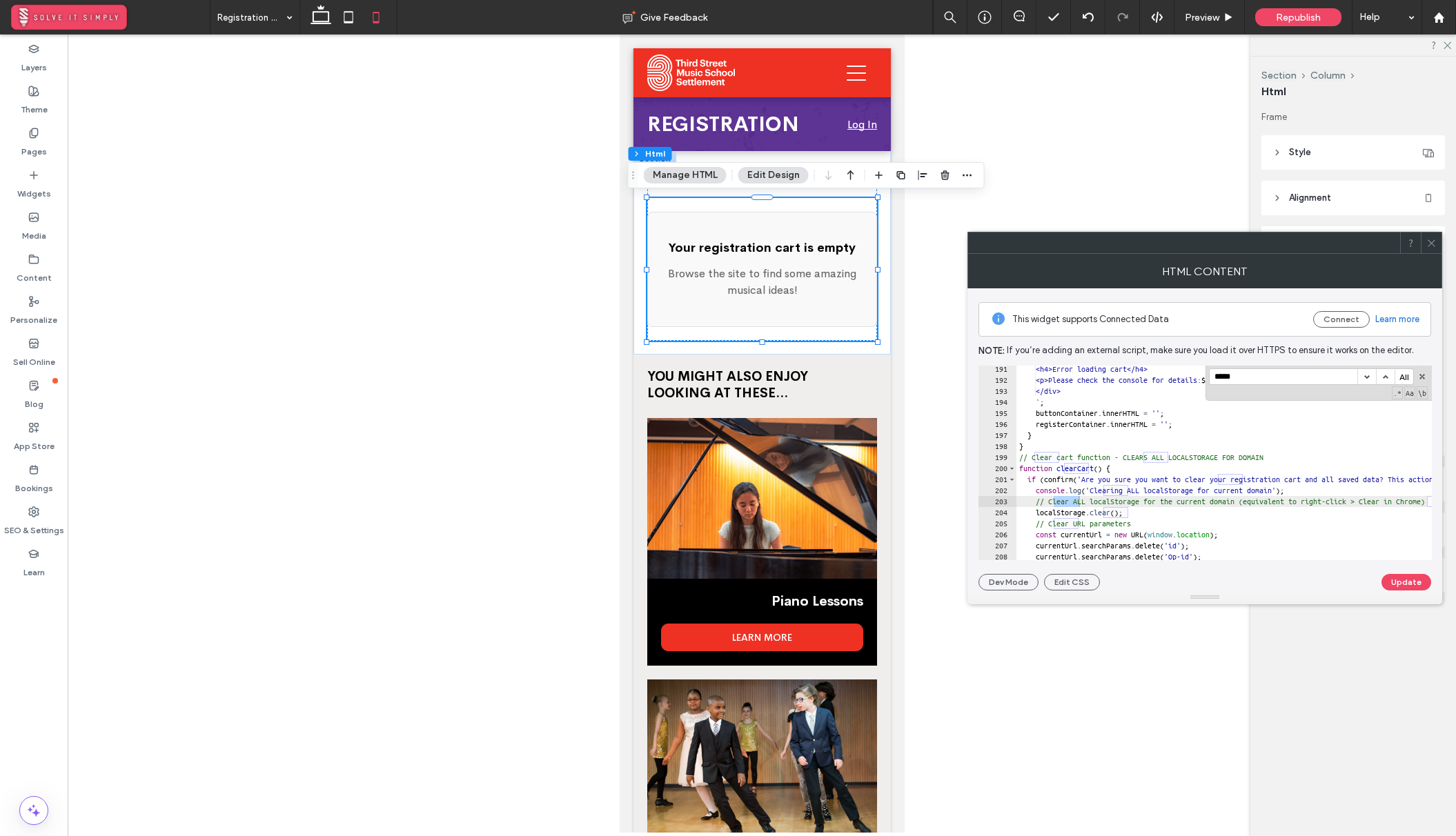
click at [1366, 377] on button "button" at bounding box center [1366, 377] width 19 height 15
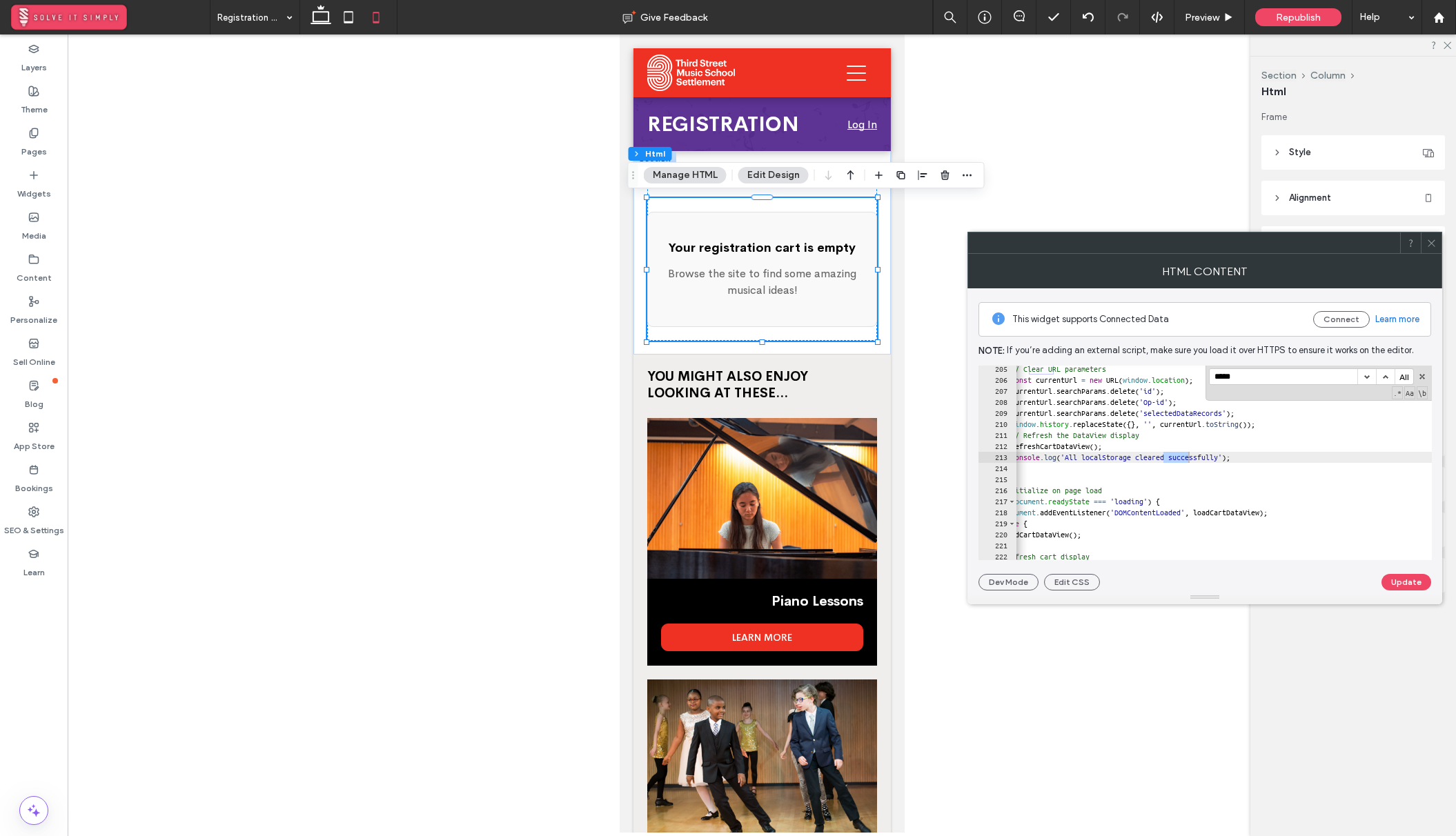
click at [1366, 377] on button "button" at bounding box center [1366, 377] width 19 height 15
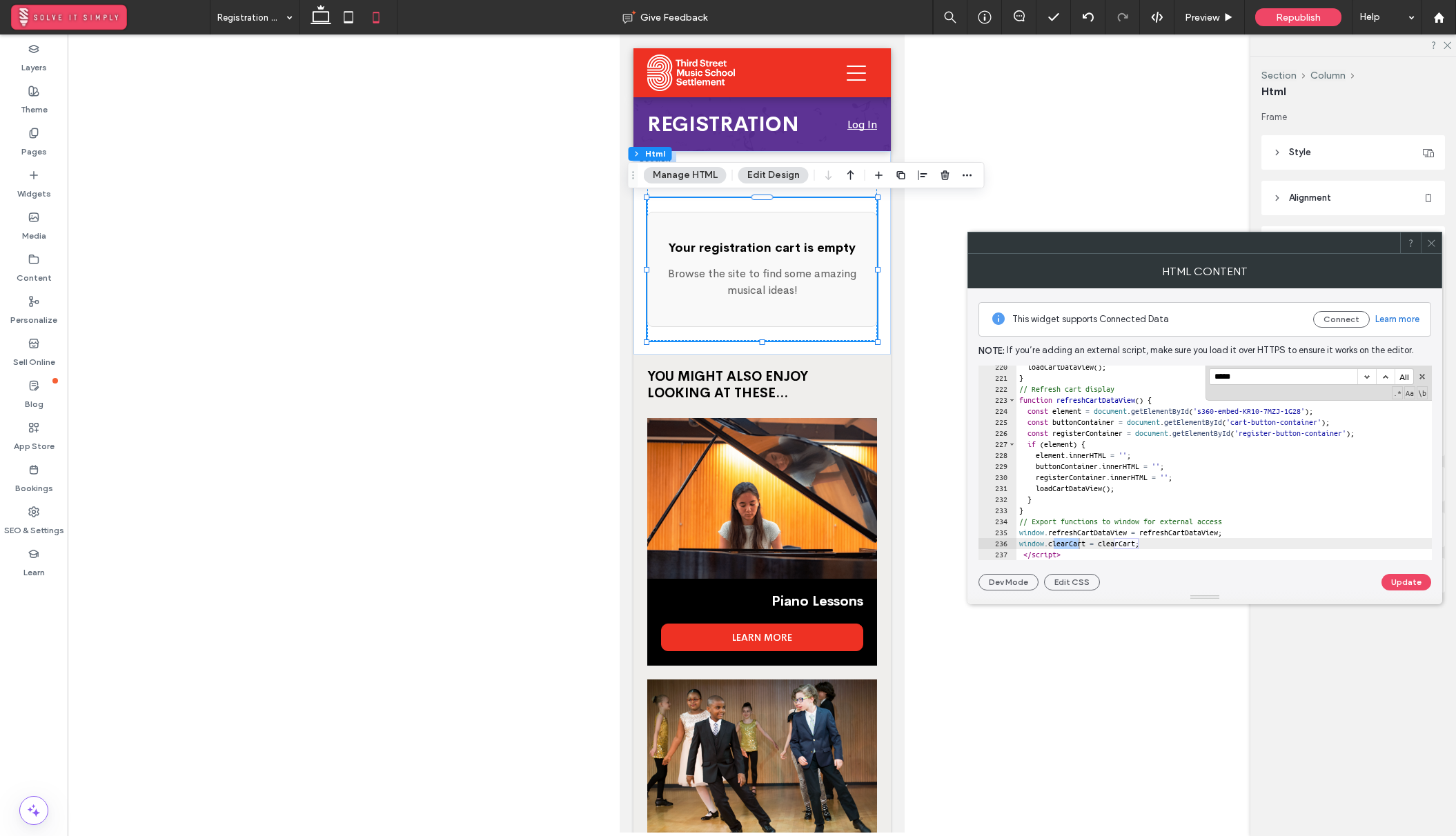
click at [1369, 380] on button "button" at bounding box center [1366, 377] width 19 height 15
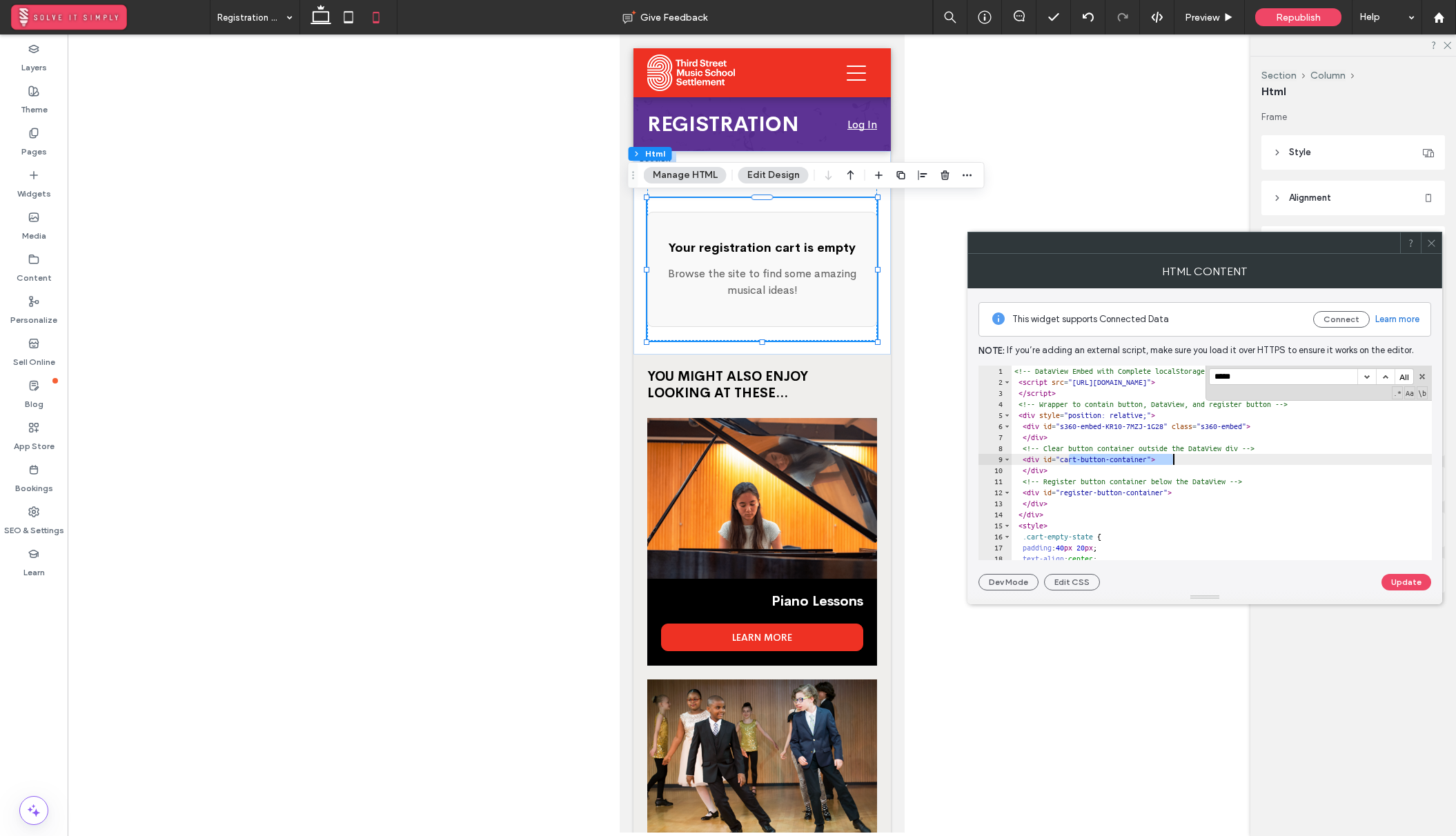
drag, startPoint x: 1070, startPoint y: 462, endPoint x: 1173, endPoint y: 460, distance: 103.0
click at [1173, 460] on div "<!-- DataView Embed with Complete localStorage Clear --> < script src = "[URL][…" at bounding box center [1411, 473] width 800 height 216
click at [1280, 377] on input "*****" at bounding box center [1283, 377] width 148 height 15
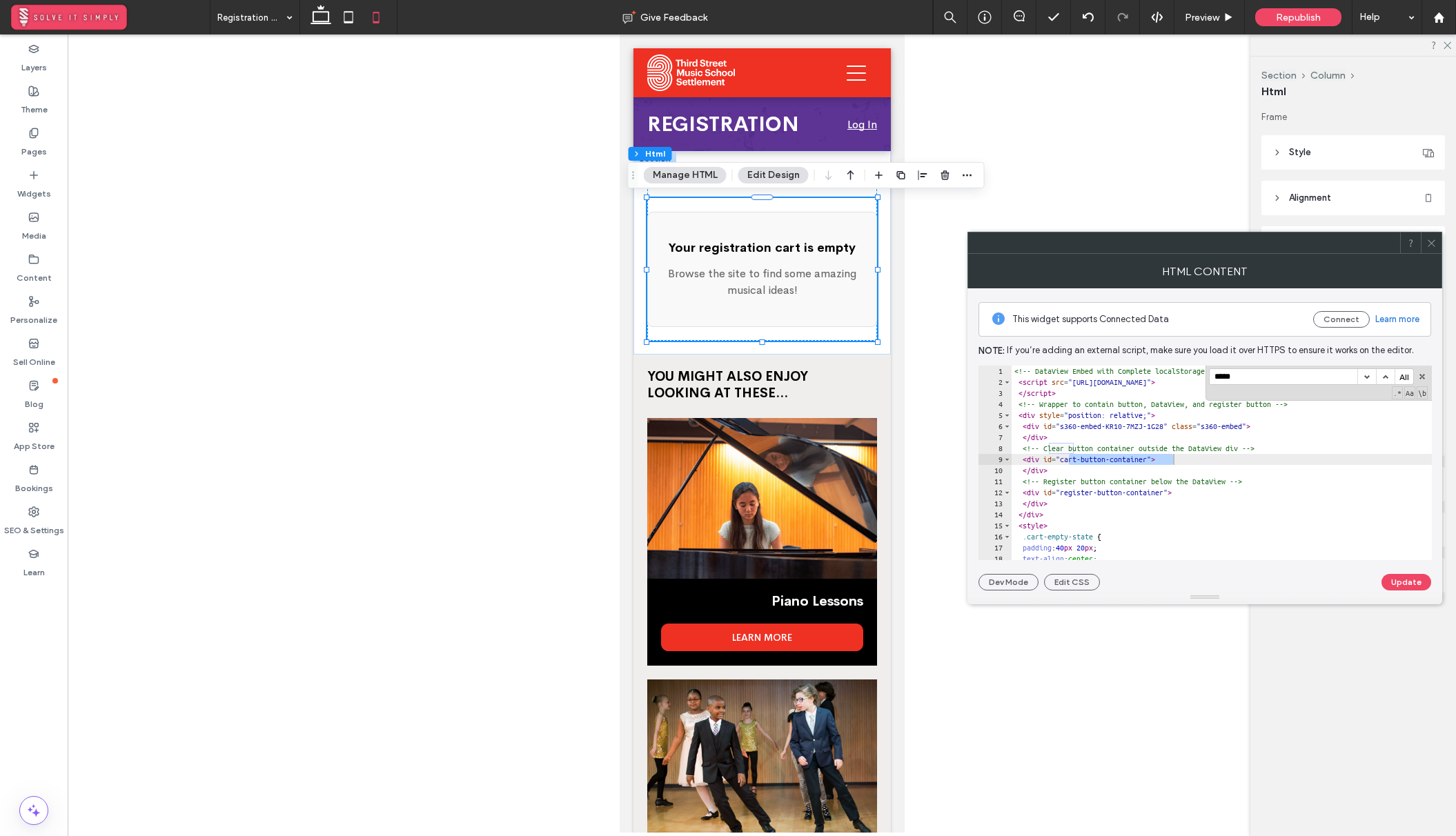
paste input "**********"
type input "**********"
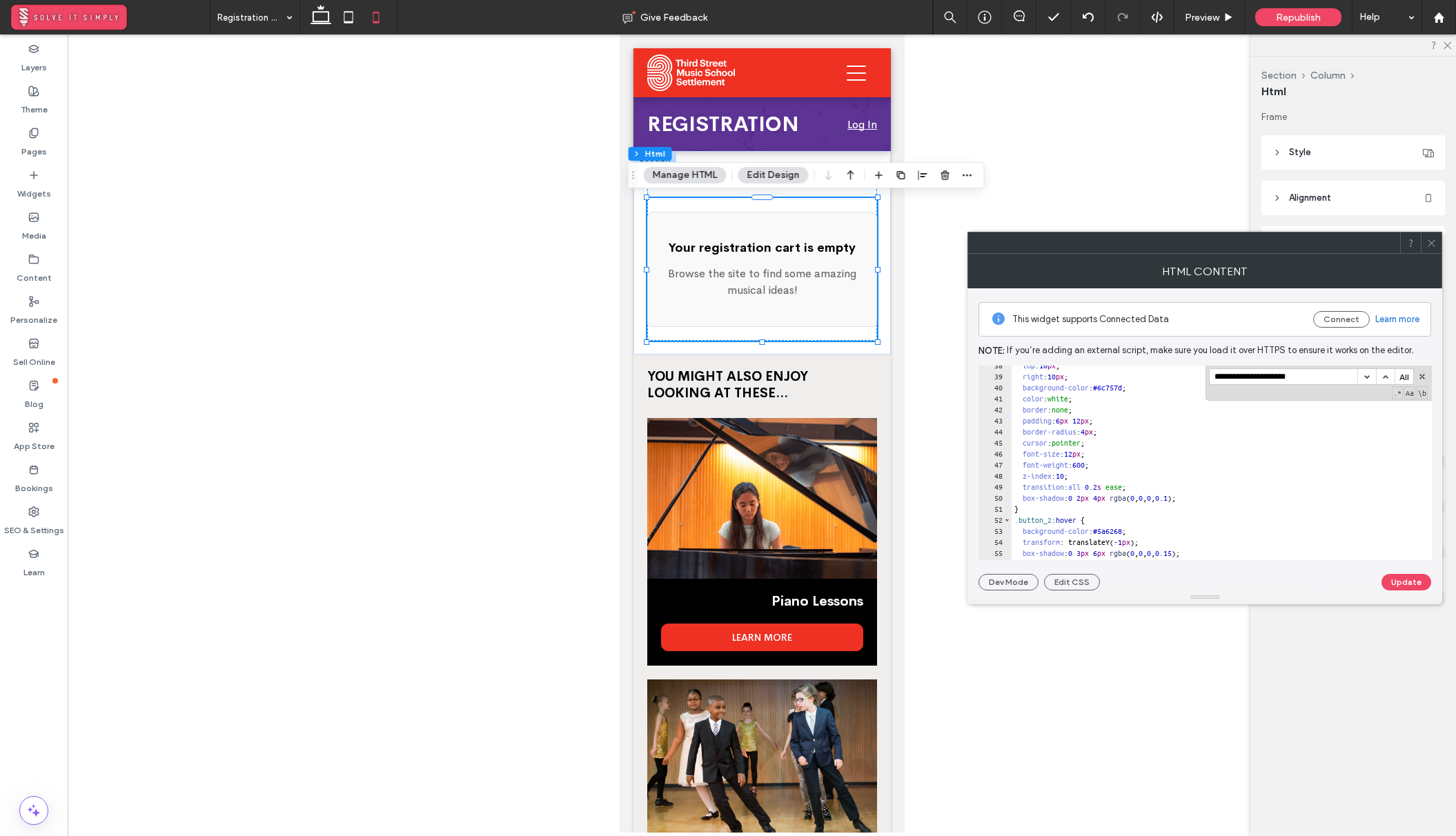
scroll to position [372, 0]
type input "**********"
click at [1063, 413] on div "line-height : 1.5 ; } .button_2 { position : absolute ; top : 10 px ; right : 1…" at bounding box center [1411, 465] width 800 height 216
click at [1054, 409] on div "line-height : 1.5 ; } .button_2 { position : absolute ; top : 10 px ; right : 0…" at bounding box center [1411, 465] width 800 height 216
click at [1065, 407] on div "line-height : 1.5 ; } .button_2 { position : absolute ; top : 10 px ; right : 0…" at bounding box center [1411, 465] width 800 height 216
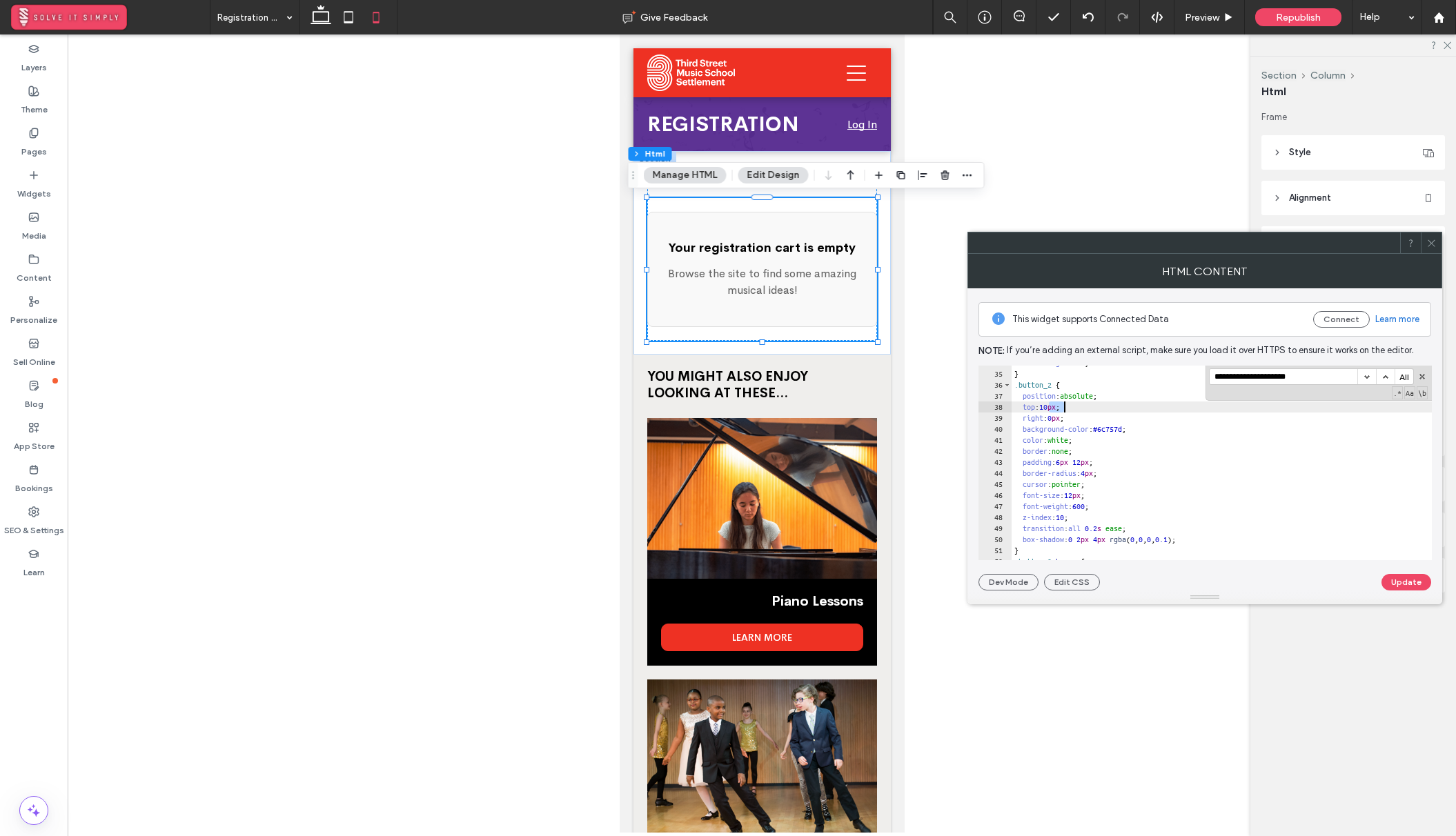
click at [1048, 403] on div "line-height : 1.5 ; } .button_2 { position : absolute ; top : 10 px ; right : 0…" at bounding box center [1411, 465] width 800 height 216
click at [1058, 408] on div "line-height : 1.5 ; } .button_2 { position : absolute ; top : -10 px ; right : …" at bounding box center [1411, 465] width 800 height 216
type textarea "**"
click at [1420, 587] on button "Update" at bounding box center [1406, 582] width 49 height 17
click at [1290, 15] on span "Republish" at bounding box center [1298, 17] width 45 height 12
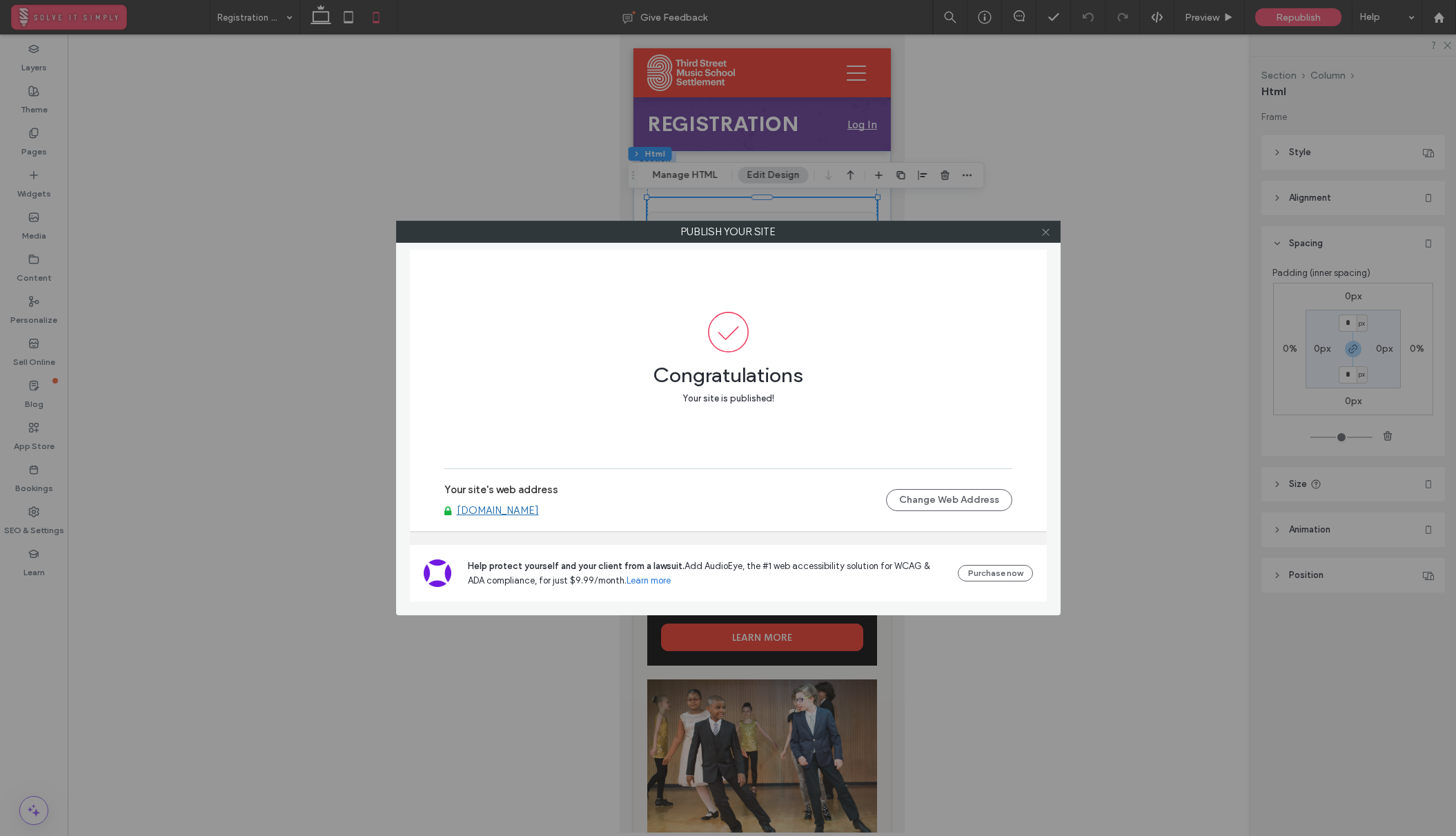
click at [1046, 232] on use at bounding box center [1045, 232] width 7 height 7
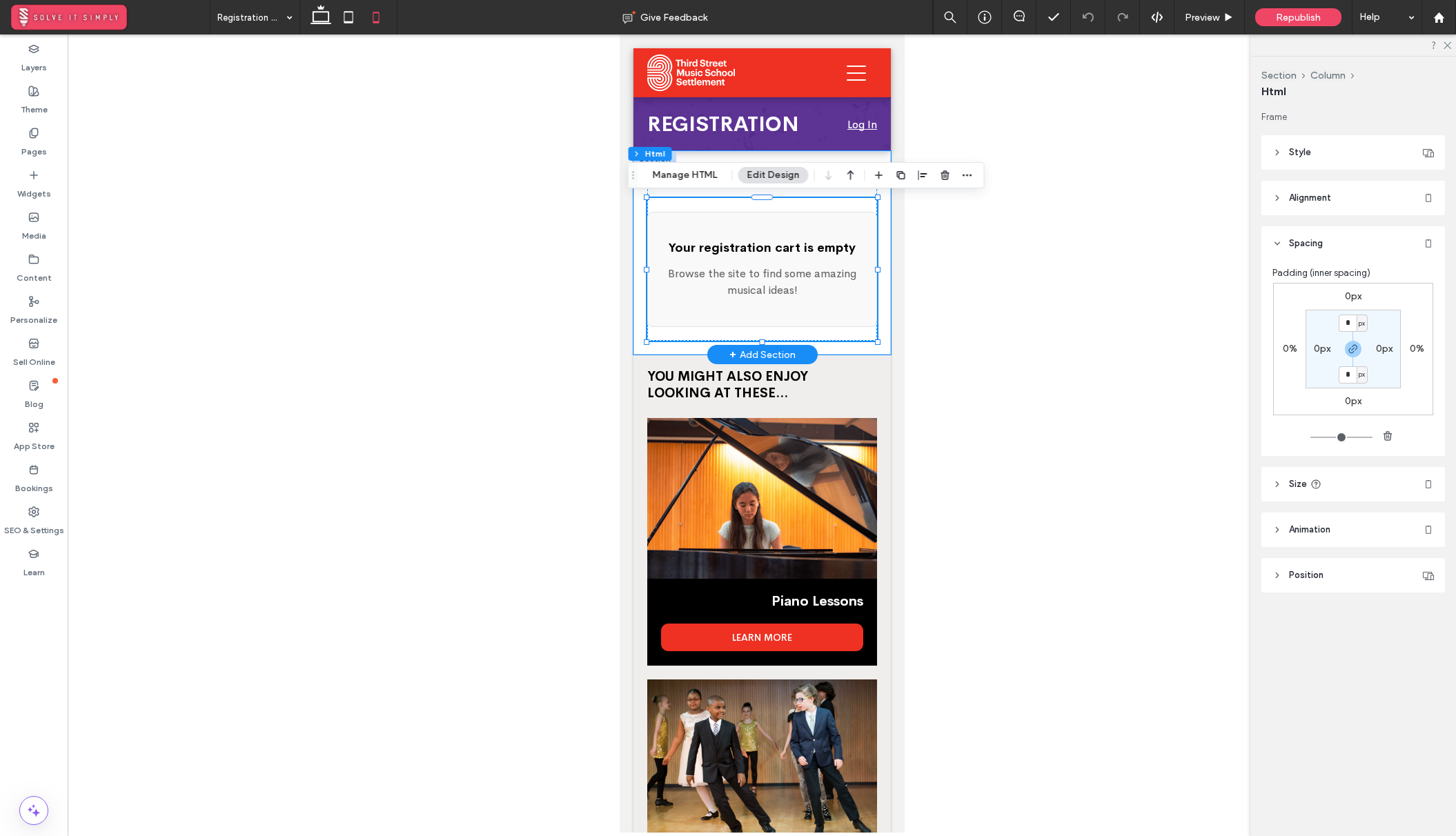
click at [778, 245] on h4 "Your registration cart is empty" at bounding box center [761, 248] width 201 height 15
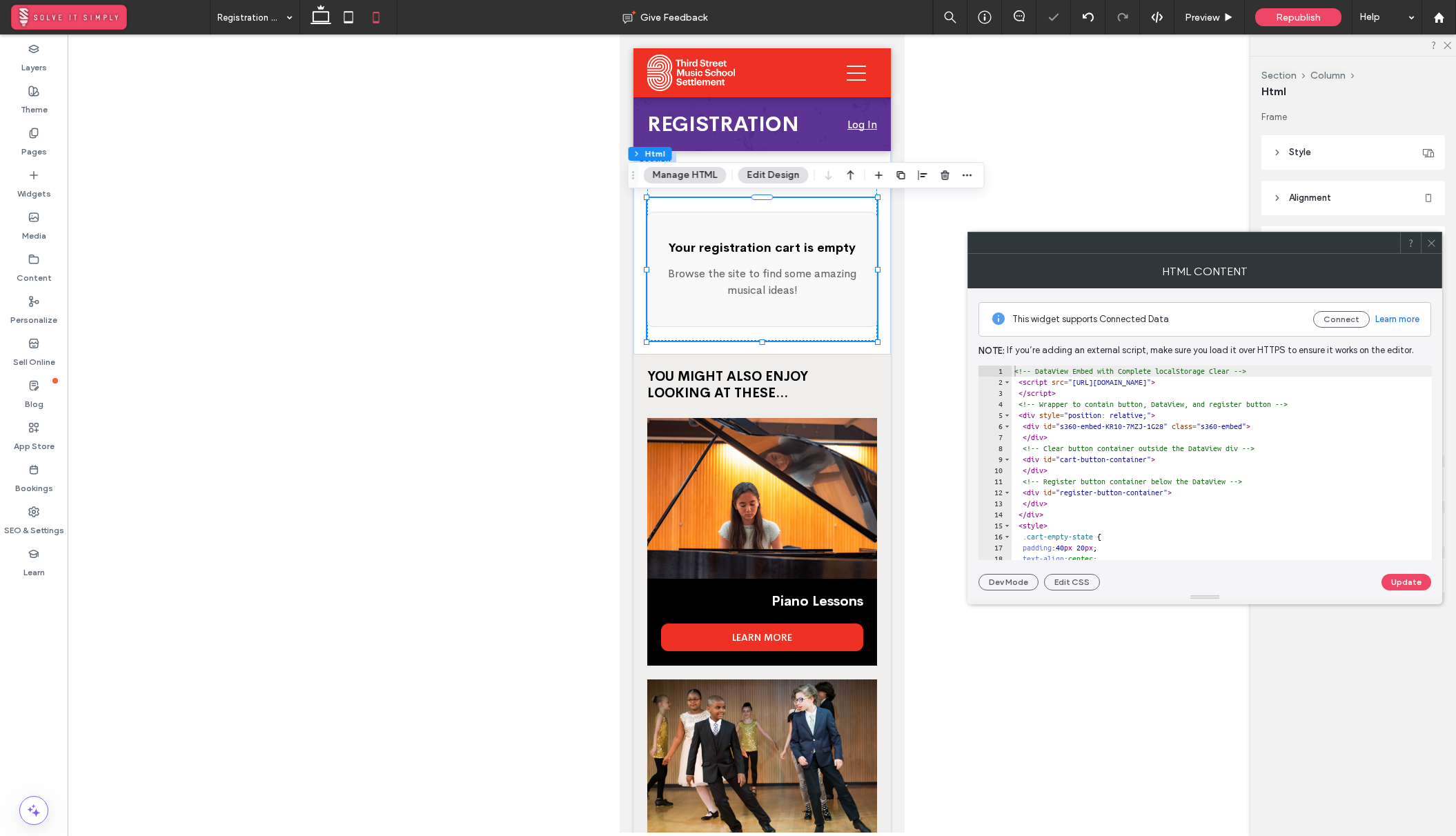
click at [1197, 444] on div "<!-- DataView Embed with Complete localStorage Clear --> < script src = "[URL][…" at bounding box center [1411, 473] width 800 height 216
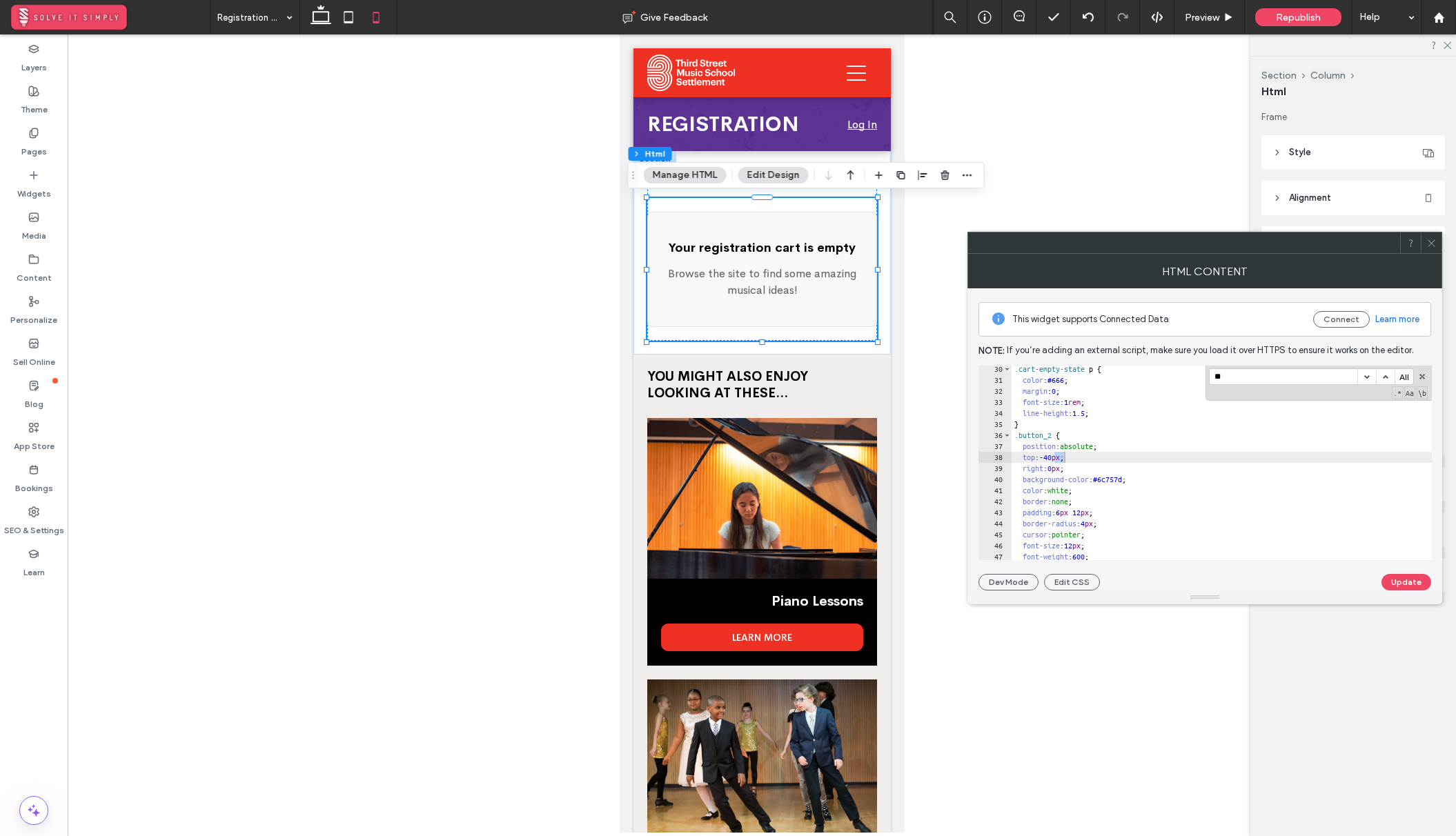
type input "**"
click at [1088, 477] on div ".cart-empty-state p { color : #666 ; margin : 0 ; font-size : 1 rem ; line-heig…" at bounding box center [1411, 471] width 800 height 216
click at [1063, 455] on div ".cart-empty-state p { color : #666 ; margin : 0 ; font-size : 1 rem ; line-heig…" at bounding box center [1411, 471] width 800 height 216
type textarea "**"
click at [1402, 577] on button "Update" at bounding box center [1406, 582] width 49 height 17
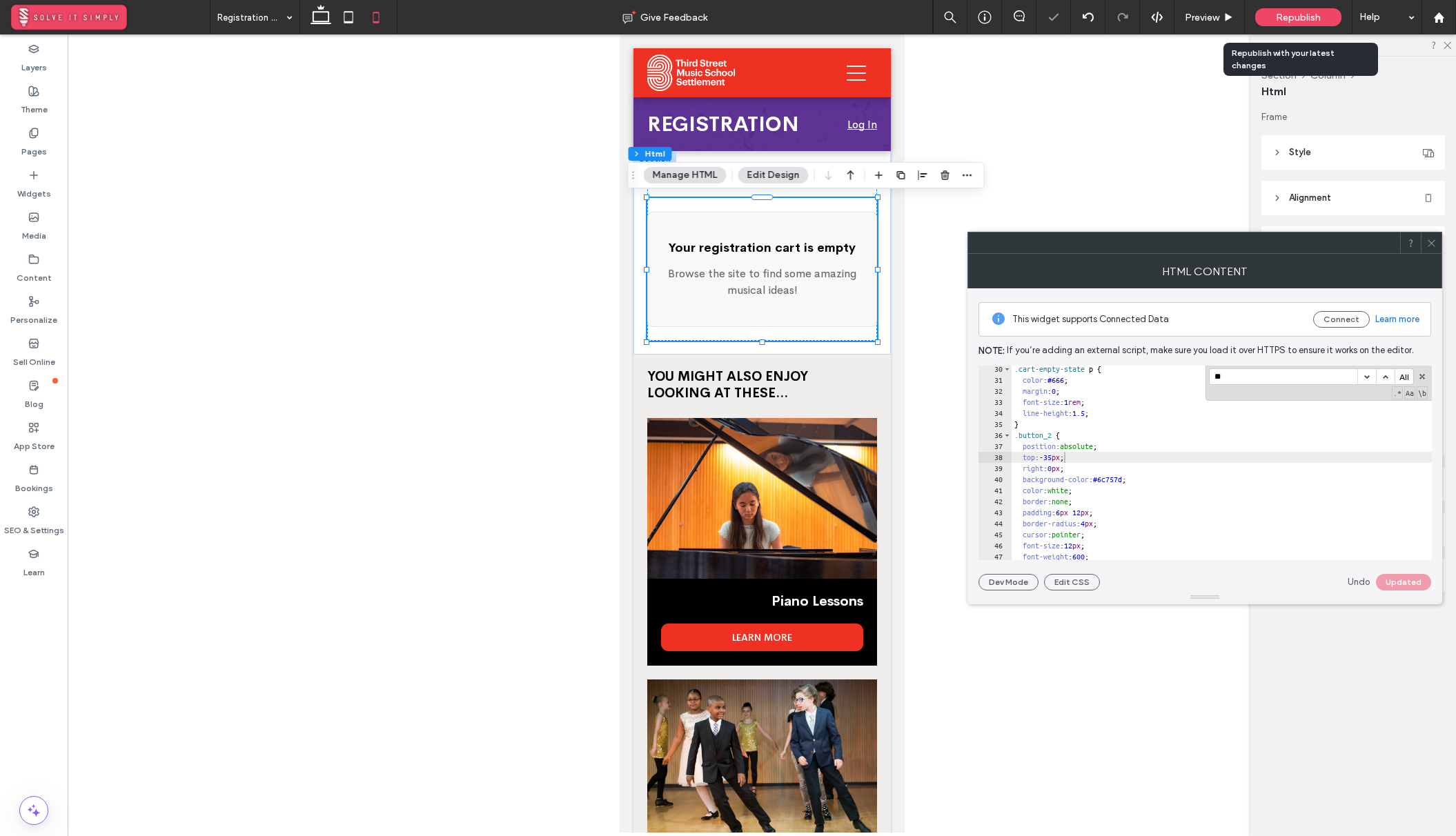
click at [1292, 18] on span "Republish" at bounding box center [1298, 17] width 45 height 12
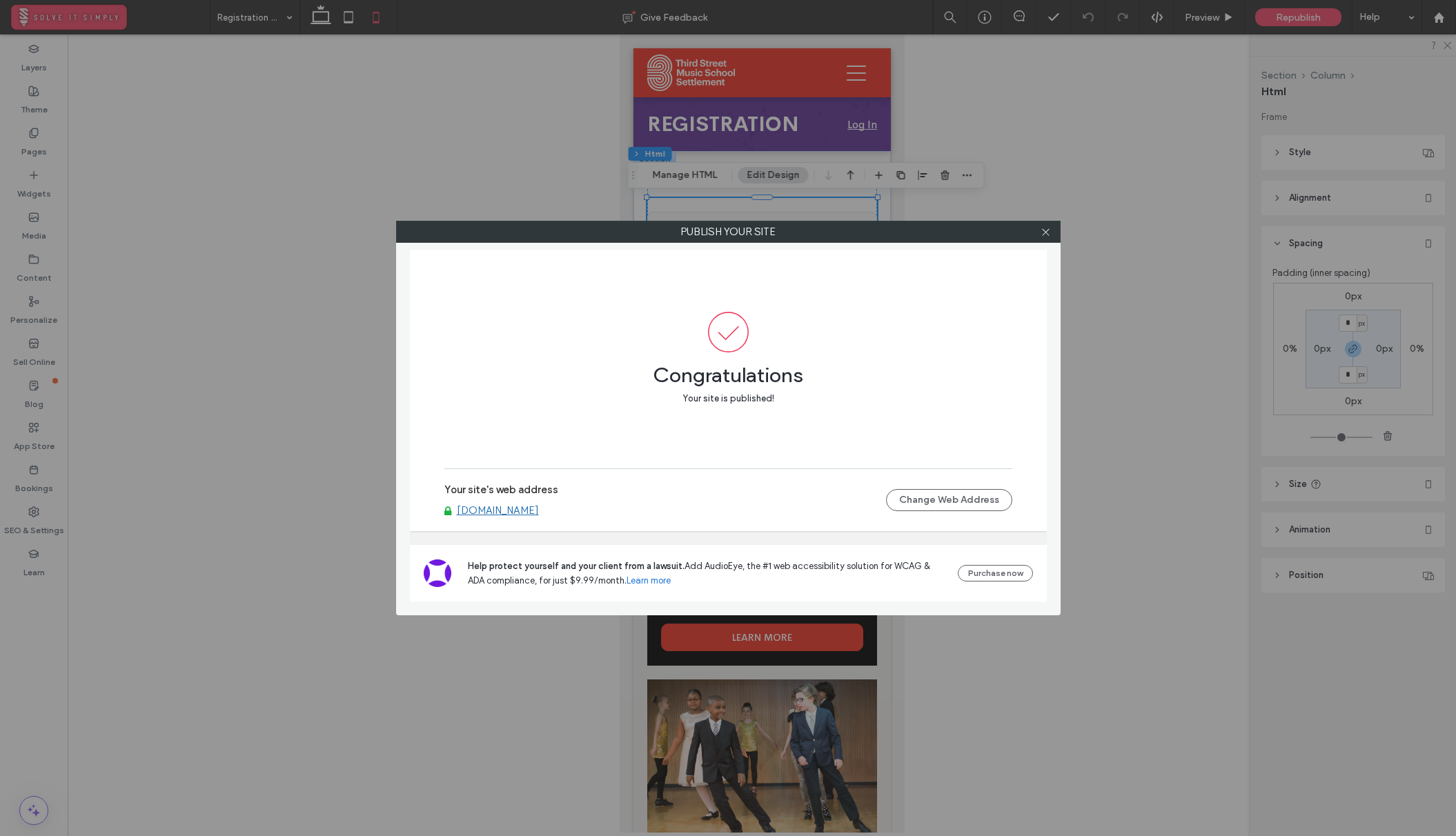
click at [1039, 230] on div at bounding box center [1046, 232] width 21 height 21
click at [1045, 236] on icon at bounding box center [1045, 232] width 10 height 10
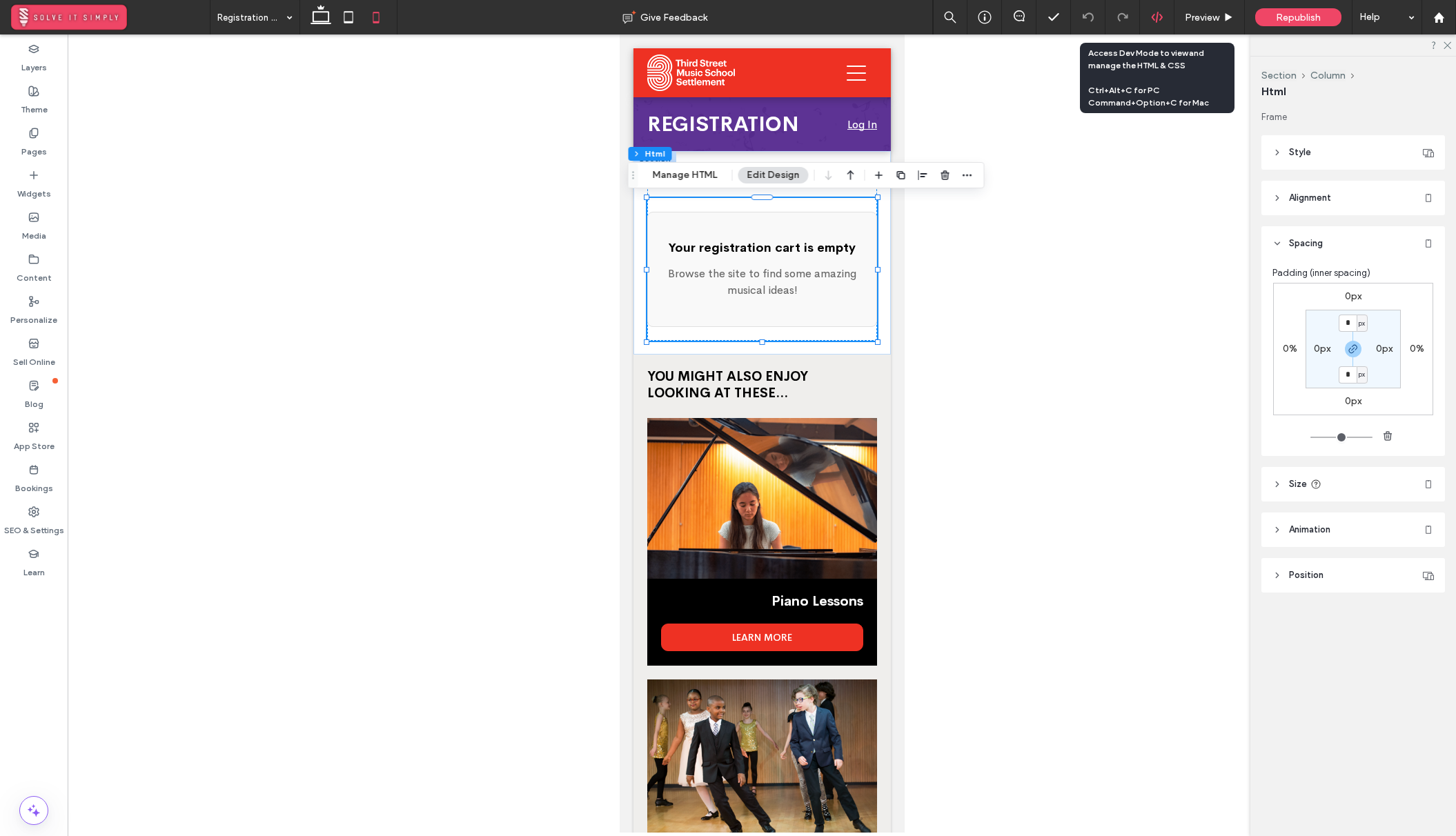
click at [1156, 14] on icon at bounding box center [1157, 17] width 13 height 13
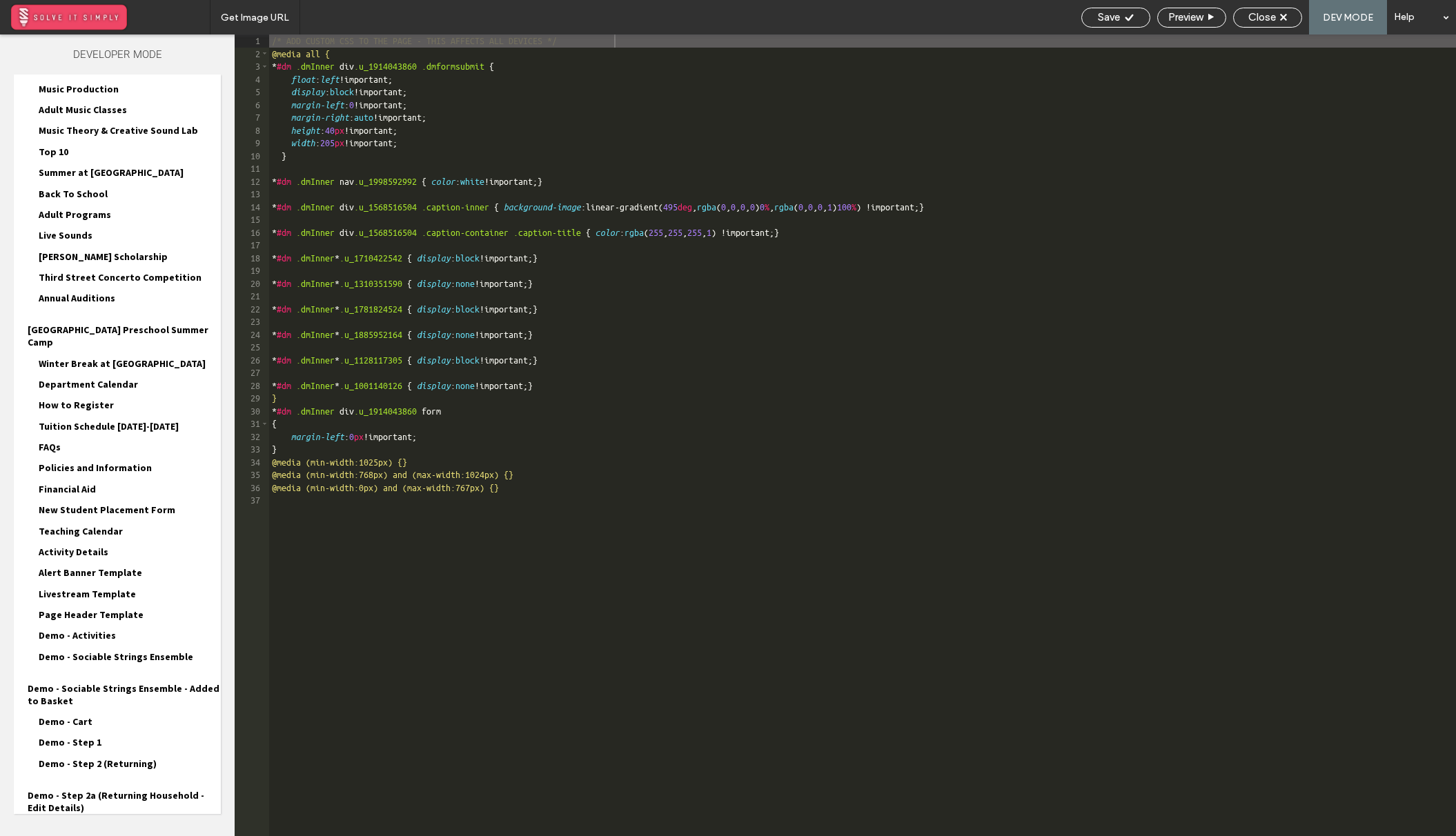
scroll to position [1331, 0]
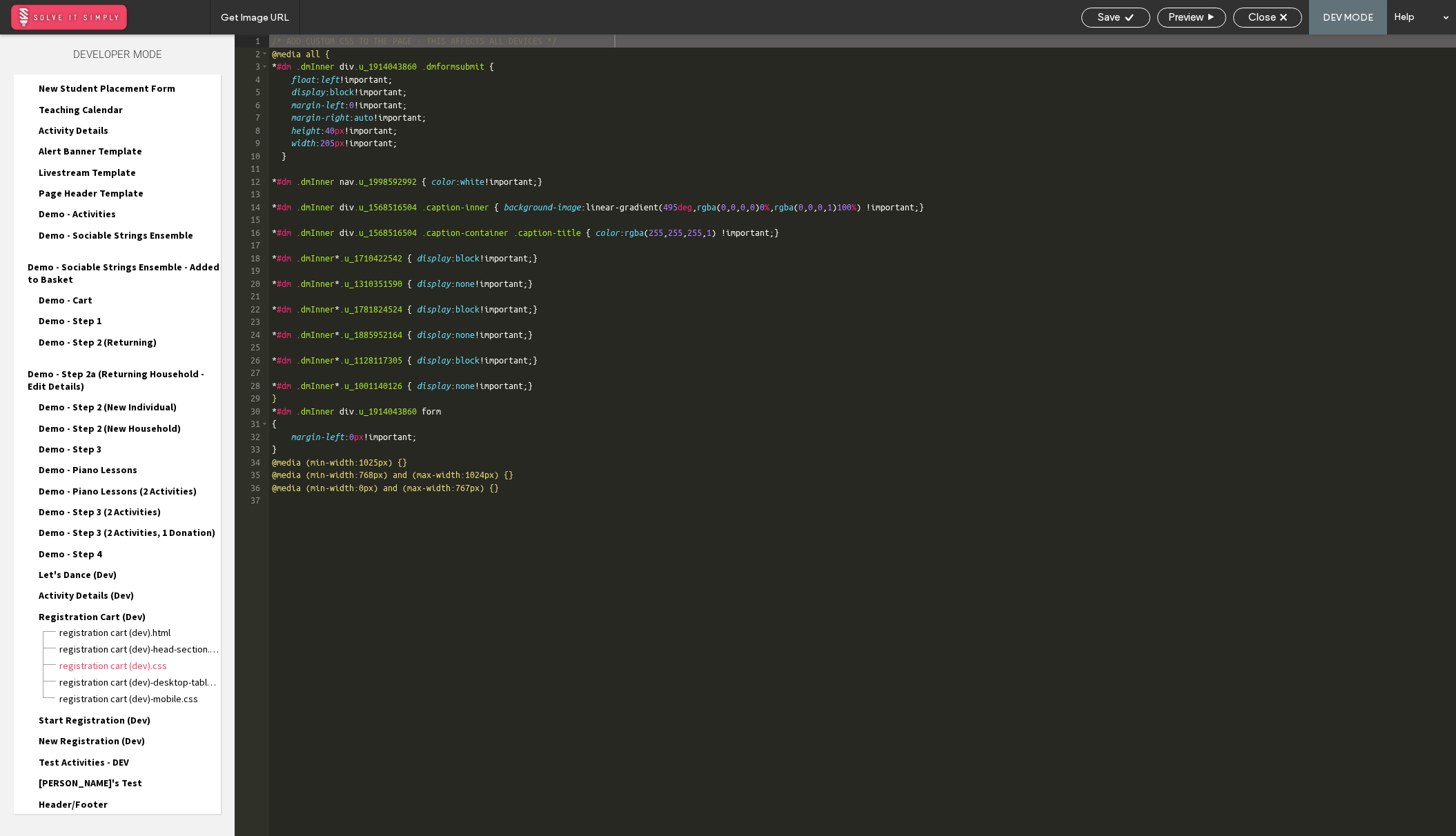
click at [91, 825] on div "Site HTML/CSS" at bounding box center [117, 842] width 207 height 35
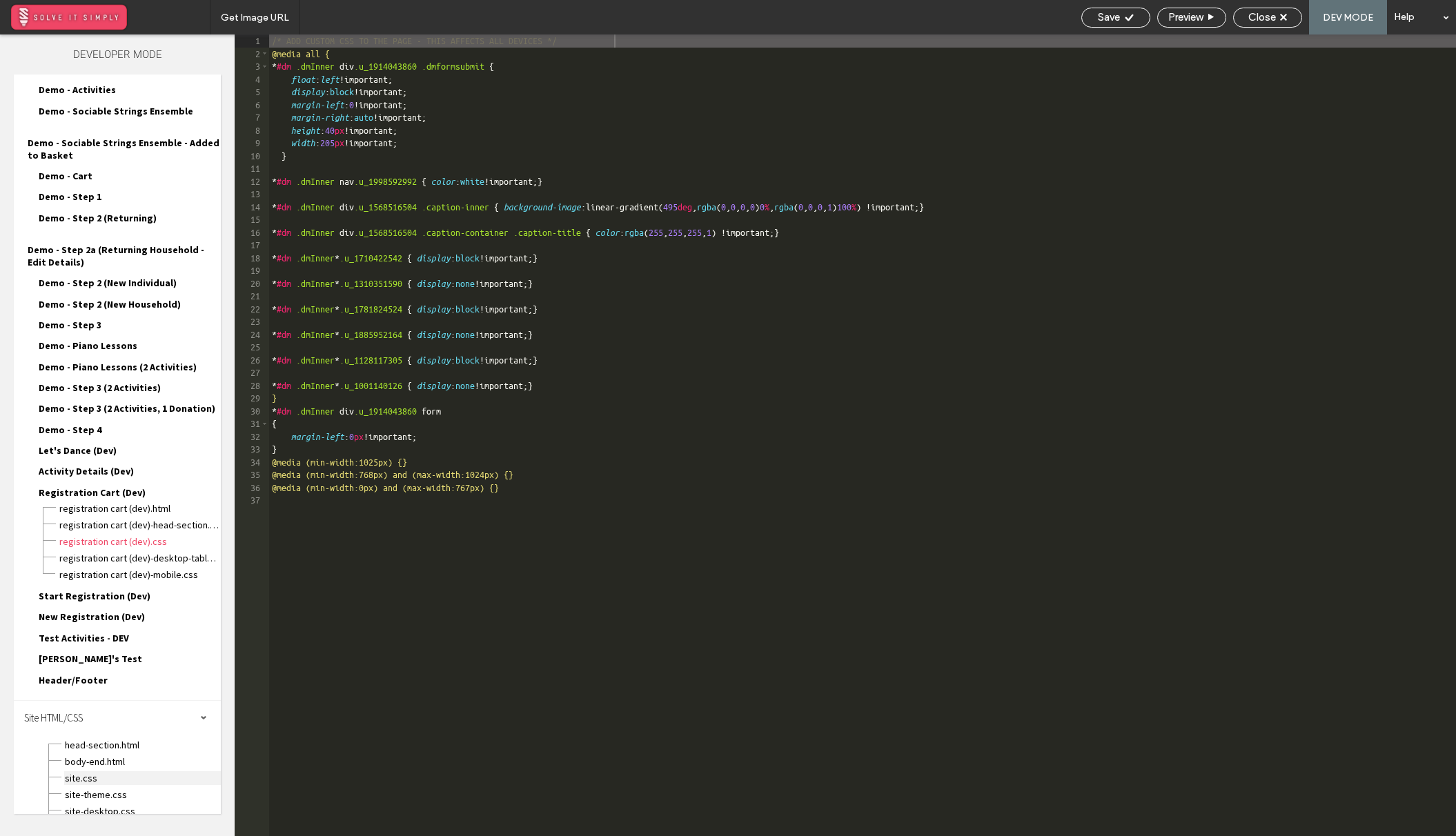
click at [102, 771] on span "site.css" at bounding box center [142, 778] width 157 height 14
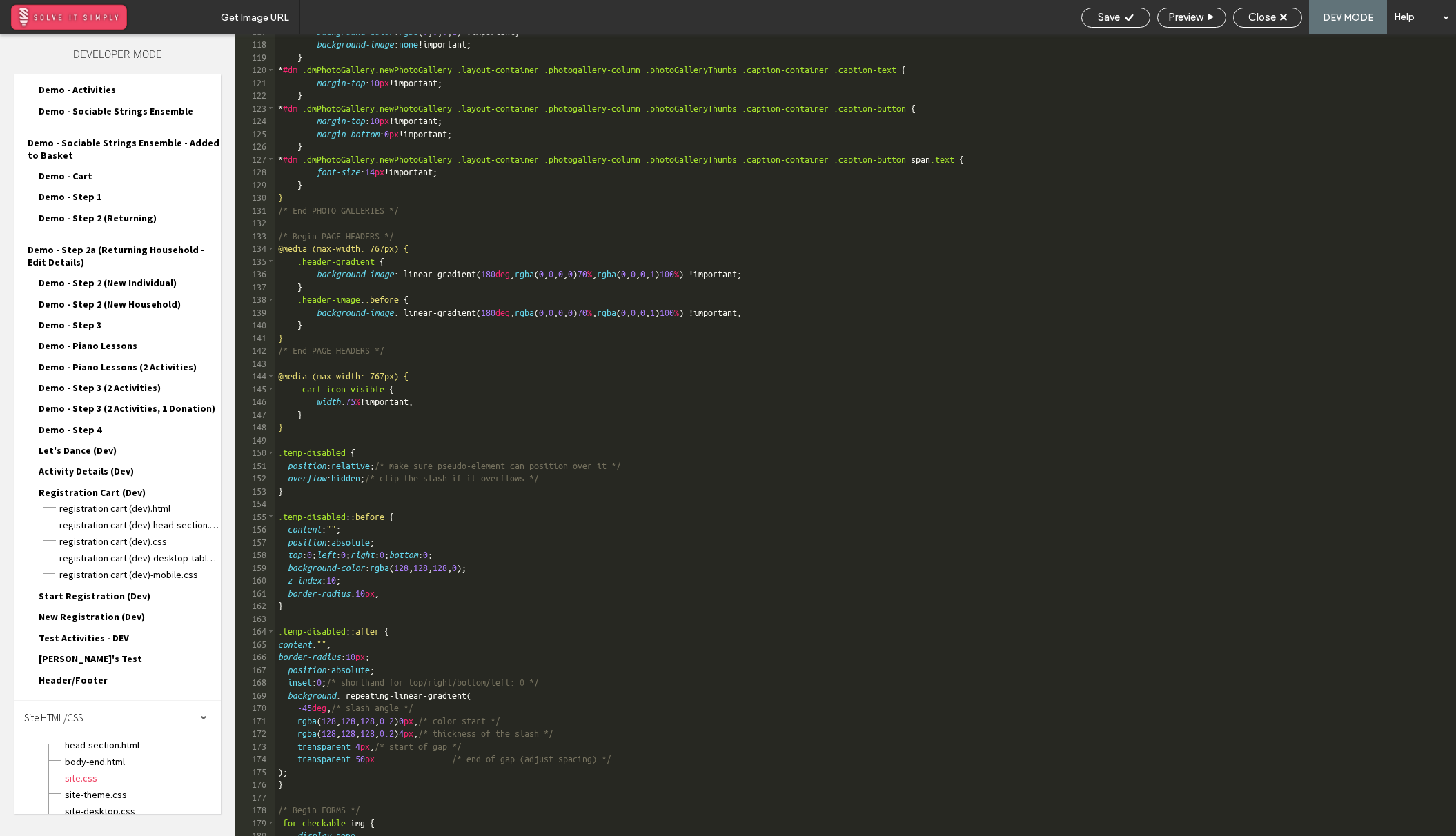
scroll to position [1725, 0]
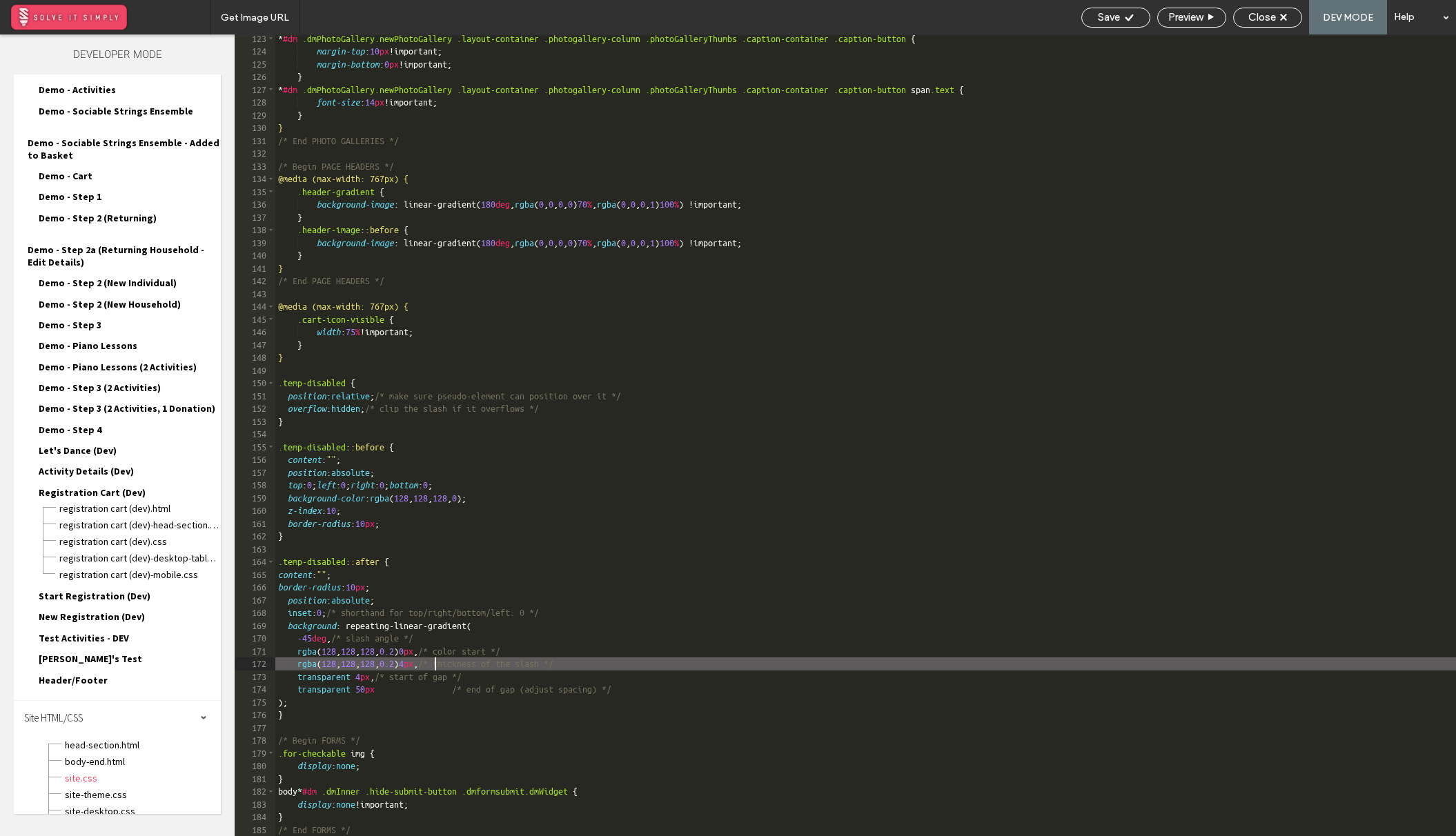
click at [433, 663] on div "* #dm .dmPhotoGallery.newPhotoGallery .layout-container .photogallery-column .p…" at bounding box center [865, 446] width 1180 height 827
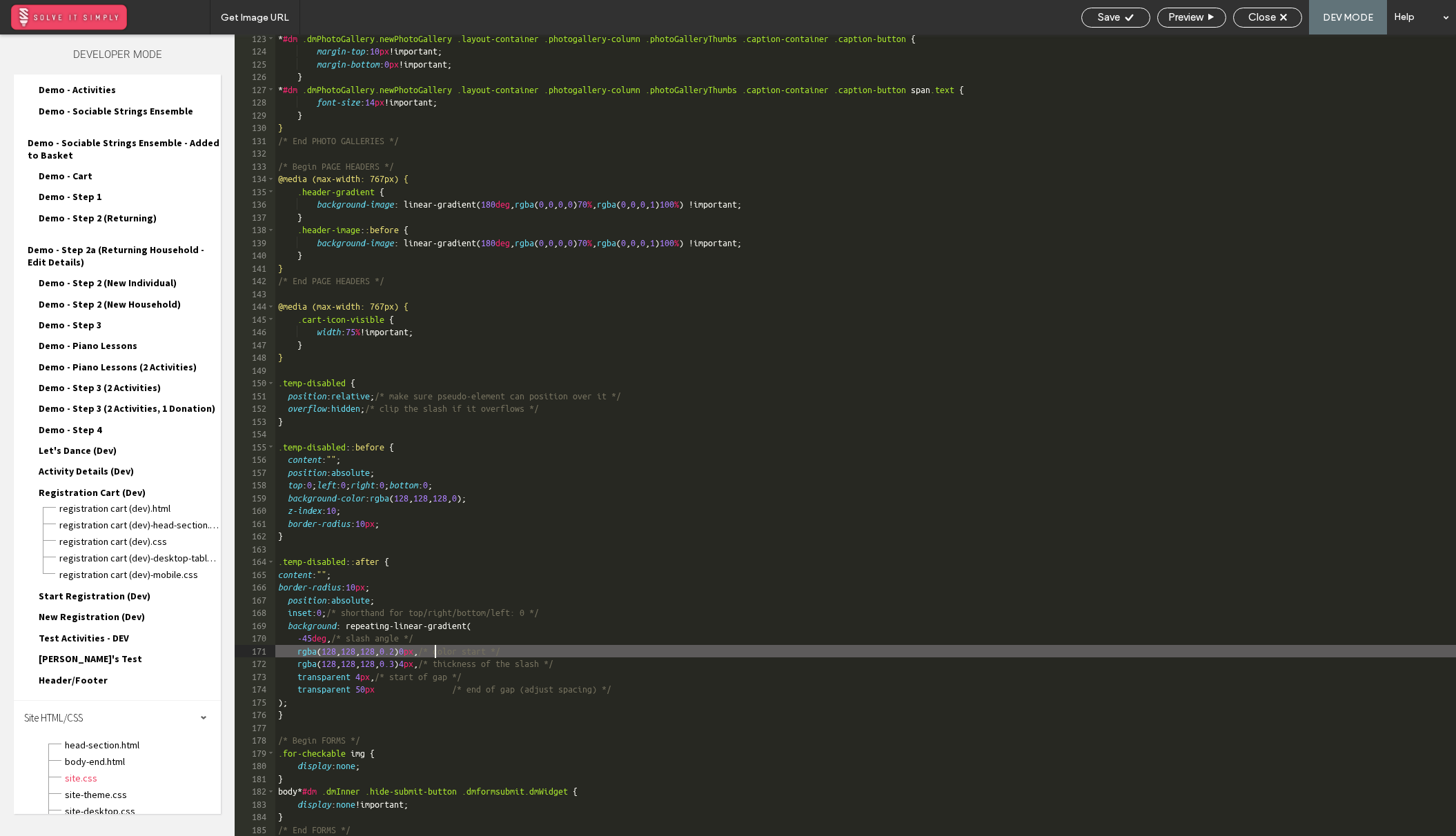
click at [432, 650] on div "* #dm .dmPhotoGallery.newPhotoGallery .layout-container .photogallery-column .p…" at bounding box center [865, 446] width 1180 height 827
type textarea "**"
click at [1141, 18] on div "Save" at bounding box center [1116, 17] width 68 height 13
click at [1276, 19] on span "Close" at bounding box center [1262, 17] width 28 height 13
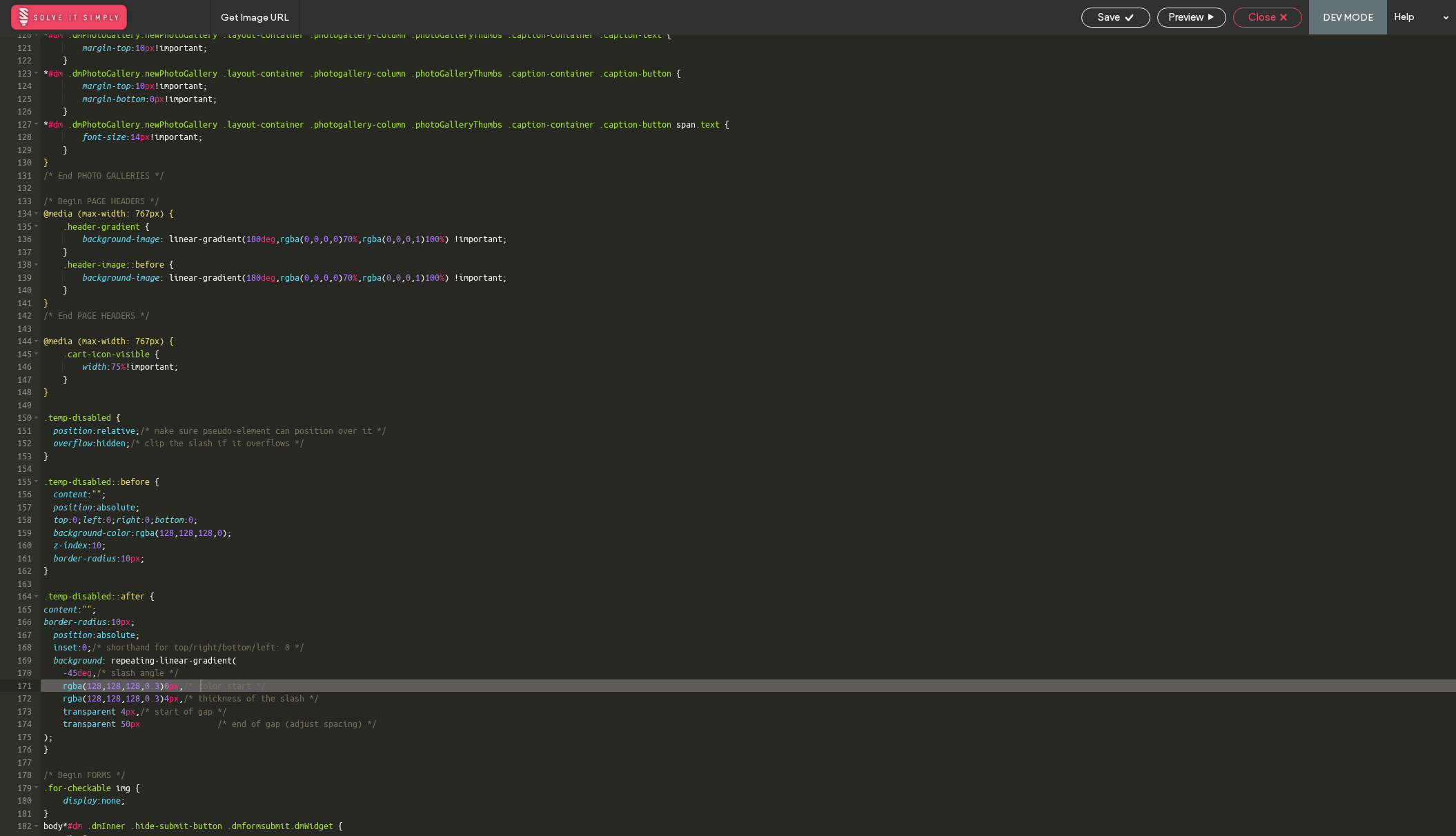
scroll to position [1690, 0]
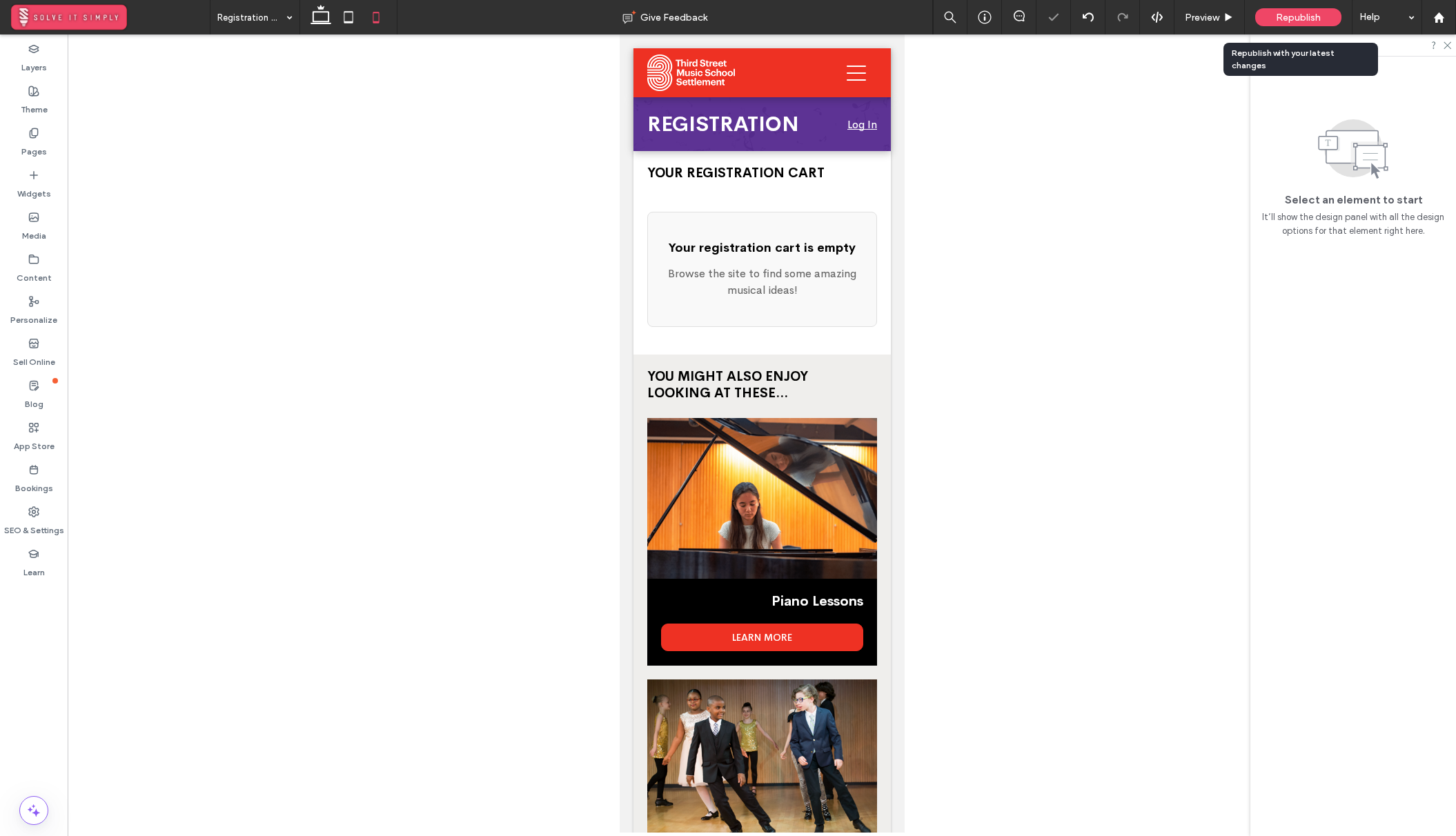
click at [1296, 10] on div "Republish" at bounding box center [1298, 17] width 86 height 18
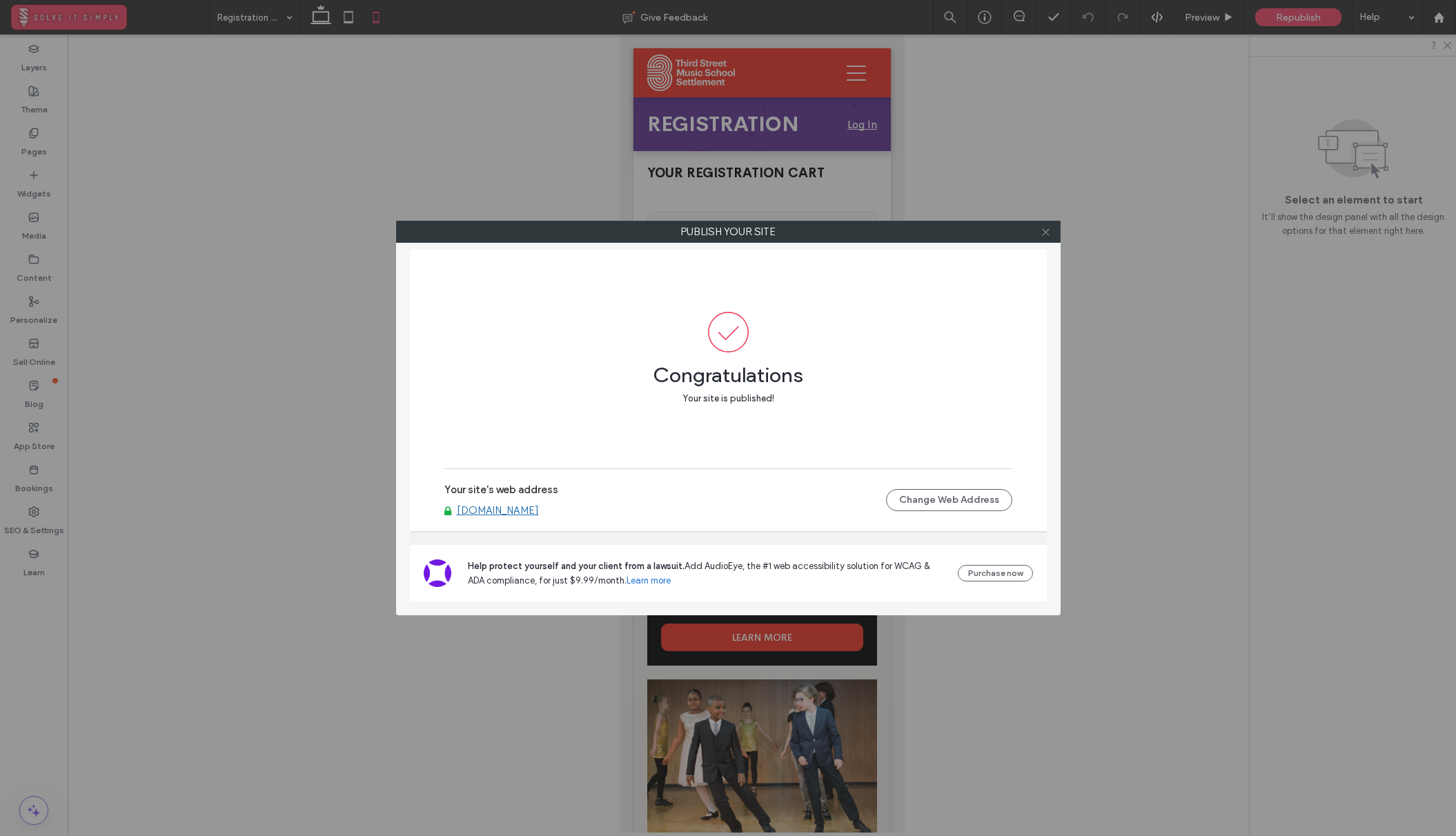
click at [1046, 232] on use at bounding box center [1045, 232] width 7 height 7
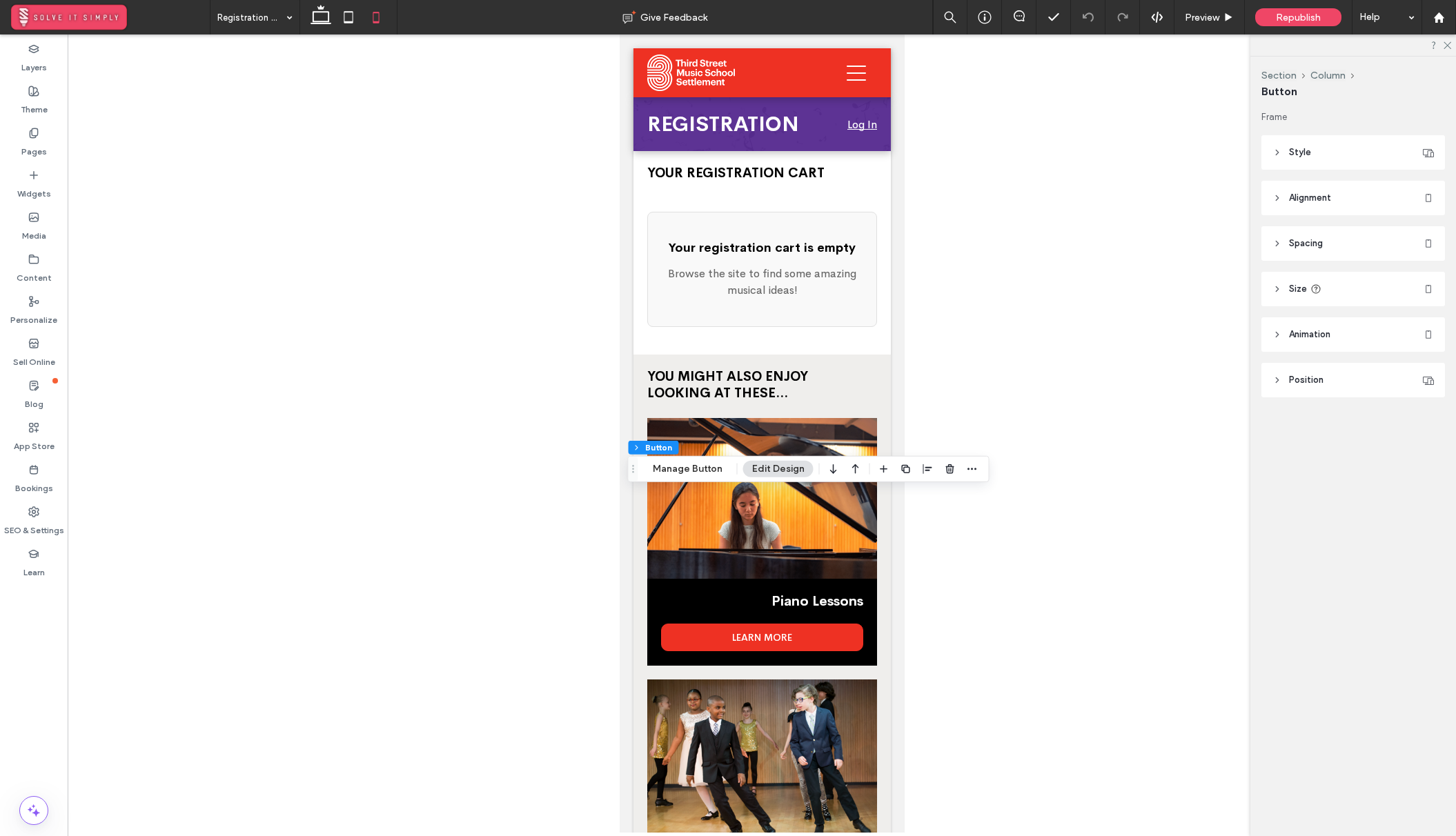
click at [1348, 238] on header "Spacing" at bounding box center [1353, 244] width 184 height 35
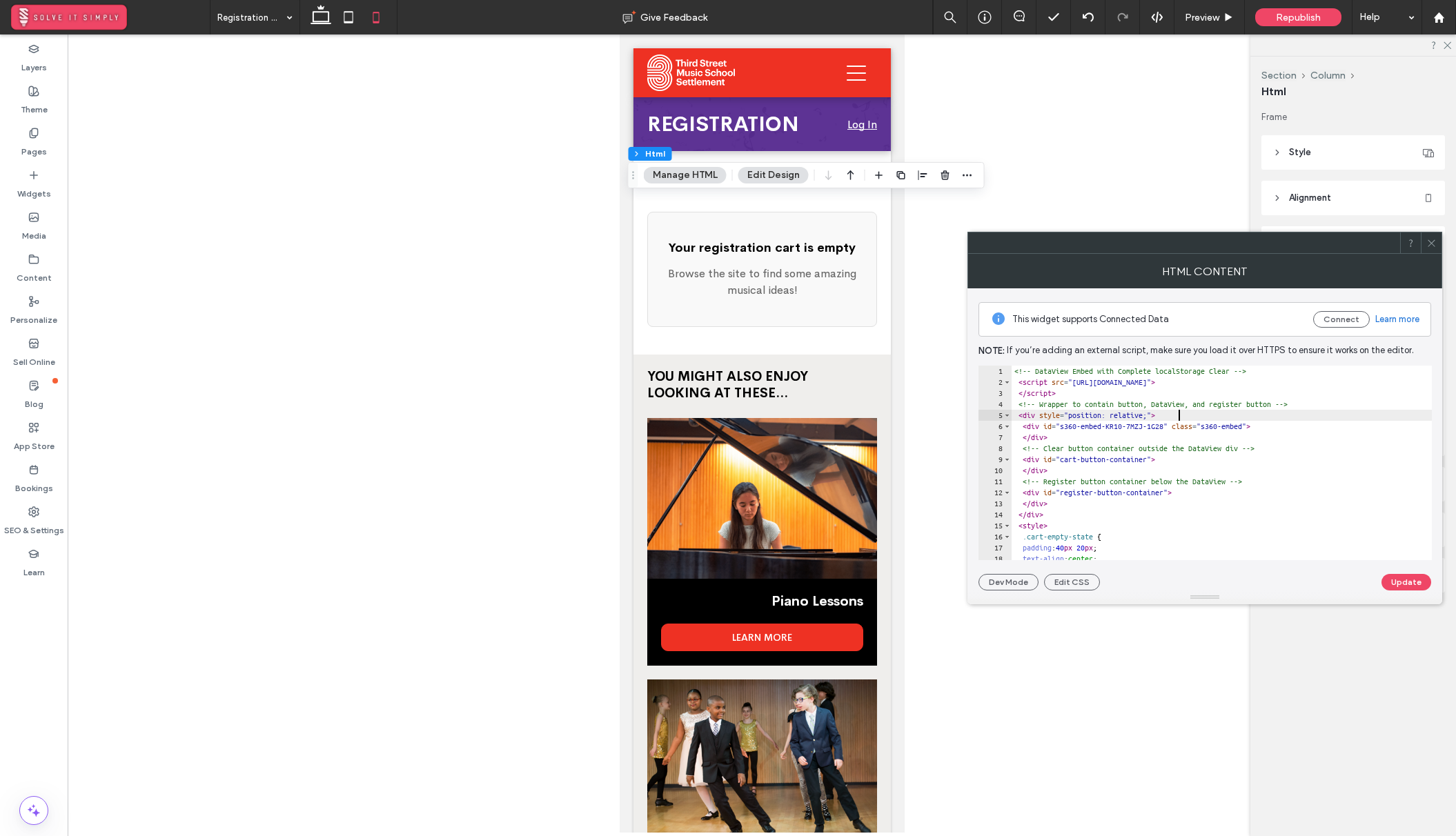
scroll to position [0, 0]
click at [1176, 414] on div "<!-- DataView Embed with Complete localStorage Clear --> < script src = "[URL][…" at bounding box center [1411, 473] width 800 height 216
click at [1216, 414] on div "<!-- DataView Embed with Complete localStorage Clear --> < script src = "[URL][…" at bounding box center [1411, 473] width 800 height 216
click at [1193, 449] on div "<!-- DataView Embed with Complete localStorage Clear --> < script src = "[URL][…" at bounding box center [1411, 473] width 800 height 216
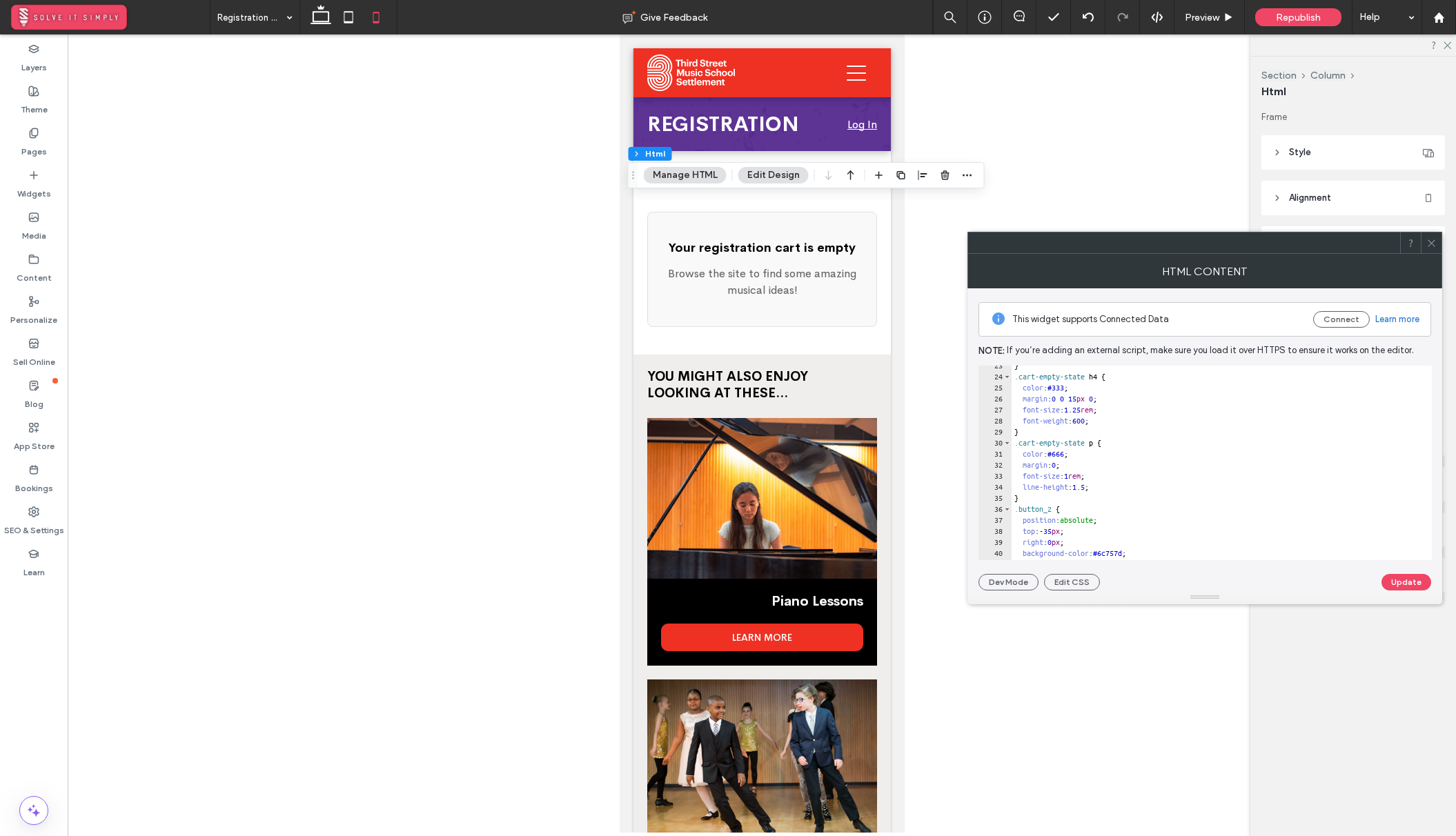
scroll to position [290, 0]
click at [1017, 467] on div "font-size : 1.25 rem ; font-weight : 600 ; } .cart-empty-state p { color : #666…" at bounding box center [1411, 471] width 800 height 216
type textarea "**"
click at [1407, 580] on button "Update" at bounding box center [1406, 582] width 49 height 17
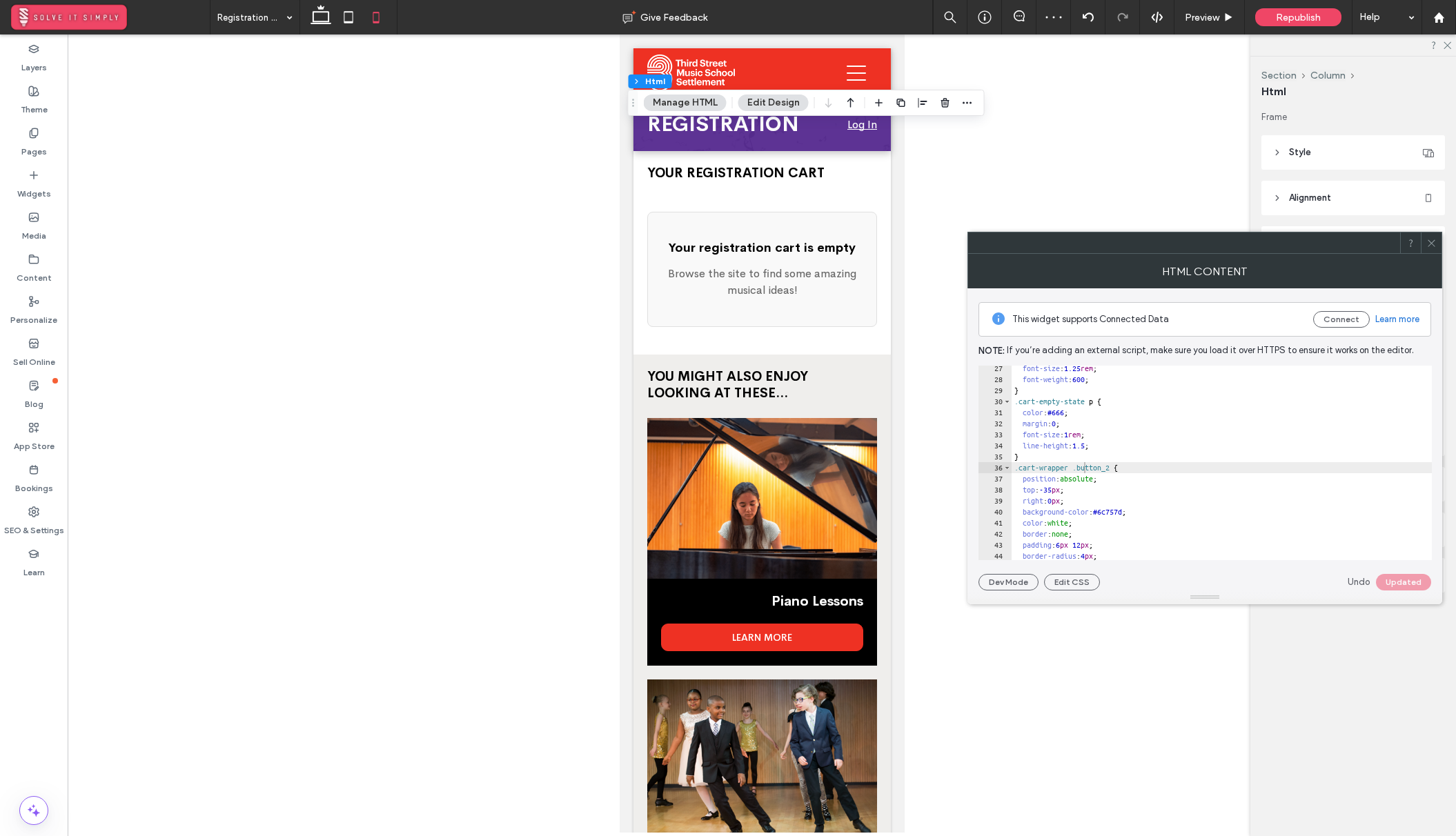
click at [1430, 246] on icon at bounding box center [1431, 243] width 10 height 10
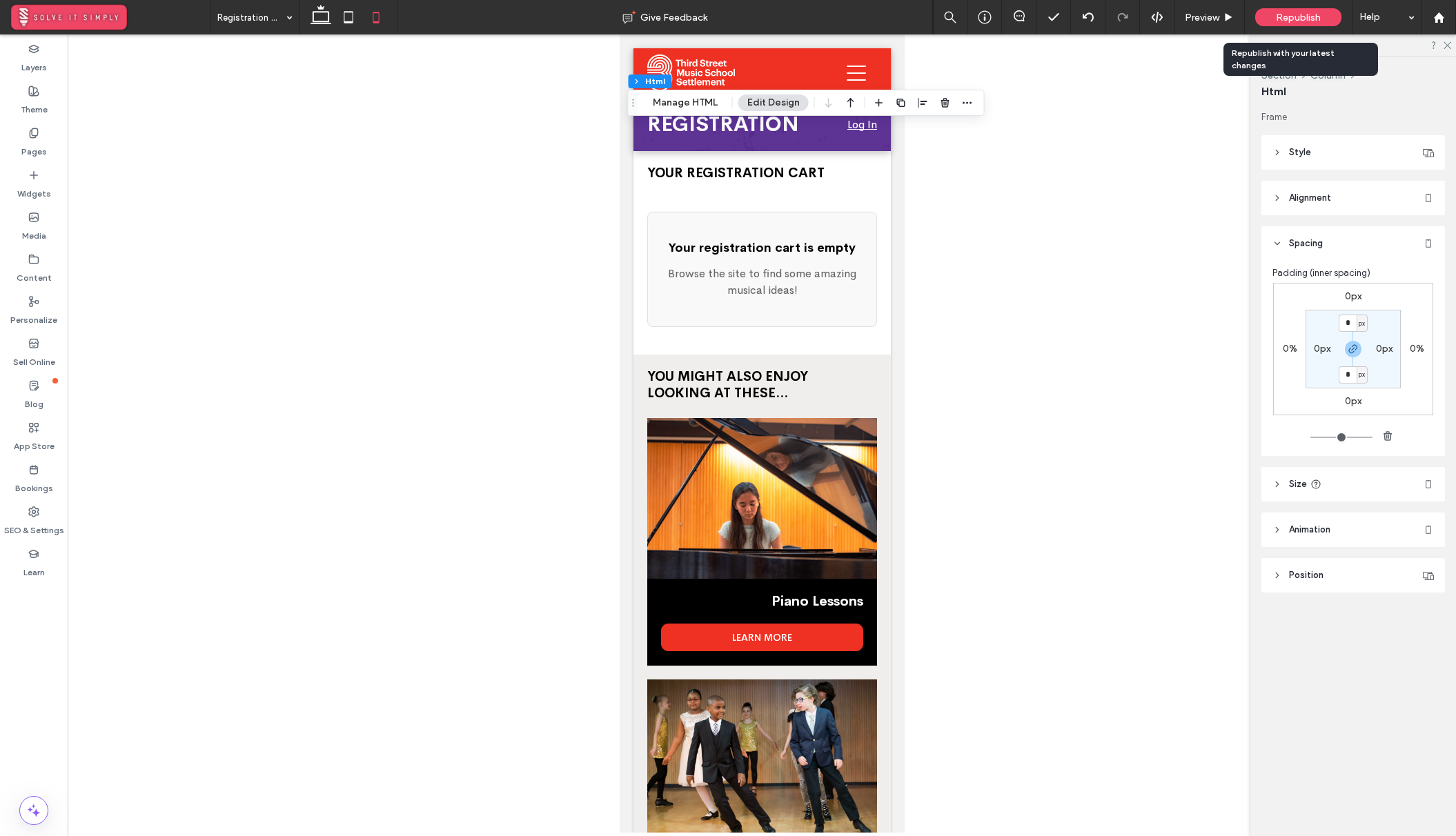
click at [1308, 10] on div "Republish" at bounding box center [1298, 17] width 86 height 18
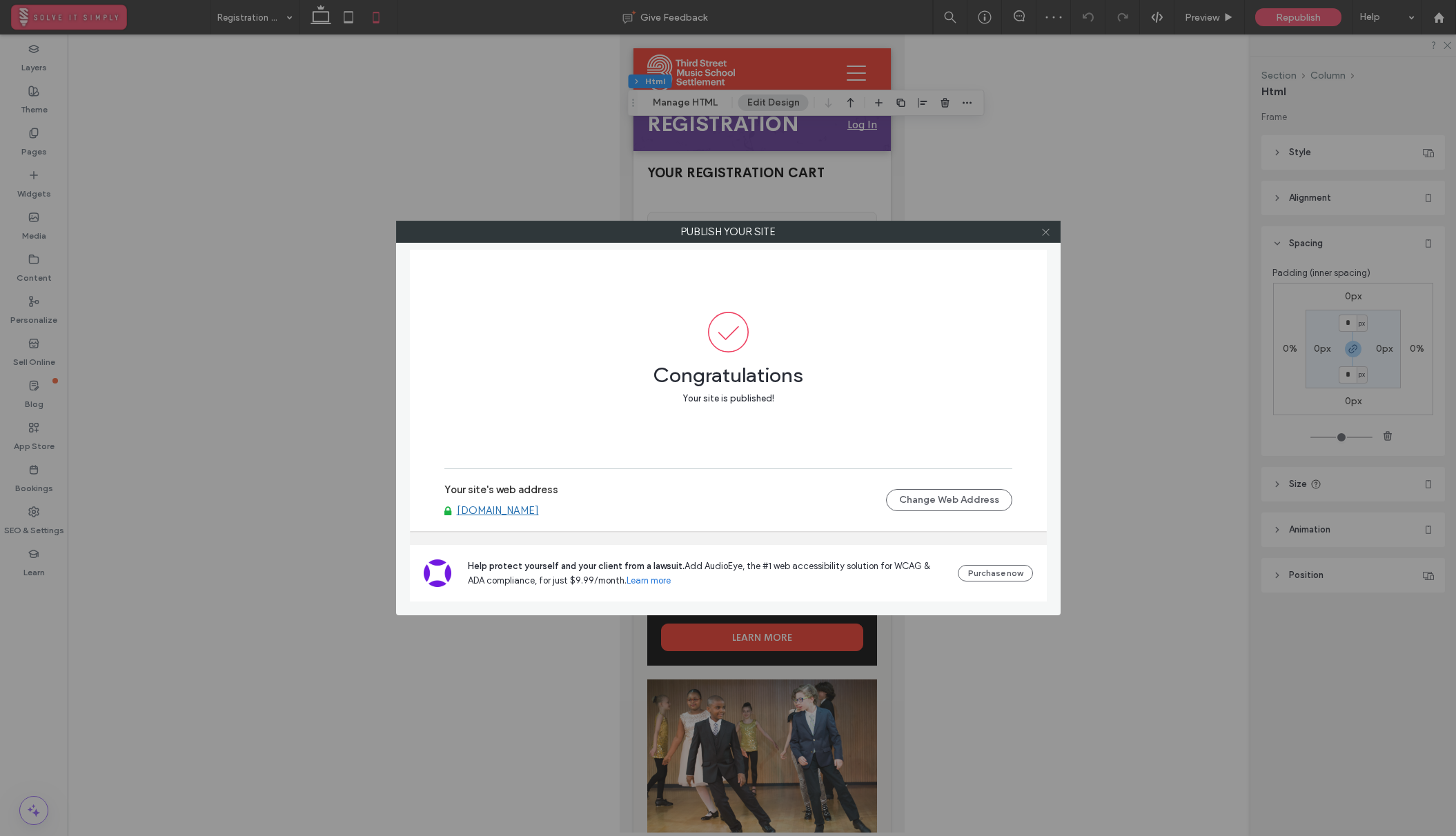
click at [1042, 233] on icon at bounding box center [1045, 232] width 10 height 10
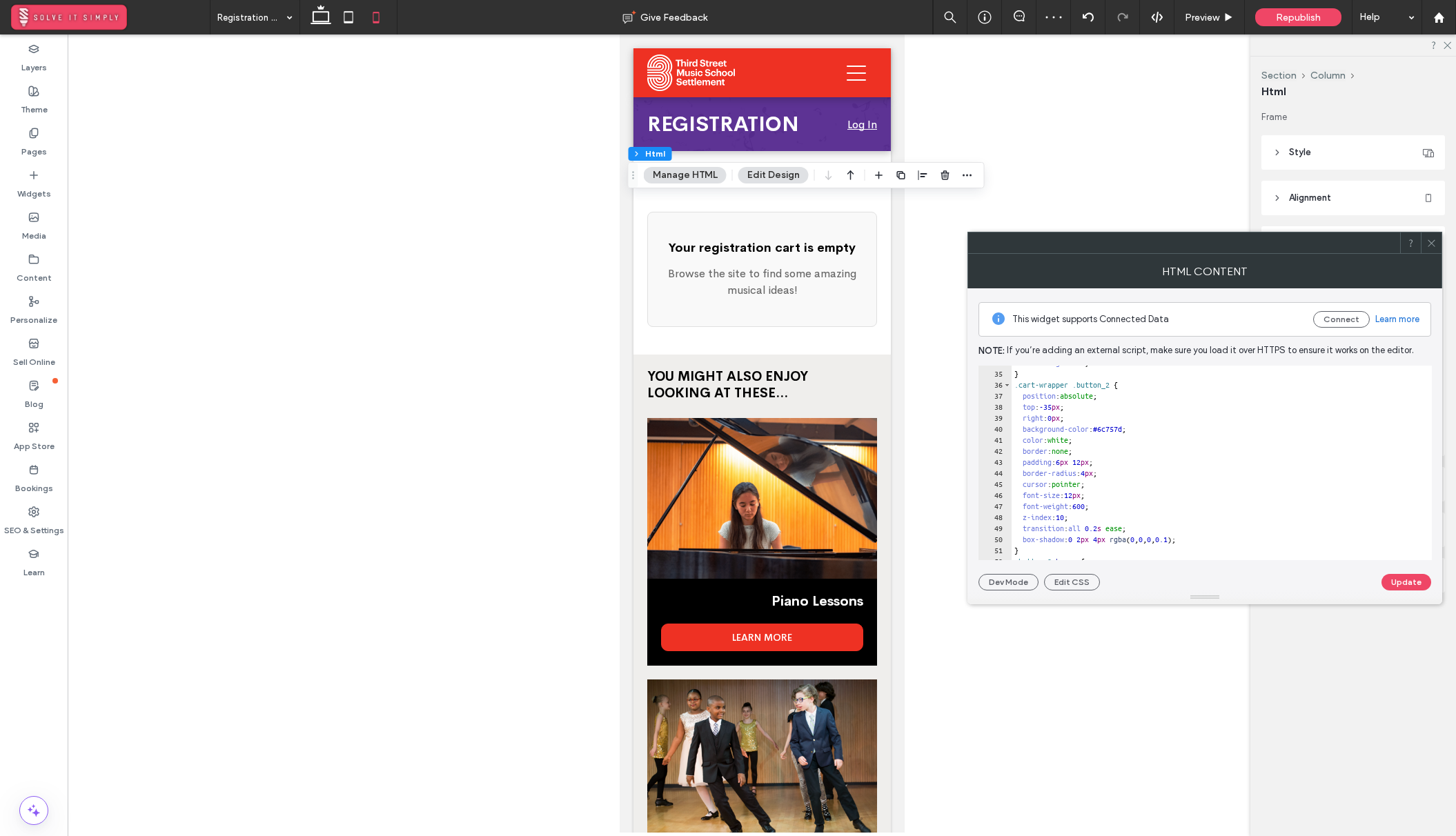
scroll to position [0, 0]
drag, startPoint x: 1063, startPoint y: 407, endPoint x: 1055, endPoint y: 407, distance: 8.0
click at [1055, 407] on div "line-height : 1.5 ; } .cart-wrapper .button_2 { position : absolute ; top : -35…" at bounding box center [1411, 465] width 800 height 216
type textarea "**"
click at [1395, 581] on button "Update" at bounding box center [1406, 582] width 49 height 17
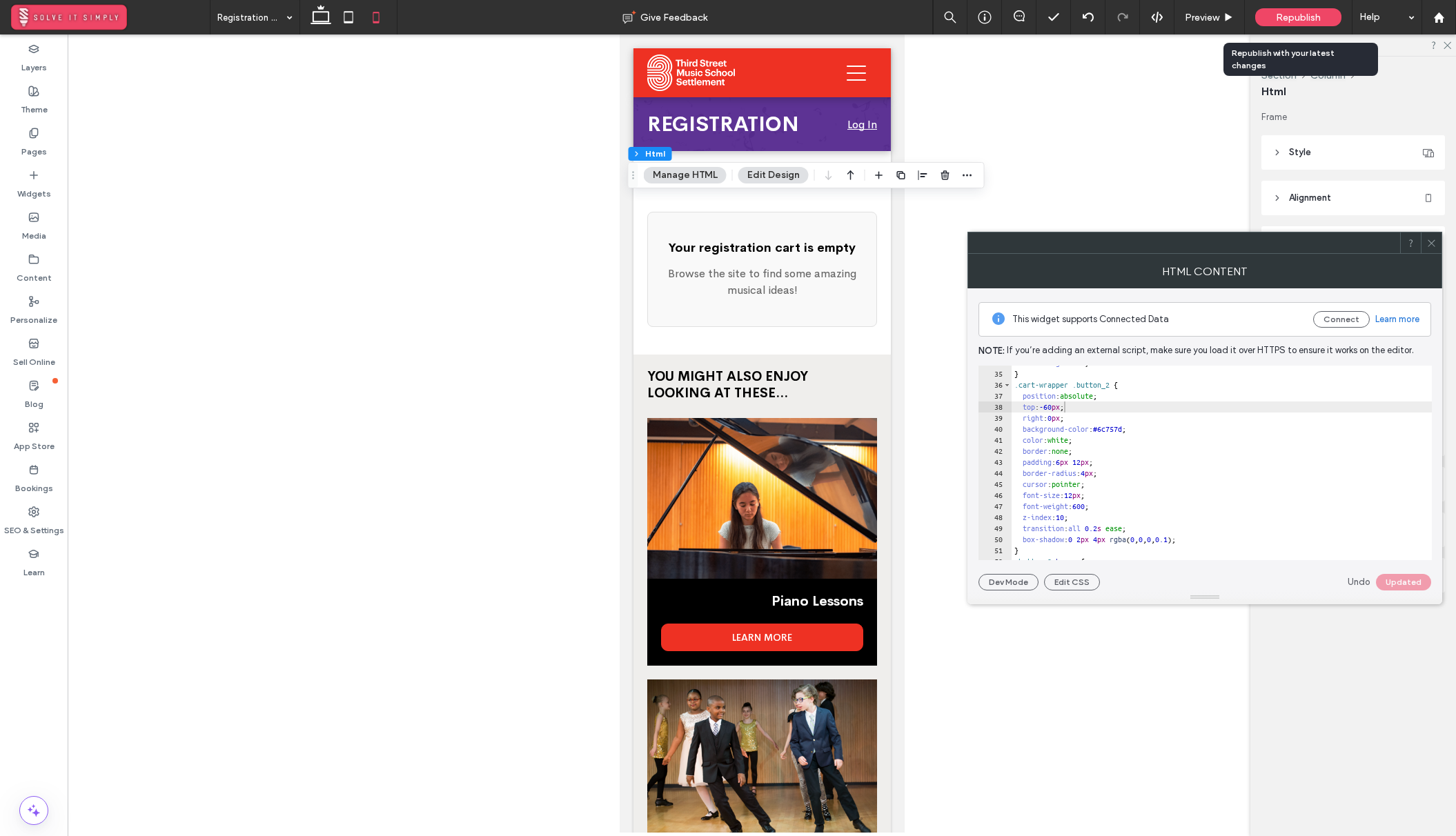
click at [1306, 19] on span "Republish" at bounding box center [1298, 17] width 45 height 12
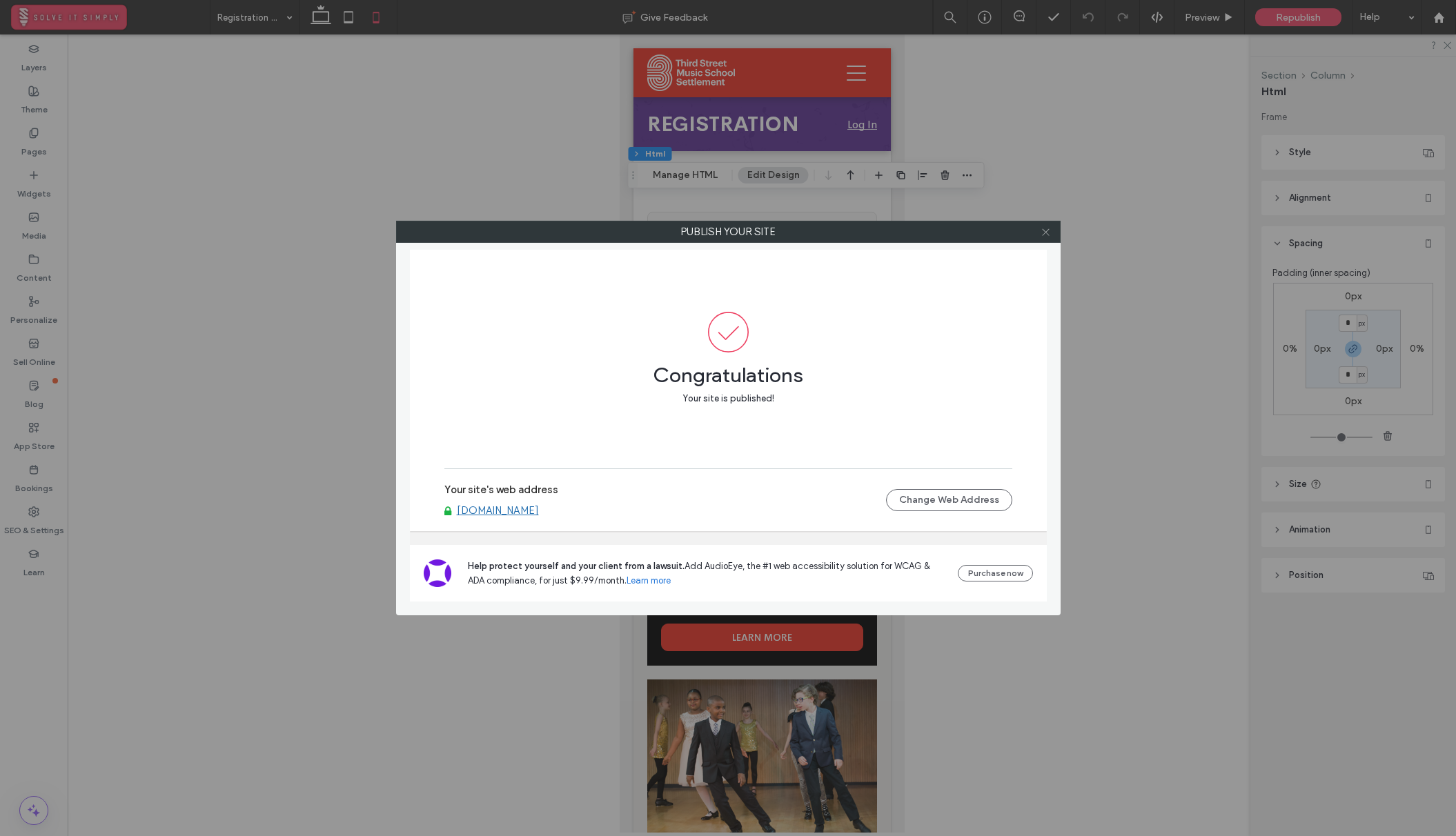
click at [1048, 230] on icon at bounding box center [1045, 232] width 10 height 10
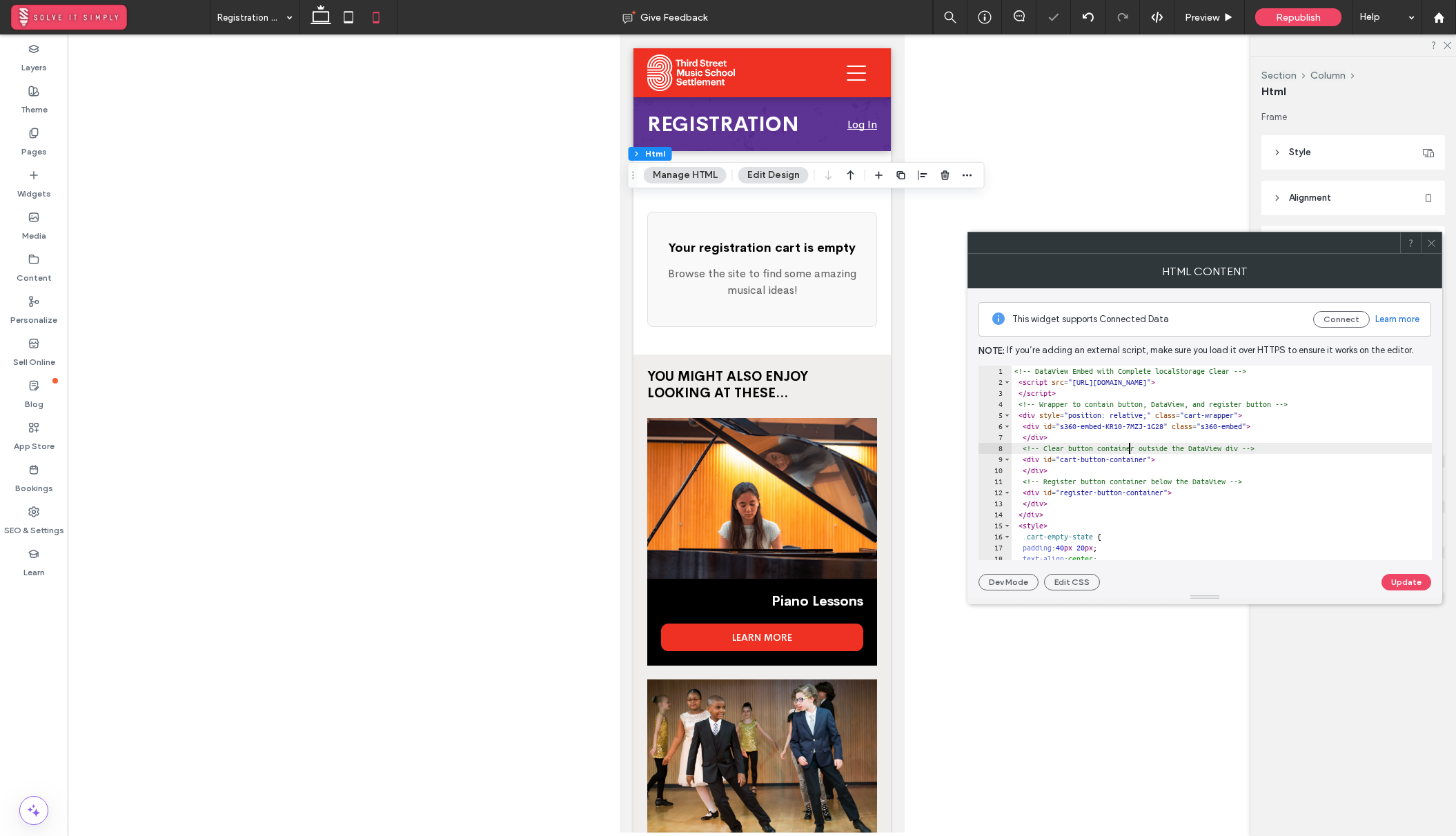
click at [1127, 449] on div "<!-- DataView Embed with Complete localStorage Clear --> < script src = "[URL][…" at bounding box center [1411, 473] width 800 height 216
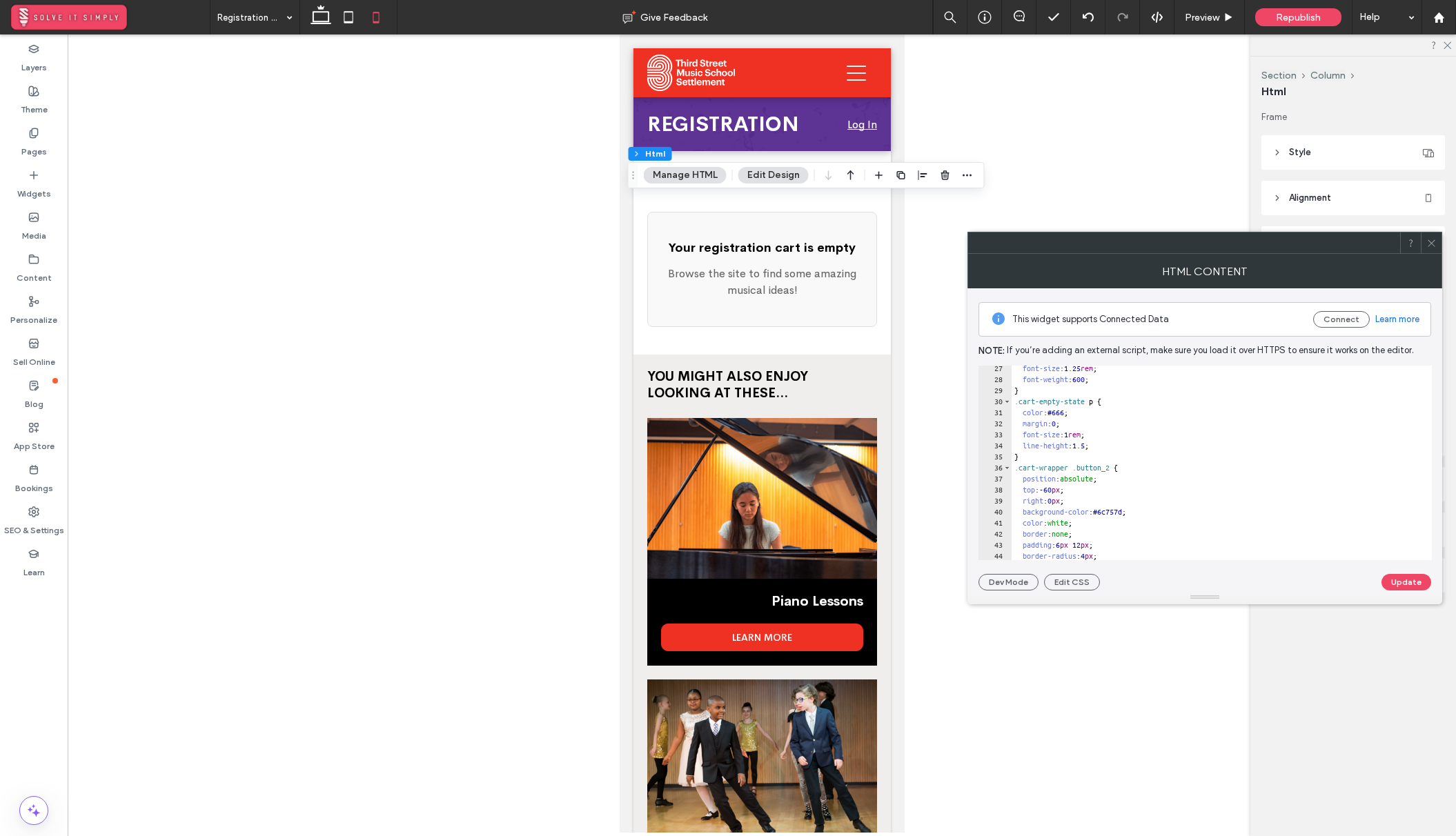
scroll to position [290, 0]
click at [1058, 493] on div "font-size : 1.25 rem ; font-weight : 600 ; } .cart-empty-state p { color : #666…" at bounding box center [1411, 471] width 800 height 216
type textarea "**"
click at [1390, 580] on button "Update" at bounding box center [1406, 582] width 49 height 17
click at [1296, 18] on span "Republish" at bounding box center [1298, 17] width 45 height 12
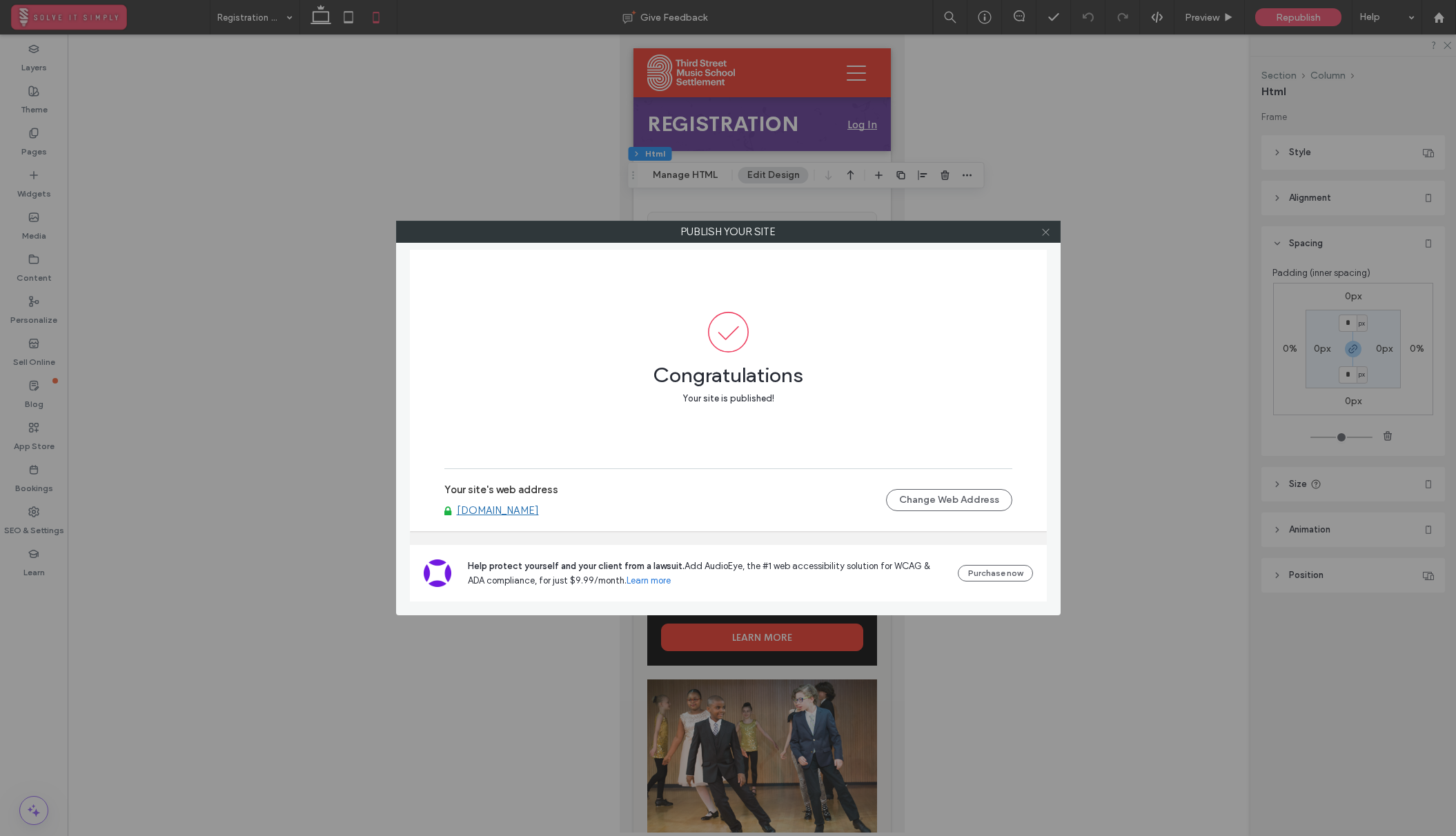
click at [1049, 237] on span at bounding box center [1045, 232] width 10 height 21
